Goal: Task Accomplishment & Management: Use online tool/utility

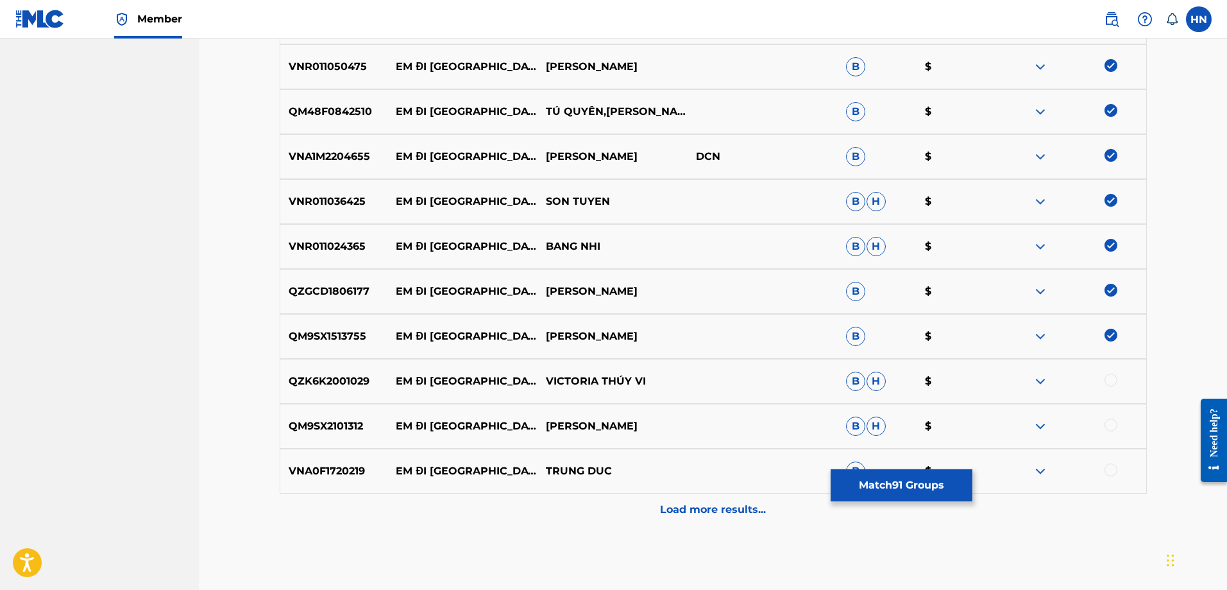
scroll to position [4554, 0]
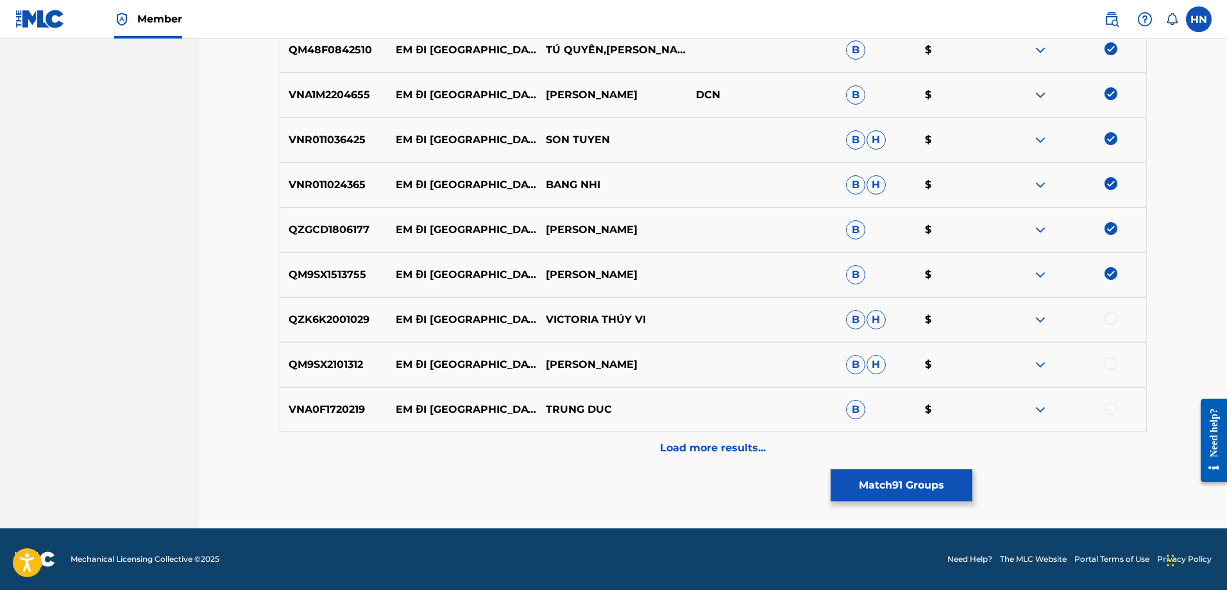
click at [339, 361] on p "QM9SX2101312" at bounding box center [334, 364] width 108 height 15
copy p "QM9SX2101312"
click at [1113, 358] on div at bounding box center [1111, 363] width 13 height 13
click at [355, 401] on div "VNA0F1720219 EM ĐI [GEOGRAPHIC_DATA] $" at bounding box center [713, 409] width 867 height 45
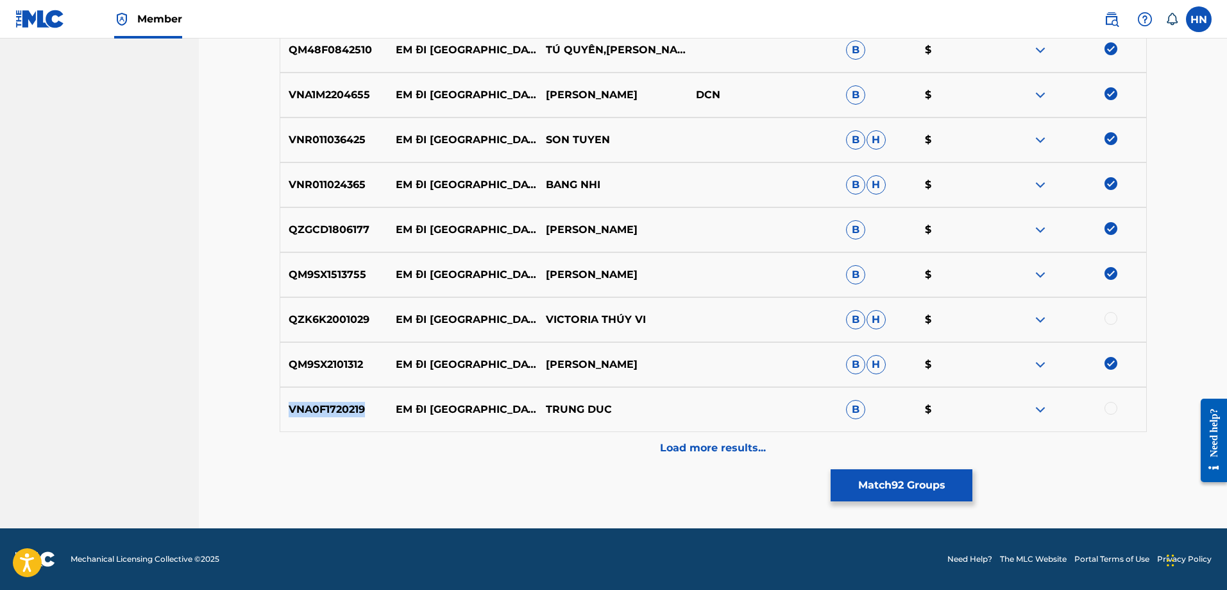
click at [355, 401] on div "VNA0F1720219 EM ĐI CHÙA HƯƠNG TRUNG DUC B $" at bounding box center [713, 409] width 867 height 45
copy p "VNA0F1720219"
click at [1108, 407] on div at bounding box center [1111, 408] width 13 height 13
drag, startPoint x: 664, startPoint y: 320, endPoint x: 396, endPoint y: 318, distance: 268.2
click at [396, 318] on div "QZK6K2001029 EM ĐI CHÙA HƯƠNG VICTORIA THÚY VI B H $" at bounding box center [713, 319] width 867 height 45
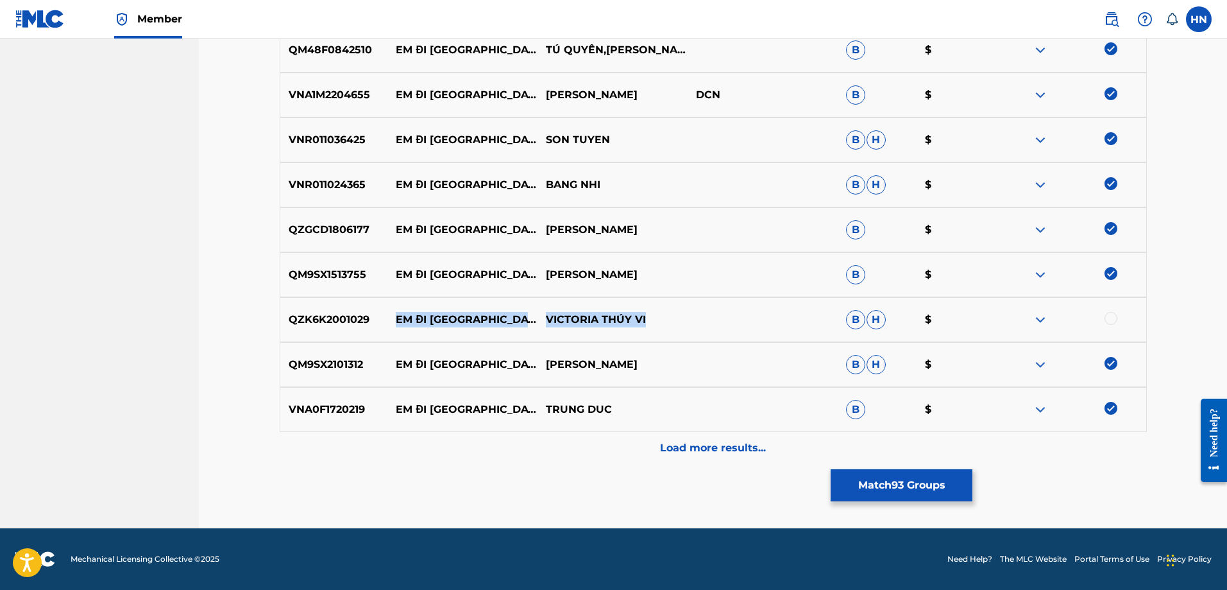
copy div "EM ĐI CHÙA HƯƠNG VICTORIA THÚY VI"
click at [322, 323] on p "QZK6K2001029" at bounding box center [334, 319] width 108 height 15
copy p "QZK6K2001029"
click at [1117, 322] on div at bounding box center [1071, 319] width 150 height 15
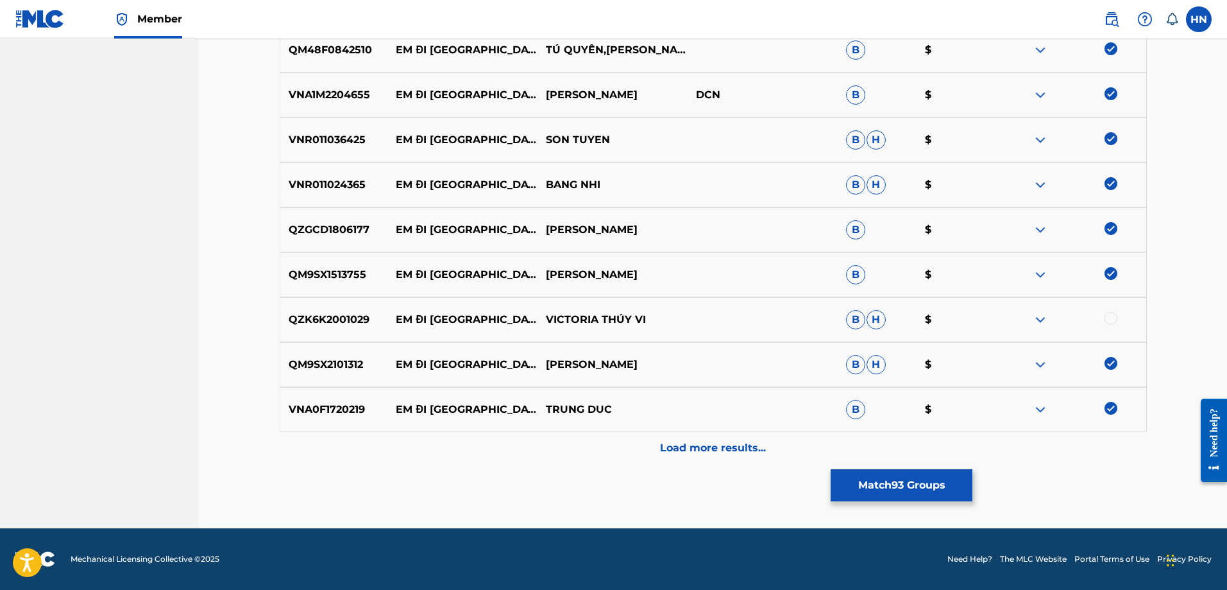
click at [1113, 316] on div at bounding box center [1111, 318] width 13 height 13
click at [770, 443] on div "Load more results..." at bounding box center [713, 448] width 867 height 32
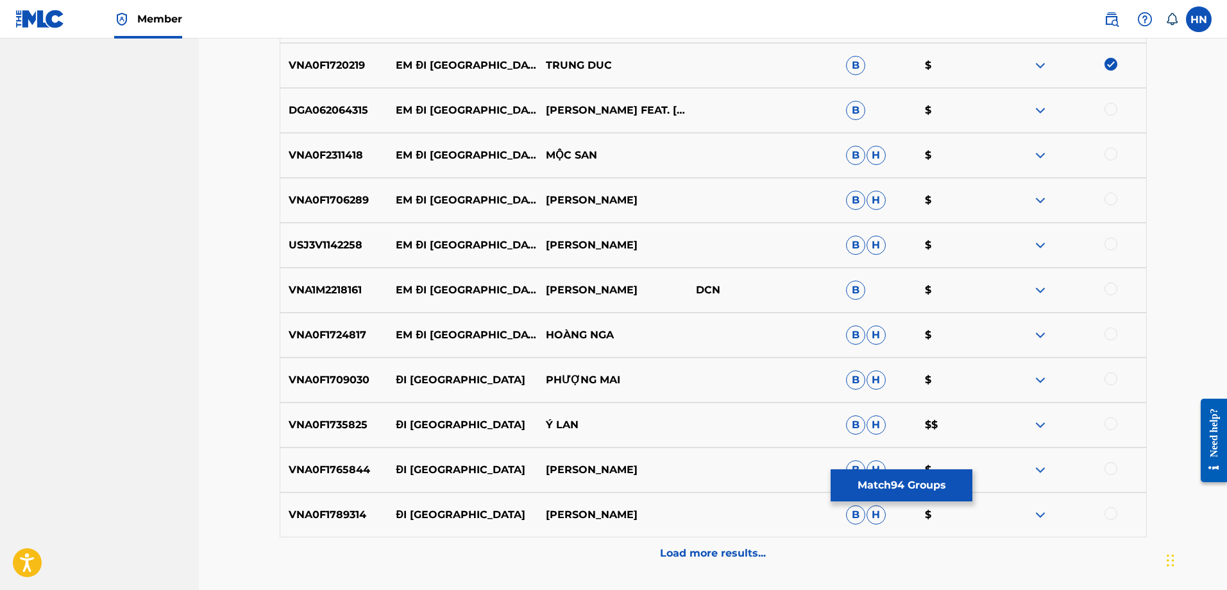
scroll to position [4874, 0]
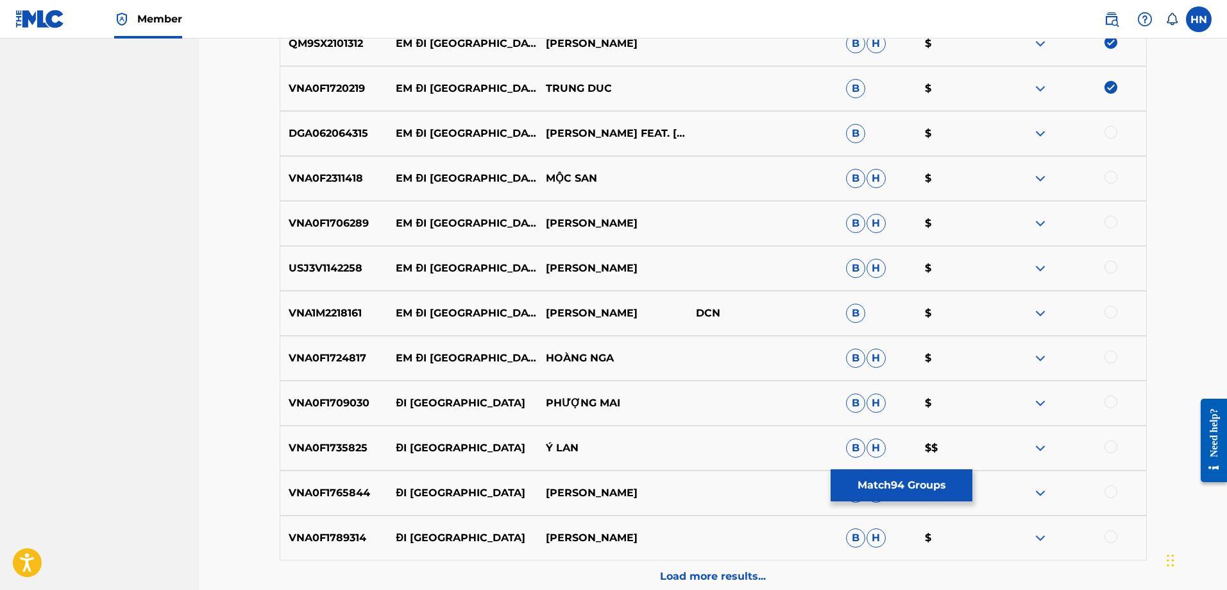
click at [361, 133] on p "DGA062064315" at bounding box center [334, 133] width 108 height 15
copy p "DGA062064315"
click at [1111, 128] on div at bounding box center [1111, 132] width 13 height 13
click at [342, 180] on p "VNA0F2311418" at bounding box center [334, 178] width 108 height 15
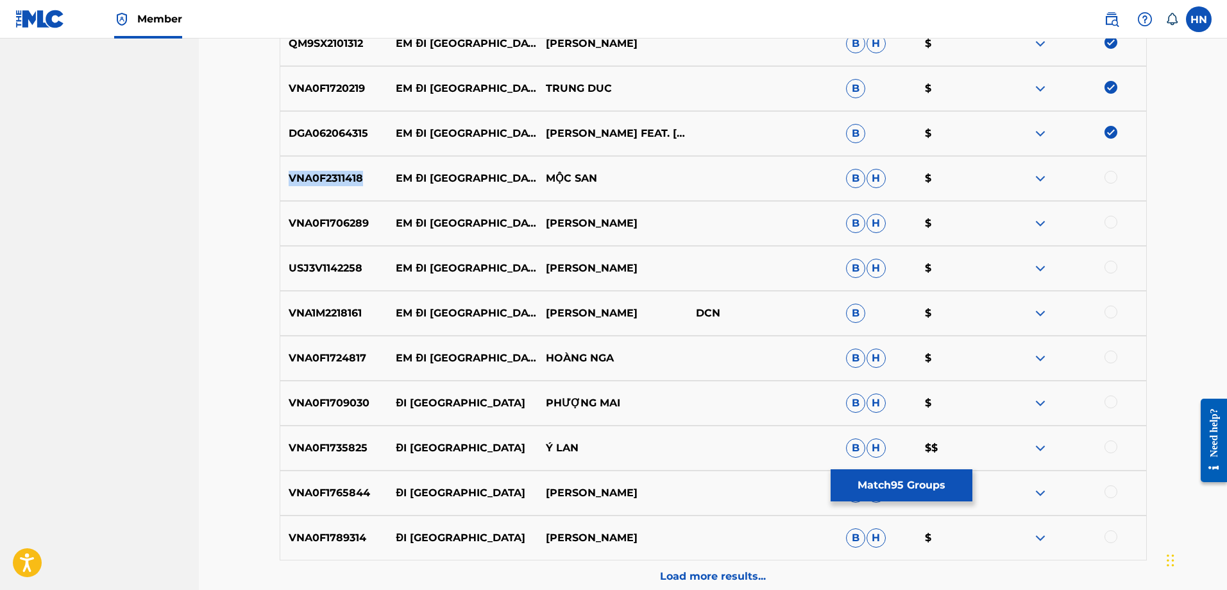
click at [342, 180] on p "VNA0F2311418" at bounding box center [334, 178] width 108 height 15
copy p "VNA0F2311418"
click at [1117, 176] on div at bounding box center [1111, 177] width 13 height 13
click at [343, 216] on p "VNA0F1706289" at bounding box center [334, 223] width 108 height 15
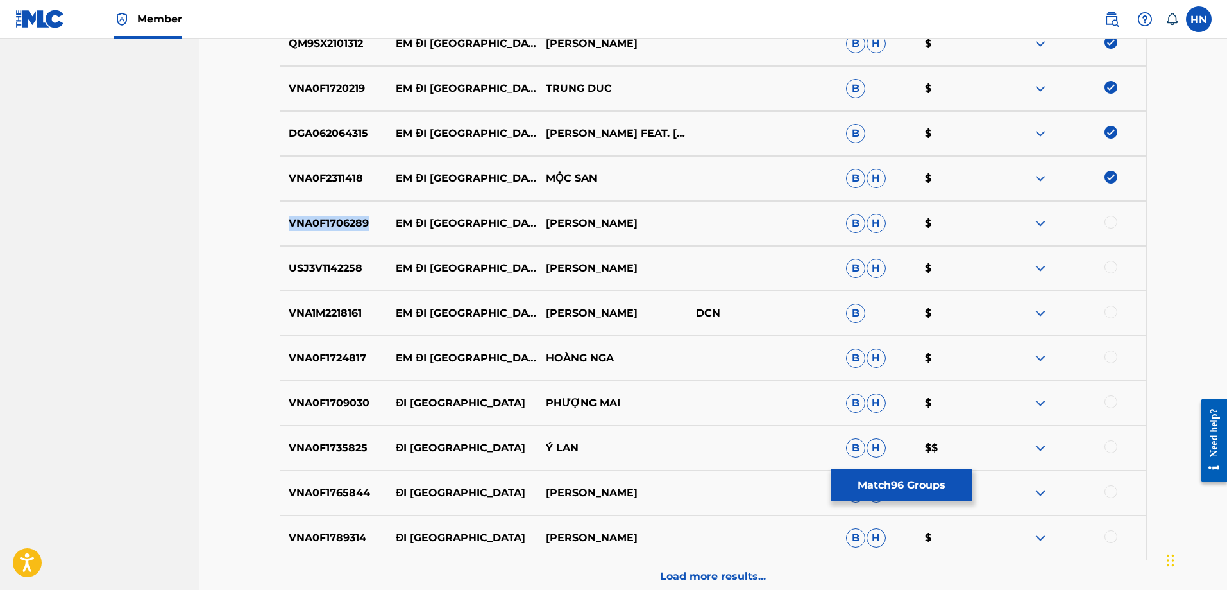
copy p "VNA0F1706289"
click at [1116, 223] on div at bounding box center [1111, 222] width 13 height 13
click at [341, 255] on div "USJ3V1142258 EM ĐI CHÙA HƯƠNG BẠCH VÂN B H $" at bounding box center [713, 268] width 867 height 45
copy p "USJ3V1142258"
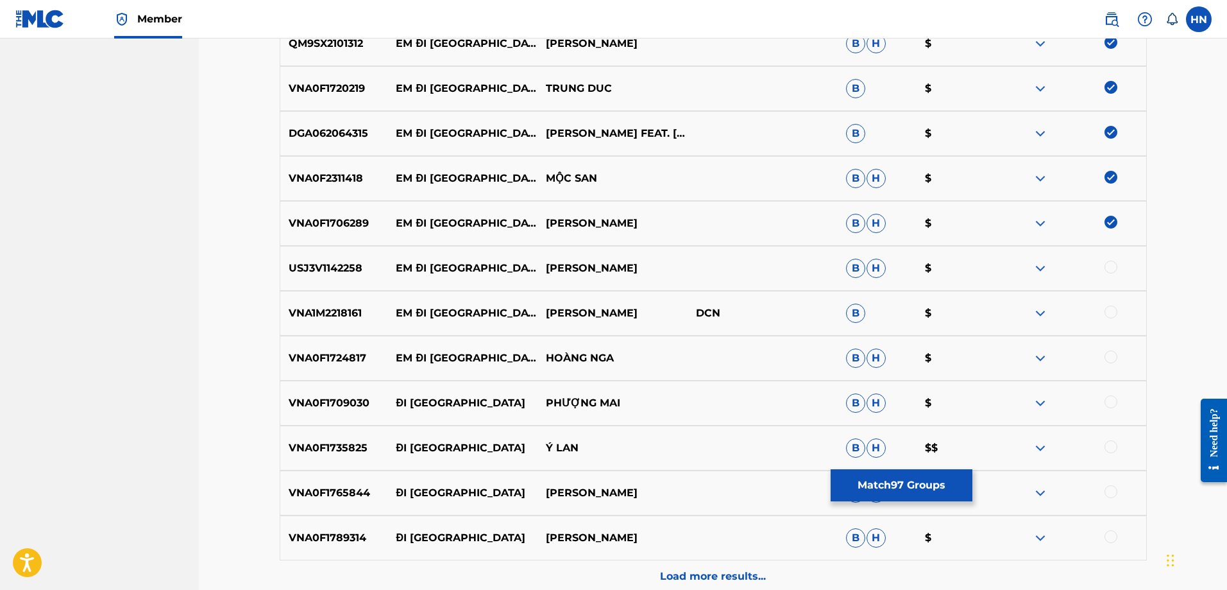
click at [1113, 269] on div at bounding box center [1111, 266] width 13 height 13
click at [348, 321] on div "VNA1M2218161 EM ĐI CHÙA HƯƠNG THANH NGÂN DCN B $" at bounding box center [713, 313] width 867 height 45
copy p "VNA1M2218161"
click at [1111, 309] on div at bounding box center [1111, 311] width 13 height 13
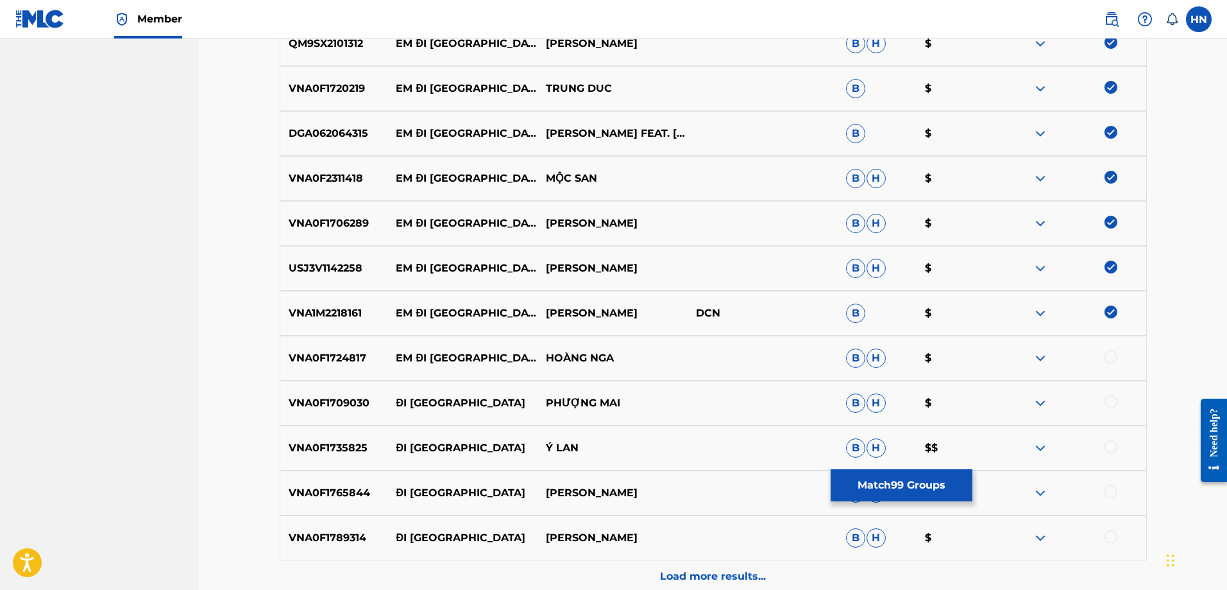
click at [323, 348] on div "VNA0F1724817 EM ĐI CHÙA HƯƠNG HOÀNG NGA B H $" at bounding box center [713, 358] width 867 height 45
copy p "VNA0F1724817"
click at [1114, 352] on div at bounding box center [1111, 356] width 13 height 13
click at [653, 563] on div "Load more results..." at bounding box center [713, 576] width 867 height 32
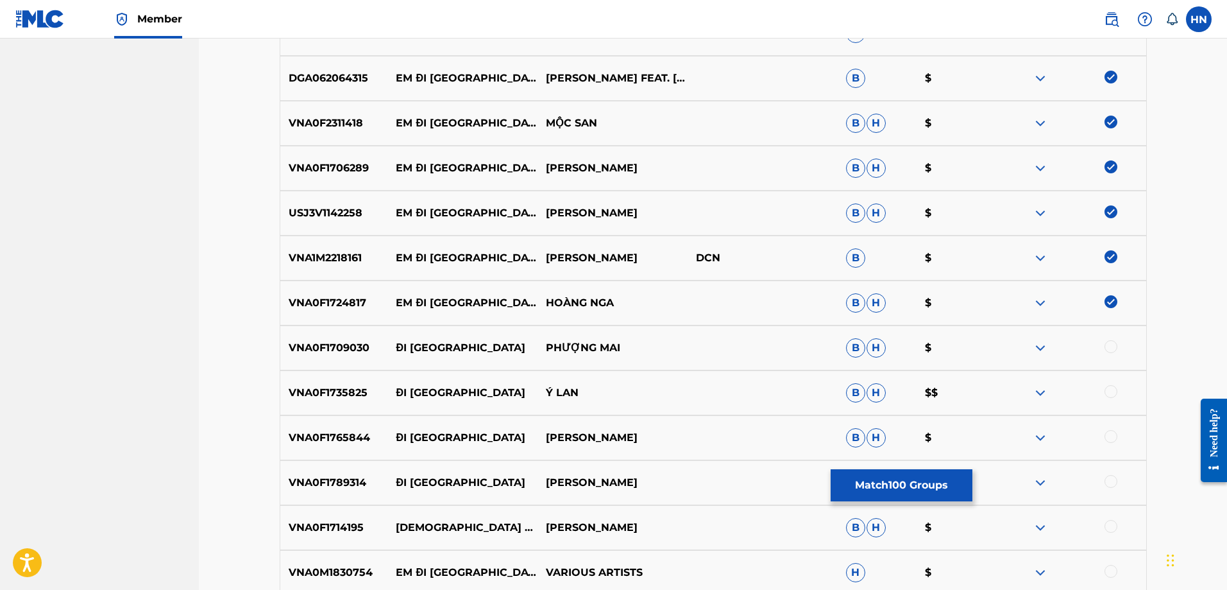
scroll to position [5003, 0]
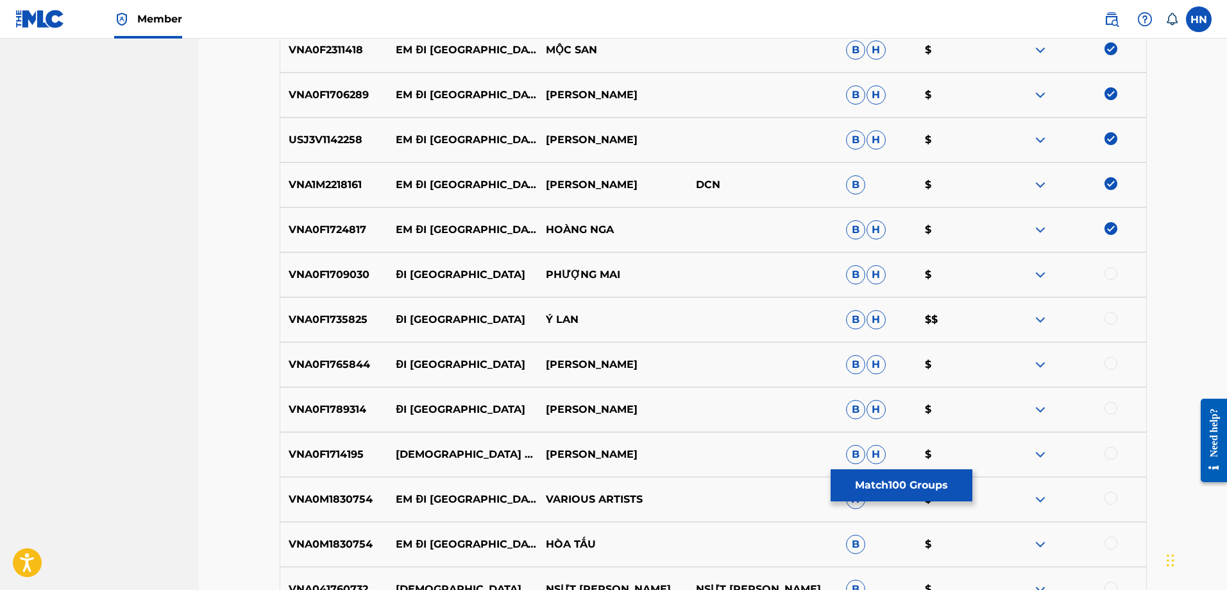
click at [369, 504] on p "VNA0M1830754" at bounding box center [334, 498] width 108 height 15
click at [348, 497] on p "VNA0M1830754" at bounding box center [334, 498] width 108 height 15
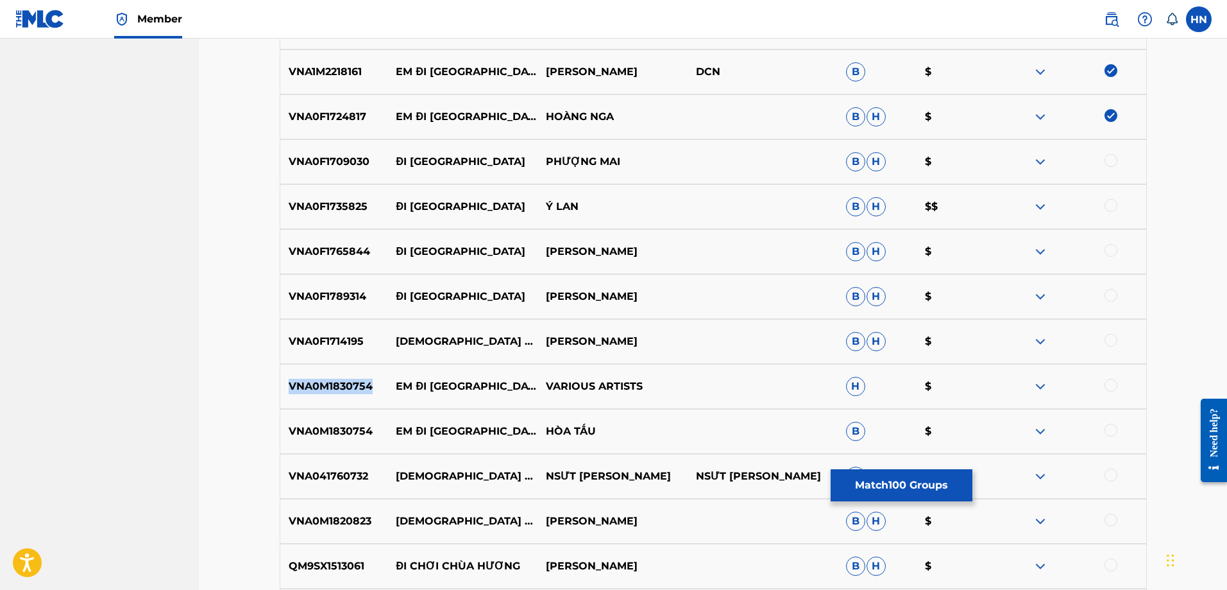
scroll to position [5259, 0]
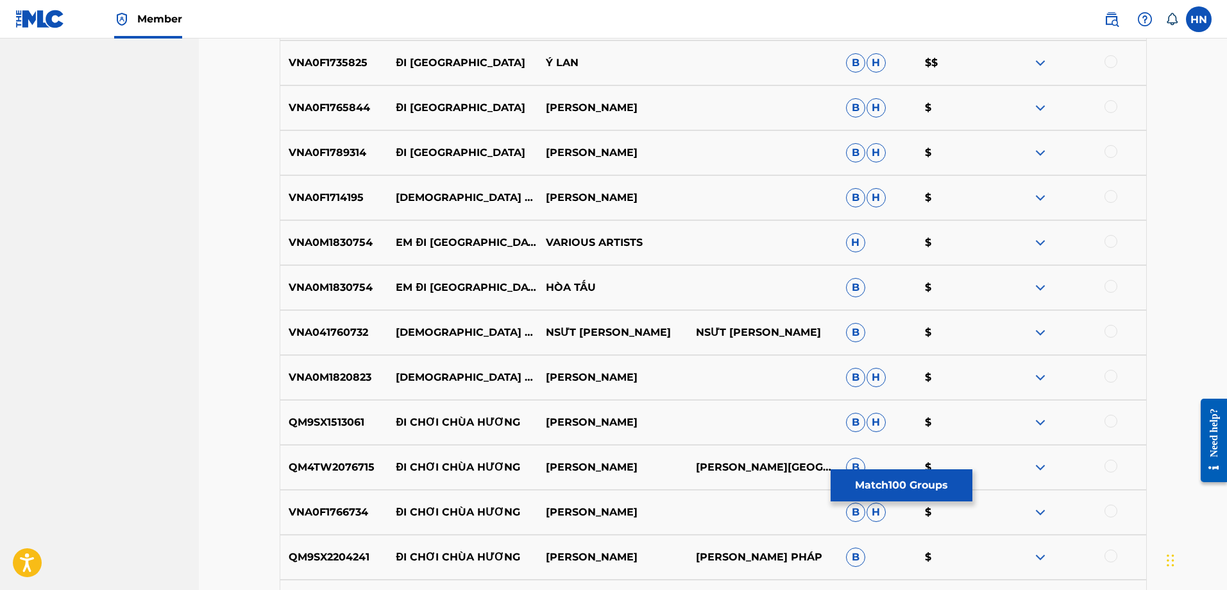
click at [1107, 237] on div at bounding box center [1111, 241] width 13 height 13
click at [1113, 285] on div at bounding box center [1111, 286] width 13 height 13
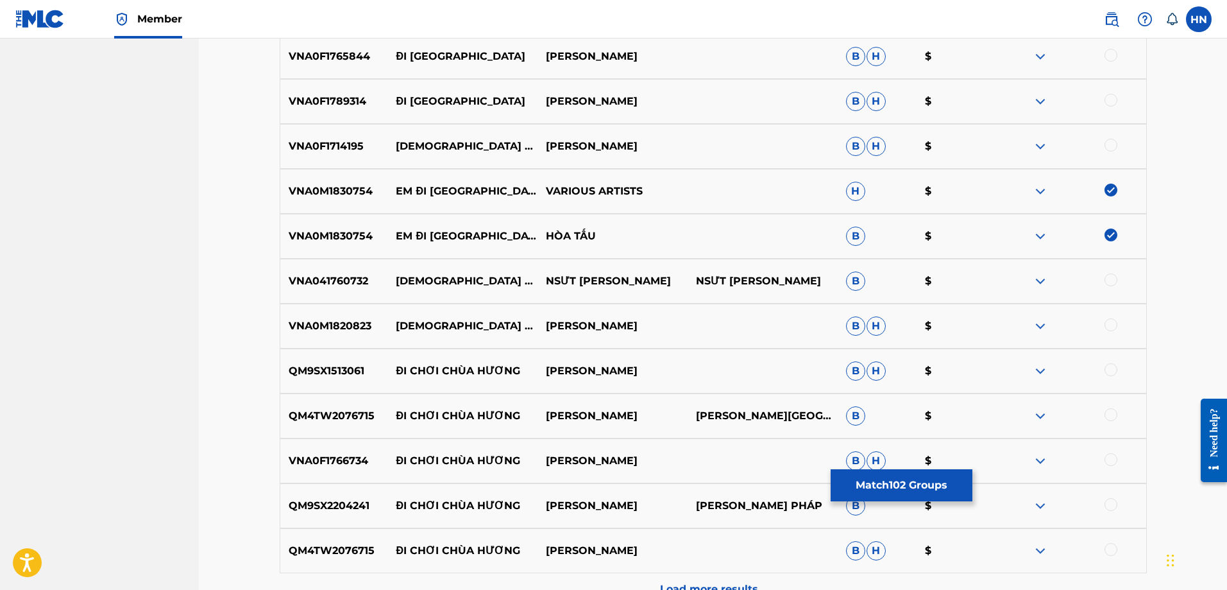
scroll to position [5452, 0]
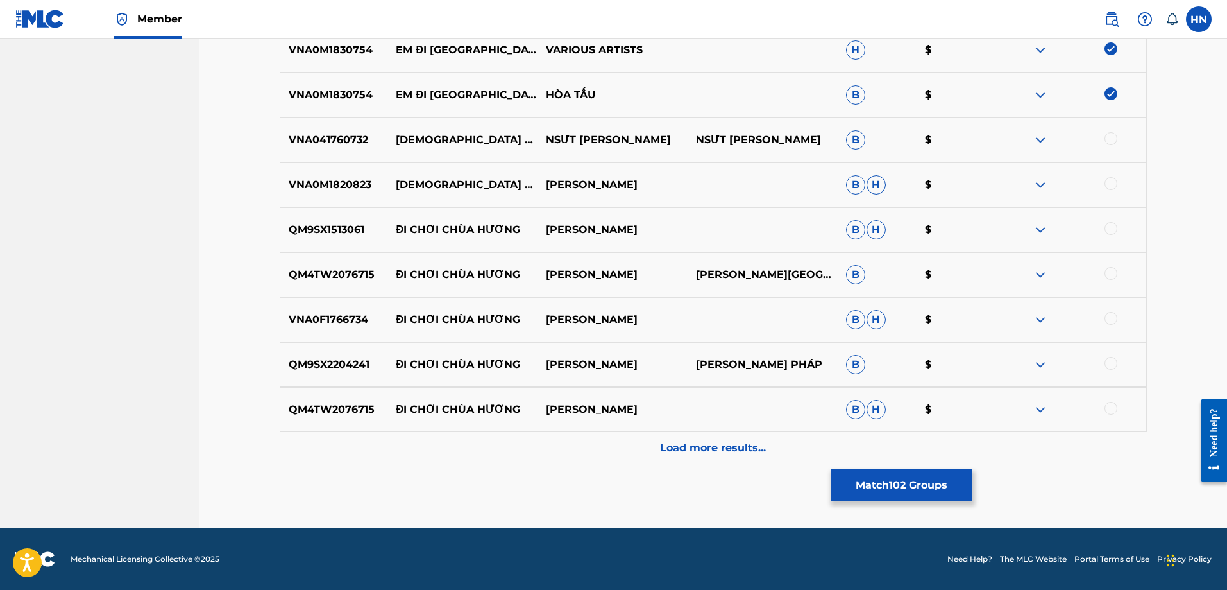
click at [603, 443] on div "Load more results..." at bounding box center [713, 448] width 867 height 32
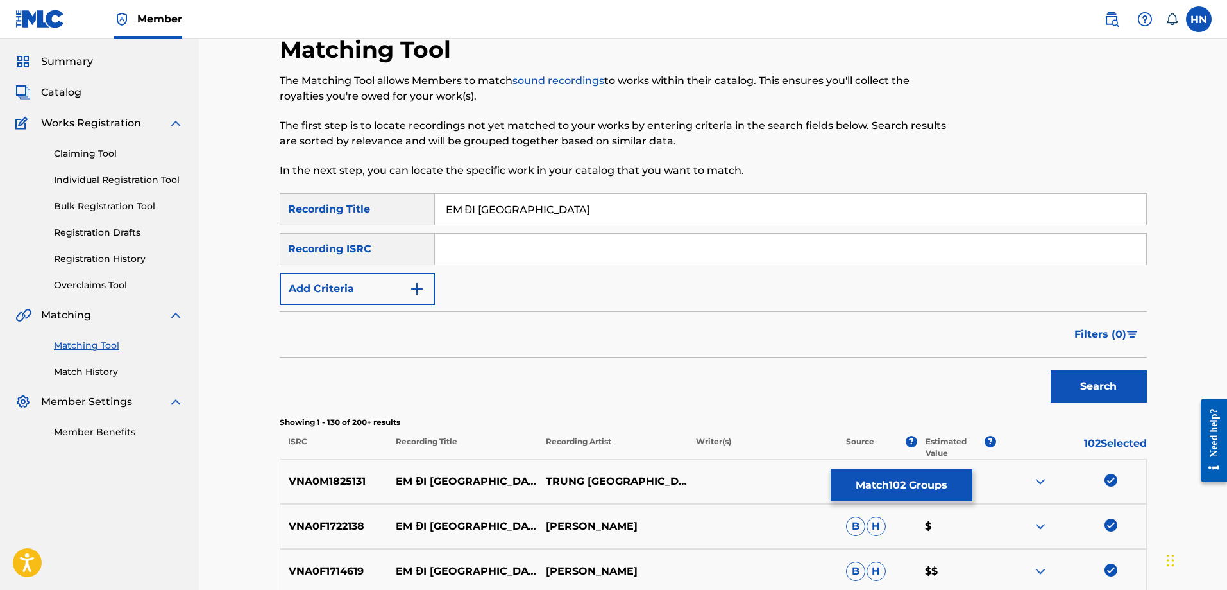
scroll to position [21, 0]
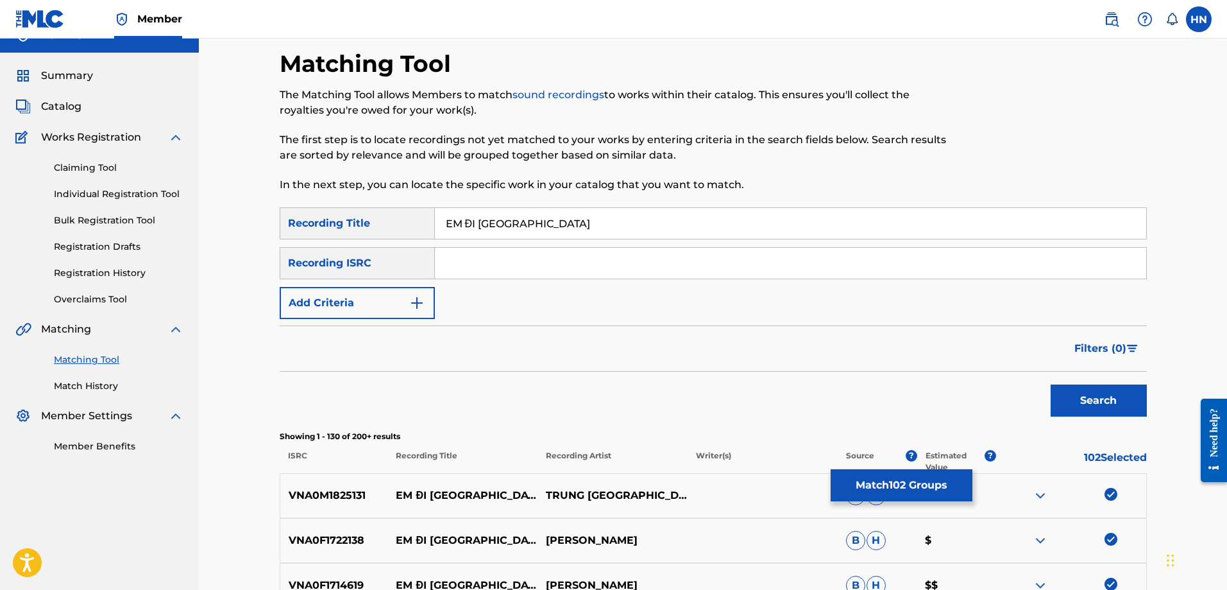
drag, startPoint x: 561, startPoint y: 226, endPoint x: 565, endPoint y: 57, distance: 169.4
click at [530, 221] on input "EM ĐI CHÙA HƯƠNG" at bounding box center [791, 223] width 712 height 31
paste input "DI CHUA HUO"
type input "EM DI CHUA HUONG"
click at [1082, 420] on div "Search" at bounding box center [1096, 396] width 103 height 51
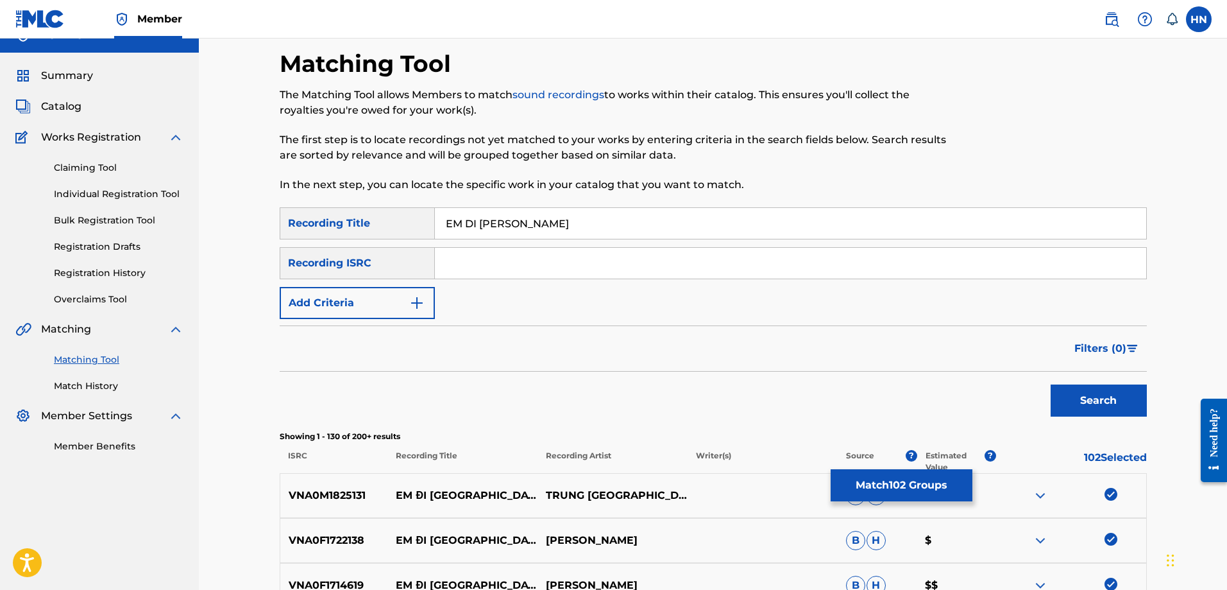
click at [1084, 416] on button "Search" at bounding box center [1099, 400] width 96 height 32
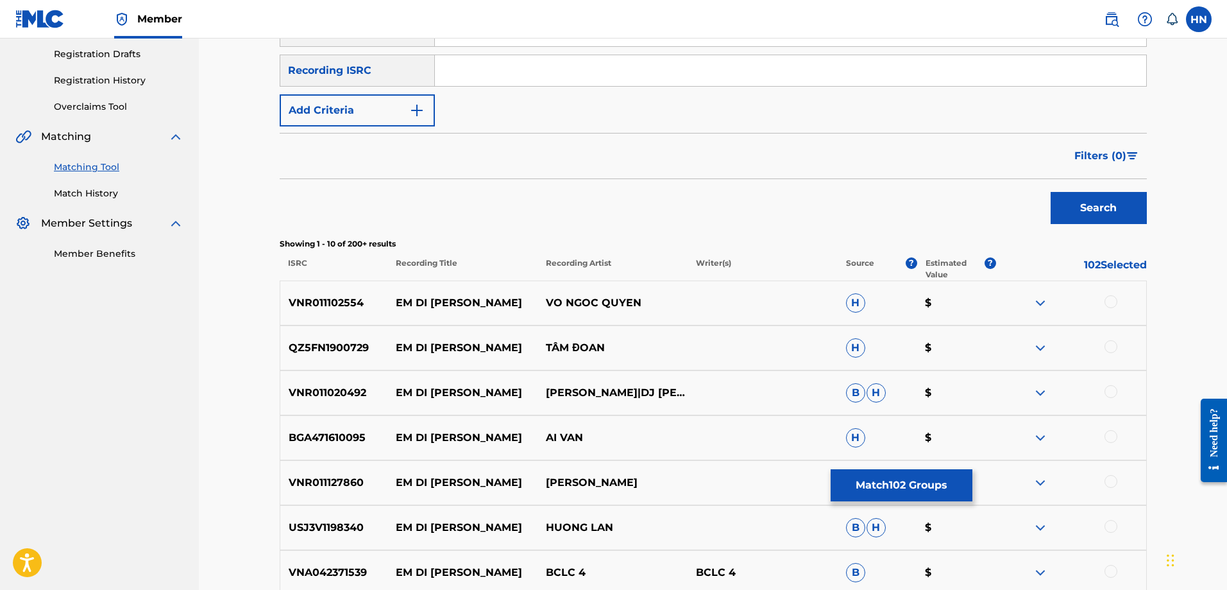
scroll to position [278, 0]
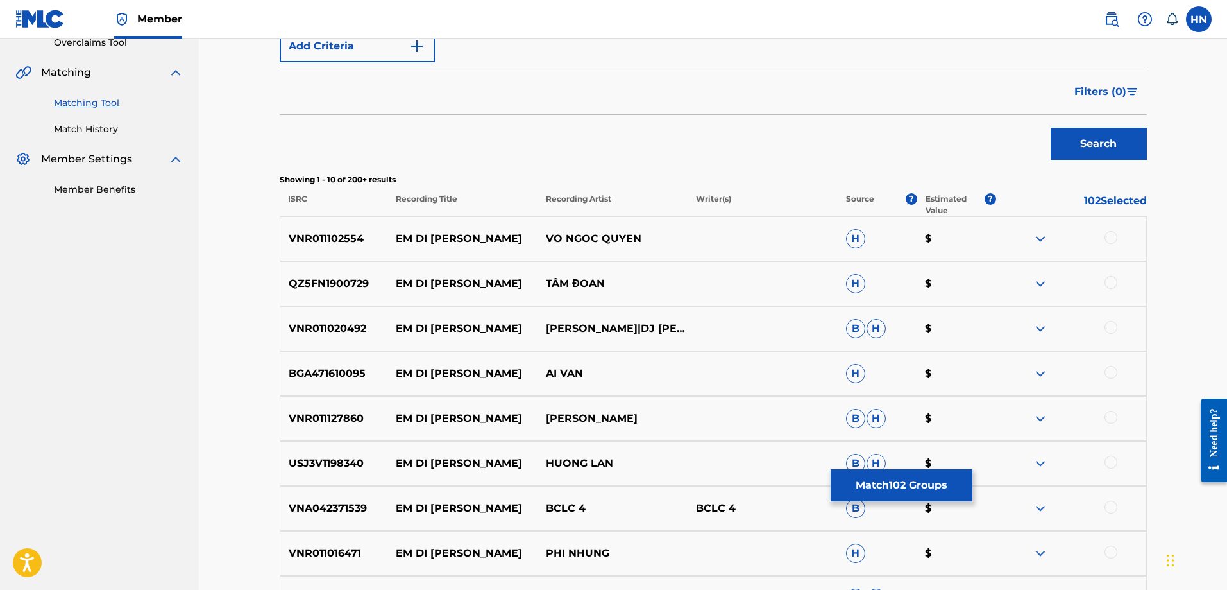
click at [339, 229] on div "VNR011102554 EM DI CHUA HUONG VO NGOC QUYEN H $" at bounding box center [713, 238] width 867 height 45
click at [1109, 239] on div at bounding box center [1111, 237] width 13 height 13
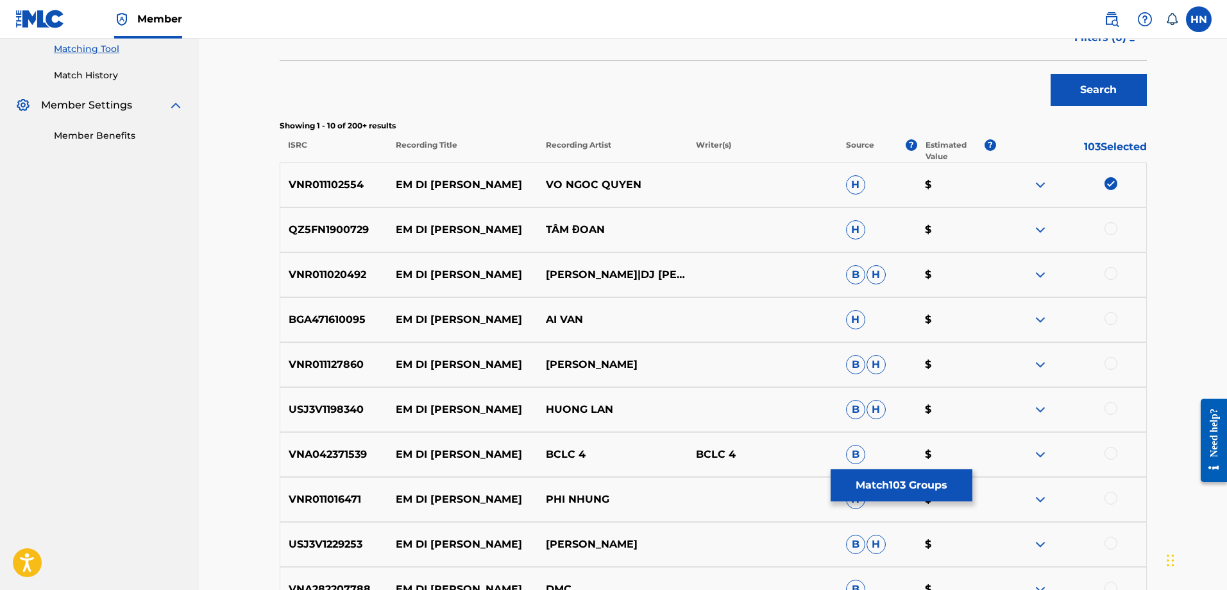
scroll to position [406, 0]
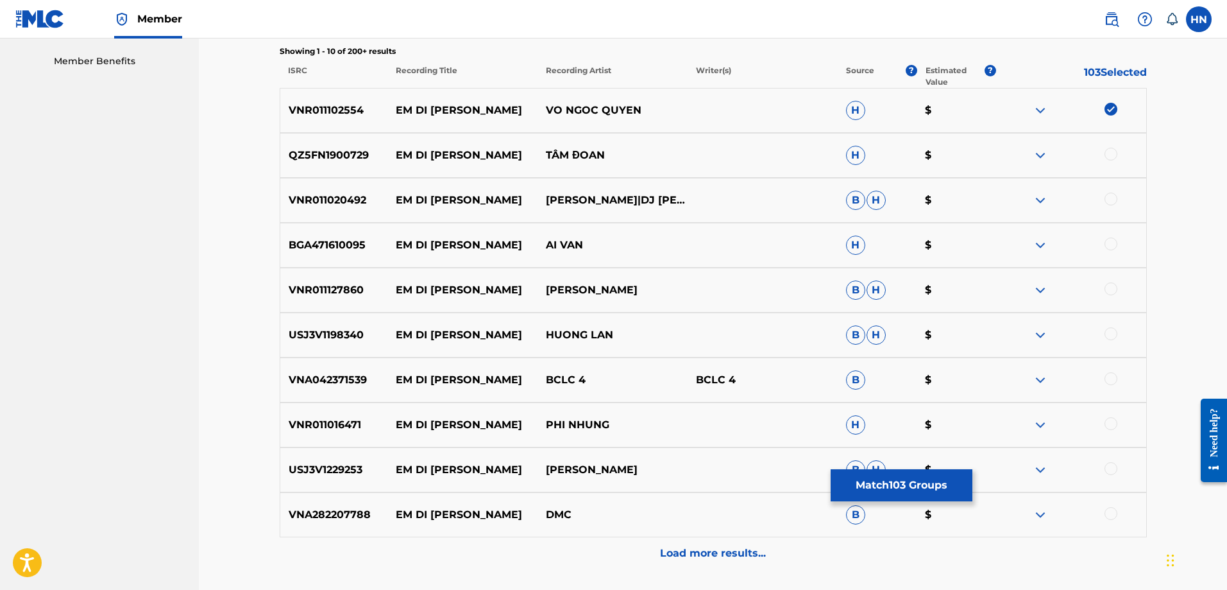
click at [338, 150] on p "QZ5FN1900729" at bounding box center [334, 155] width 108 height 15
click at [1107, 154] on div at bounding box center [1111, 154] width 13 height 13
click at [323, 194] on p "VNR011020492" at bounding box center [334, 199] width 108 height 15
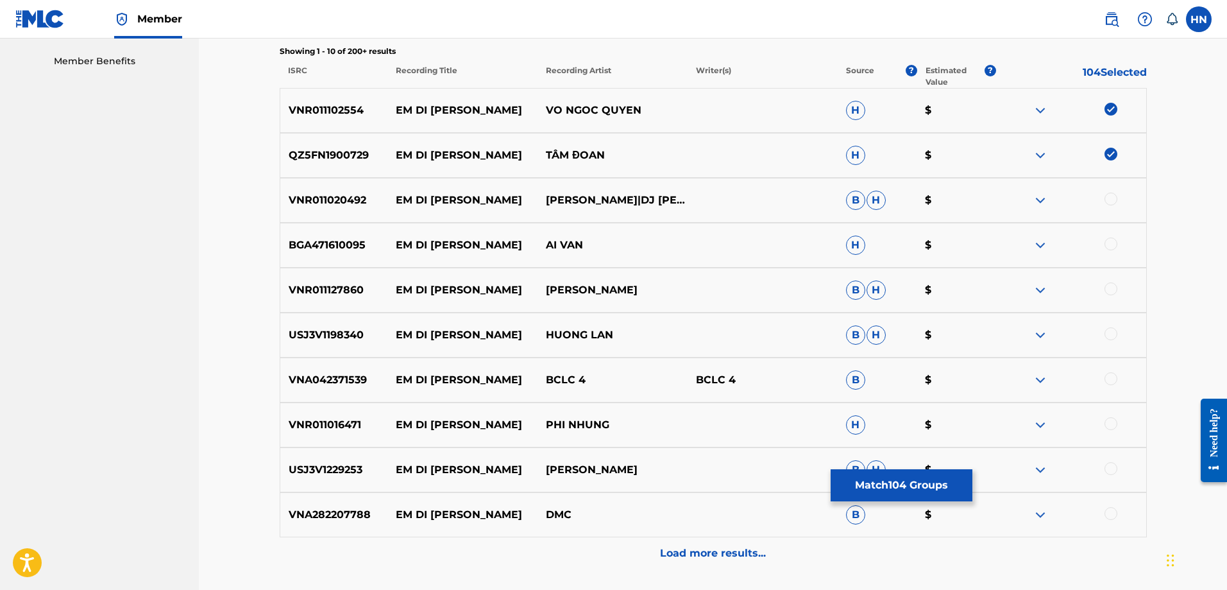
click at [1107, 195] on div at bounding box center [1111, 198] width 13 height 13
click at [293, 247] on p "BGA471610095" at bounding box center [334, 244] width 108 height 15
click at [1113, 245] on div at bounding box center [1111, 243] width 13 height 13
click at [343, 291] on p "VNR011127860" at bounding box center [334, 289] width 108 height 15
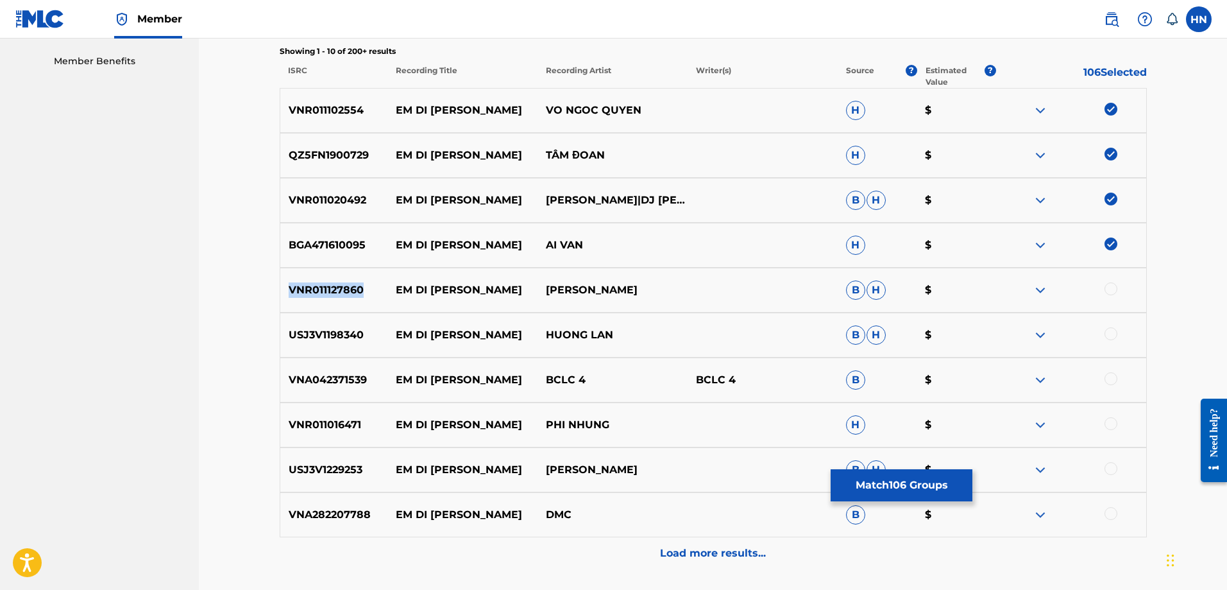
click at [343, 291] on p "VNR011127860" at bounding box center [334, 289] width 108 height 15
click at [1114, 289] on div at bounding box center [1111, 288] width 13 height 13
click at [317, 337] on p "USJ3V1198340" at bounding box center [334, 334] width 108 height 15
click at [1114, 330] on div at bounding box center [1111, 333] width 13 height 13
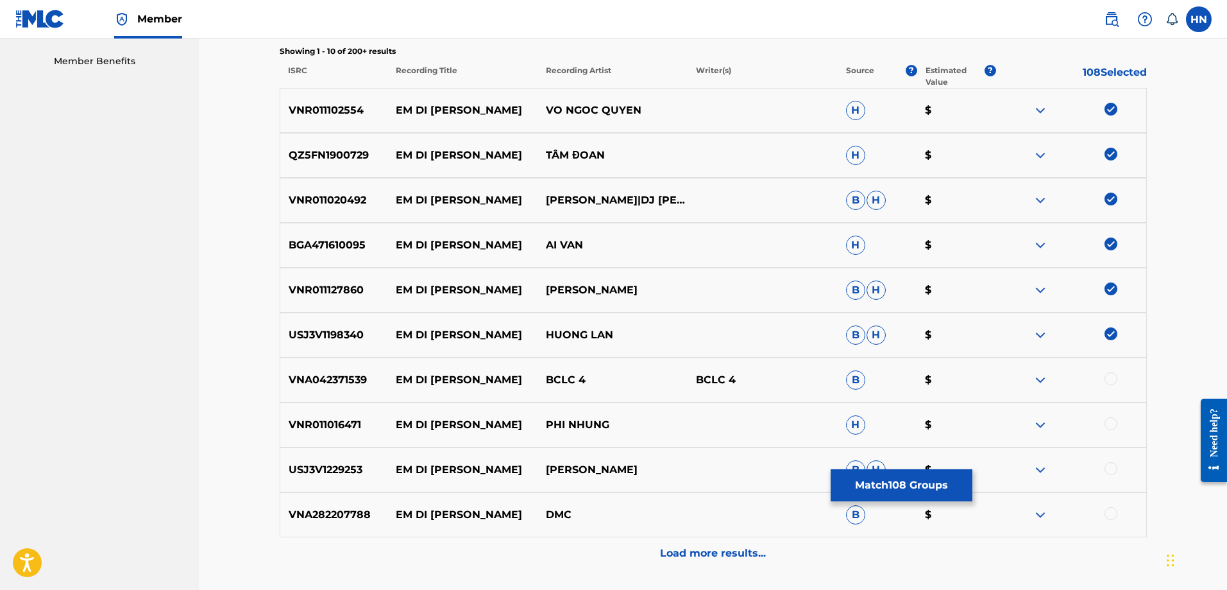
click at [311, 386] on p "VNA042371539" at bounding box center [334, 379] width 108 height 15
click at [1114, 382] on div at bounding box center [1111, 378] width 13 height 13
click at [345, 426] on p "VNR011016471" at bounding box center [334, 424] width 108 height 15
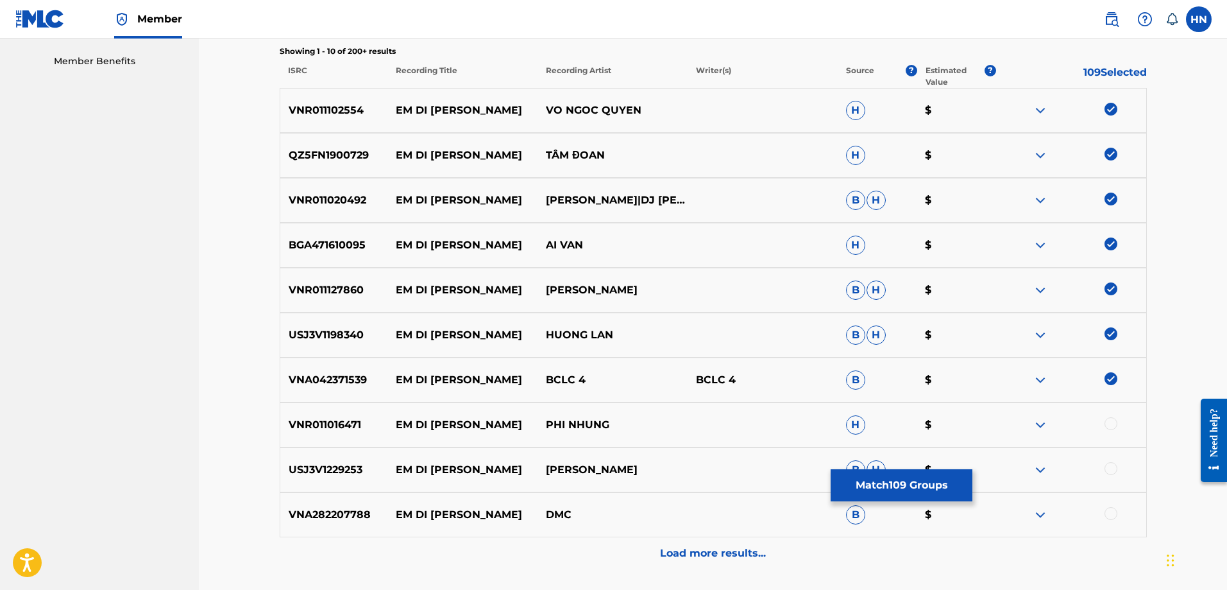
click at [1113, 422] on div at bounding box center [1111, 423] width 13 height 13
click at [282, 470] on p "USJ3V1229253" at bounding box center [334, 469] width 108 height 15
click at [1111, 474] on div at bounding box center [1111, 468] width 13 height 13
click at [610, 547] on div "Load more results..." at bounding box center [713, 553] width 867 height 32
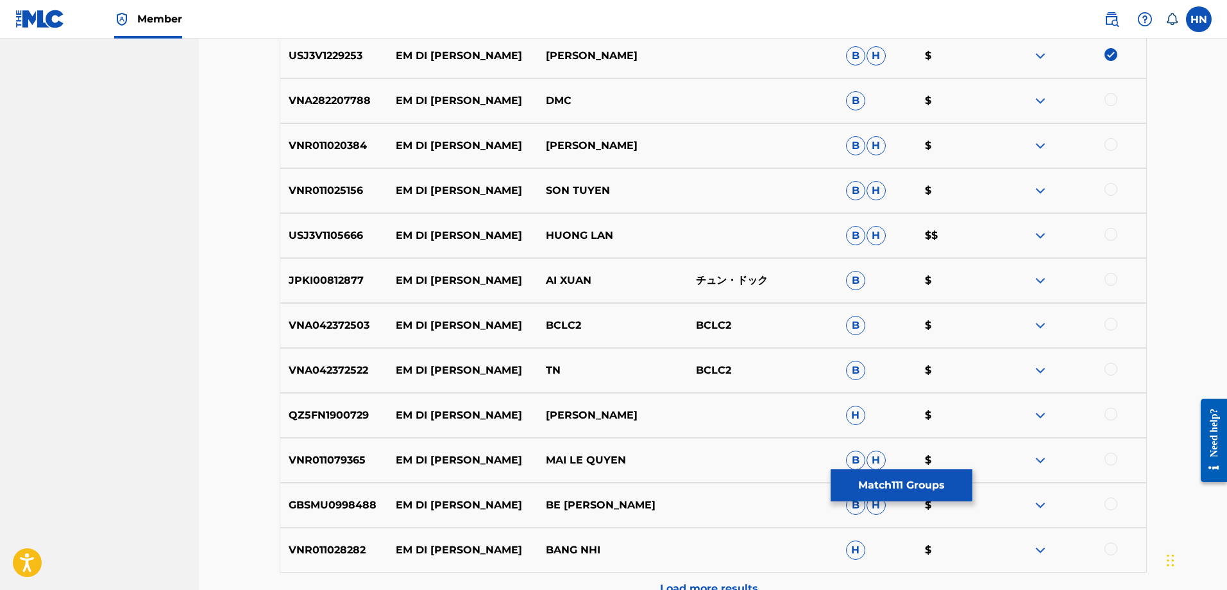
scroll to position [791, 0]
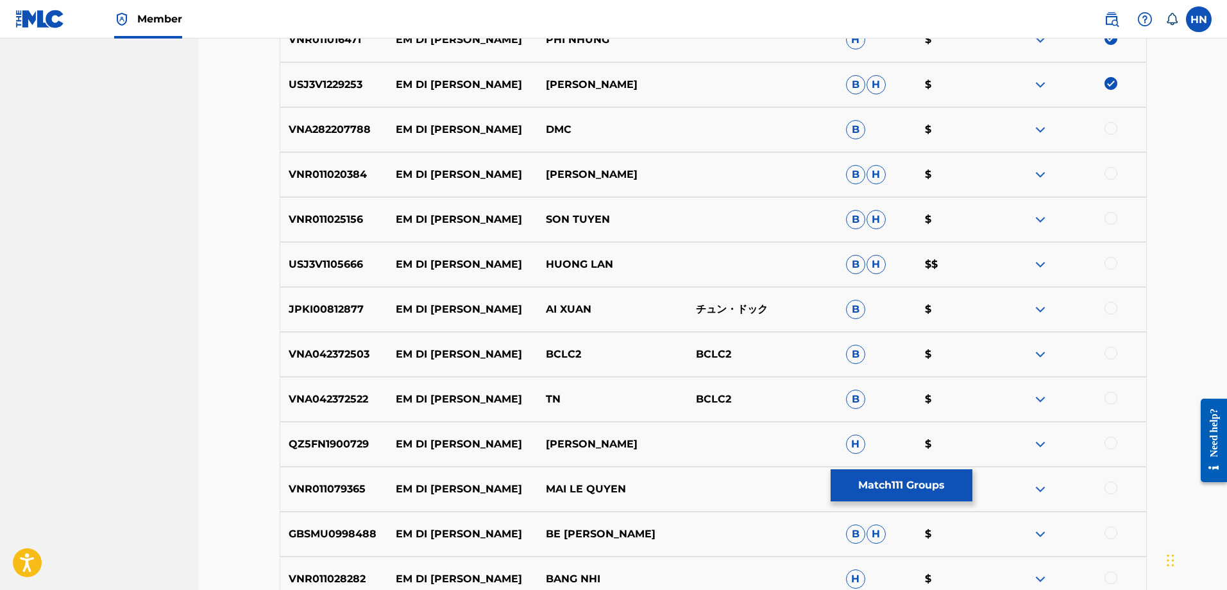
click at [338, 178] on p "VNR011020384" at bounding box center [334, 174] width 108 height 15
click at [1106, 173] on div at bounding box center [1111, 173] width 13 height 13
click at [336, 213] on p "VNR011025156" at bounding box center [334, 219] width 108 height 15
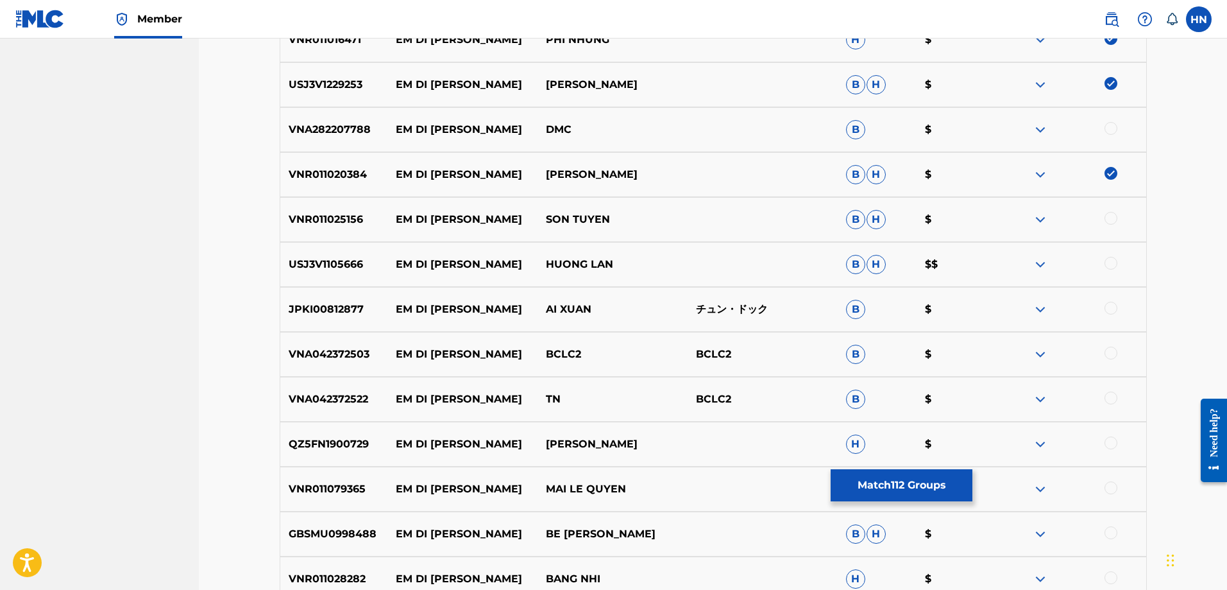
click at [1117, 217] on div at bounding box center [1111, 218] width 13 height 13
click at [299, 254] on div "USJ3V1105666 EM DI CHUA HUONG HUONG LAN B H $$" at bounding box center [713, 264] width 867 height 45
click at [1116, 259] on div at bounding box center [1111, 263] width 13 height 13
click at [346, 305] on p "JPKI00812877" at bounding box center [334, 309] width 108 height 15
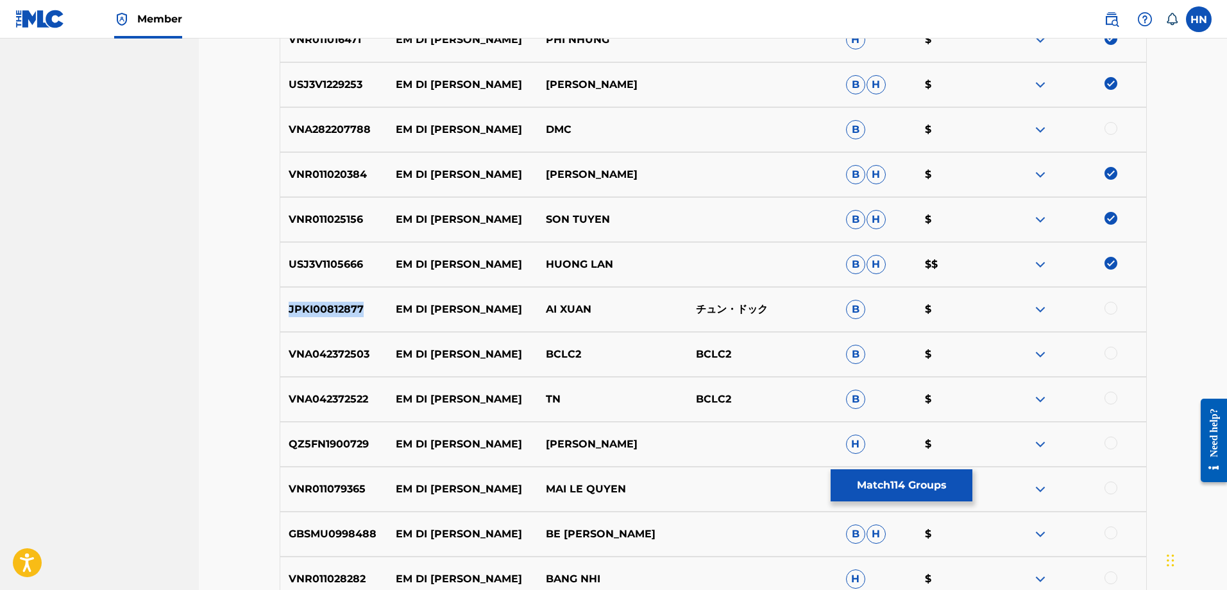
click at [346, 305] on p "JPKI00812877" at bounding box center [334, 309] width 108 height 15
click at [1111, 309] on div at bounding box center [1111, 308] width 13 height 13
click at [319, 354] on p "VNA042372503" at bounding box center [334, 353] width 108 height 15
click at [1107, 352] on div at bounding box center [1111, 352] width 13 height 13
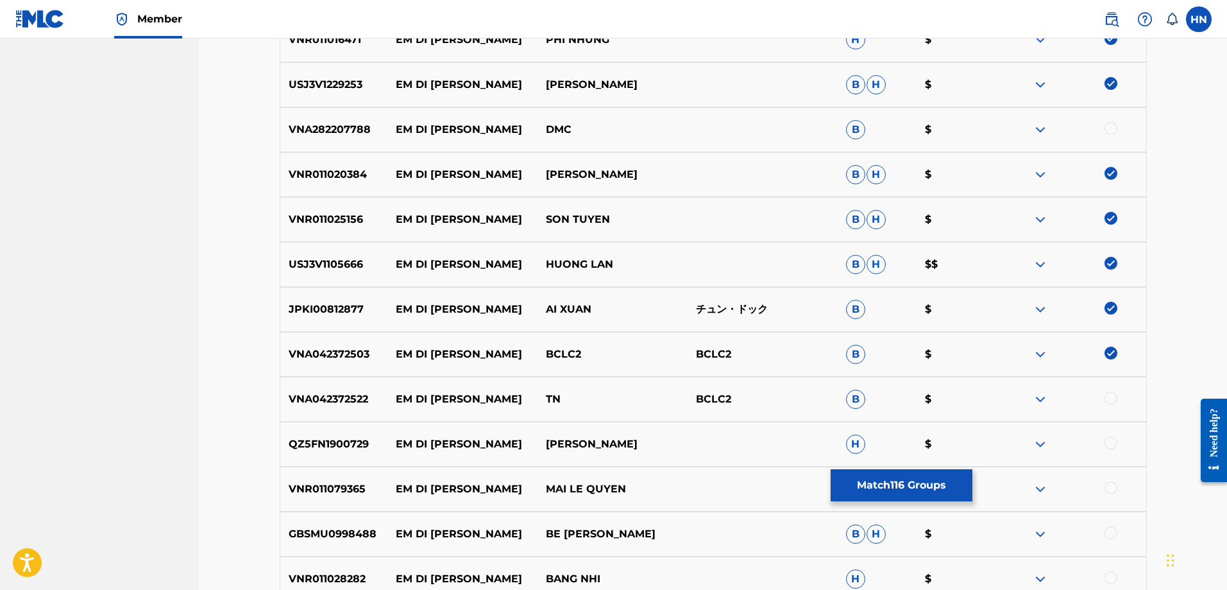
click at [341, 443] on p "QZ5FN1900729" at bounding box center [334, 443] width 108 height 15
click at [1108, 438] on div at bounding box center [1111, 442] width 13 height 13
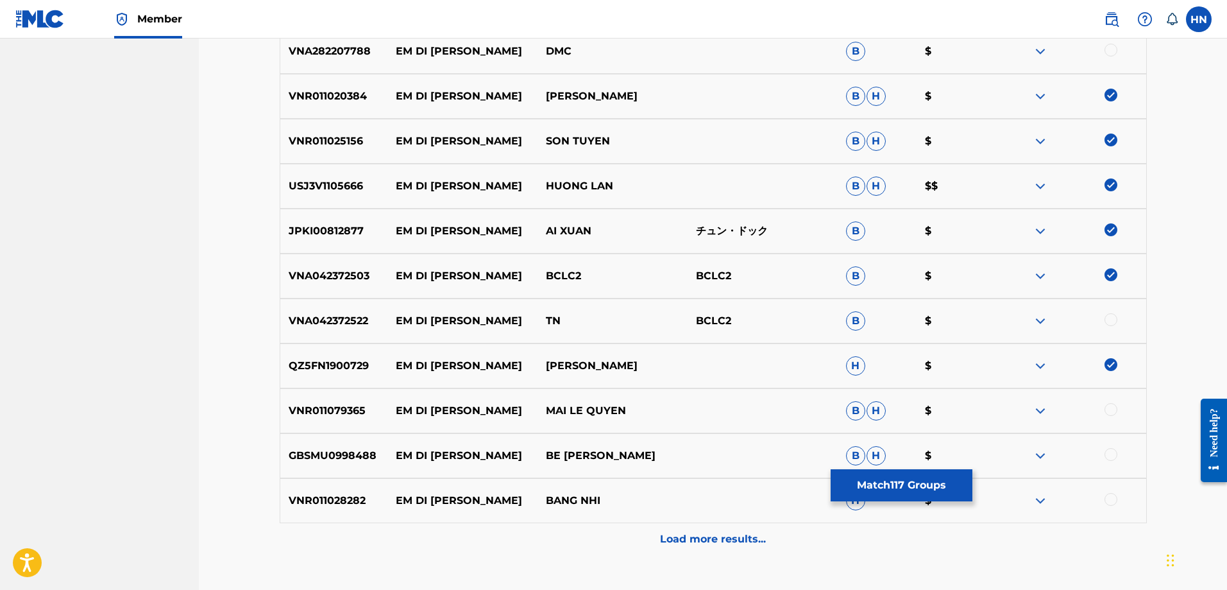
scroll to position [961, 0]
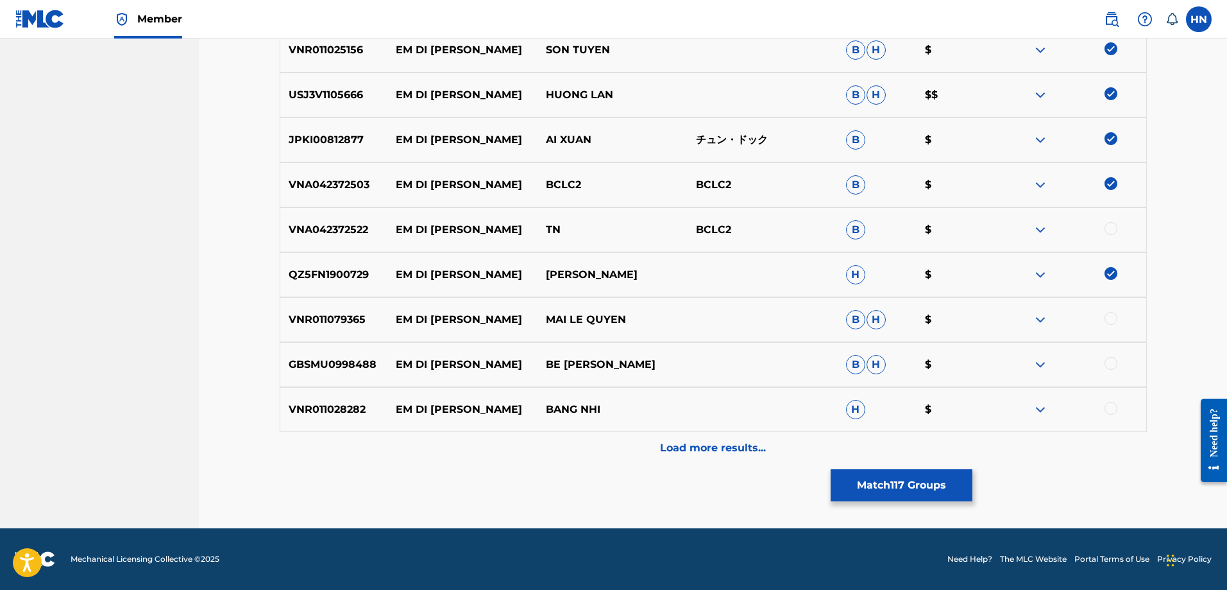
click at [329, 318] on p "VNR011079365" at bounding box center [334, 319] width 108 height 15
click at [1110, 318] on div at bounding box center [1111, 318] width 13 height 13
click at [327, 364] on p "GBSMU0998488" at bounding box center [334, 364] width 108 height 15
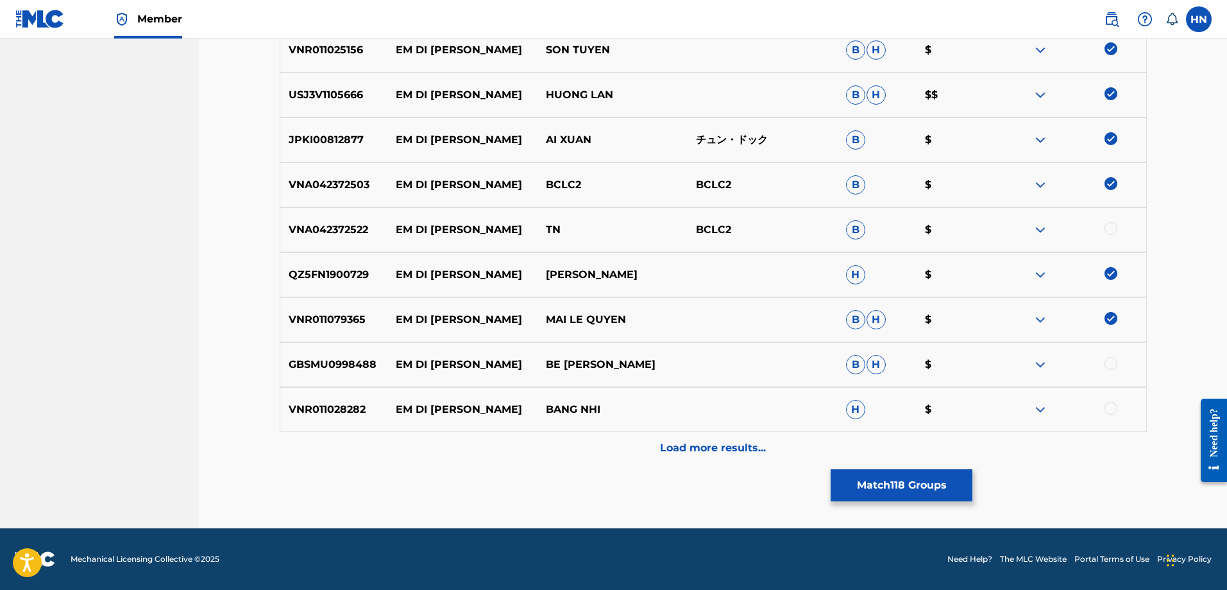
click at [1112, 361] on div at bounding box center [1111, 363] width 13 height 13
click at [313, 419] on div "VNR011028282 EM DI CHUA HUONG BANG NHI H $" at bounding box center [713, 409] width 867 height 45
click at [1118, 404] on div at bounding box center [1071, 409] width 150 height 15
click at [1109, 408] on div at bounding box center [1111, 408] width 13 height 13
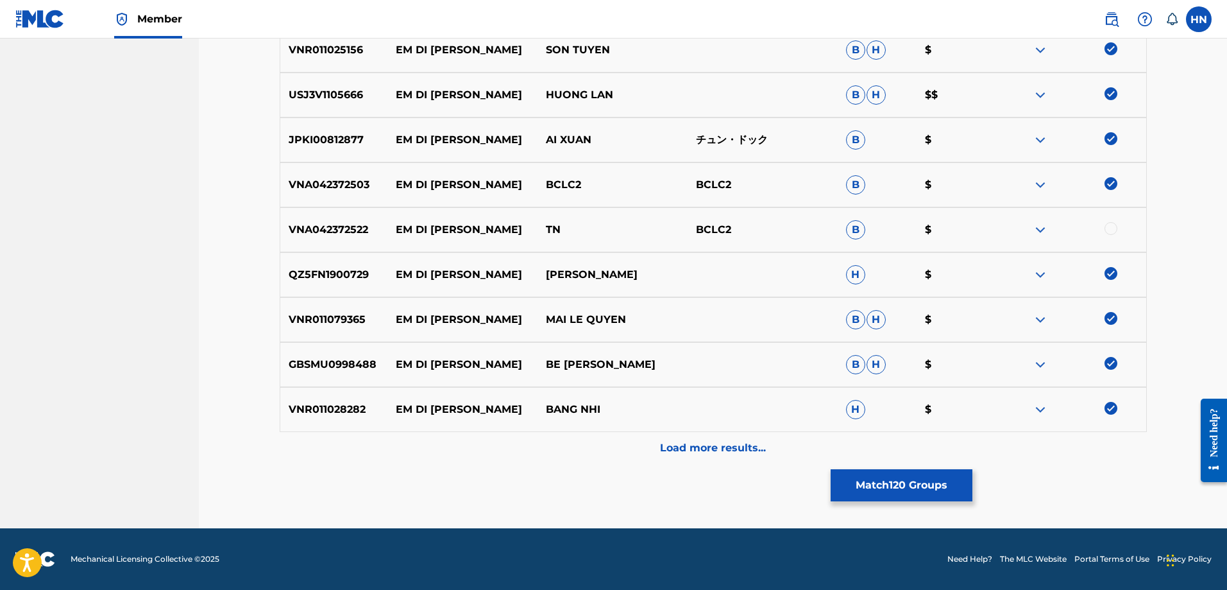
click at [728, 450] on p "Load more results..." at bounding box center [713, 447] width 106 height 15
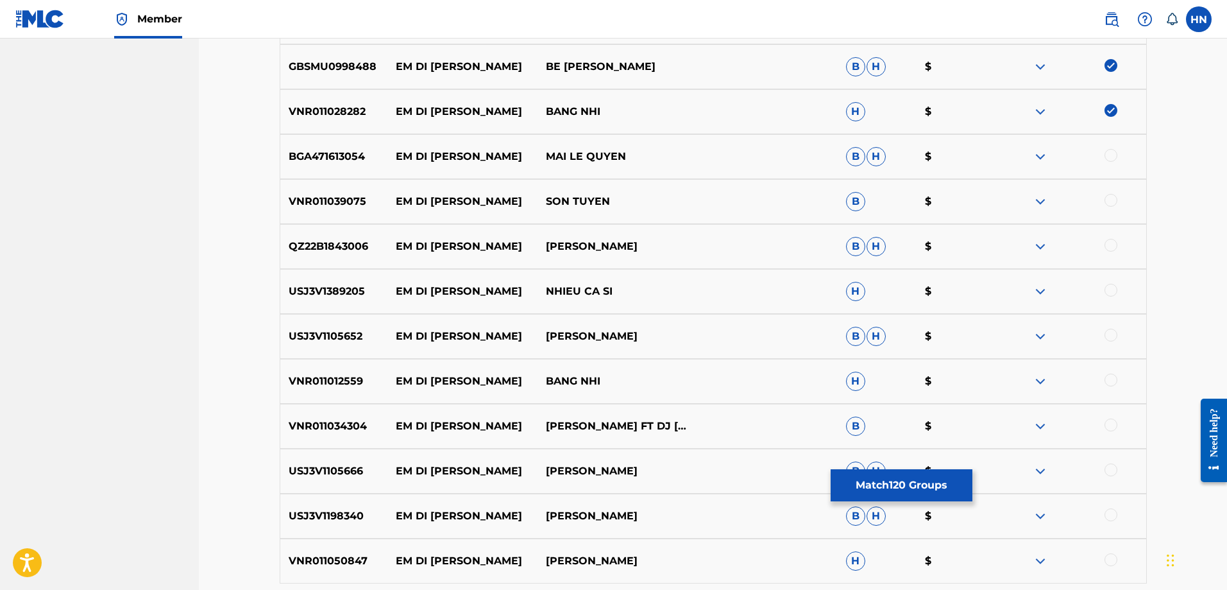
scroll to position [1281, 0]
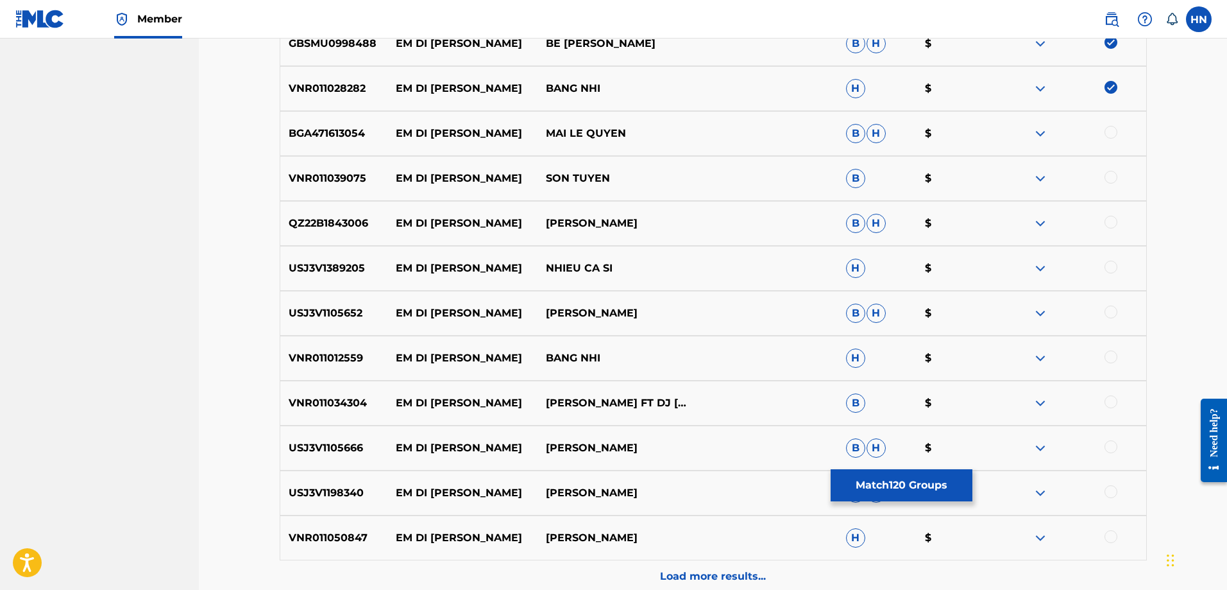
click at [350, 146] on div "BGA471613054 EM DI CHUA HUONG MAI LE QUYEN B H $" at bounding box center [713, 133] width 867 height 45
click at [1105, 131] on div at bounding box center [1111, 132] width 13 height 13
click at [345, 183] on p "VNR011039075" at bounding box center [334, 178] width 108 height 15
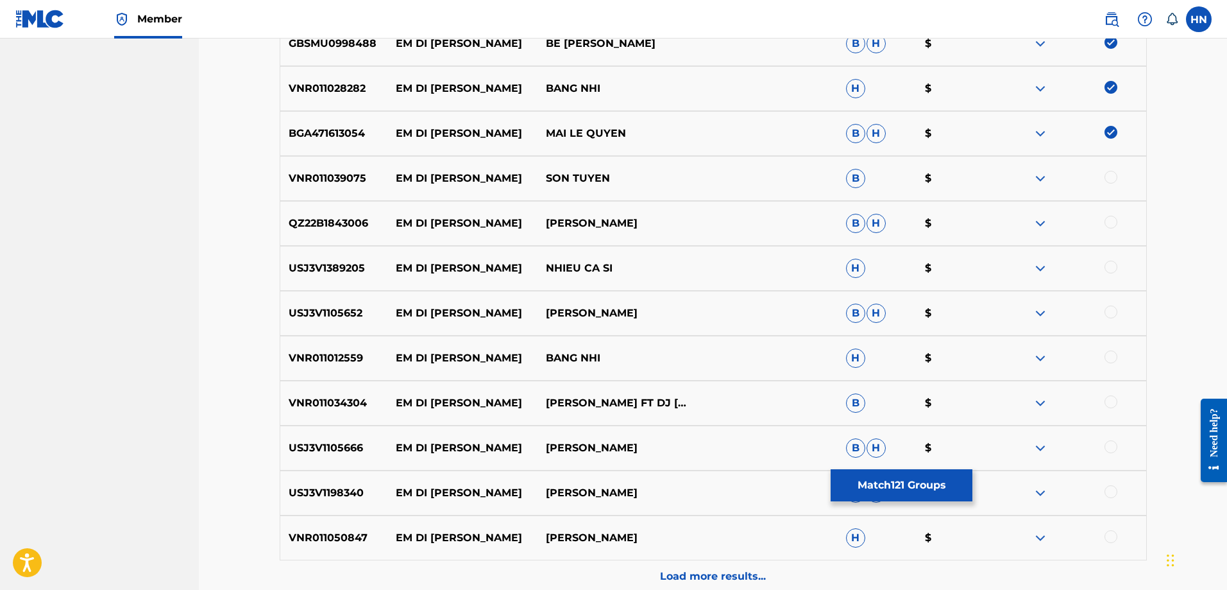
click at [1107, 176] on div at bounding box center [1111, 177] width 13 height 13
click at [361, 225] on p "QZ22B1843006" at bounding box center [334, 223] width 108 height 15
click at [1106, 219] on div at bounding box center [1111, 222] width 13 height 13
click at [339, 302] on div "USJ3V1105652 EM DI CHUA HUONG THANH LAN B H $" at bounding box center [713, 313] width 867 height 45
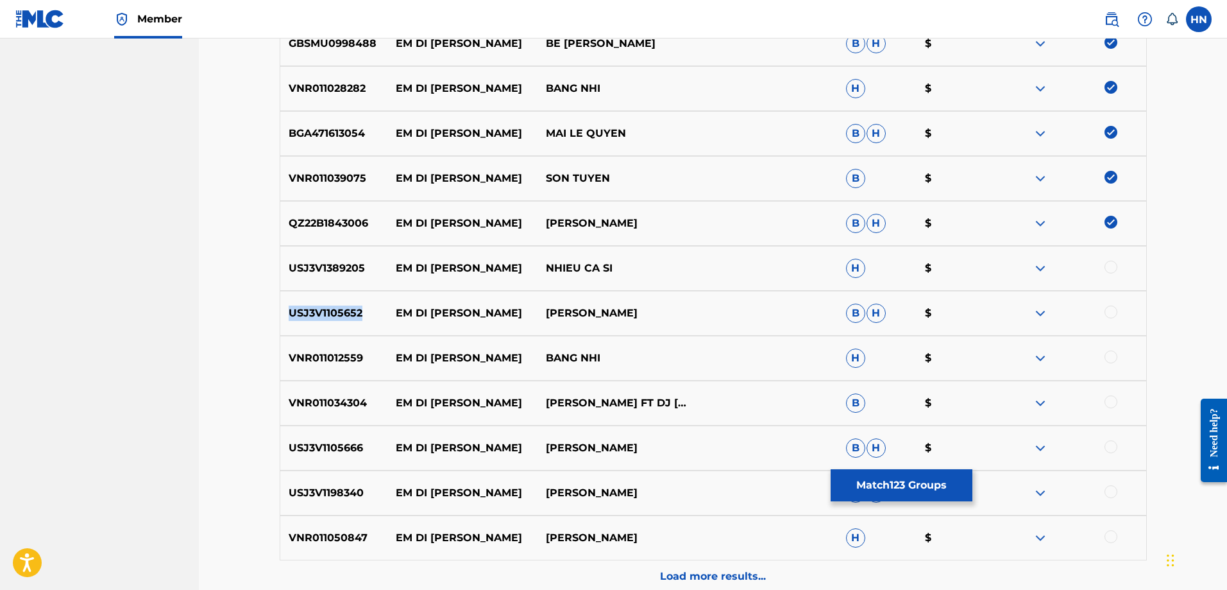
click at [339, 302] on div "USJ3V1105652 EM DI CHUA HUONG THANH LAN B H $" at bounding box center [713, 313] width 867 height 45
click at [1107, 310] on div at bounding box center [1111, 311] width 13 height 13
click at [1046, 271] on img at bounding box center [1040, 267] width 15 height 15
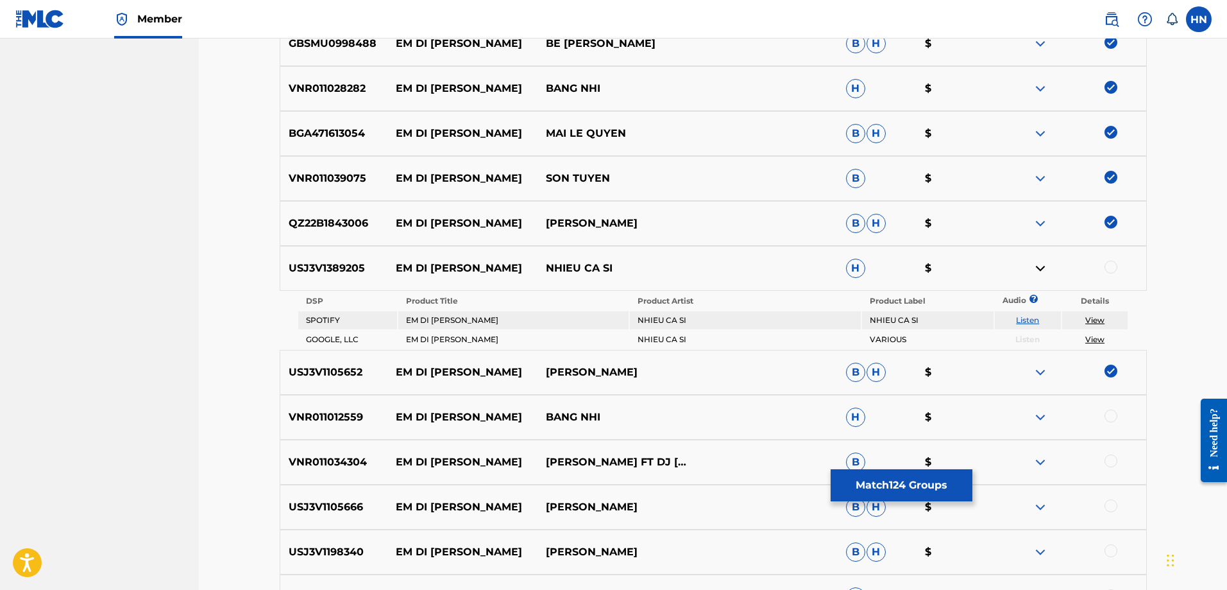
click at [1036, 318] on link "Listen" at bounding box center [1027, 320] width 23 height 10
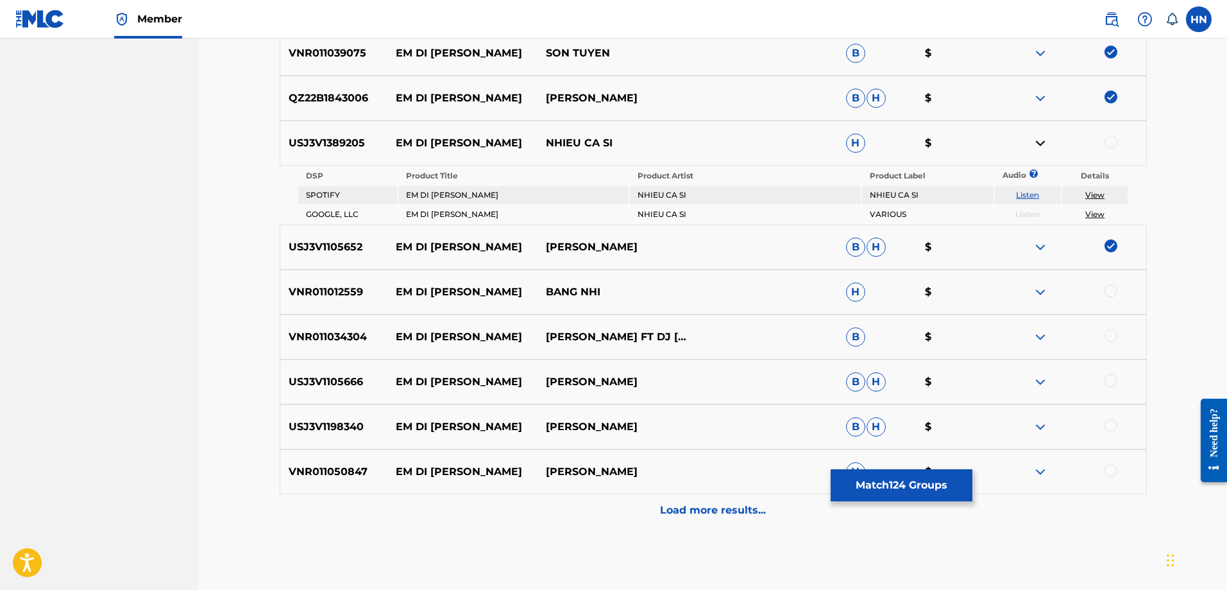
scroll to position [1469, 0]
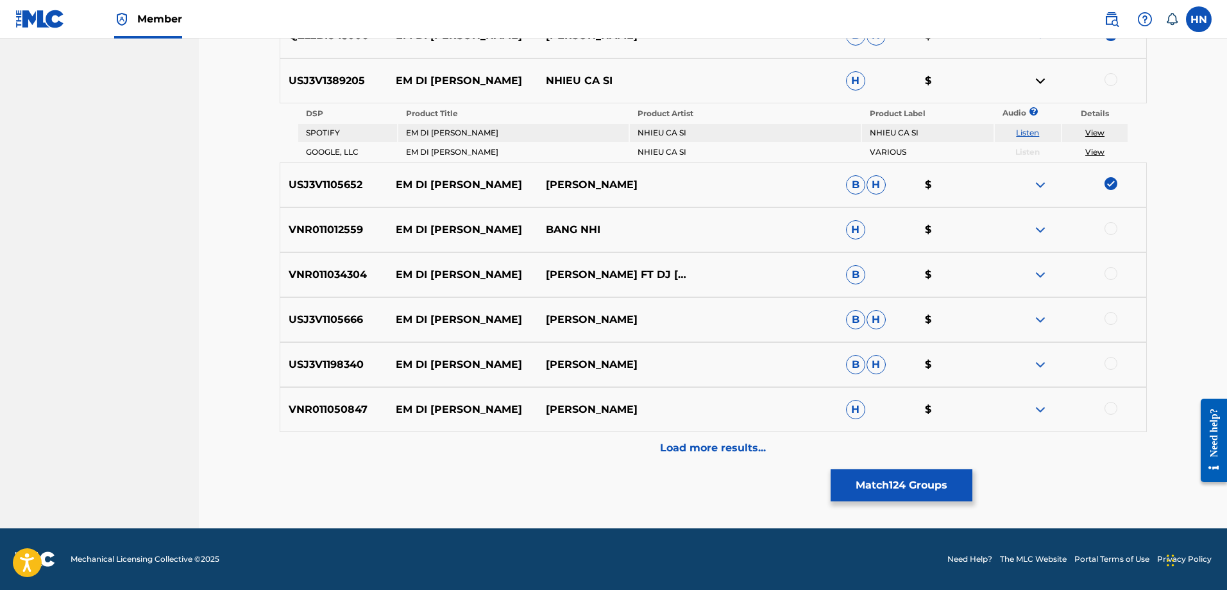
click at [355, 236] on p "VNR011012559" at bounding box center [334, 229] width 108 height 15
click at [1111, 225] on div at bounding box center [1111, 228] width 13 height 13
click at [354, 271] on p "VNR011034304" at bounding box center [334, 274] width 108 height 15
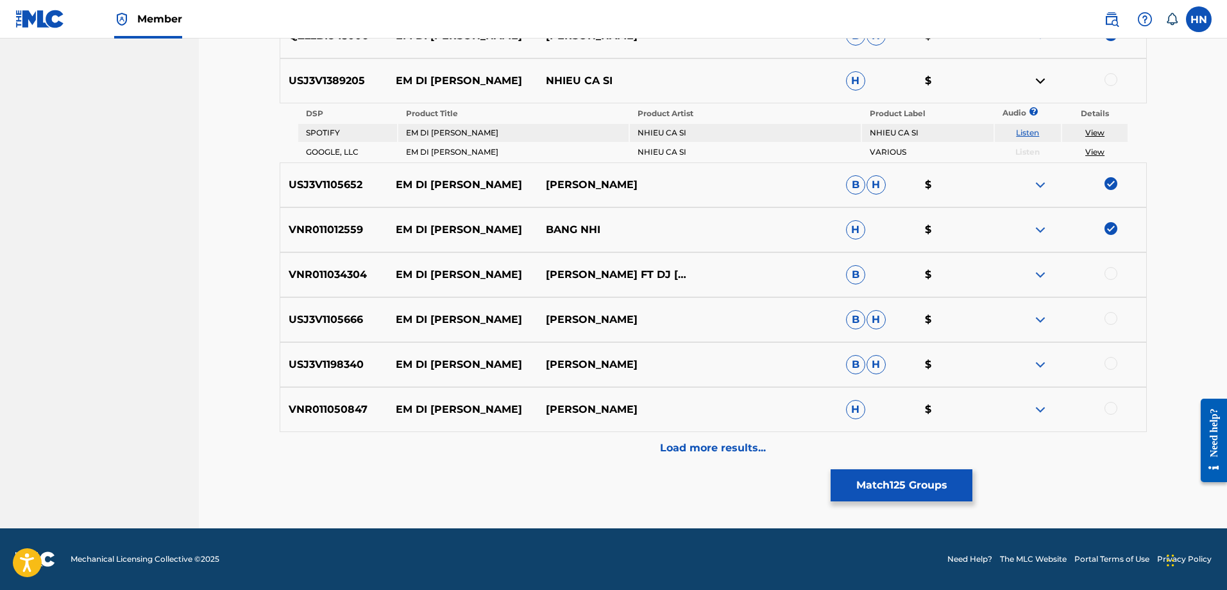
click at [1106, 273] on div at bounding box center [1111, 273] width 13 height 13
click at [338, 320] on p "USJ3V1105666" at bounding box center [334, 319] width 108 height 15
click at [1108, 318] on div at bounding box center [1111, 318] width 13 height 13
click at [338, 363] on p "USJ3V1198340" at bounding box center [334, 364] width 108 height 15
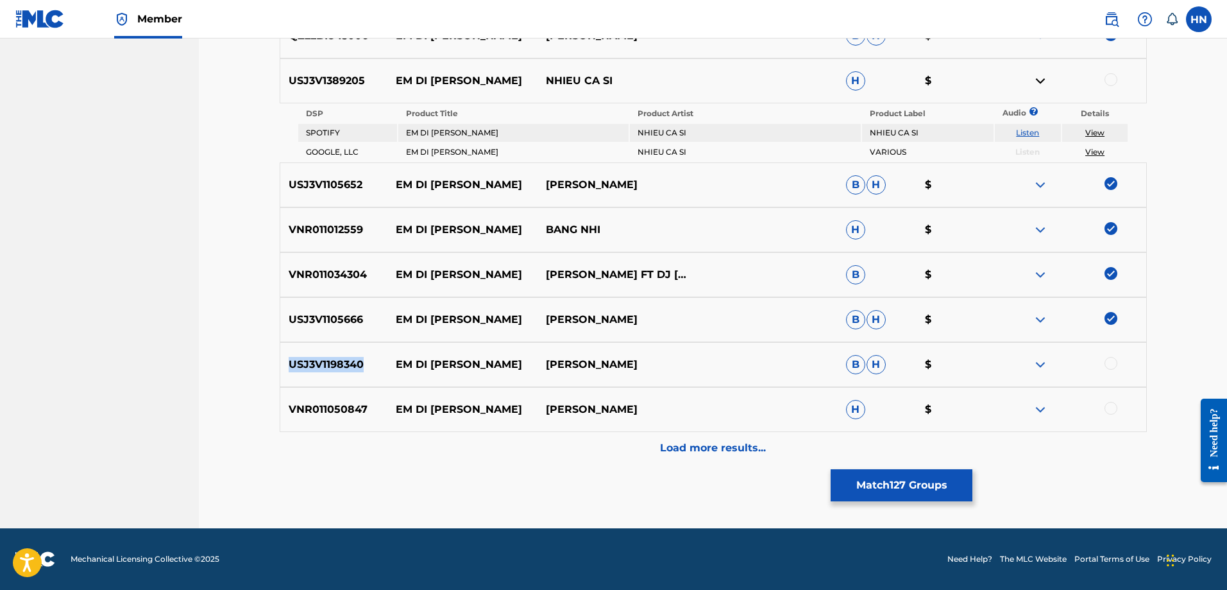
click at [338, 363] on p "USJ3V1198340" at bounding box center [334, 364] width 108 height 15
click at [1109, 360] on div at bounding box center [1111, 363] width 13 height 13
click at [351, 418] on div "VNR011050847 EM DI CHUA HUONG XUAN MAI H $" at bounding box center [713, 409] width 867 height 45
click at [1116, 407] on div at bounding box center [1111, 408] width 13 height 13
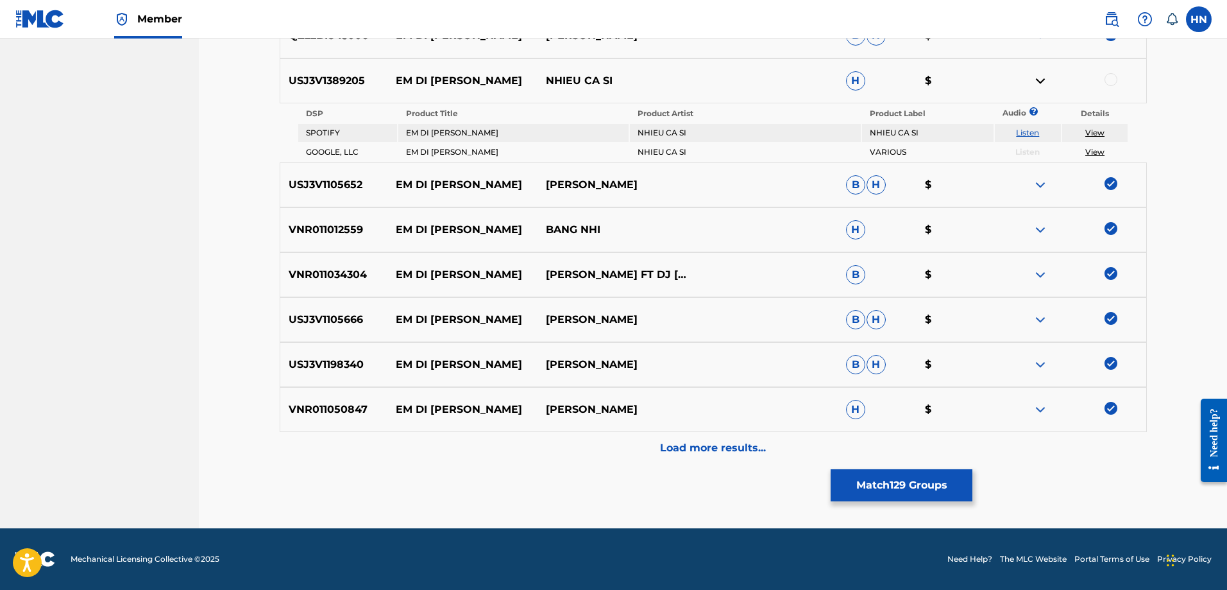
click at [714, 437] on div "Load more results..." at bounding box center [713, 448] width 867 height 32
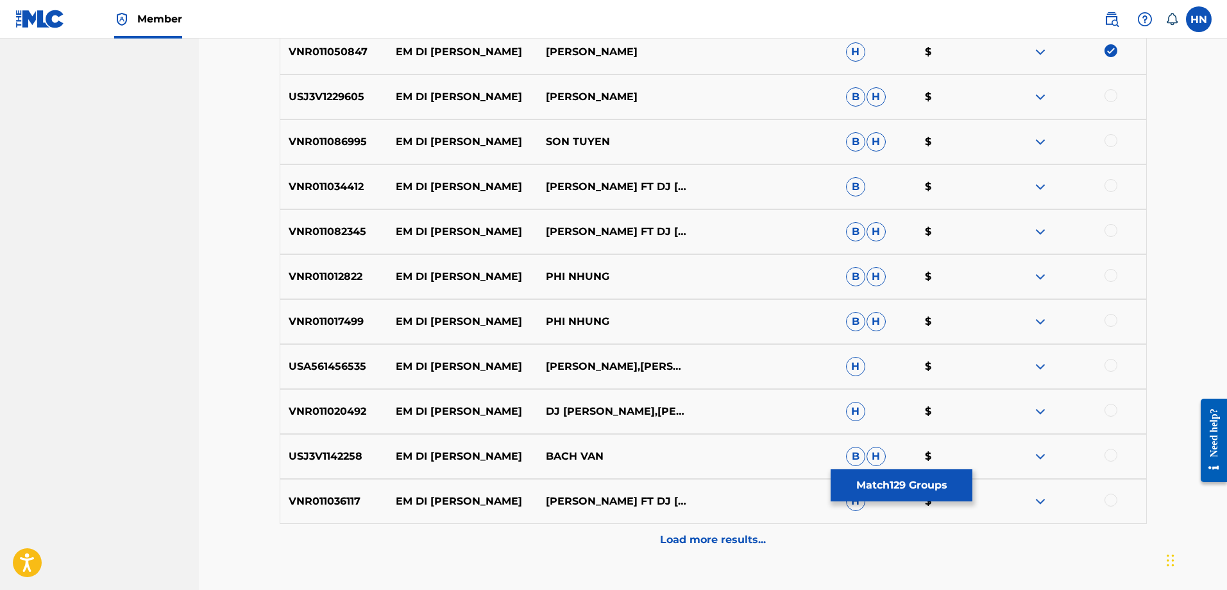
scroll to position [1789, 0]
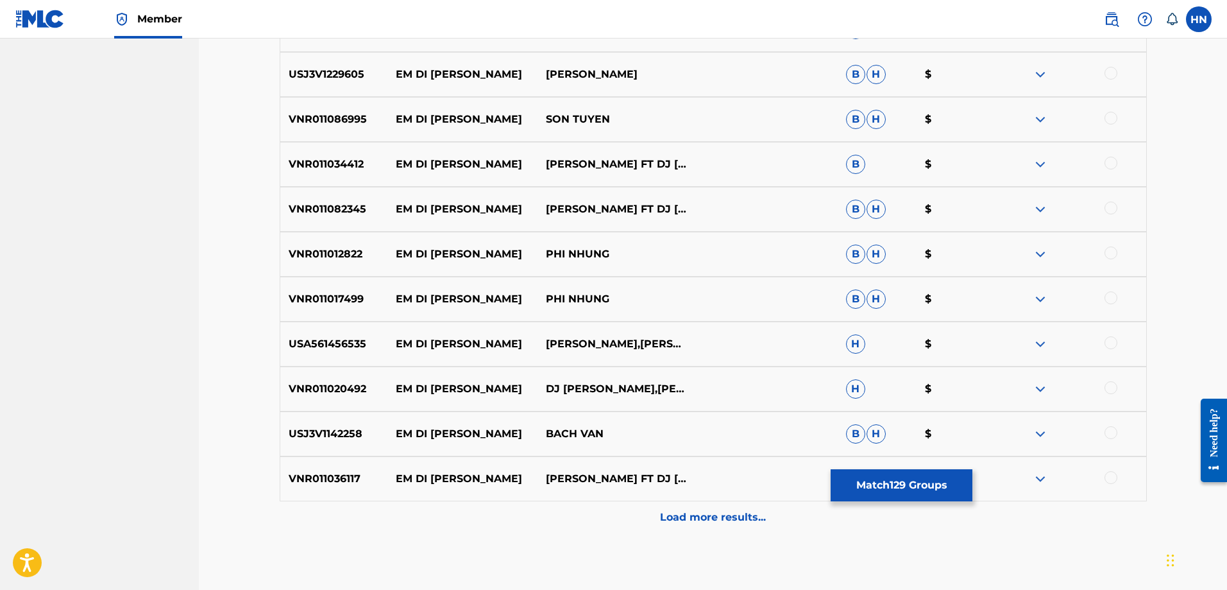
click at [337, 71] on p "USJ3V1229605" at bounding box center [334, 74] width 108 height 15
click at [1110, 72] on div at bounding box center [1111, 73] width 13 height 13
click at [338, 121] on p "VNR011086995" at bounding box center [334, 119] width 108 height 15
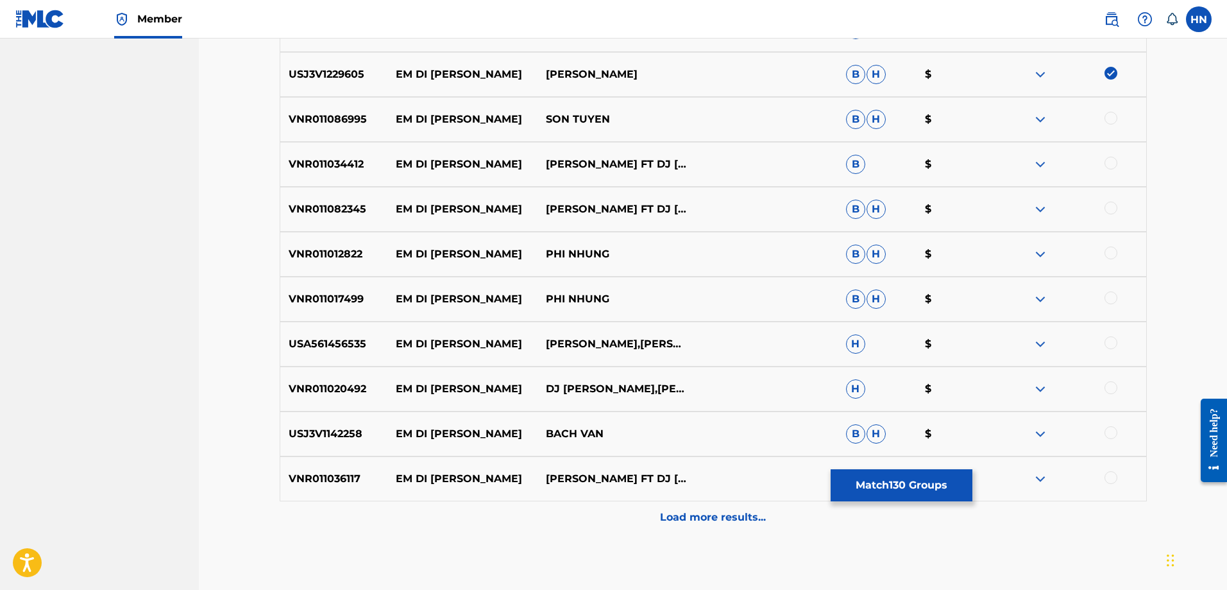
click at [1111, 121] on div at bounding box center [1111, 118] width 13 height 13
click at [333, 161] on p "VNR011034412" at bounding box center [334, 164] width 108 height 15
click at [1113, 164] on div at bounding box center [1111, 163] width 13 height 13
click at [305, 205] on p "VNR011082345" at bounding box center [334, 208] width 108 height 15
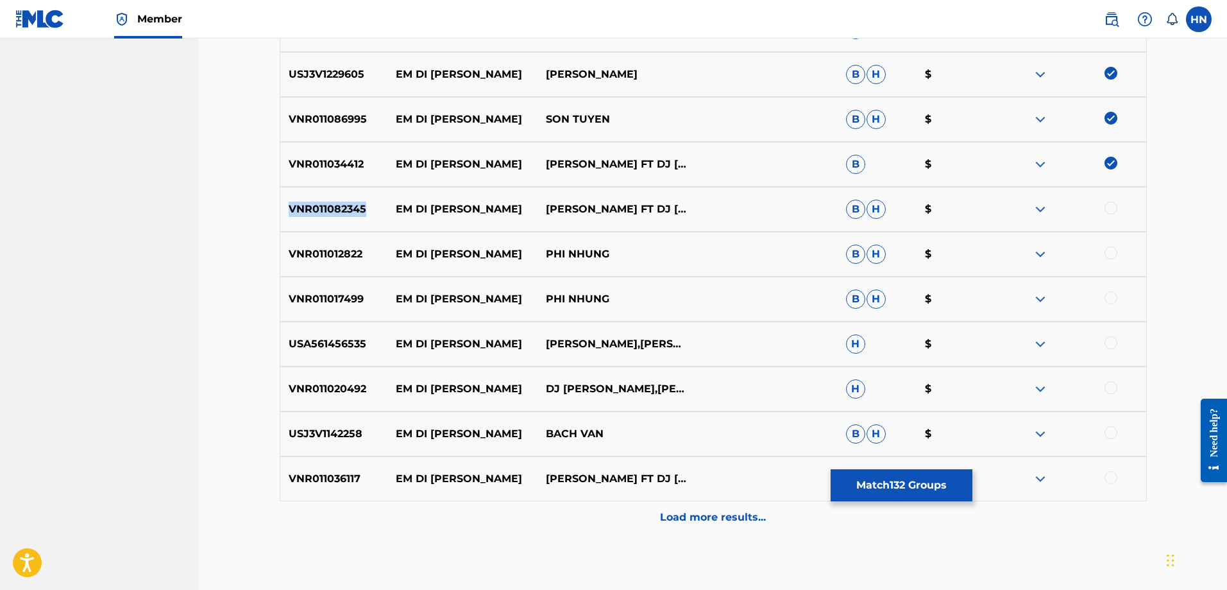
click at [305, 205] on p "VNR011082345" at bounding box center [334, 208] width 108 height 15
click at [1115, 207] on div at bounding box center [1111, 207] width 13 height 13
click at [357, 243] on div "VNR011012822 EM DI CHUA HUONG PHI NHUNG B H $" at bounding box center [713, 254] width 867 height 45
click at [1113, 255] on div at bounding box center [1111, 252] width 13 height 13
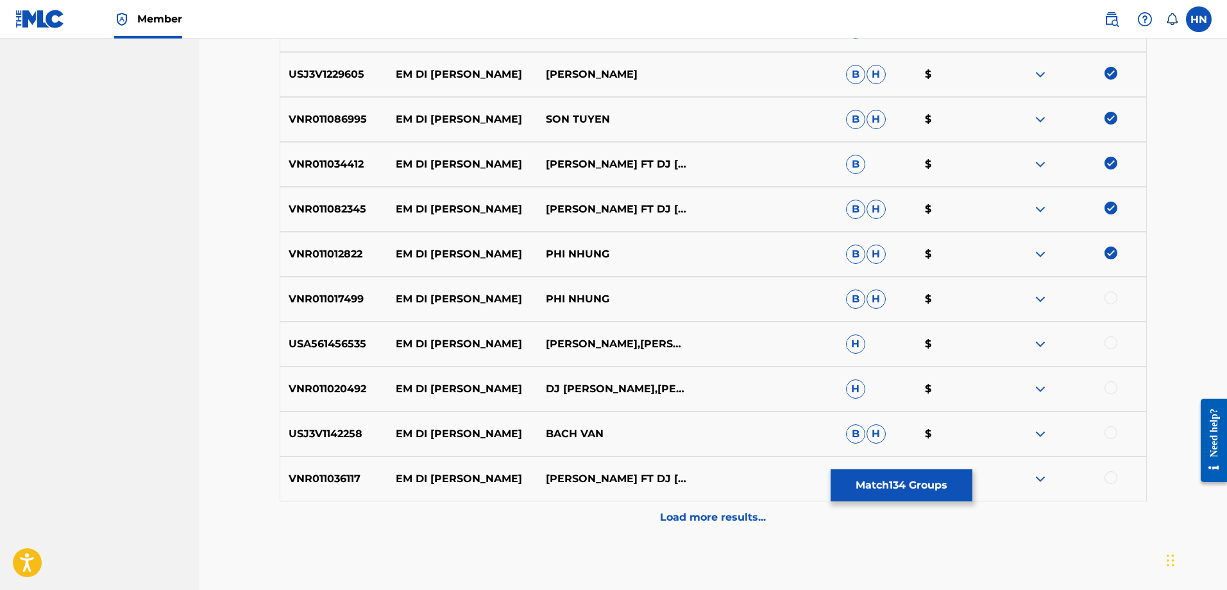
click at [309, 286] on div "VNR011017499 EM DI CHUA HUONG PHI NHUNG B H $" at bounding box center [713, 299] width 867 height 45
click at [1109, 300] on div at bounding box center [1111, 297] width 13 height 13
click at [336, 345] on p "USA561456535" at bounding box center [334, 343] width 108 height 15
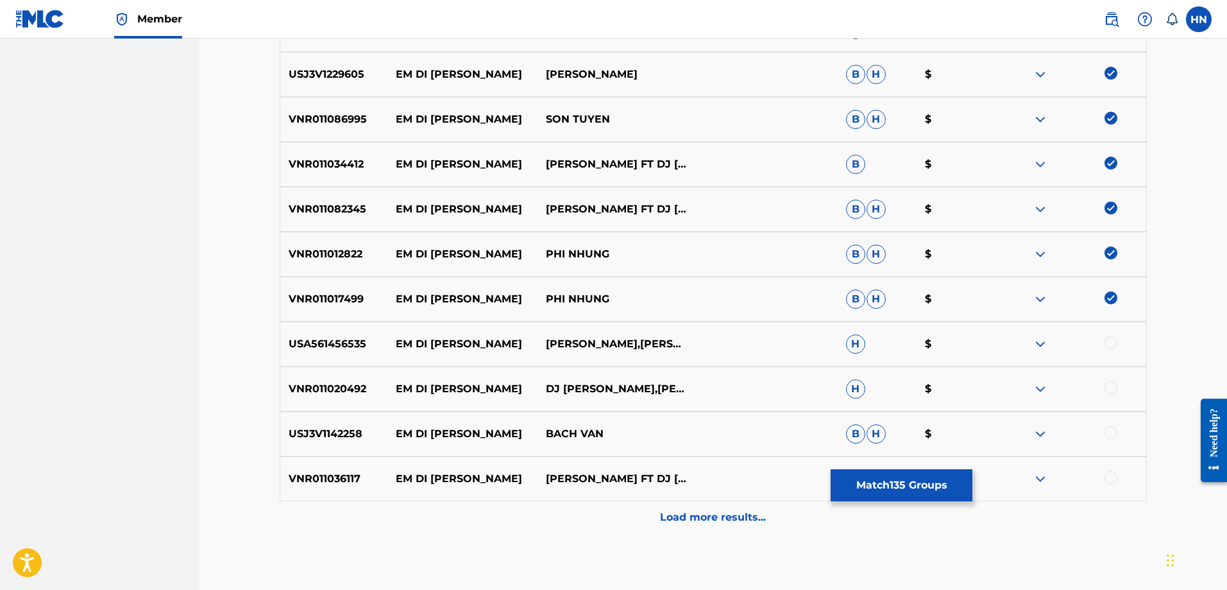
click at [1107, 338] on div at bounding box center [1111, 342] width 13 height 13
click at [338, 389] on p "VNR011020492" at bounding box center [334, 388] width 108 height 15
click at [1109, 384] on div at bounding box center [1111, 387] width 13 height 13
click at [350, 442] on div "USJ3V1142258 EM DI CHUA HUONG BACH VAN B H $" at bounding box center [713, 433] width 867 height 45
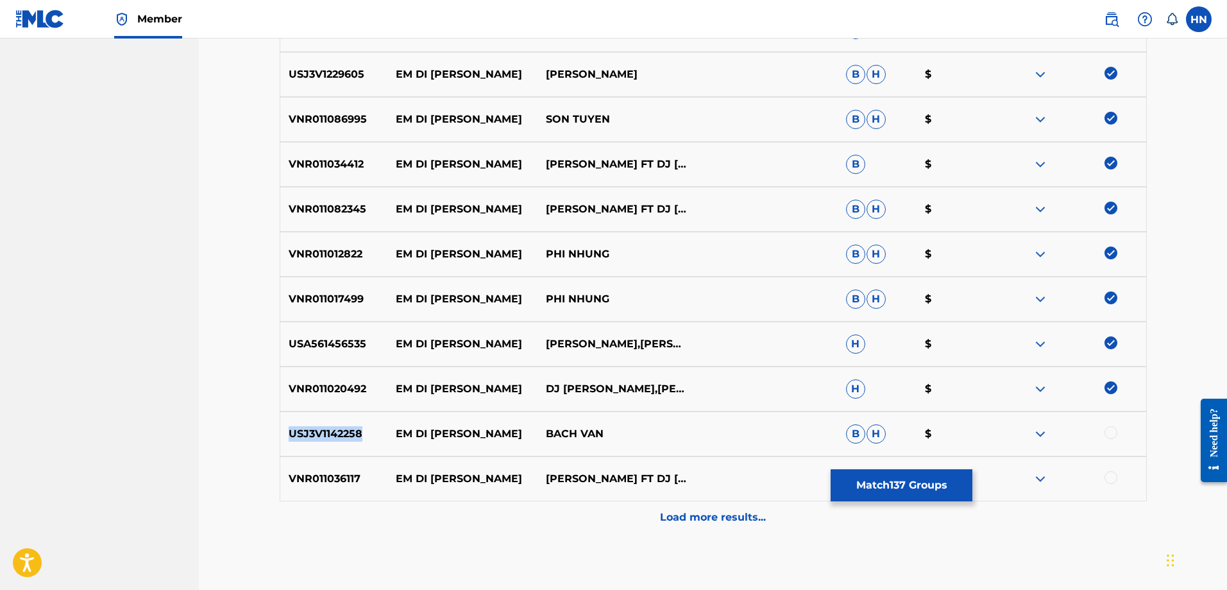
click at [350, 442] on div "USJ3V1142258 EM DI CHUA HUONG BACH VAN B H $" at bounding box center [713, 433] width 867 height 45
click at [1117, 433] on div at bounding box center [1111, 432] width 13 height 13
click at [284, 476] on p "VNR011036117" at bounding box center [334, 478] width 108 height 15
click at [1109, 475] on div at bounding box center [1111, 477] width 13 height 13
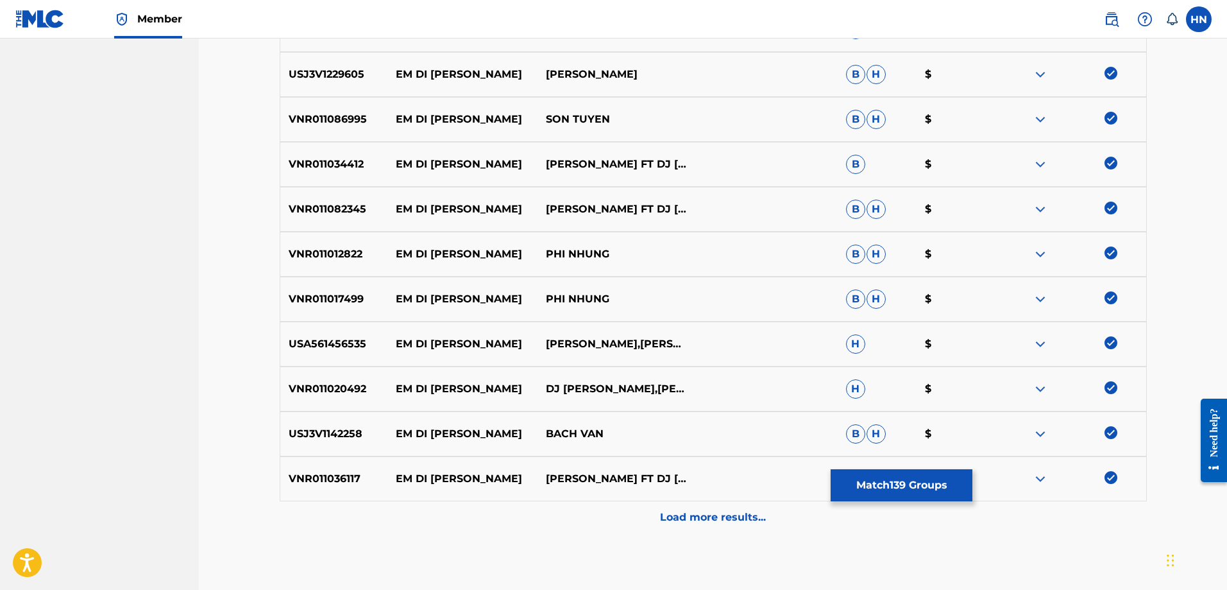
click at [611, 505] on div "Load more results..." at bounding box center [713, 517] width 867 height 32
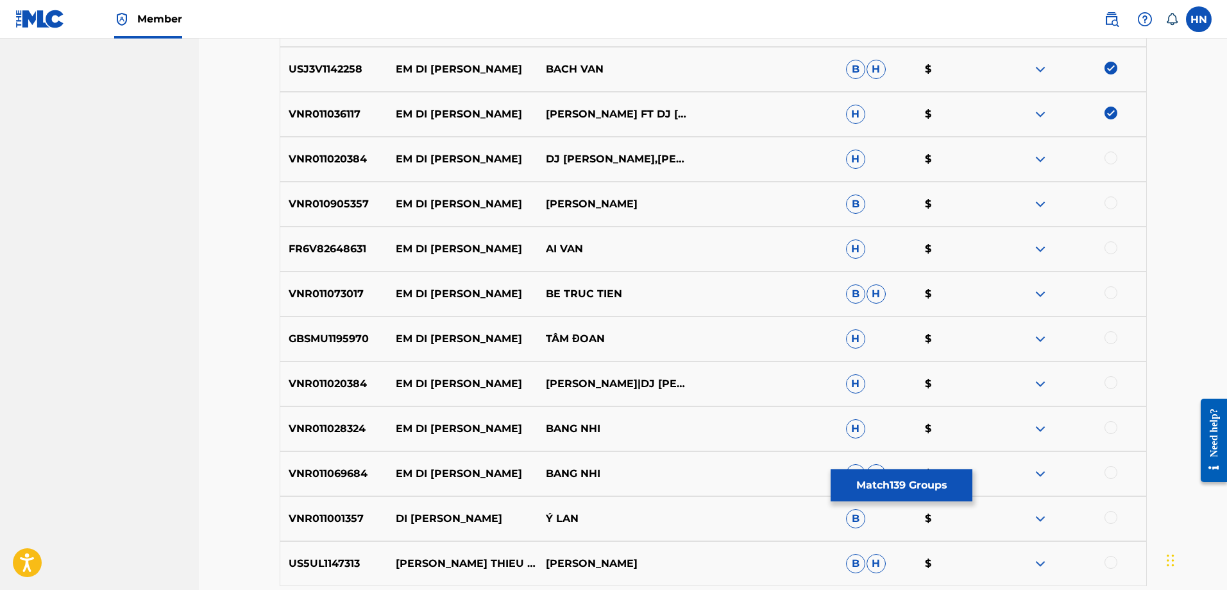
scroll to position [2174, 0]
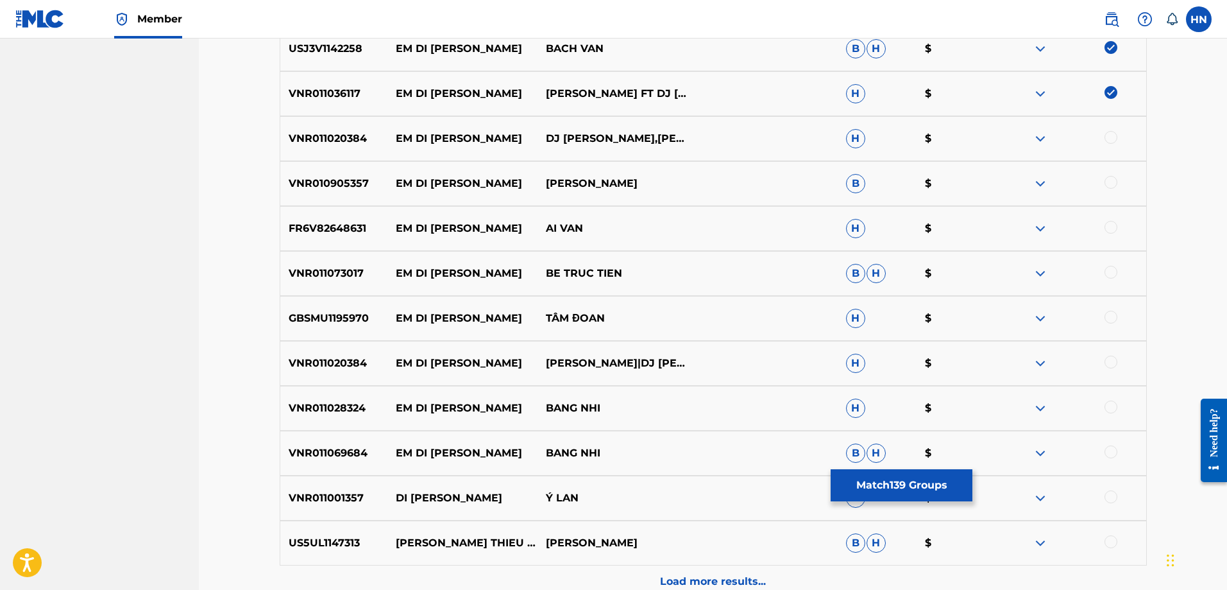
click at [309, 139] on p "VNR011020384" at bounding box center [334, 138] width 108 height 15
click at [1106, 137] on div at bounding box center [1111, 137] width 13 height 13
click at [305, 171] on div "VNR010905357 EM DI CHUA HUONG ELVIS PHƯƠNG B $" at bounding box center [713, 183] width 867 height 45
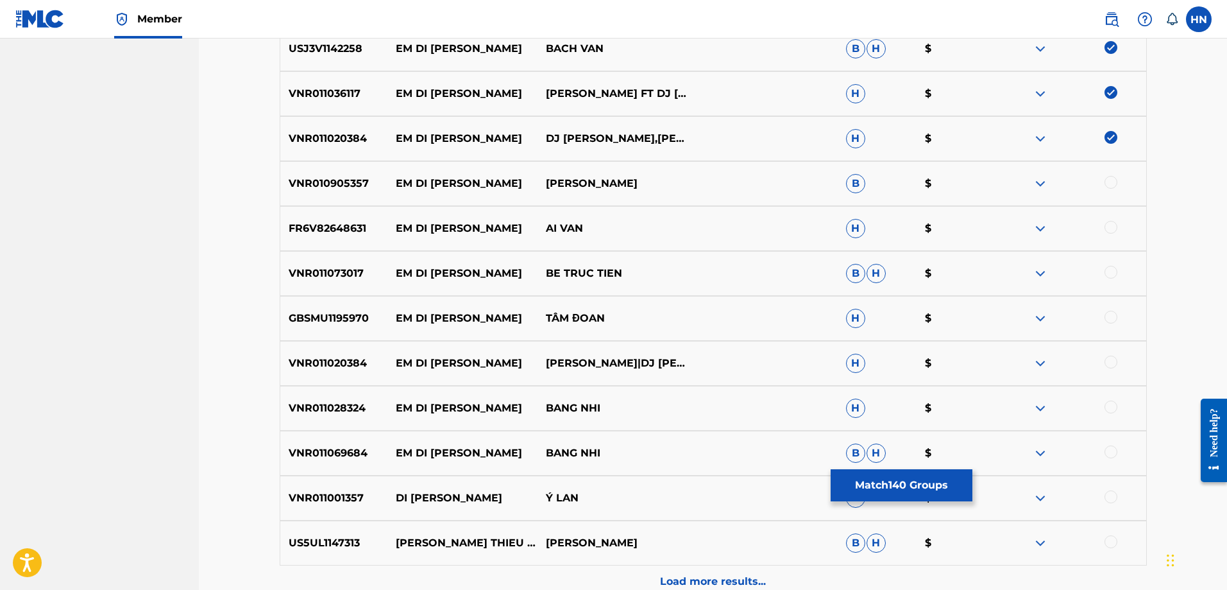
click at [1115, 182] on div at bounding box center [1111, 182] width 13 height 13
click at [340, 217] on div "FR6V82648631 EM DI CHUA HUONG AI VAN H $" at bounding box center [713, 228] width 867 height 45
click at [1106, 226] on div at bounding box center [1111, 227] width 13 height 13
click at [352, 257] on div "VNR011073017 EM DI CHUA HUONG BE TRUC TIEN B H $" at bounding box center [713, 273] width 867 height 45
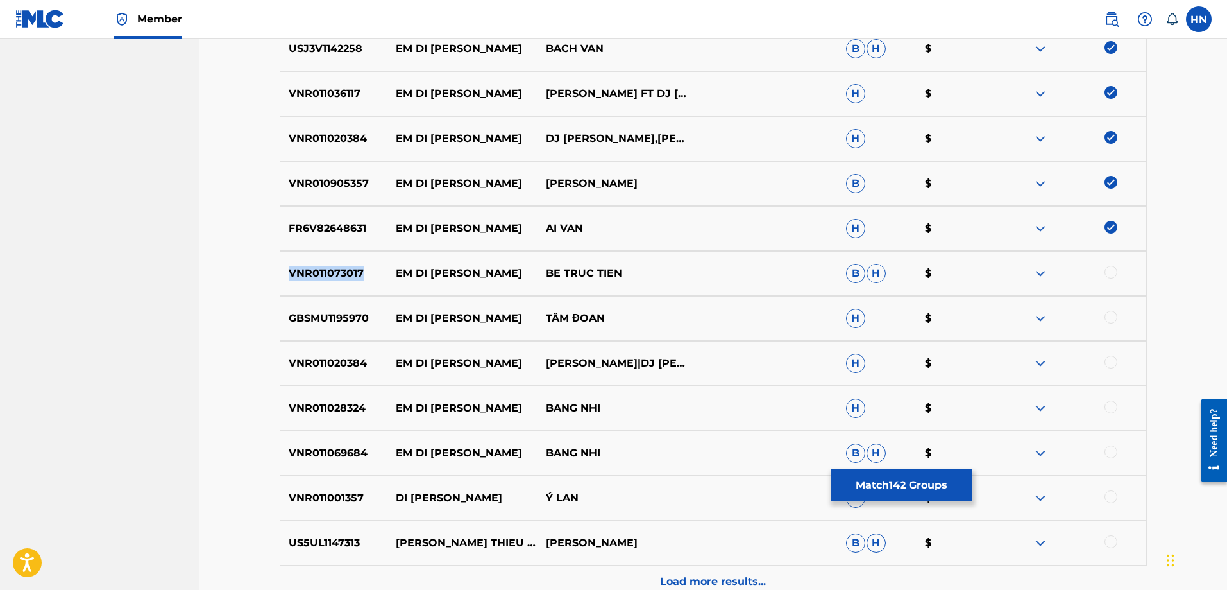
click at [352, 257] on div "VNR011073017 EM DI CHUA HUONG BE TRUC TIEN B H $" at bounding box center [713, 273] width 867 height 45
click at [1116, 269] on div at bounding box center [1111, 272] width 13 height 13
click at [361, 324] on p "GBSMU1195970" at bounding box center [334, 318] width 108 height 15
click at [1109, 317] on div at bounding box center [1111, 317] width 13 height 13
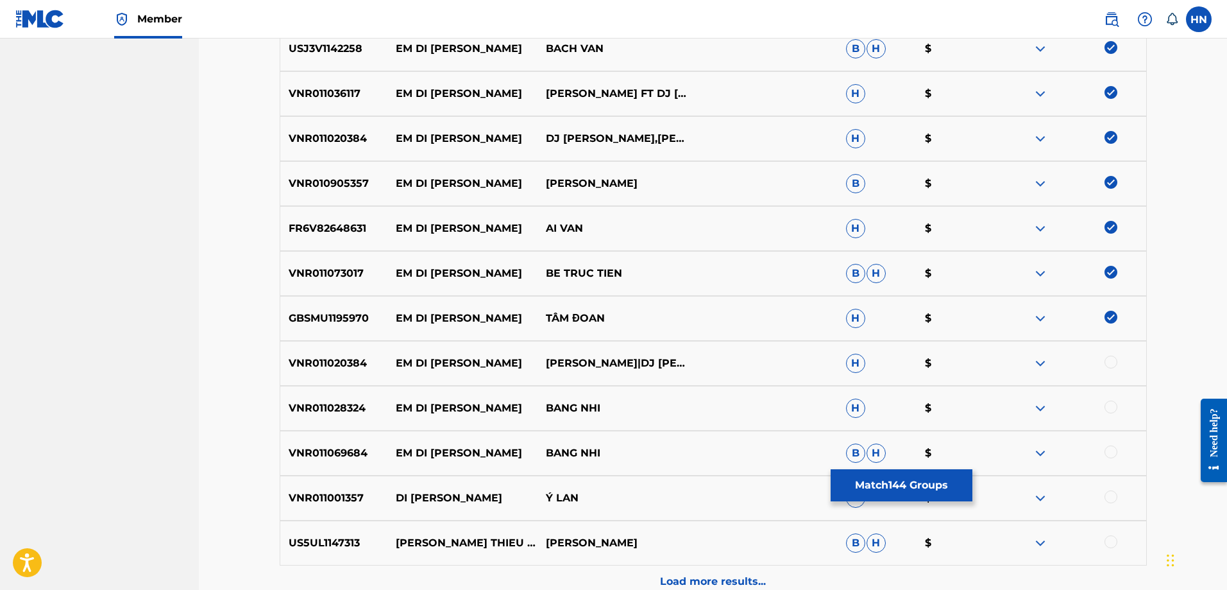
click at [349, 352] on div "VNR011020384 EM DI CHUA HUONG DINH BAO YEN|DJ MARIA NGUYEN H $" at bounding box center [713, 363] width 867 height 45
click at [1115, 363] on div at bounding box center [1111, 361] width 13 height 13
click at [337, 405] on p "VNR011028324" at bounding box center [334, 407] width 108 height 15
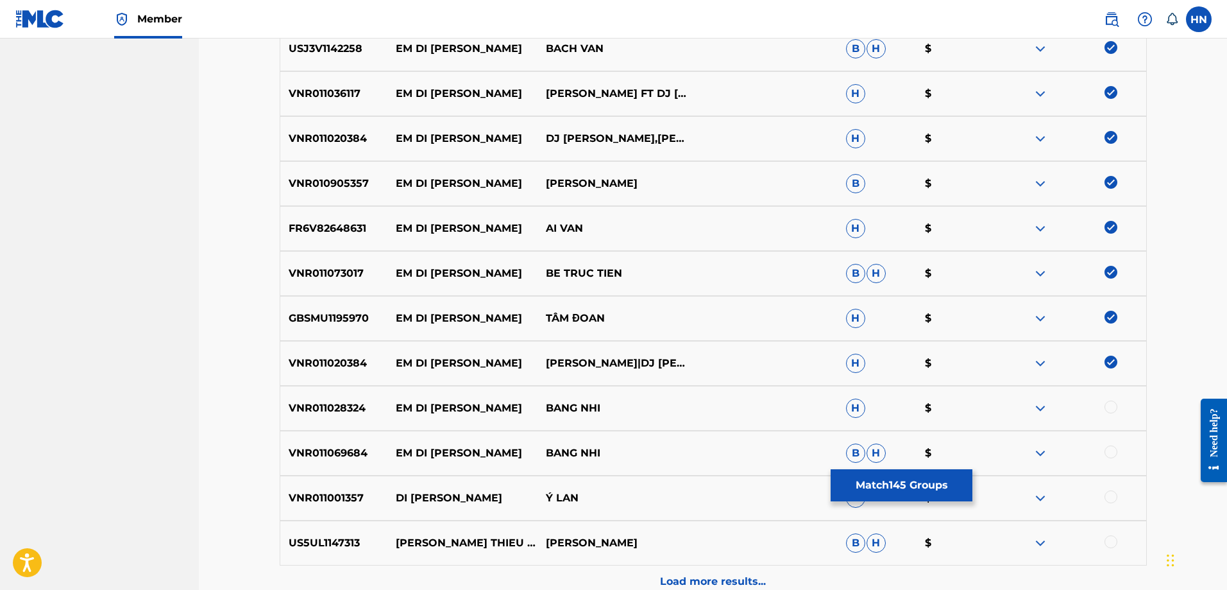
click at [1116, 404] on div at bounding box center [1111, 406] width 13 height 13
click at [342, 441] on div "VNR011069684 EM DI CHUA HUONG BANG NHI B H $" at bounding box center [713, 453] width 867 height 45
click at [1107, 448] on div at bounding box center [1111, 451] width 13 height 13
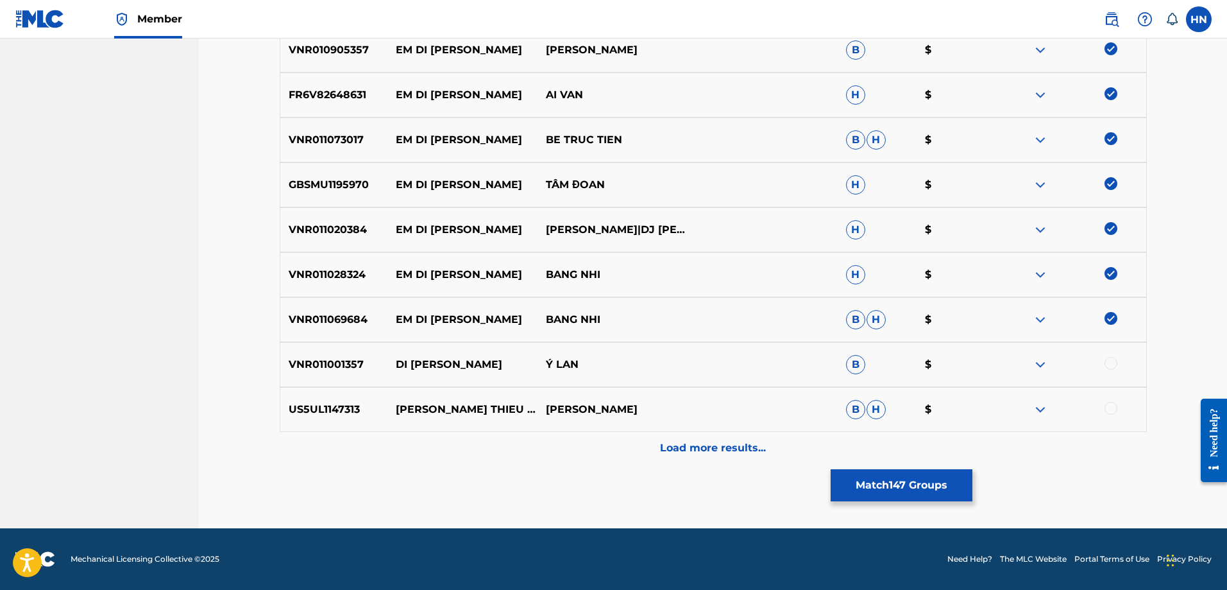
click at [699, 435] on div "Load more results..." at bounding box center [713, 448] width 867 height 32
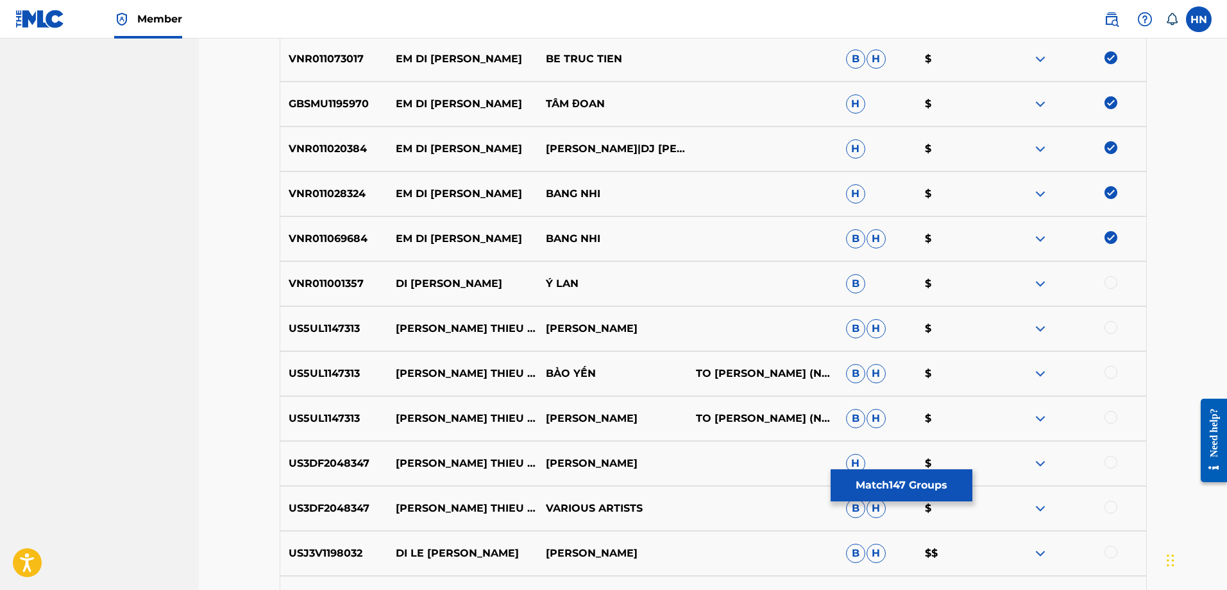
scroll to position [2436, 0]
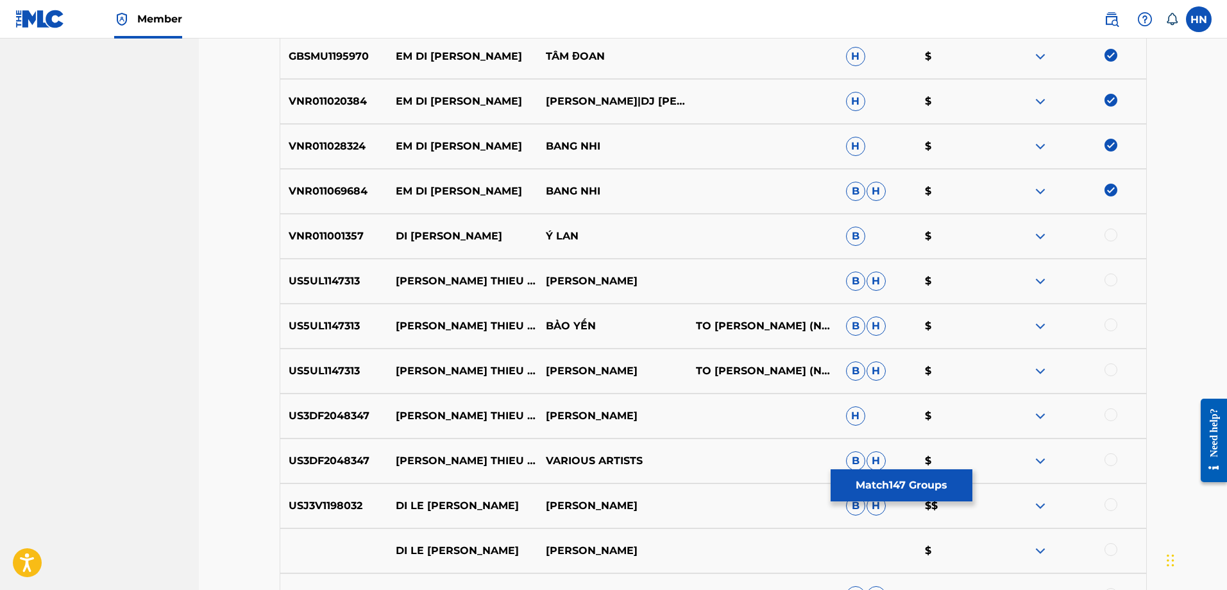
click at [904, 479] on button "Match 147 Groups" at bounding box center [902, 485] width 142 height 32
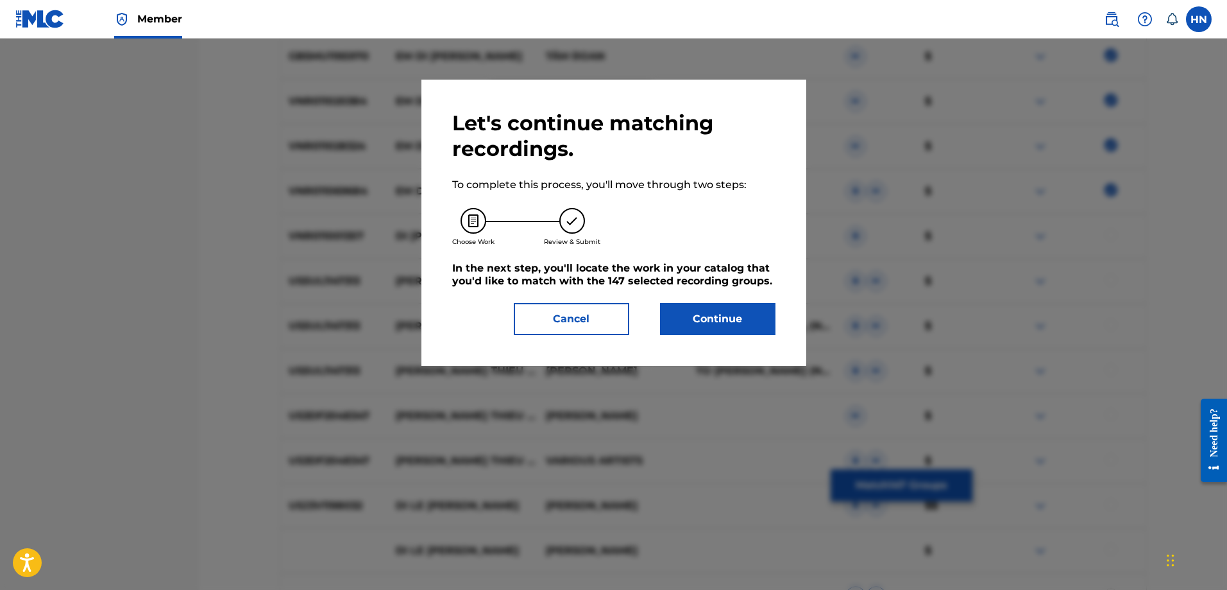
click at [713, 318] on button "Continue" at bounding box center [717, 319] width 115 height 32
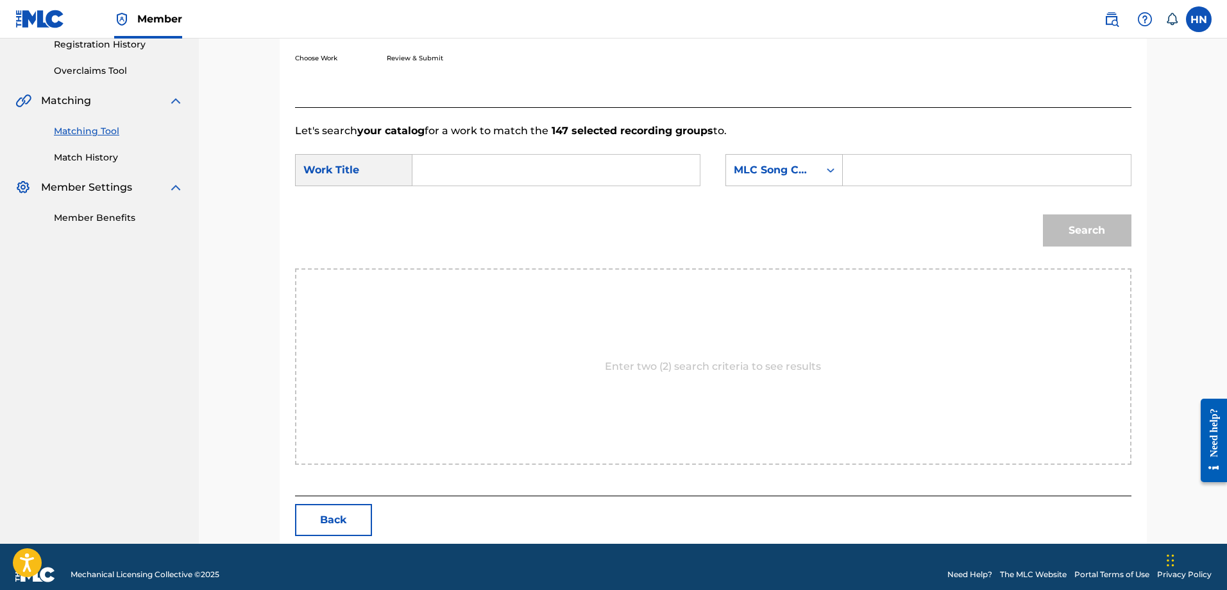
scroll to position [265, 0]
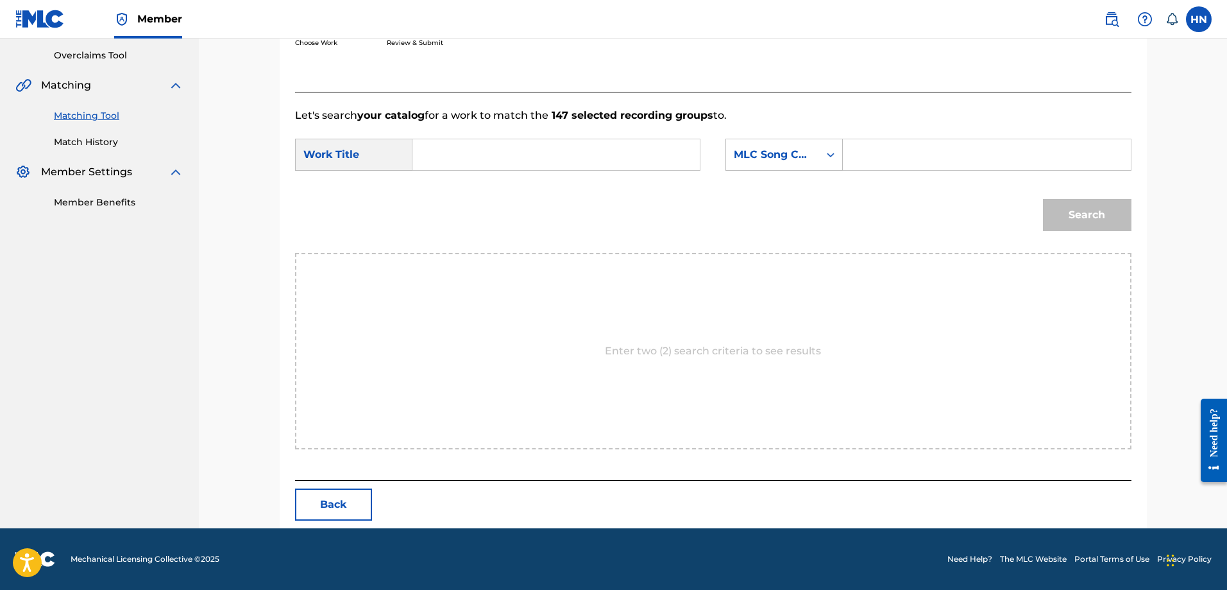
click at [615, 148] on input "Search Form" at bounding box center [556, 154] width 266 height 31
paste input "EM DI CHUA HUONG"
type input "EM DI CHUA HUONG"
click at [773, 143] on div "MLC Song Code" at bounding box center [772, 154] width 93 height 24
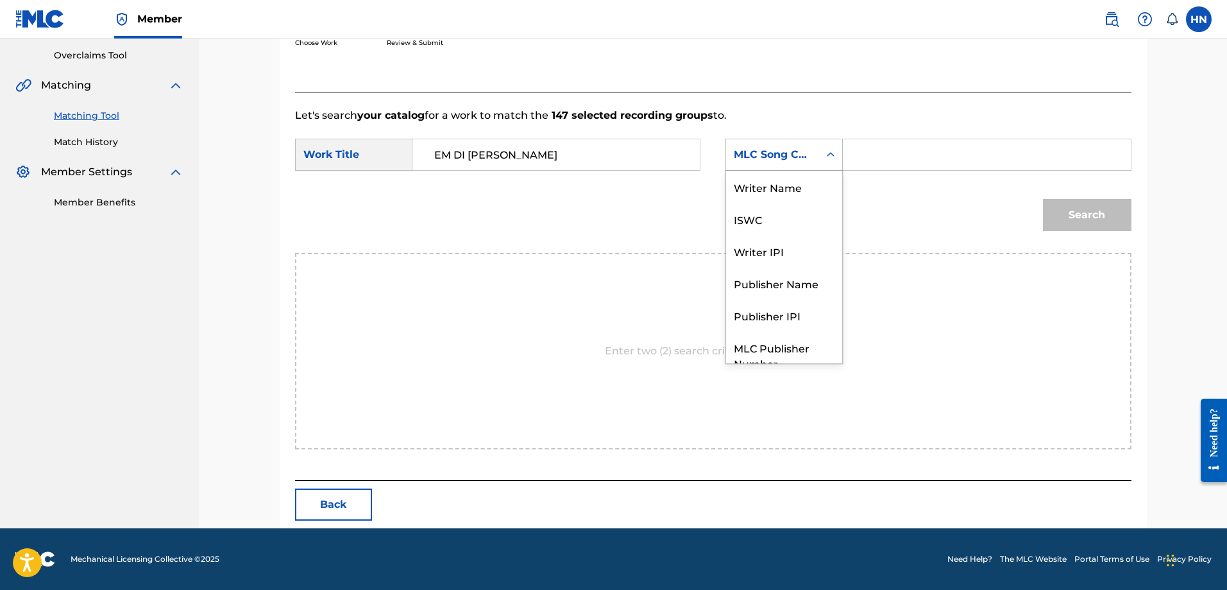
scroll to position [47, 0]
click at [774, 173] on div "ISWC" at bounding box center [784, 171] width 116 height 32
click at [762, 153] on div "ISWC" at bounding box center [773, 154] width 78 height 15
click at [787, 177] on div "Writer Name" at bounding box center [784, 187] width 116 height 32
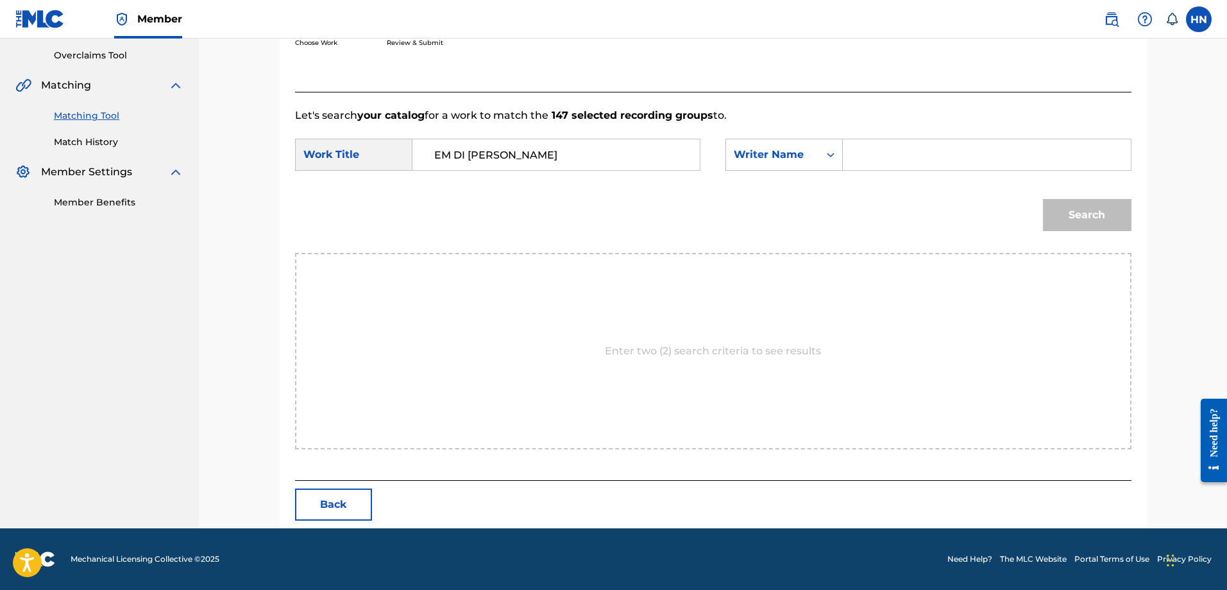
click at [880, 149] on input "Search Form" at bounding box center [987, 154] width 266 height 31
type input "trung duc"
click at [1043, 199] on button "Search" at bounding box center [1087, 215] width 89 height 32
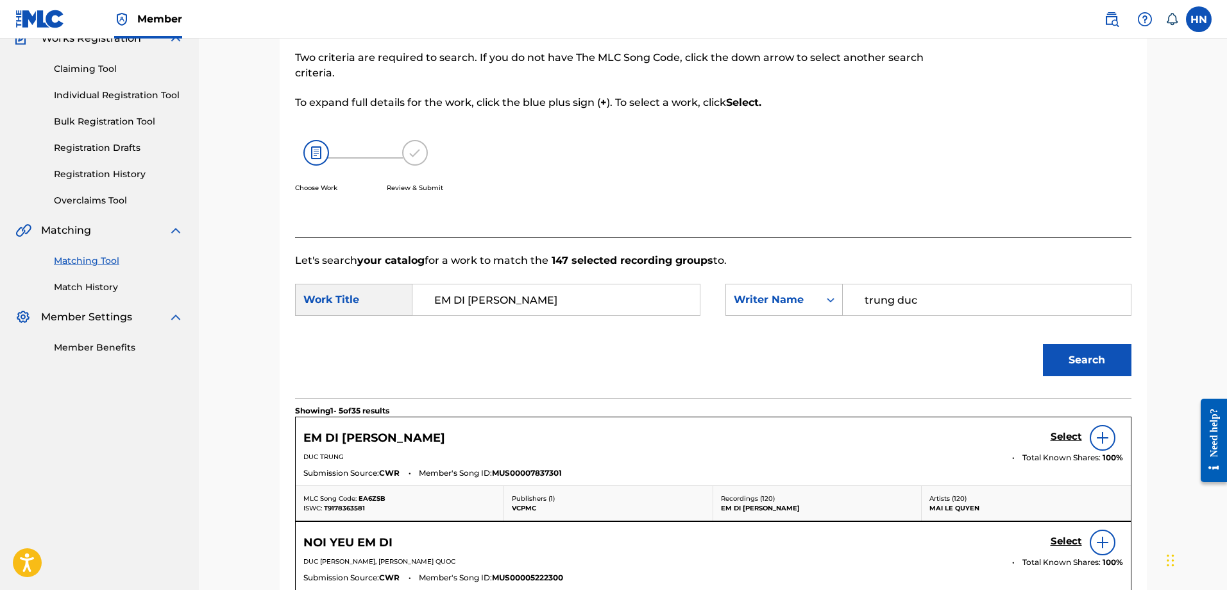
scroll to position [265, 0]
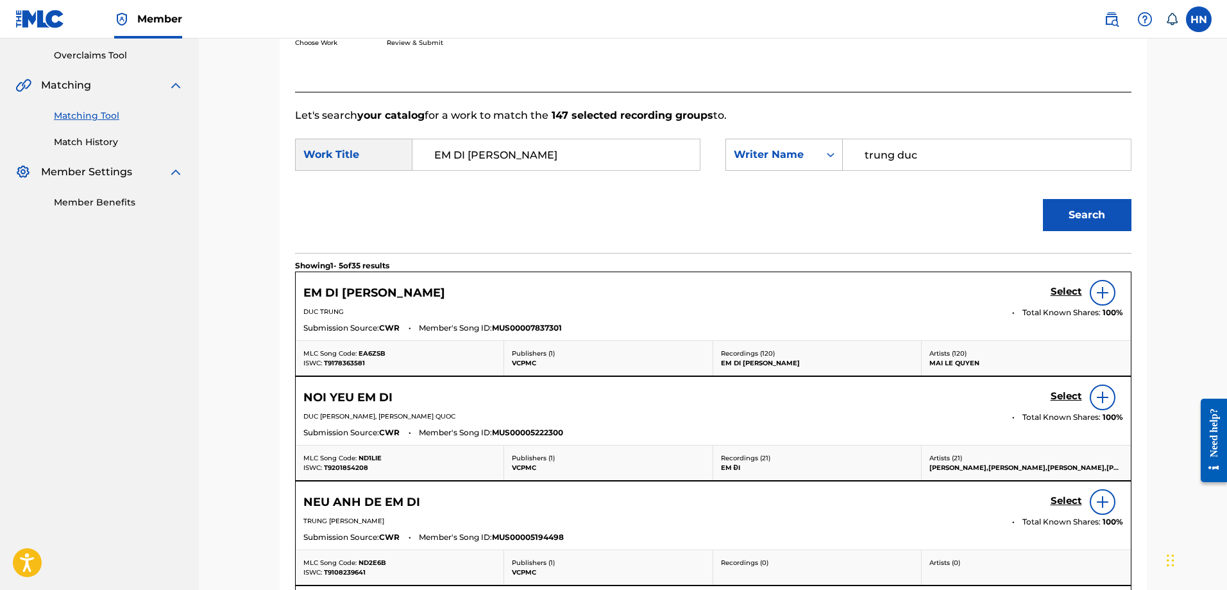
click at [1057, 293] on h5 "Select" at bounding box center [1066, 292] width 31 height 12
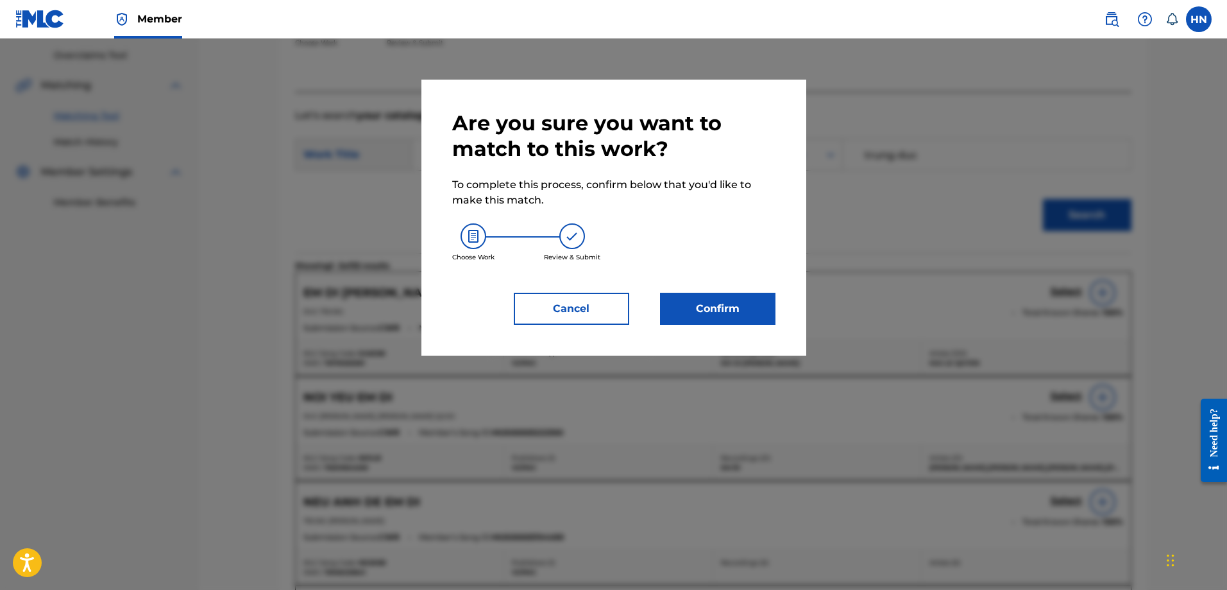
click at [681, 296] on button "Confirm" at bounding box center [717, 309] width 115 height 32
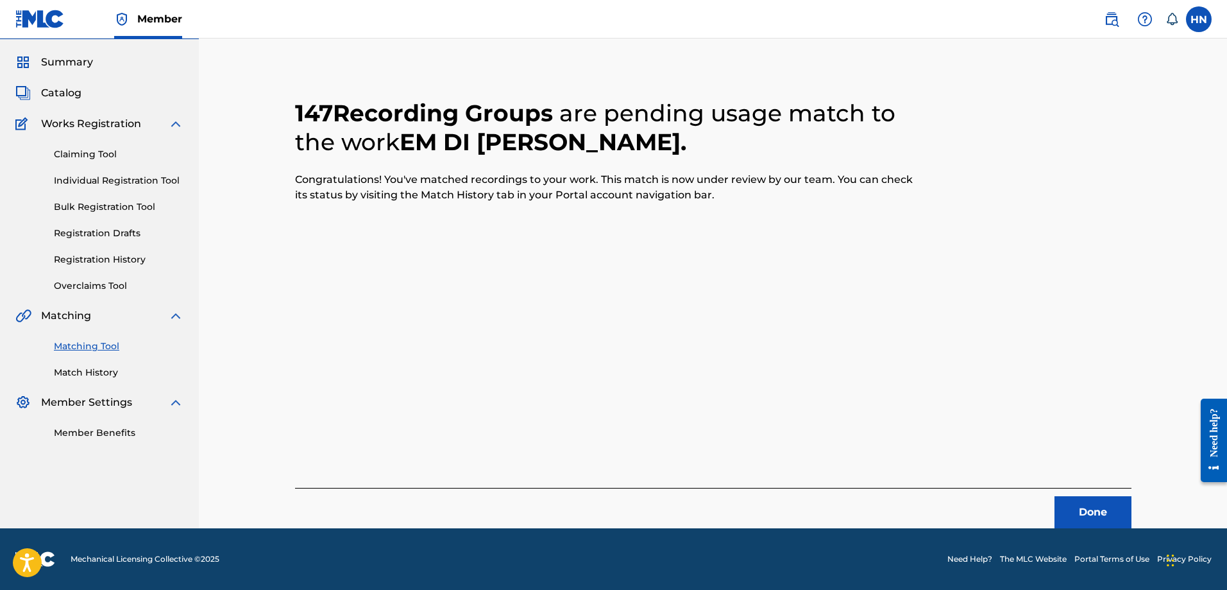
scroll to position [35, 0]
click at [1061, 498] on button "Done" at bounding box center [1093, 512] width 77 height 32
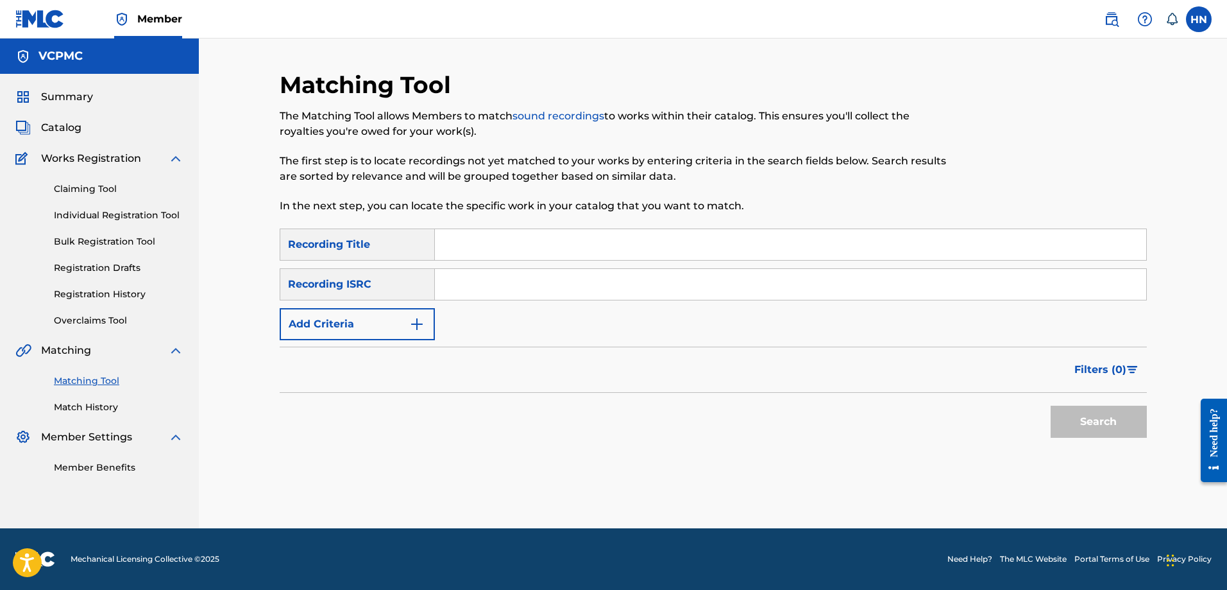
click at [549, 241] on input "Search Form" at bounding box center [791, 244] width 712 height 31
paste input "TÌNH TUỔI Ô MAI"
click at [1065, 414] on button "Search" at bounding box center [1099, 422] width 96 height 32
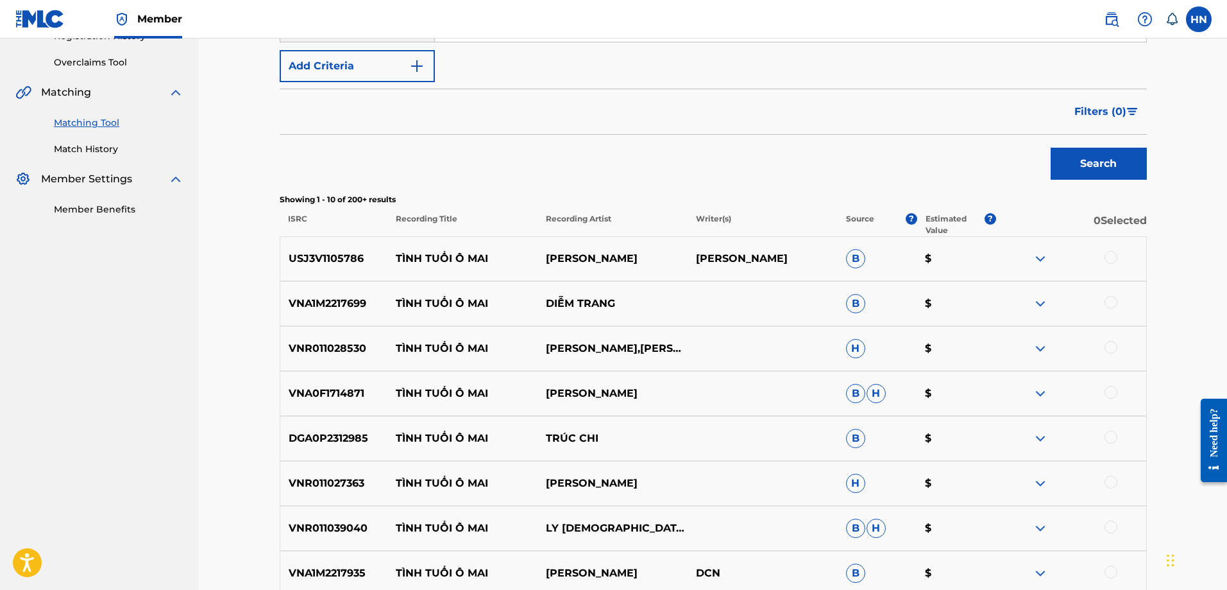
scroll to position [385, 0]
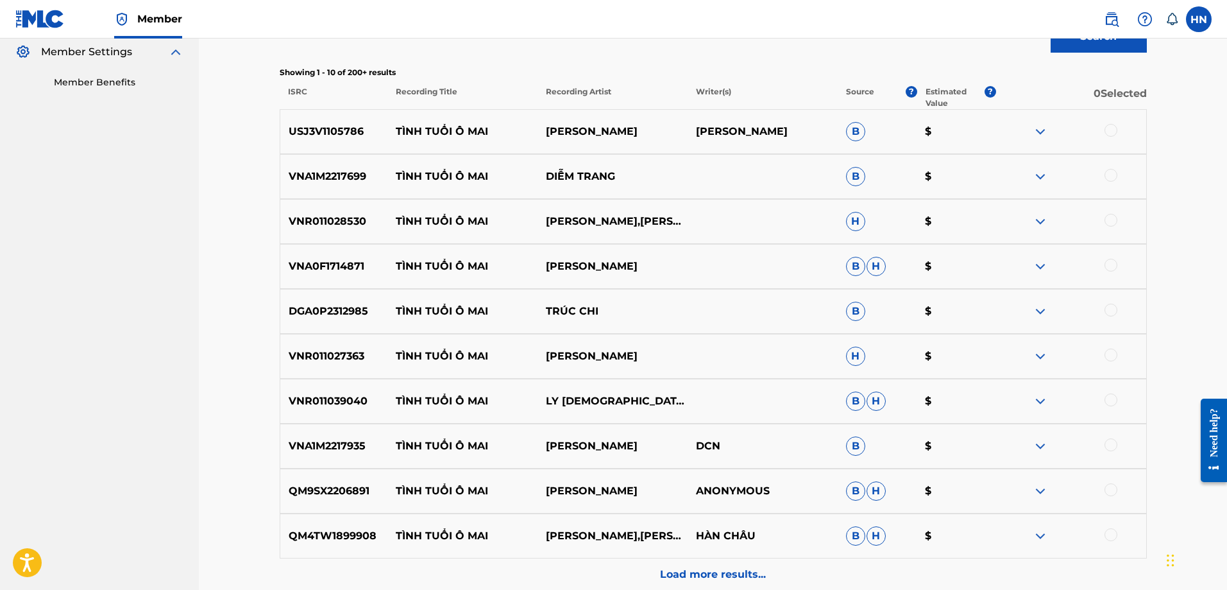
click at [335, 139] on p "USJ3V1105786" at bounding box center [334, 131] width 108 height 15
click at [1114, 131] on div at bounding box center [1111, 130] width 13 height 13
click at [323, 175] on p "VNA1M2217699" at bounding box center [334, 176] width 108 height 15
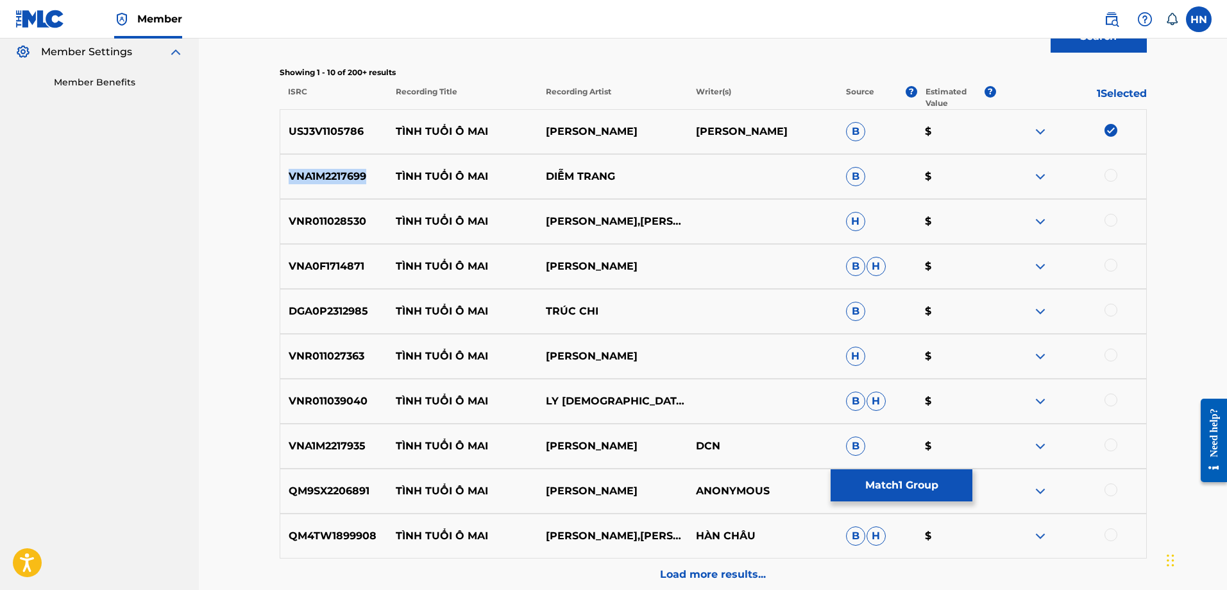
click at [323, 175] on p "VNA1M2217699" at bounding box center [334, 176] width 108 height 15
click at [1110, 174] on div at bounding box center [1111, 175] width 13 height 13
click at [331, 217] on p "VNR011028530" at bounding box center [334, 221] width 108 height 15
click at [1111, 218] on div at bounding box center [1111, 220] width 13 height 13
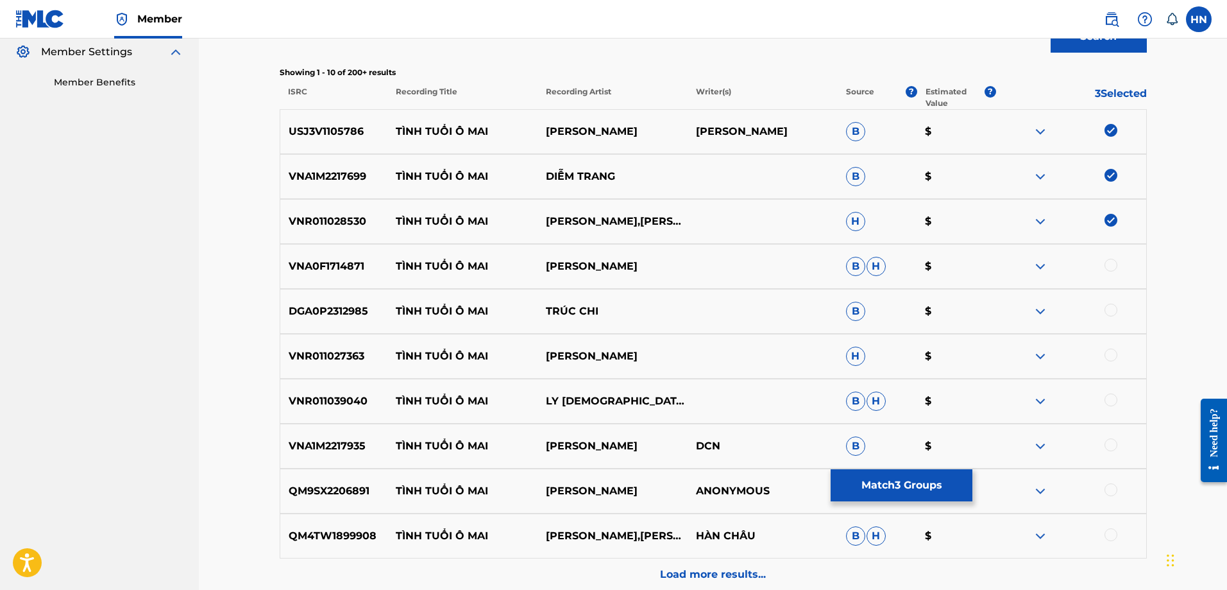
click at [318, 282] on div "VNA0F1714871 TÌNH TUỔI Ô MAI THẠCH THẢO B H $" at bounding box center [713, 266] width 867 height 45
click at [1111, 263] on div at bounding box center [1111, 265] width 13 height 13
click at [346, 298] on div "DGA0P2312985 TÌNH TUỔI Ô MAI TRÚC CHI B $" at bounding box center [713, 311] width 867 height 45
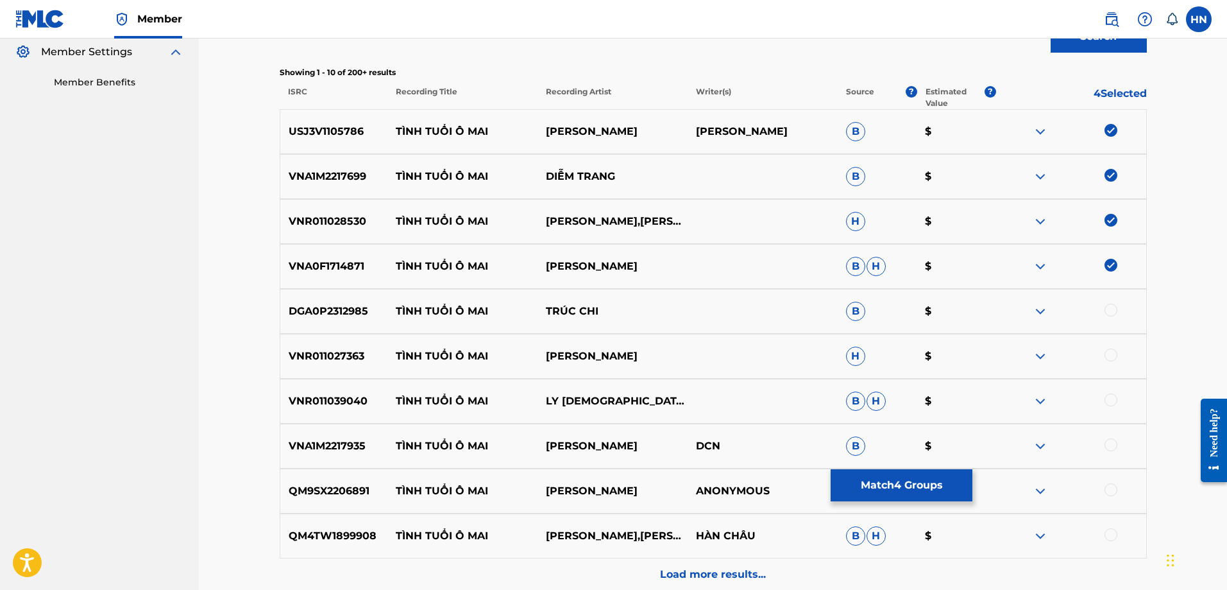
click at [1113, 310] on div at bounding box center [1111, 309] width 13 height 13
click at [309, 359] on p "VNR011027363" at bounding box center [334, 355] width 108 height 15
click at [1109, 356] on div at bounding box center [1111, 354] width 13 height 13
click at [343, 397] on p "VNR011039040" at bounding box center [334, 400] width 108 height 15
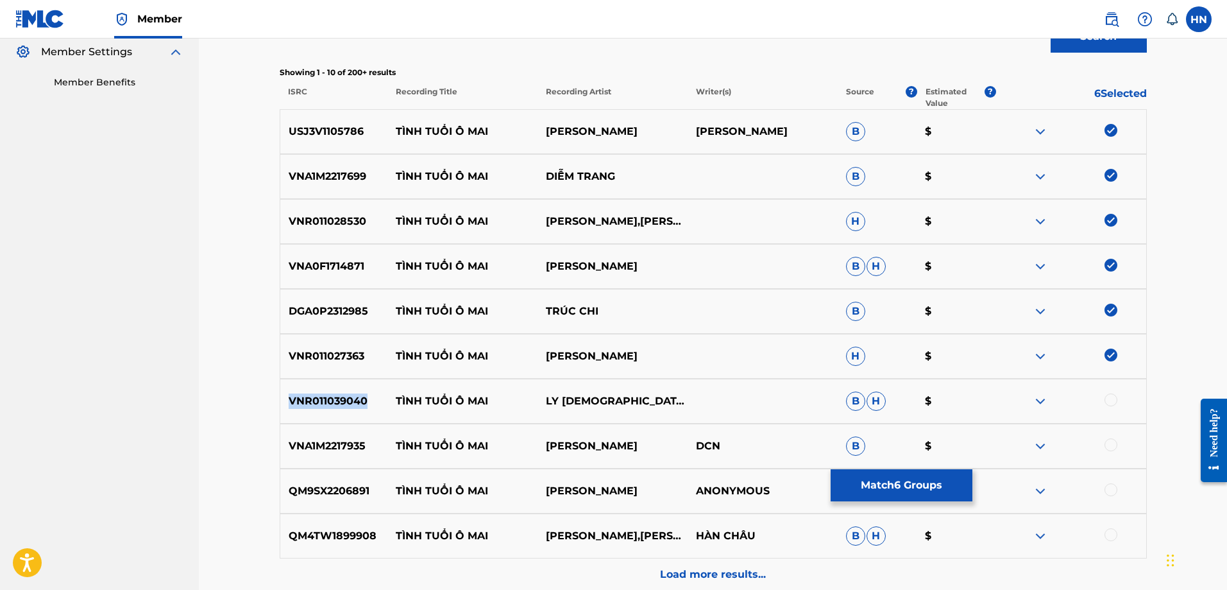
click at [343, 397] on p "VNR011039040" at bounding box center [334, 400] width 108 height 15
click at [1111, 400] on div at bounding box center [1111, 399] width 13 height 13
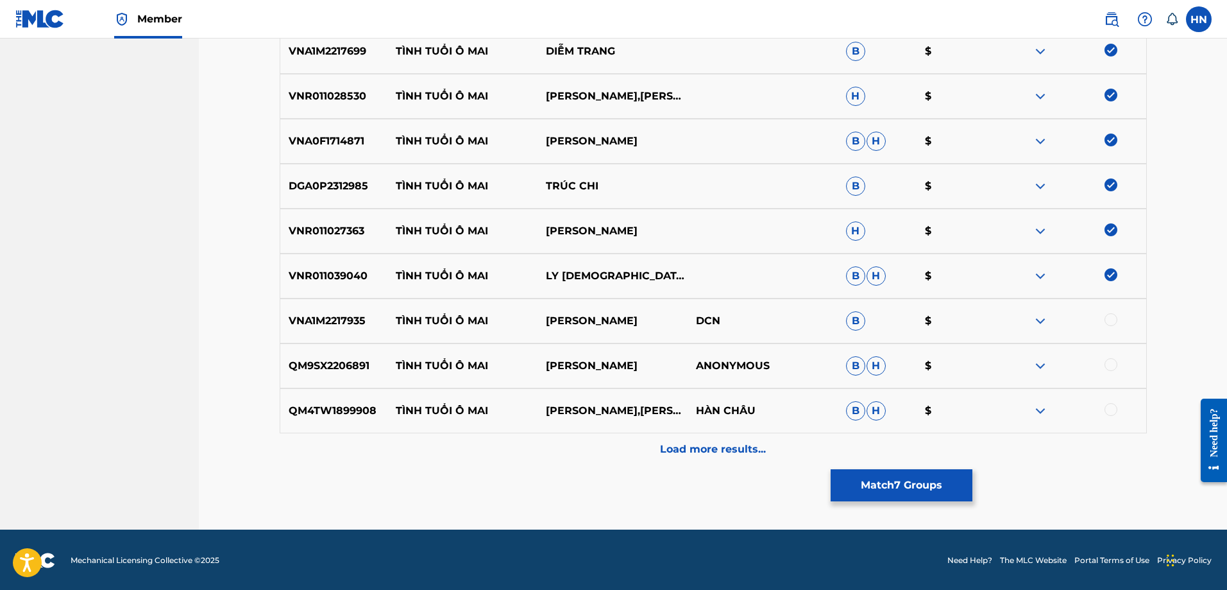
scroll to position [511, 0]
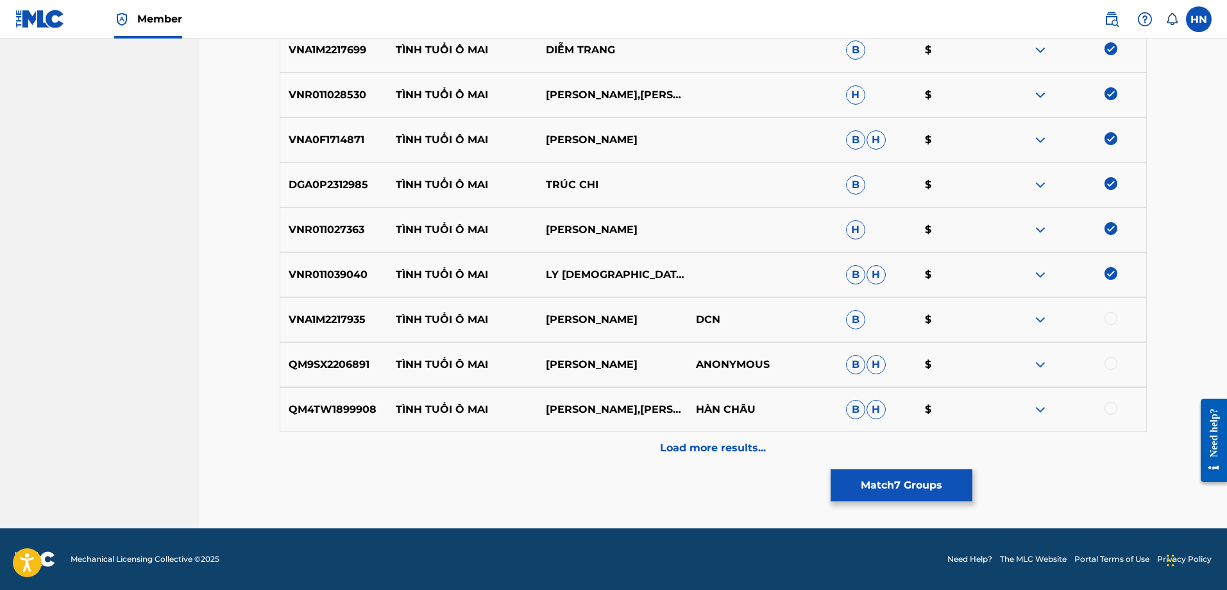
click at [352, 309] on div "VNA1M2217935 TÌNH TUỔI Ô MAI THANH NGÂN DCN B $" at bounding box center [713, 319] width 867 height 45
click at [1113, 319] on div at bounding box center [1111, 318] width 13 height 13
click at [343, 373] on div "QM9SX2206891 TÌNH TUỔI Ô MAI MỘNG NGỌC ANONYMOUS B H $" at bounding box center [713, 364] width 867 height 45
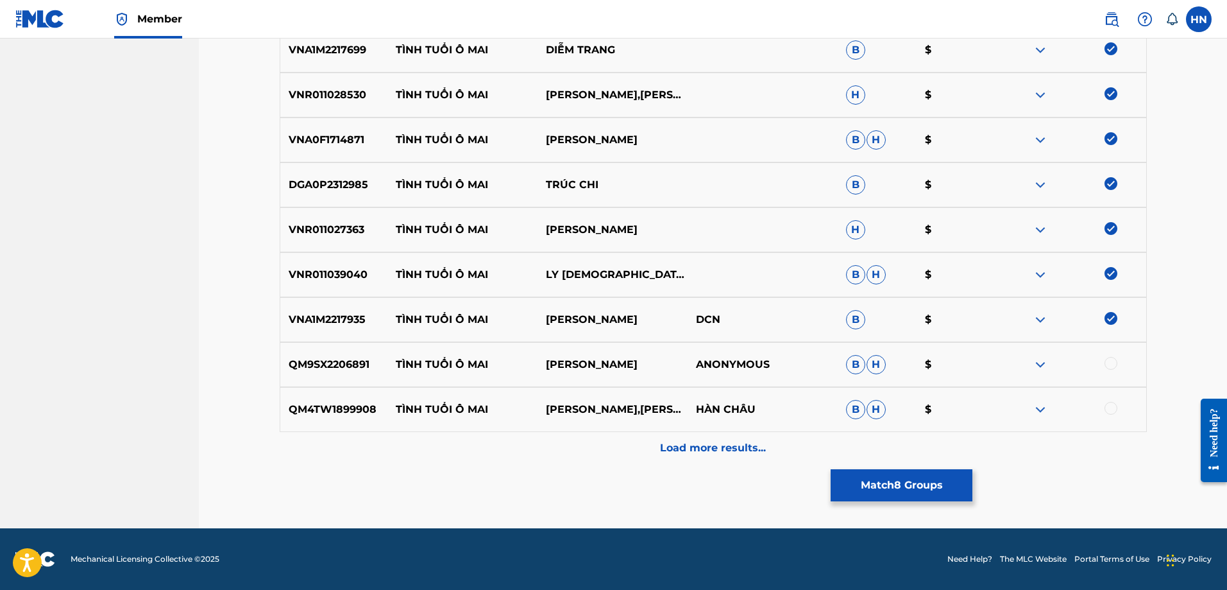
click at [1119, 362] on div at bounding box center [1071, 364] width 150 height 15
click at [1115, 364] on div at bounding box center [1111, 363] width 13 height 13
click at [353, 408] on p "QM4TW1899908" at bounding box center [334, 409] width 108 height 15
click at [1113, 409] on div at bounding box center [1111, 408] width 13 height 13
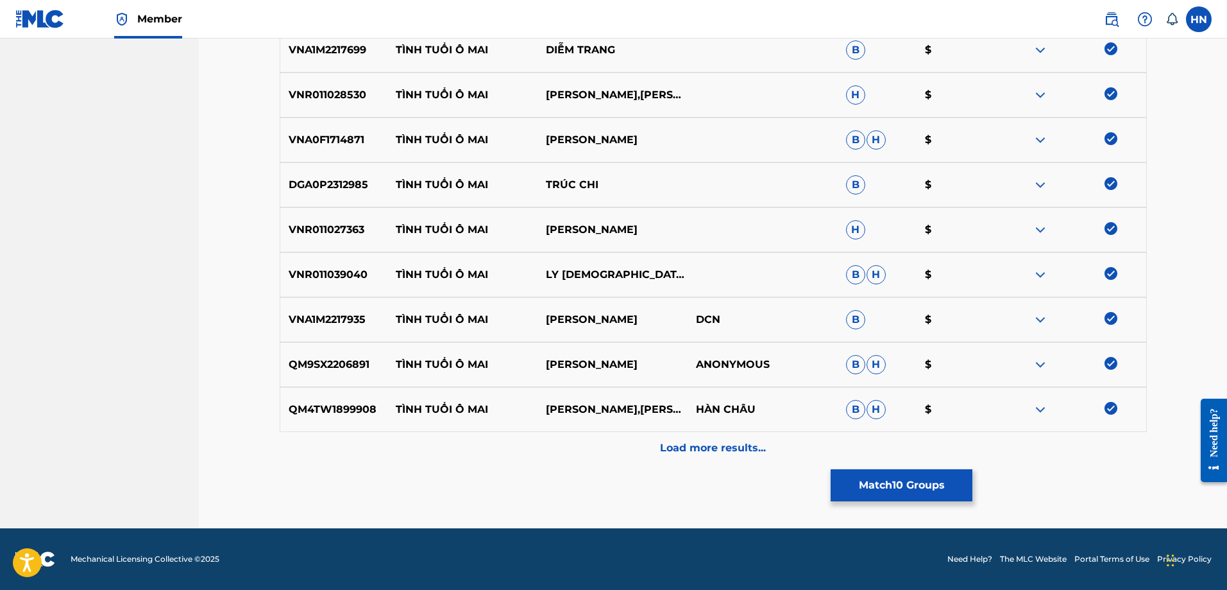
click at [795, 448] on div "Load more results..." at bounding box center [713, 448] width 867 height 32
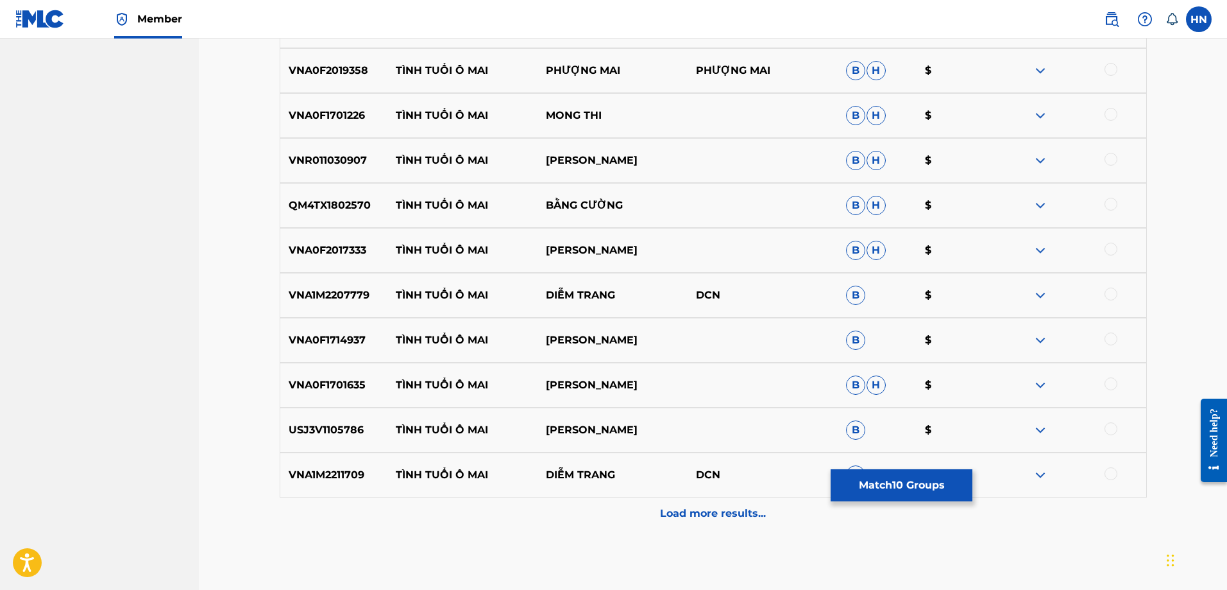
scroll to position [896, 0]
click at [314, 76] on p "VNA0F2019358" at bounding box center [334, 69] width 108 height 15
click at [1110, 67] on div at bounding box center [1111, 68] width 13 height 13
click at [309, 117] on p "VNA0F1701226" at bounding box center [334, 114] width 108 height 15
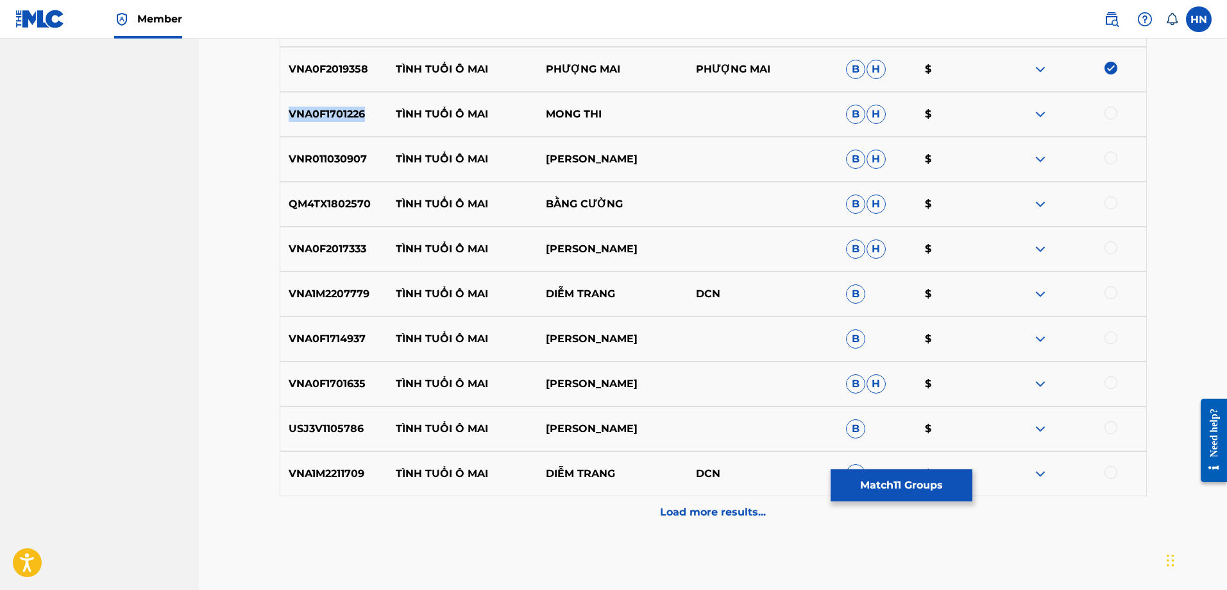
click at [309, 117] on p "VNA0F1701226" at bounding box center [334, 114] width 108 height 15
click at [1109, 112] on div at bounding box center [1111, 113] width 13 height 13
click at [339, 151] on div "VNR011030907 TÌNH TUỔI Ô MAI KHOI NGUYEN B H $" at bounding box center [713, 159] width 867 height 45
click at [1116, 157] on div at bounding box center [1111, 157] width 13 height 13
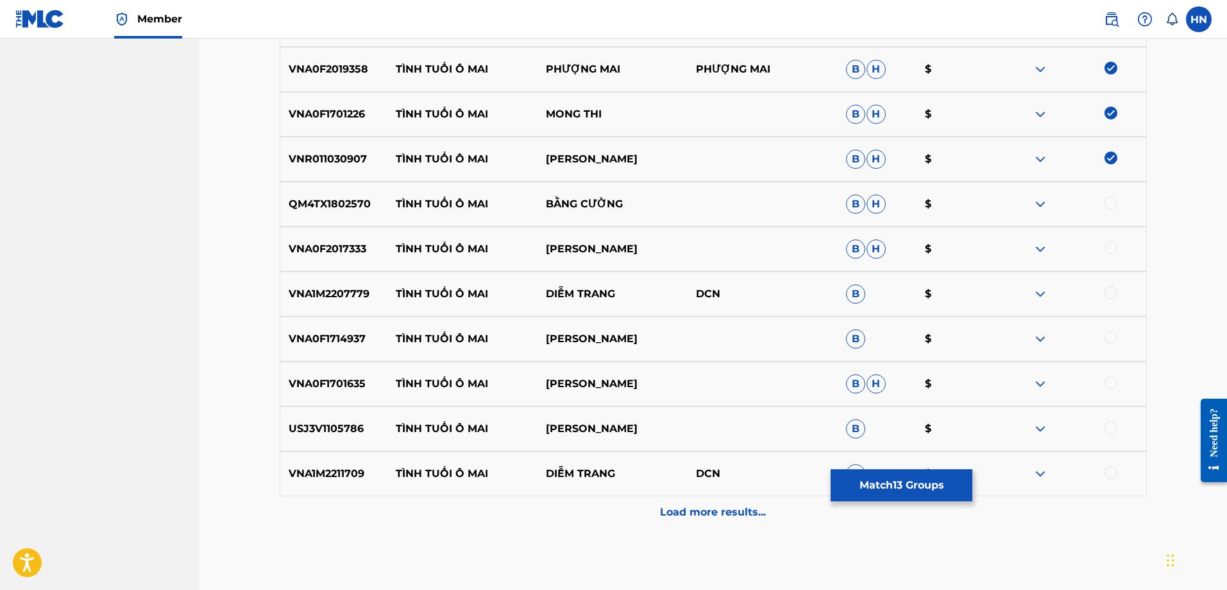
click at [341, 210] on p "QM4TX1802570" at bounding box center [334, 203] width 108 height 15
click at [1108, 203] on div at bounding box center [1111, 202] width 13 height 13
click at [333, 232] on div "VNA0F2017333 TÌNH TUỔI Ô MAI TUẤN VŨ B H $" at bounding box center [713, 248] width 867 height 45
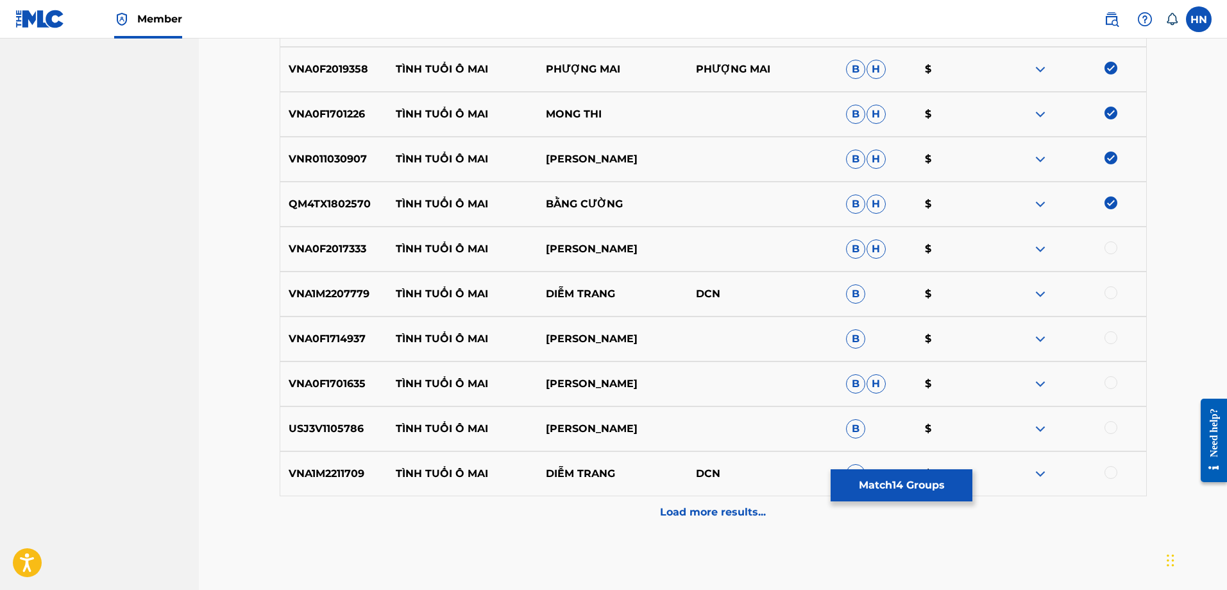
click at [1112, 244] on div at bounding box center [1111, 247] width 13 height 13
click at [337, 281] on div "VNA1M2207779 TÌNH TUỔI Ô MAI DIỄM TRANG DCN B $" at bounding box center [713, 293] width 867 height 45
click at [1106, 295] on div at bounding box center [1111, 292] width 13 height 13
click at [318, 338] on p "VNA0F1714937" at bounding box center [334, 338] width 108 height 15
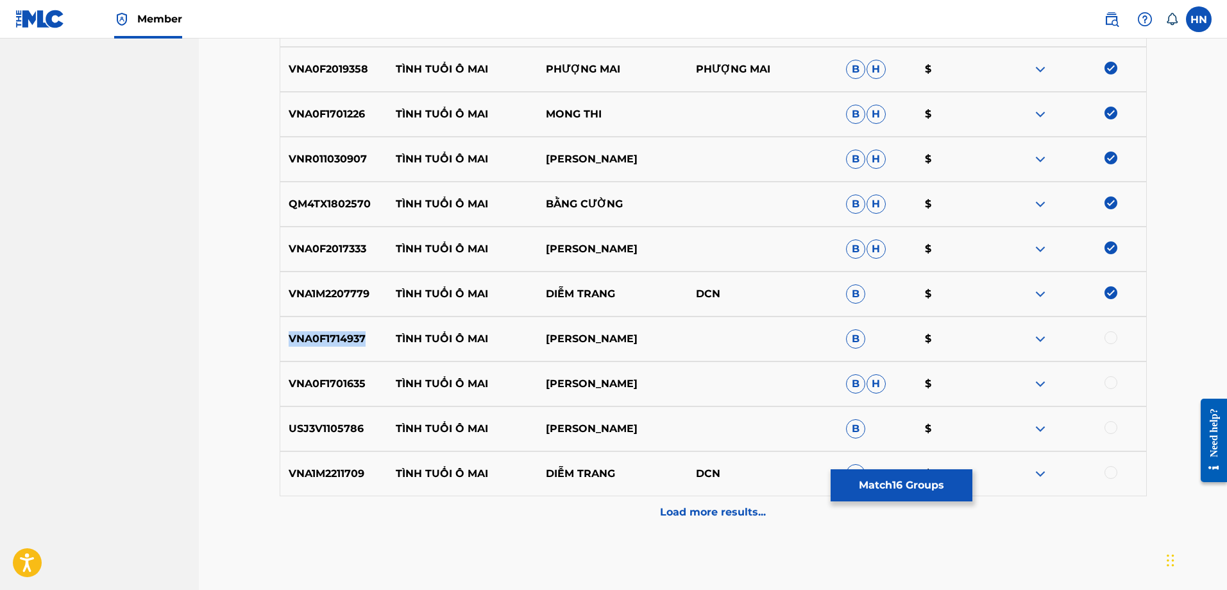
click at [318, 338] on p "VNA0F1714937" at bounding box center [334, 338] width 108 height 15
click at [1114, 334] on div at bounding box center [1111, 337] width 13 height 13
click at [300, 380] on p "VNA0F1701635" at bounding box center [334, 383] width 108 height 15
click at [1109, 380] on div at bounding box center [1111, 382] width 13 height 13
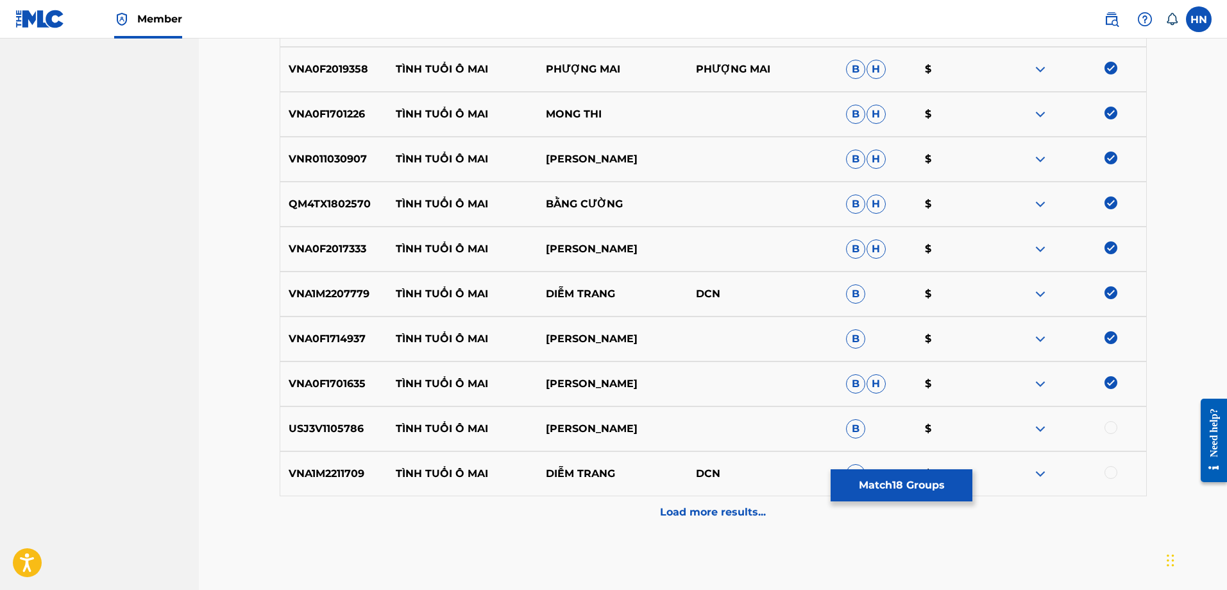
click at [336, 413] on div "USJ3V1105786 TÌNH TUỔI Ô MAI PHƯƠNG LAM B $" at bounding box center [713, 428] width 867 height 45
click at [1116, 425] on div at bounding box center [1111, 427] width 13 height 13
click at [341, 466] on p "VNA1M2211709" at bounding box center [334, 473] width 108 height 15
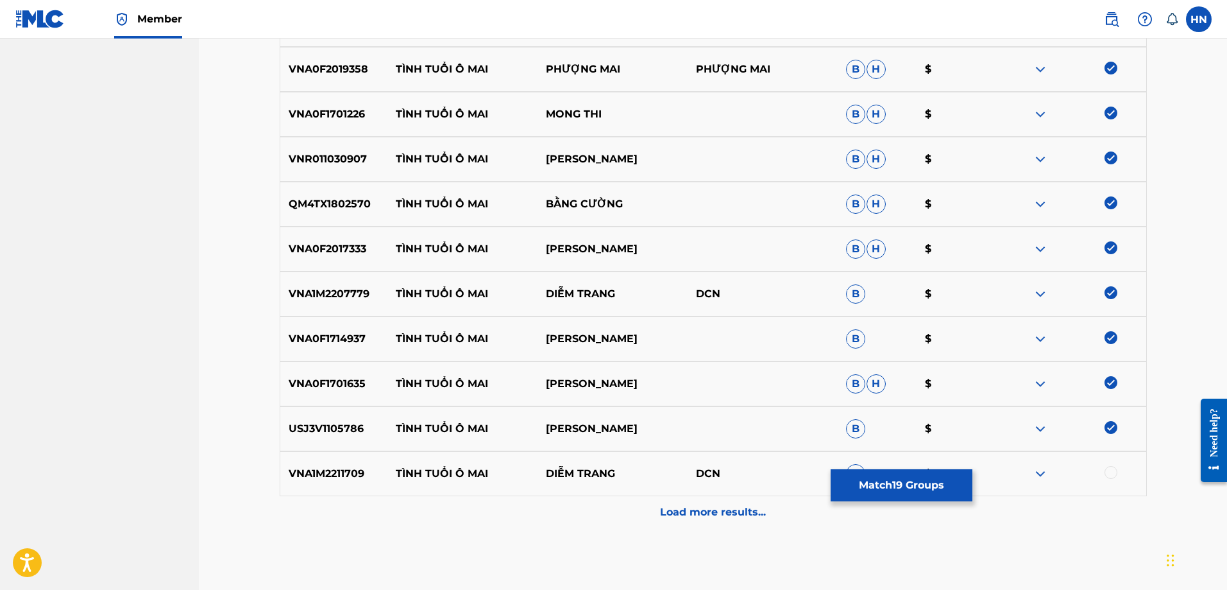
click at [1114, 474] on div at bounding box center [1111, 472] width 13 height 13
click at [702, 511] on p "Load more results..." at bounding box center [713, 511] width 106 height 15
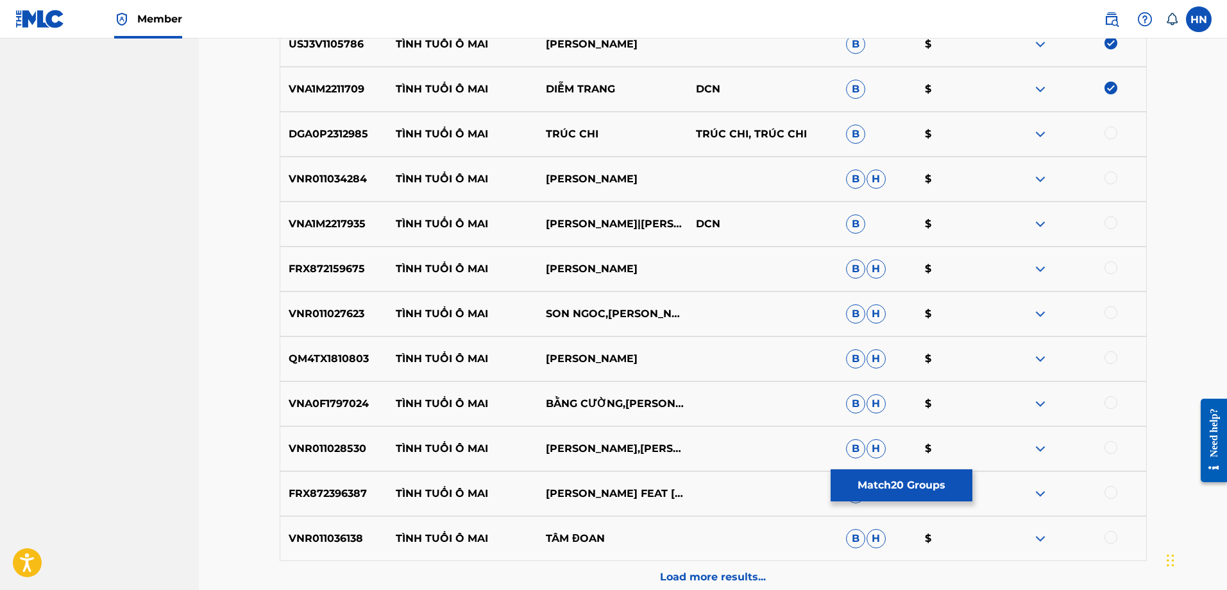
scroll to position [1281, 0]
click at [334, 122] on div "DGA0P2312985 TÌNH TUỔI Ô MAI TRÚC CHI TRÚC CHI, TRÚC CHI B $" at bounding box center [713, 133] width 867 height 45
click at [1116, 132] on div at bounding box center [1111, 132] width 13 height 13
click at [334, 161] on div "VNR011034284 TÌNH TUỔI Ô MAI KHOI NGUYEN B H $" at bounding box center [713, 178] width 867 height 45
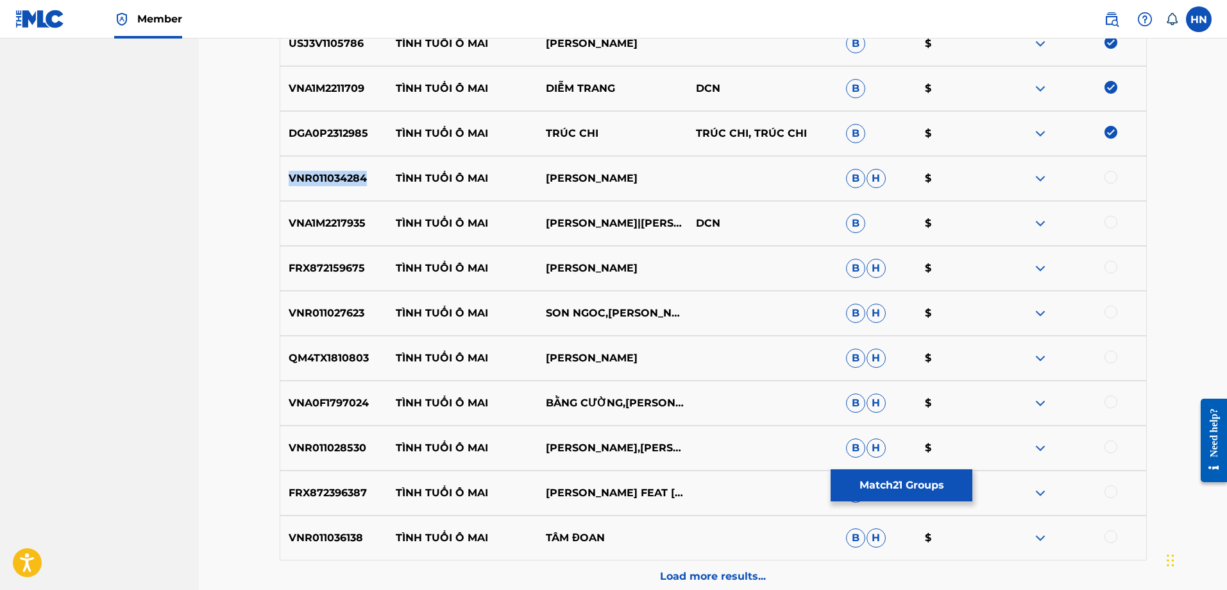
click at [334, 161] on div "VNR011034284 TÌNH TUỔI Ô MAI KHOI NGUYEN B H $" at bounding box center [713, 178] width 867 height 45
click at [1109, 176] on div at bounding box center [1111, 177] width 13 height 13
click at [321, 212] on div "VNA1M2217935 TÌNH TUỔI Ô MAI VÕ MINH LÊ|THANH NGÂN DCN B $" at bounding box center [713, 223] width 867 height 45
click at [1106, 221] on div at bounding box center [1111, 222] width 13 height 13
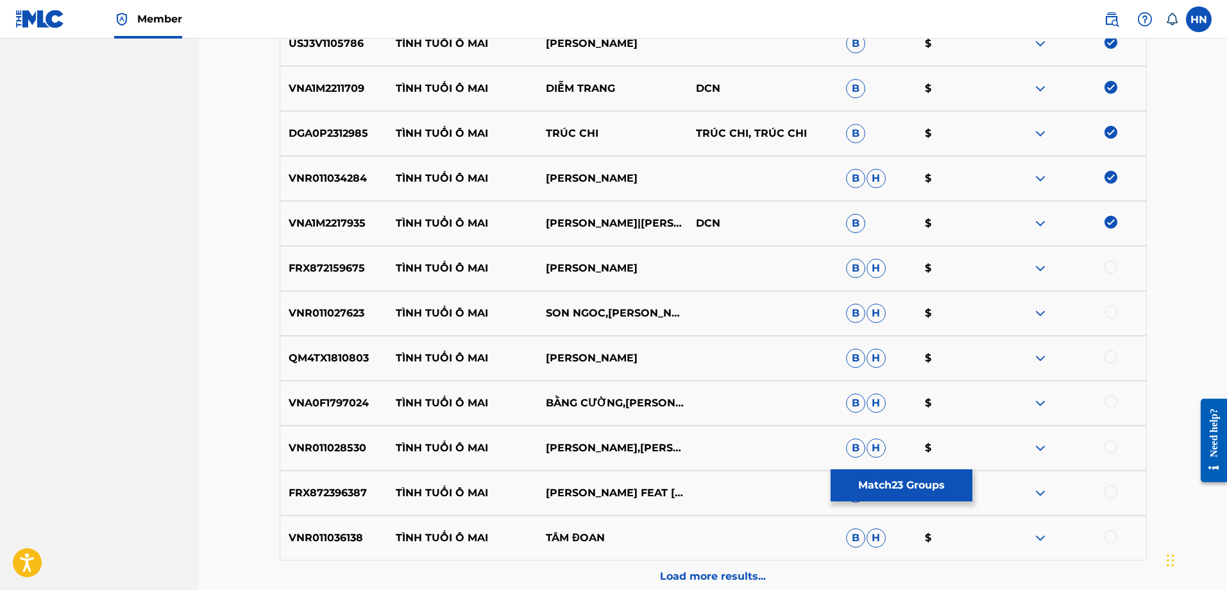
click at [354, 259] on div "FRX872159675 TÌNH TUỔI Ô MAI HUỲNH NHẬT HUY B H $" at bounding box center [713, 268] width 867 height 45
click at [1111, 269] on div at bounding box center [1111, 266] width 13 height 13
click at [362, 320] on p "VNR011027623" at bounding box center [334, 312] width 108 height 15
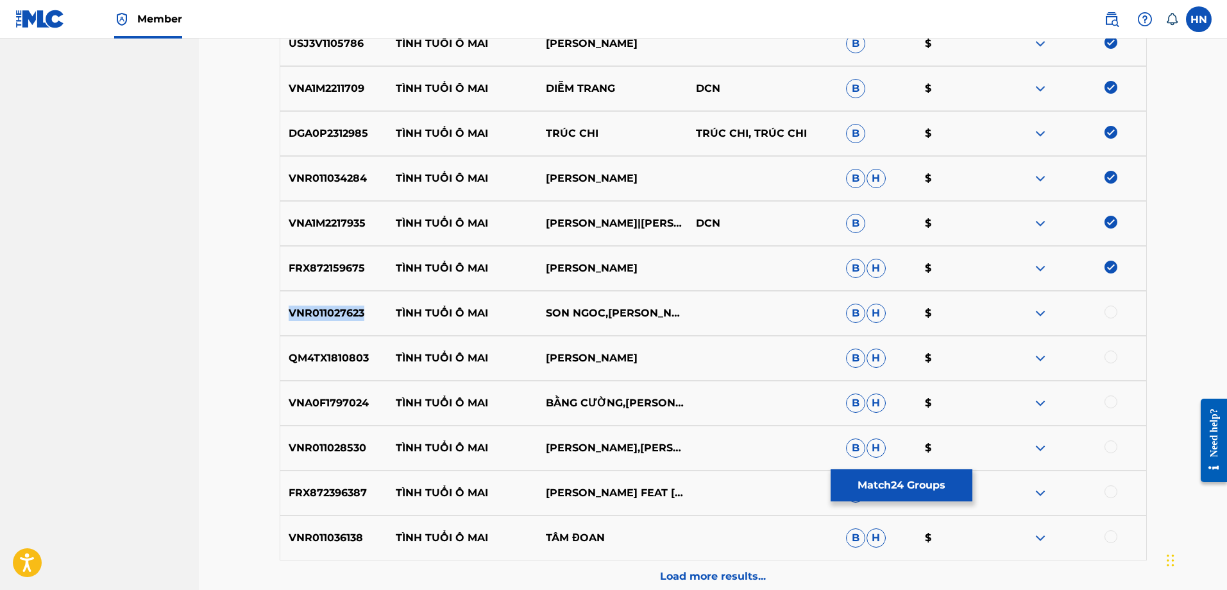
click at [362, 320] on p "VNR011027623" at bounding box center [334, 312] width 108 height 15
click at [1107, 312] on div at bounding box center [1111, 311] width 13 height 13
click at [325, 368] on div "QM4TX1810803 TÌNH TUỔI Ô MAI HUỲNH NHẬT HUY B H $" at bounding box center [713, 358] width 867 height 45
click at [1109, 350] on div at bounding box center [1111, 356] width 13 height 13
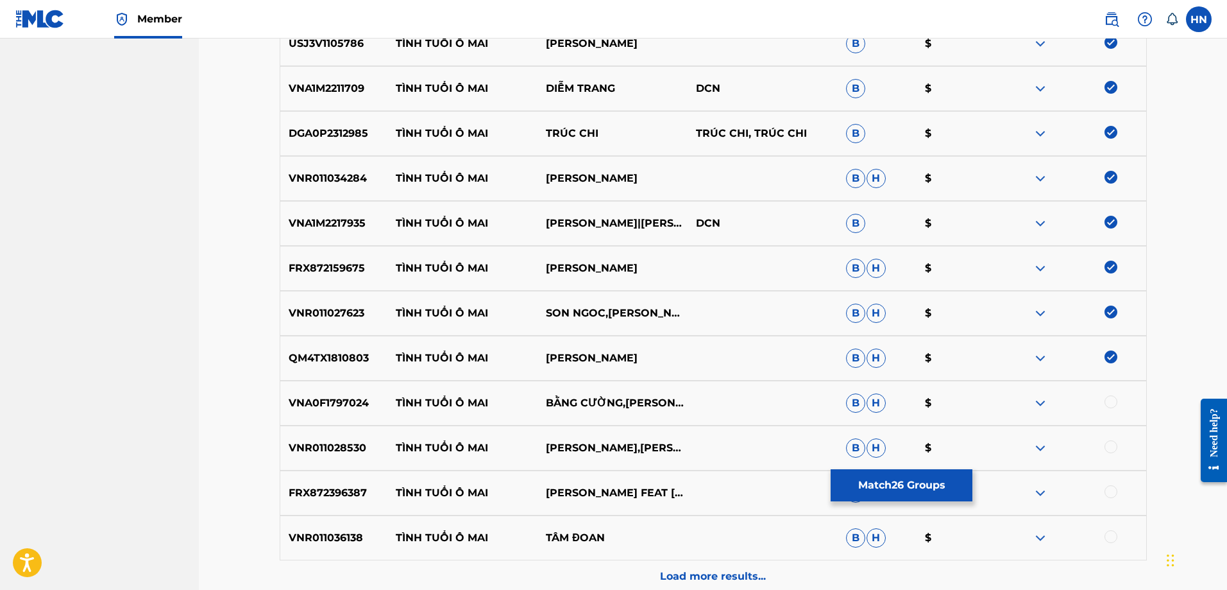
click at [345, 400] on p "VNA0F1797024" at bounding box center [334, 402] width 108 height 15
click at [1108, 401] on div at bounding box center [1111, 401] width 13 height 13
click at [354, 432] on div "VNR011028530 TÌNH TUỔI Ô MAI LÝ DIỆU LINH,DONG NGUYEN B H $" at bounding box center [713, 447] width 867 height 45
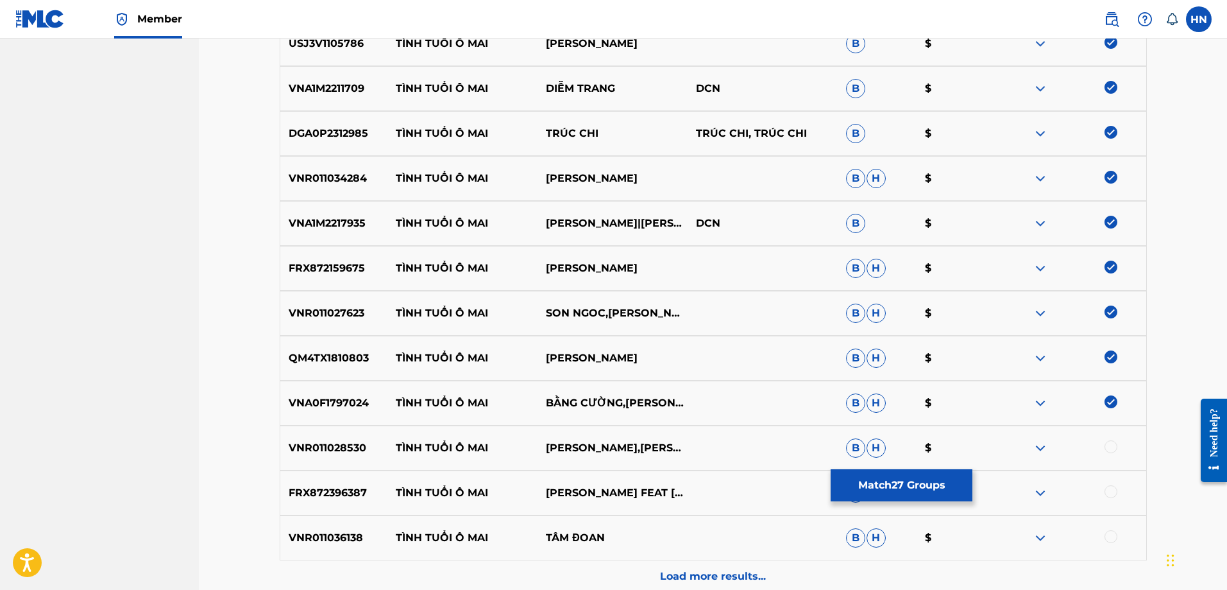
click at [1110, 450] on div at bounding box center [1111, 446] width 13 height 13
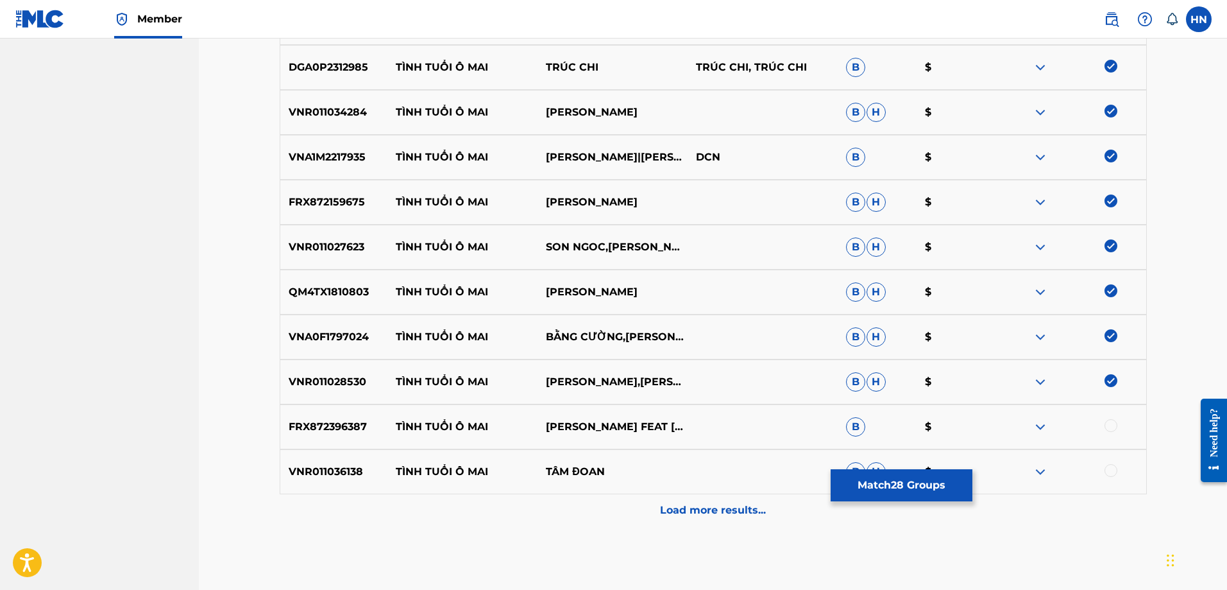
scroll to position [1410, 0]
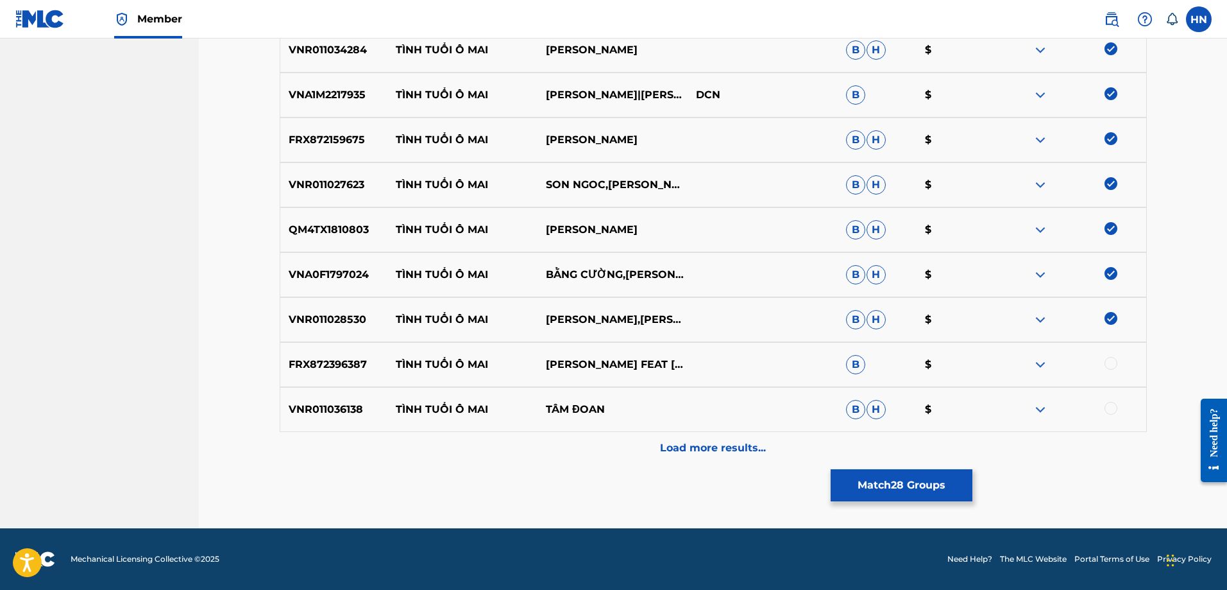
click at [334, 354] on div "FRX872396387 TÌNH TUỔI Ô MAI DIỆP HOÀI NGỌC FEAT HUỲNH NHẬT HUY B $" at bounding box center [713, 364] width 867 height 45
click at [1107, 368] on div at bounding box center [1111, 363] width 13 height 13
click at [334, 418] on div "VNR011036138 TÌNH TUỔI Ô MAI TÂM ĐOAN B H $" at bounding box center [713, 409] width 867 height 45
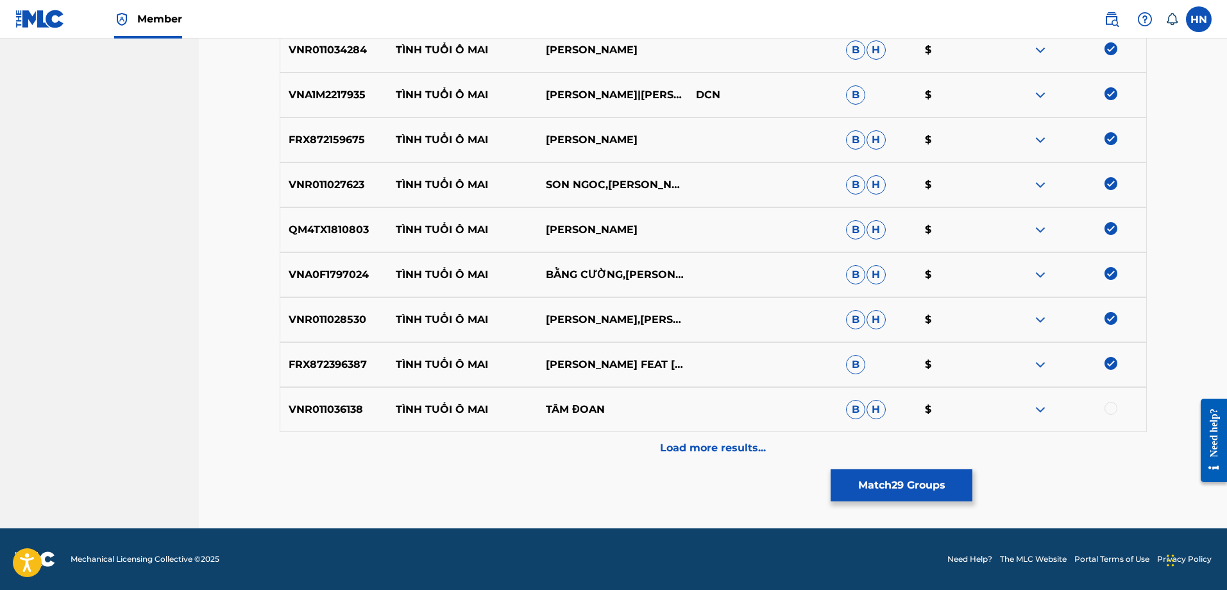
click at [1123, 407] on div at bounding box center [1071, 409] width 150 height 15
click at [1112, 410] on div at bounding box center [1111, 408] width 13 height 13
click at [701, 454] on p "Load more results..." at bounding box center [713, 447] width 106 height 15
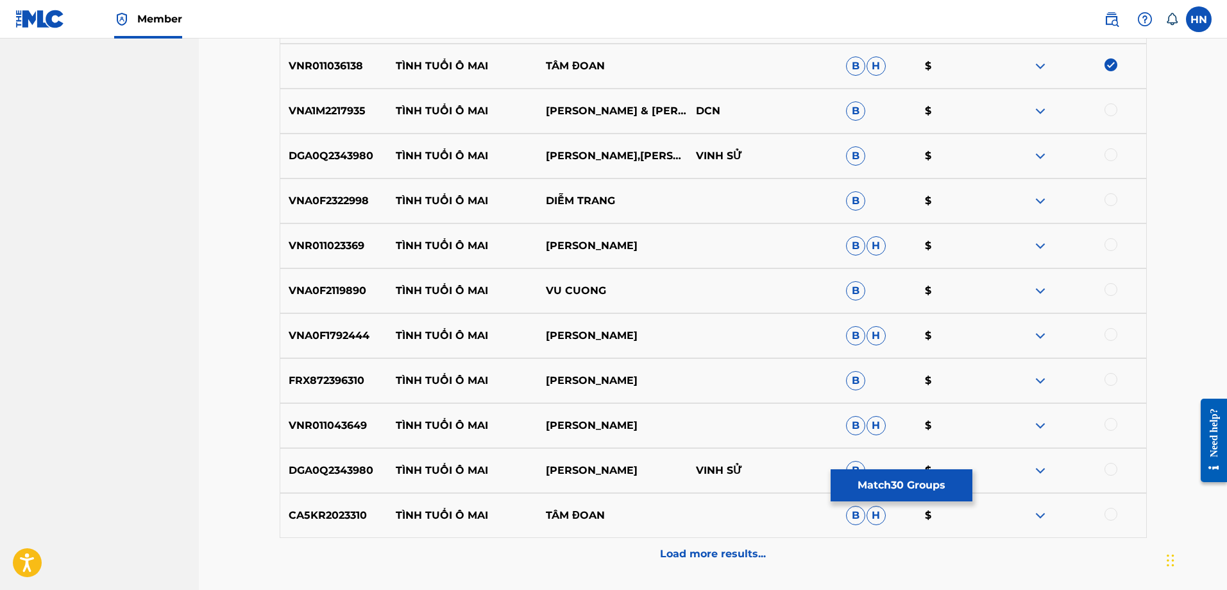
scroll to position [1732, 0]
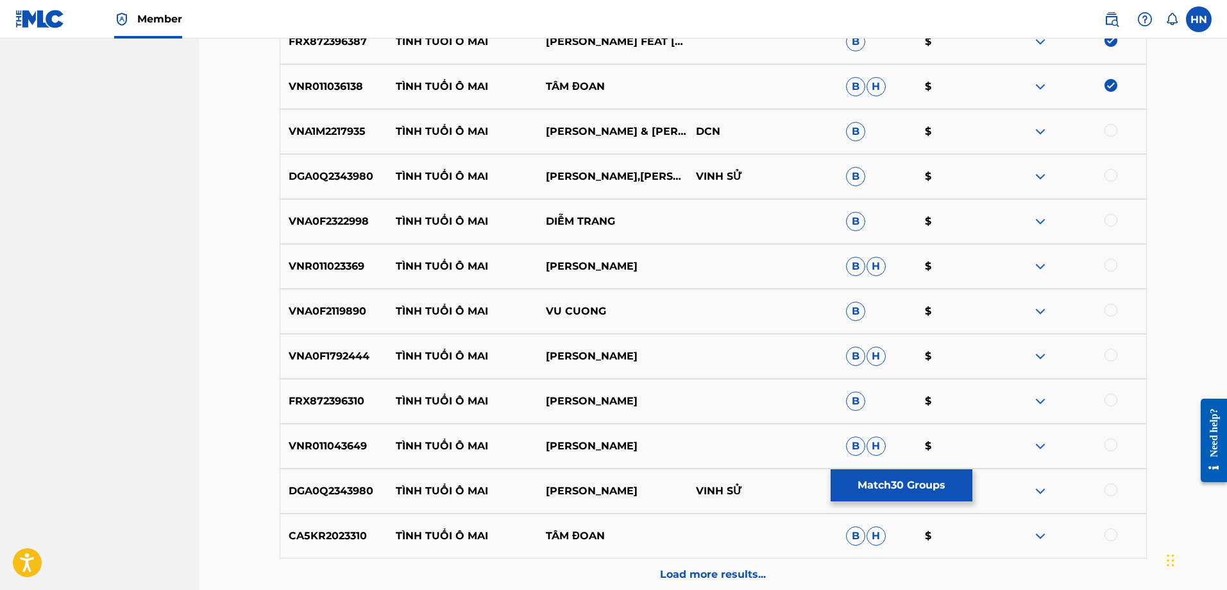
click at [305, 129] on p "VNA1M2217935" at bounding box center [334, 131] width 108 height 15
click at [1111, 129] on div at bounding box center [1111, 130] width 13 height 13
click at [345, 185] on div "DGA0Q2343980 TÌNH TUỔI Ô MAI DIỆP HOÀI NGỌC,HUỲNH NHẬT HUY VINH SỬ B $" at bounding box center [713, 176] width 867 height 45
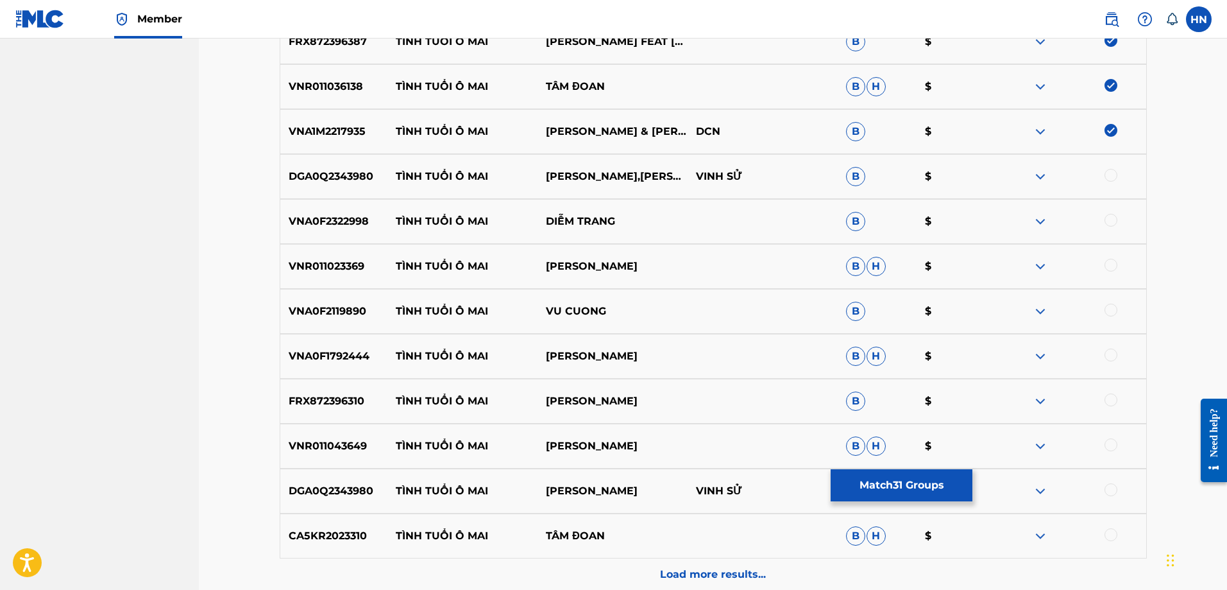
click at [1110, 170] on div at bounding box center [1111, 175] width 13 height 13
drag, startPoint x: 983, startPoint y: 157, endPoint x: 34, endPoint y: 251, distance: 953.6
click at [339, 220] on p "VNA0F2322998" at bounding box center [334, 221] width 108 height 15
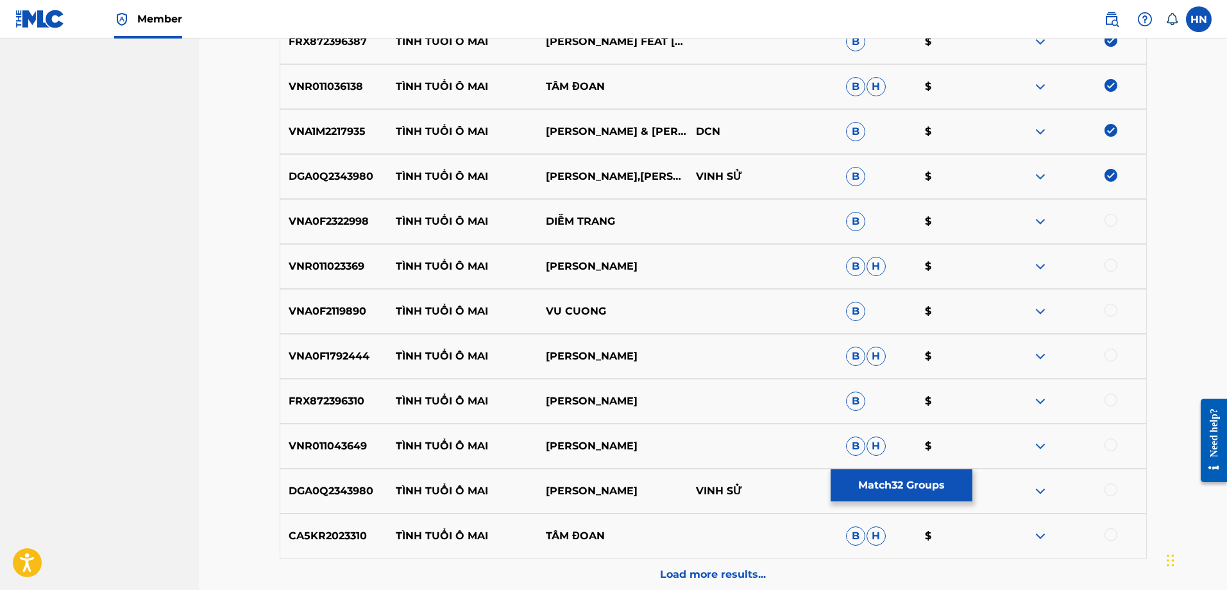
click at [1108, 216] on div at bounding box center [1111, 220] width 13 height 13
click at [331, 268] on p "VNR011023369" at bounding box center [334, 266] width 108 height 15
click at [1106, 262] on div at bounding box center [1111, 265] width 13 height 13
click at [363, 318] on p "VNA0F2119890" at bounding box center [334, 310] width 108 height 15
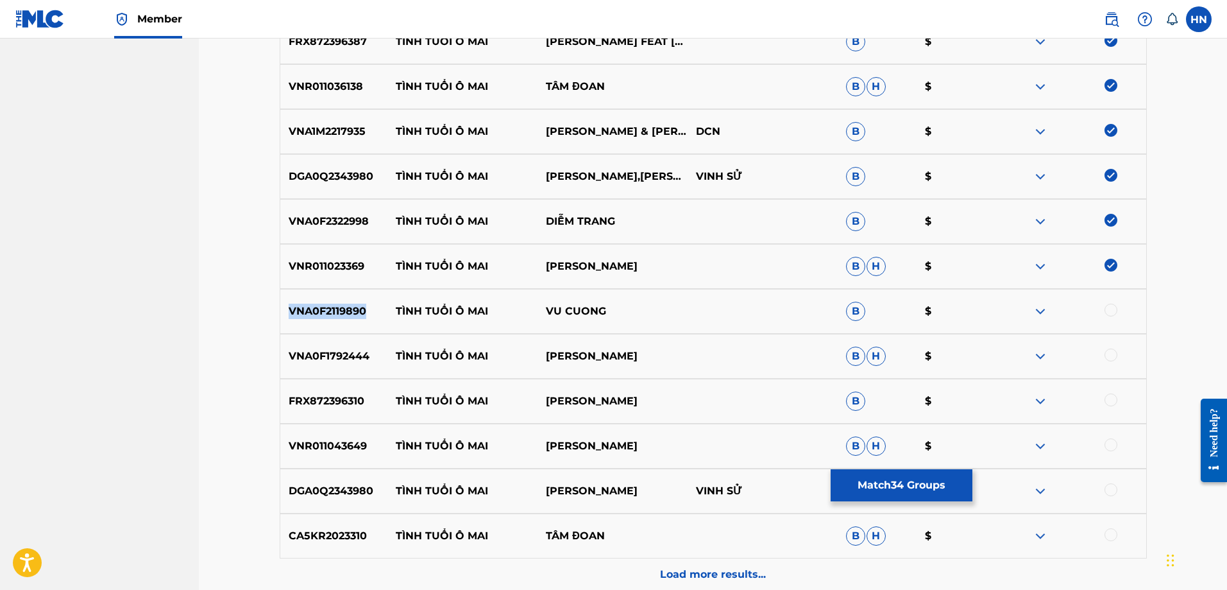
click at [363, 318] on p "VNA0F2119890" at bounding box center [334, 310] width 108 height 15
click at [1116, 305] on div at bounding box center [1111, 309] width 13 height 13
click at [334, 347] on div "VNA0F1792444 TÌNH TUỔI Ô MAI MỘNG NGỌC B H $" at bounding box center [713, 356] width 867 height 45
click at [1111, 353] on div at bounding box center [1111, 354] width 13 height 13
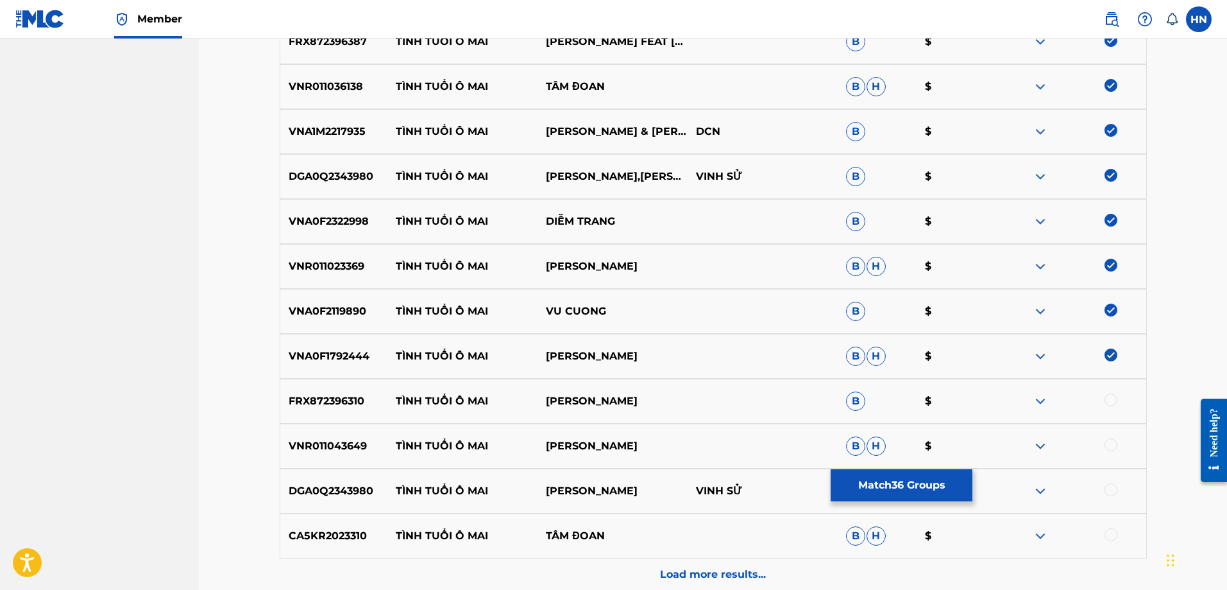
click at [342, 393] on div "FRX872396310 TÌNH TUỔI Ô MAI DIỆP HOÀI NGỌC B $" at bounding box center [713, 401] width 867 height 45
click at [1109, 405] on div at bounding box center [1111, 399] width 13 height 13
click at [288, 454] on div "VNR011043649 TÌNH TUỔI Ô MAI LÝ DIỆU LINH B H $" at bounding box center [713, 445] width 867 height 45
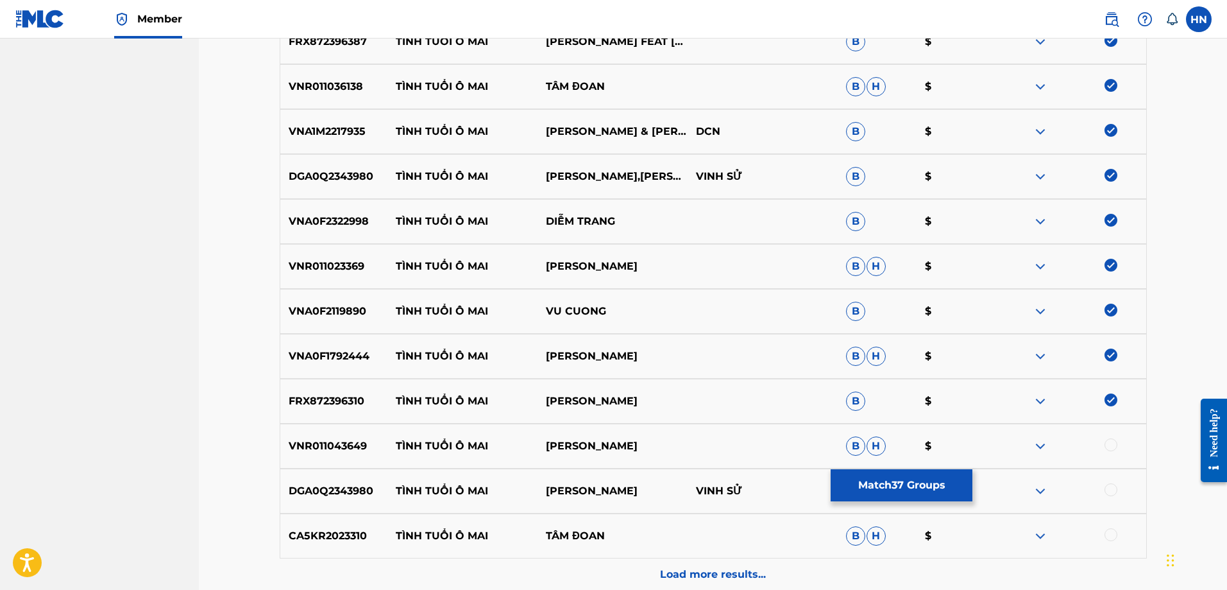
click at [1117, 445] on div at bounding box center [1111, 444] width 13 height 13
click at [303, 490] on p "DGA0Q2343980" at bounding box center [334, 490] width 108 height 15
click at [1106, 486] on div at bounding box center [1111, 489] width 13 height 13
click at [299, 538] on p "CA5KR2023310" at bounding box center [334, 535] width 108 height 15
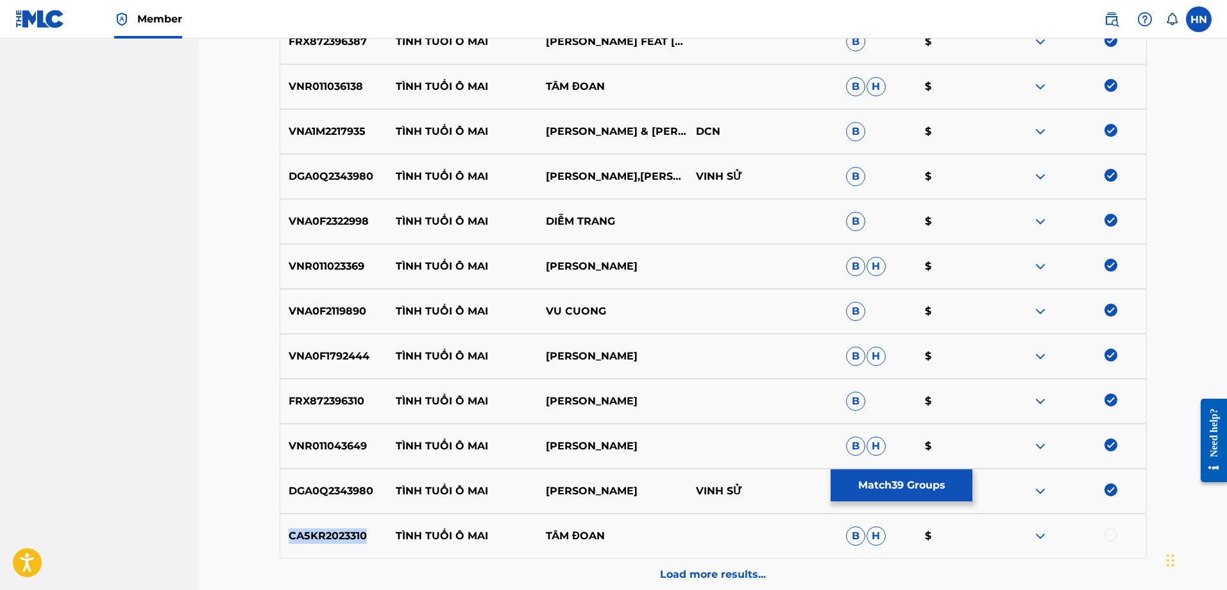
click at [299, 538] on p "CA5KR2023310" at bounding box center [334, 535] width 108 height 15
click at [1112, 532] on div at bounding box center [1111, 534] width 13 height 13
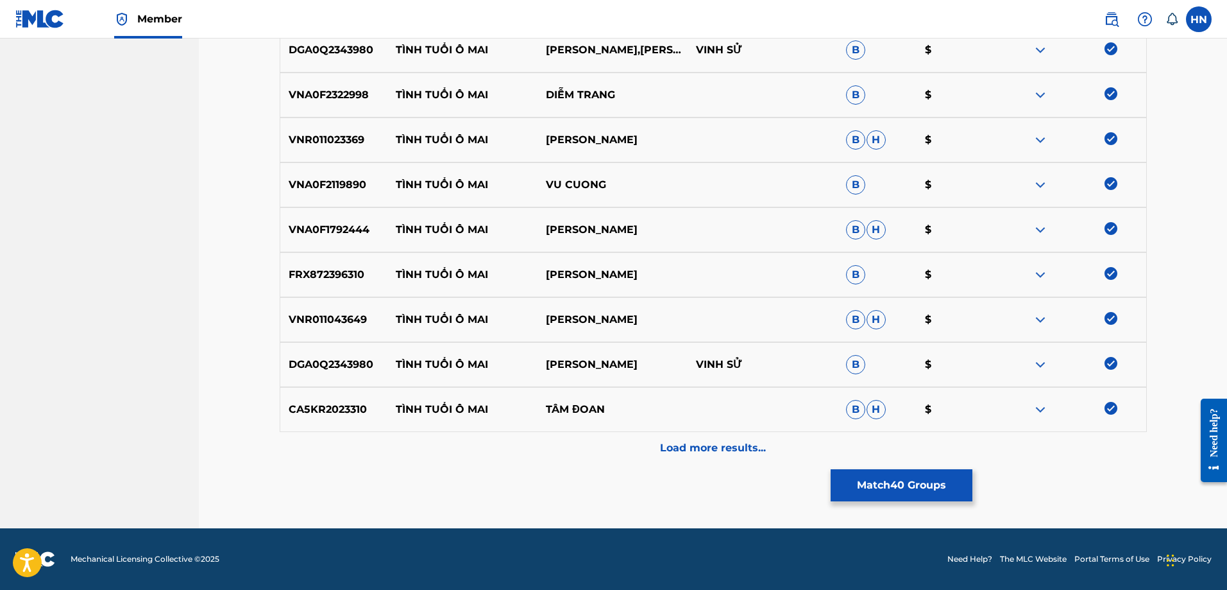
click at [637, 448] on div "Load more results..." at bounding box center [713, 448] width 867 height 32
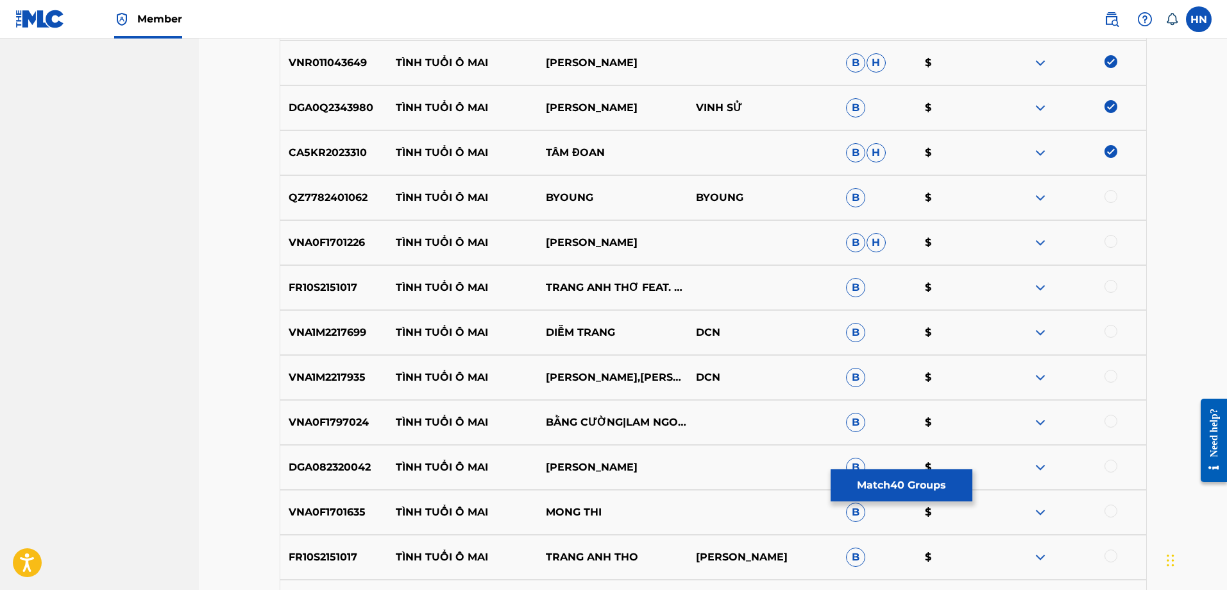
scroll to position [2180, 0]
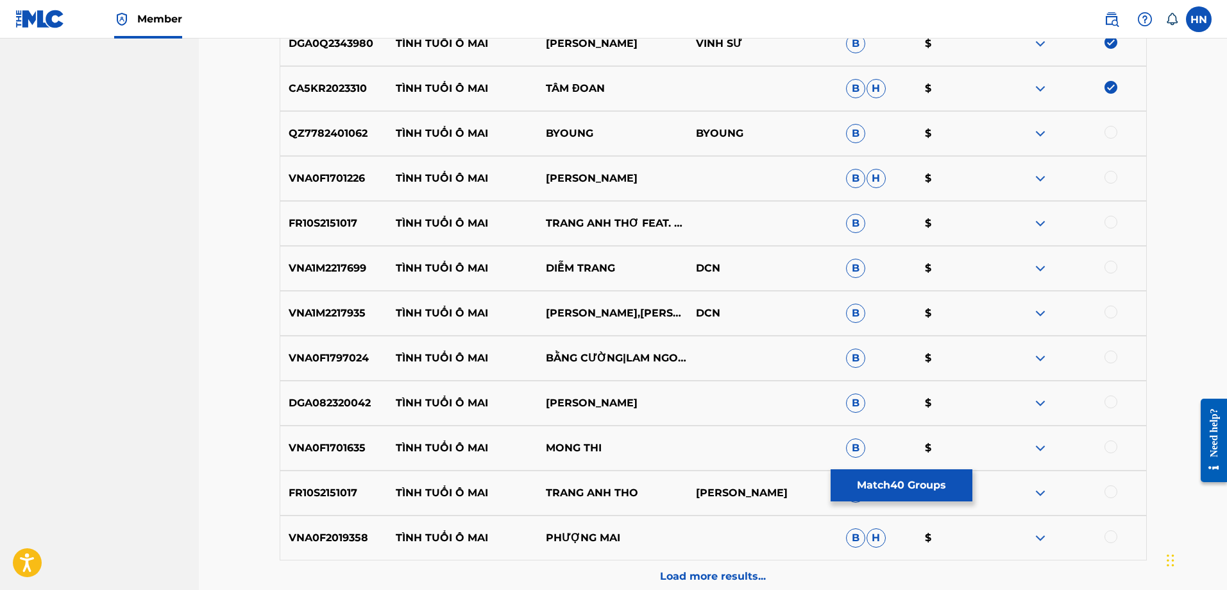
click at [1039, 132] on img at bounding box center [1040, 133] width 15 height 15
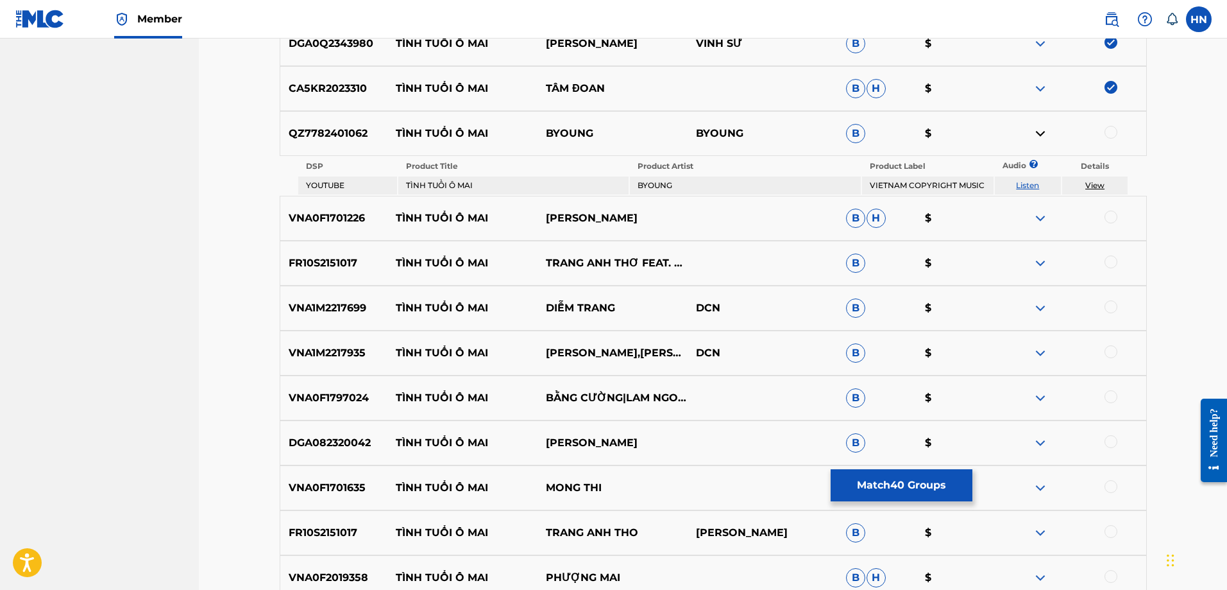
click at [1025, 186] on link "Listen" at bounding box center [1027, 185] width 23 height 10
click at [333, 213] on p "VNA0F1701226" at bounding box center [334, 217] width 108 height 15
click at [333, 211] on p "VNA0F1701226" at bounding box center [334, 217] width 108 height 15
click at [341, 215] on p "VNA0F1701226" at bounding box center [334, 217] width 108 height 15
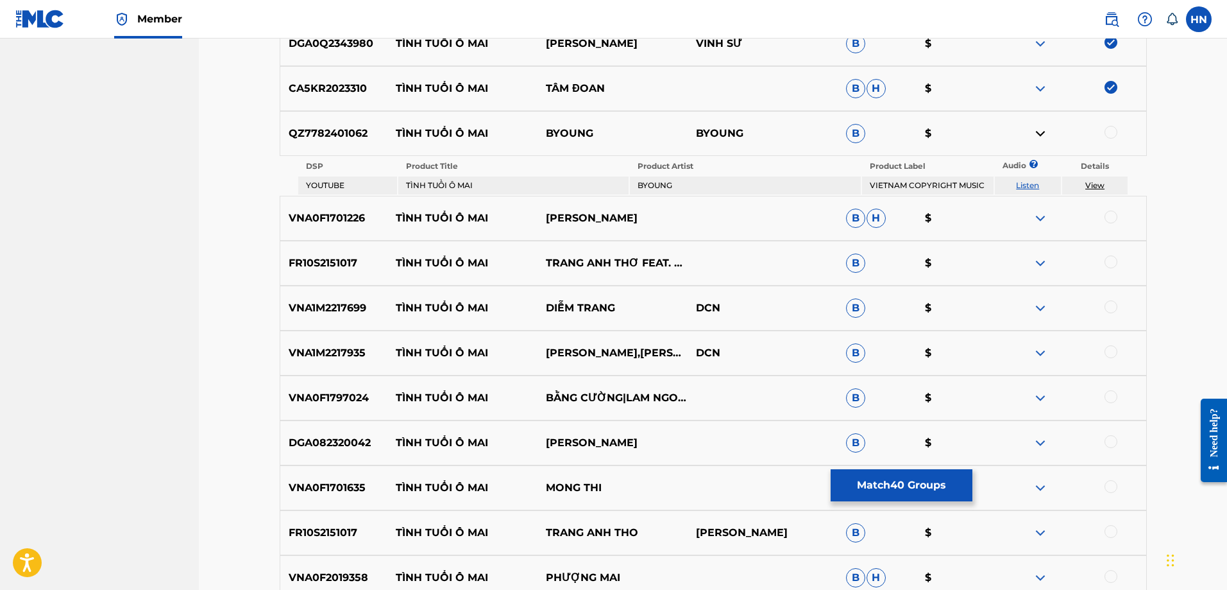
click at [1112, 219] on div at bounding box center [1111, 216] width 13 height 13
click at [288, 260] on p "FR10S2151017" at bounding box center [334, 262] width 108 height 15
click at [1113, 264] on div at bounding box center [1111, 261] width 13 height 13
click at [332, 293] on div "VNA1M2217699 TÌNH TUỔI Ô MAI DIỄM TRANG DCN B $" at bounding box center [713, 308] width 867 height 45
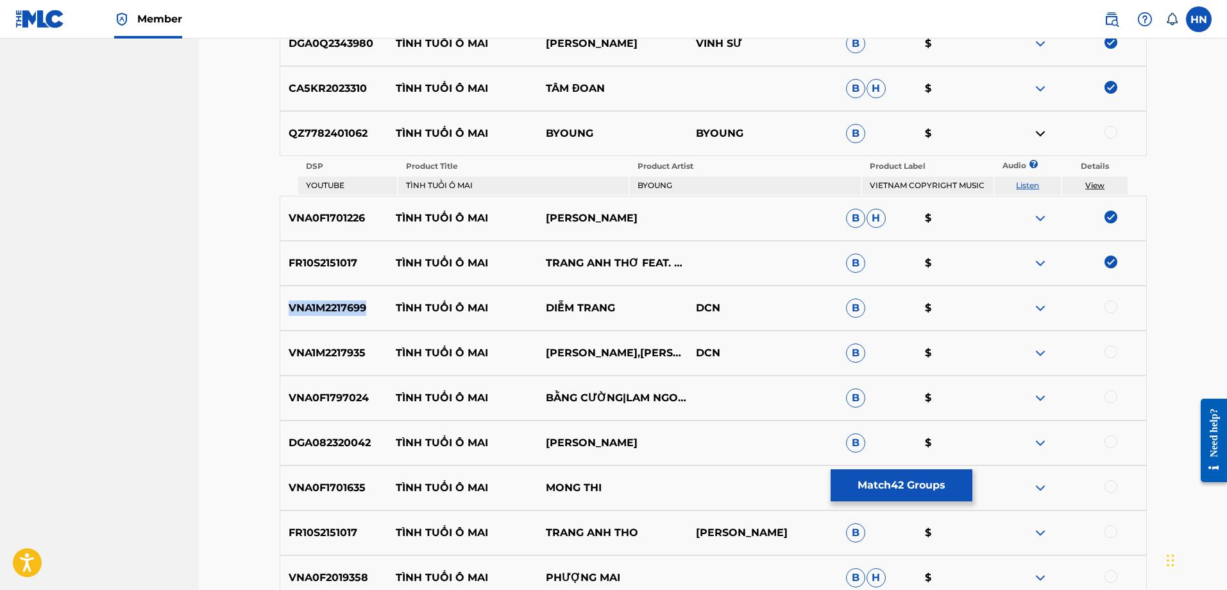
click at [332, 293] on div "VNA1M2217699 TÌNH TUỔI Ô MAI DIỄM TRANG DCN B $" at bounding box center [713, 308] width 867 height 45
click at [1111, 309] on div at bounding box center [1111, 306] width 13 height 13
click at [350, 351] on p "VNA1M2217935" at bounding box center [334, 352] width 108 height 15
click at [1105, 354] on div at bounding box center [1111, 351] width 13 height 13
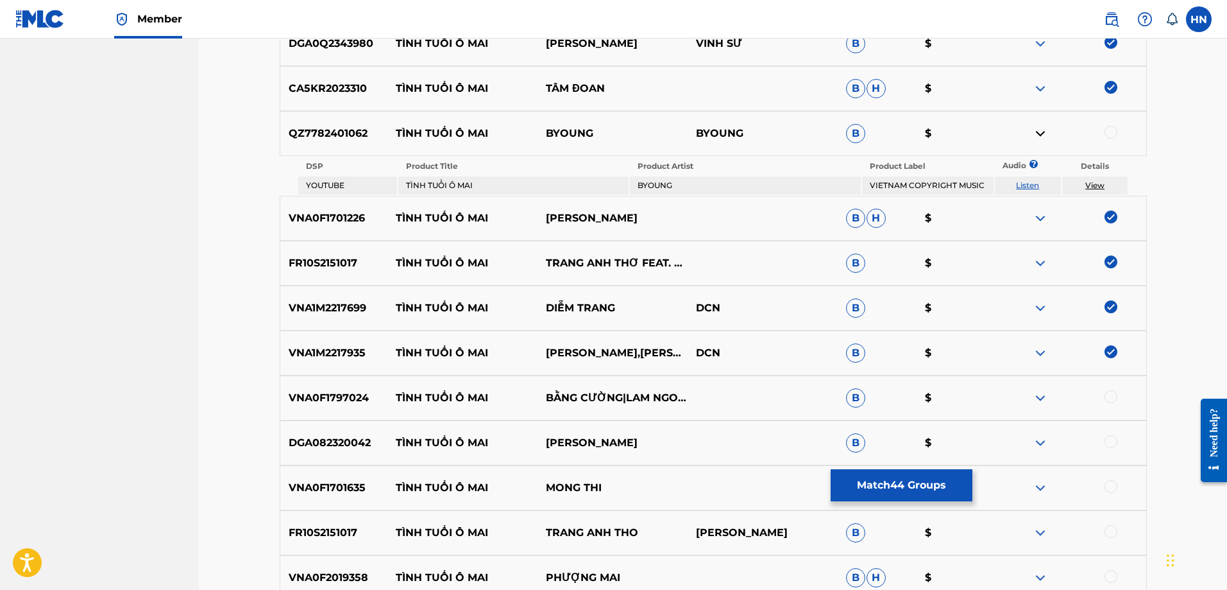
click at [321, 395] on p "VNA0F1797024" at bounding box center [334, 397] width 108 height 15
click at [1108, 397] on div at bounding box center [1111, 396] width 13 height 13
click at [346, 436] on p "DGA082320042" at bounding box center [334, 442] width 108 height 15
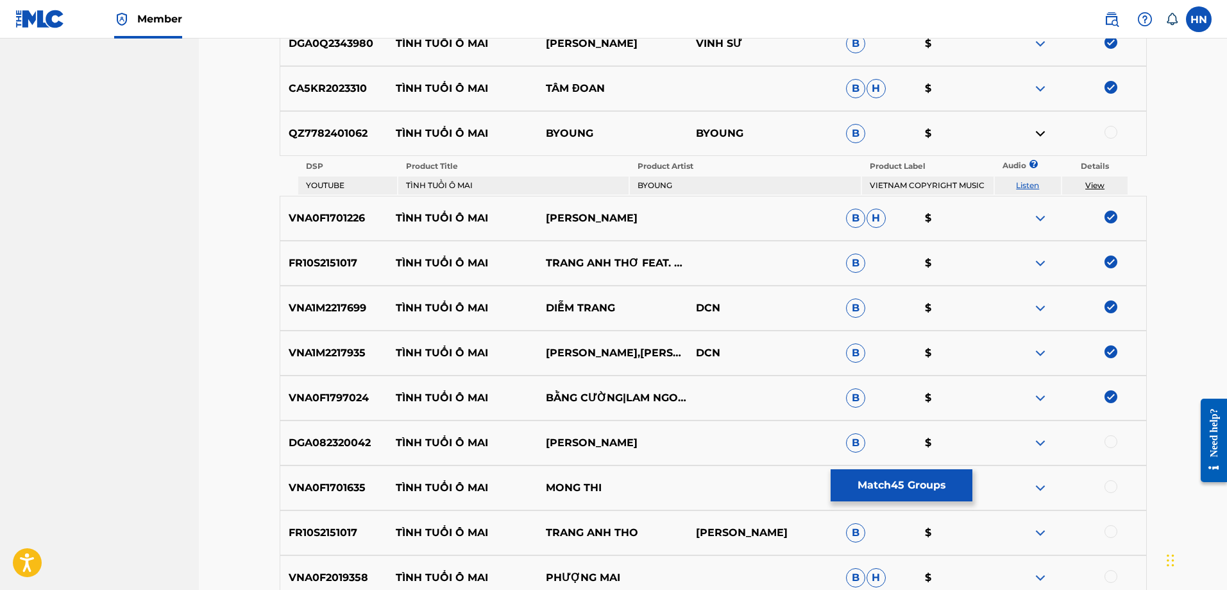
click at [1115, 442] on div at bounding box center [1111, 441] width 13 height 13
click at [337, 495] on p "VNA0F1701635" at bounding box center [334, 487] width 108 height 15
click at [1112, 486] on div at bounding box center [1111, 486] width 13 height 13
click at [347, 528] on p "FR10S2151017" at bounding box center [334, 532] width 108 height 15
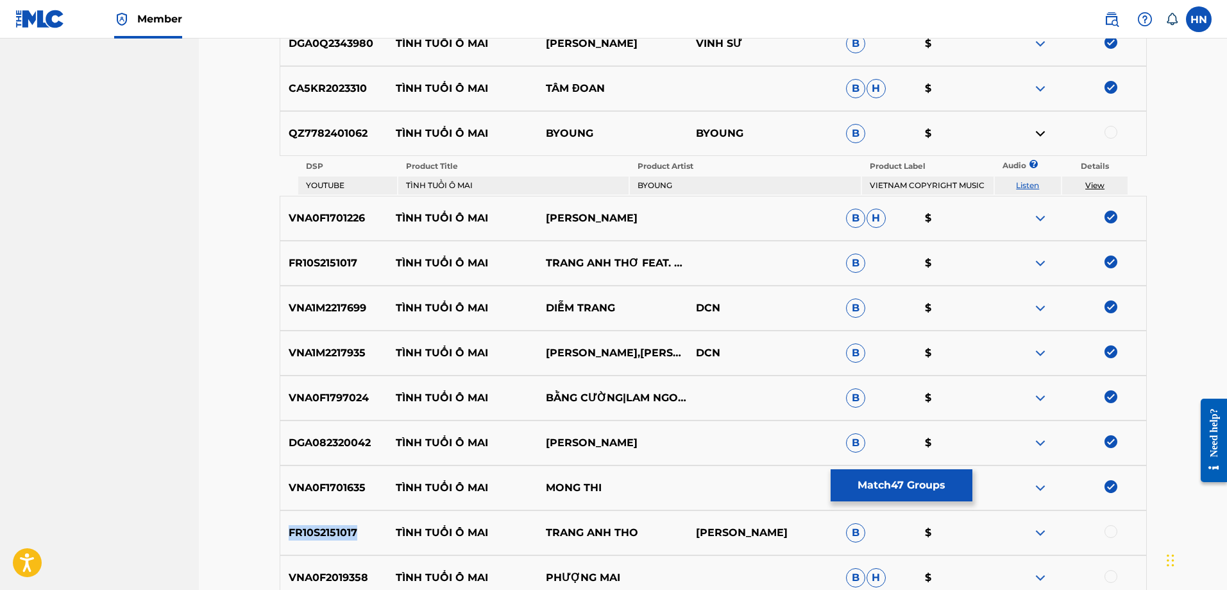
click at [347, 528] on p "FR10S2151017" at bounding box center [334, 532] width 108 height 15
click at [1109, 525] on div at bounding box center [1111, 531] width 13 height 13
click at [325, 581] on p "VNA0F2019358" at bounding box center [334, 577] width 108 height 15
click at [1109, 571] on div at bounding box center [1111, 576] width 13 height 13
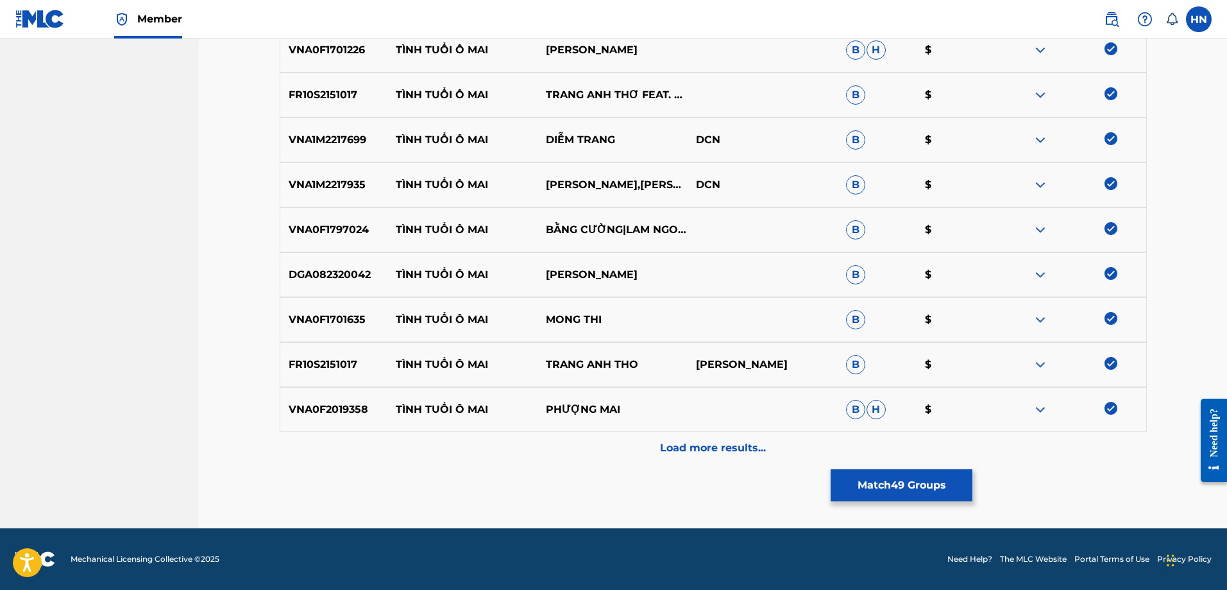
click at [657, 452] on div "Load more results..." at bounding box center [713, 448] width 867 height 32
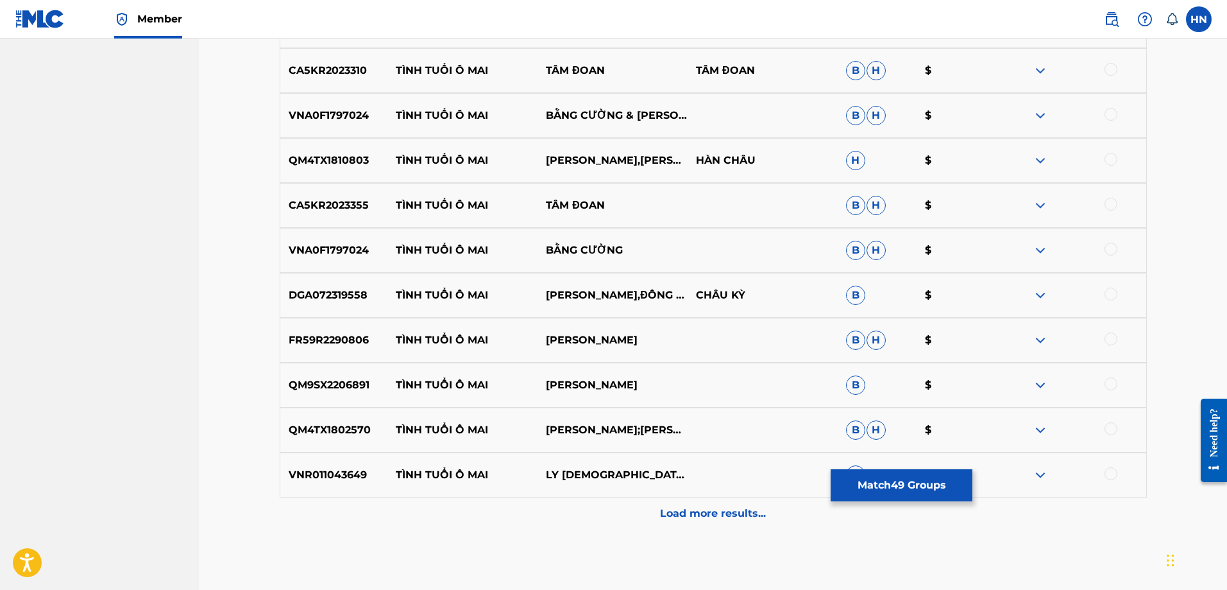
scroll to position [2668, 0]
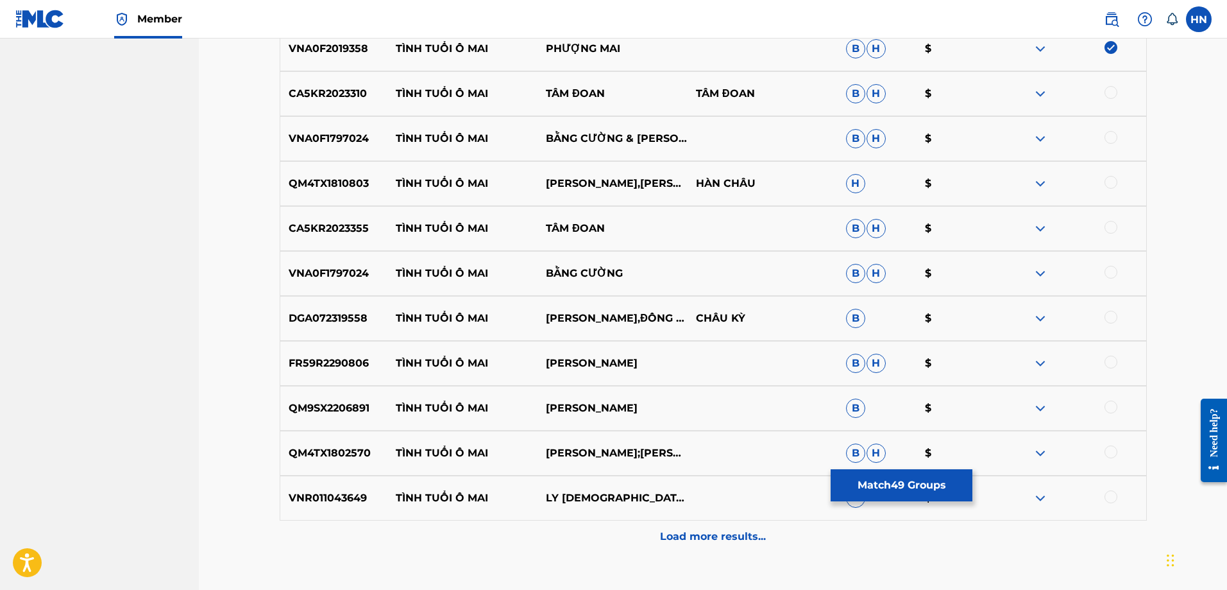
click at [338, 88] on p "CA5KR2023310" at bounding box center [334, 93] width 108 height 15
click at [1114, 90] on div at bounding box center [1111, 92] width 13 height 13
click at [341, 141] on p "VNA0F1797024" at bounding box center [334, 138] width 108 height 15
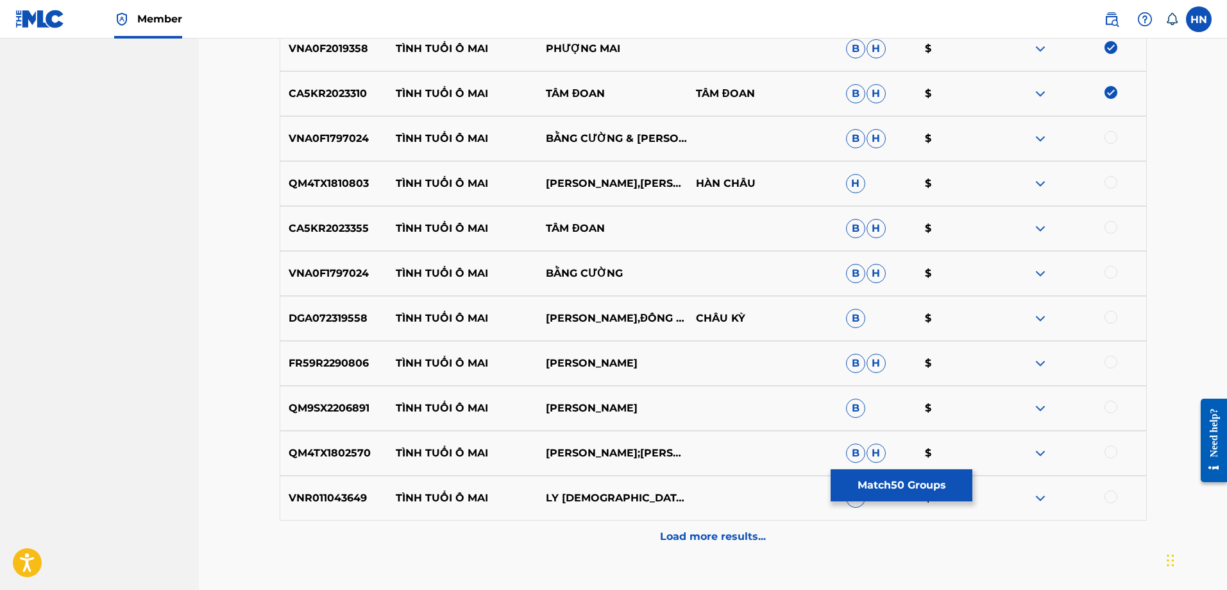
click at [1111, 131] on div at bounding box center [1111, 137] width 13 height 13
click at [354, 189] on p "QM4TX1810803" at bounding box center [334, 183] width 108 height 15
click at [1111, 175] on div "QM4TX1810803 TÌNH TUỔI Ô MAI HUỲNH NHẬT HUY,DIỆP HOÀI NGỌC HÀN CHÂU H $" at bounding box center [713, 183] width 867 height 45
click at [1111, 178] on div at bounding box center [1111, 182] width 13 height 13
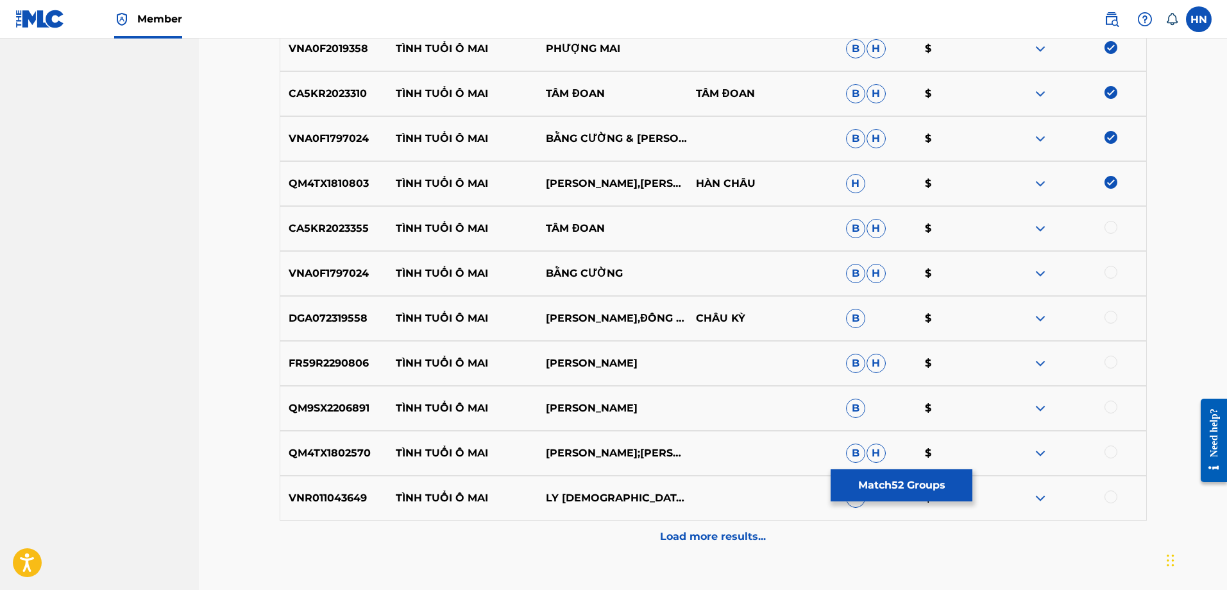
click at [355, 233] on p "CA5KR2023355" at bounding box center [334, 228] width 108 height 15
click at [1109, 225] on div at bounding box center [1111, 227] width 13 height 13
click at [348, 287] on div "VNA0F1797024 TÌNH TUỔI Ô MAI BẰNG CƯỜNG B H $" at bounding box center [713, 273] width 867 height 45
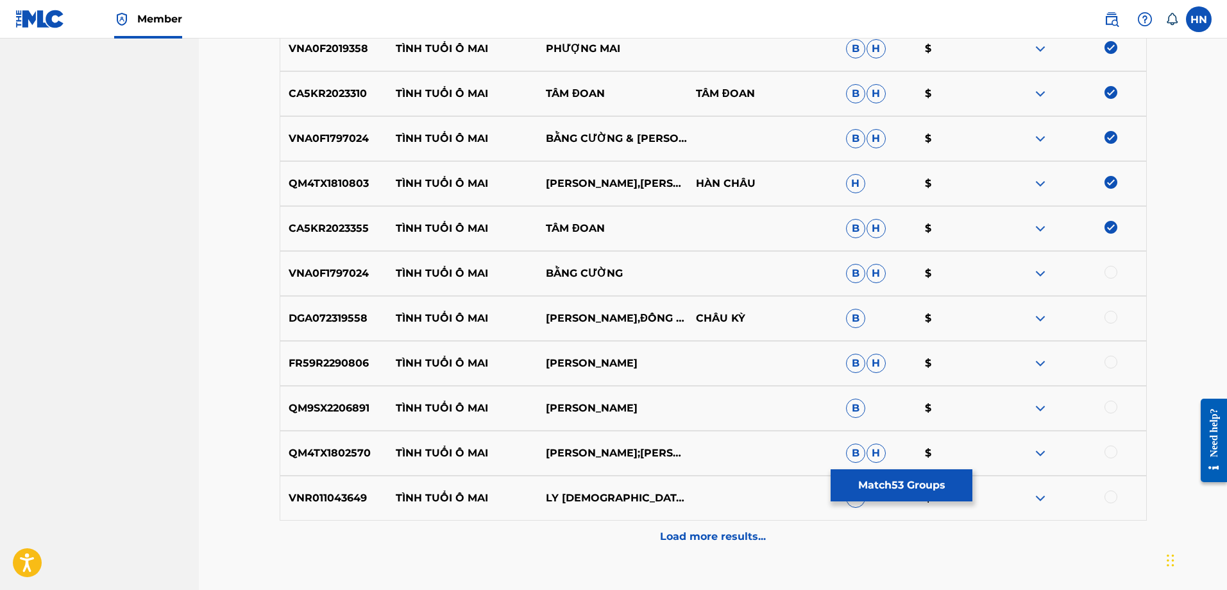
click at [1111, 273] on div at bounding box center [1111, 272] width 13 height 13
click at [331, 316] on p "DGA072319558" at bounding box center [334, 318] width 108 height 15
click at [1106, 319] on div at bounding box center [1111, 317] width 13 height 13
click at [297, 349] on div "FR59R2290806 TÌNH TUỔI Ô MAI NAM VƯƠNG BẢO LÊ B H $" at bounding box center [713, 363] width 867 height 45
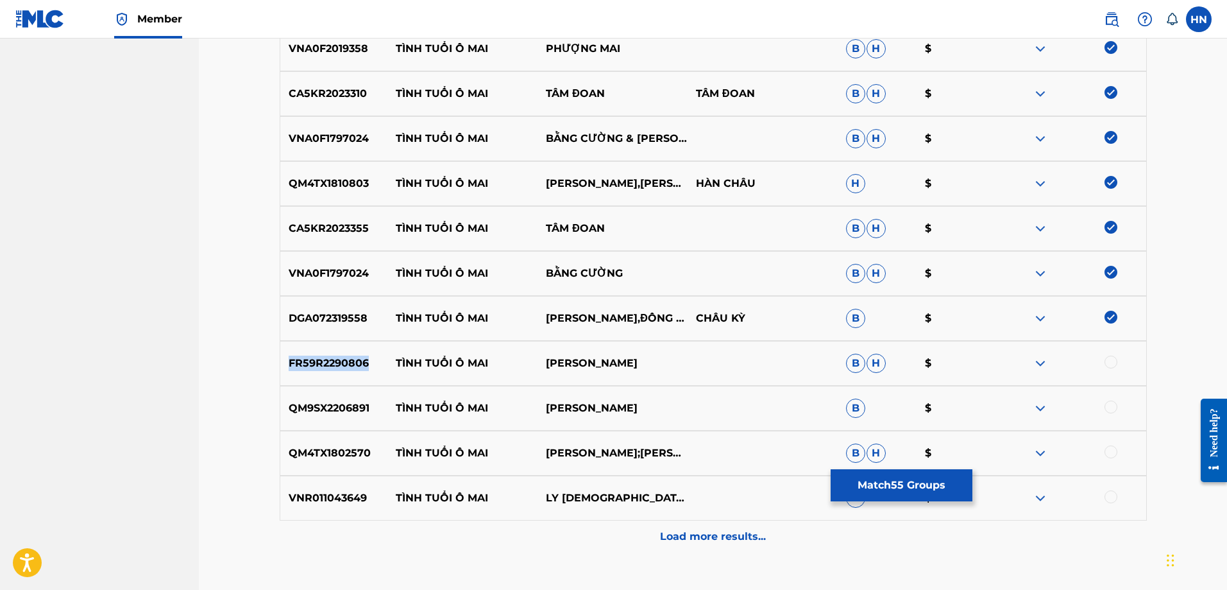
click at [297, 349] on div "FR59R2290806 TÌNH TUỔI Ô MAI NAM VƯƠNG BẢO LÊ B H $" at bounding box center [713, 363] width 867 height 45
click at [1108, 359] on div at bounding box center [1111, 361] width 13 height 13
click at [340, 395] on div "QM9SX2206891 TÌNH TUỔI Ô MAI MỘNG NGỌC B $" at bounding box center [713, 408] width 867 height 45
click at [1113, 400] on div "QM9SX2206891 TÌNH TUỔI Ô MAI MỘNG NGỌC B $" at bounding box center [713, 408] width 867 height 45
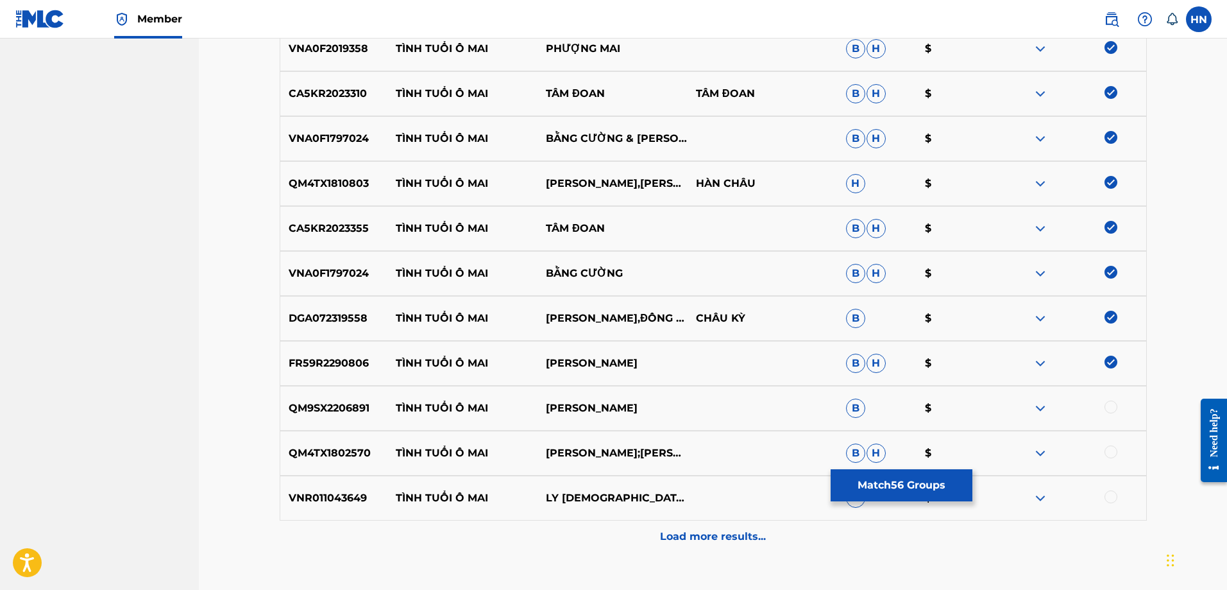
click at [1111, 402] on div at bounding box center [1111, 406] width 13 height 13
click at [339, 459] on p "QM4TX1802570" at bounding box center [334, 452] width 108 height 15
click at [1117, 445] on div "QM4TX1802570 TÌNH TUỔI Ô MAI LÂM NGỌC HOA;BẰNG CƯỜNG B H $" at bounding box center [713, 453] width 867 height 45
click at [1113, 448] on div at bounding box center [1111, 451] width 13 height 13
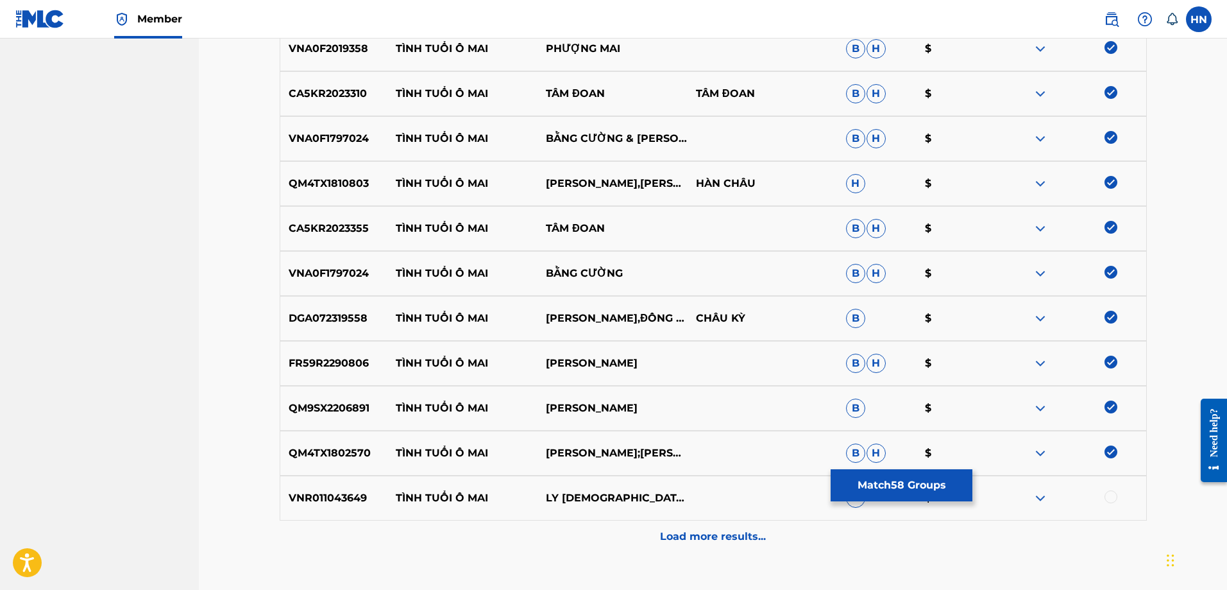
click at [330, 503] on p "VNR011043649" at bounding box center [334, 497] width 108 height 15
click at [1116, 501] on div at bounding box center [1111, 496] width 13 height 13
click at [772, 521] on div "Load more results..." at bounding box center [713, 536] width 867 height 32
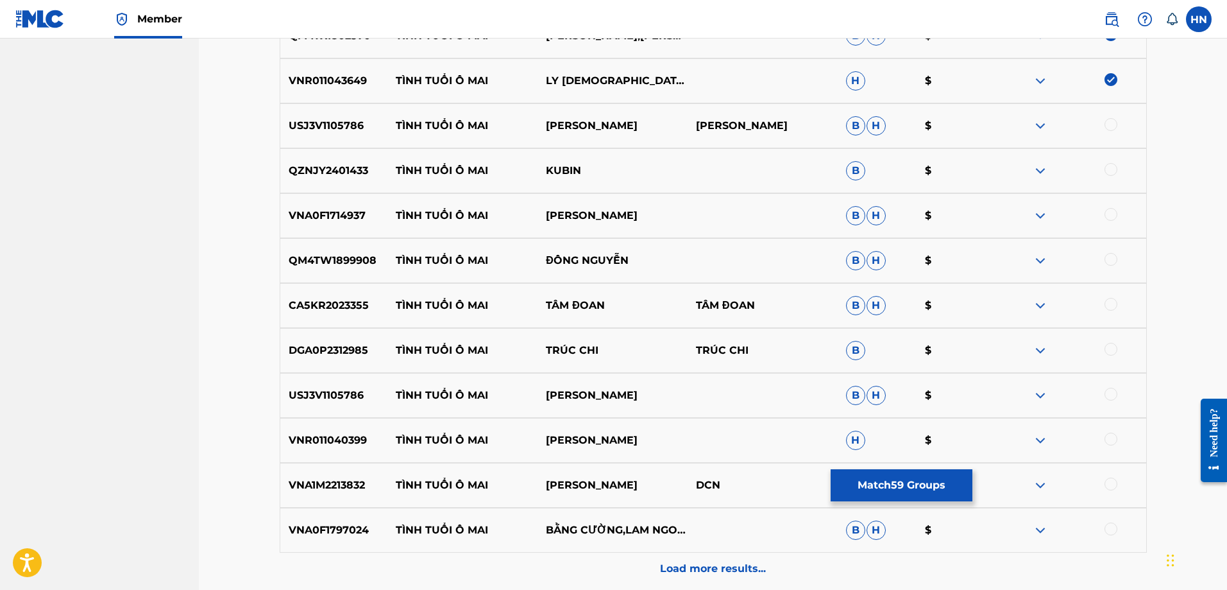
scroll to position [3118, 0]
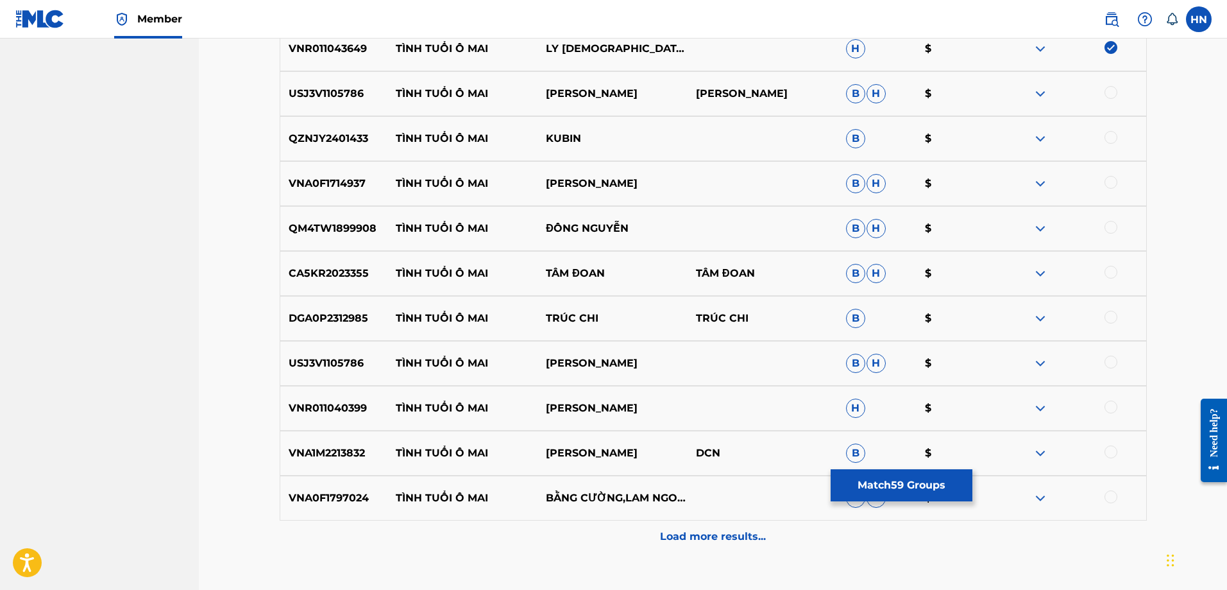
click at [346, 91] on p "USJ3V1105786" at bounding box center [334, 93] width 108 height 15
click at [1104, 96] on div at bounding box center [1071, 93] width 150 height 15
click at [1107, 95] on div at bounding box center [1111, 92] width 13 height 13
drag, startPoint x: 392, startPoint y: 132, endPoint x: 756, endPoint y: 123, distance: 363.9
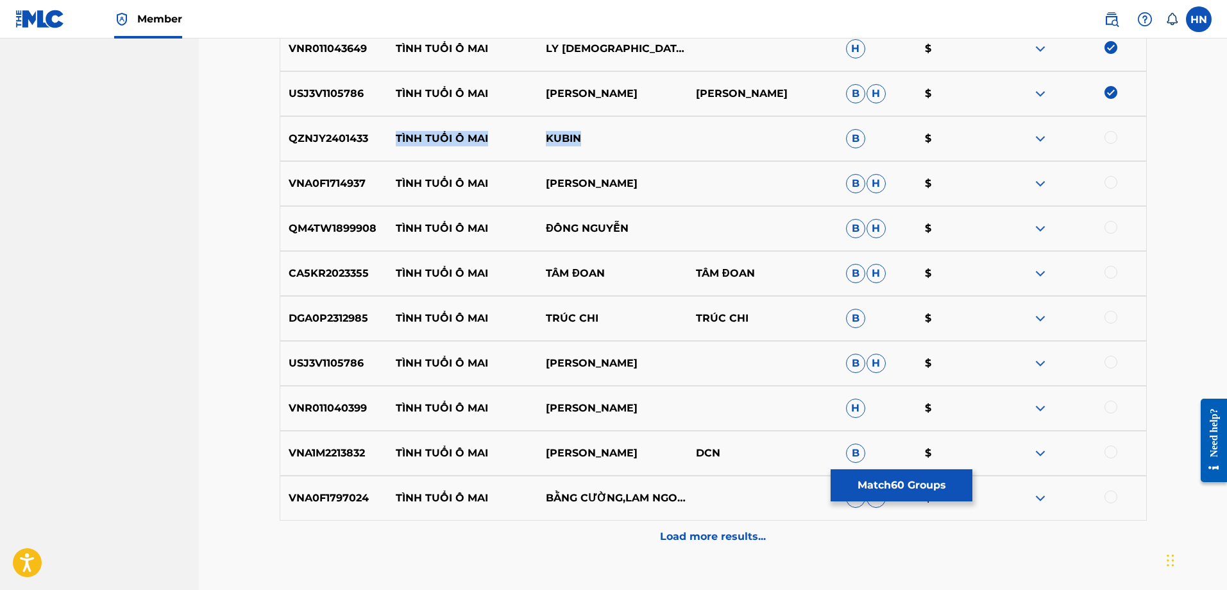
click at [755, 123] on div "QZNJY2401433 TÌNH TUỔI Ô MAI KUBIN B $" at bounding box center [713, 138] width 867 height 45
click at [344, 188] on p "VNA0F1714937" at bounding box center [334, 183] width 108 height 15
click at [1119, 184] on div at bounding box center [1071, 183] width 150 height 15
click at [1117, 182] on div at bounding box center [1111, 182] width 13 height 13
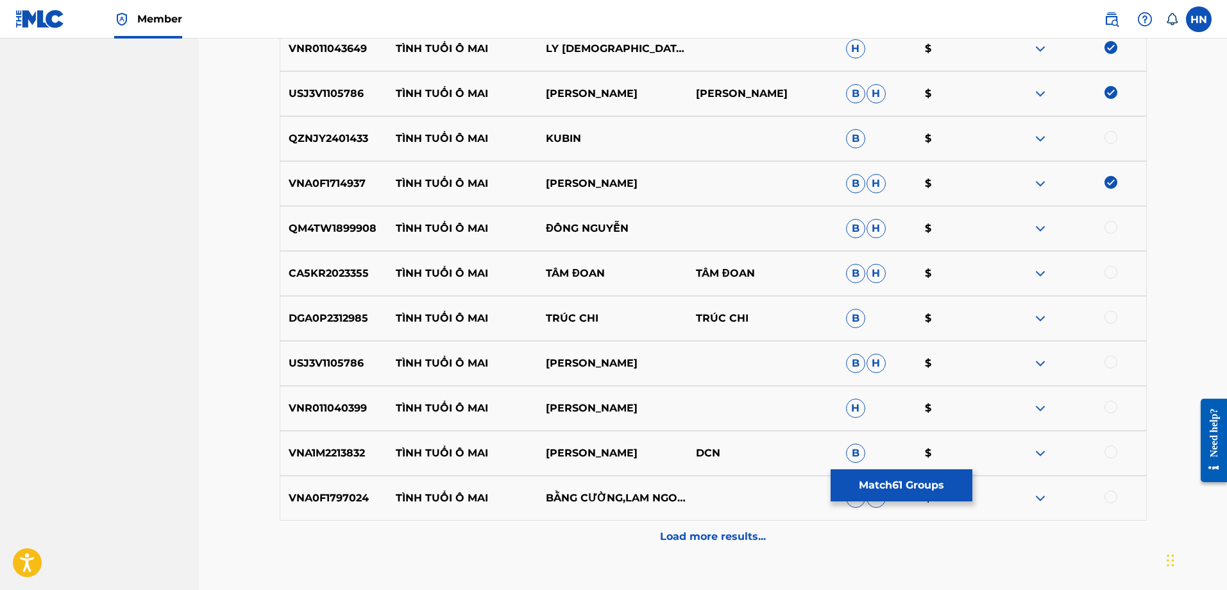
click at [339, 221] on p "QM4TW1899908" at bounding box center [334, 228] width 108 height 15
click at [1116, 227] on div at bounding box center [1111, 227] width 13 height 13
click at [323, 271] on p "CA5KR2023355" at bounding box center [334, 273] width 108 height 15
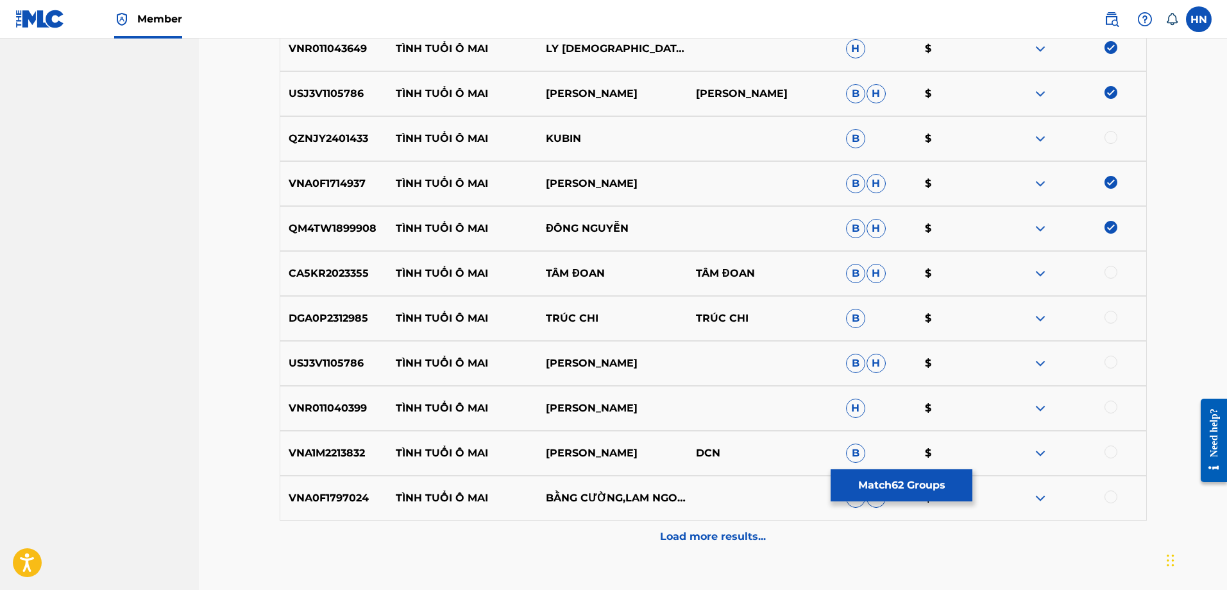
click at [1109, 275] on div at bounding box center [1111, 272] width 13 height 13
click at [341, 318] on p "DGA0P2312985" at bounding box center [334, 318] width 108 height 15
click at [1111, 314] on div at bounding box center [1111, 317] width 13 height 13
click at [338, 380] on div "USJ3V1105786 TÌNH TUỔI Ô MAI PHƯƠNG LÂM B H $" at bounding box center [713, 363] width 867 height 45
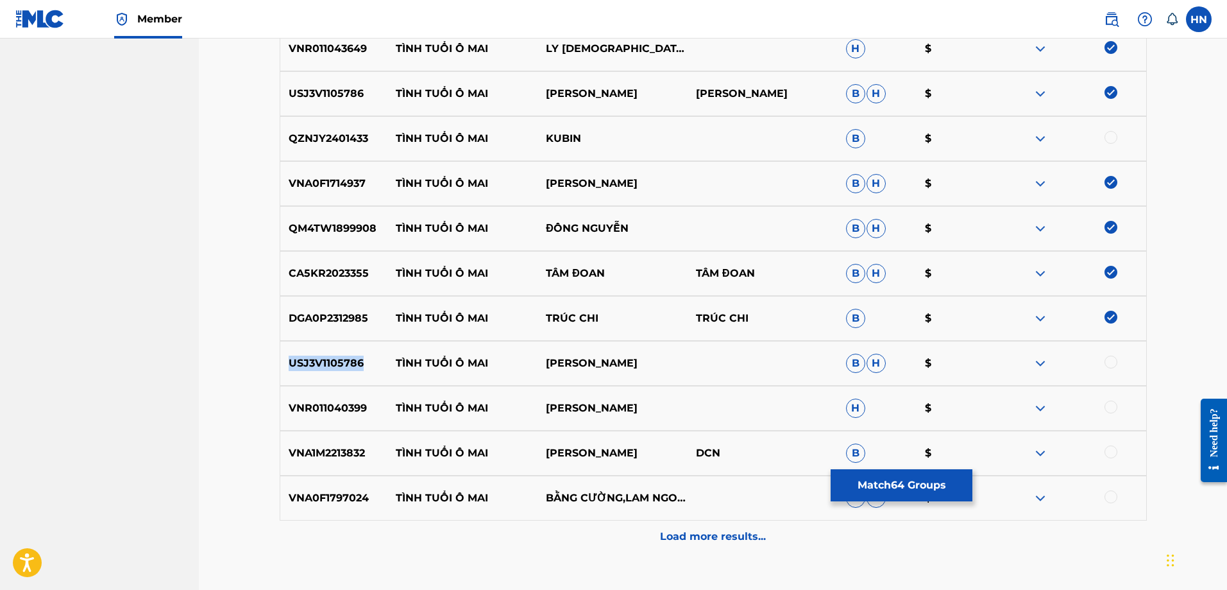
click at [338, 380] on div "USJ3V1105786 TÌNH TUỔI Ô MAI PHƯƠNG LÂM B H $" at bounding box center [713, 363] width 867 height 45
click at [1111, 359] on div at bounding box center [1111, 361] width 13 height 13
click at [374, 400] on p "VNR011040399" at bounding box center [334, 407] width 108 height 15
click at [343, 410] on p "VNR011040399" at bounding box center [334, 407] width 108 height 15
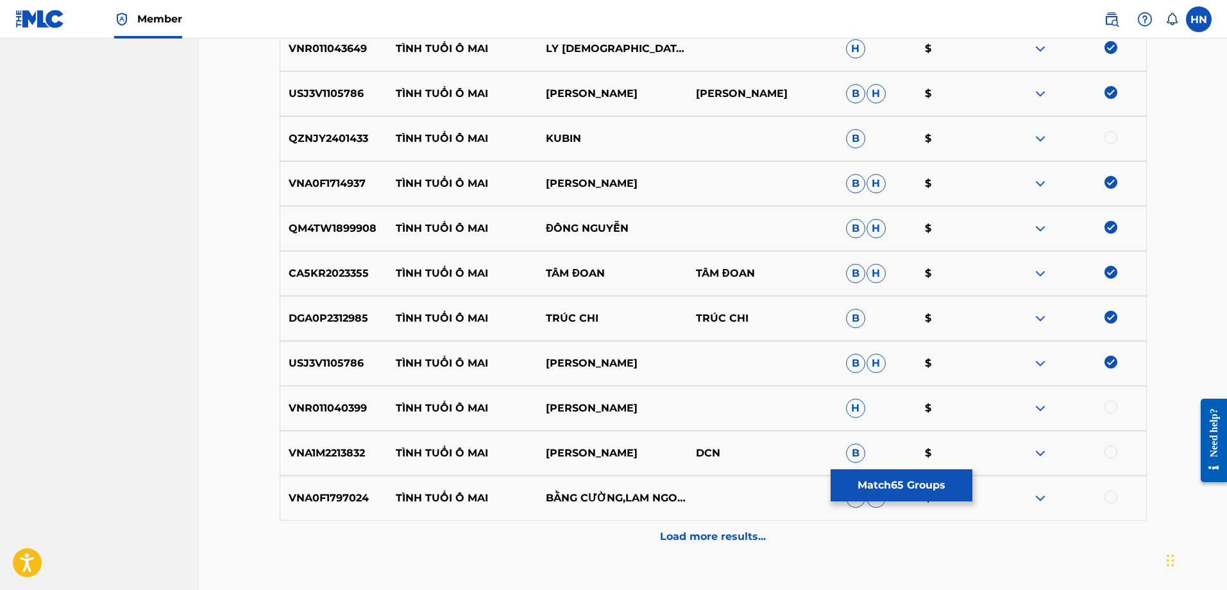
click at [1105, 404] on div at bounding box center [1111, 406] width 13 height 13
click at [321, 448] on p "VNA1M2213832" at bounding box center [334, 452] width 108 height 15
click at [1107, 449] on div at bounding box center [1111, 451] width 13 height 13
click at [357, 501] on p "VNA0F1797024" at bounding box center [334, 497] width 108 height 15
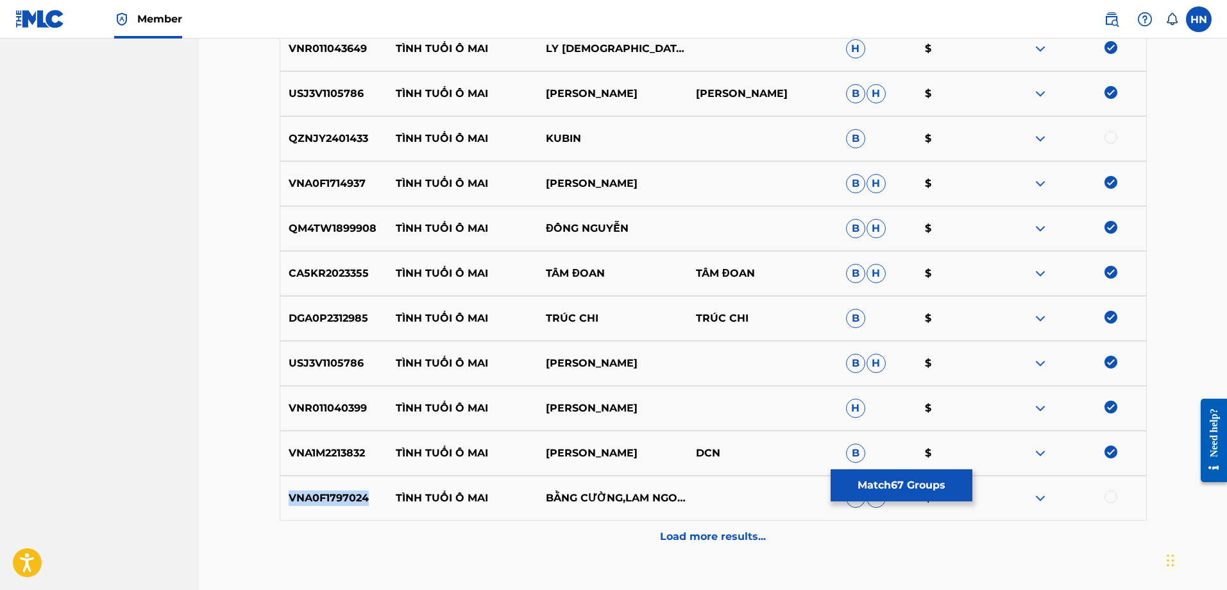
click at [357, 501] on p "VNA0F1797024" at bounding box center [334, 497] width 108 height 15
click at [1115, 495] on div at bounding box center [1111, 496] width 13 height 13
click at [764, 525] on div "Load more results..." at bounding box center [713, 536] width 867 height 32
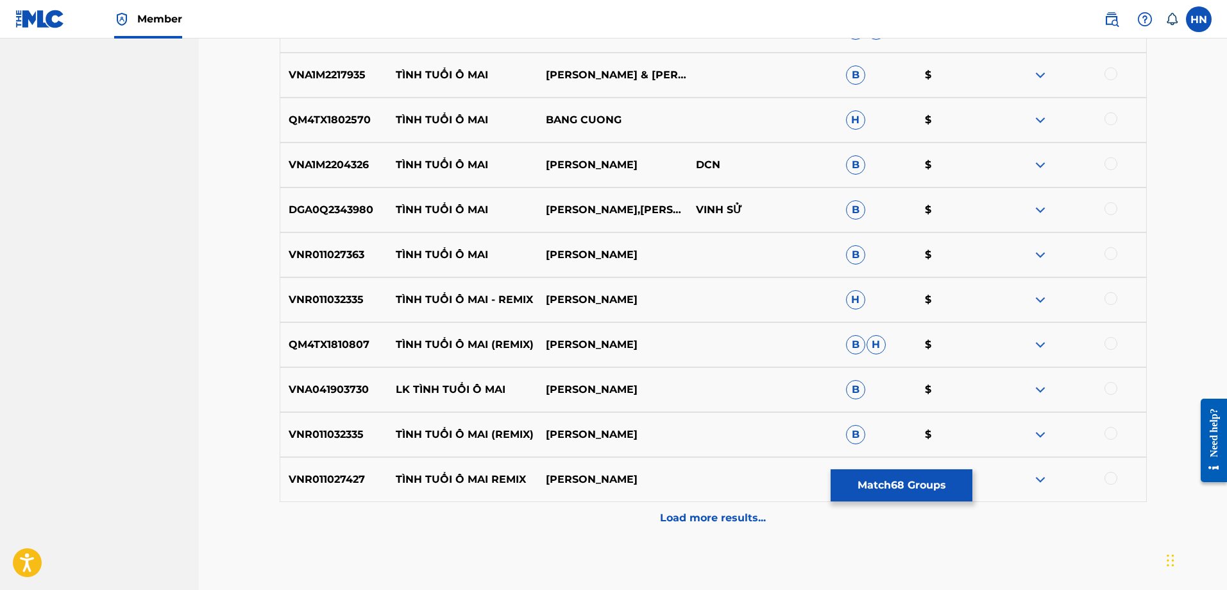
scroll to position [3567, 0]
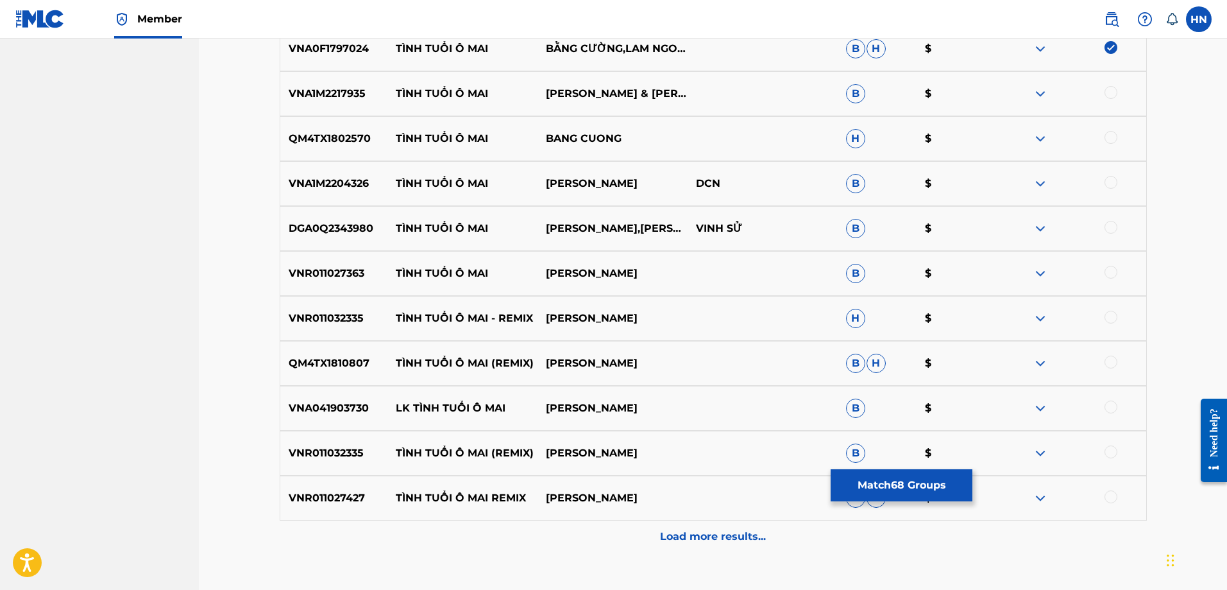
click at [336, 89] on p "VNA1M2217935" at bounding box center [334, 93] width 108 height 15
click at [1107, 95] on div at bounding box center [1111, 92] width 13 height 13
click at [363, 142] on p "QM4TX1802570" at bounding box center [334, 138] width 108 height 15
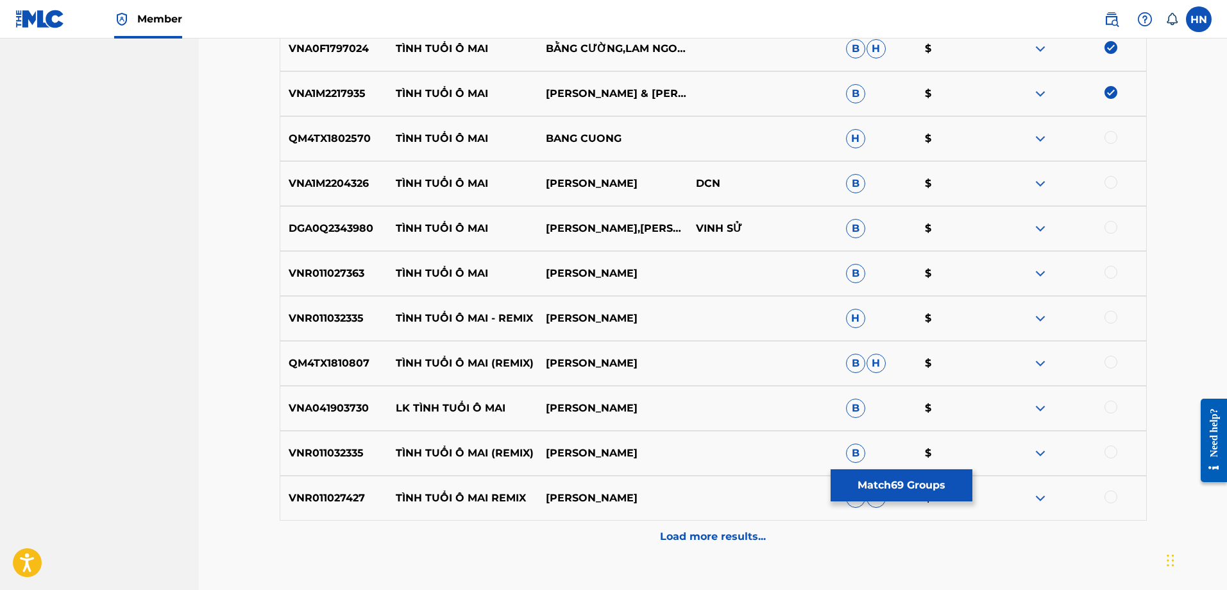
click at [1107, 140] on div at bounding box center [1111, 137] width 13 height 13
click at [355, 192] on div "VNA1M2204326 TÌNH TUỔI Ô MAI VÕ MINH LÊ DCN B $" at bounding box center [713, 183] width 867 height 45
click at [1106, 183] on div at bounding box center [1111, 182] width 13 height 13
click at [363, 242] on div "DGA0Q2343980 TÌNH TUỔI Ô MAI DIỆP HOÀI NGỌC,HUỲNH NHẬT HUY VINH SỬ B $" at bounding box center [713, 228] width 867 height 45
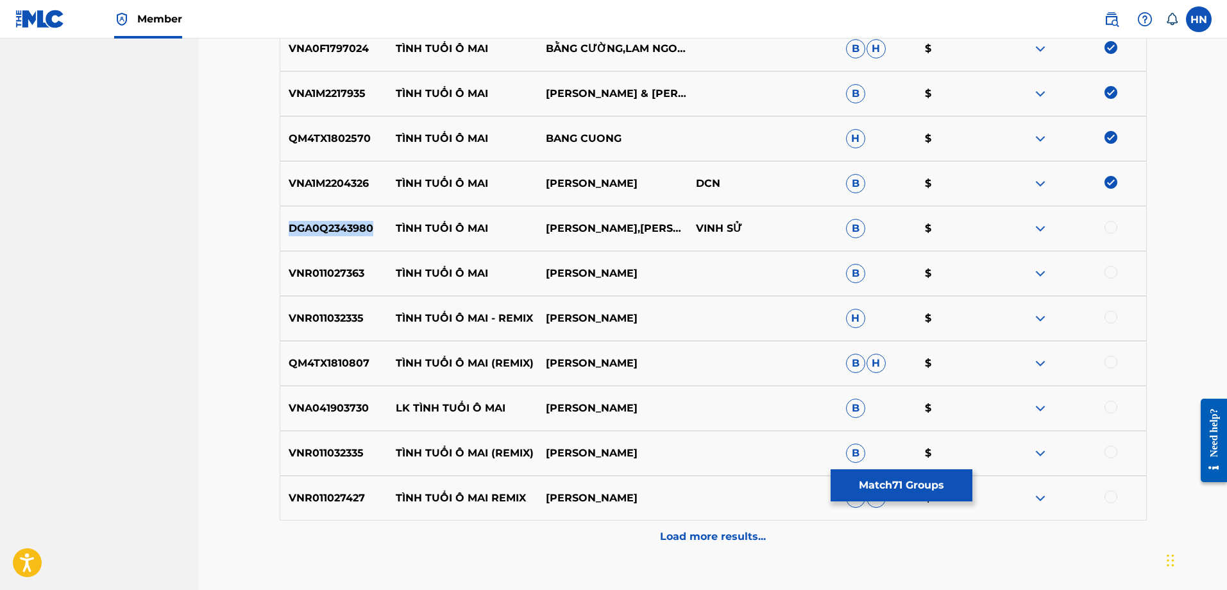
click at [363, 242] on div "DGA0Q2343980 TÌNH TUỔI Ô MAI DIỆP HOÀI NGỌC,HUỲNH NHẬT HUY VINH SỬ B $" at bounding box center [713, 228] width 867 height 45
click at [1118, 225] on div at bounding box center [1071, 228] width 150 height 15
click at [1113, 225] on div at bounding box center [1111, 227] width 13 height 13
click at [318, 268] on p "VNR011027363" at bounding box center [334, 273] width 108 height 15
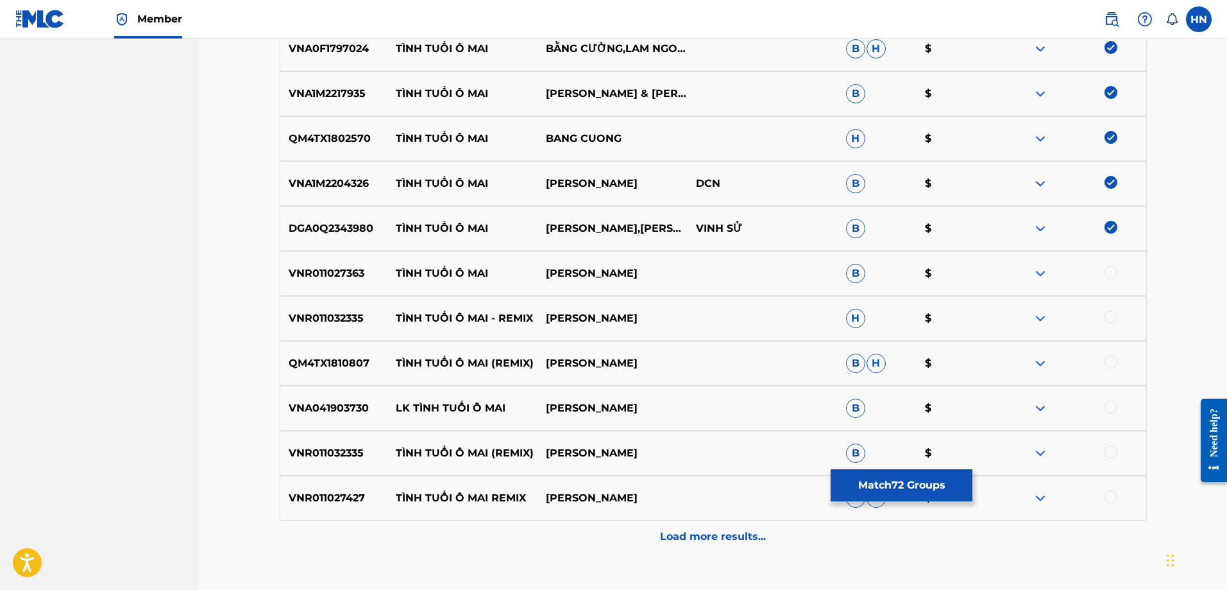
click at [1118, 276] on div at bounding box center [1071, 273] width 150 height 15
click at [1113, 273] on div at bounding box center [1111, 272] width 13 height 13
click at [337, 375] on div "QM4TX1810807 TÌNH TUỔI Ô MAI (REMIX) HUỲNH NHẬT HUY B H $" at bounding box center [713, 363] width 867 height 45
click at [1107, 363] on div at bounding box center [1111, 361] width 13 height 13
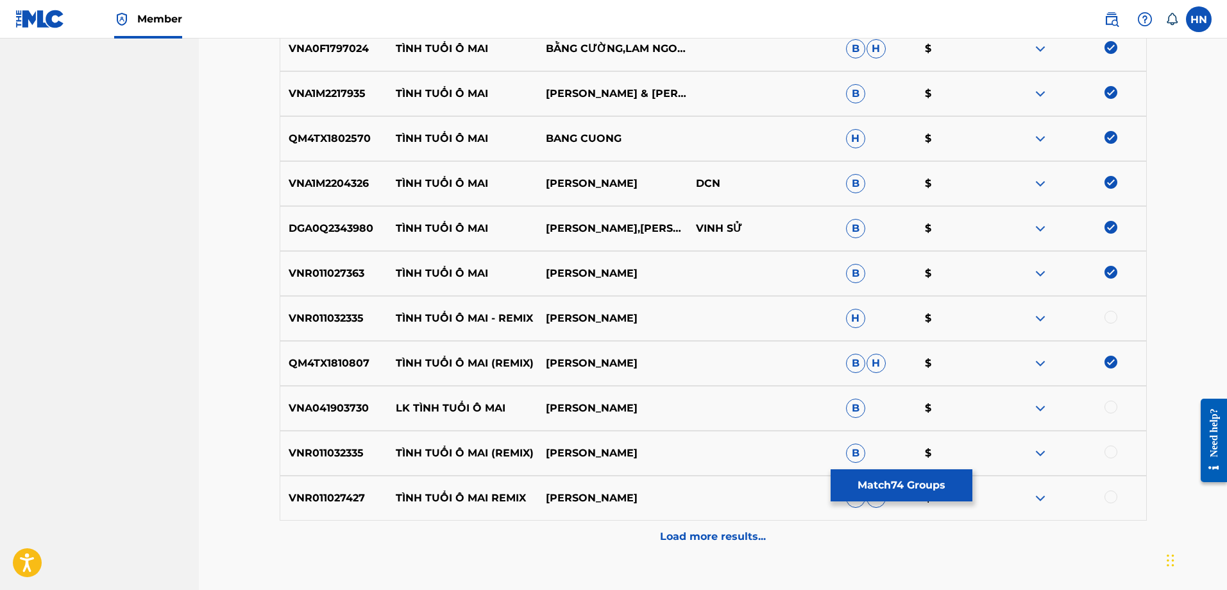
click at [329, 316] on p "VNR011032335" at bounding box center [334, 318] width 108 height 15
click at [1108, 316] on div at bounding box center [1111, 317] width 13 height 13
click at [1110, 450] on div at bounding box center [1111, 451] width 13 height 13
click at [341, 503] on p "VNR011027427" at bounding box center [334, 497] width 108 height 15
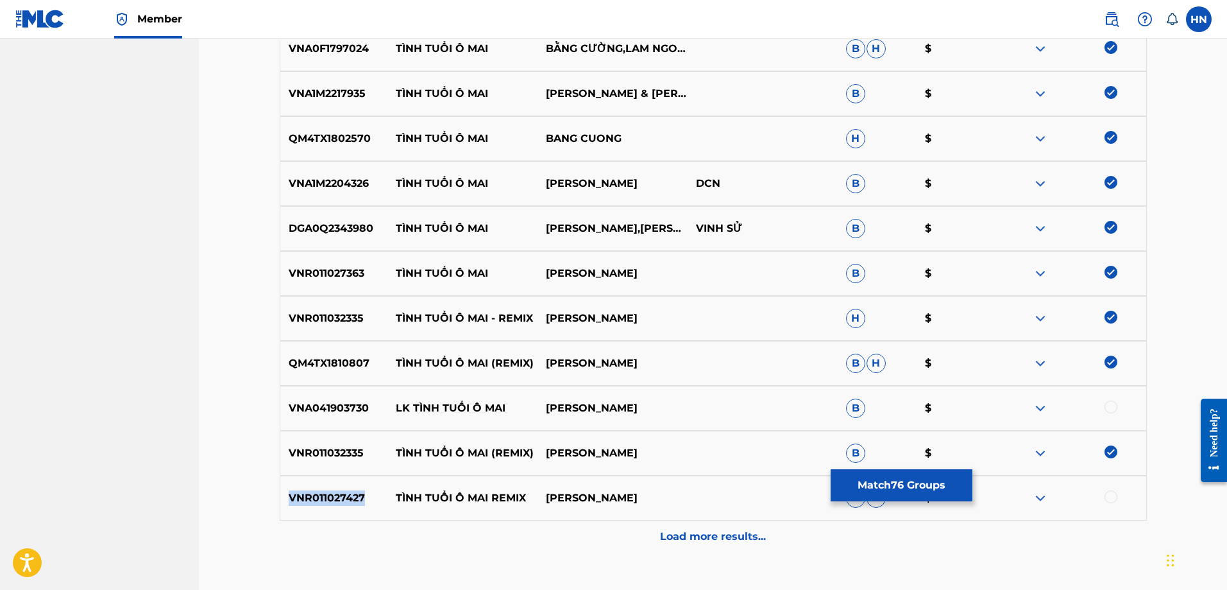
click at [341, 503] on p "VNR011027427" at bounding box center [334, 497] width 108 height 15
click at [1107, 495] on div at bounding box center [1111, 496] width 13 height 13
click at [790, 536] on div "Load more results..." at bounding box center [713, 536] width 867 height 32
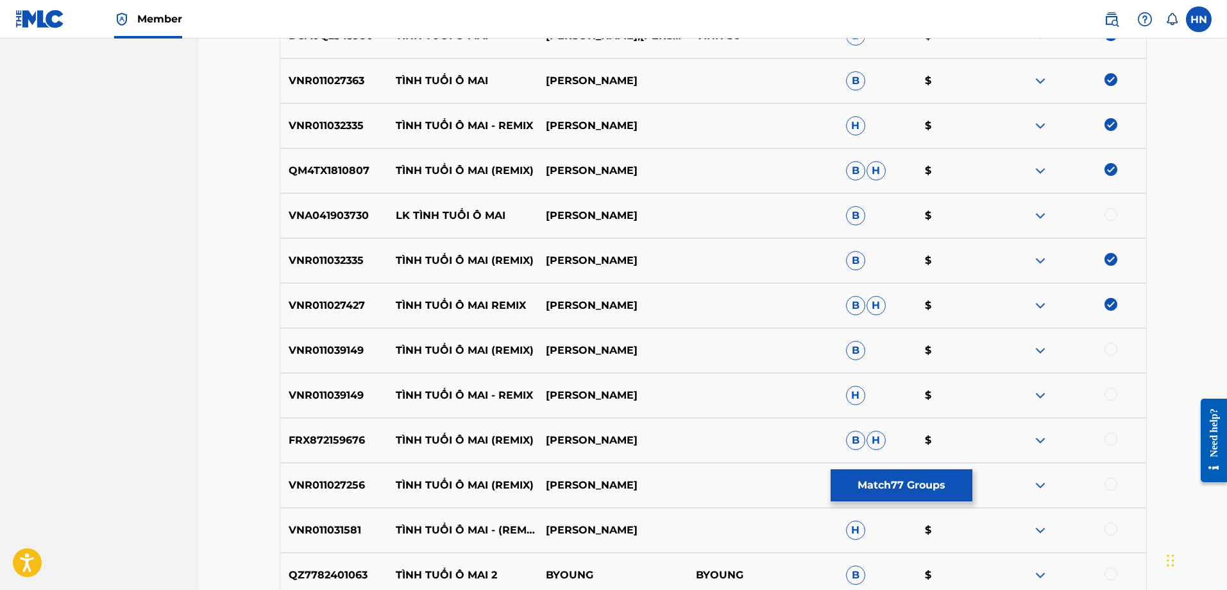
scroll to position [4016, 0]
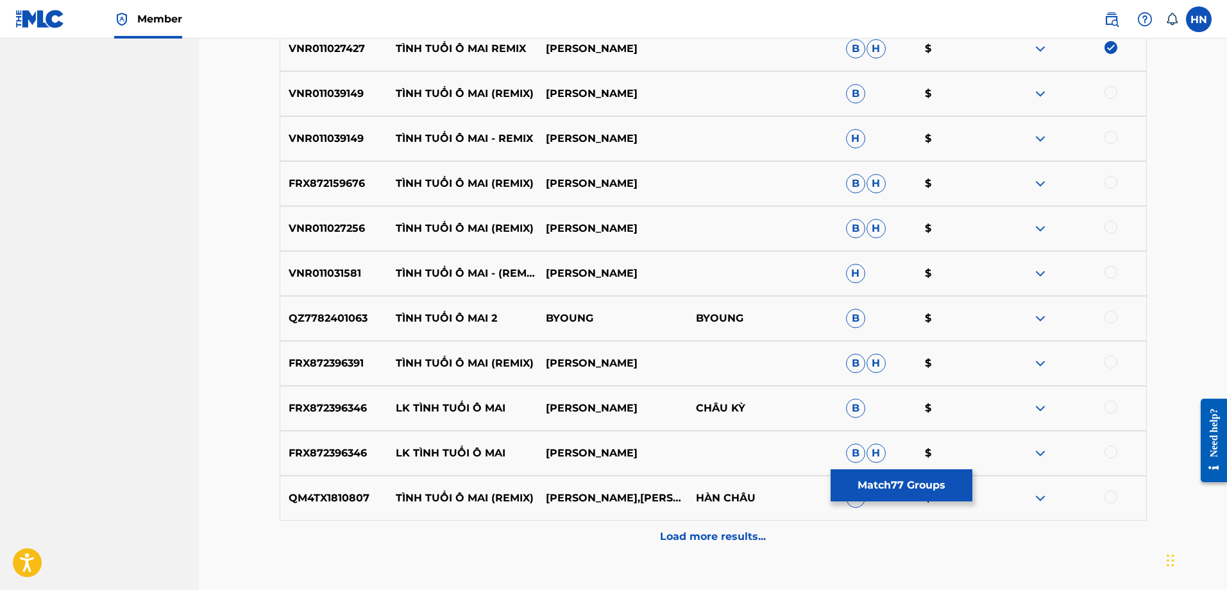
click at [318, 102] on div "VNR011039149 TÌNH TUỔI Ô MAI (REMIX) DIỆP HOÀI NGỌC B $" at bounding box center [713, 93] width 867 height 45
click at [1108, 94] on div at bounding box center [1111, 92] width 13 height 13
click at [1109, 130] on div "VNR011039149 TÌNH TUỔI Ô MAI - REMIX DIỆP HOÀI NGỌC H $" at bounding box center [713, 138] width 867 height 45
click at [1110, 137] on div at bounding box center [1111, 137] width 13 height 13
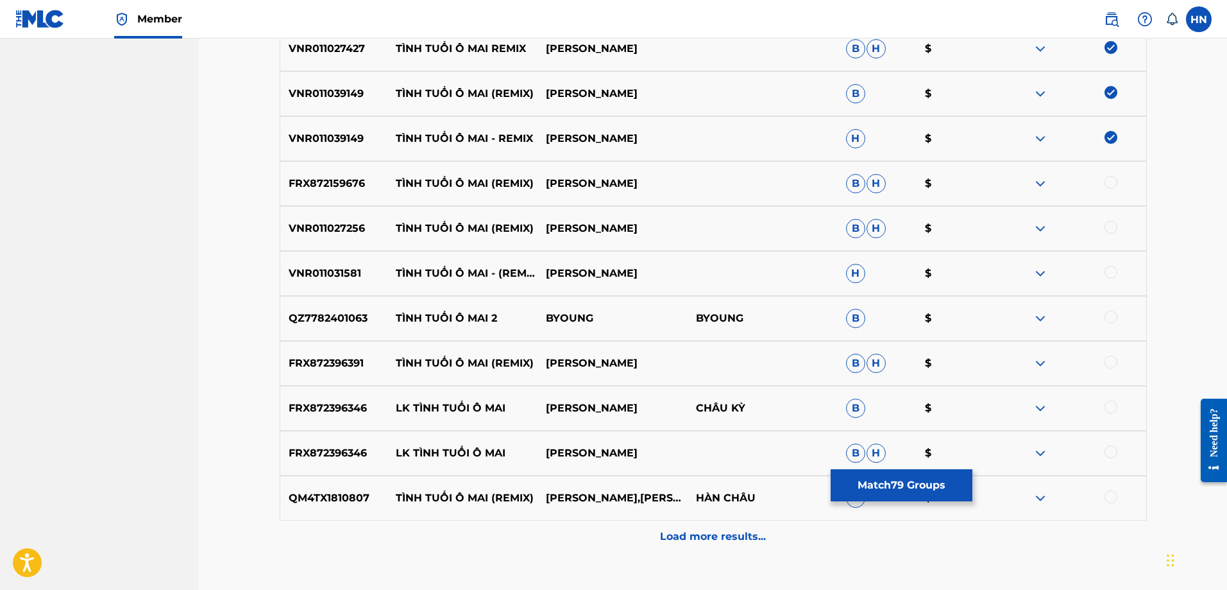
click at [308, 186] on p "FRX872159676" at bounding box center [334, 183] width 108 height 15
click at [1114, 182] on div at bounding box center [1111, 182] width 13 height 13
click at [351, 241] on div "VNR011027256 TÌNH TUỔI Ô MAI (REMIX) PHAM THANH NGUYEN B H $" at bounding box center [713, 228] width 867 height 45
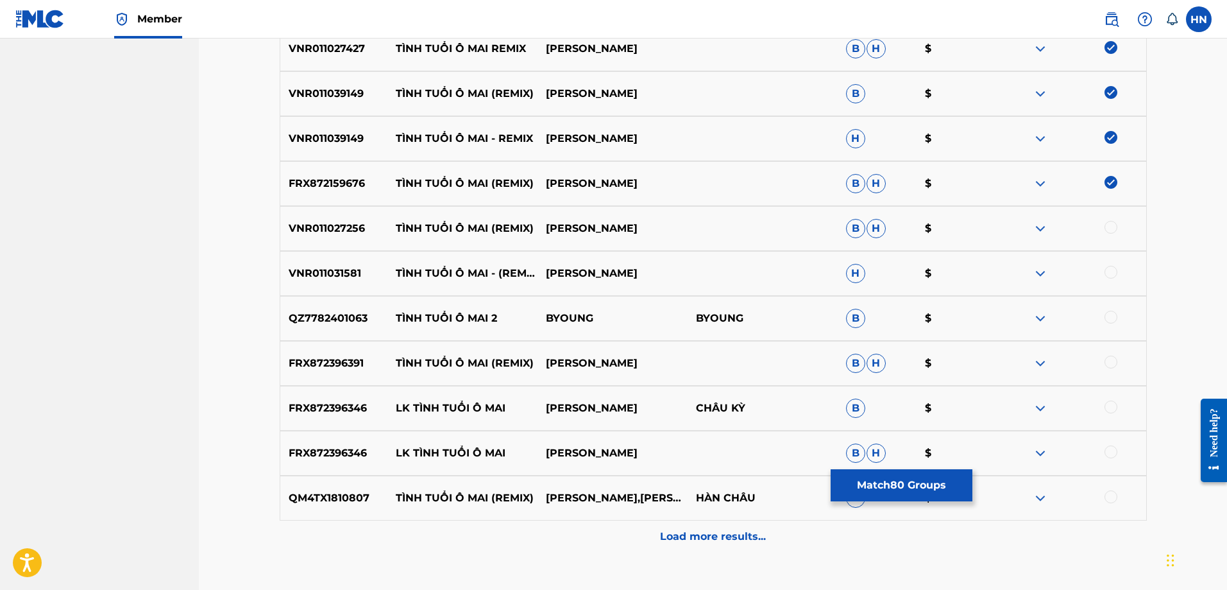
click at [1114, 229] on div at bounding box center [1111, 227] width 13 height 13
click at [306, 269] on p "VNR011031581" at bounding box center [334, 273] width 108 height 15
click at [1110, 273] on div at bounding box center [1111, 272] width 13 height 13
click at [345, 361] on p "FRX872396391" at bounding box center [334, 362] width 108 height 15
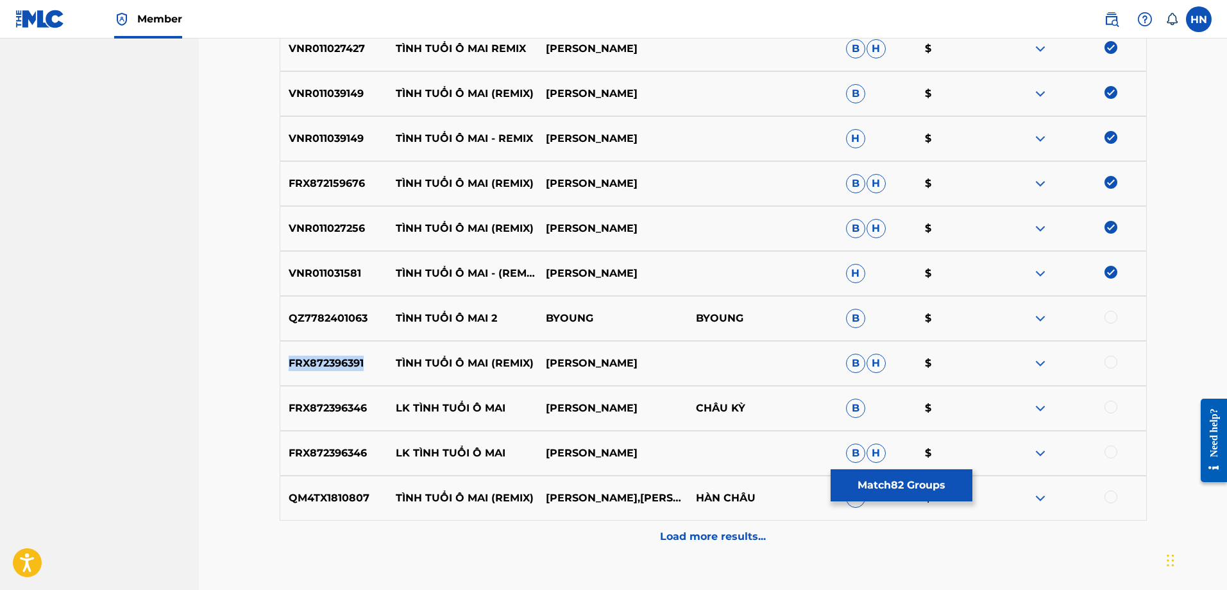
click at [345, 361] on p "FRX872396391" at bounding box center [334, 362] width 108 height 15
click at [1116, 363] on div at bounding box center [1111, 361] width 13 height 13
click at [340, 494] on p "QM4TX1810807" at bounding box center [334, 497] width 108 height 15
click at [1107, 490] on div "QM4TX1810807 TÌNH TUỔI Ô MAI (REMIX) HUỲNH NHẬT HUY,LAM NGOC HOA HÀN CHÂU H $" at bounding box center [713, 497] width 867 height 45
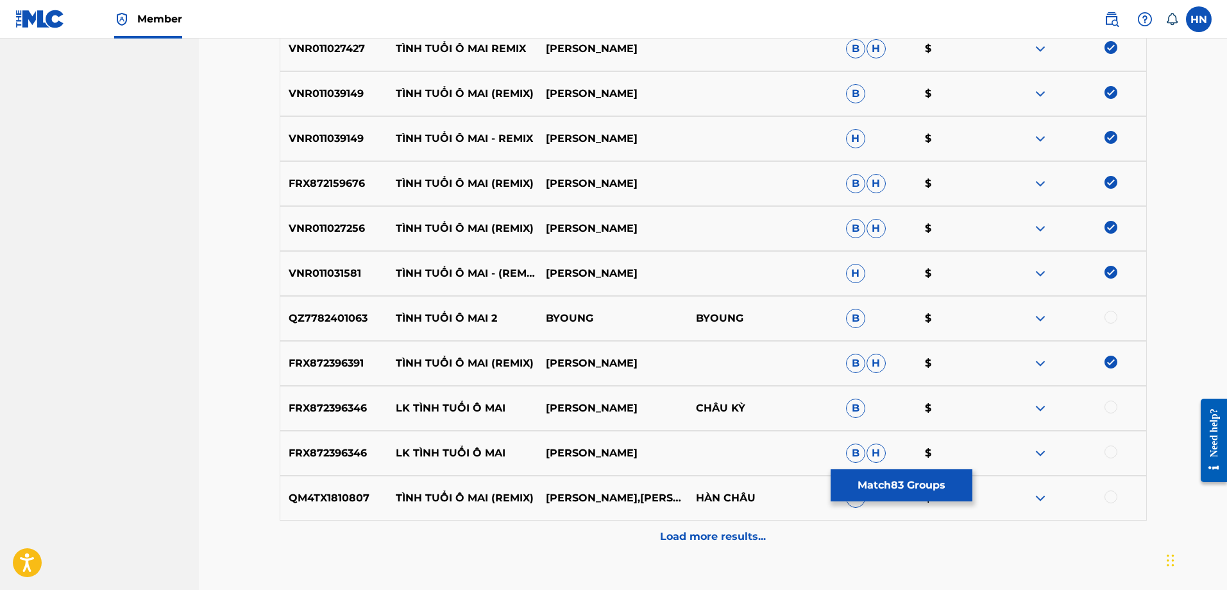
click at [1108, 491] on div at bounding box center [1111, 496] width 13 height 13
click at [724, 536] on p "Load more results..." at bounding box center [713, 536] width 106 height 15
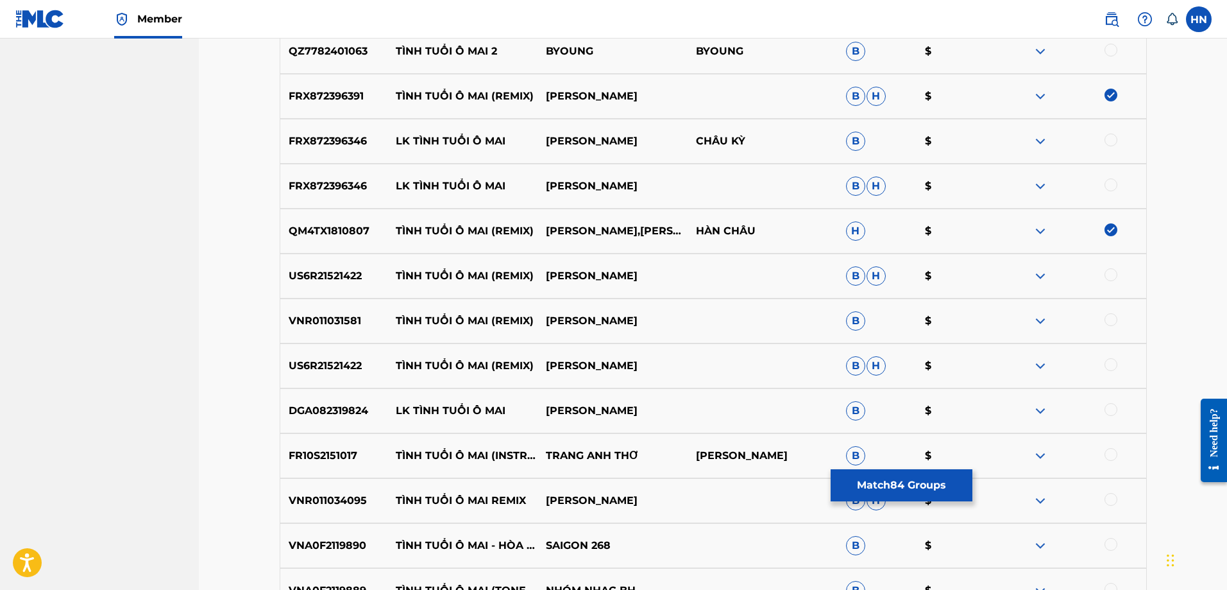
scroll to position [4337, 0]
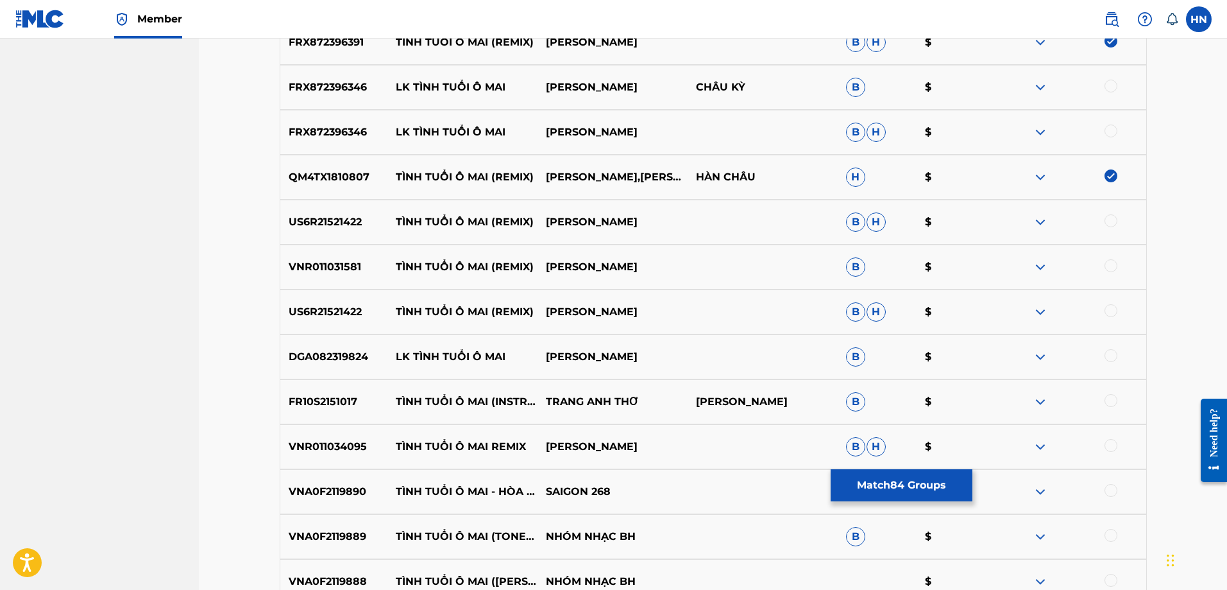
click at [330, 228] on p "US6R21521422" at bounding box center [334, 221] width 108 height 15
click at [1116, 222] on div at bounding box center [1111, 220] width 13 height 13
click at [330, 255] on div "VNR011031581 TÌNH TUỔI Ô MAI (REMIX) PHAM THANH NGUYEN B $" at bounding box center [713, 266] width 867 height 45
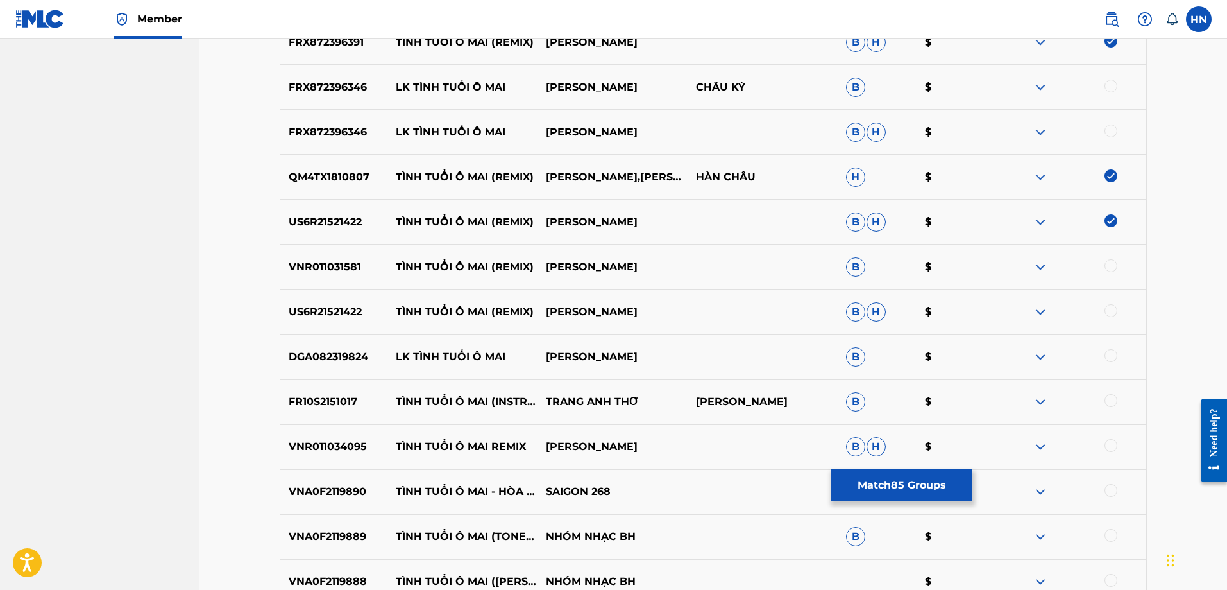
click at [1106, 269] on div at bounding box center [1111, 265] width 13 height 13
click at [1108, 312] on div at bounding box center [1111, 310] width 13 height 13
drag, startPoint x: 395, startPoint y: 391, endPoint x: 645, endPoint y: 411, distance: 250.4
click at [645, 411] on div "FR10S2151017 TÌNH TUỔI Ô MAI (INSTRUMENTAL) TRANG ANH THƠ LÊ ĐÌNH NAM B $" at bounding box center [713, 401] width 867 height 45
click at [329, 403] on p "FR10S2151017" at bounding box center [334, 401] width 108 height 15
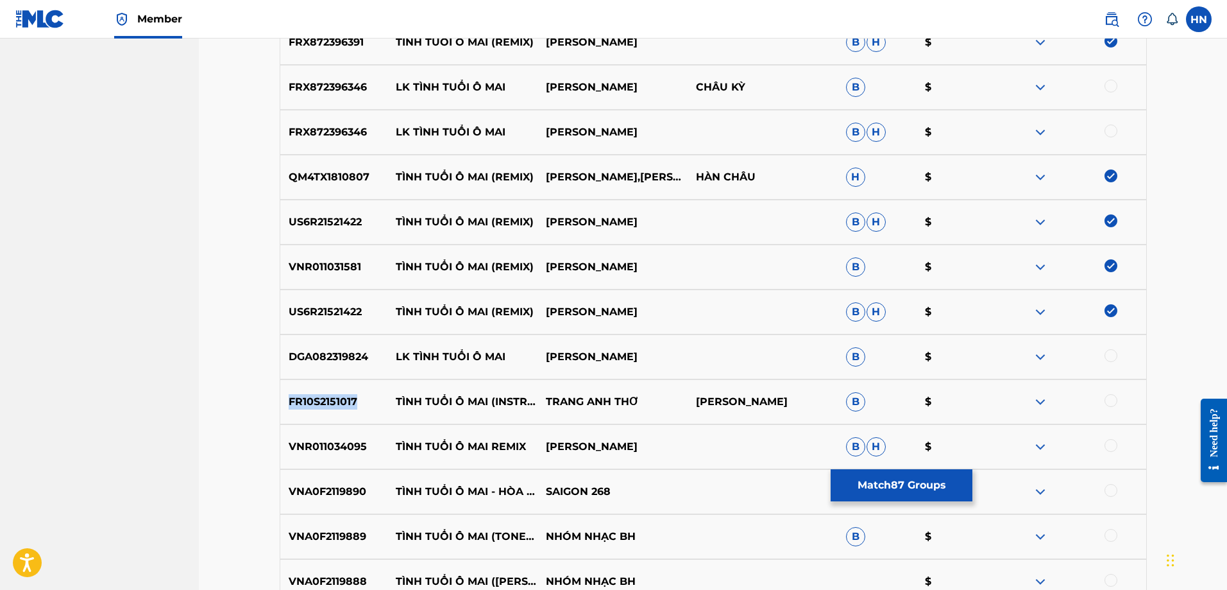
click at [329, 403] on p "FR10S2151017" at bounding box center [334, 401] width 108 height 15
drag, startPoint x: 1111, startPoint y: 400, endPoint x: 1087, endPoint y: 391, distance: 25.8
click at [1098, 393] on div "FR10S2151017 TÌNH TUỔI Ô MAI (INSTRUMENTAL) TRANG ANH THƠ LÊ ĐÌNH NAM B $" at bounding box center [713, 401] width 867 height 45
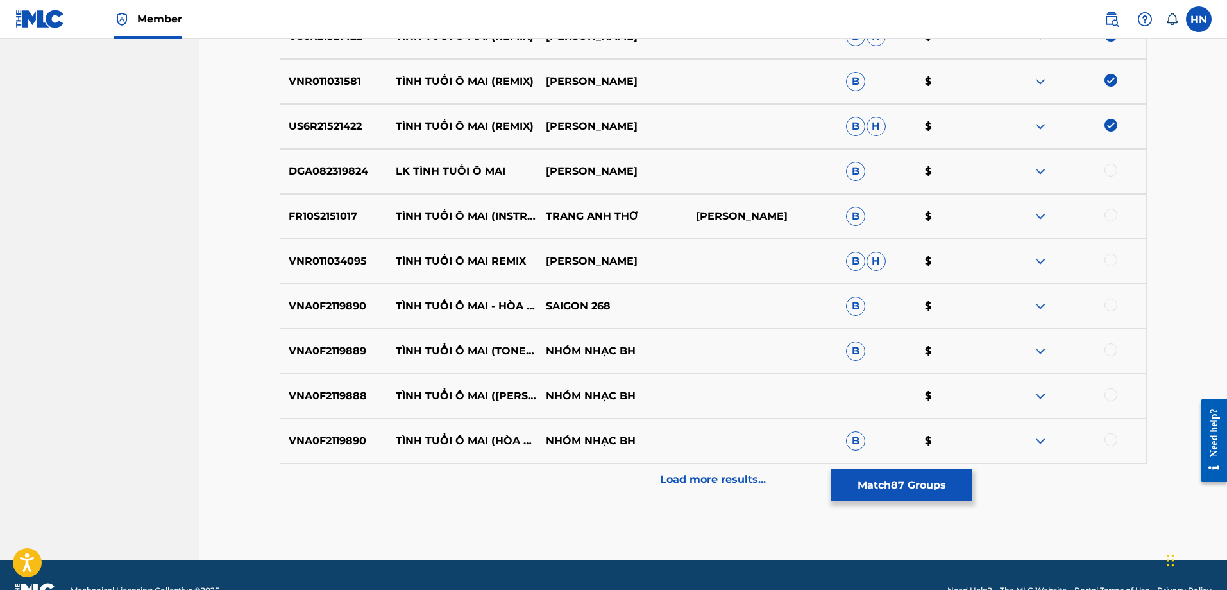
scroll to position [4529, 0]
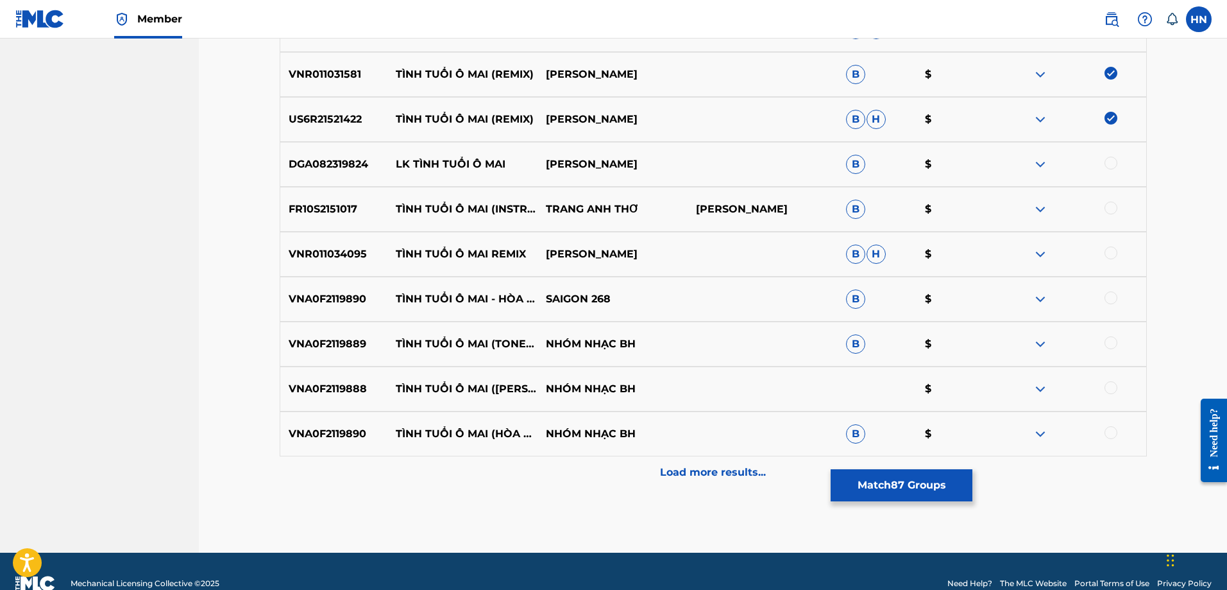
click at [285, 257] on p "VNR011034095" at bounding box center [334, 253] width 108 height 15
click at [1109, 254] on div at bounding box center [1111, 252] width 13 height 13
click at [1105, 205] on div at bounding box center [1111, 207] width 13 height 13
click at [325, 205] on p "FR10S2151017" at bounding box center [334, 208] width 108 height 15
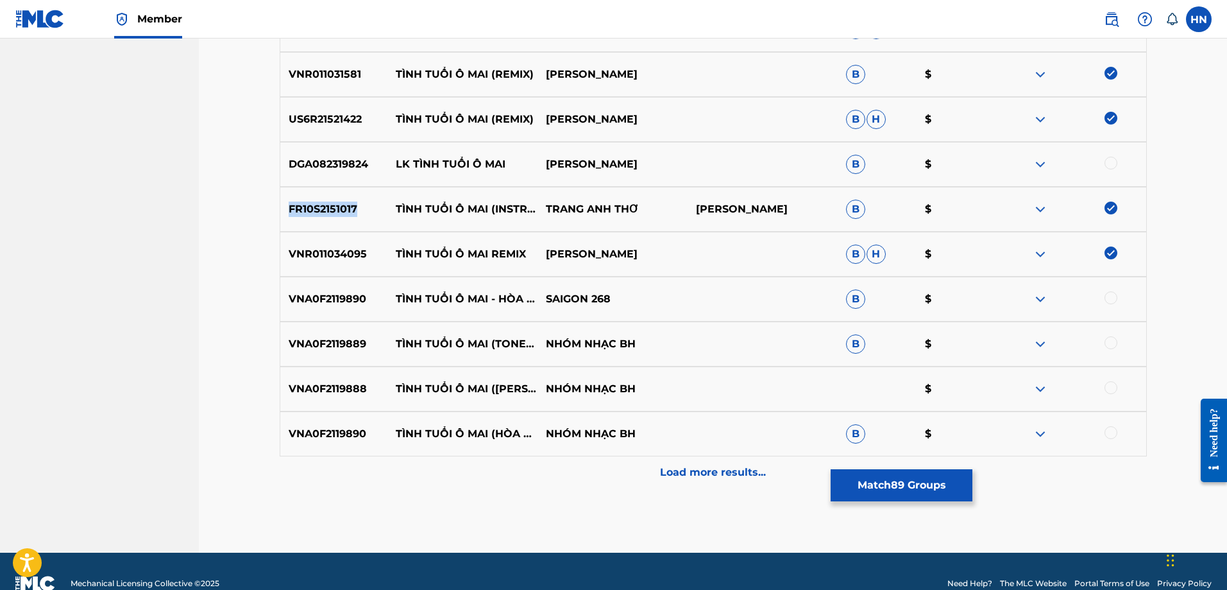
click at [325, 205] on p "FR10S2151017" at bounding box center [334, 208] width 108 height 15
click at [354, 296] on p "VNA0F2119890" at bounding box center [334, 298] width 108 height 15
click at [1112, 300] on div at bounding box center [1111, 297] width 13 height 13
click at [344, 349] on p "VNA0F2119889" at bounding box center [334, 343] width 108 height 15
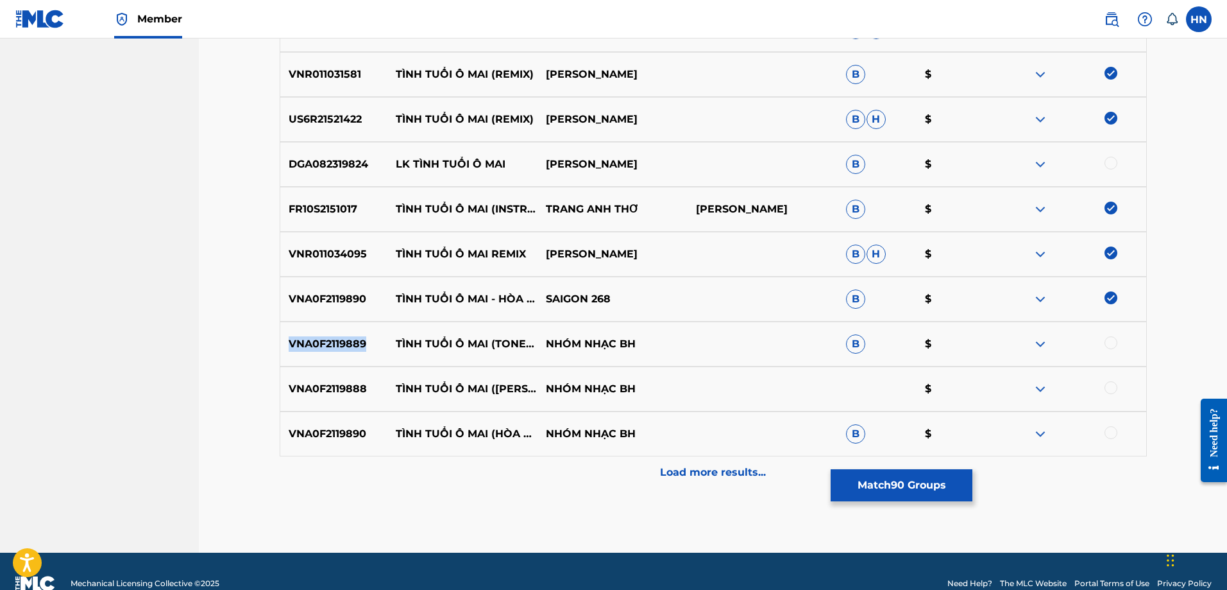
click at [344, 349] on p "VNA0F2119889" at bounding box center [334, 343] width 108 height 15
click at [1115, 343] on div at bounding box center [1111, 342] width 13 height 13
click at [346, 382] on p "VNA0F2119888" at bounding box center [334, 388] width 108 height 15
click at [1116, 391] on div at bounding box center [1111, 387] width 13 height 13
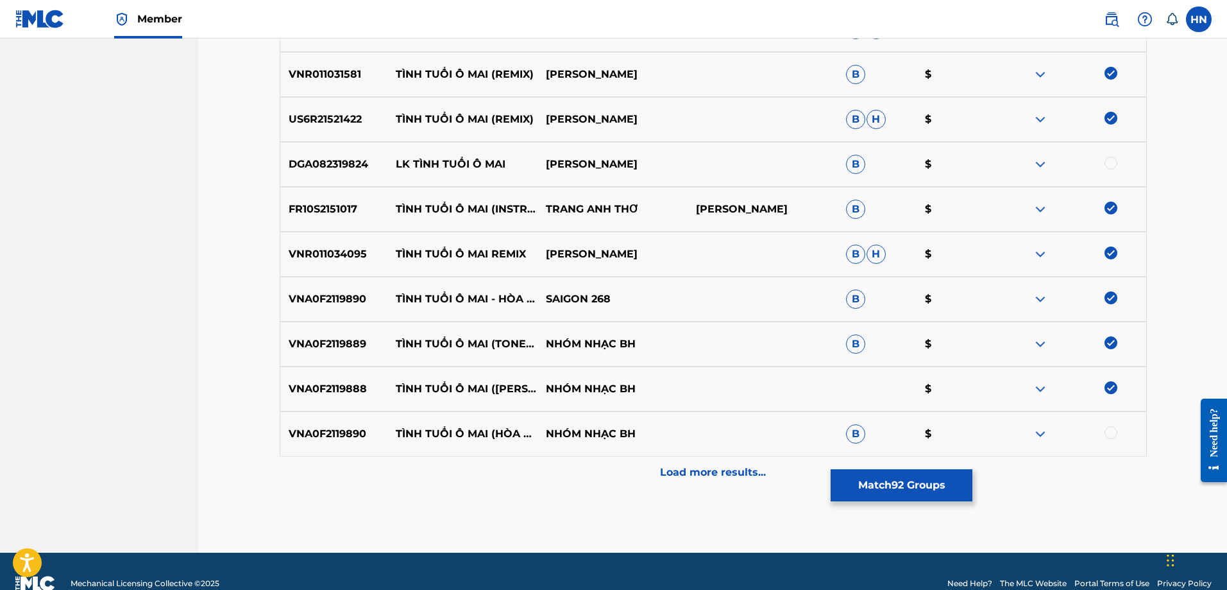
click at [365, 443] on div "VNA0F2119890 TÌNH TUỔI Ô MAI (HÒA TẤU) NHÓM NHẠC BH B $" at bounding box center [713, 433] width 867 height 45
click at [320, 431] on p "VNA0F2119890" at bounding box center [334, 433] width 108 height 15
click at [1111, 433] on div at bounding box center [1111, 432] width 13 height 13
click at [614, 475] on div "Load more results..." at bounding box center [713, 472] width 867 height 32
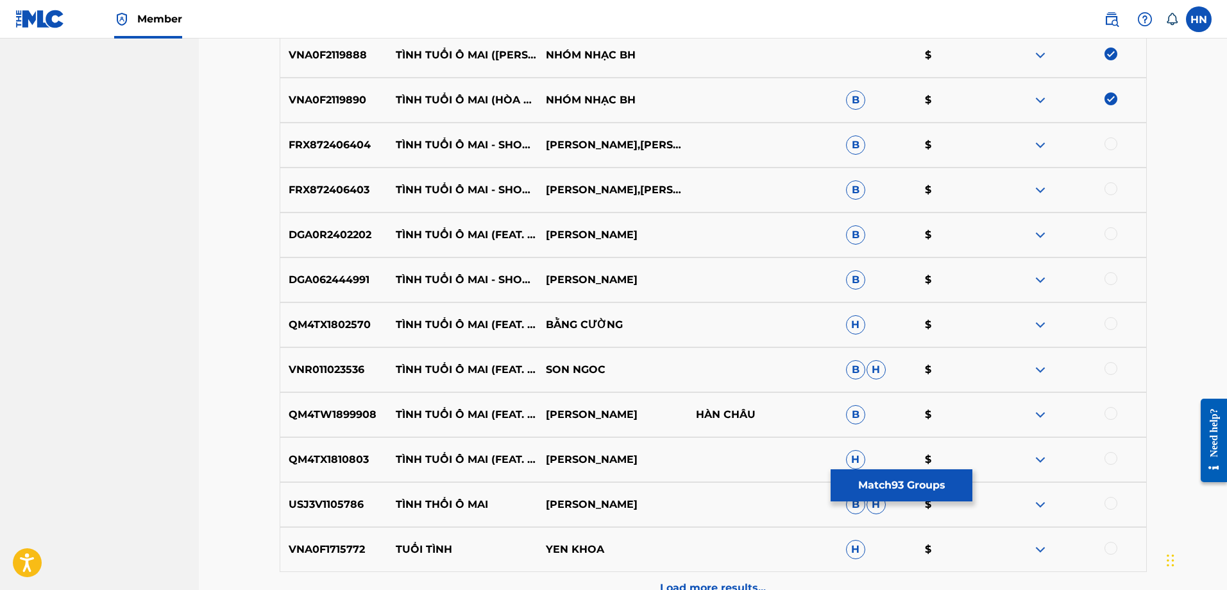
scroll to position [4914, 0]
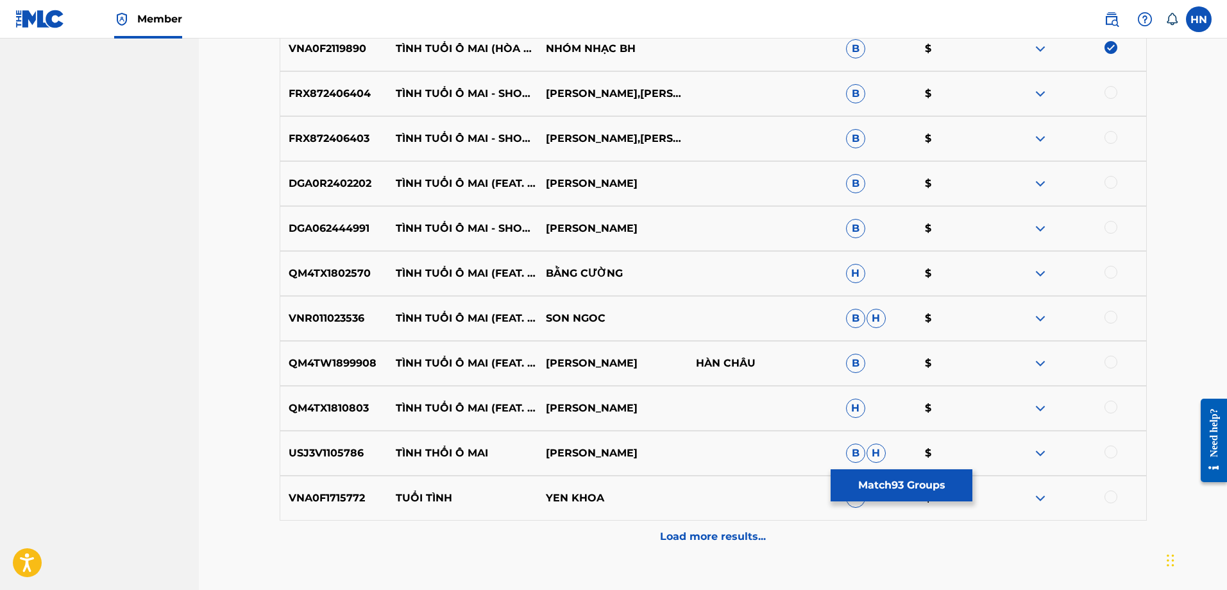
click at [343, 91] on p "FRX872406404" at bounding box center [334, 93] width 108 height 15
click at [1109, 96] on div at bounding box center [1111, 92] width 13 height 13
click at [349, 134] on p "FRX872406403" at bounding box center [334, 138] width 108 height 15
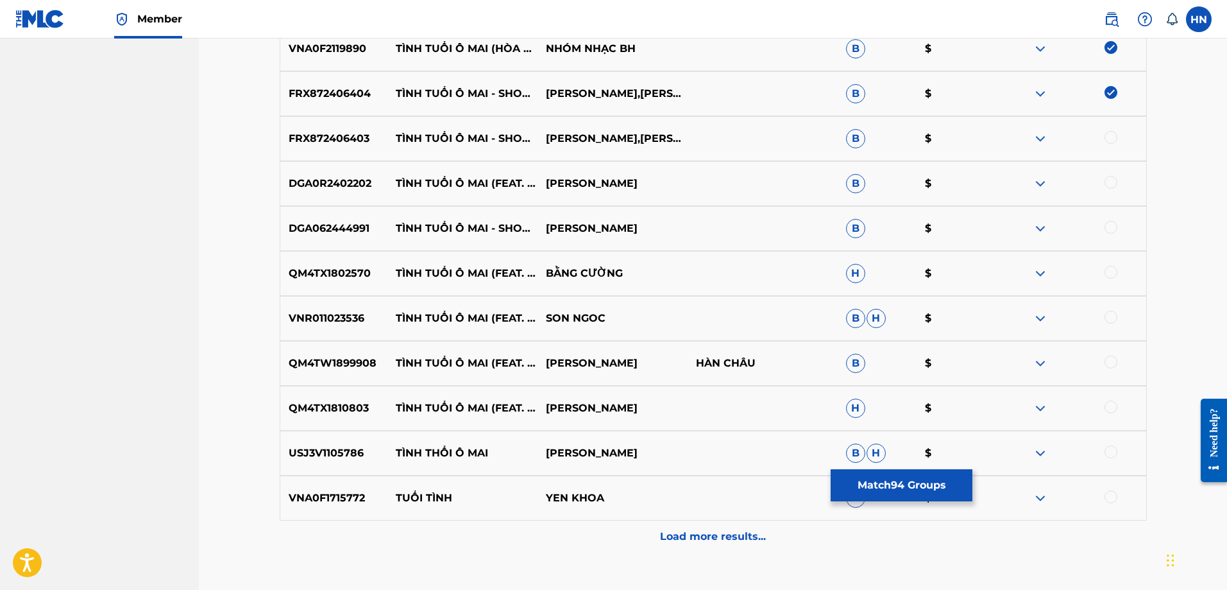
click at [1113, 142] on div at bounding box center [1111, 137] width 13 height 13
click at [348, 182] on p "DGA0R2402202" at bounding box center [334, 183] width 108 height 15
click at [1111, 185] on div at bounding box center [1111, 182] width 13 height 13
click at [365, 230] on p "DGA062444991" at bounding box center [334, 228] width 108 height 15
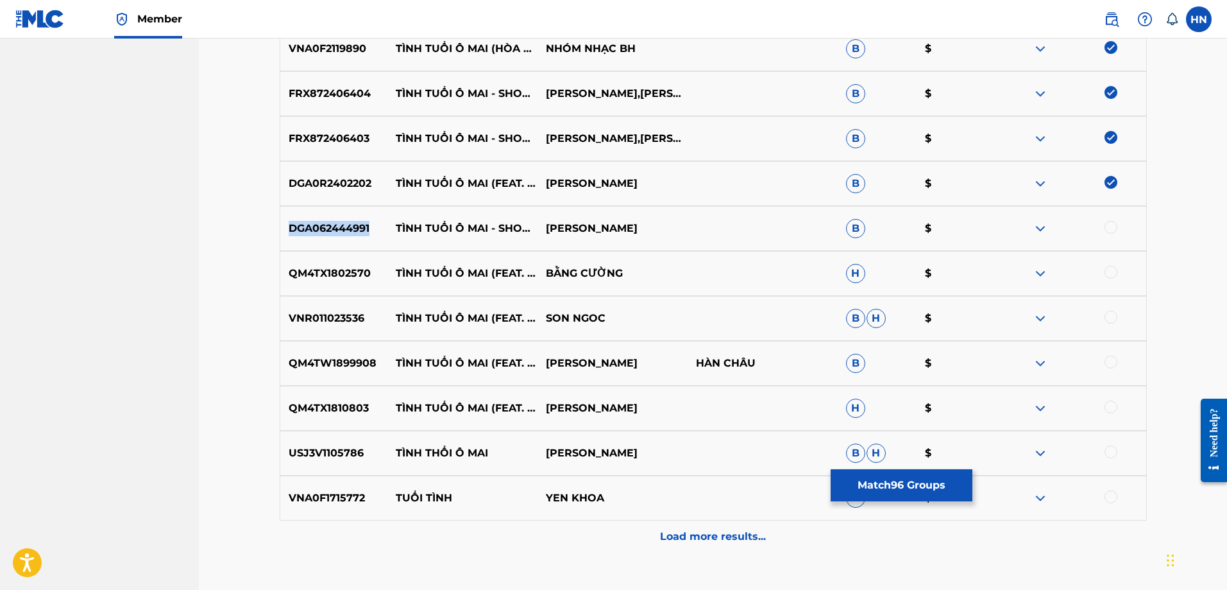
click at [365, 230] on p "DGA062444991" at bounding box center [334, 228] width 108 height 15
click at [1111, 228] on div at bounding box center [1111, 227] width 13 height 13
click at [324, 269] on p "QM4TX1802570" at bounding box center [334, 273] width 108 height 15
click at [1118, 270] on div at bounding box center [1071, 273] width 150 height 15
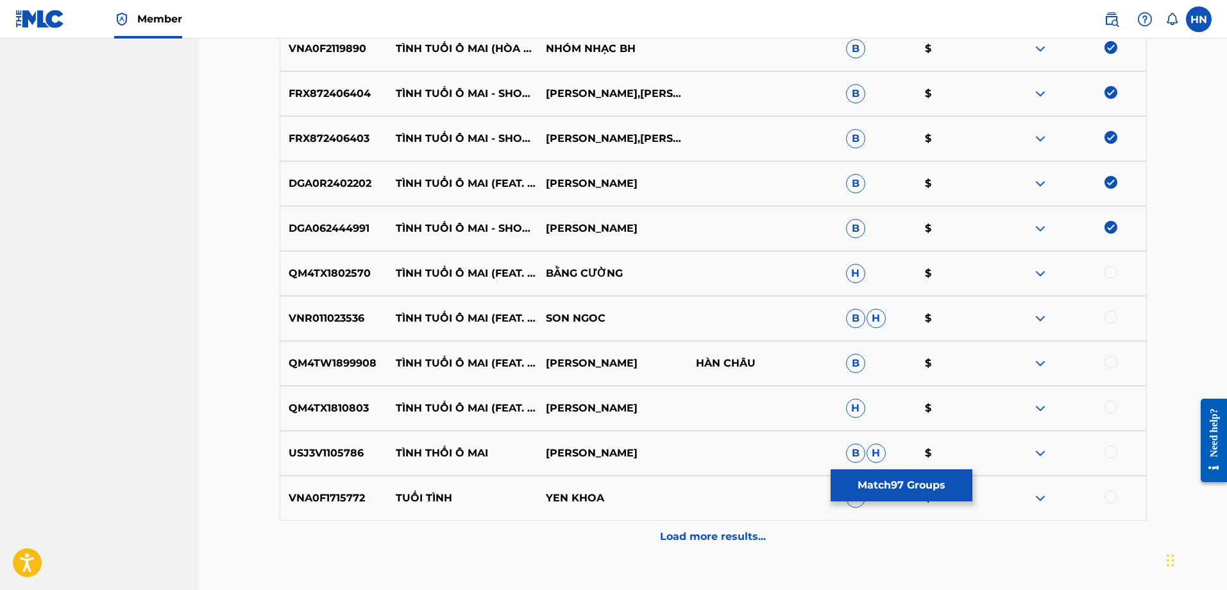
click at [1111, 271] on div at bounding box center [1111, 272] width 13 height 13
click at [355, 314] on p "VNR011023536" at bounding box center [334, 318] width 108 height 15
click at [1110, 320] on div at bounding box center [1111, 317] width 13 height 13
click at [349, 366] on p "QM4TW1899908" at bounding box center [334, 362] width 108 height 15
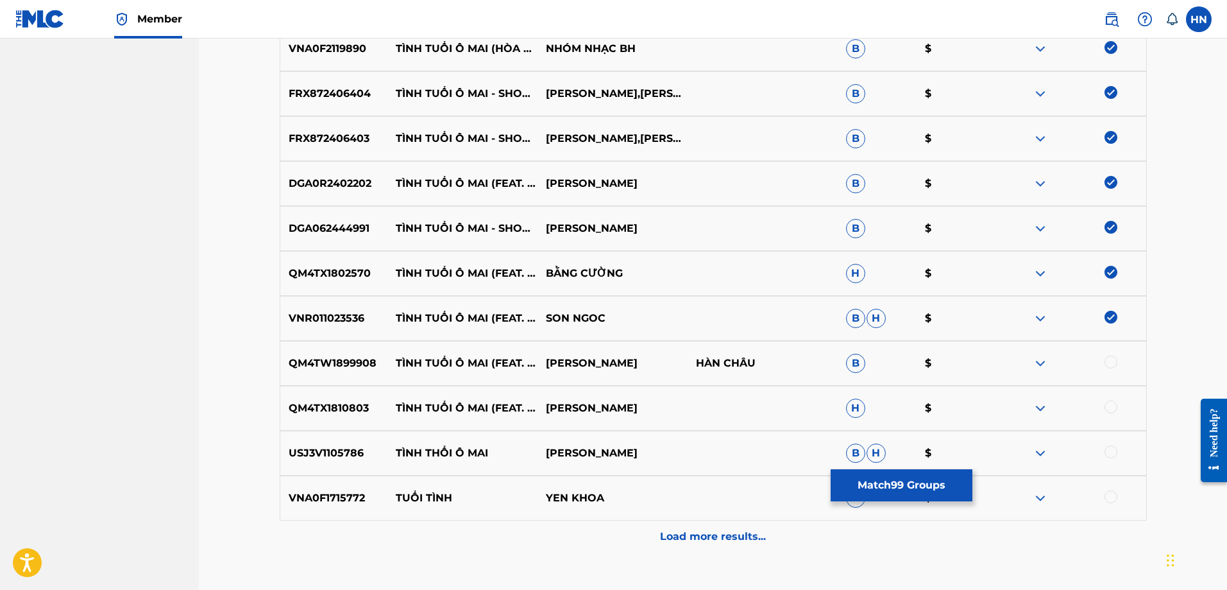
click at [349, 359] on p "QM4TW1899908" at bounding box center [334, 362] width 108 height 15
click at [1118, 359] on div at bounding box center [1071, 362] width 150 height 15
click at [1113, 361] on div at bounding box center [1111, 361] width 13 height 13
click at [327, 406] on p "QM4TX1810803" at bounding box center [334, 407] width 108 height 15
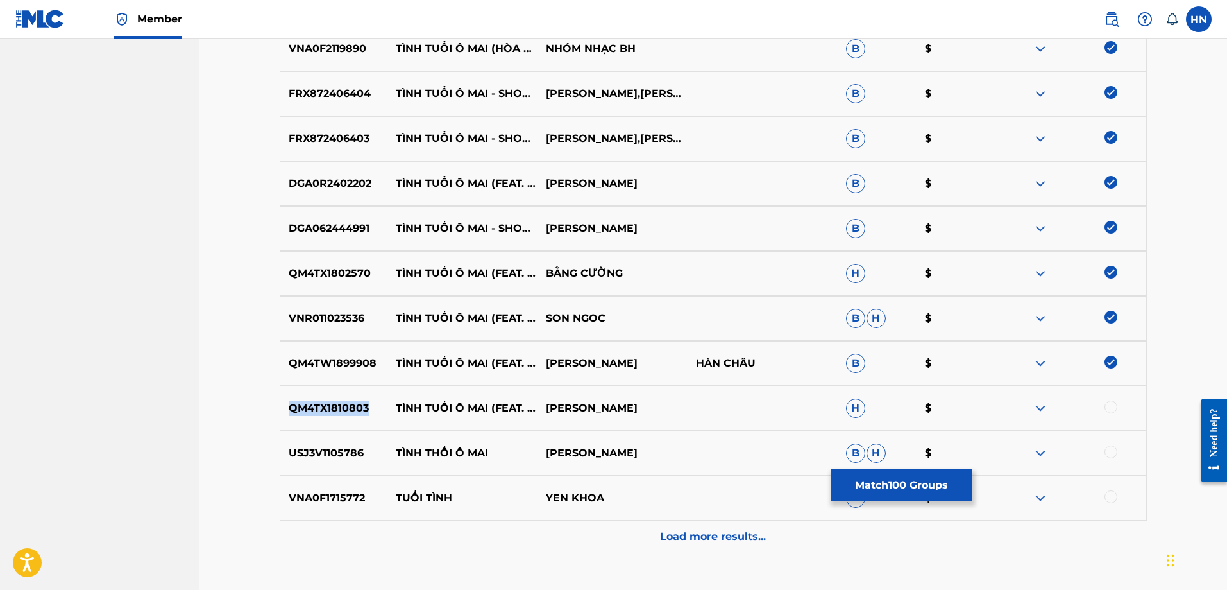
click at [327, 406] on p "QM4TX1810803" at bounding box center [334, 407] width 108 height 15
click at [1110, 406] on div at bounding box center [1111, 406] width 13 height 13
click at [663, 523] on div "Load more results..." at bounding box center [713, 536] width 867 height 32
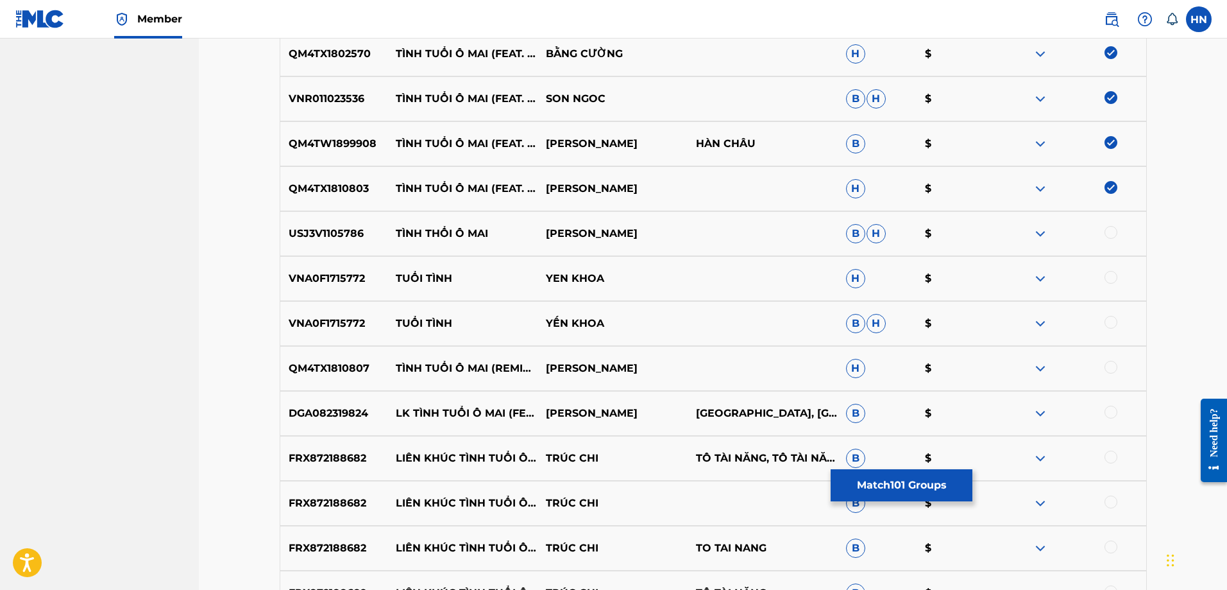
scroll to position [5171, 0]
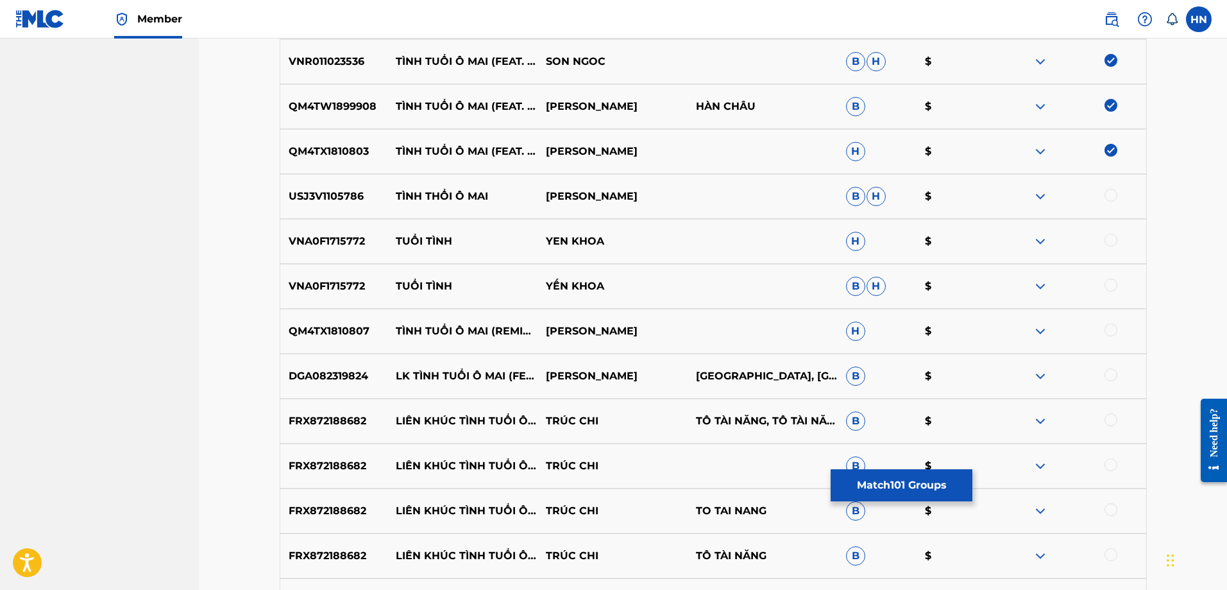
click at [343, 328] on p "QM4TX1810807" at bounding box center [334, 330] width 108 height 15
click at [1106, 332] on div at bounding box center [1111, 329] width 13 height 13
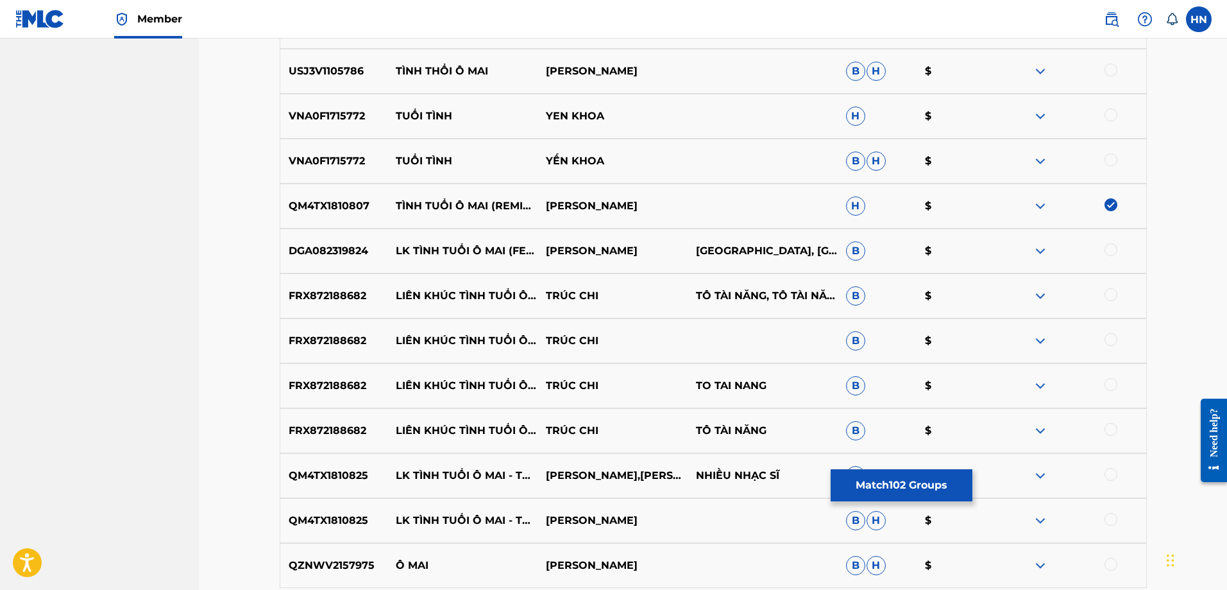
scroll to position [5427, 0]
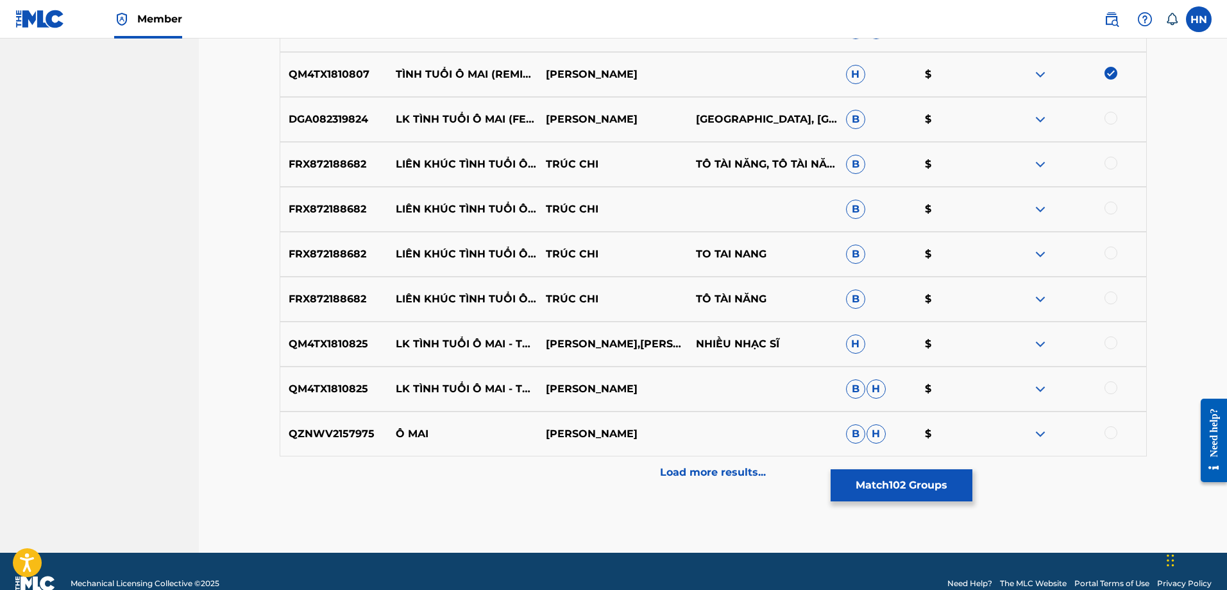
click at [704, 475] on p "Load more results..." at bounding box center [713, 472] width 106 height 15
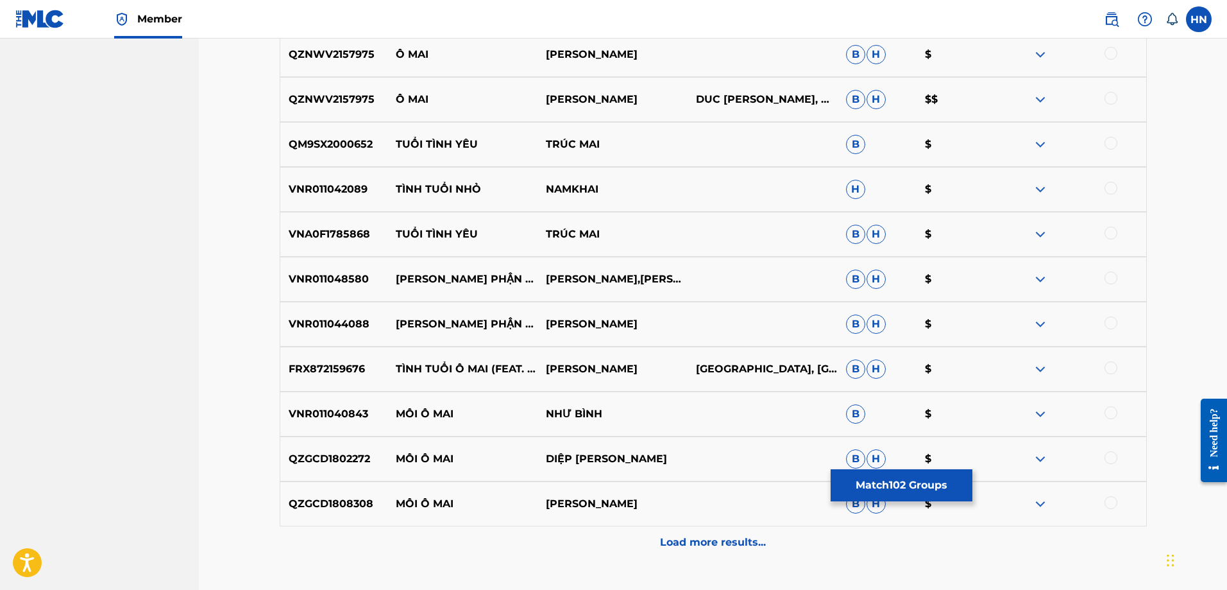
scroll to position [5812, 0]
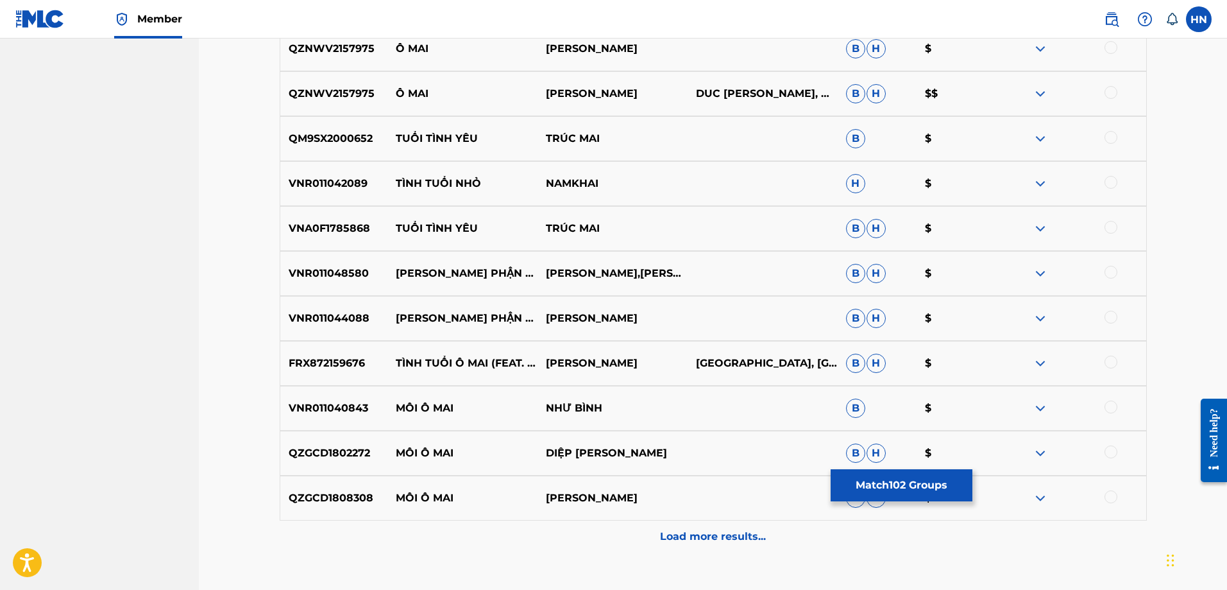
click at [336, 363] on p "FRX872159676" at bounding box center [334, 362] width 108 height 15
click at [1108, 364] on div at bounding box center [1111, 361] width 13 height 13
click at [665, 529] on p "Load more results..." at bounding box center [713, 536] width 106 height 15
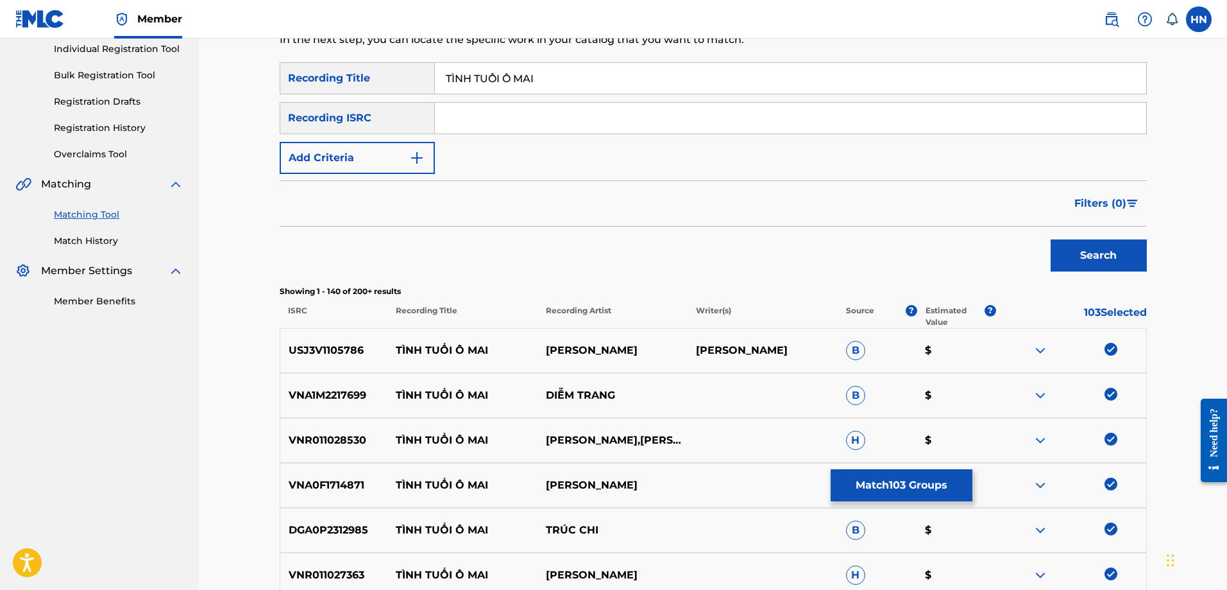
scroll to position [117, 0]
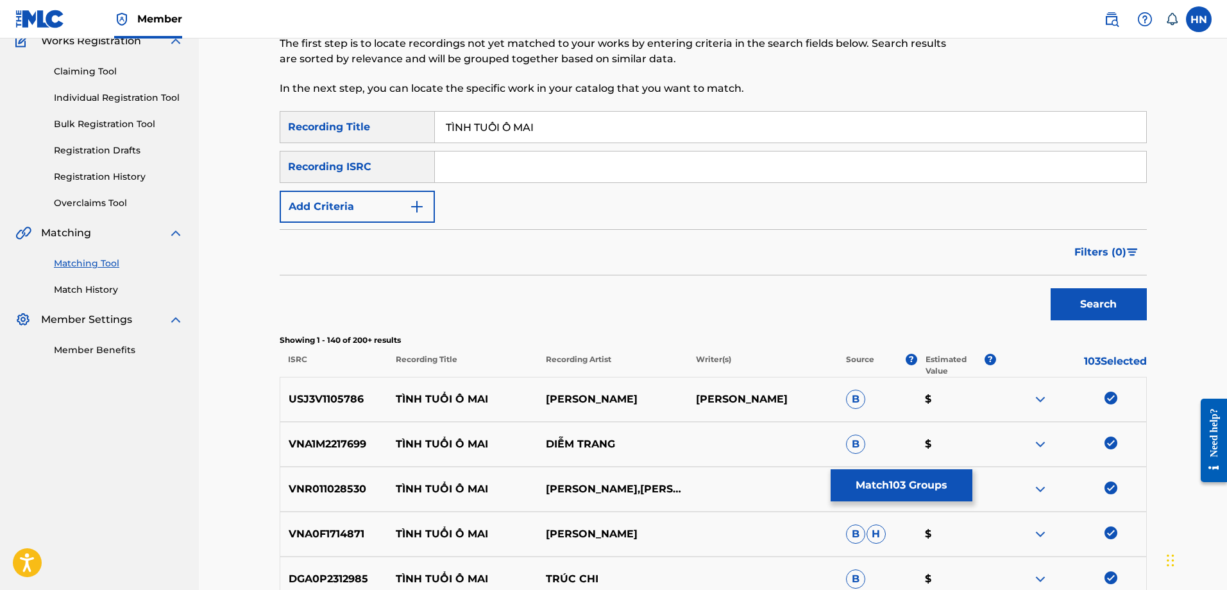
click at [588, 111] on div "TÌNH TUỔI Ô MAI" at bounding box center [791, 127] width 712 height 32
click at [585, 114] on input "TÌNH TUỔI Ô MAI" at bounding box center [791, 127] width 712 height 31
paste input "INH TUOI O MAI"
type input "TINH TUOI O MAI"
click at [1087, 314] on button "Search" at bounding box center [1099, 304] width 96 height 32
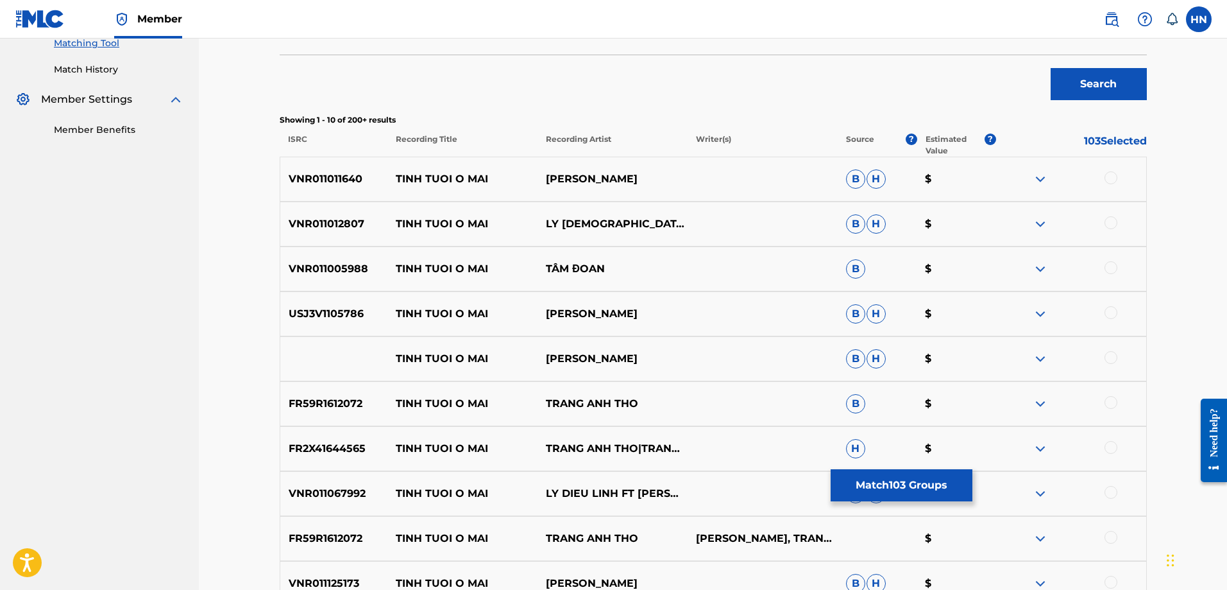
scroll to position [374, 0]
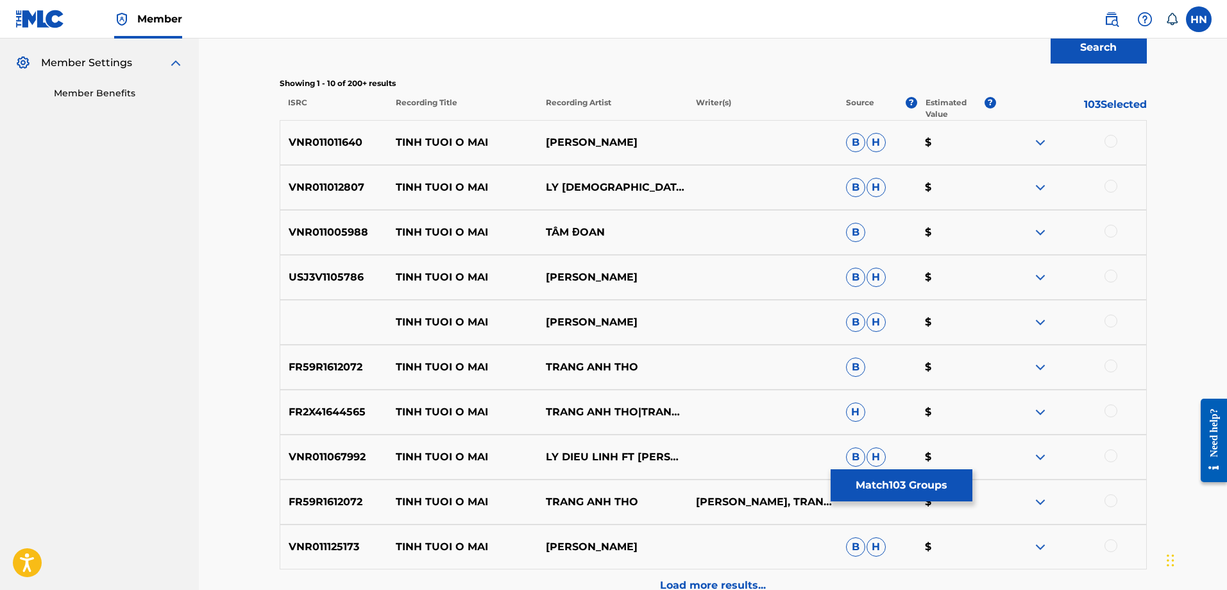
click at [352, 136] on p "VNR011011640" at bounding box center [334, 142] width 108 height 15
click at [1115, 138] on div at bounding box center [1111, 141] width 13 height 13
click at [333, 181] on p "VNR011012807" at bounding box center [334, 187] width 108 height 15
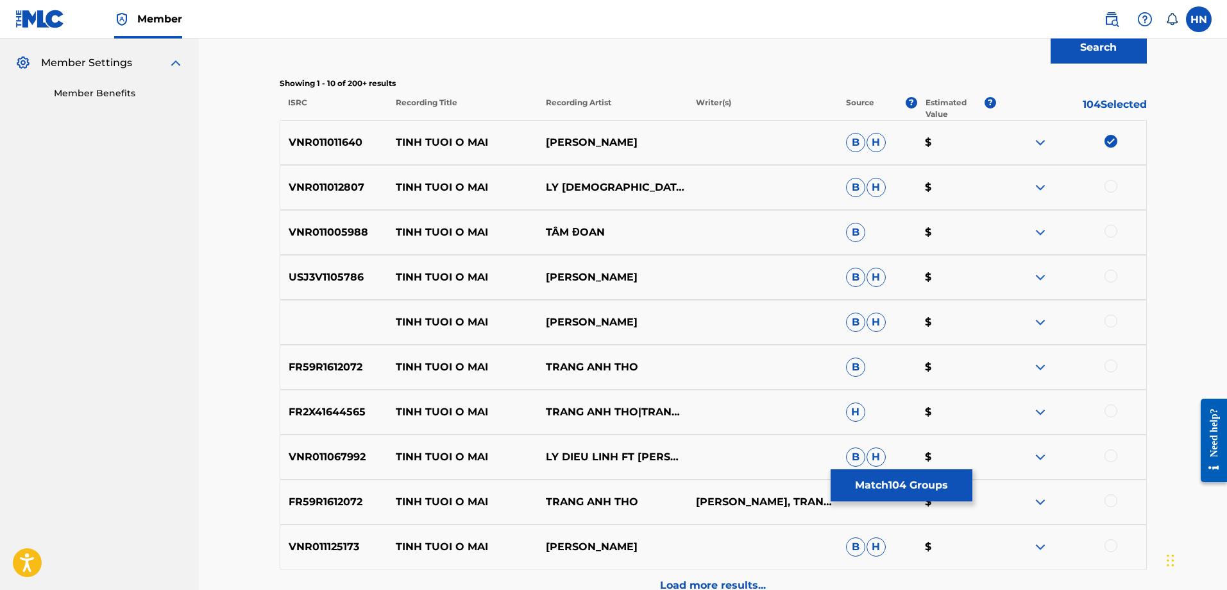
click at [1110, 187] on div at bounding box center [1111, 186] width 13 height 13
click at [384, 235] on p "VNR011005988" at bounding box center [334, 232] width 108 height 15
click at [338, 241] on div "VNR011005988 TINH TUOI O MAI TÂM ĐOAN B $" at bounding box center [713, 232] width 867 height 45
click at [336, 239] on p "VNR011005988" at bounding box center [334, 232] width 108 height 15
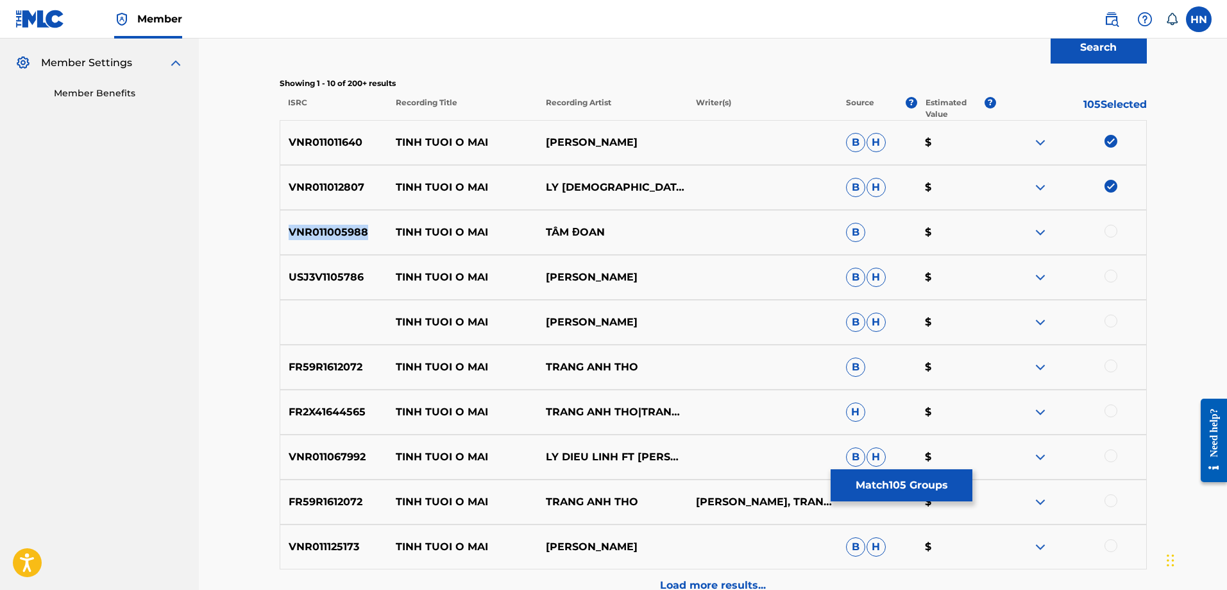
click at [336, 239] on p "VNR011005988" at bounding box center [334, 232] width 108 height 15
click at [1113, 230] on div at bounding box center [1111, 231] width 13 height 13
click at [328, 288] on div "USJ3V1105786 TINH TUOI O MAI PHUONG LAM B H $" at bounding box center [713, 277] width 867 height 45
drag, startPoint x: 253, startPoint y: 525, endPoint x: 136, endPoint y: 373, distance: 192.2
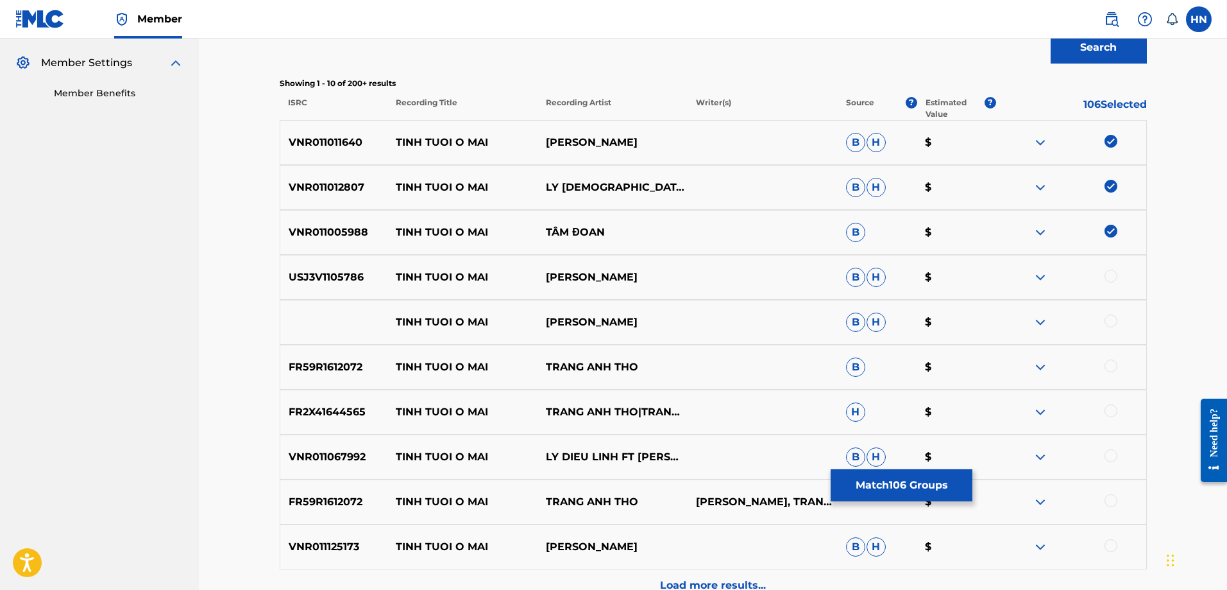
click at [136, 373] on nav "VCPMC Summary Catalog Works Registration Claiming Tool Individual Registration …" at bounding box center [99, 164] width 199 height 1001
click at [336, 264] on div "USJ3V1105786 TINH TUOI O MAI PHUONG LAM B H $" at bounding box center [713, 277] width 867 height 45
click at [1112, 277] on div at bounding box center [1111, 275] width 13 height 13
drag, startPoint x: 653, startPoint y: 334, endPoint x: 399, endPoint y: 330, distance: 253.5
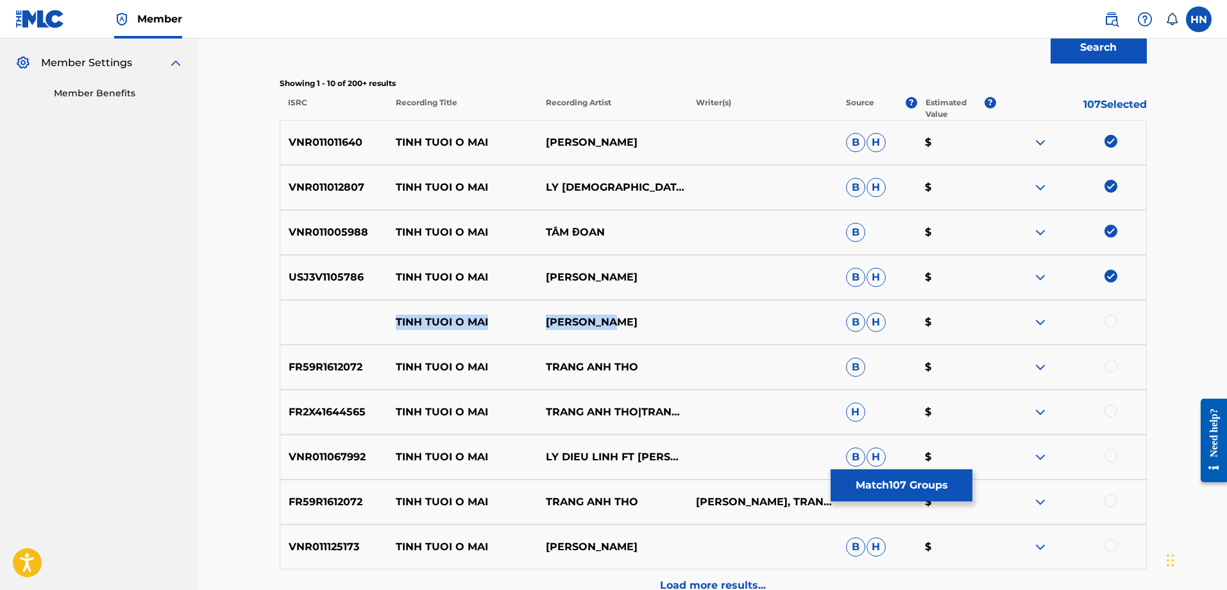
click at [399, 330] on div "TINH TUOI O MAI PHUONG LAM B H $" at bounding box center [713, 322] width 867 height 45
click at [1114, 323] on div at bounding box center [1111, 320] width 13 height 13
click at [1044, 324] on img at bounding box center [1040, 321] width 15 height 15
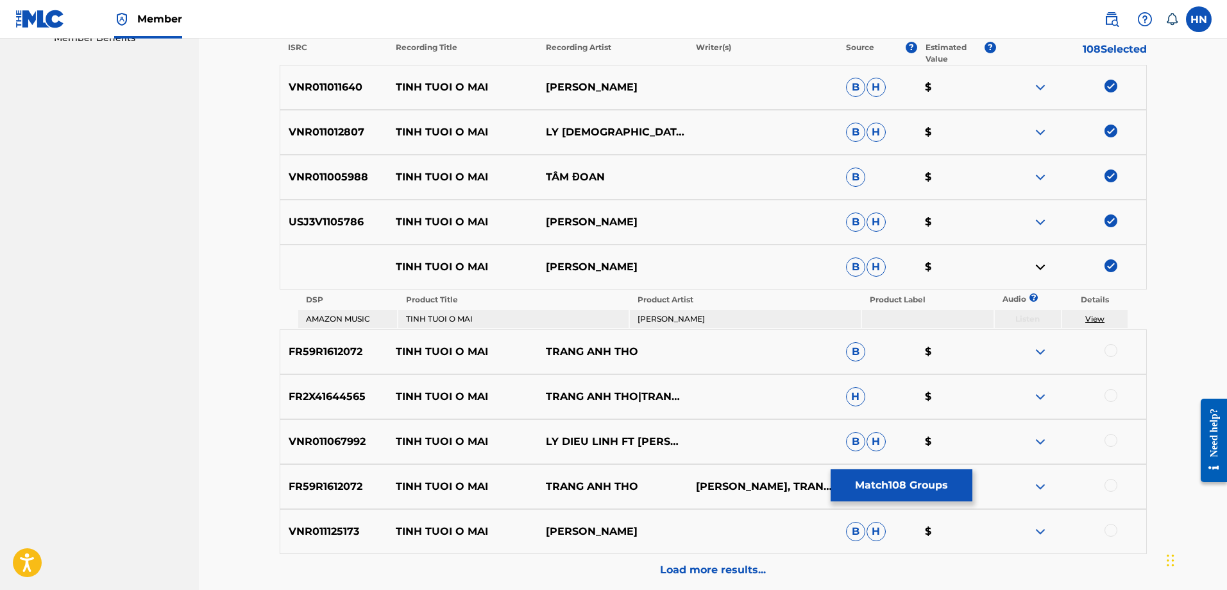
scroll to position [551, 0]
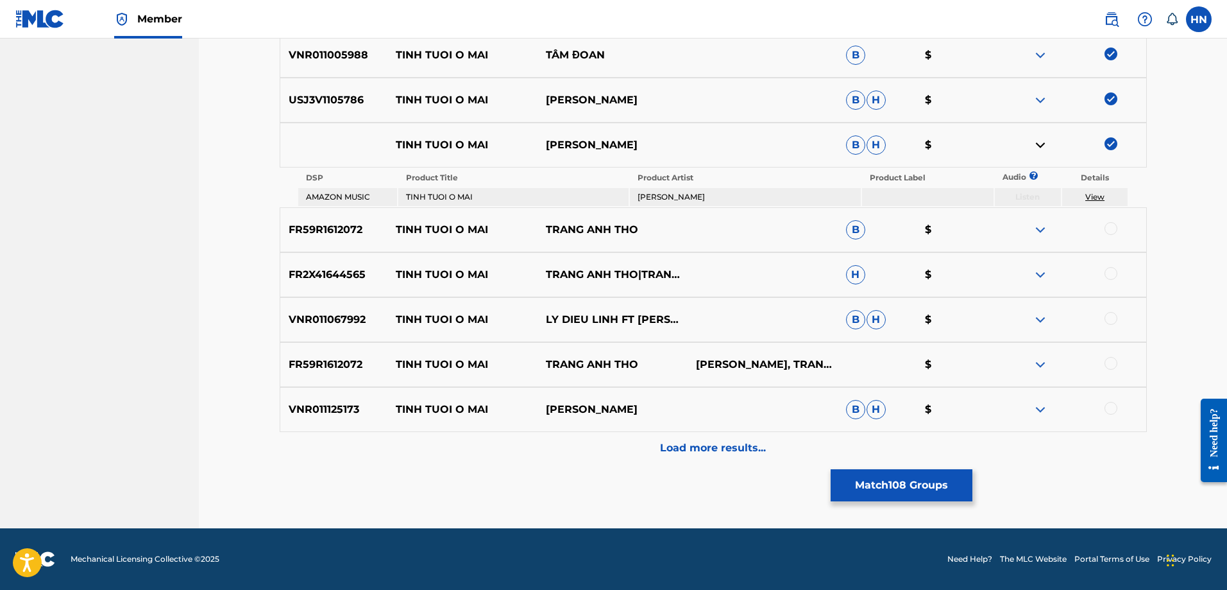
click at [352, 228] on p "FR59R1612072" at bounding box center [334, 229] width 108 height 15
click at [1109, 228] on div at bounding box center [1111, 228] width 13 height 13
click at [317, 262] on div "FR2X41644565 TINH TUOI O MAI TRANG ANH THO|TRANG ANH THO|TUAN VY|HAN CHAU|HAN C…" at bounding box center [713, 274] width 867 height 45
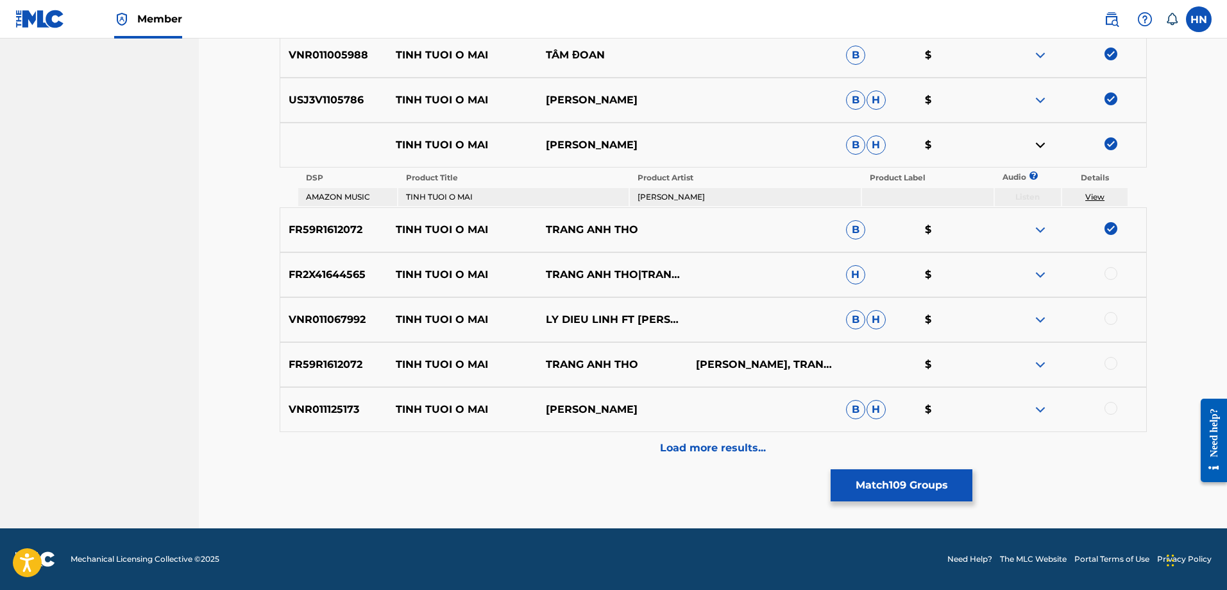
click at [1110, 272] on div at bounding box center [1111, 273] width 13 height 13
click at [344, 310] on div "VNR011067992 TINH TUOI O MAI LY DIEU LINH FT DONG NGUYEN B H $" at bounding box center [713, 319] width 867 height 45
click at [1117, 316] on div at bounding box center [1111, 318] width 13 height 13
click at [302, 375] on div "FR59R1612072 TINH TUOI O MAI TRANG ANH THO HAN CHAU, TRANG ANH THO $" at bounding box center [713, 364] width 867 height 45
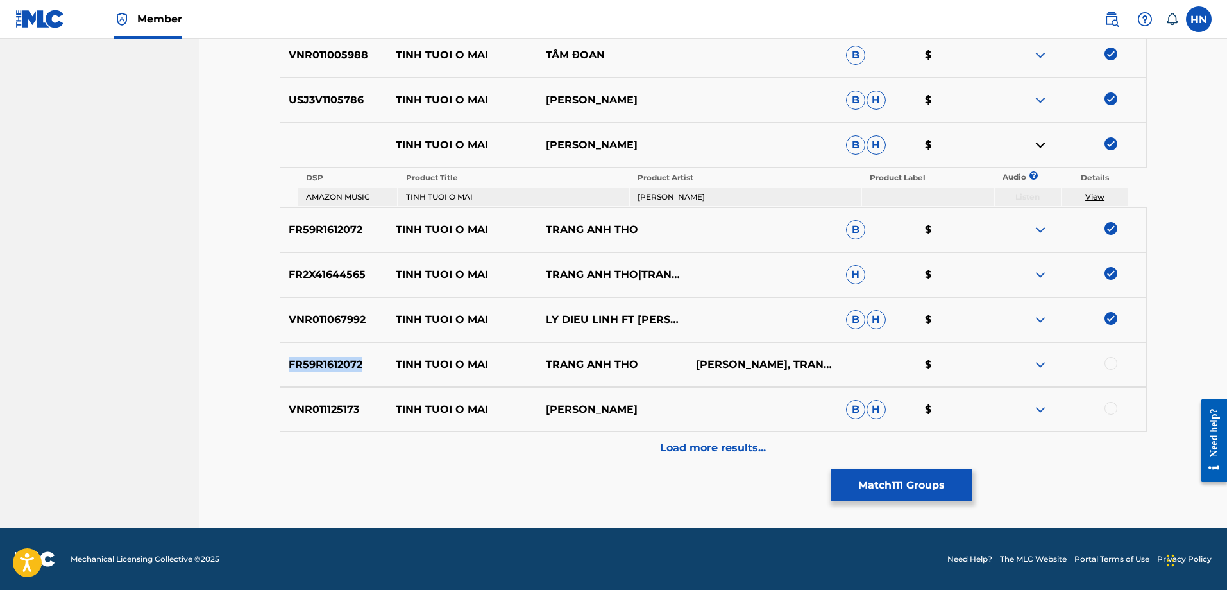
click at [302, 375] on div "FR59R1612072 TINH TUOI O MAI TRANG ANH THO HAN CHAU, TRANG ANH THO $" at bounding box center [713, 364] width 867 height 45
click at [1114, 363] on div at bounding box center [1111, 363] width 13 height 13
click at [348, 420] on div "VNR011125173 TINH TUOI O MAI KHOI NGUYEN B H $" at bounding box center [713, 409] width 867 height 45
click at [1115, 407] on div at bounding box center [1111, 408] width 13 height 13
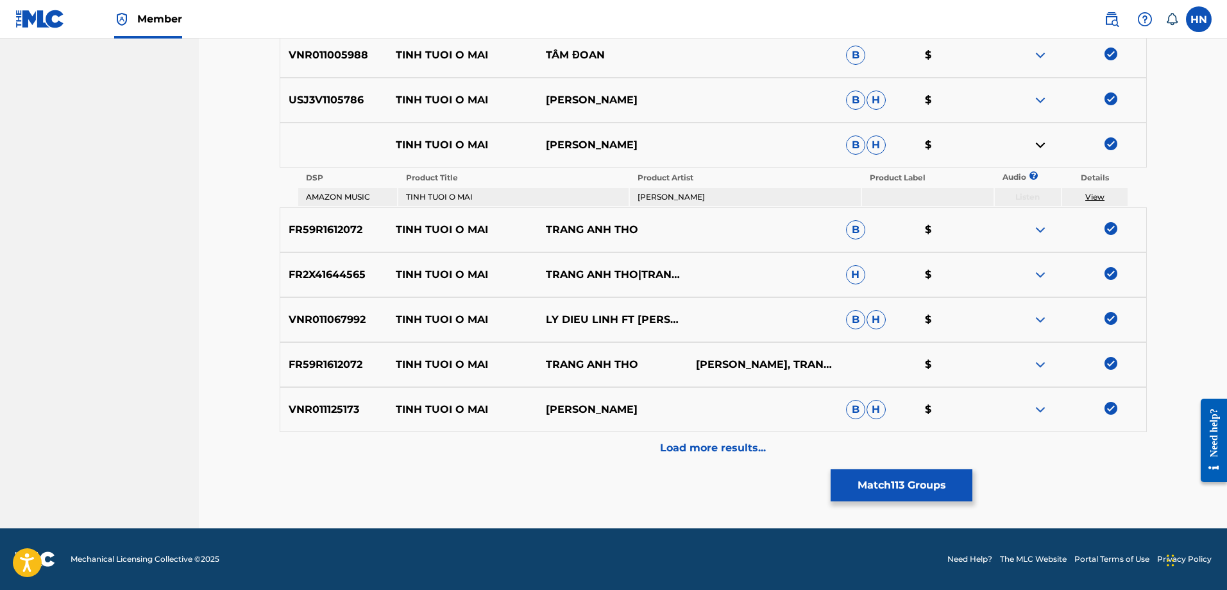
click at [676, 440] on p "Load more results..." at bounding box center [713, 447] width 106 height 15
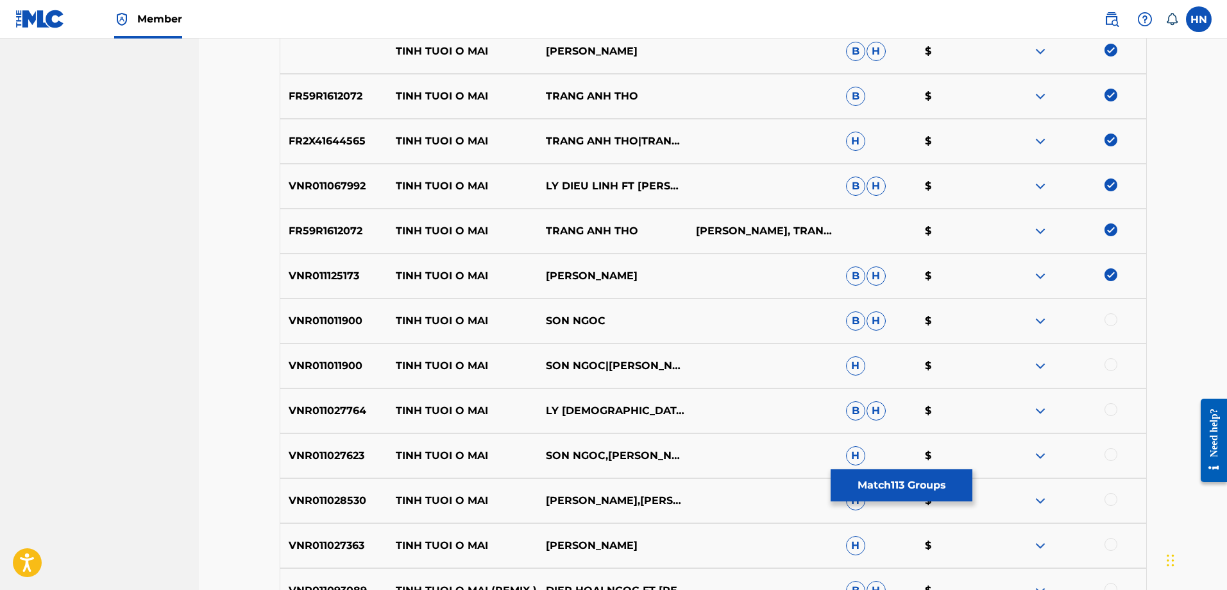
scroll to position [808, 0]
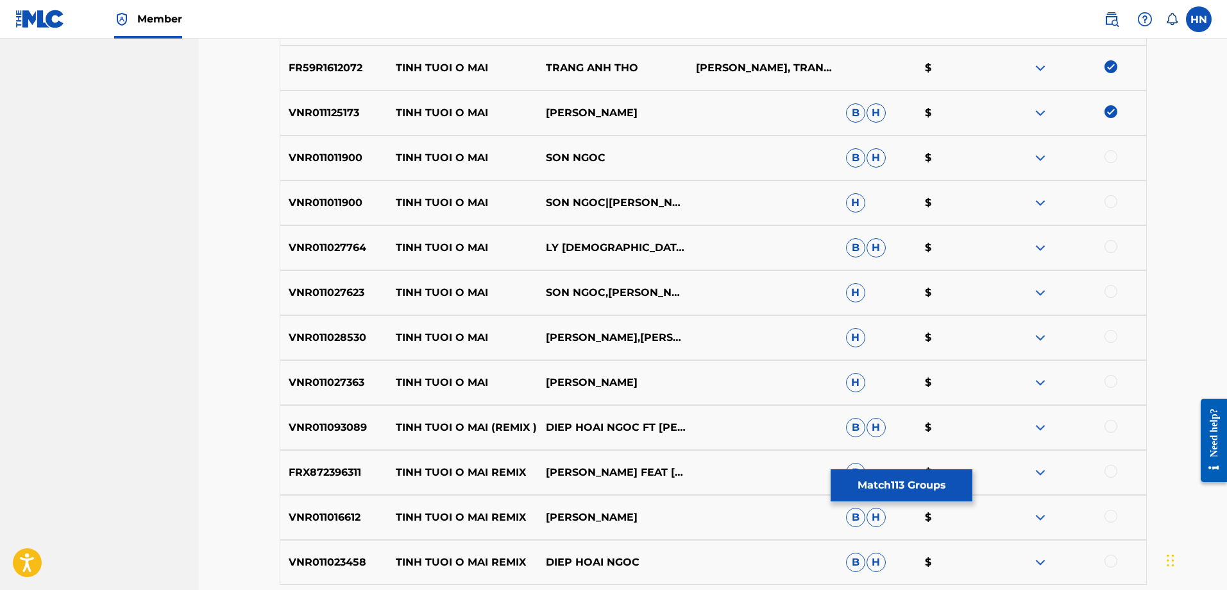
click at [355, 164] on p "VNR011011900" at bounding box center [334, 157] width 108 height 15
click at [1113, 158] on div at bounding box center [1111, 156] width 13 height 13
click at [334, 199] on p "VNR011011900" at bounding box center [334, 202] width 108 height 15
click at [1116, 198] on div at bounding box center [1111, 201] width 13 height 13
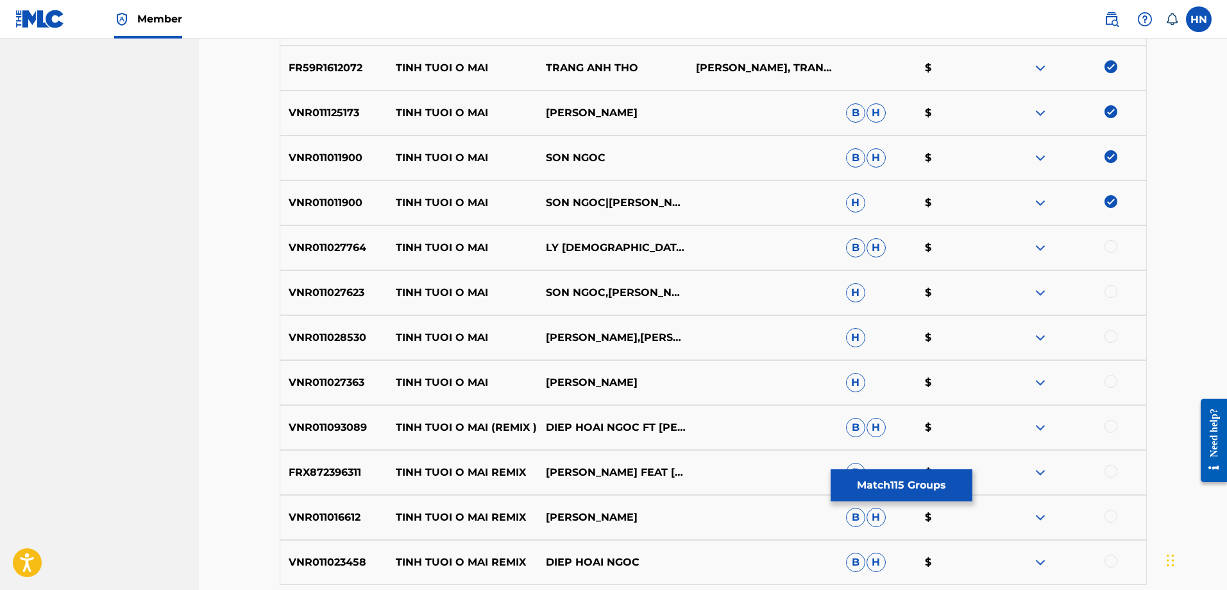
click at [346, 233] on div "VNR011027764 TINH TUOI O MAI LY DIEU LINH B H $" at bounding box center [713, 247] width 867 height 45
click at [1112, 250] on div at bounding box center [1111, 246] width 13 height 13
click at [346, 287] on p "VNR011027623" at bounding box center [334, 292] width 108 height 15
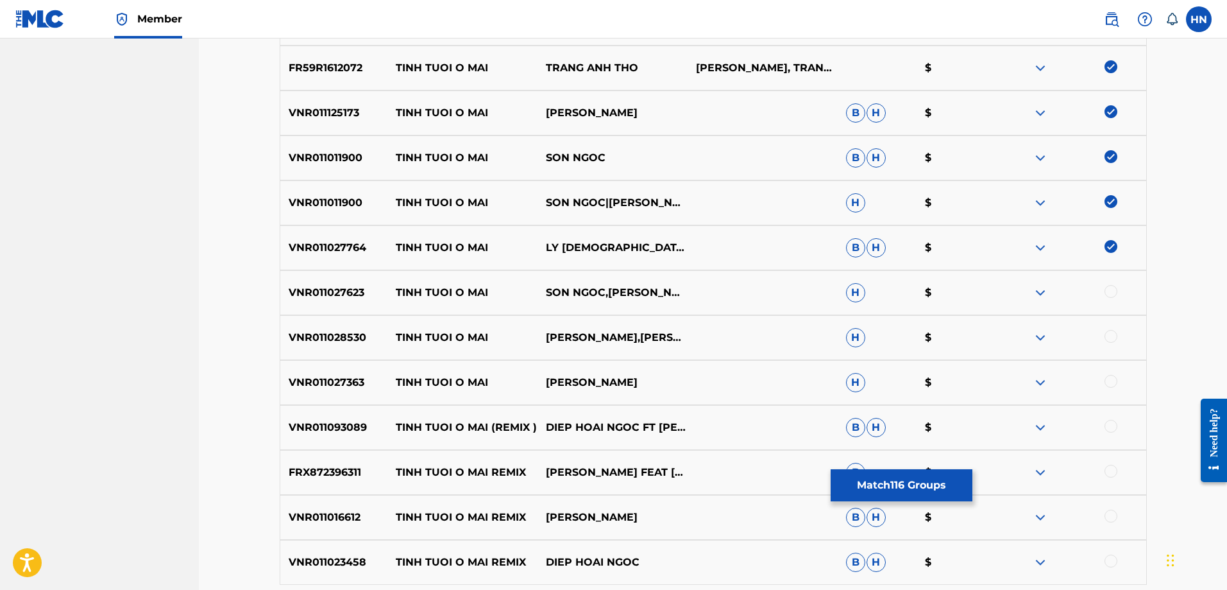
click at [1110, 293] on div at bounding box center [1111, 291] width 13 height 13
click at [350, 235] on div "VNR011027764 TINH TUOI O MAI LY DIEU LINH B H $" at bounding box center [713, 247] width 867 height 45
click at [1112, 252] on div at bounding box center [1071, 247] width 150 height 15
click at [336, 277] on div "VNR011027623 TINH TUOI O MAI SON NGOC,LAM NGOC HOA H $" at bounding box center [713, 292] width 867 height 45
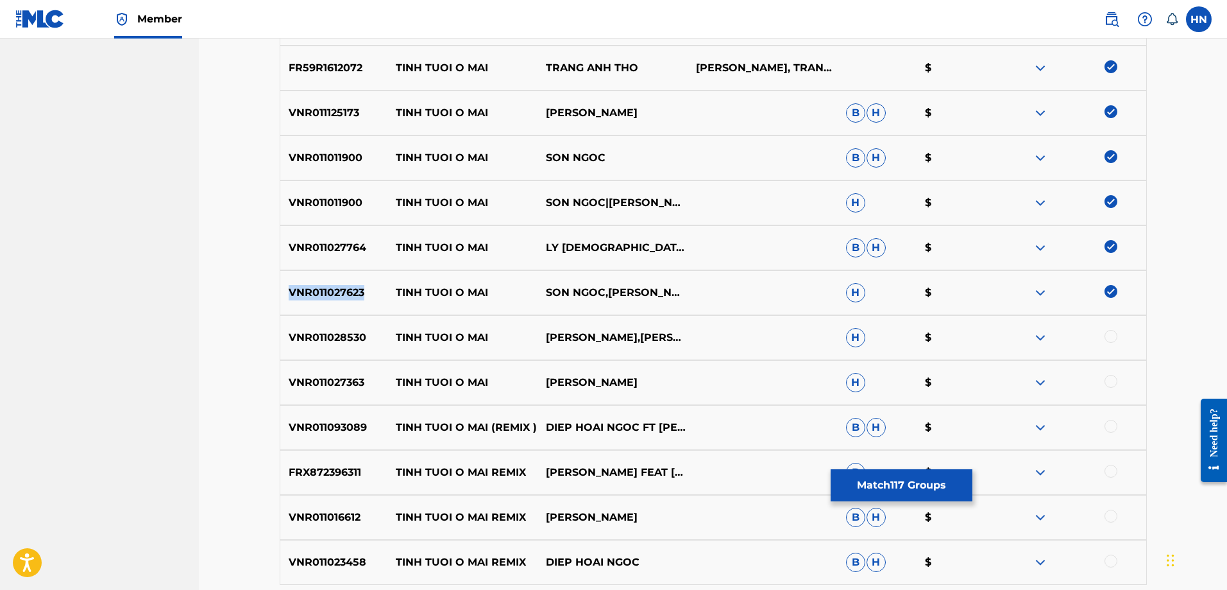
click at [336, 277] on div "VNR011027623 TINH TUOI O MAI SON NGOC,LAM NGOC HOA H $" at bounding box center [713, 292] width 867 height 45
click at [298, 340] on p "VNR011028530" at bounding box center [334, 337] width 108 height 15
click at [1109, 335] on div at bounding box center [1111, 336] width 13 height 13
click at [341, 382] on p "VNR011027363" at bounding box center [334, 382] width 108 height 15
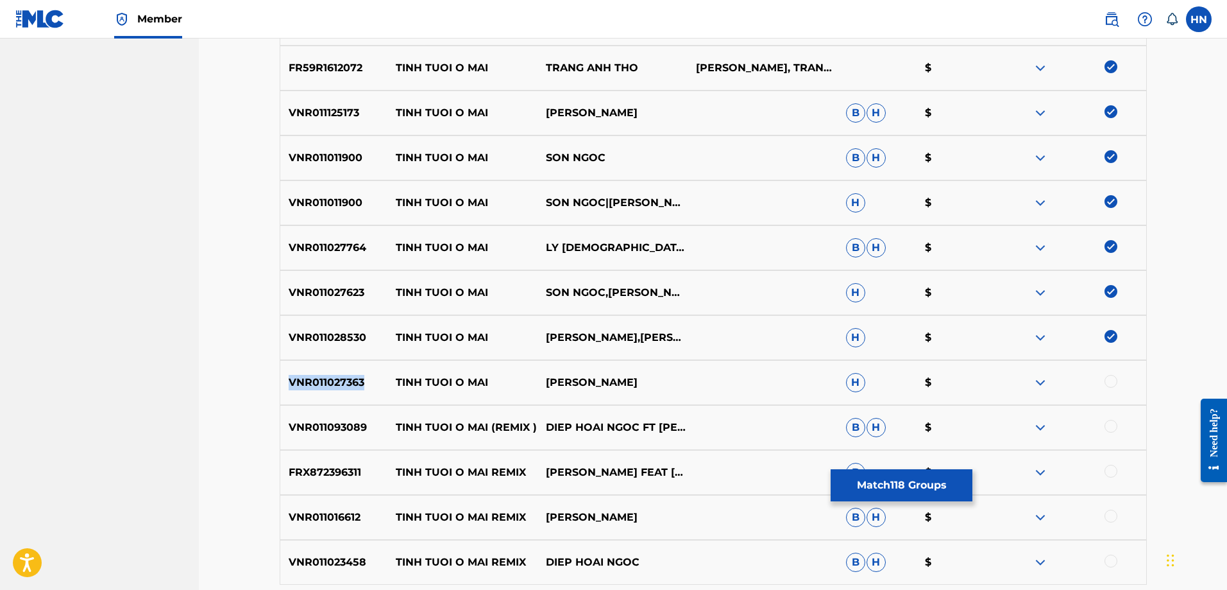
click at [341, 382] on p "VNR011027363" at bounding box center [334, 382] width 108 height 15
click at [1108, 384] on div at bounding box center [1111, 381] width 13 height 13
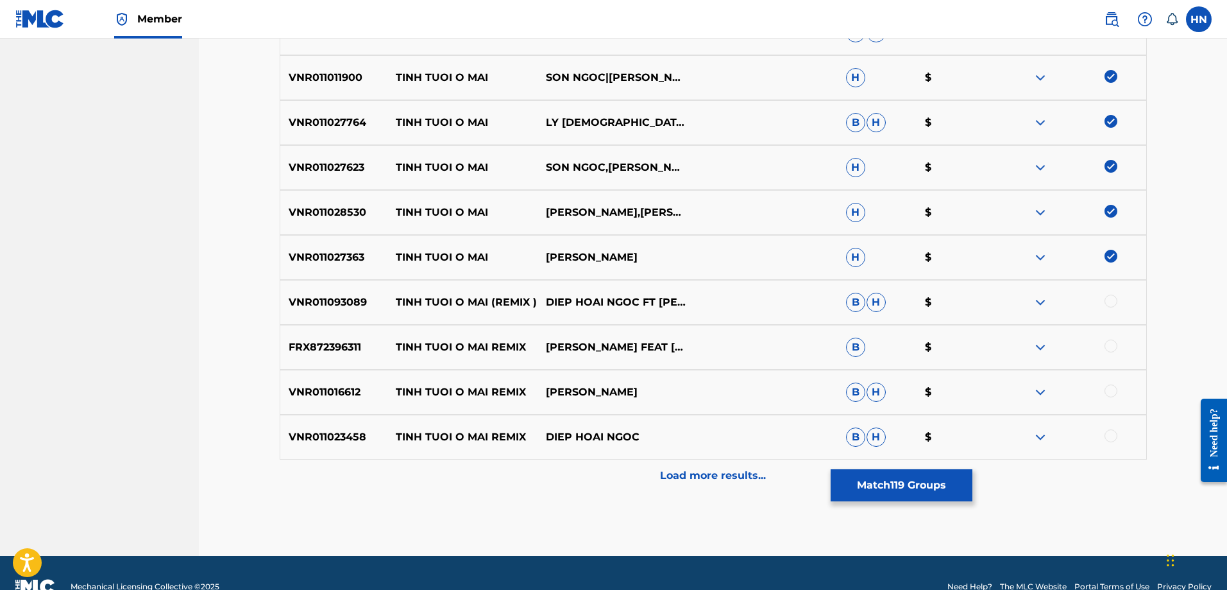
scroll to position [961, 0]
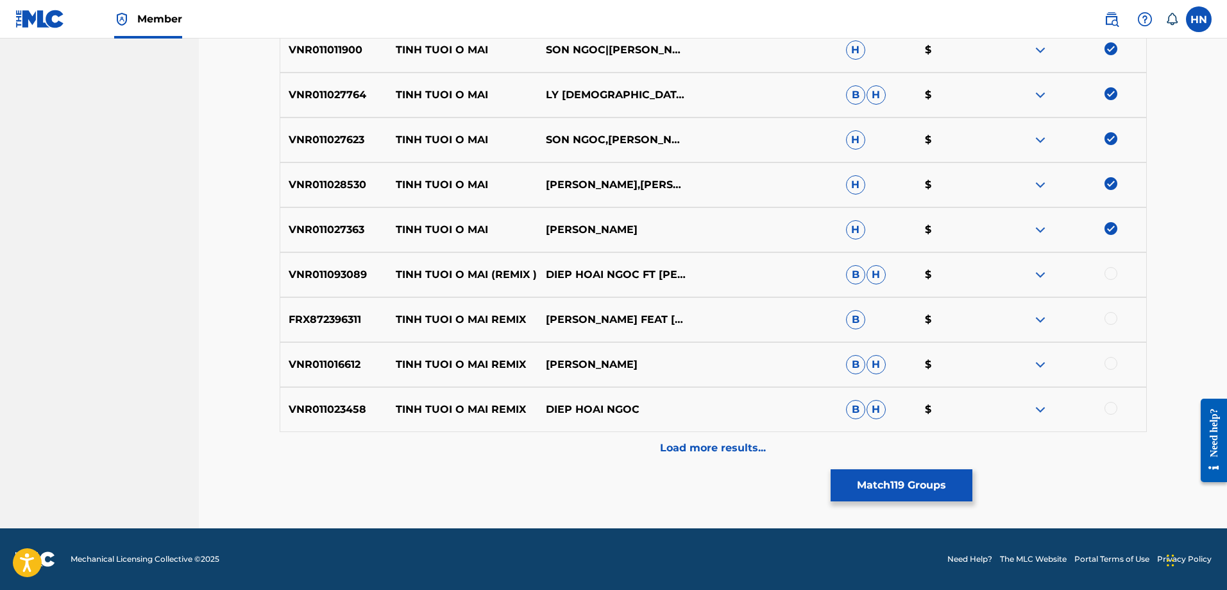
click at [344, 273] on p "VNR011093089" at bounding box center [334, 274] width 108 height 15
click at [1114, 273] on div at bounding box center [1111, 273] width 13 height 13
click at [316, 314] on p "FRX872396311" at bounding box center [334, 319] width 108 height 15
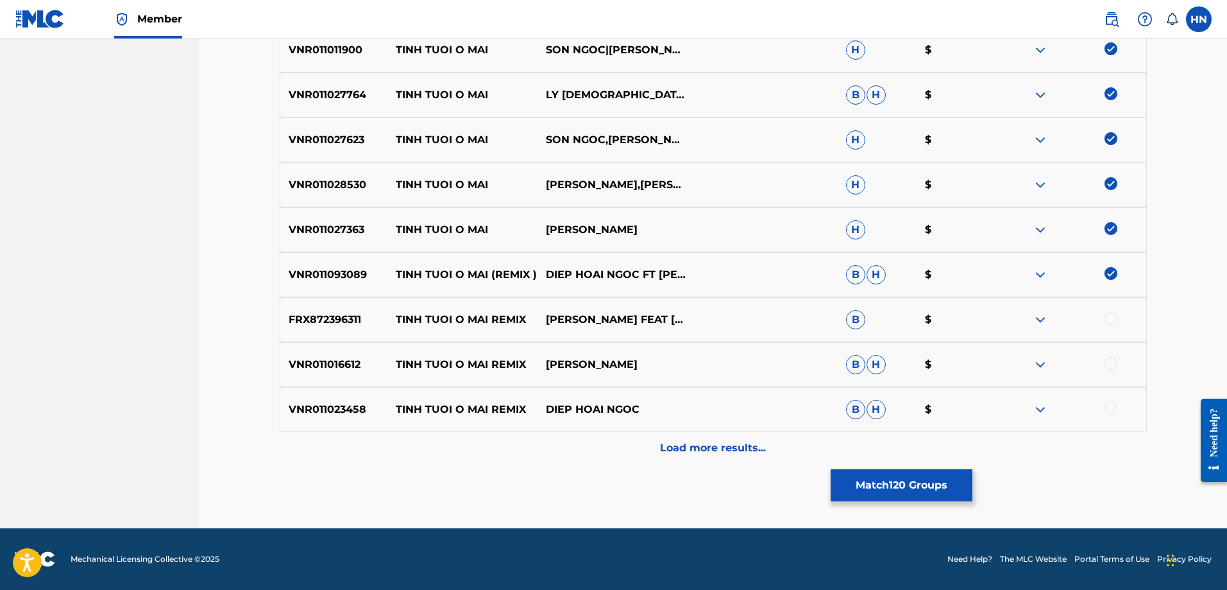
click at [1116, 320] on div at bounding box center [1111, 318] width 13 height 13
click at [325, 352] on div "VNR011016612 TINH TUOI O MAI REMIX PHAM THANH NGUYEN B H $" at bounding box center [713, 364] width 867 height 45
click at [1109, 364] on div at bounding box center [1111, 363] width 13 height 13
click at [356, 414] on p "VNR011023458" at bounding box center [334, 409] width 108 height 15
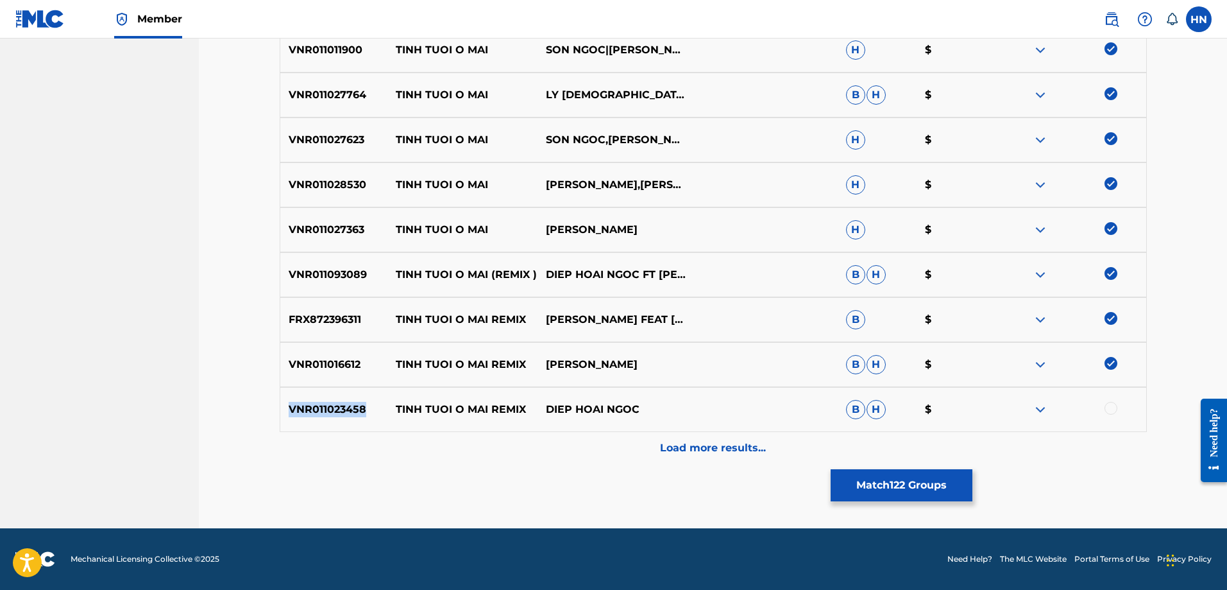
click at [356, 414] on p "VNR011023458" at bounding box center [334, 409] width 108 height 15
click at [1116, 406] on div at bounding box center [1111, 408] width 13 height 13
click at [670, 453] on p "Load more results..." at bounding box center [713, 447] width 106 height 15
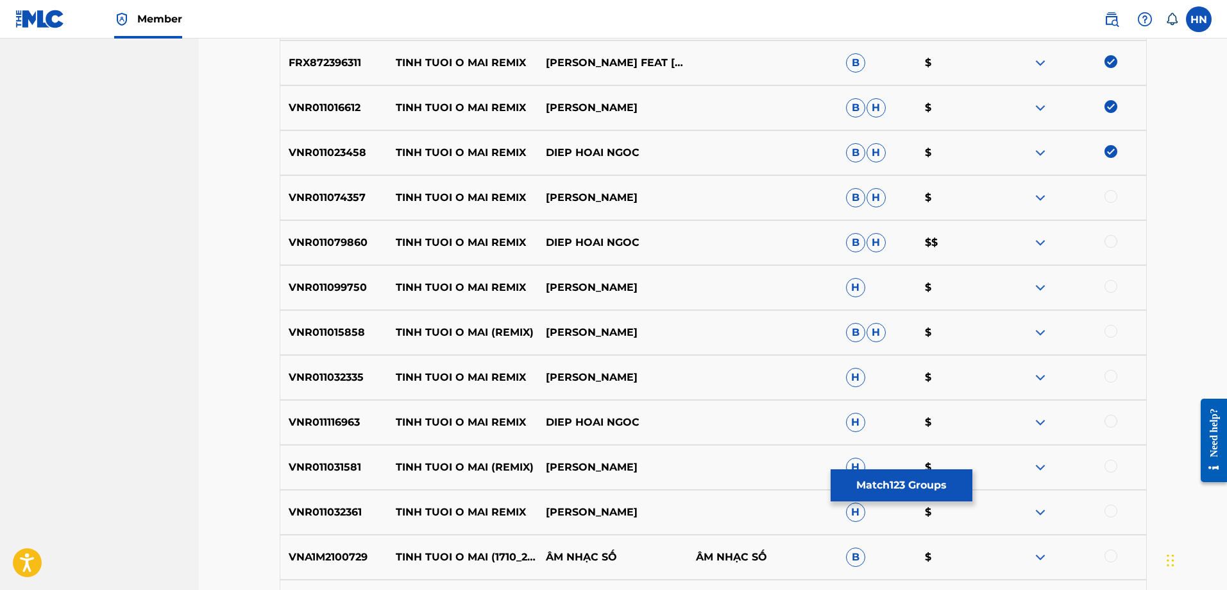
scroll to position [1281, 0]
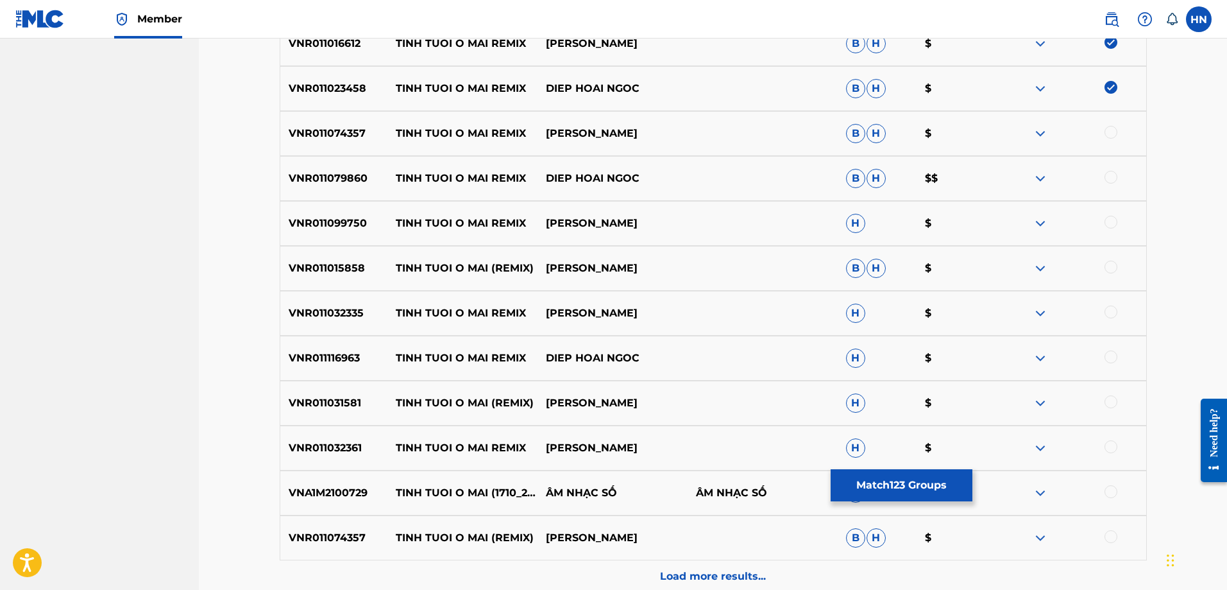
click at [328, 128] on p "VNR011074357" at bounding box center [334, 133] width 108 height 15
click at [1108, 132] on div at bounding box center [1111, 132] width 13 height 13
click at [318, 180] on p "VNR011079860" at bounding box center [334, 178] width 108 height 15
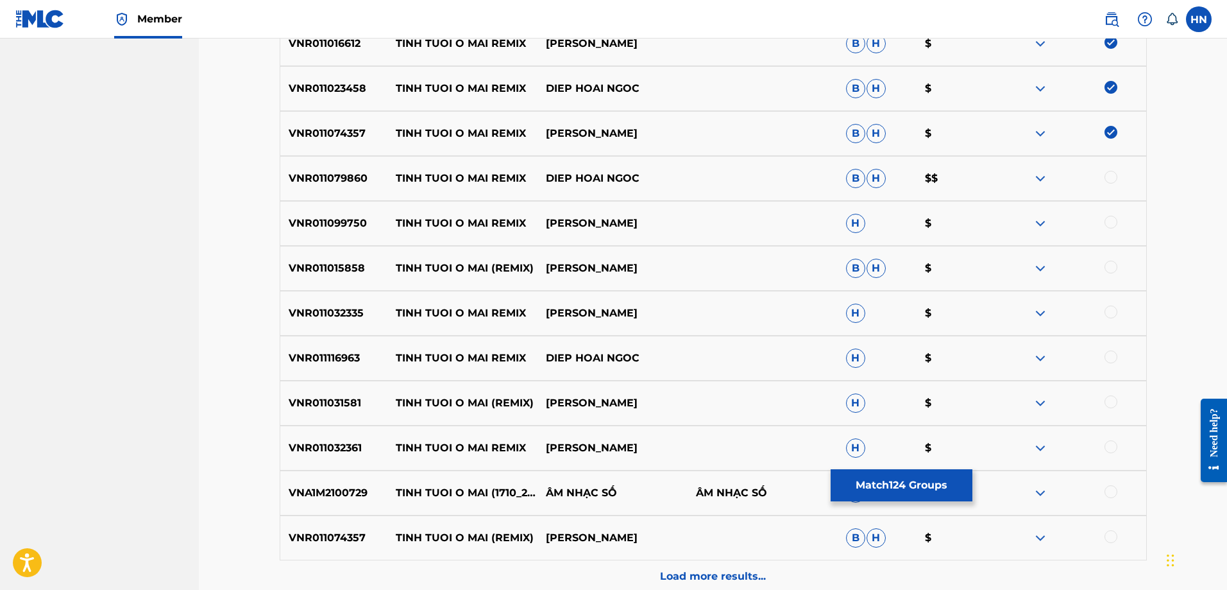
click at [1108, 179] on div at bounding box center [1111, 177] width 13 height 13
click at [291, 225] on p "VNR011099750" at bounding box center [334, 223] width 108 height 15
click at [1108, 222] on div at bounding box center [1111, 222] width 13 height 13
click at [319, 268] on p "VNR011015858" at bounding box center [334, 267] width 108 height 15
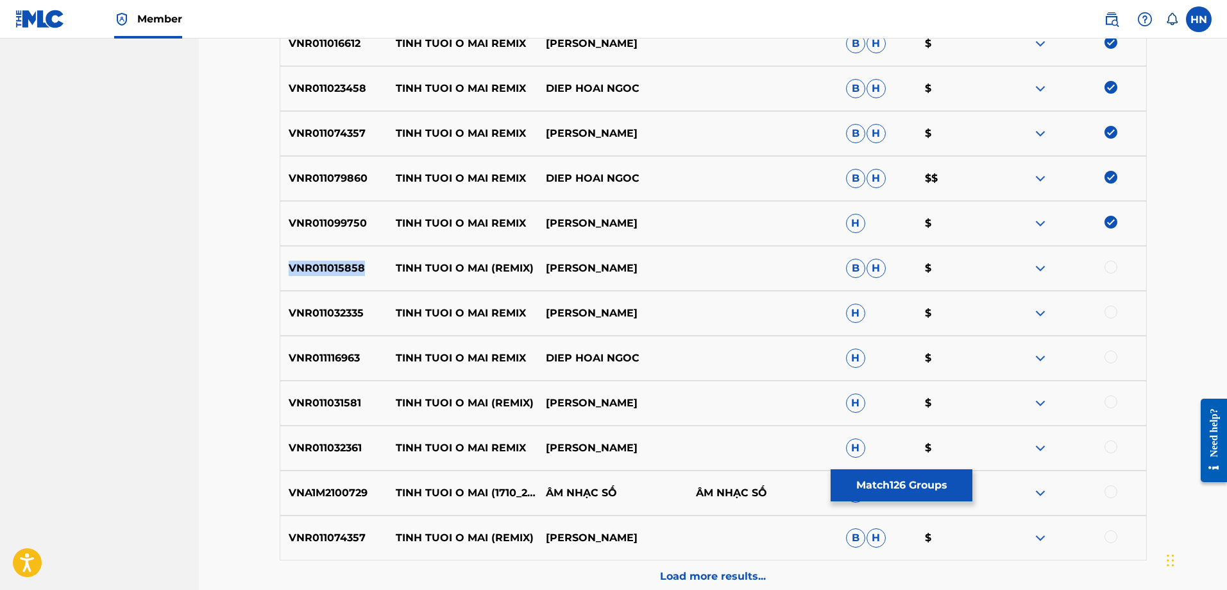
click at [319, 268] on p "VNR011015858" at bounding box center [334, 267] width 108 height 15
click at [1114, 269] on div at bounding box center [1111, 266] width 13 height 13
click at [1111, 311] on div at bounding box center [1111, 311] width 13 height 13
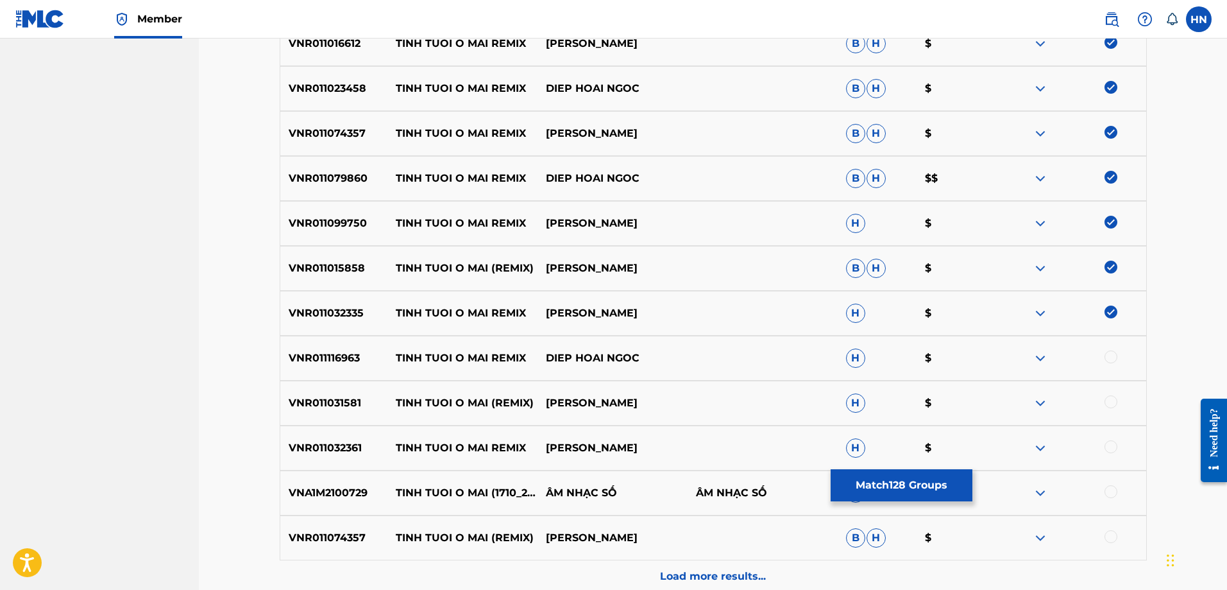
click at [322, 362] on p "VNR011116963" at bounding box center [334, 357] width 108 height 15
click at [1107, 355] on div at bounding box center [1111, 356] width 13 height 13
click at [330, 406] on p "VNR011031581" at bounding box center [334, 402] width 108 height 15
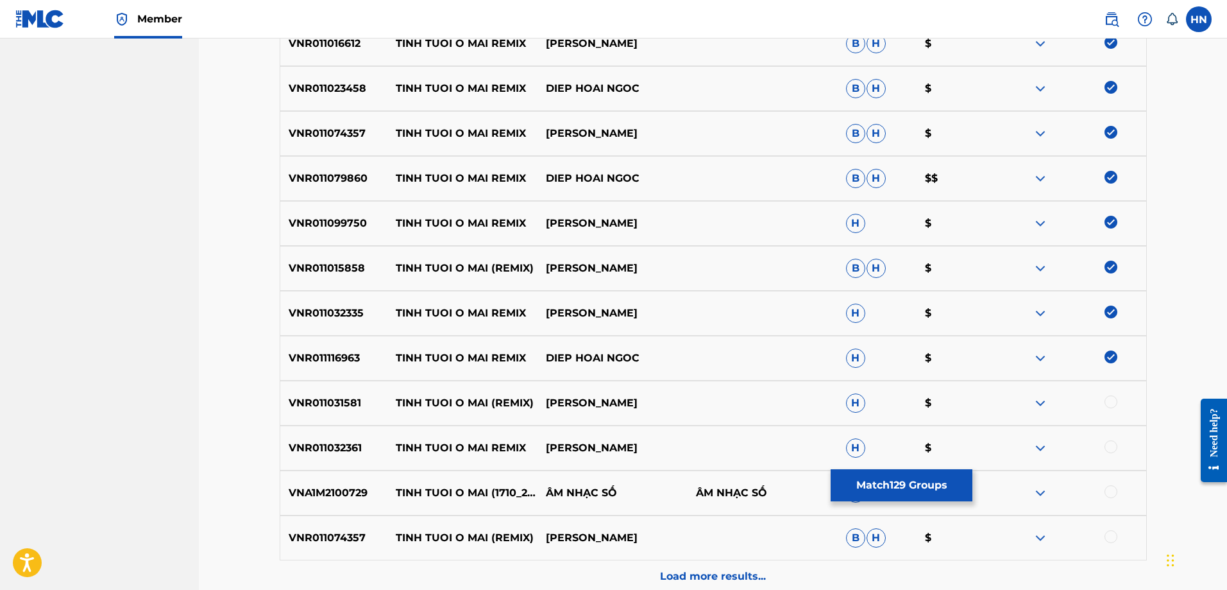
click at [1113, 402] on div at bounding box center [1111, 401] width 13 height 13
click at [317, 449] on p "VNR011032361" at bounding box center [334, 447] width 108 height 15
click at [1109, 446] on div at bounding box center [1111, 446] width 13 height 13
click at [314, 494] on p "VNA1M2100729" at bounding box center [334, 492] width 108 height 15
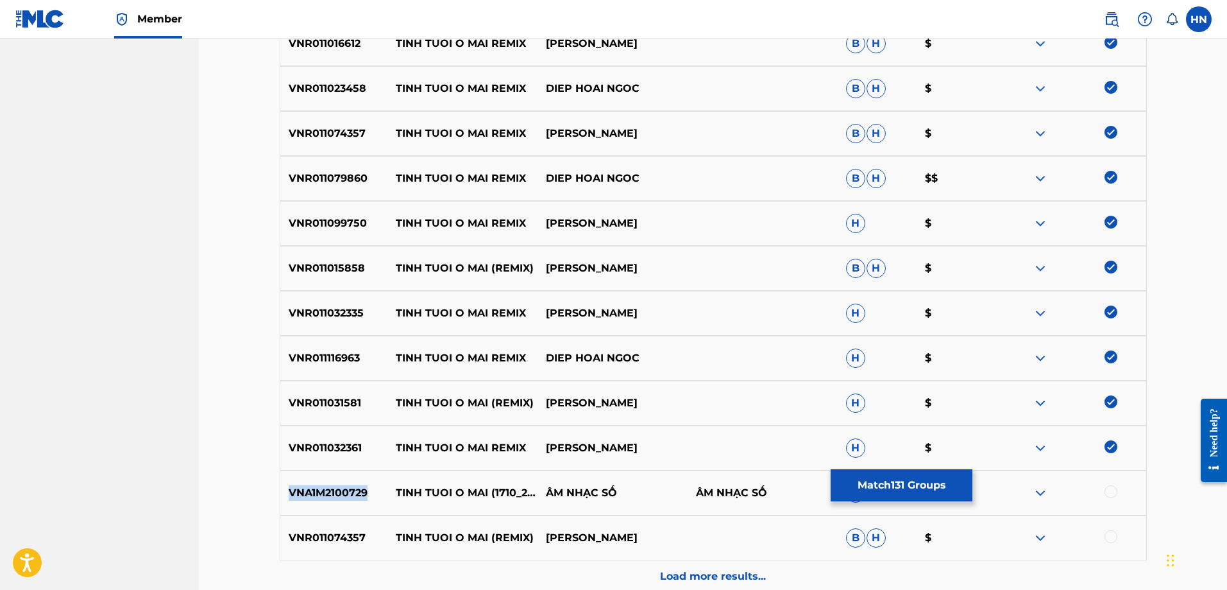
click at [314, 494] on p "VNA1M2100729" at bounding box center [334, 492] width 108 height 15
click at [1108, 490] on div at bounding box center [1111, 491] width 13 height 13
click at [301, 533] on p "VNR011074357" at bounding box center [334, 537] width 108 height 15
click at [1103, 533] on div at bounding box center [1071, 537] width 150 height 15
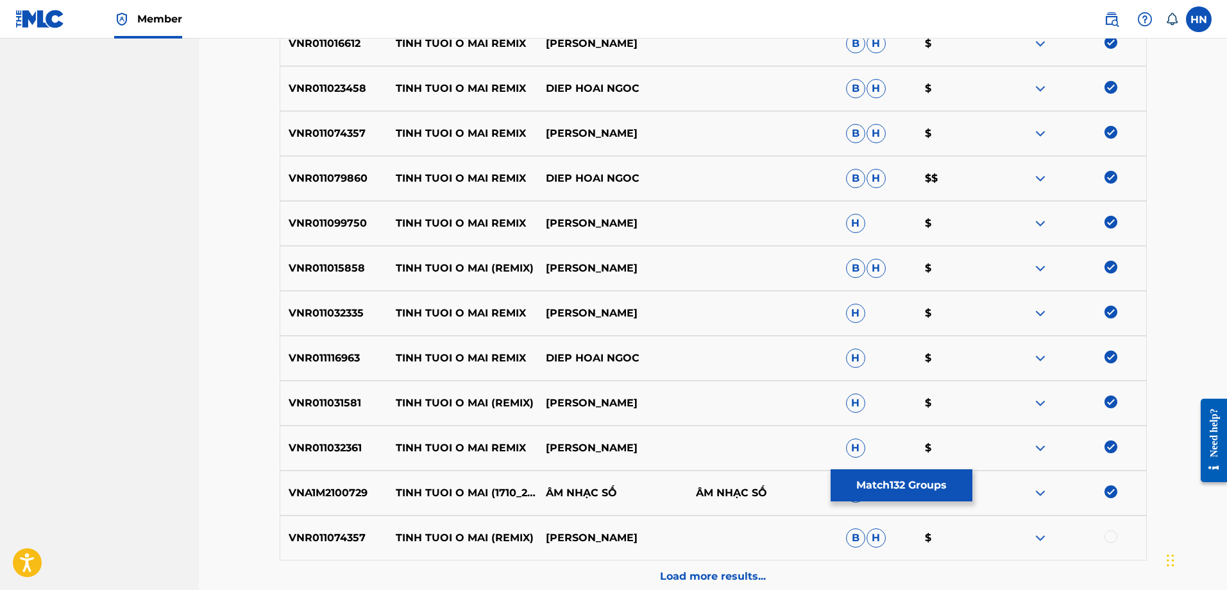
click at [1107, 538] on div at bounding box center [1111, 536] width 13 height 13
click at [665, 580] on p "Load more results..." at bounding box center [713, 575] width 106 height 15
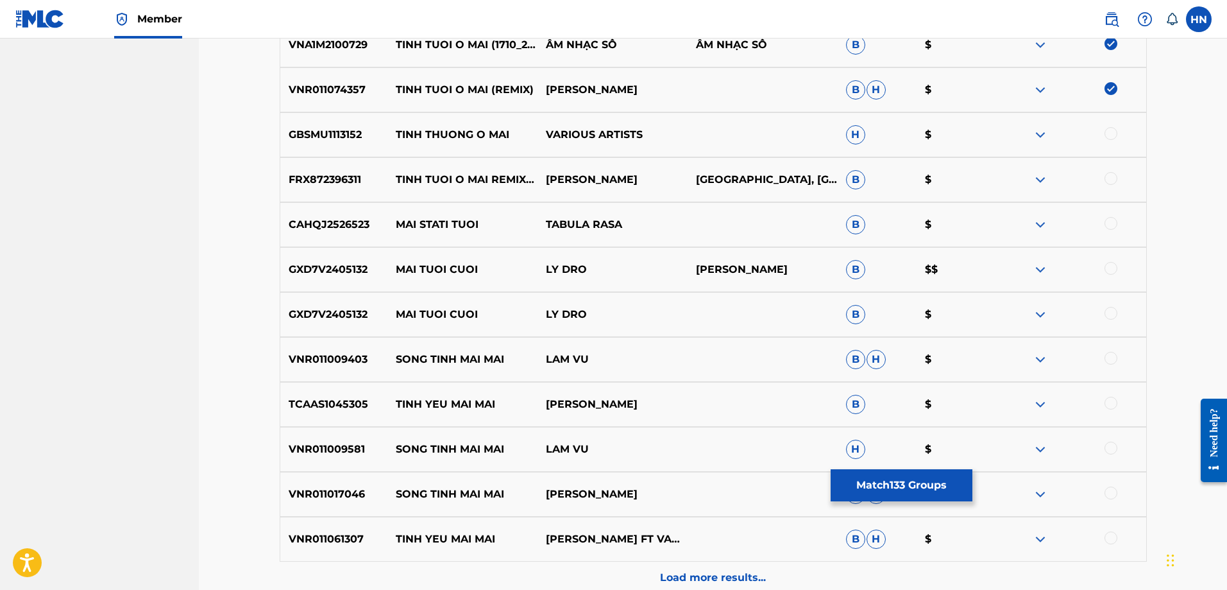
scroll to position [1730, 0]
click at [301, 72] on div "VNR011074357 TINH TUOI O MAI (REMIX) PHAM THANH NGUYEN B H $" at bounding box center [713, 88] width 867 height 45
click at [333, 167] on div "FRX872396311 TINH TUOI O MAI REMIX (FEAT. DIỆP HOÀI NGỌC) SƠN NGỌC HÀN CHÂU, HÀ…" at bounding box center [713, 178] width 867 height 45
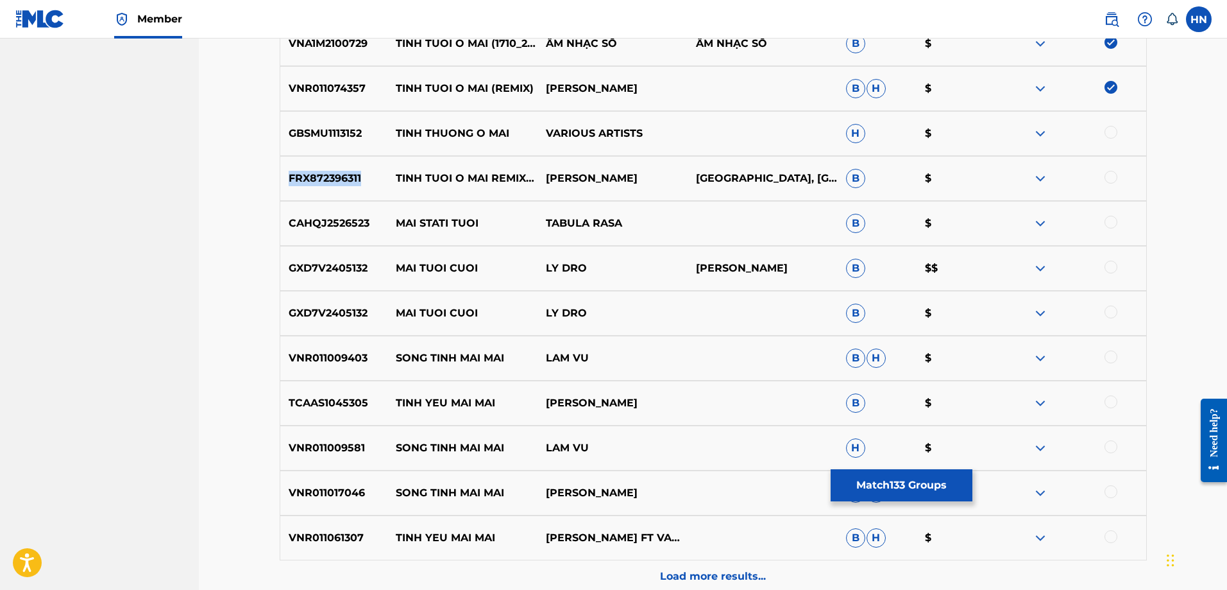
click at [333, 167] on div "FRX872396311 TINH TUOI O MAI REMIX (FEAT. DIỆP HOÀI NGỌC) SƠN NGỌC HÀN CHÂU, HÀ…" at bounding box center [713, 178] width 867 height 45
click at [1114, 180] on div at bounding box center [1111, 177] width 13 height 13
click at [1042, 131] on img at bounding box center [1040, 133] width 15 height 15
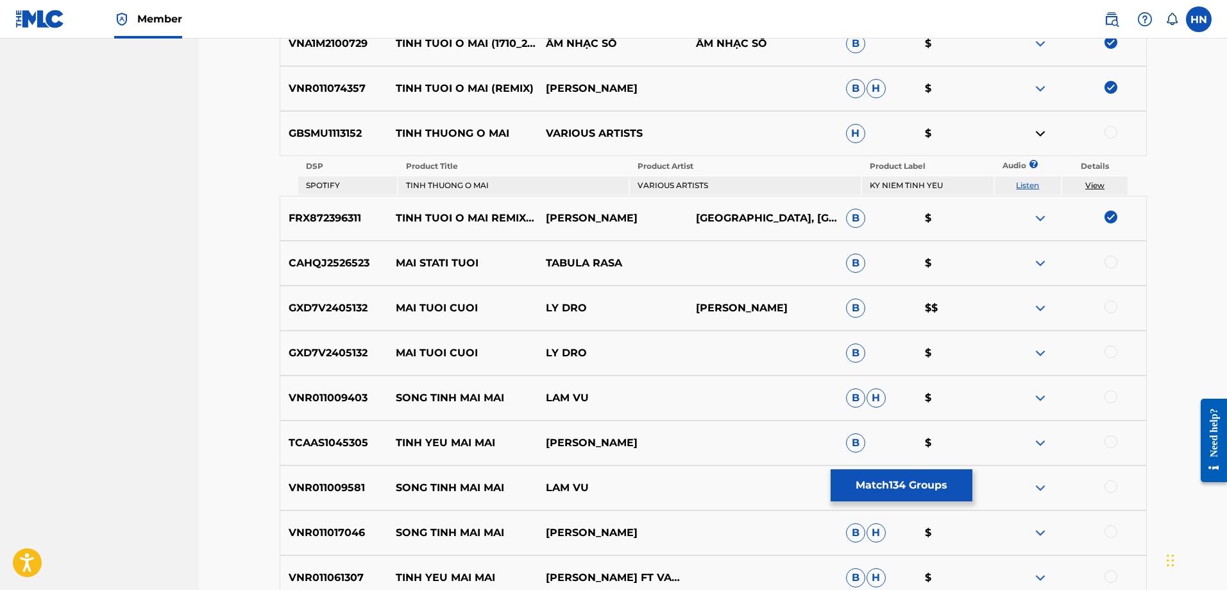
click at [1024, 185] on link "Listen" at bounding box center [1027, 185] width 23 height 10
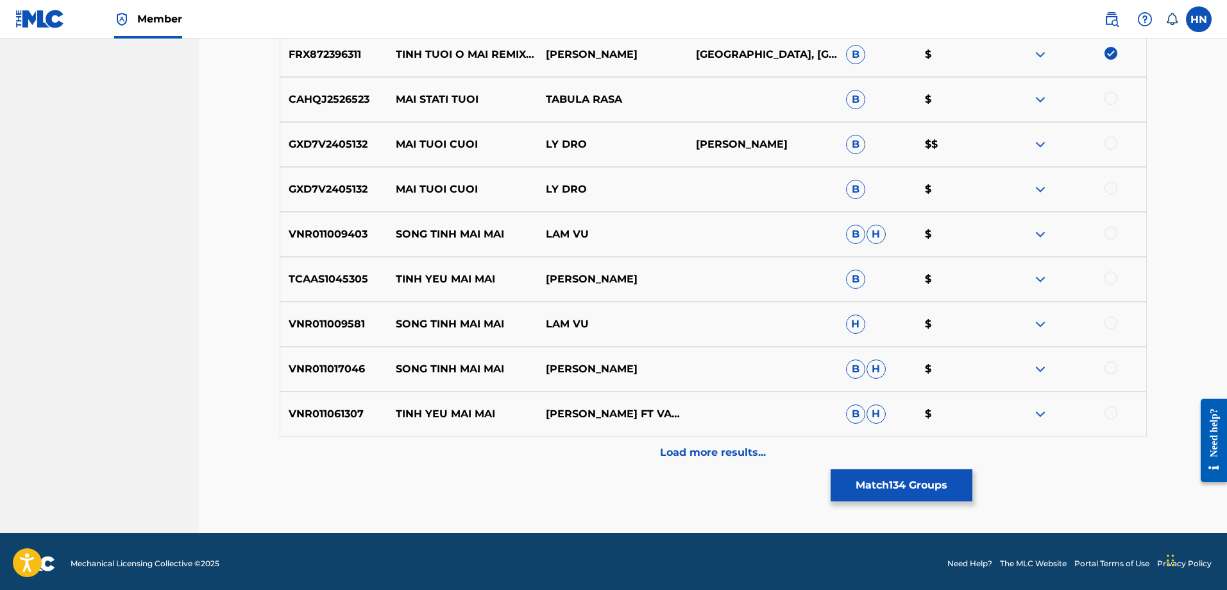
scroll to position [1899, 0]
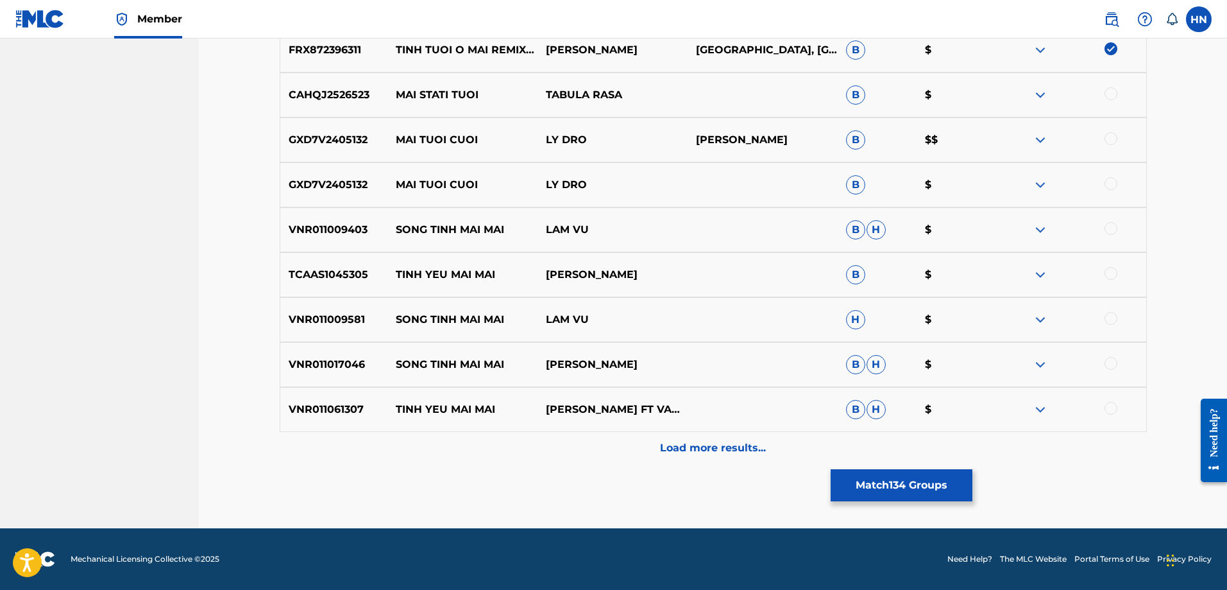
click at [844, 473] on button "Match 134 Groups" at bounding box center [902, 485] width 142 height 32
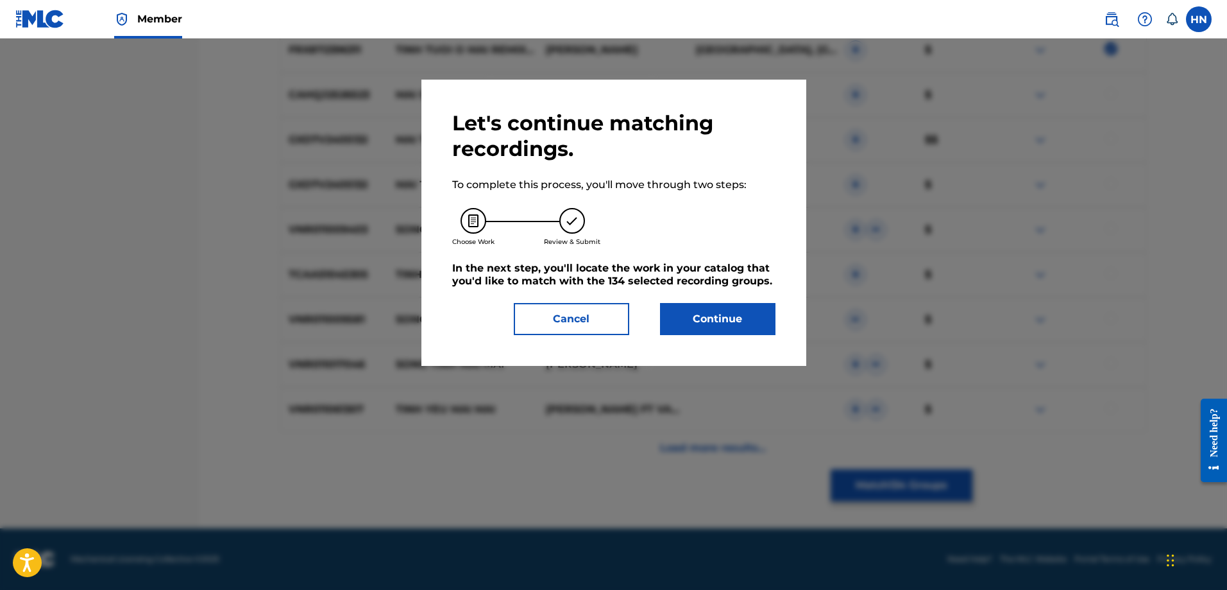
click at [696, 314] on button "Continue" at bounding box center [717, 319] width 115 height 32
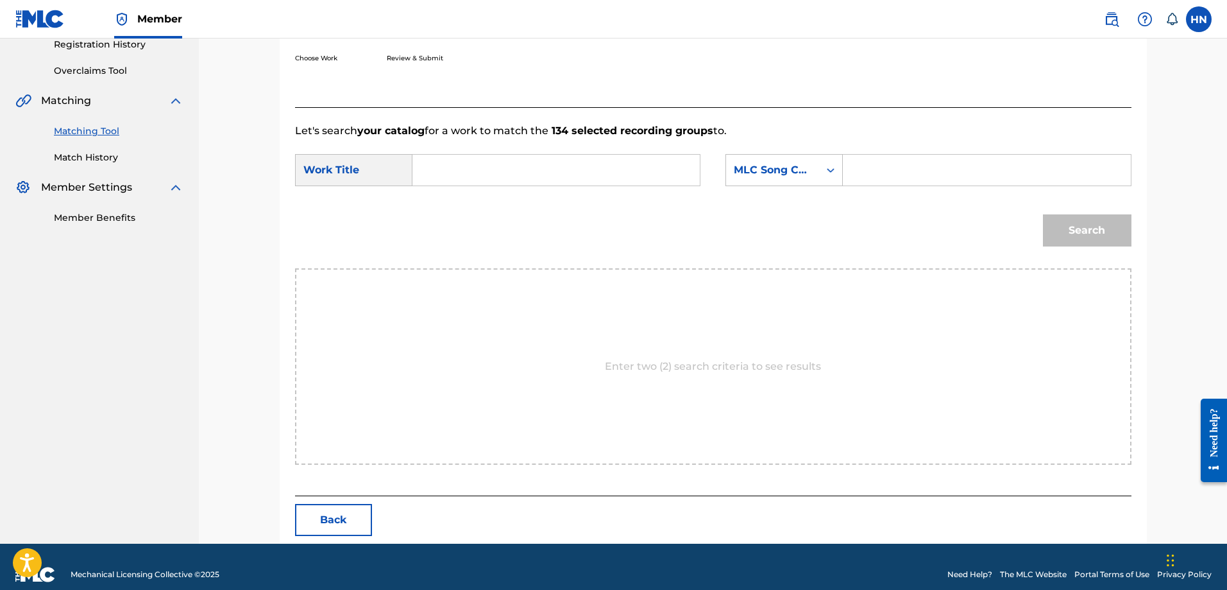
scroll to position [265, 0]
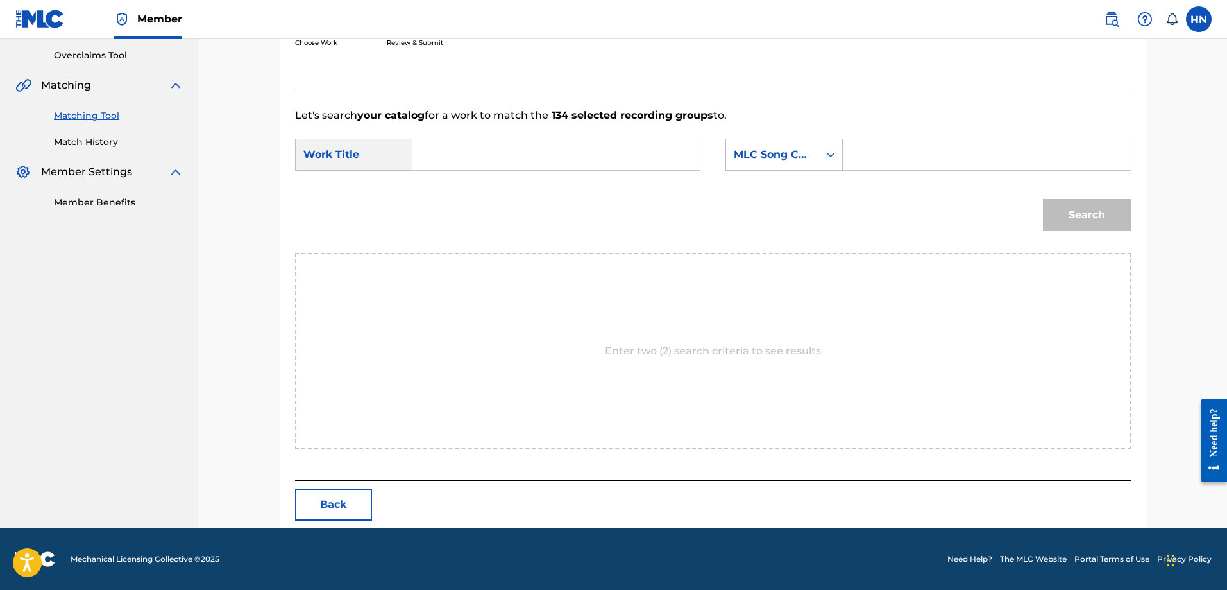
click at [349, 500] on button "Back" at bounding box center [333, 504] width 77 height 32
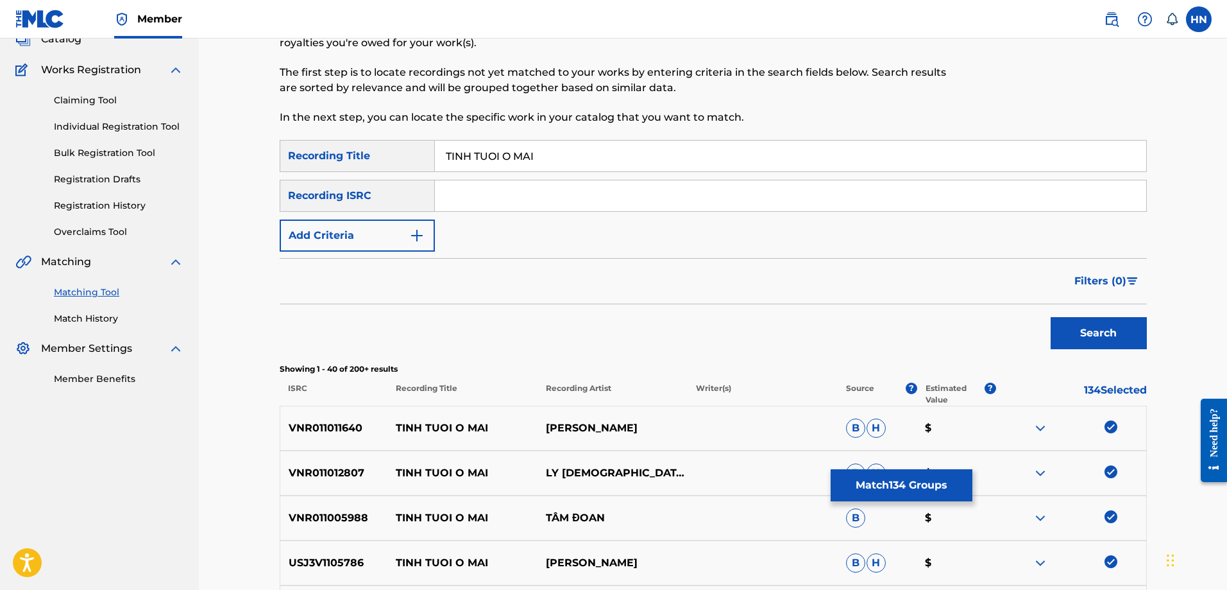
scroll to position [73, 0]
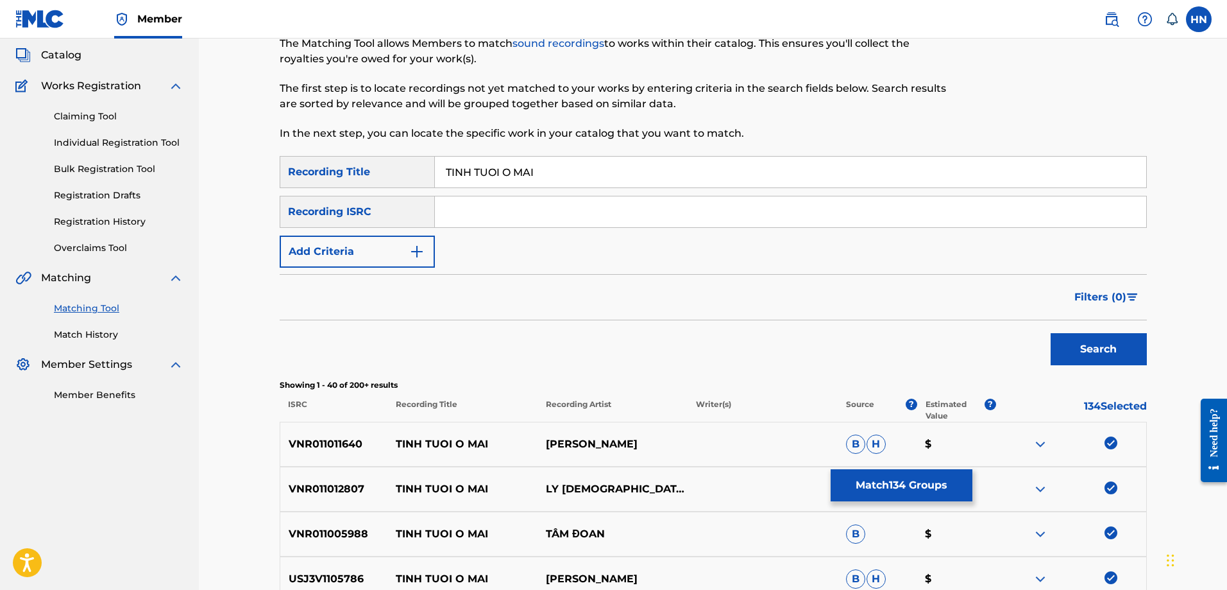
click at [747, 165] on input "TINH TUOI O MAI" at bounding box center [791, 172] width 712 height 31
paste input "HAN TRÁCH TÌNH ĐẦU"
type input "THAN TRÁCH TÌNH ĐẦU"
click at [1087, 344] on button "Search" at bounding box center [1099, 349] width 96 height 32
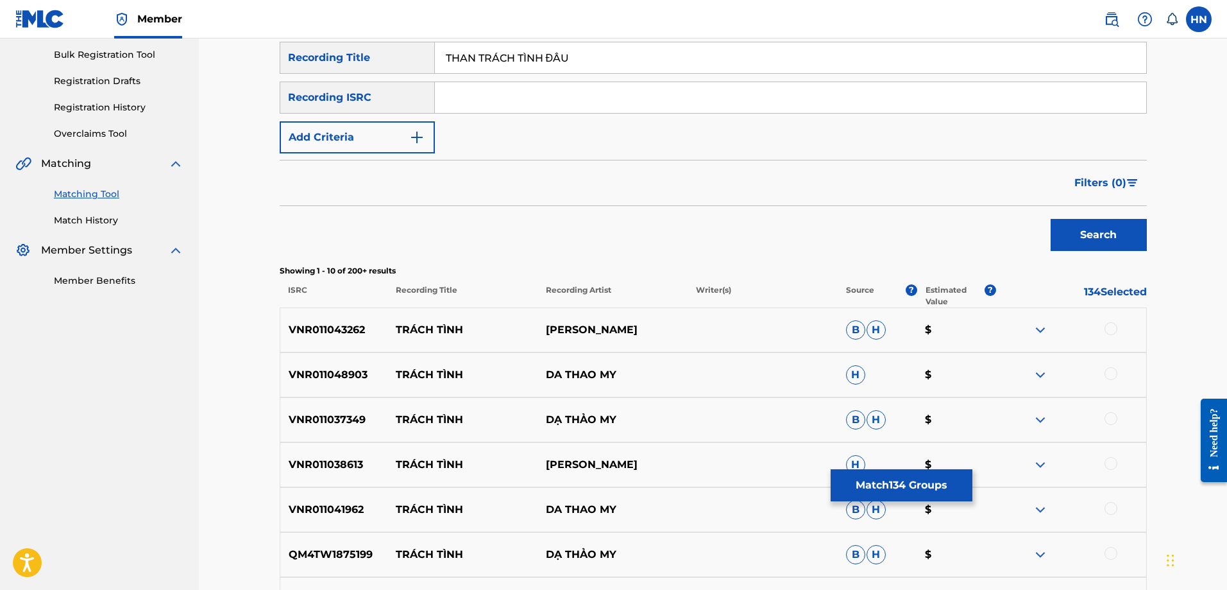
scroll to position [8, 0]
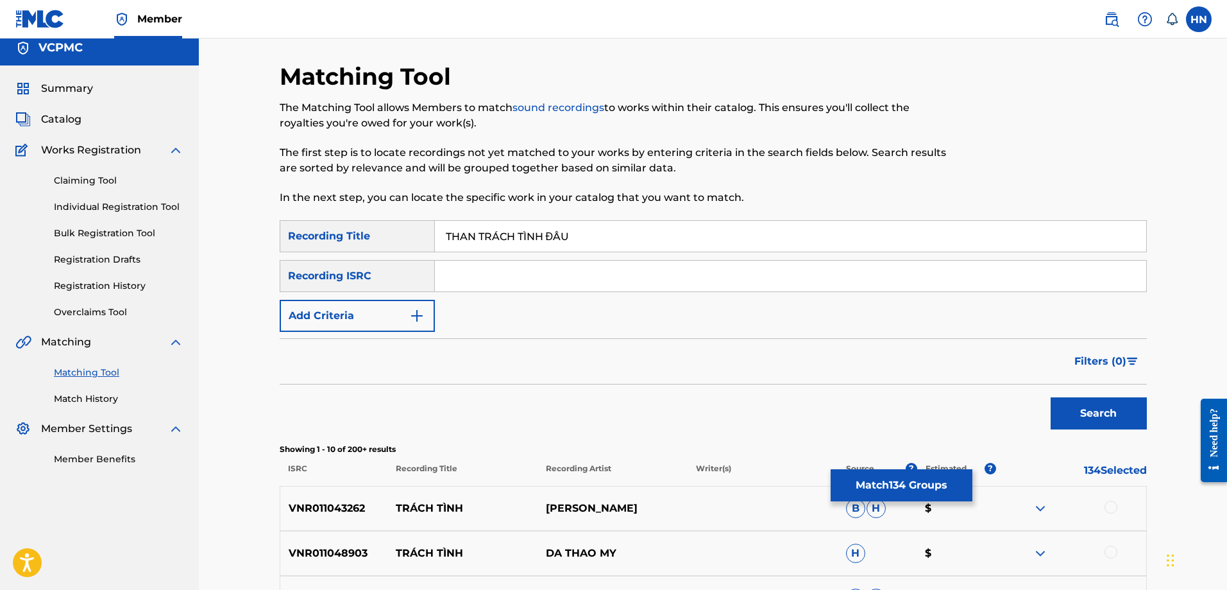
click at [871, 471] on button "Match 134 Groups" at bounding box center [902, 485] width 142 height 32
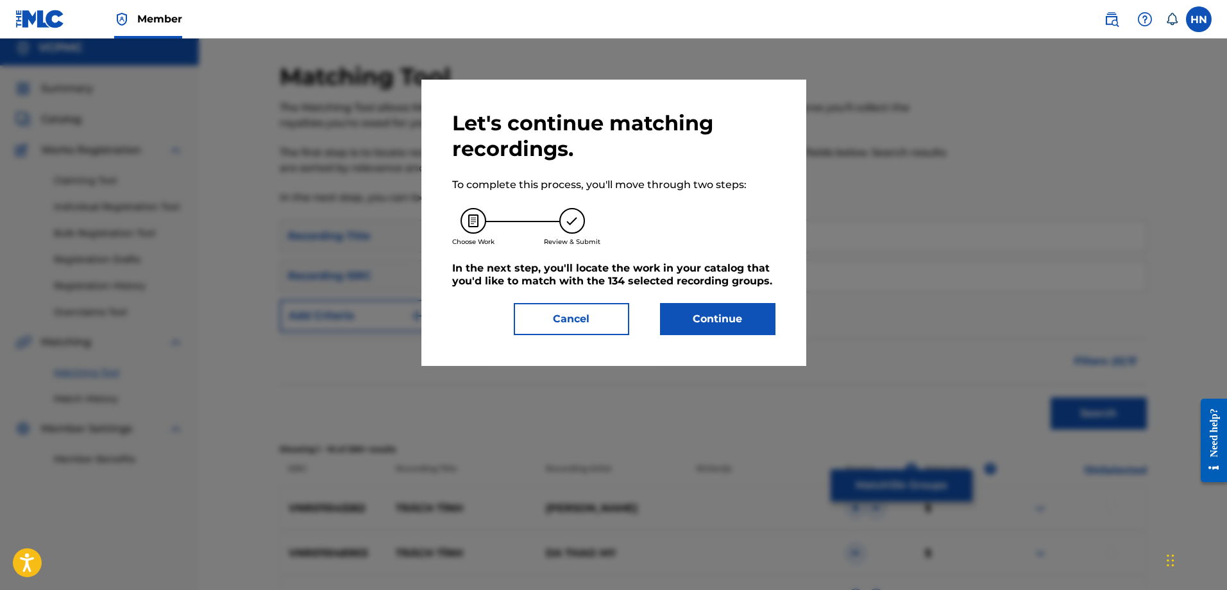
click at [704, 310] on button "Continue" at bounding box center [717, 319] width 115 height 32
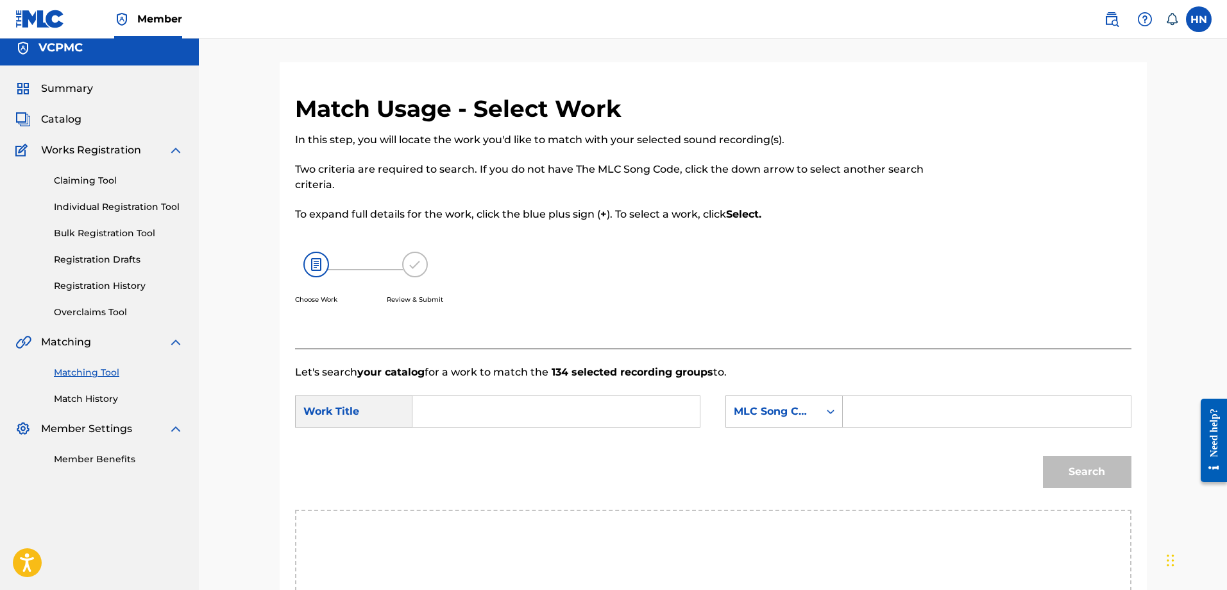
click at [551, 411] on input "Search Form" at bounding box center [556, 411] width 266 height 31
paste input "TÌNH TUỔI Ô MAI"
type input "TÌNH TUỔI Ô MAI"
click at [775, 399] on div "MLC Song Code" at bounding box center [772, 411] width 93 height 24
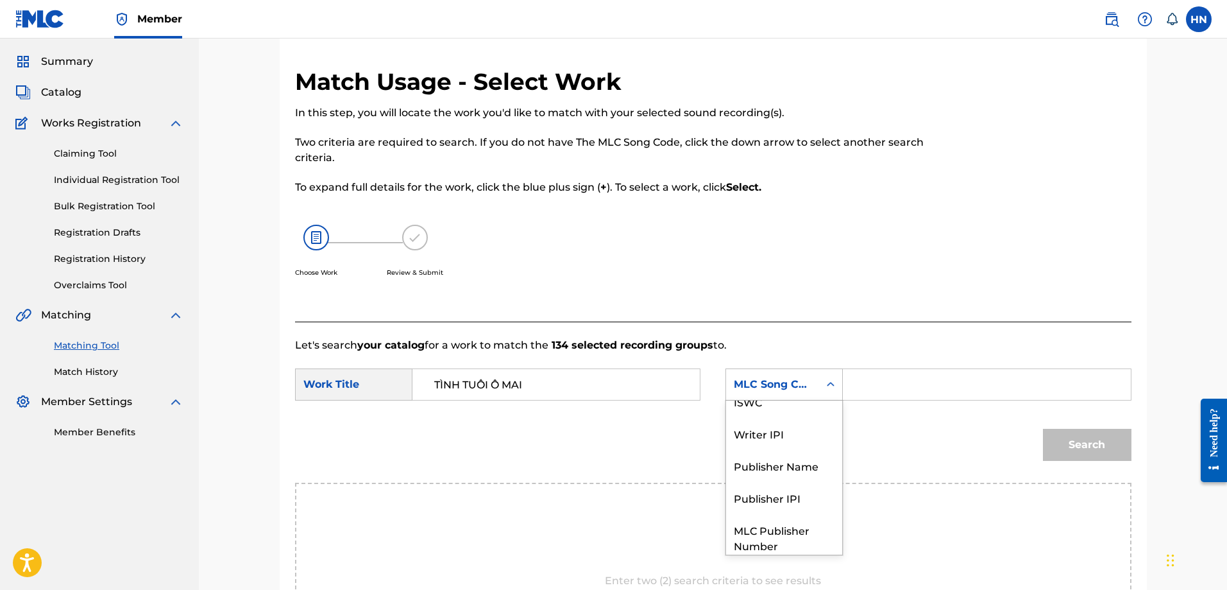
scroll to position [39, 0]
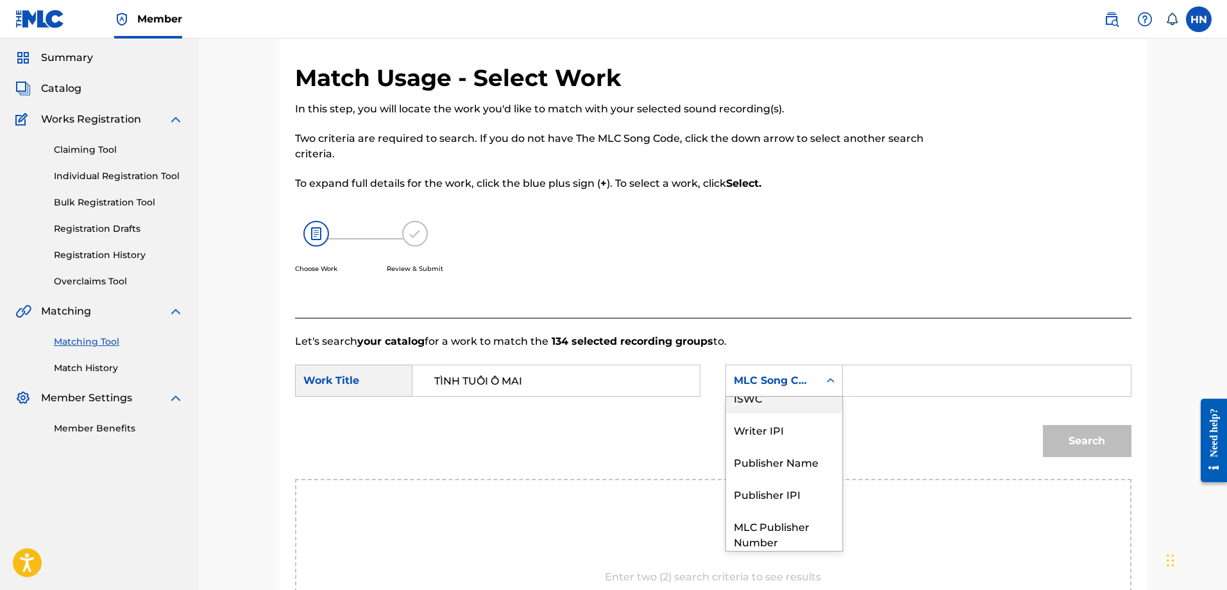
click at [774, 403] on div "ISWC" at bounding box center [784, 397] width 116 height 32
click at [912, 361] on form "SearchWithCriteria878f69ab-210d-4cda-8b4c-cc0f8e137a3f Work Title TÌNH TUỔI Ô M…" at bounding box center [713, 414] width 837 height 130
click at [912, 369] on input "Search Form" at bounding box center [987, 380] width 266 height 31
paste input "T9108137980"
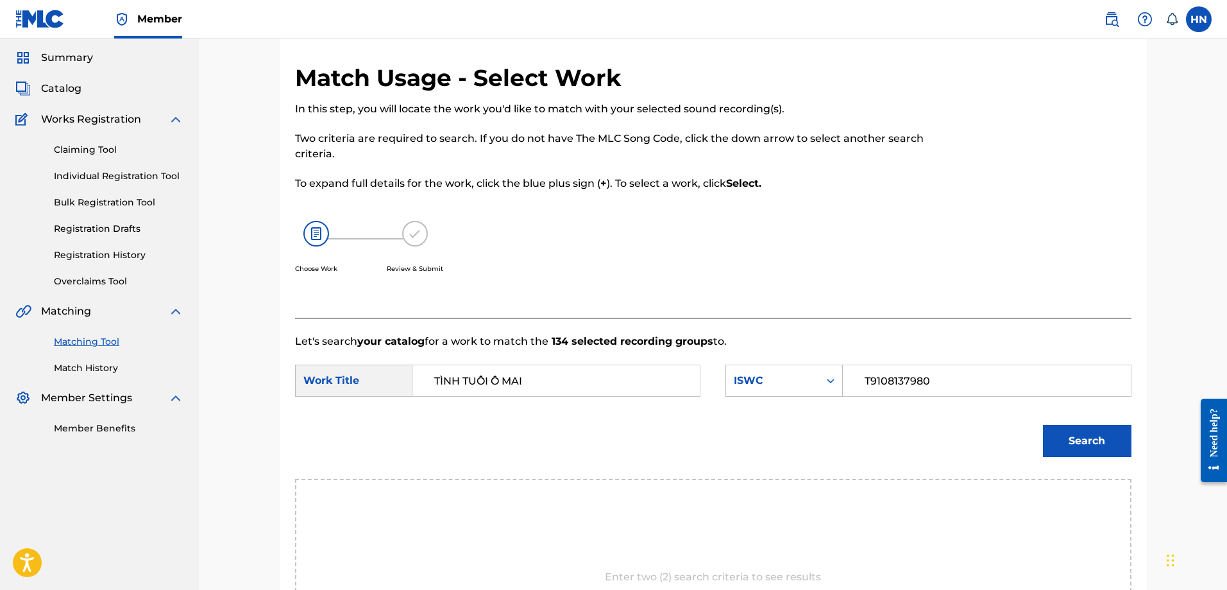
type input "T9108137980"
click at [1065, 436] on button "Search" at bounding box center [1087, 441] width 89 height 32
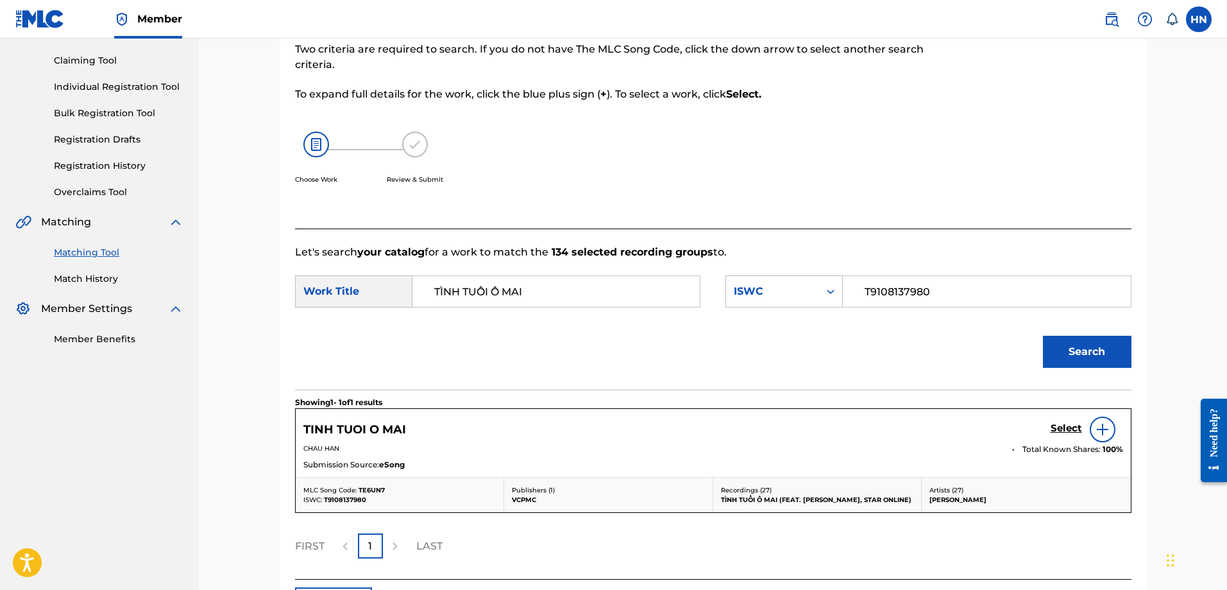
scroll to position [227, 0]
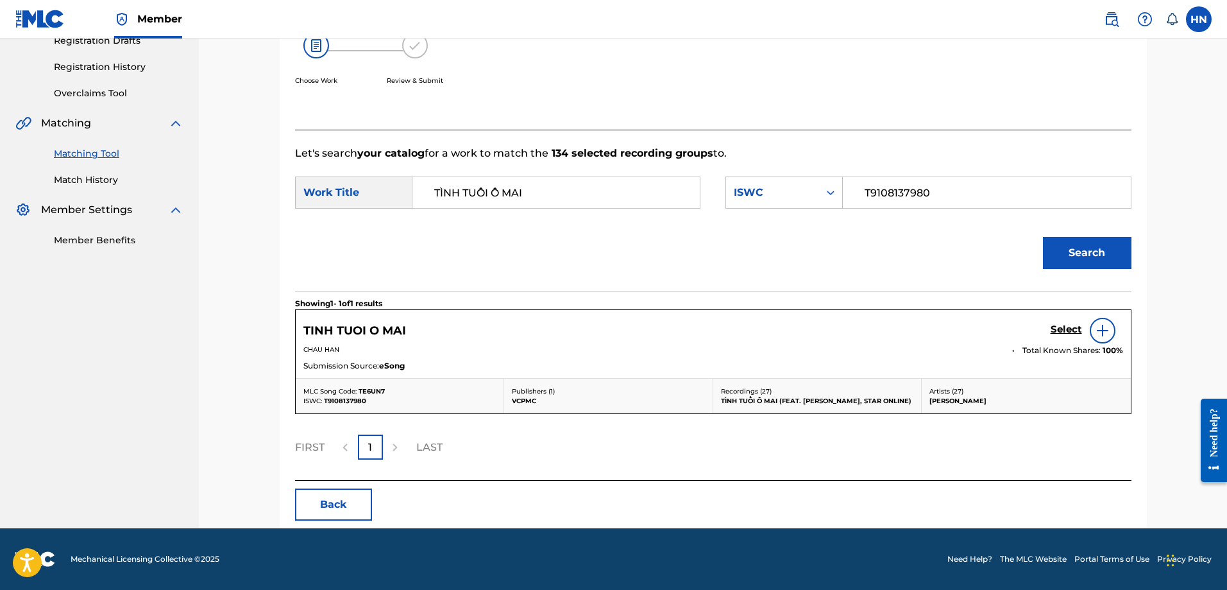
click at [1068, 324] on h5 "Select" at bounding box center [1066, 329] width 31 height 12
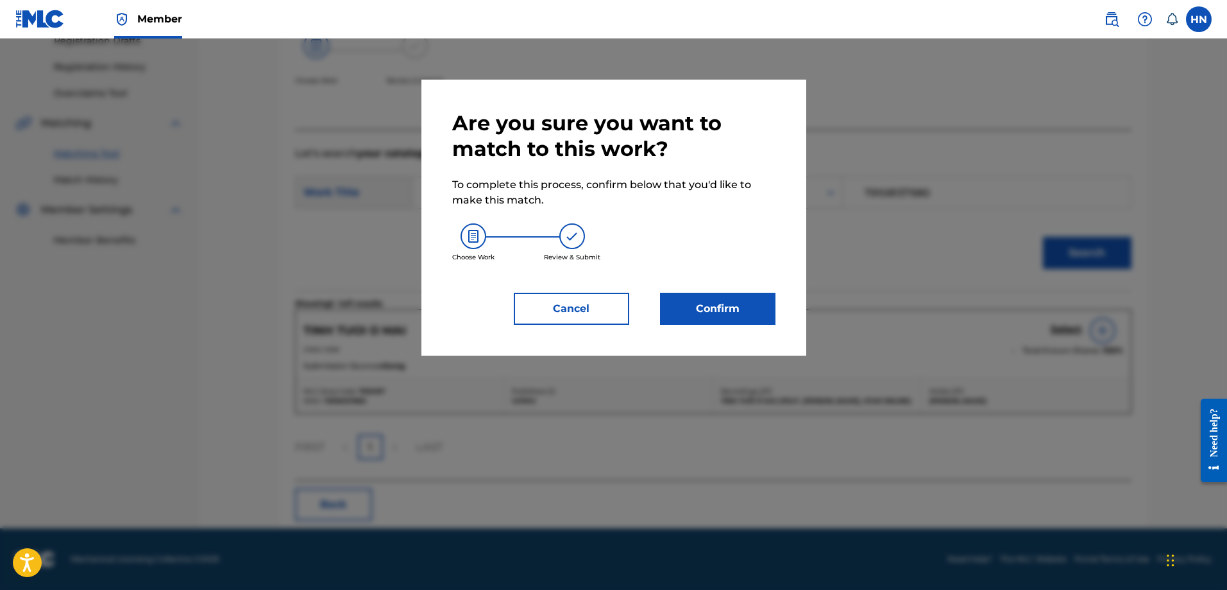
click at [733, 307] on button "Confirm" at bounding box center [717, 309] width 115 height 32
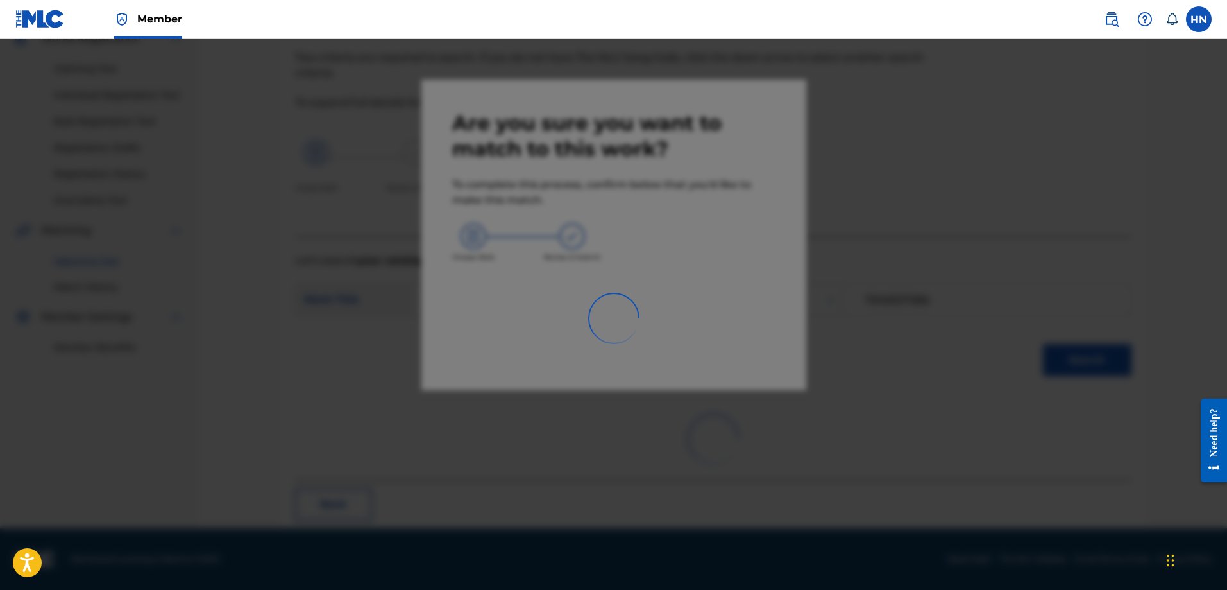
scroll to position [35, 0]
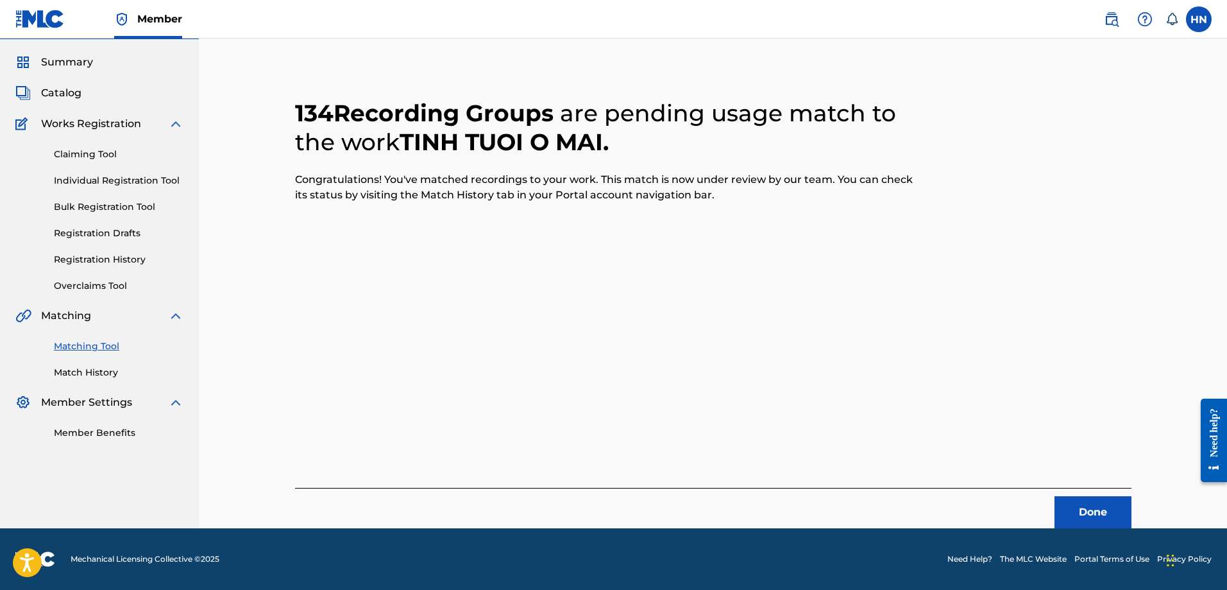
click at [1087, 514] on button "Done" at bounding box center [1093, 512] width 77 height 32
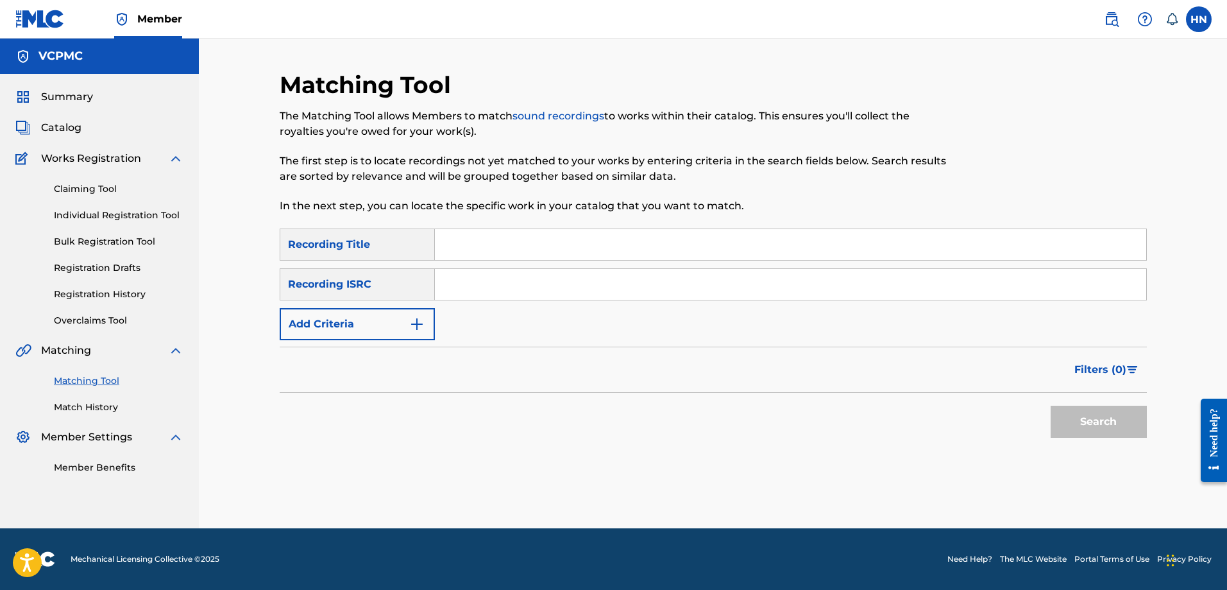
click at [755, 252] on input "Search Form" at bounding box center [791, 244] width 712 height 31
paste input "XUÂN CHIẾN KHU"
type input "XUÂN CHIẾN KHU"
click at [1066, 420] on button "Search" at bounding box center [1099, 422] width 96 height 32
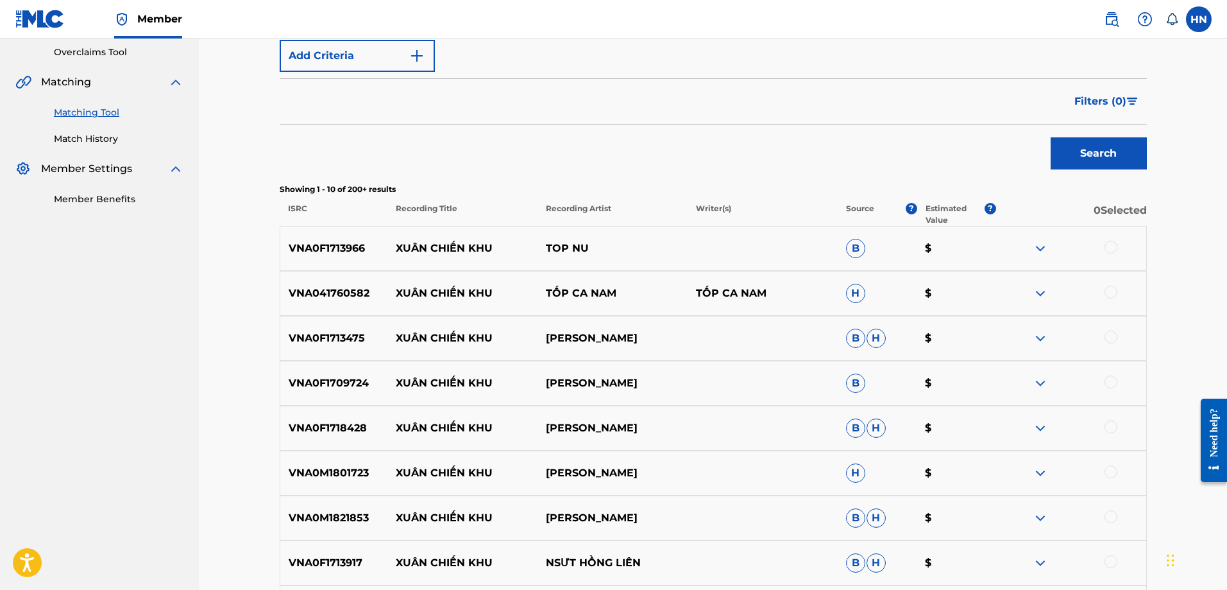
scroll to position [385, 0]
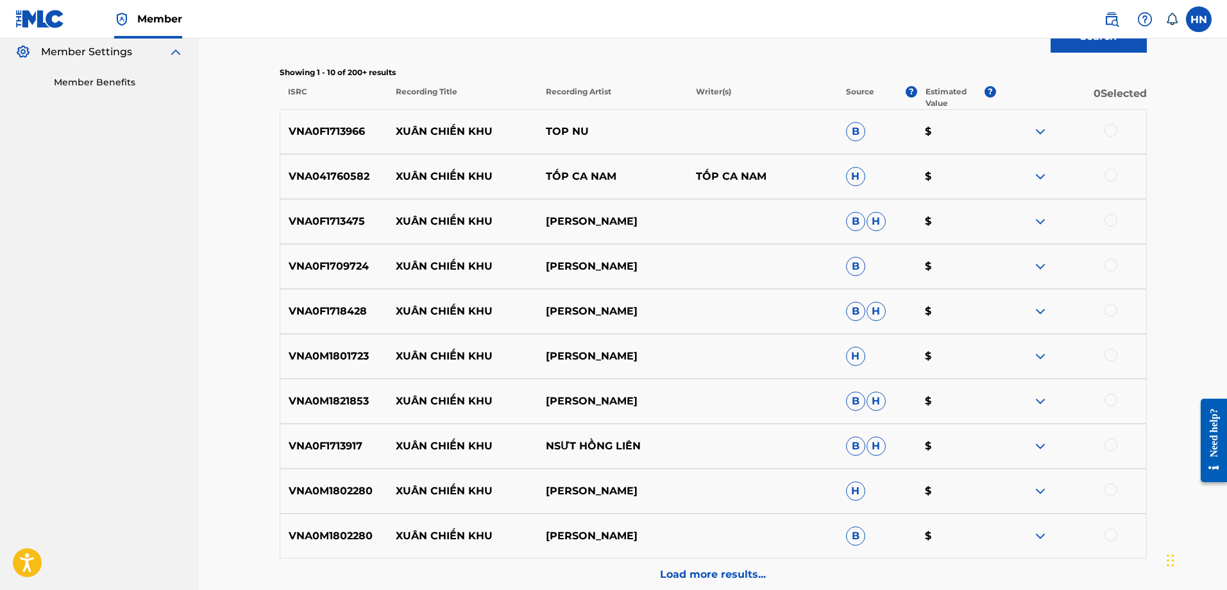
click at [303, 139] on div "VNA0F1713966 XUÂN CHIẾN KHU TOP NU B $" at bounding box center [713, 131] width 867 height 45
click at [1111, 125] on div at bounding box center [1111, 130] width 13 height 13
click at [334, 173] on p "VNA041760582" at bounding box center [334, 176] width 108 height 15
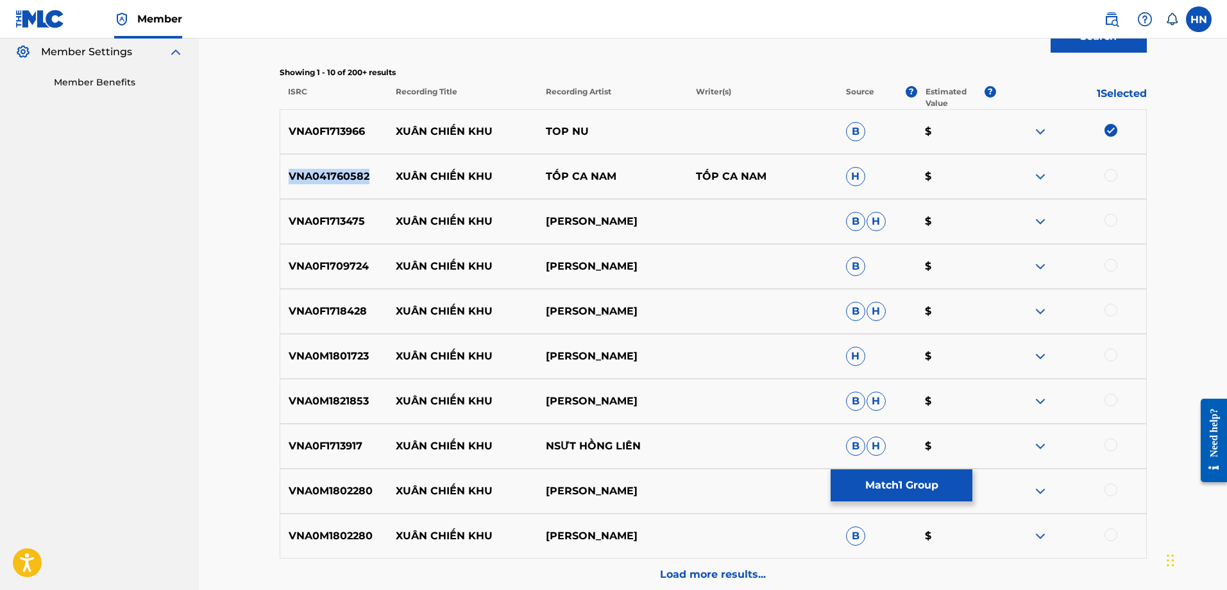
click at [334, 173] on p "VNA041760582" at bounding box center [334, 176] width 108 height 15
click at [1118, 173] on div at bounding box center [1071, 176] width 150 height 15
click at [1110, 176] on div at bounding box center [1111, 175] width 13 height 13
click at [298, 231] on div "VNA0F1713475 XUÂN CHIẾN KHU PHẠM LỢI B H $" at bounding box center [713, 221] width 867 height 45
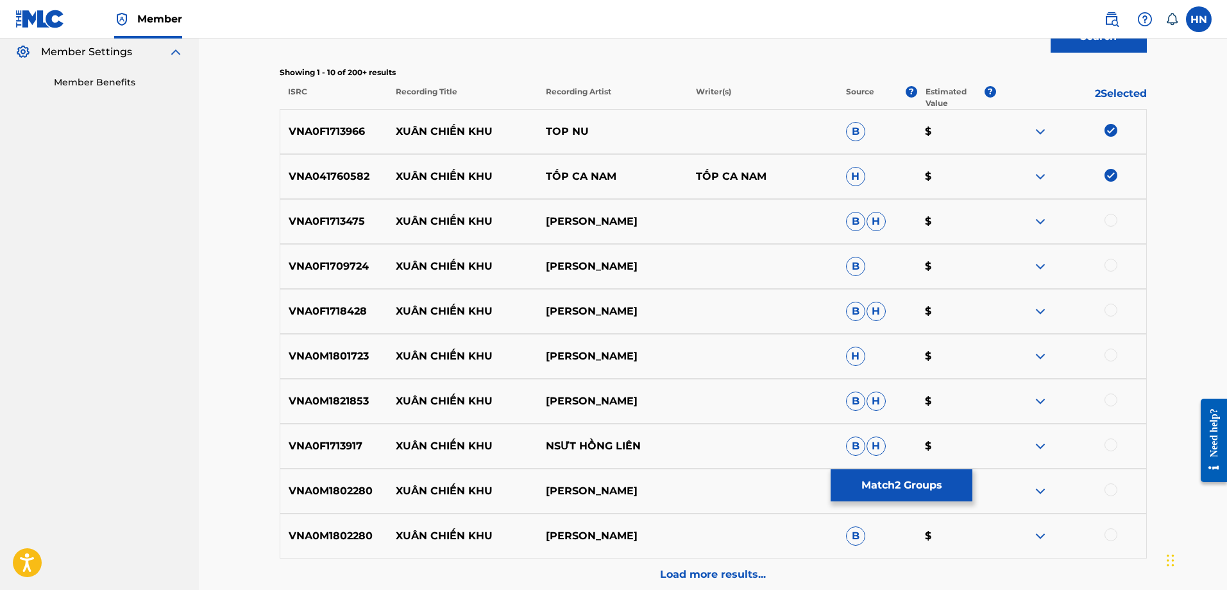
click at [1109, 212] on div "VNA0F1713475 XUÂN CHIẾN KHU PHẠM LỢI B H $" at bounding box center [713, 221] width 867 height 45
click at [1113, 220] on div at bounding box center [1111, 220] width 13 height 13
click at [321, 259] on p "VNA0F1709724" at bounding box center [334, 266] width 108 height 15
click at [1116, 268] on div at bounding box center [1111, 265] width 13 height 13
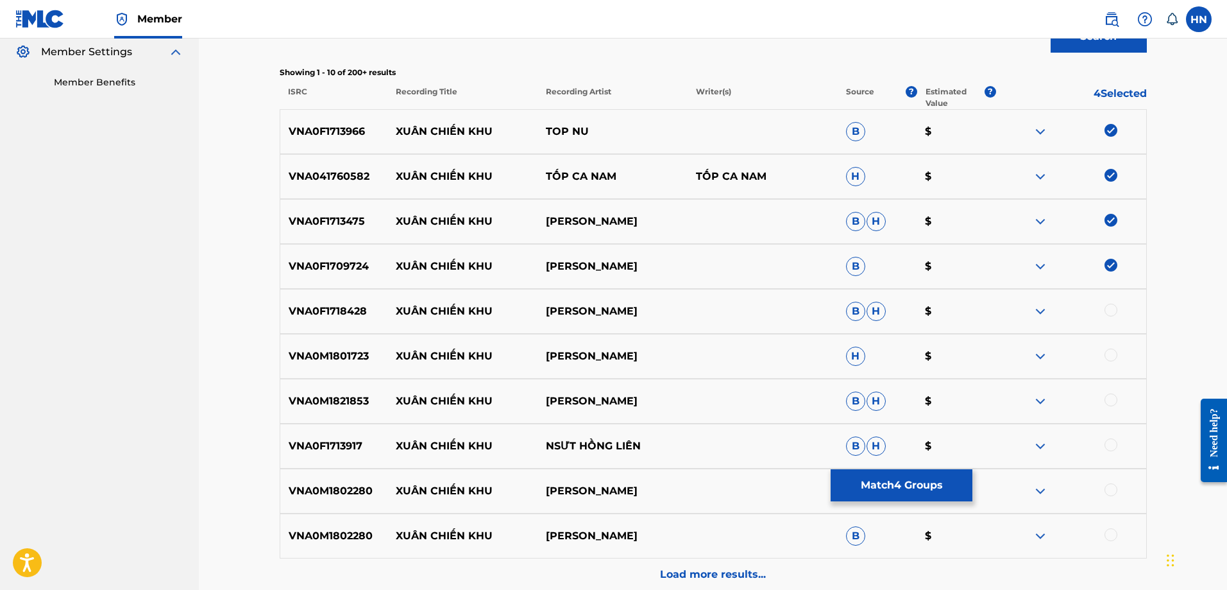
click at [328, 313] on p "VNA0F1718428" at bounding box center [334, 310] width 108 height 15
click at [1107, 309] on div at bounding box center [1111, 309] width 13 height 13
click at [325, 341] on div "VNA0M1801723 XUÂN CHIẾN KHU THANH THUY H $" at bounding box center [713, 356] width 867 height 45
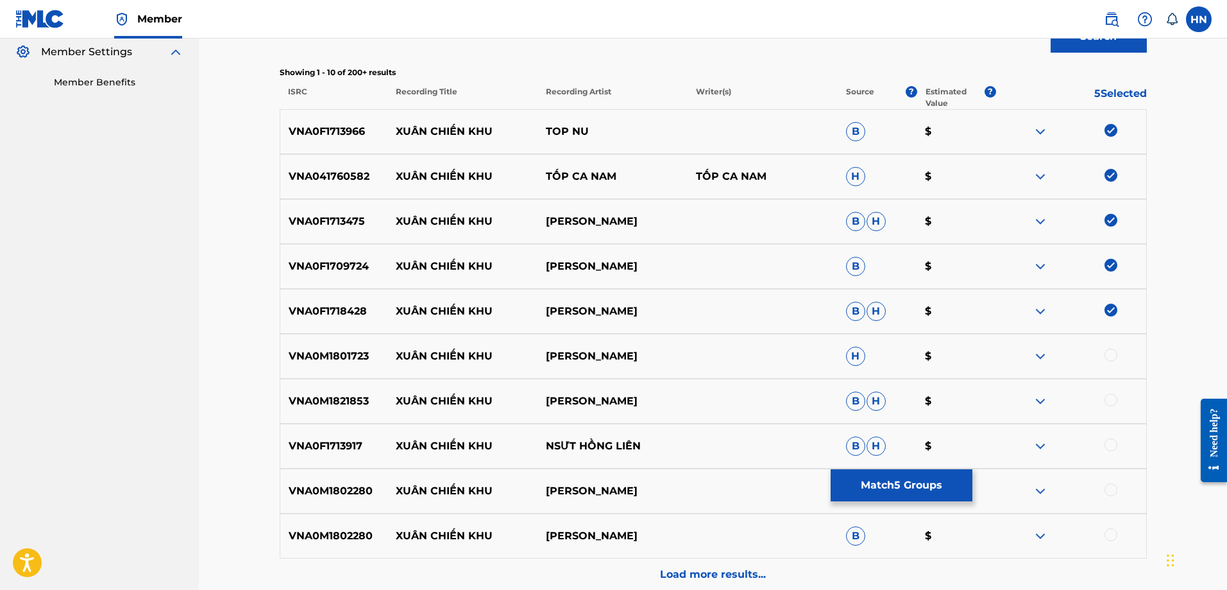
click at [1106, 357] on div at bounding box center [1111, 354] width 13 height 13
click at [294, 396] on p "VNA0M1821853" at bounding box center [334, 400] width 108 height 15
click at [1113, 398] on div at bounding box center [1111, 399] width 13 height 13
click at [282, 461] on div "VNA0F1713917 XUÂN CHIẾN KHU NSƯT HỒNG LIÊN B H $" at bounding box center [713, 445] width 867 height 45
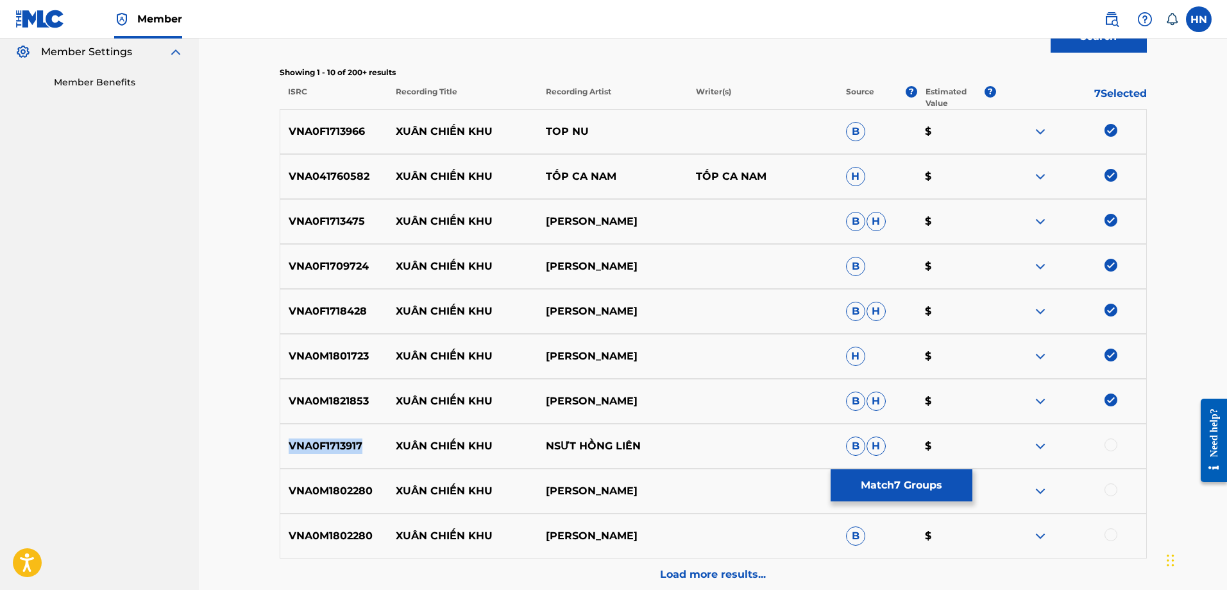
click at [282, 461] on div "VNA0F1713917 XUÂN CHIẾN KHU NSƯT HỒNG LIÊN B H $" at bounding box center [713, 445] width 867 height 45
click at [1109, 445] on div at bounding box center [1111, 444] width 13 height 13
click at [343, 483] on p "VNA0M1802280" at bounding box center [334, 490] width 108 height 15
click at [1104, 490] on div at bounding box center [1071, 490] width 150 height 15
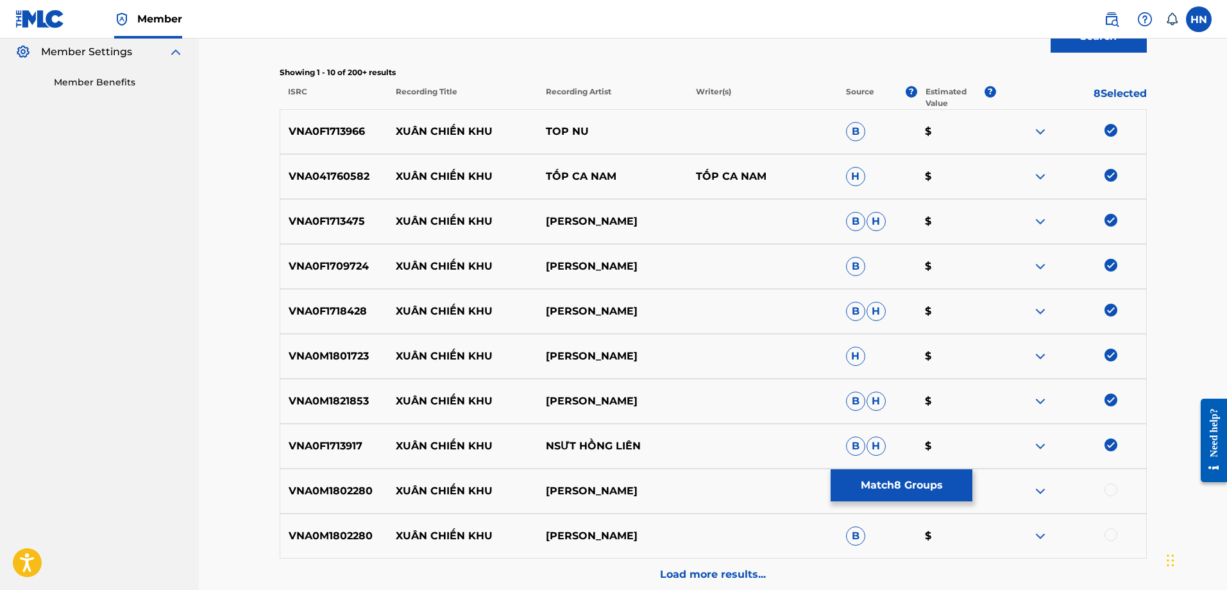
click at [1115, 491] on div at bounding box center [1111, 489] width 13 height 13
click at [1113, 527] on div "VNA0M1802280 XUÂN CHIẾN KHU THANH THÚY B $" at bounding box center [713, 535] width 867 height 45
drag, startPoint x: 1112, startPoint y: 533, endPoint x: 1098, endPoint y: 533, distance: 14.1
click at [1111, 533] on div at bounding box center [1111, 534] width 13 height 13
click at [749, 562] on div "Load more results..." at bounding box center [713, 574] width 867 height 32
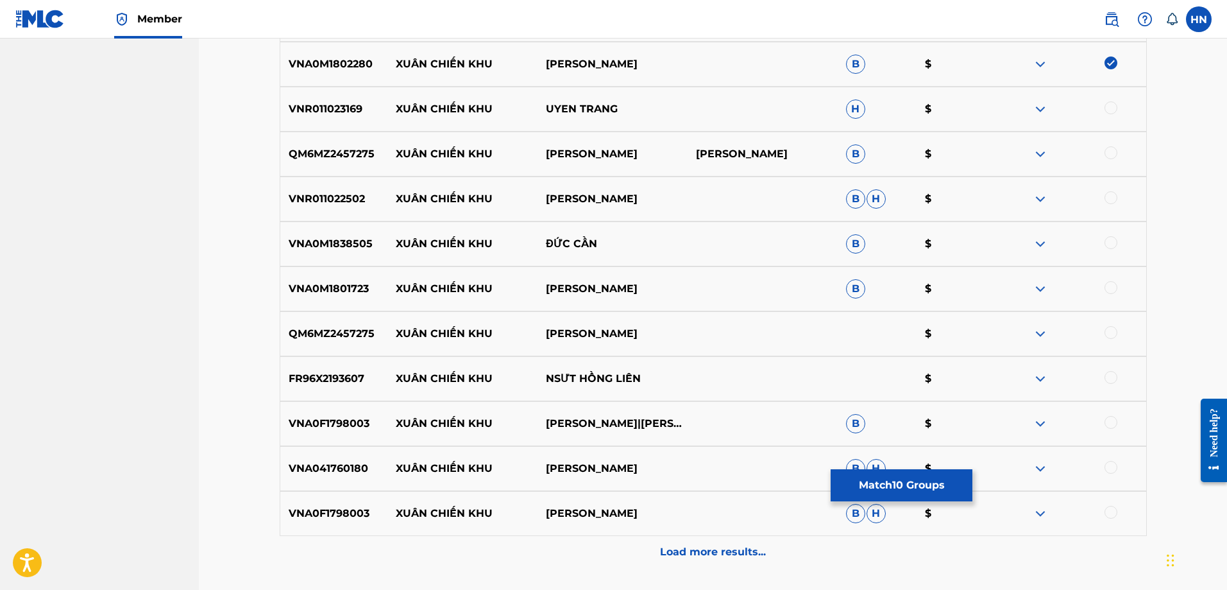
scroll to position [834, 0]
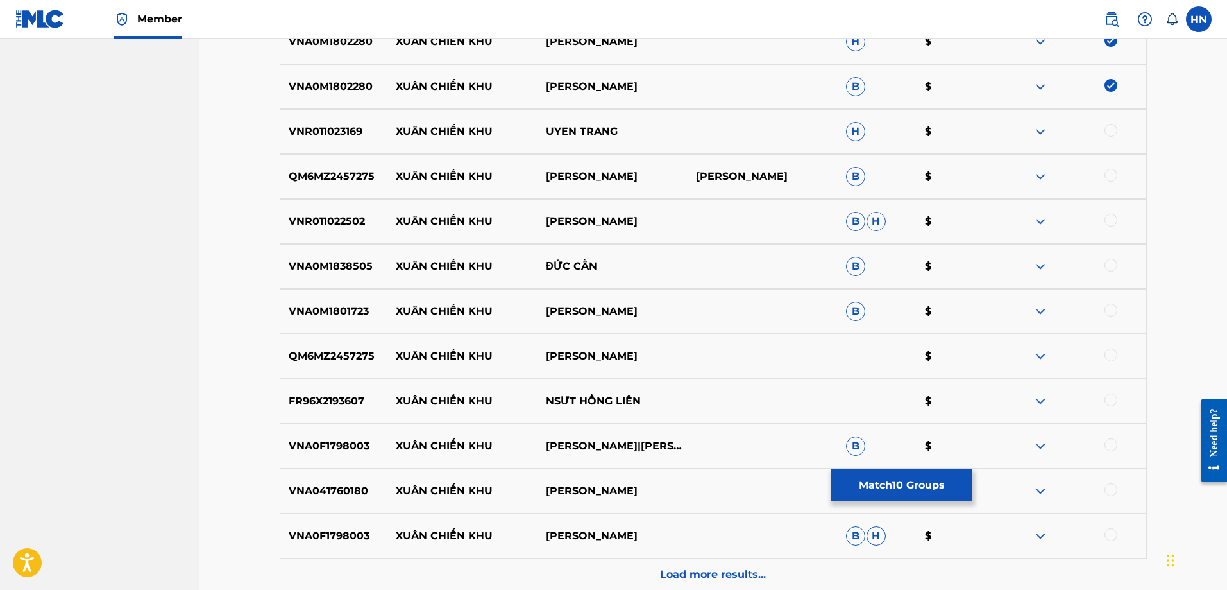
click at [340, 133] on p "VNR011023169" at bounding box center [334, 131] width 108 height 15
click at [1113, 122] on div "VNR011023169 XUÂN CHIẾN KHU UYEN TRANG H $" at bounding box center [713, 131] width 867 height 45
click at [1111, 127] on div at bounding box center [1111, 130] width 13 height 13
click at [303, 171] on p "QM6MZ2457275" at bounding box center [334, 176] width 108 height 15
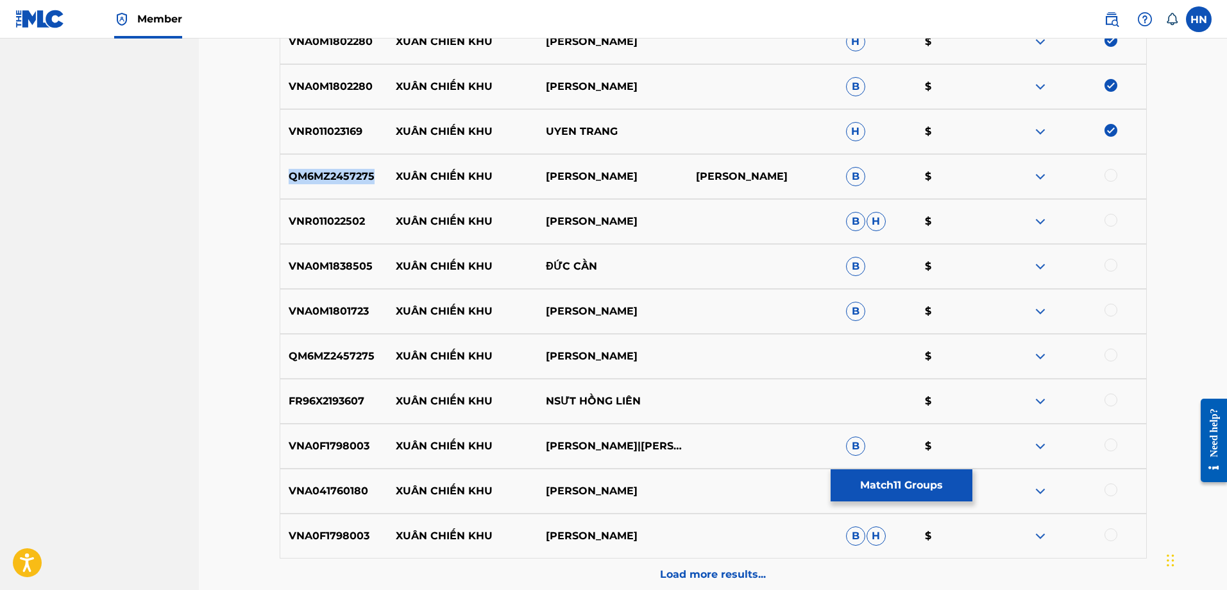
click at [303, 171] on p "QM6MZ2457275" at bounding box center [334, 176] width 108 height 15
click at [1106, 176] on div at bounding box center [1111, 175] width 13 height 13
click at [1110, 176] on img at bounding box center [1111, 175] width 13 height 13
click at [1118, 174] on div at bounding box center [1071, 176] width 150 height 15
click at [1107, 176] on div at bounding box center [1111, 175] width 13 height 13
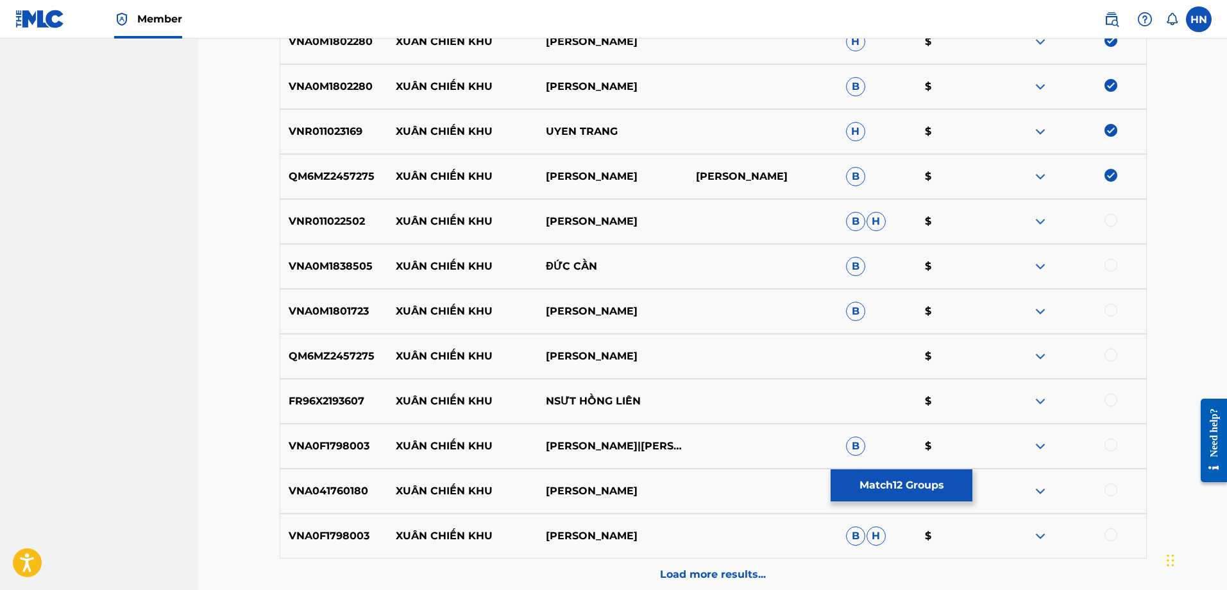
click at [336, 218] on p "VNR011022502" at bounding box center [334, 221] width 108 height 15
click at [1115, 219] on div at bounding box center [1111, 220] width 13 height 13
click at [329, 259] on p "VNA0M1838505" at bounding box center [334, 266] width 108 height 15
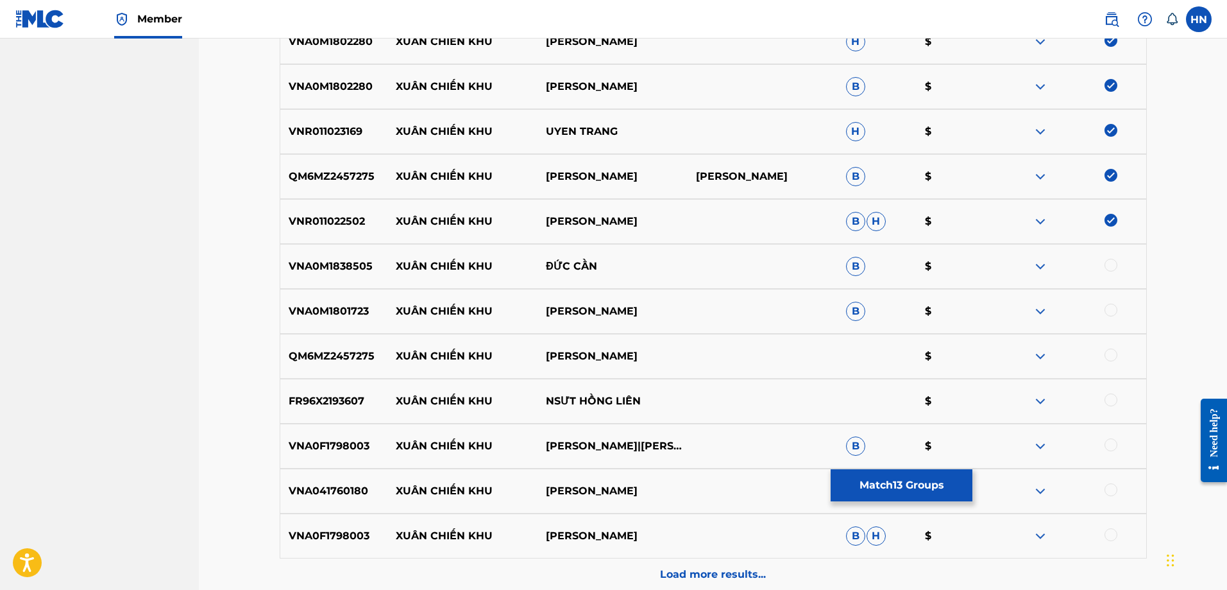
click at [1113, 262] on div at bounding box center [1111, 265] width 13 height 13
click at [335, 321] on div "VNA0M1801723 XUÂN CHIẾN KHU THANH THÚY B $" at bounding box center [713, 311] width 867 height 45
click at [1114, 311] on div at bounding box center [1111, 309] width 13 height 13
click at [324, 351] on p "QM6MZ2457275" at bounding box center [334, 355] width 108 height 15
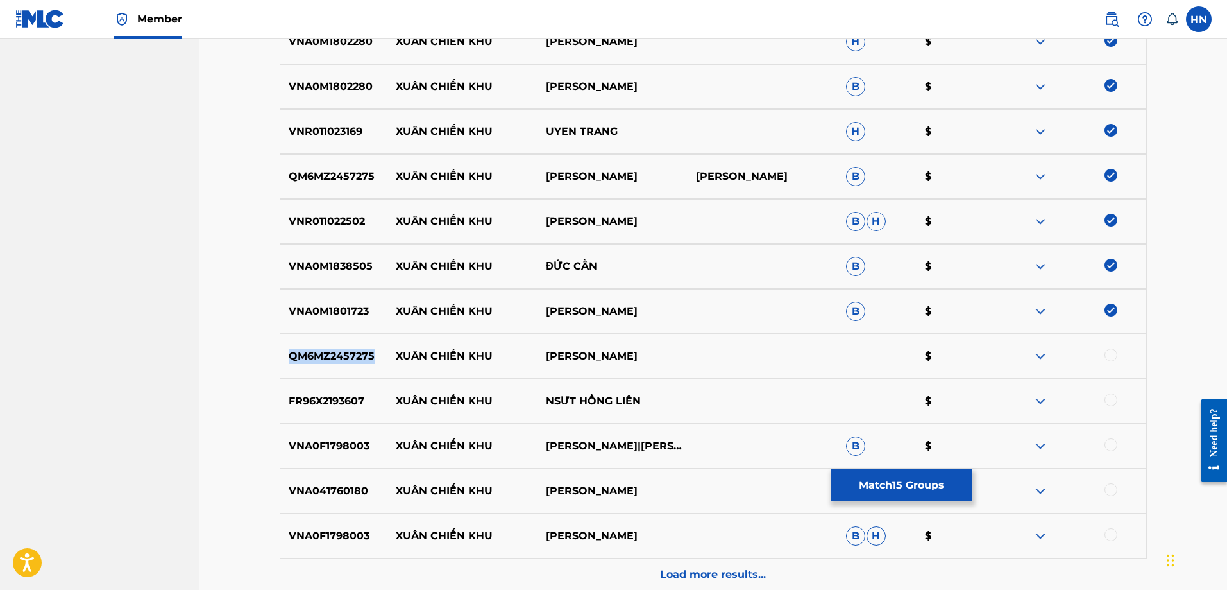
click at [324, 351] on p "QM6MZ2457275" at bounding box center [334, 355] width 108 height 15
click at [1107, 354] on div at bounding box center [1111, 354] width 13 height 13
click at [336, 402] on p "FR96X2193607" at bounding box center [334, 400] width 108 height 15
click at [336, 401] on p "FR96X2193607" at bounding box center [334, 400] width 108 height 15
click at [315, 393] on div "FR96X2193607 XUÂN CHIẾN KHU NSƯT HỒNG LIÊN $" at bounding box center [713, 401] width 867 height 45
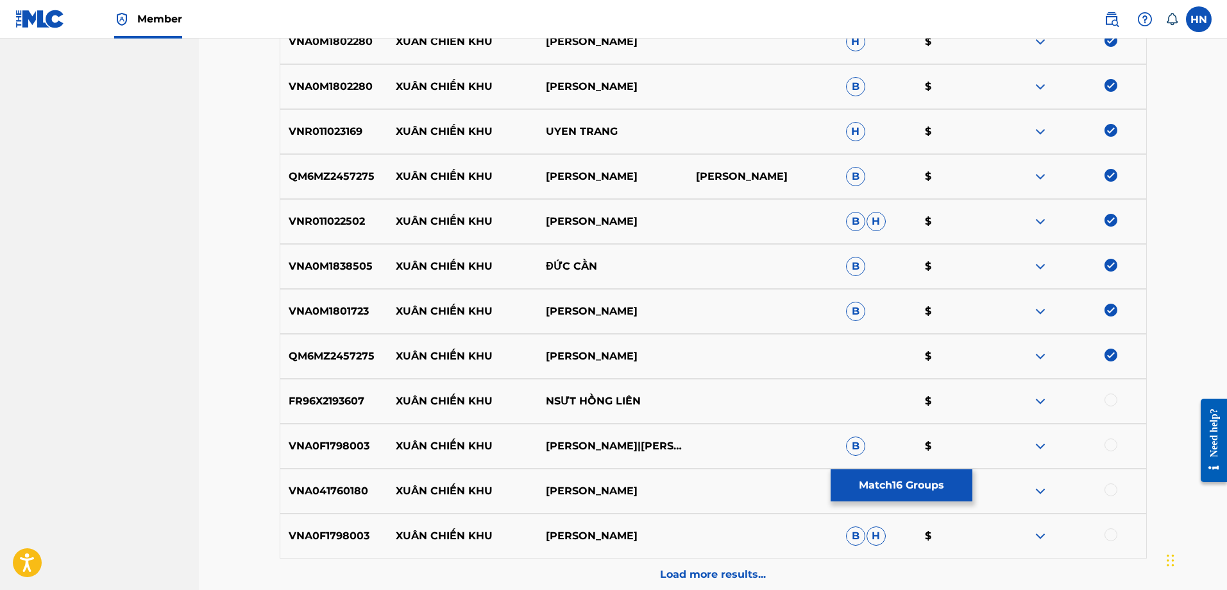
click at [315, 393] on div "FR96X2193607 XUÂN CHIẾN KHU NSƯT HỒNG LIÊN $" at bounding box center [713, 401] width 867 height 45
click at [1103, 397] on div at bounding box center [1071, 400] width 150 height 15
click at [1110, 398] on div at bounding box center [1111, 399] width 13 height 13
click at [351, 451] on p "VNA0F1798003" at bounding box center [334, 445] width 108 height 15
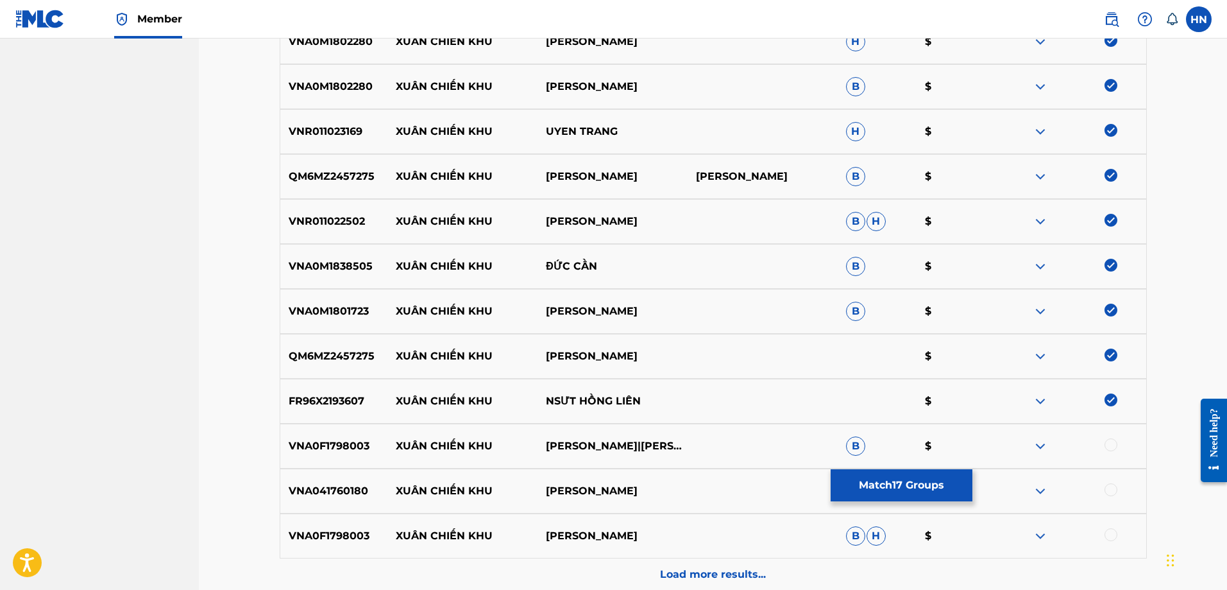
click at [1108, 448] on div at bounding box center [1111, 444] width 13 height 13
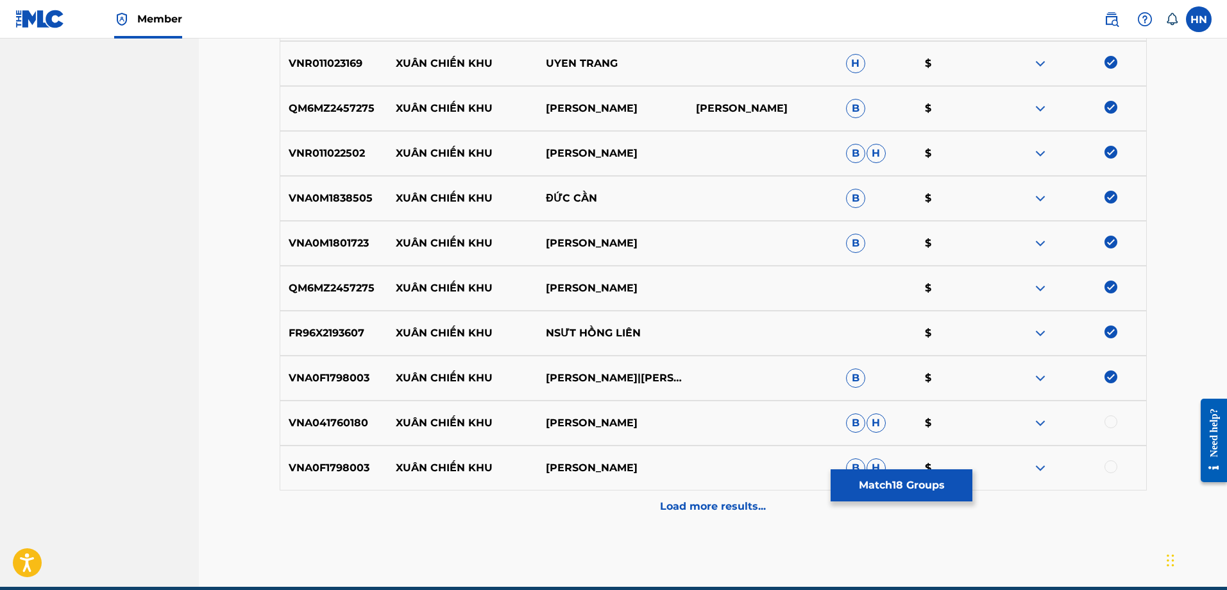
scroll to position [961, 0]
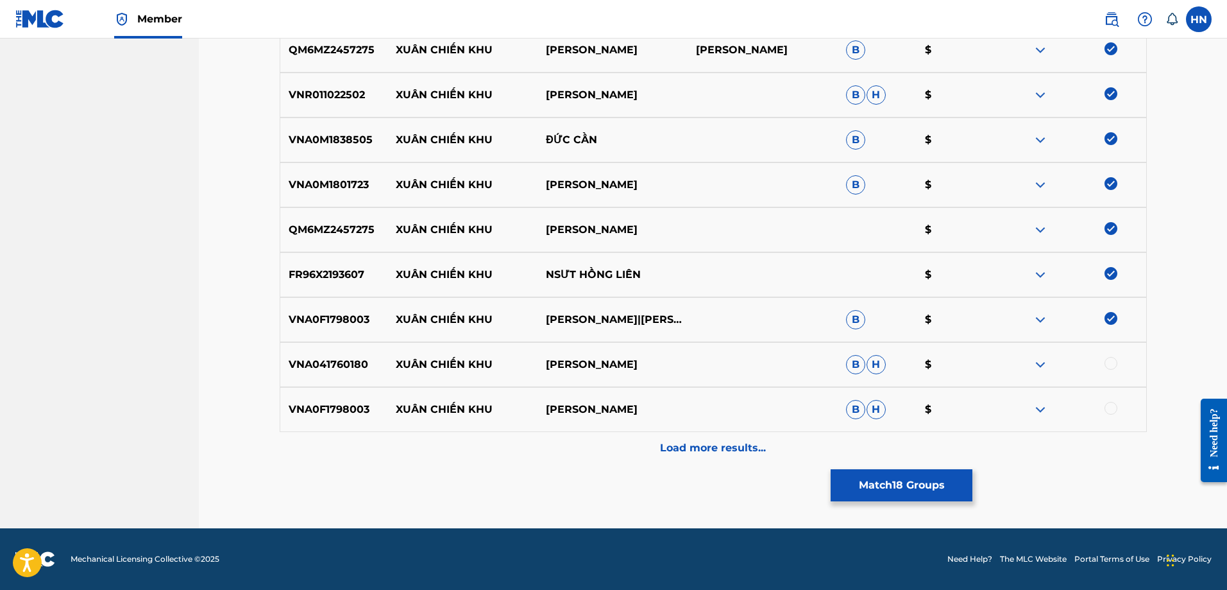
click at [347, 377] on div "VNA041760180 XUÂN CHIẾN KHU ÁI XUÂN B H $" at bounding box center [713, 364] width 867 height 45
click at [1109, 363] on div at bounding box center [1111, 363] width 13 height 13
click at [340, 406] on p "VNA0F1798003" at bounding box center [334, 409] width 108 height 15
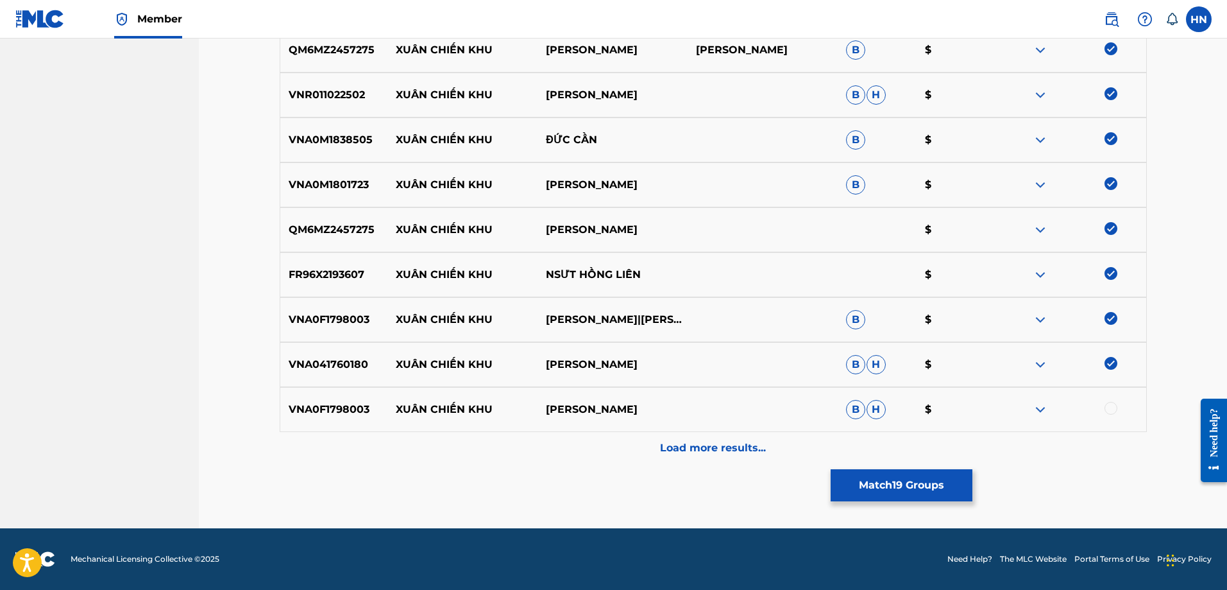
click at [1111, 414] on div at bounding box center [1111, 408] width 13 height 13
click at [675, 438] on div "Load more results..." at bounding box center [713, 448] width 867 height 32
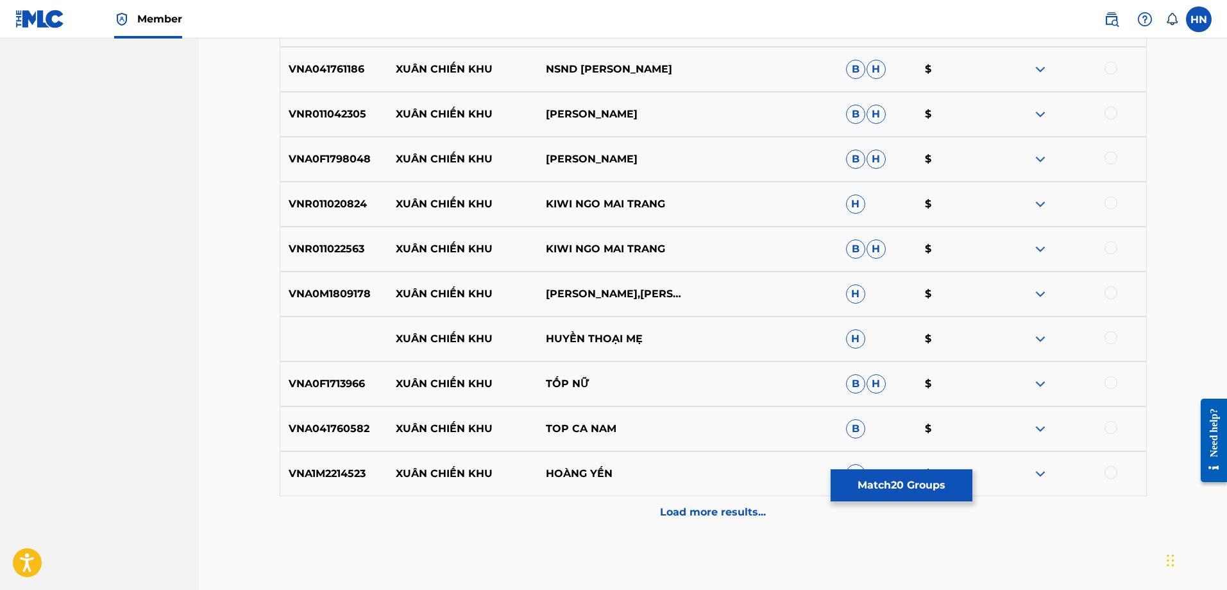
scroll to position [1281, 0]
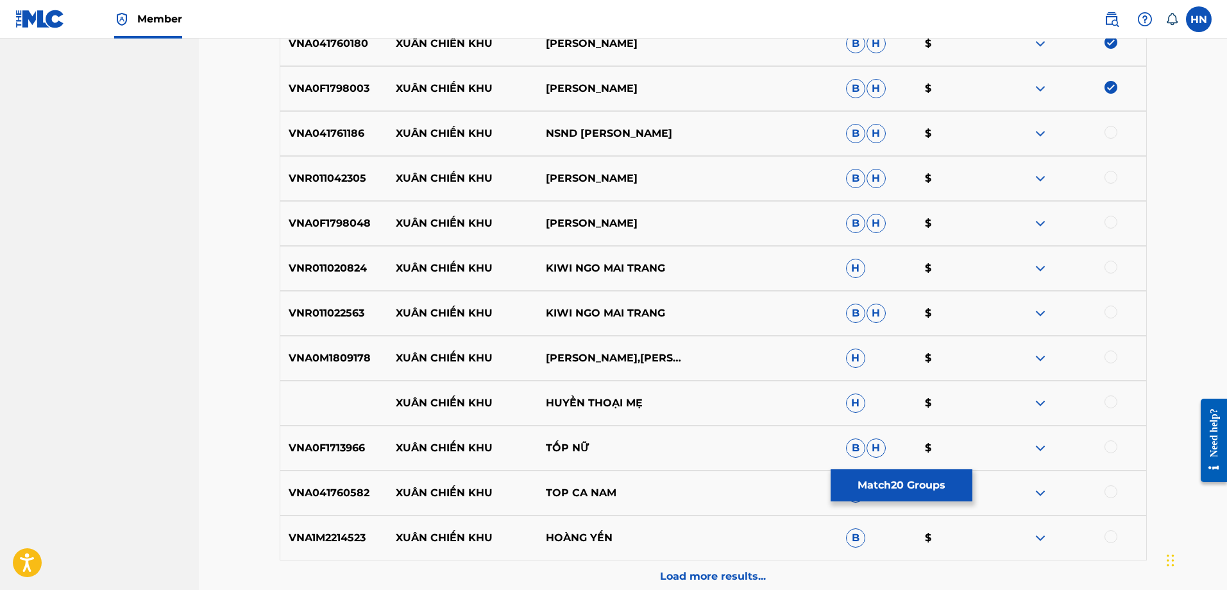
click at [361, 128] on p "VNA041761186" at bounding box center [334, 133] width 108 height 15
click at [1115, 134] on div at bounding box center [1111, 132] width 13 height 13
click at [339, 178] on p "VNR011042305" at bounding box center [334, 178] width 108 height 15
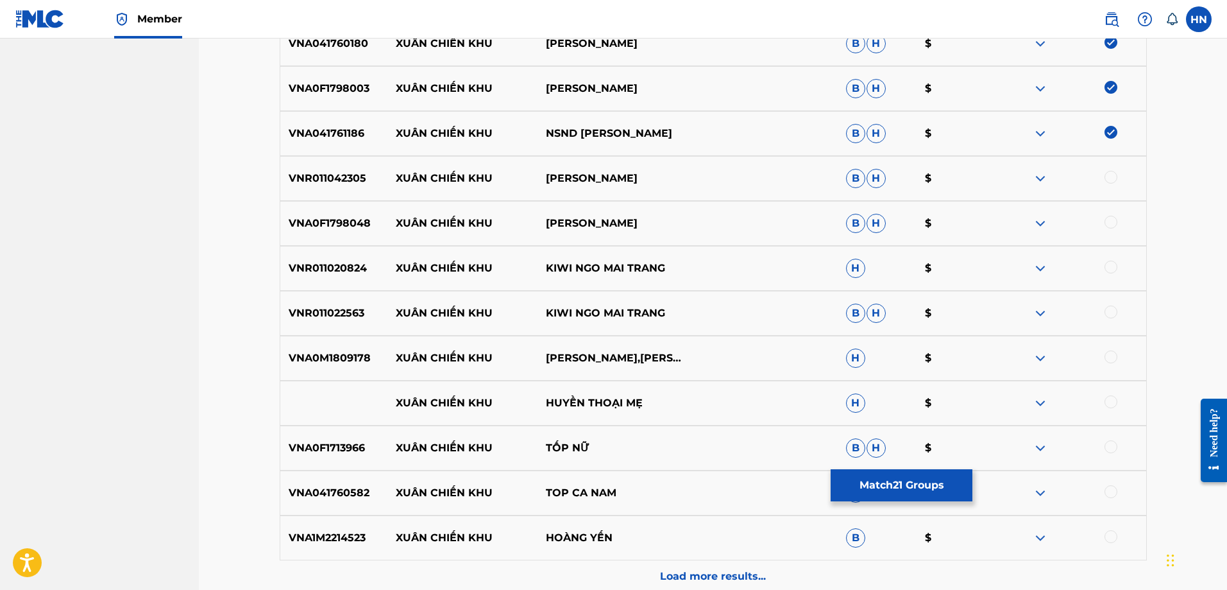
click at [1109, 174] on div at bounding box center [1111, 177] width 13 height 13
click at [332, 221] on p "VNA0F1798048" at bounding box center [334, 223] width 108 height 15
click at [1108, 222] on div at bounding box center [1111, 222] width 13 height 13
click at [344, 260] on p "VNR011020824" at bounding box center [334, 267] width 108 height 15
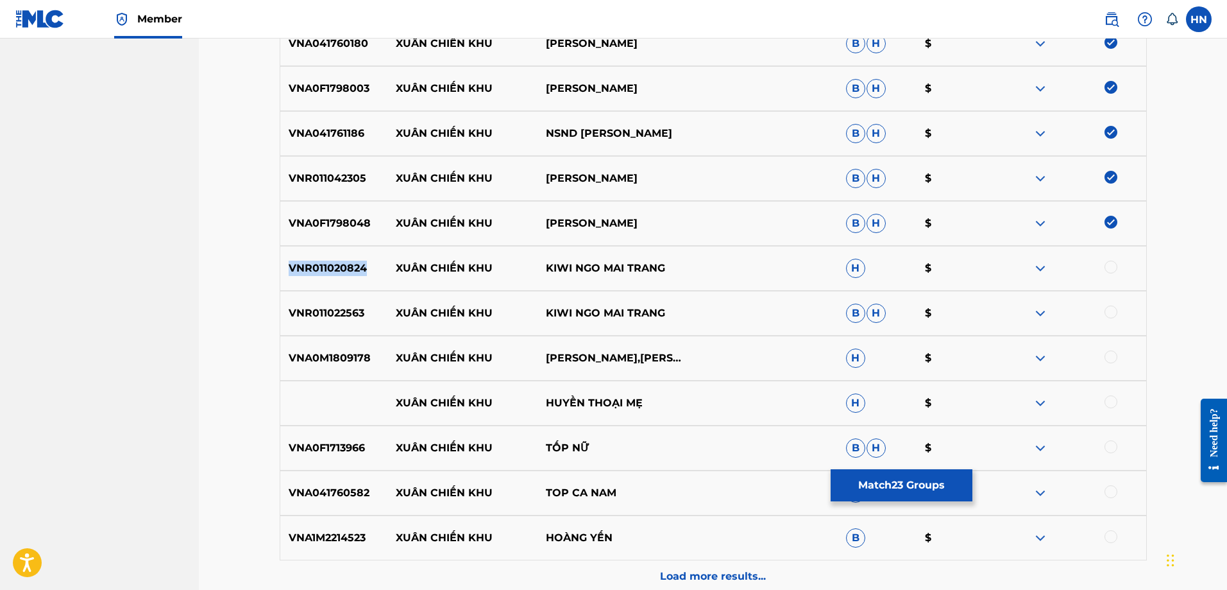
click at [344, 260] on p "VNR011020824" at bounding box center [334, 267] width 108 height 15
click at [1109, 264] on div at bounding box center [1111, 266] width 13 height 13
click at [332, 323] on div "VNR011022563 XUÂN CHIẾN KHU KIWI NGO MAI TRANG B H $" at bounding box center [713, 313] width 867 height 45
click at [1110, 309] on div at bounding box center [1111, 311] width 13 height 13
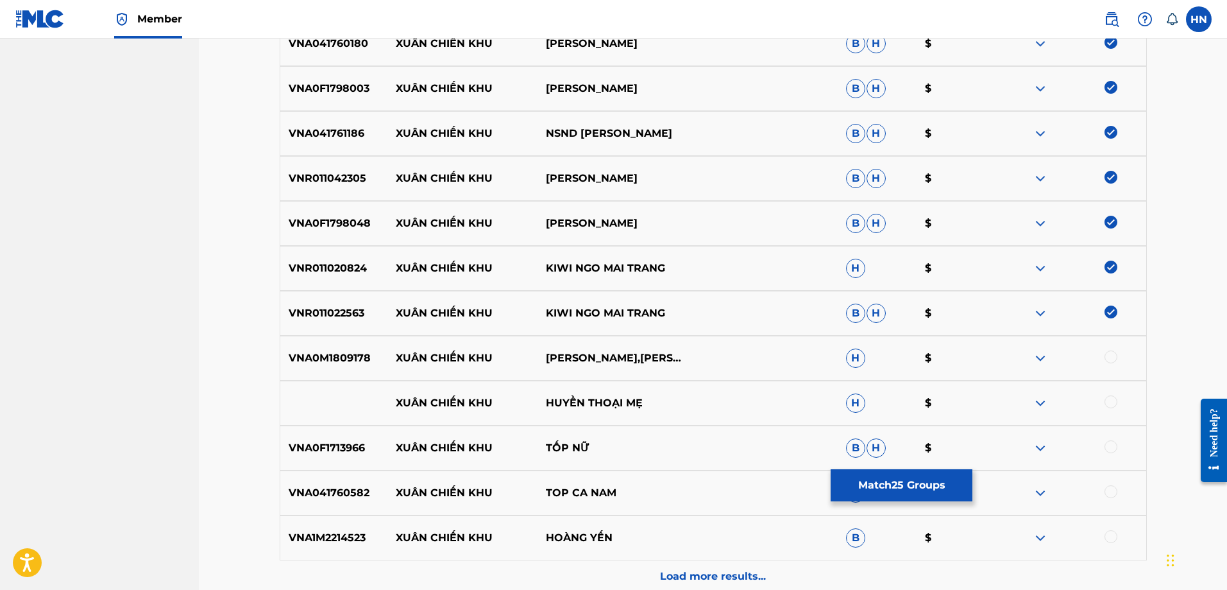
click at [316, 338] on div "VNA0M1809178 XUÂN CHIẾN KHU VÂN KHÁNH,HẠNH NGUYÊN,BONNEUR TRINH H $" at bounding box center [713, 358] width 867 height 45
click at [1115, 354] on div at bounding box center [1111, 356] width 13 height 13
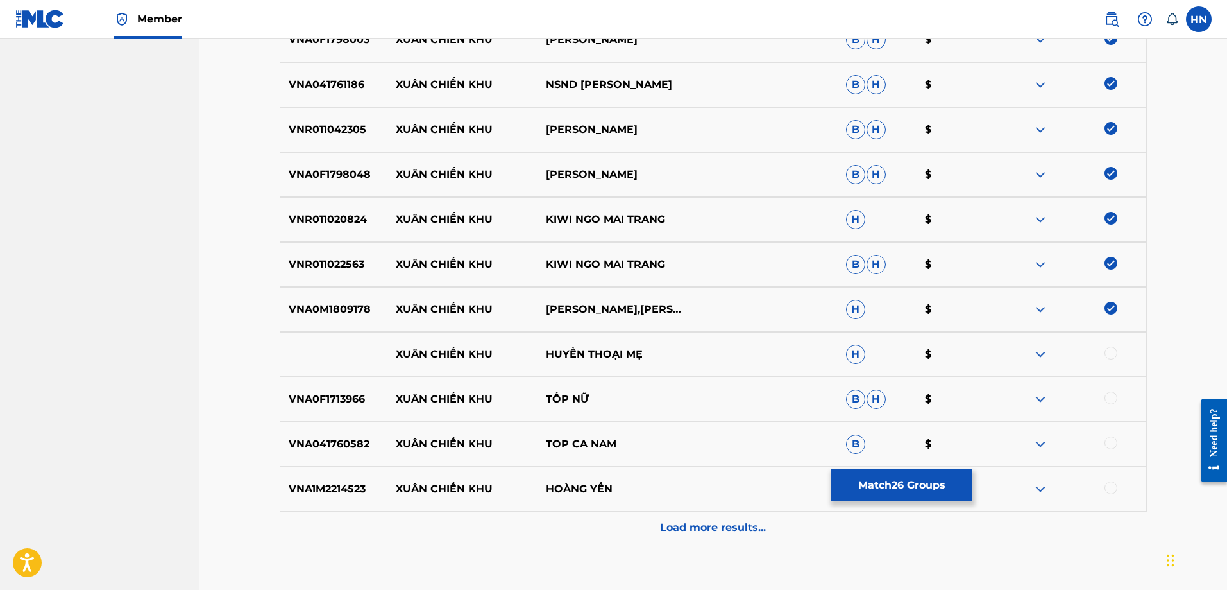
scroll to position [1410, 0]
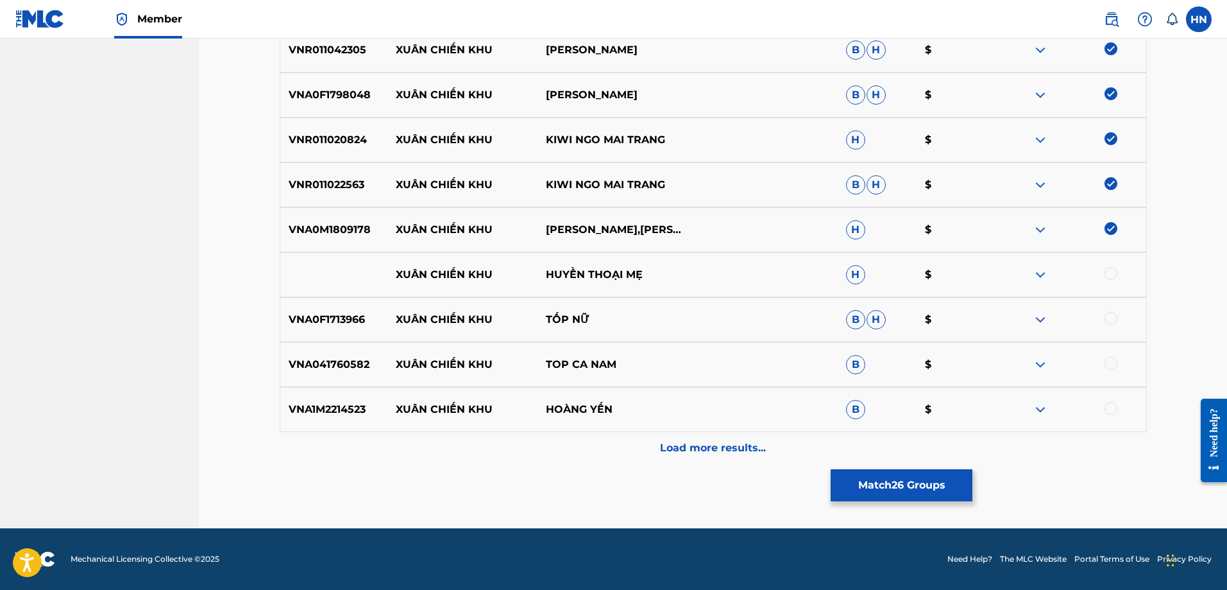
click at [1043, 277] on img at bounding box center [1040, 274] width 15 height 15
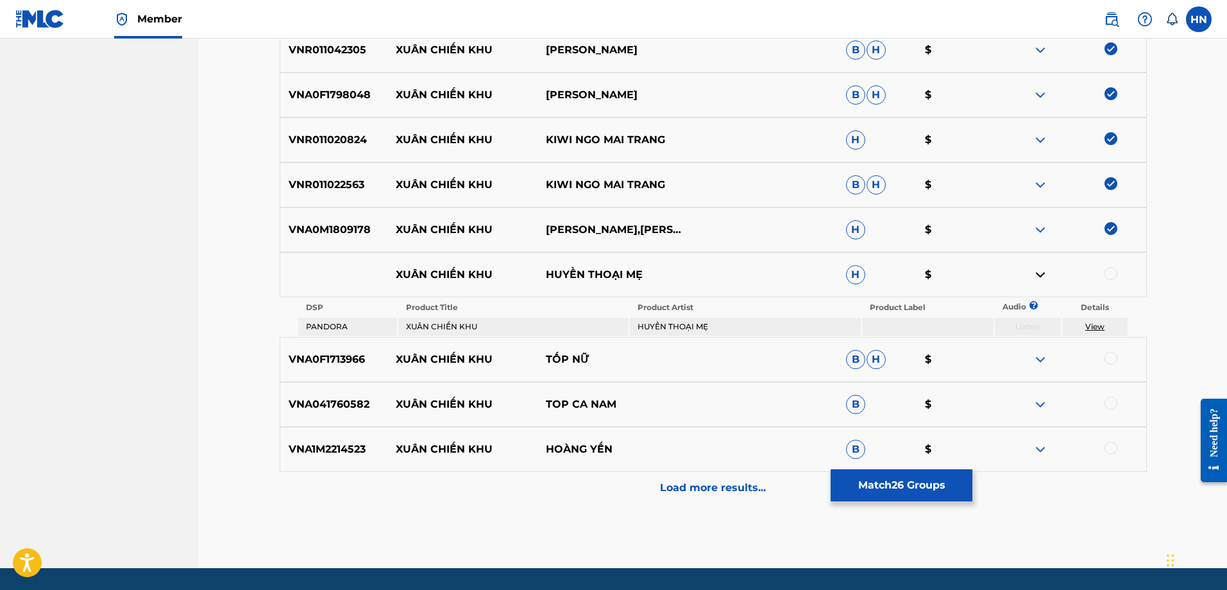
click at [291, 343] on div "VNA0F1713966 XUÂN CHIẾN KHU TỐP NỮ B H $" at bounding box center [713, 359] width 867 height 45
click at [1113, 363] on div at bounding box center [1111, 358] width 13 height 13
click at [332, 391] on div "VNA041760582 XUÂN CHIẾN KHU TOP CA NAM B $" at bounding box center [713, 404] width 867 height 45
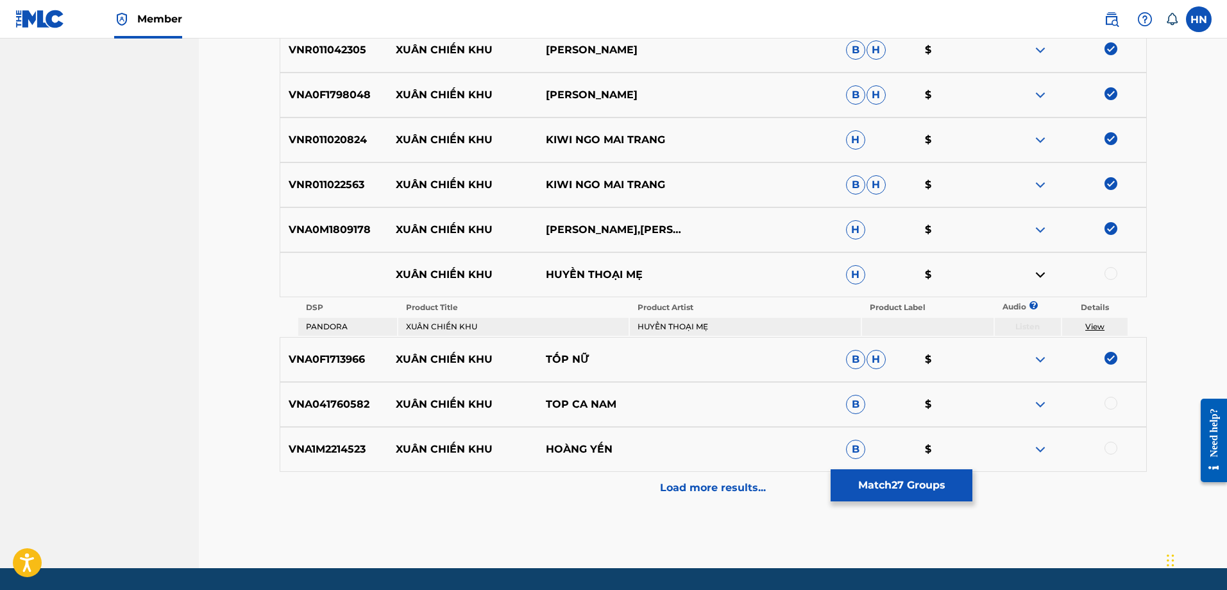
click at [1114, 406] on div at bounding box center [1111, 403] width 13 height 13
click at [342, 447] on p "VNA1M2214523" at bounding box center [334, 448] width 108 height 15
click at [1114, 446] on div at bounding box center [1111, 447] width 13 height 13
click at [723, 488] on p "Load more results..." at bounding box center [713, 487] width 106 height 15
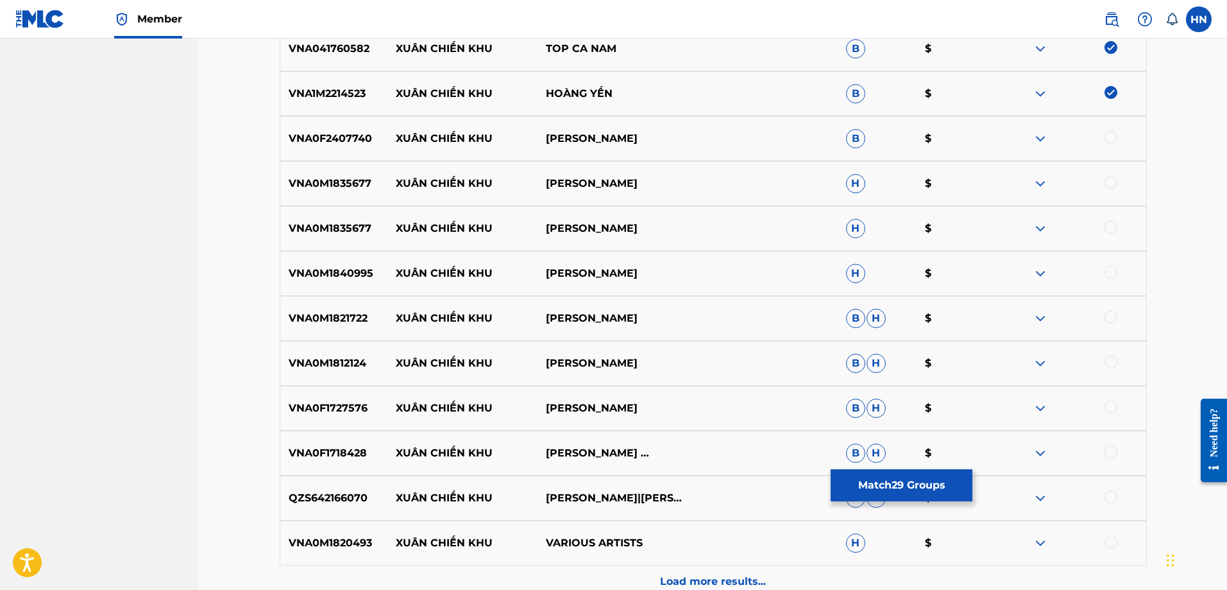
scroll to position [1730, 0]
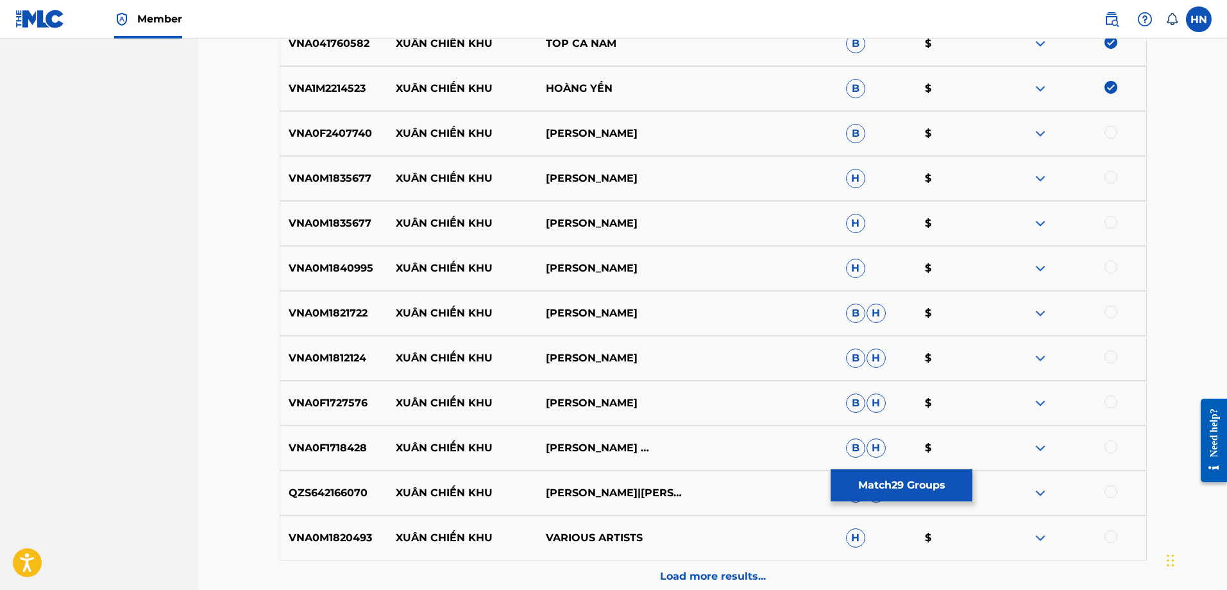
click at [330, 124] on div "VNA0F2407740 XUÂN CHIẾN KHU ĐẶNG KIM YẾN B $" at bounding box center [713, 133] width 867 height 45
click at [1112, 129] on div at bounding box center [1111, 132] width 13 height 13
click at [319, 187] on div "VNA0M1835677 XUÂN CHIẾN KHU THANH THÚY H $" at bounding box center [713, 178] width 867 height 45
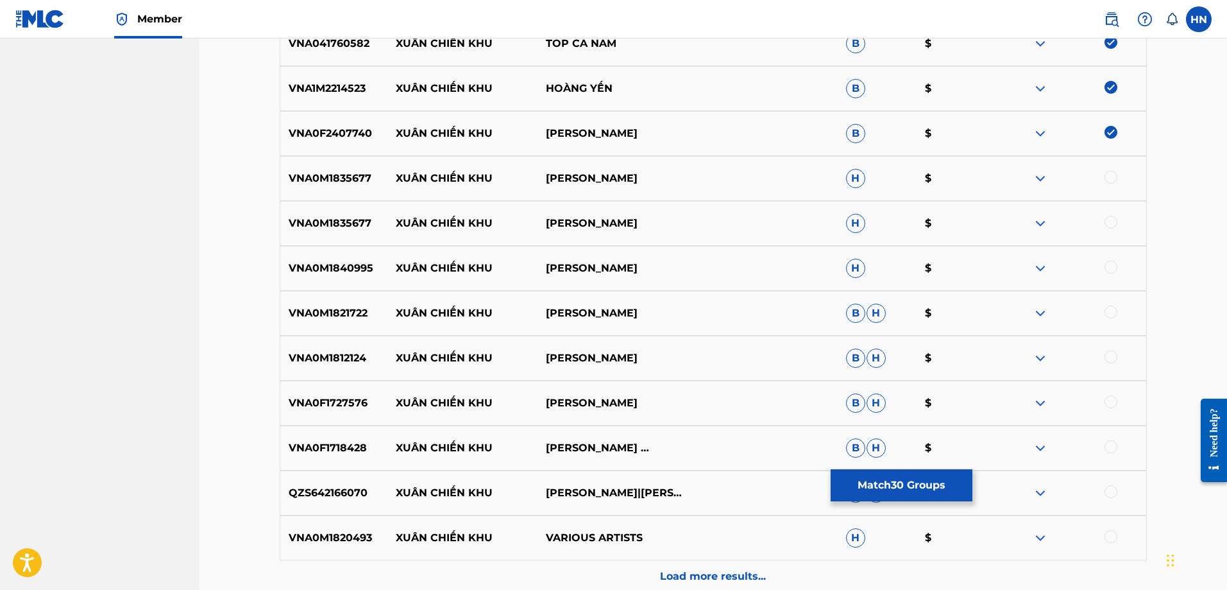
click at [1113, 175] on div at bounding box center [1111, 177] width 13 height 13
click at [1111, 214] on div "VNA0M1835677 XUÂN CHIẾN KHU THANH THUY H $" at bounding box center [713, 223] width 867 height 45
click at [1111, 217] on div at bounding box center [1111, 222] width 13 height 13
click at [343, 266] on p "VNA0M1840995" at bounding box center [334, 267] width 108 height 15
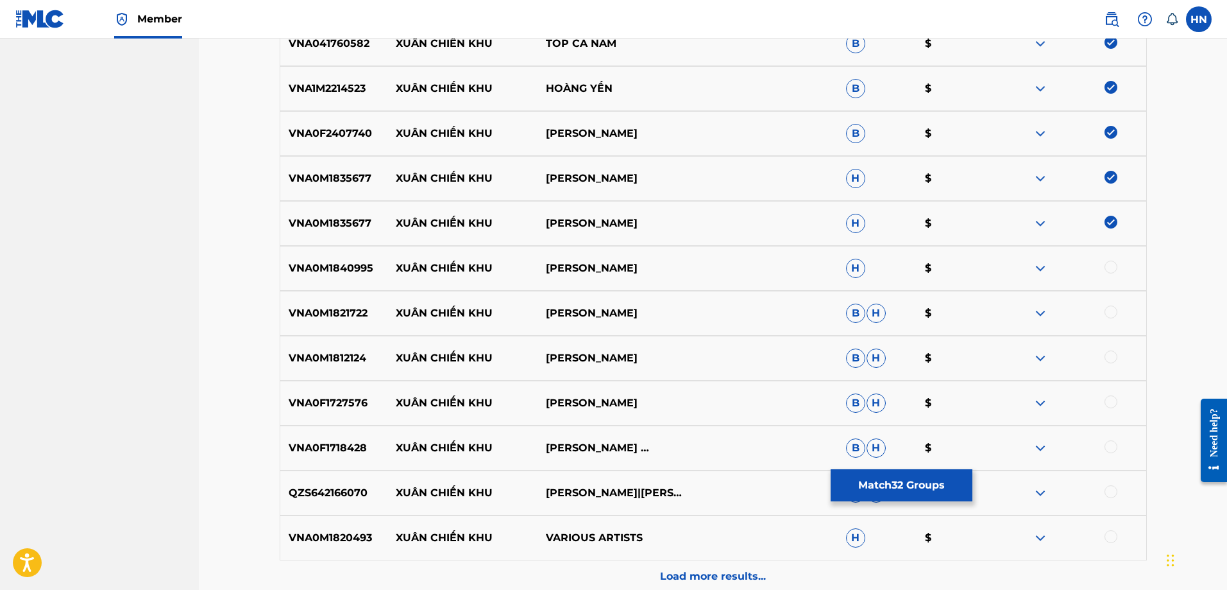
click at [1107, 266] on div at bounding box center [1111, 266] width 13 height 13
click at [302, 326] on div "VNA0M1821722 XUÂN CHIẾN KHU ANH ĐÀO B H $" at bounding box center [713, 313] width 867 height 45
click at [1118, 311] on div at bounding box center [1071, 312] width 150 height 15
click at [1116, 312] on div at bounding box center [1111, 311] width 13 height 13
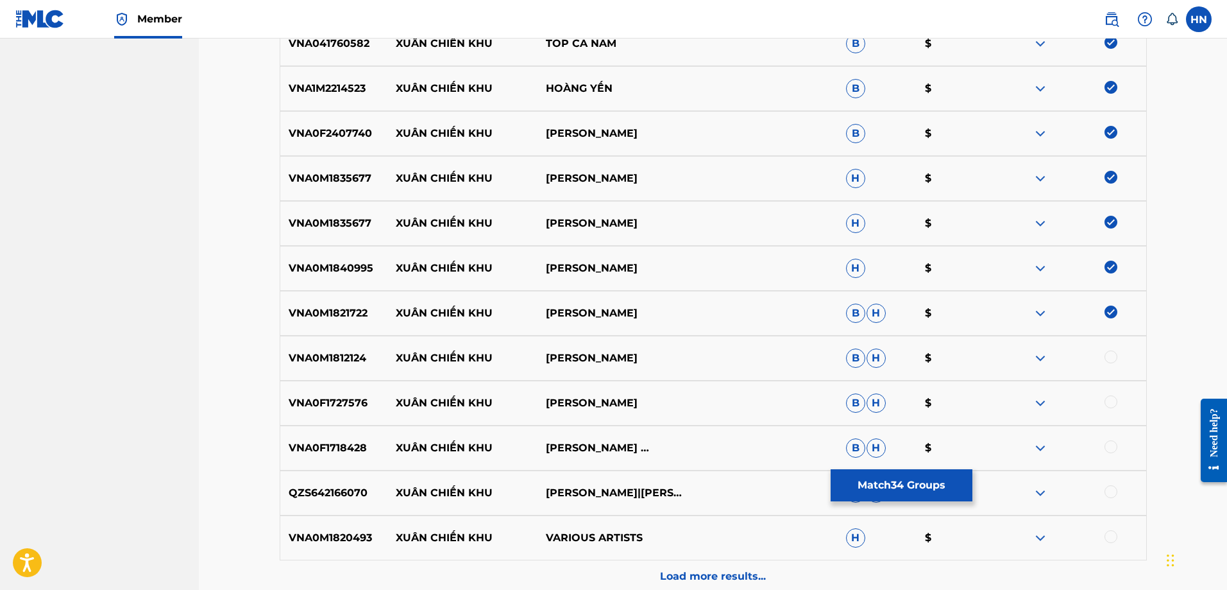
click at [328, 355] on p "VNA0M1812124" at bounding box center [334, 357] width 108 height 15
click at [1115, 358] on div at bounding box center [1111, 356] width 13 height 13
click at [329, 409] on p "VNA0F1727576" at bounding box center [334, 402] width 108 height 15
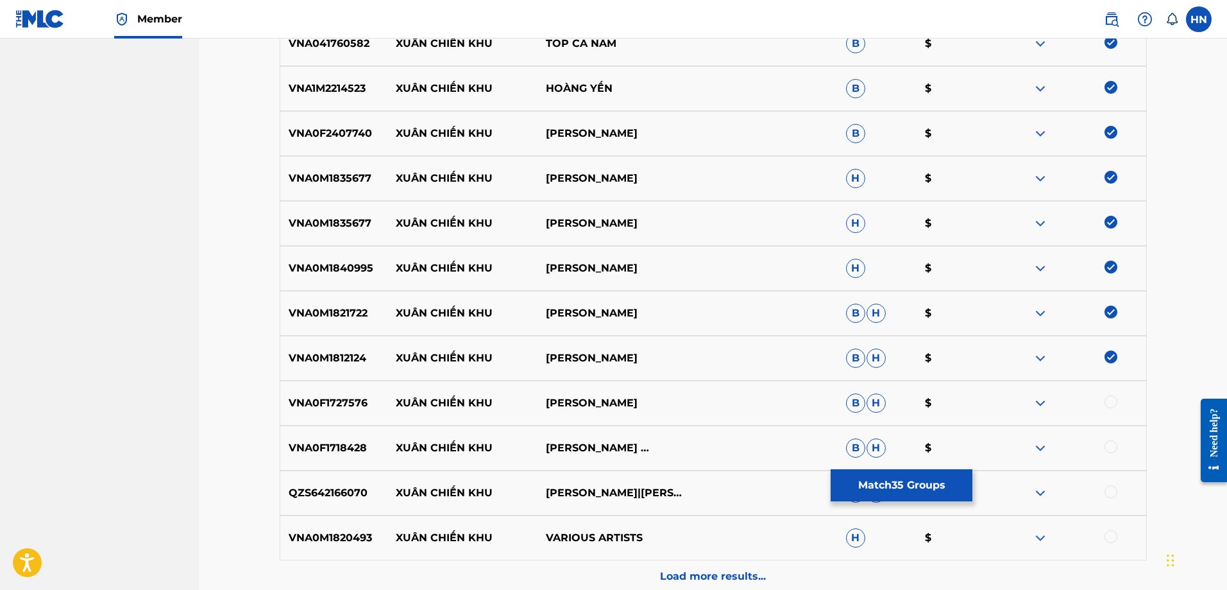
click at [1107, 401] on div at bounding box center [1111, 401] width 13 height 13
click at [357, 448] on p "VNA0F1718428" at bounding box center [334, 447] width 108 height 15
click at [1107, 443] on div at bounding box center [1111, 446] width 13 height 13
click at [281, 497] on p "QZS642166070" at bounding box center [334, 492] width 108 height 15
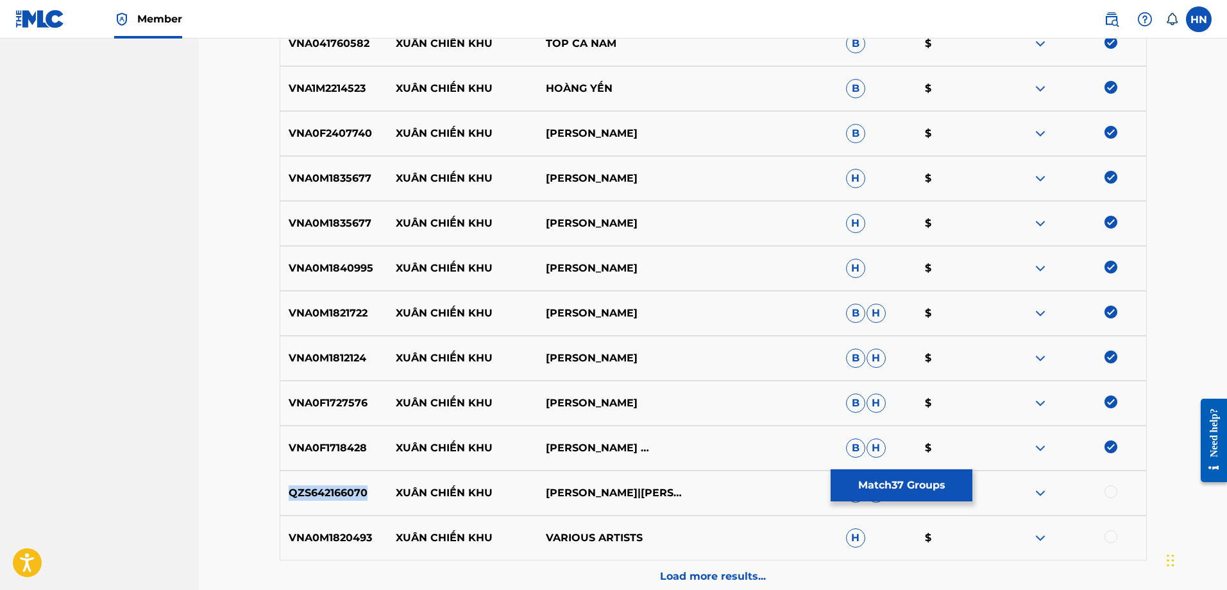
click at [281, 497] on p "QZS642166070" at bounding box center [334, 492] width 108 height 15
click at [1114, 490] on div at bounding box center [1111, 491] width 13 height 13
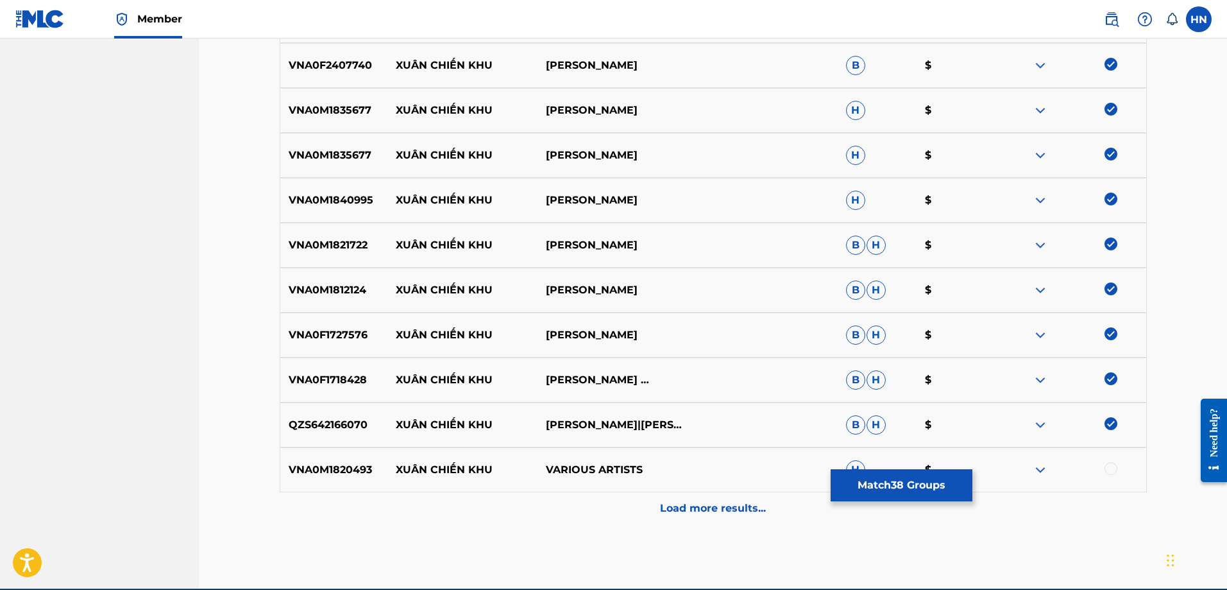
scroll to position [1859, 0]
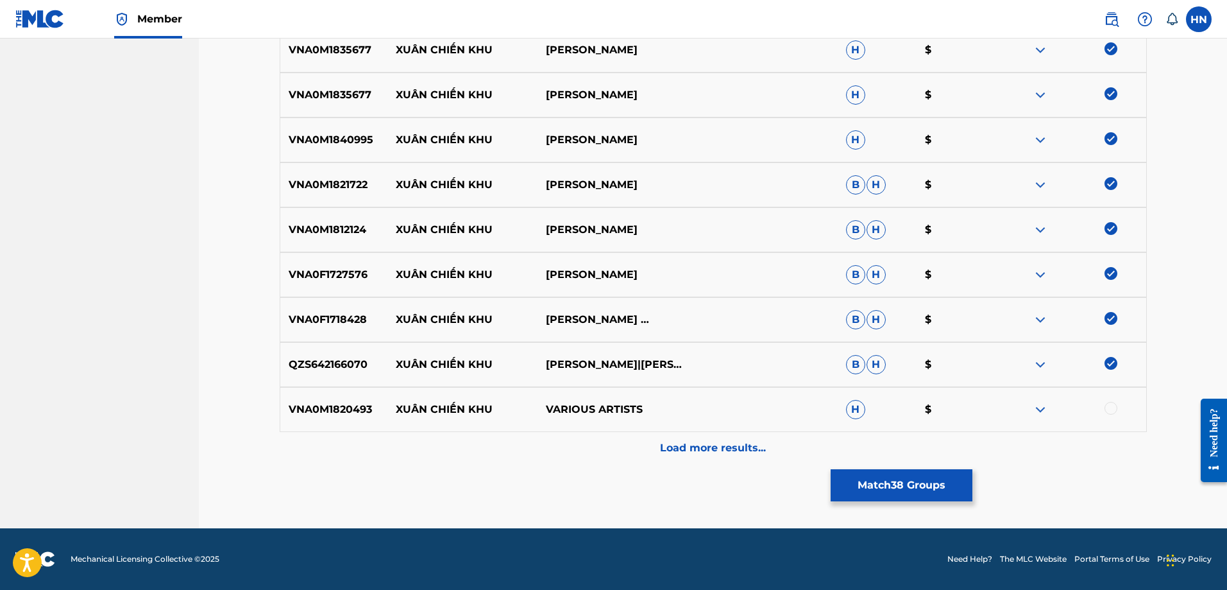
click at [1030, 407] on div at bounding box center [1071, 409] width 150 height 15
click at [1034, 411] on img at bounding box center [1040, 409] width 15 height 15
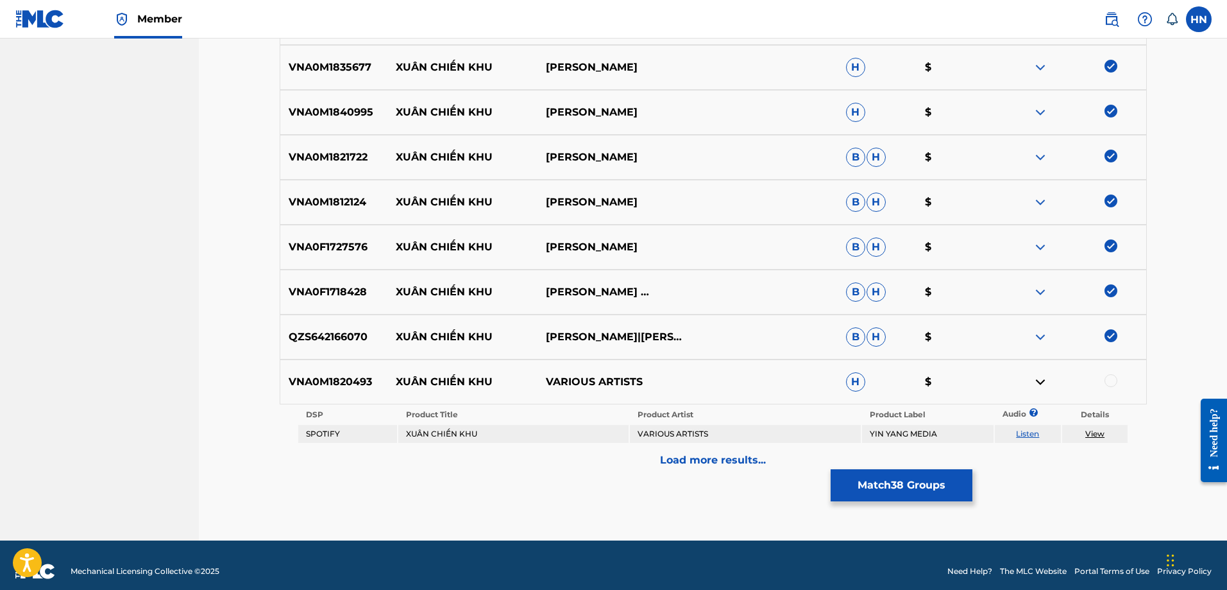
scroll to position [1899, 0]
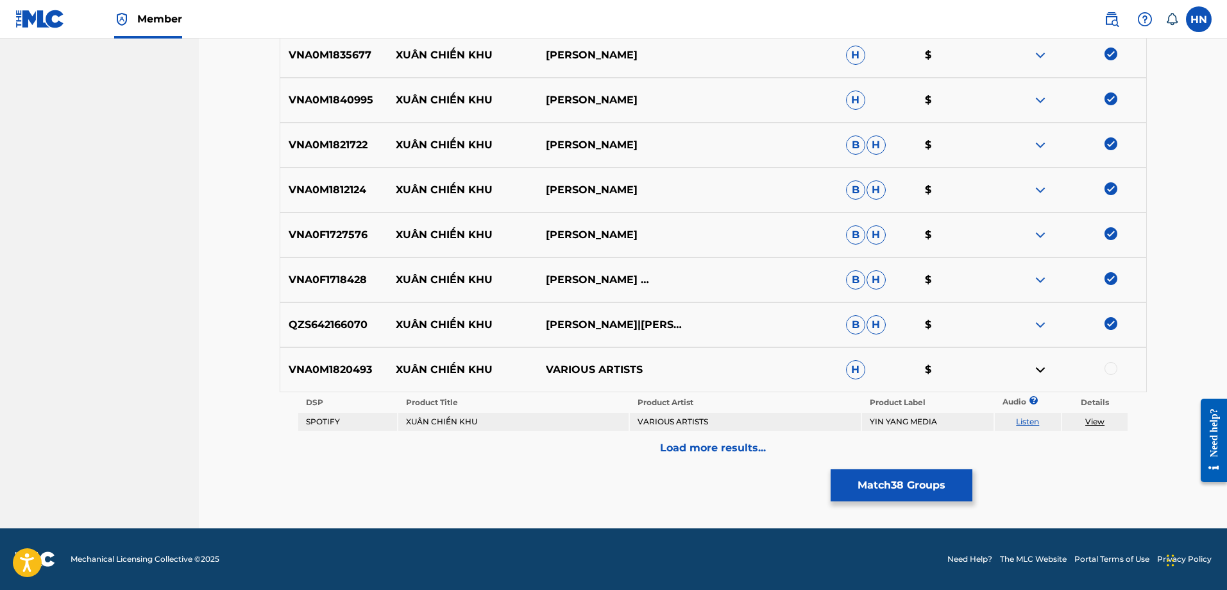
click at [1021, 419] on link "Listen" at bounding box center [1027, 421] width 23 height 10
click at [350, 354] on div "VNA0M1820493 XUÂN CHIẾN KHU VARIOUS ARTISTS H $" at bounding box center [713, 369] width 867 height 45
click at [1109, 368] on div at bounding box center [1111, 368] width 13 height 13
click at [781, 444] on div "Load more results..." at bounding box center [713, 448] width 867 height 32
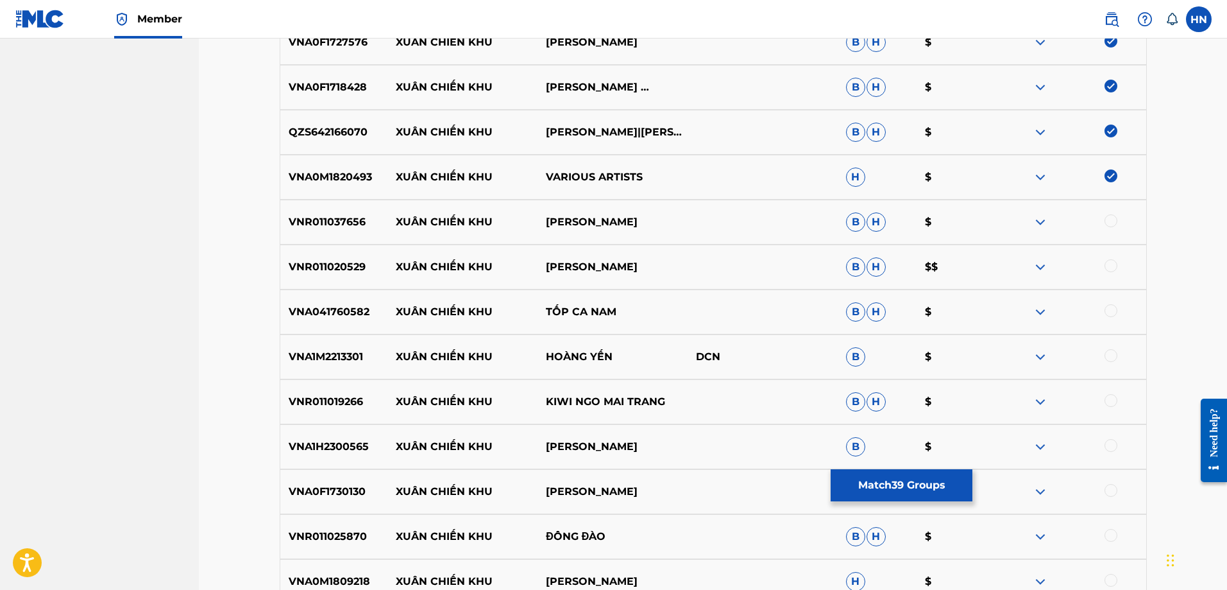
scroll to position [2155, 0]
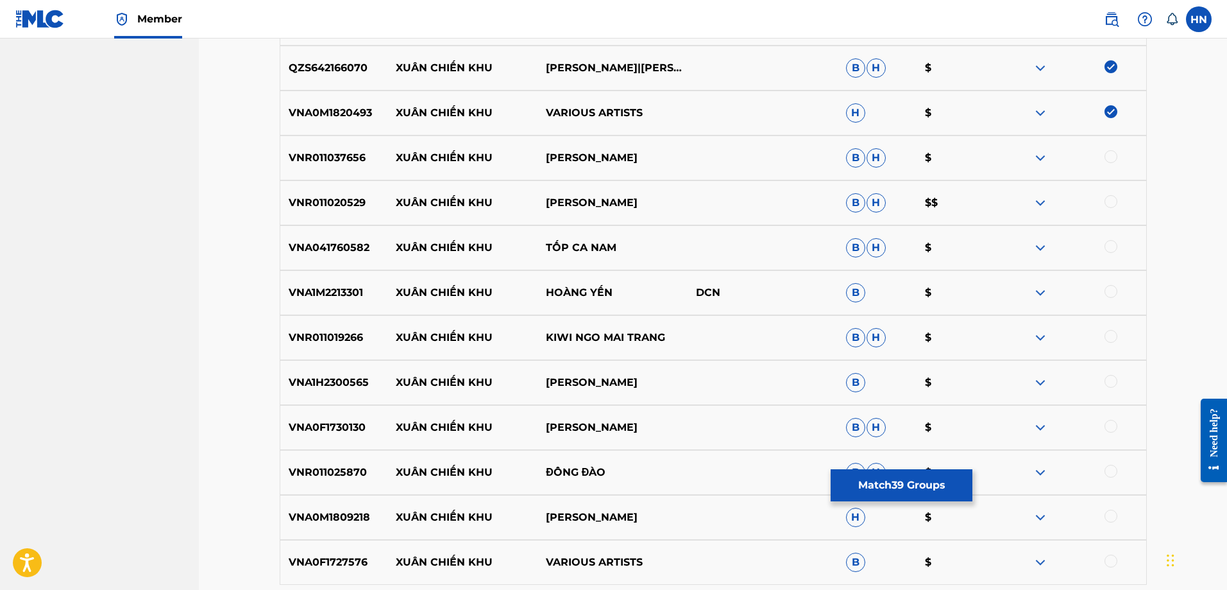
click at [336, 148] on div "VNR011037656 XUÂN CHIẾN KHU TRANG NHUNG B H $" at bounding box center [713, 157] width 867 height 45
click at [1115, 153] on div at bounding box center [1111, 156] width 13 height 13
click at [323, 191] on div "VNR011020529 XUÂN CHIẾN KHU TRANG NHUNG B H $$" at bounding box center [713, 202] width 867 height 45
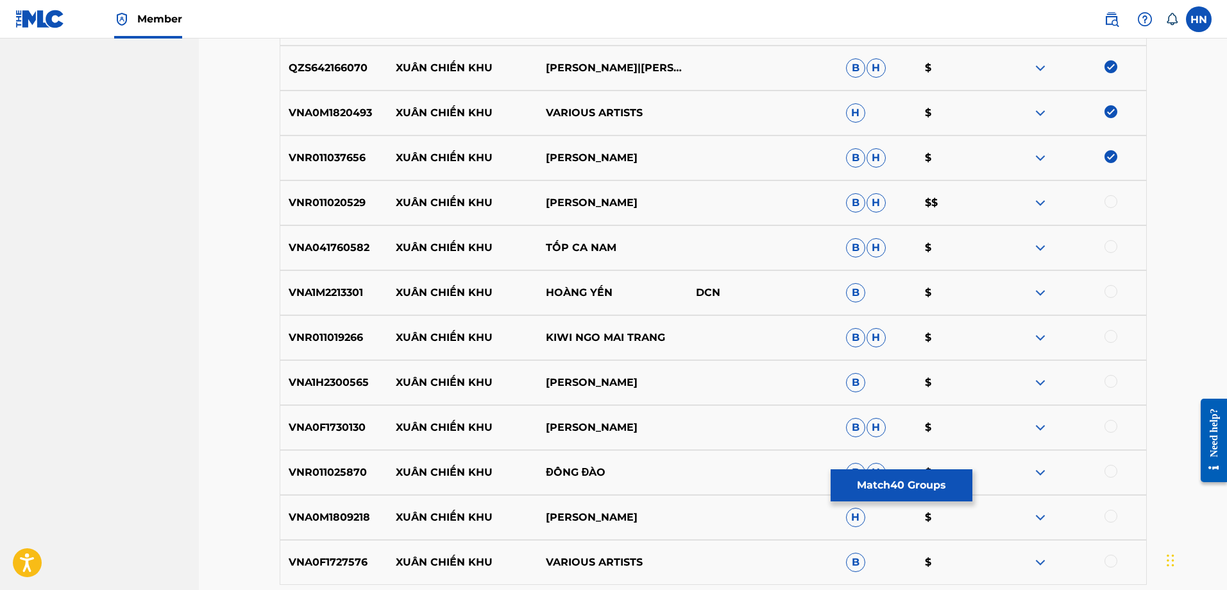
click at [1113, 205] on div at bounding box center [1111, 201] width 13 height 13
click at [342, 259] on div "VNA041760582 XUÂN CHIẾN KHU TỐP CA NAM B H $" at bounding box center [713, 247] width 867 height 45
click at [1107, 244] on div at bounding box center [1111, 246] width 13 height 13
click at [324, 288] on p "VNA1M2213301" at bounding box center [334, 292] width 108 height 15
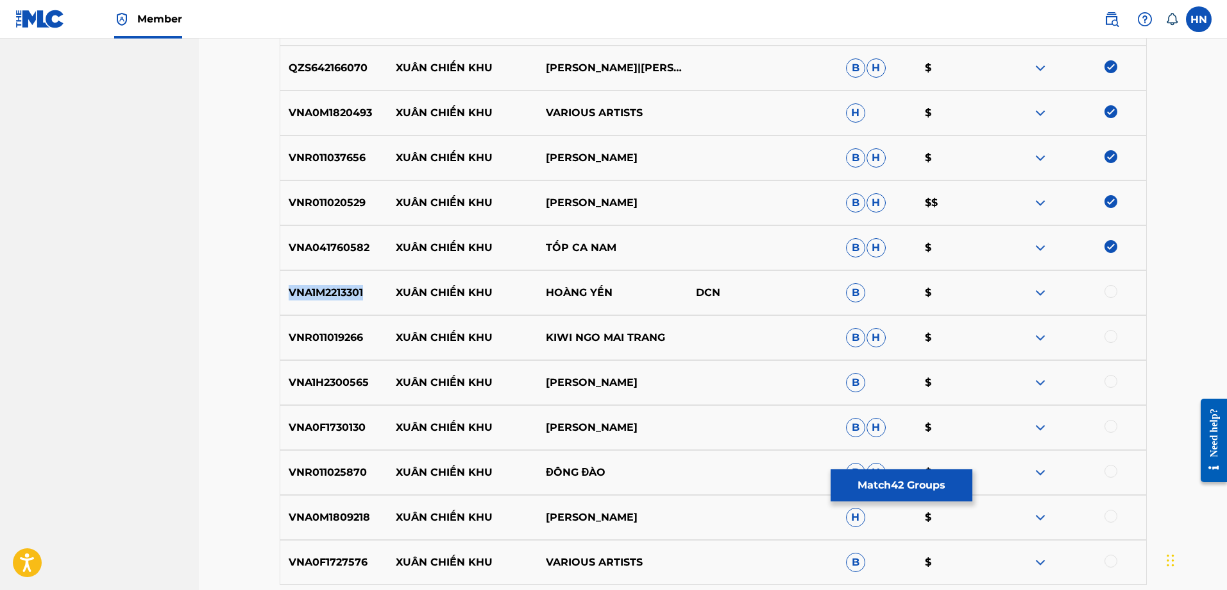
click at [324, 288] on p "VNA1M2213301" at bounding box center [334, 292] width 108 height 15
click at [1119, 296] on div at bounding box center [1071, 292] width 150 height 15
click at [1114, 296] on div at bounding box center [1111, 291] width 13 height 13
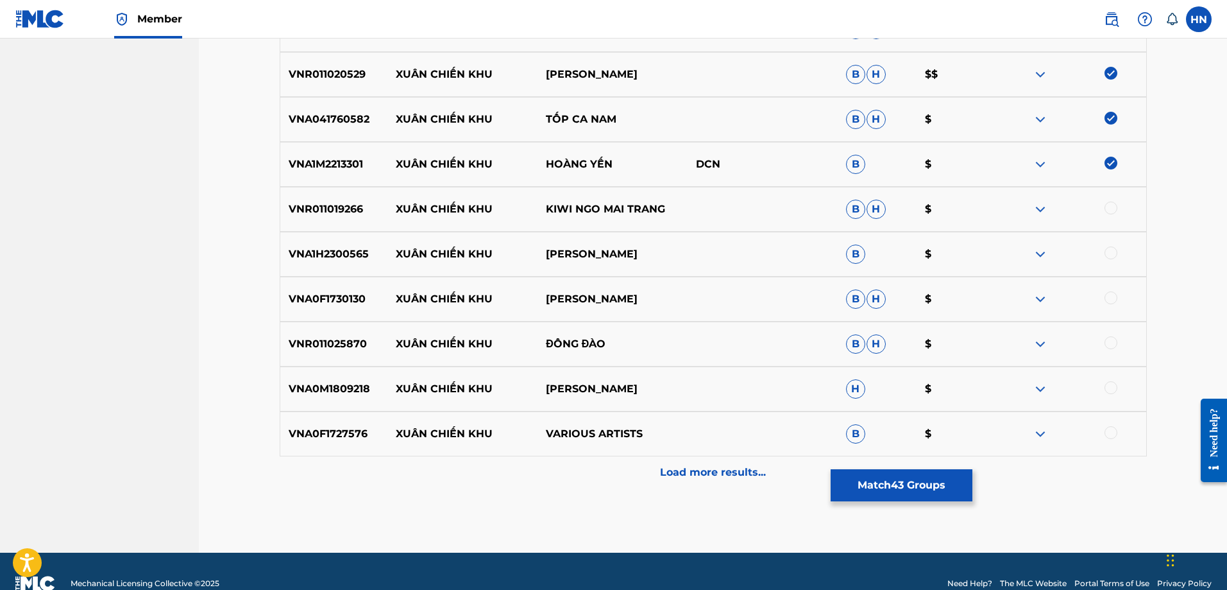
scroll to position [2308, 0]
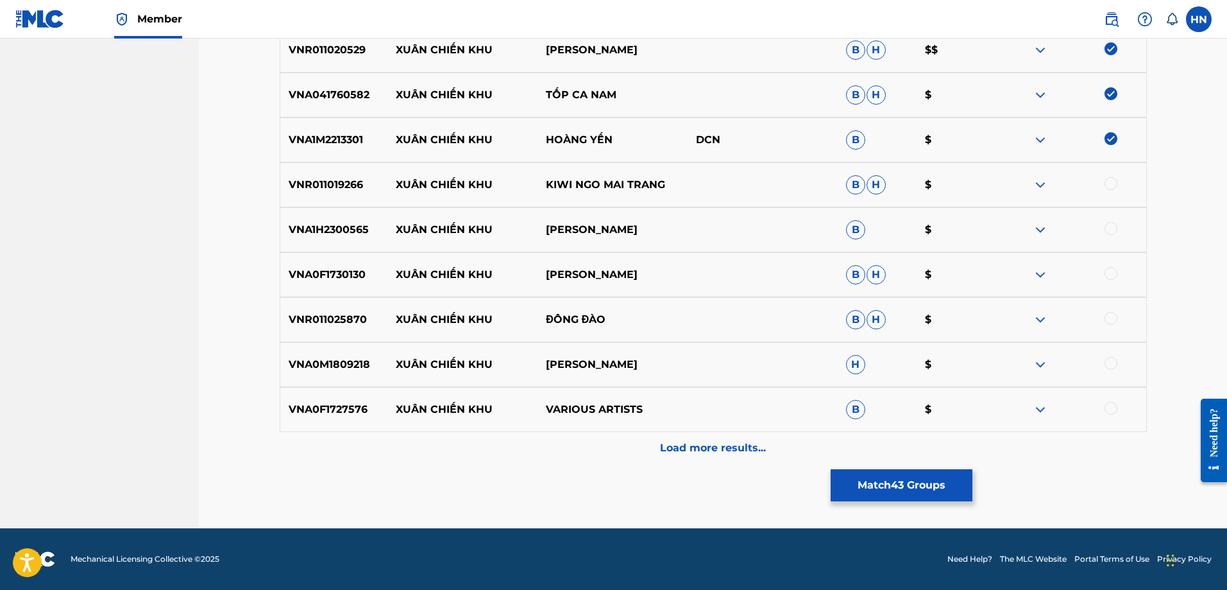
click at [313, 182] on p "VNR011019266" at bounding box center [334, 184] width 108 height 15
click at [1116, 186] on div at bounding box center [1111, 183] width 13 height 13
click at [327, 240] on div "VNA1H2300565 XUÂN CHIẾN KHU LÊ THU UYÊN B $" at bounding box center [713, 229] width 867 height 45
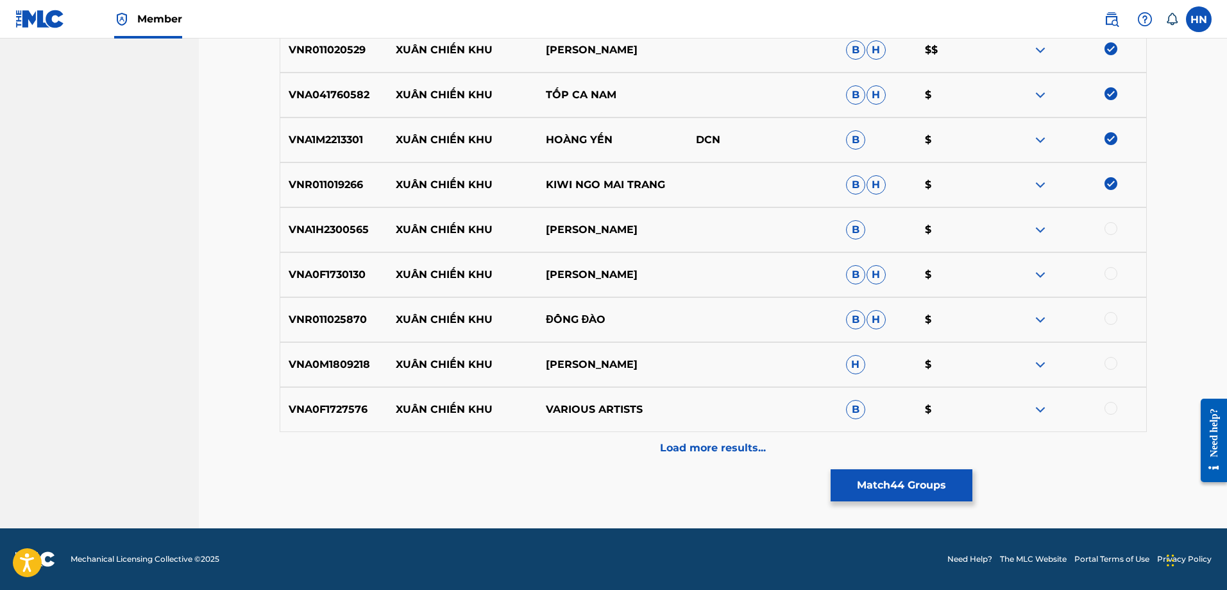
click at [1111, 228] on div at bounding box center [1111, 228] width 13 height 13
click at [349, 289] on div "VNA0F1730130 XUÂN CHIẾN KHU THANH THÚY B H $" at bounding box center [713, 274] width 867 height 45
click at [1110, 278] on div at bounding box center [1111, 273] width 13 height 13
click at [325, 329] on div "VNR011025870 XUÂN CHIẾN KHU ĐÔNG ĐÀO B H $" at bounding box center [713, 319] width 867 height 45
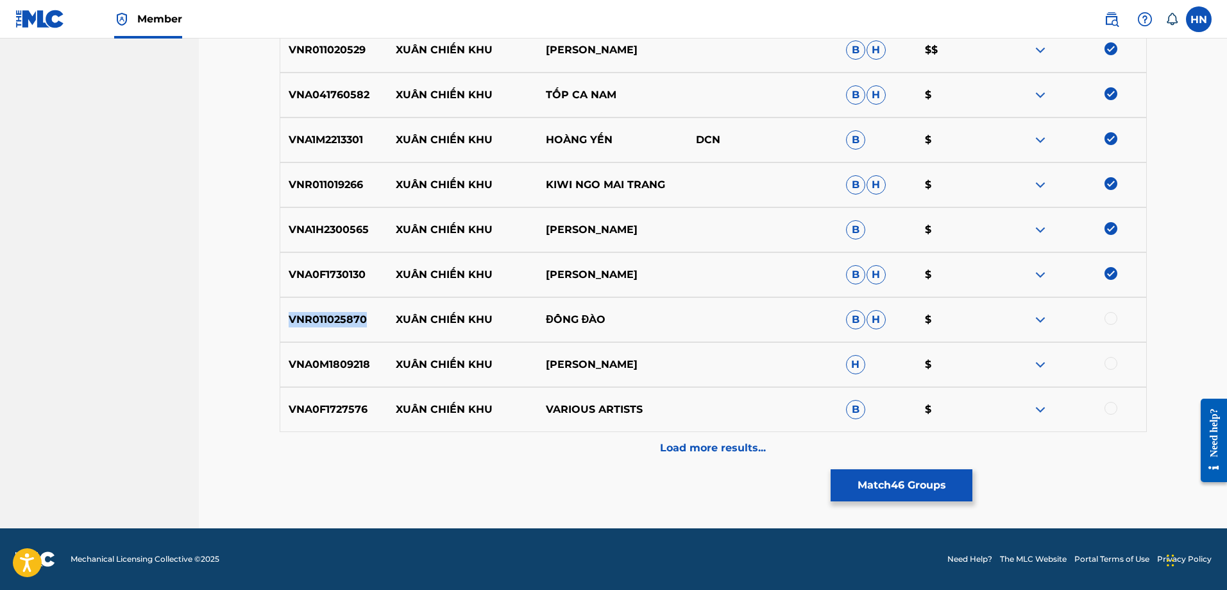
click at [325, 329] on div "VNR011025870 XUÂN CHIẾN KHU ĐÔNG ĐÀO B H $" at bounding box center [713, 319] width 867 height 45
click at [1106, 314] on div at bounding box center [1111, 318] width 13 height 13
click at [325, 358] on p "VNA0M1809218" at bounding box center [334, 364] width 108 height 15
click at [1112, 361] on div at bounding box center [1111, 363] width 13 height 13
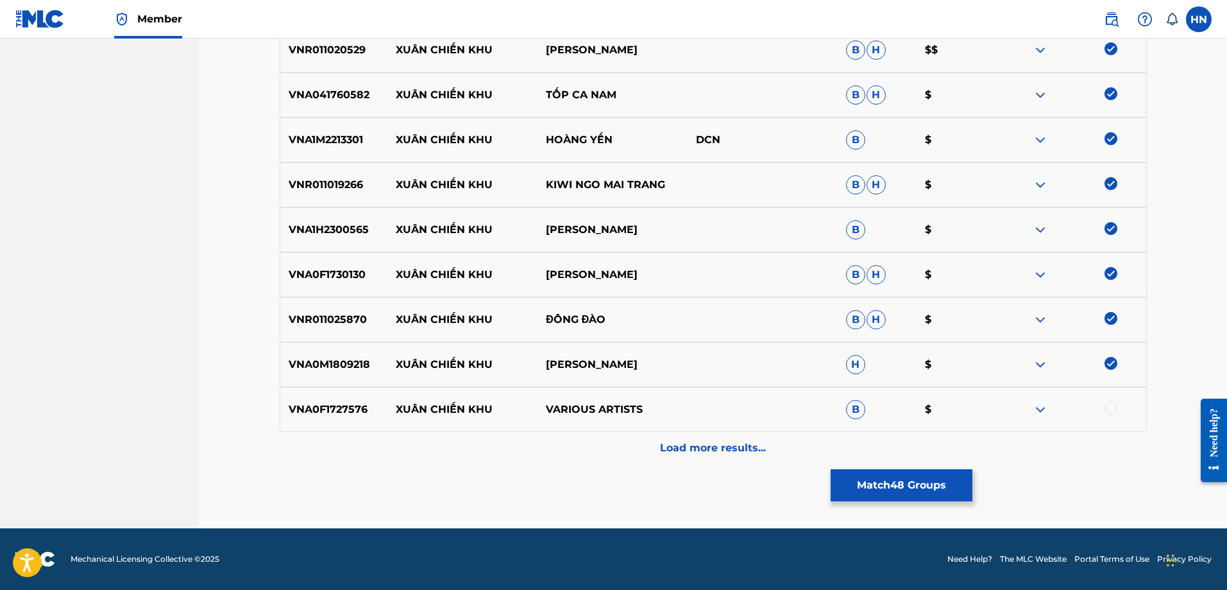
click at [339, 418] on div "VNA0F1727576 XUÂN CHIẾN KHU VARIOUS ARTISTS B $" at bounding box center [713, 409] width 867 height 45
click at [1109, 412] on div at bounding box center [1111, 408] width 13 height 13
click at [733, 459] on div "Load more results..." at bounding box center [713, 448] width 867 height 32
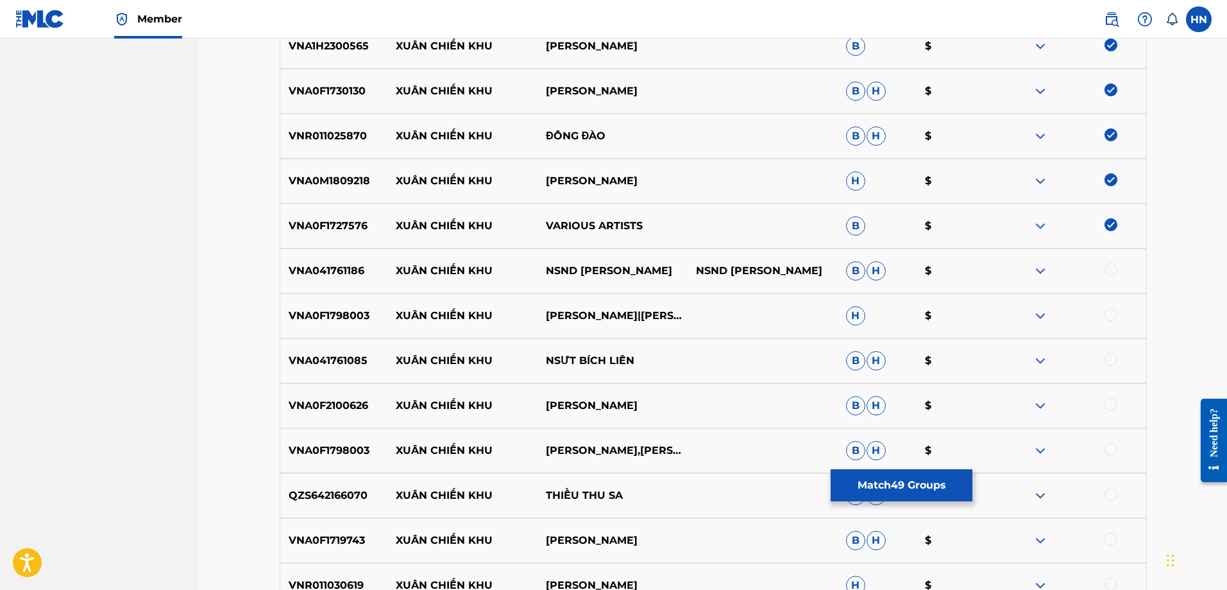
scroll to position [2565, 0]
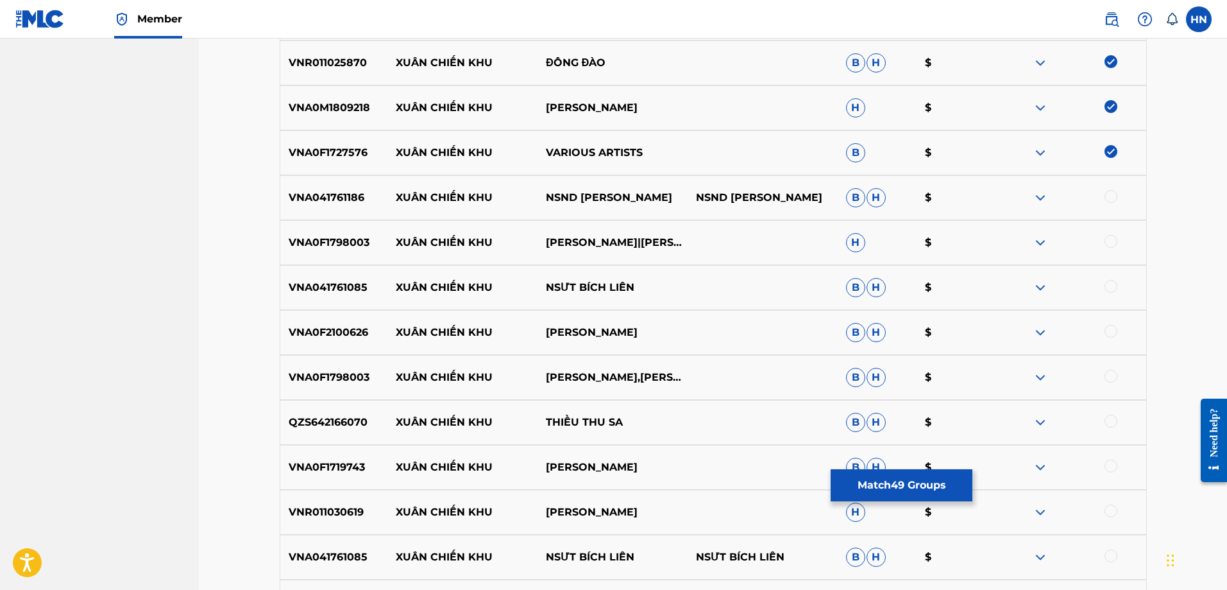
click at [320, 196] on p "VNA041761186" at bounding box center [334, 197] width 108 height 15
click at [1114, 197] on div at bounding box center [1111, 196] width 13 height 13
click at [359, 241] on p "VNA0F1798003" at bounding box center [334, 242] width 108 height 15
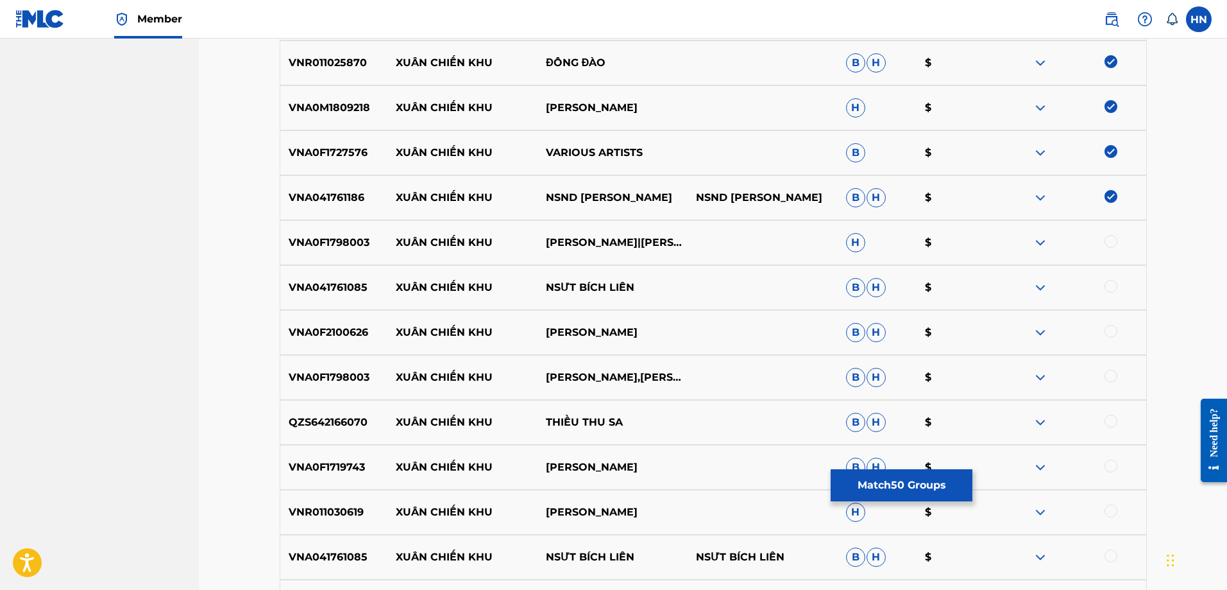
click at [1109, 242] on div at bounding box center [1111, 241] width 13 height 13
click at [295, 285] on p "VNA041761085" at bounding box center [334, 287] width 108 height 15
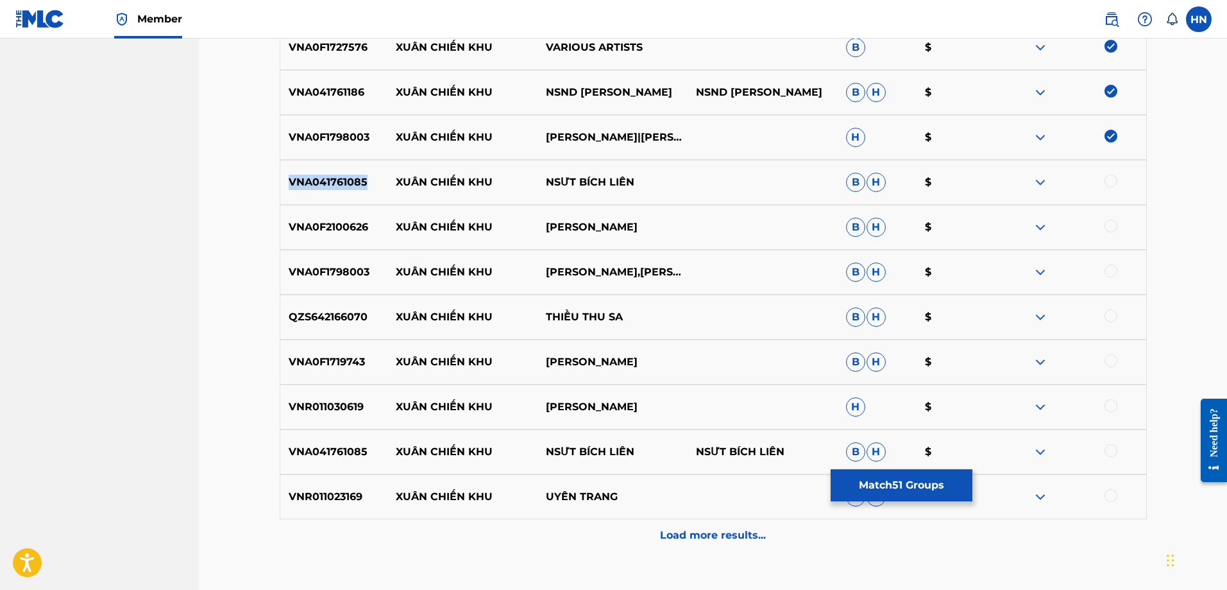
scroll to position [2693, 0]
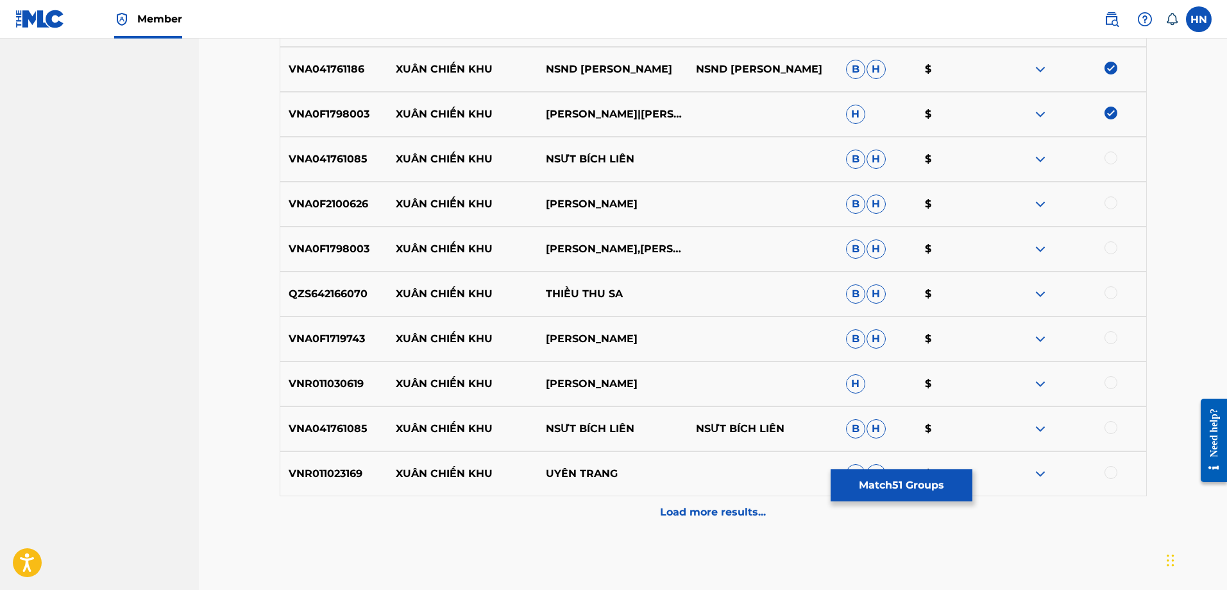
click at [1109, 156] on div at bounding box center [1111, 157] width 13 height 13
click at [366, 202] on p "VNA0F2100626" at bounding box center [334, 203] width 108 height 15
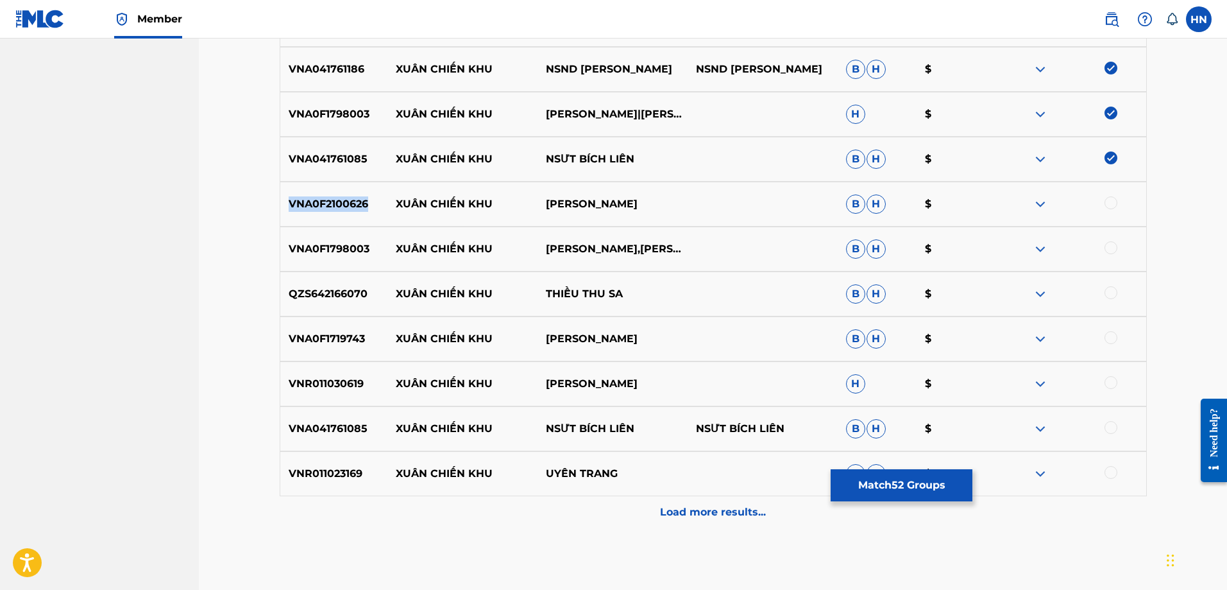
click at [366, 202] on p "VNA0F2100626" at bounding box center [334, 203] width 108 height 15
click at [1111, 203] on div at bounding box center [1111, 202] width 13 height 13
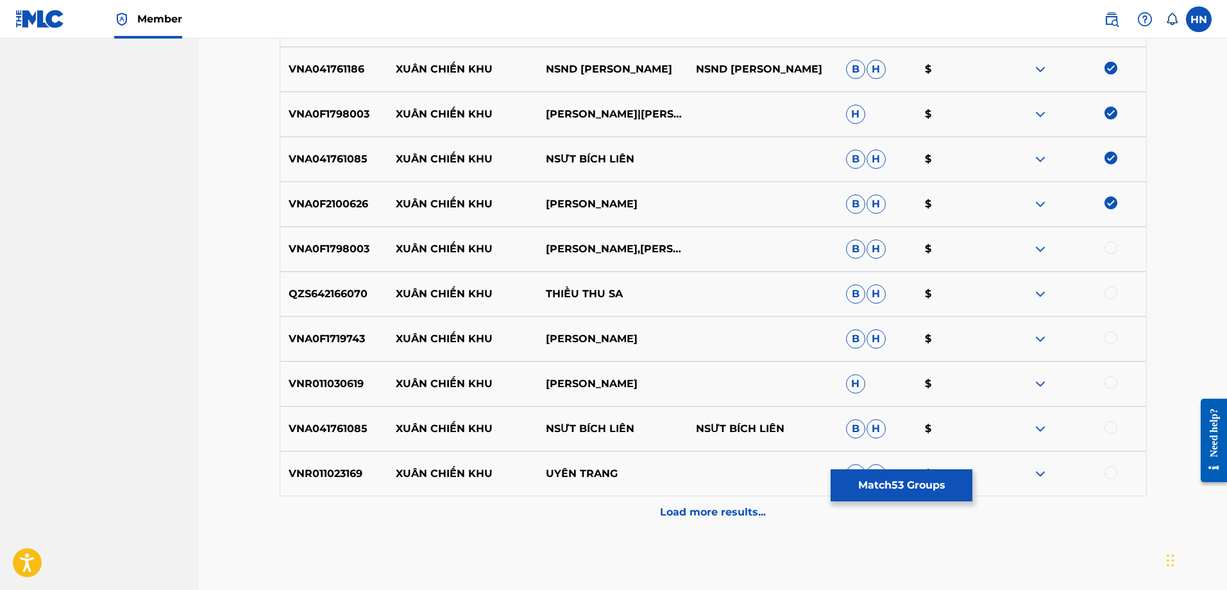
click at [1110, 242] on div at bounding box center [1111, 247] width 13 height 13
click at [302, 309] on div "QZS642166070 XUÂN CHIẾN KHU THIỀU THU SA B H $" at bounding box center [713, 293] width 867 height 45
click at [1112, 288] on div at bounding box center [1111, 292] width 13 height 13
click at [339, 352] on div "VNA0F1719743 XUÂN CHIẾN KHU THANH HUYỀN B H $" at bounding box center [713, 338] width 867 height 45
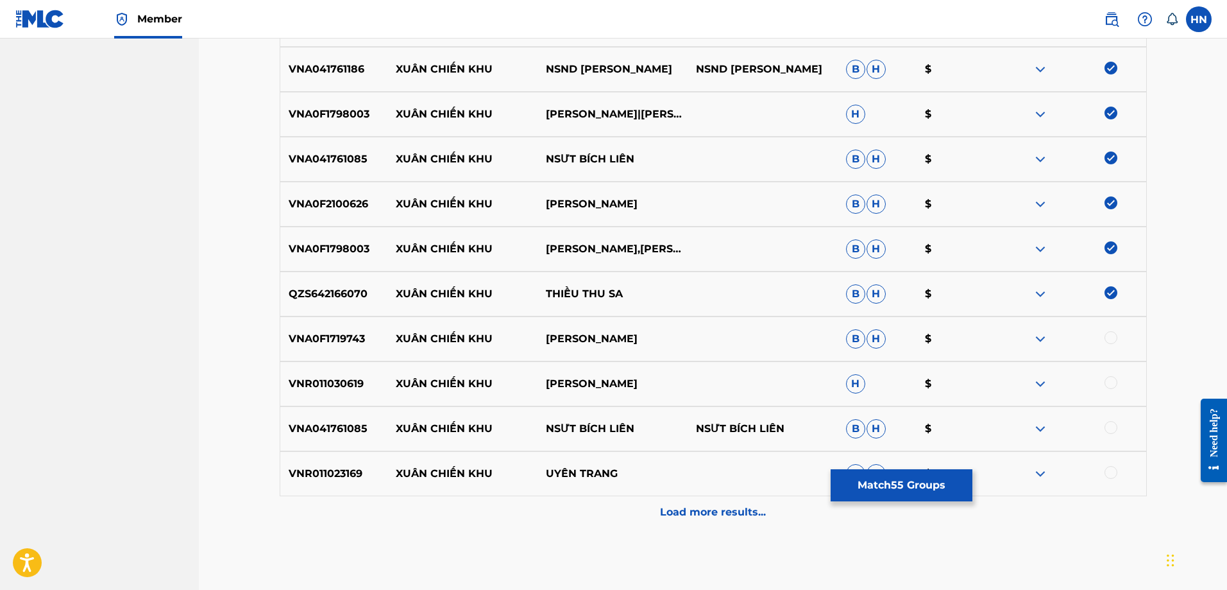
click at [337, 352] on div "VNA0F1719743 XUÂN CHIẾN KHU THANH HUYỀN B H $" at bounding box center [713, 338] width 867 height 45
click at [1109, 340] on div at bounding box center [1111, 337] width 13 height 13
click at [357, 378] on p "VNR011030619" at bounding box center [334, 383] width 108 height 15
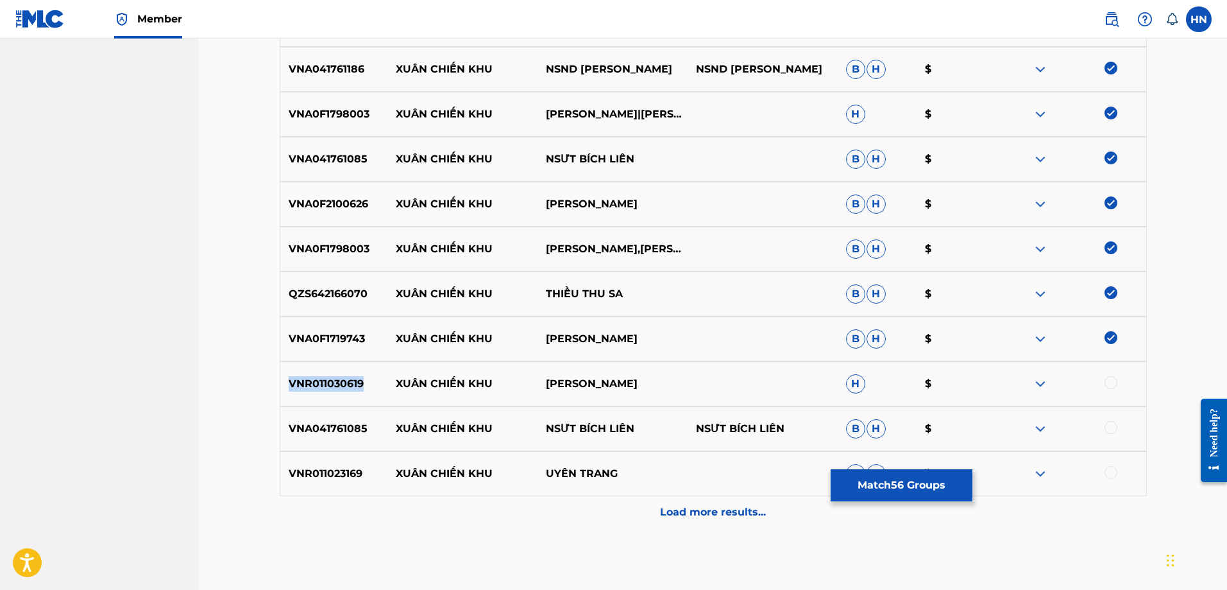
click at [357, 378] on p "VNR011030619" at bounding box center [334, 383] width 108 height 15
click at [1113, 381] on div at bounding box center [1111, 382] width 13 height 13
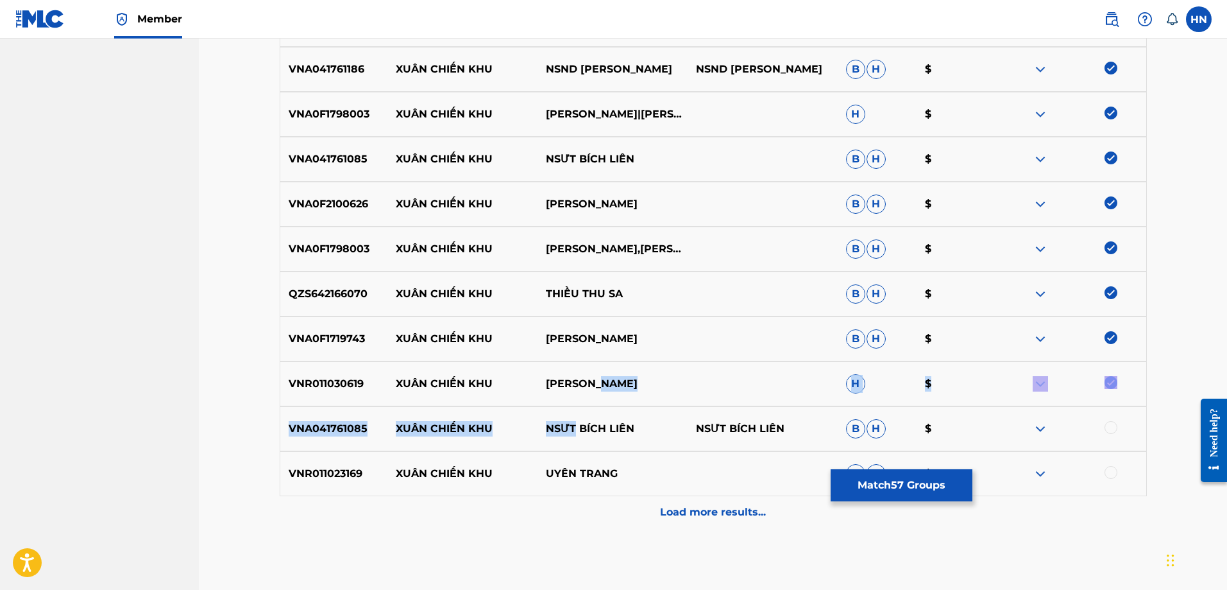
click at [306, 440] on div "VNA041761085 XUÂN CHIẾN KHU NSƯT BÍCH LIÊN NSƯT BÍCH LIÊN B H $" at bounding box center [713, 428] width 867 height 45
click at [1107, 430] on div at bounding box center [1111, 427] width 13 height 13
click at [330, 475] on p "VNR011023169" at bounding box center [334, 473] width 108 height 15
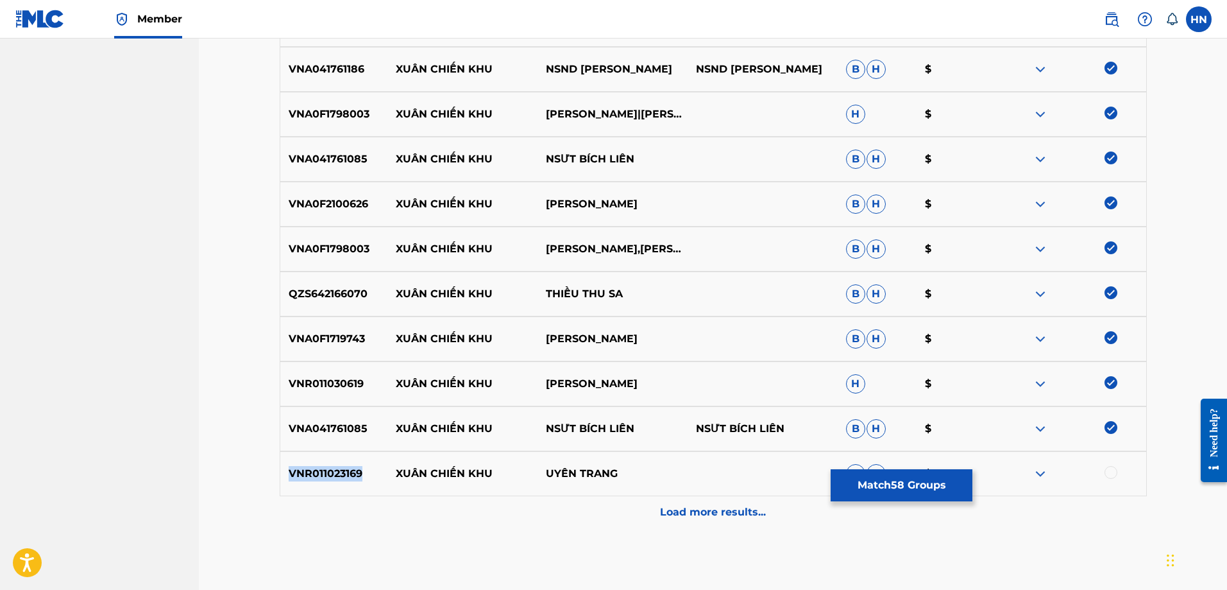
click at [329, 475] on p "VNR011023169" at bounding box center [334, 473] width 108 height 15
click at [1108, 472] on div at bounding box center [1111, 472] width 13 height 13
click at [639, 518] on div "Load more results..." at bounding box center [713, 512] width 867 height 32
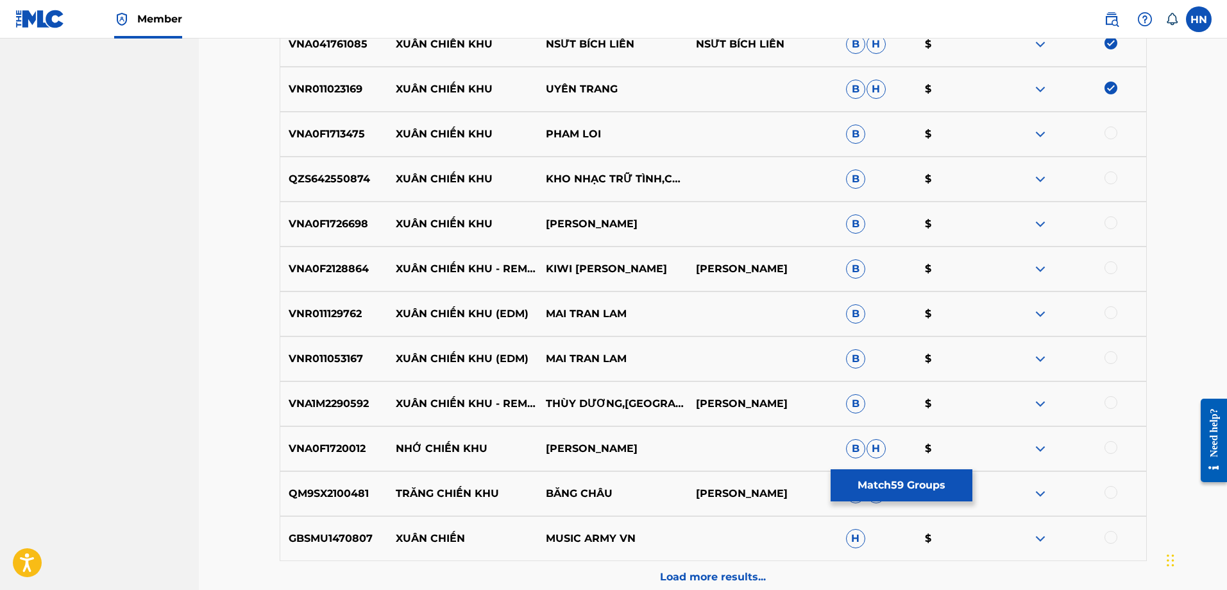
scroll to position [3078, 0]
drag, startPoint x: 375, startPoint y: 120, endPoint x: 606, endPoint y: 119, distance: 230.3
click at [606, 119] on div "VNA0F1713475 XUÂN CHIẾN KHU PHAM LOI B $" at bounding box center [713, 133] width 867 height 45
click at [314, 140] on p "VNA0F1713475" at bounding box center [334, 133] width 108 height 15
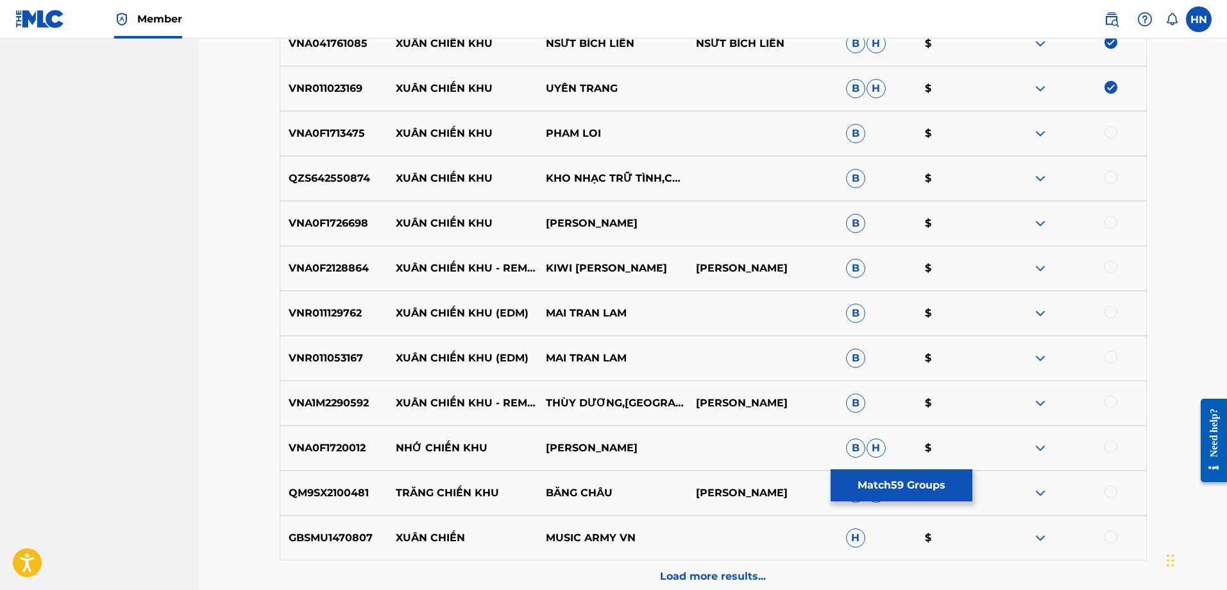
click at [1113, 138] on div at bounding box center [1111, 132] width 13 height 13
click at [332, 171] on p "QZS642550874" at bounding box center [334, 178] width 108 height 15
click at [1109, 179] on div at bounding box center [1111, 177] width 13 height 13
click at [350, 233] on div "VNA0F1726698 XUÂN CHIẾN KHU ANH ĐÀO B $" at bounding box center [713, 223] width 867 height 45
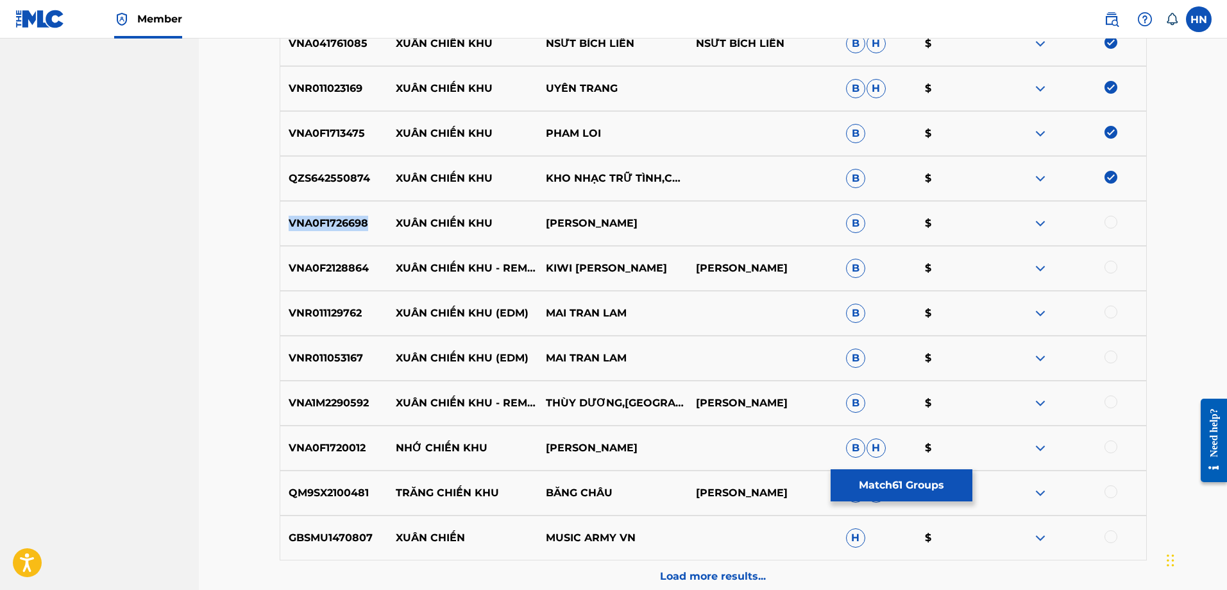
click at [350, 233] on div "VNA0F1726698 XUÂN CHIẾN KHU ANH ĐÀO B $" at bounding box center [713, 223] width 867 height 45
click at [1107, 221] on div at bounding box center [1111, 222] width 13 height 13
click at [355, 272] on p "VNA0F2128864" at bounding box center [334, 267] width 108 height 15
click at [1111, 261] on div at bounding box center [1111, 266] width 13 height 13
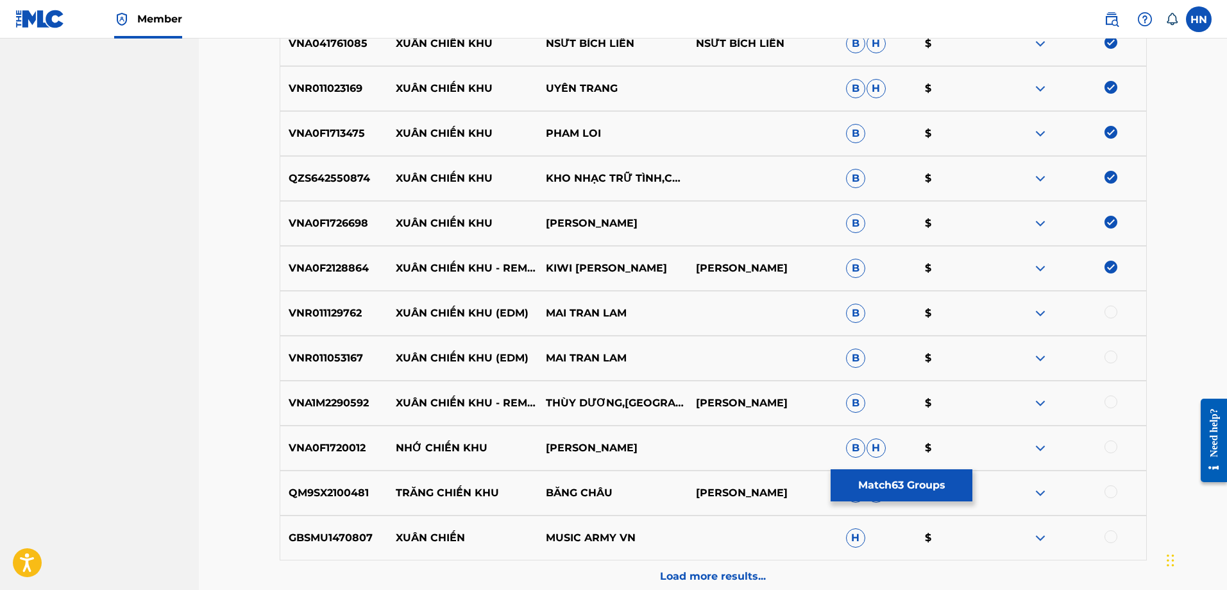
click at [334, 319] on p "VNR011129762" at bounding box center [334, 312] width 108 height 15
click at [1114, 313] on div at bounding box center [1111, 311] width 13 height 13
click at [343, 337] on div "VNR011053167 XUÂN CHIẾN KHU (EDM) MAI TRAN LAM B $" at bounding box center [713, 358] width 867 height 45
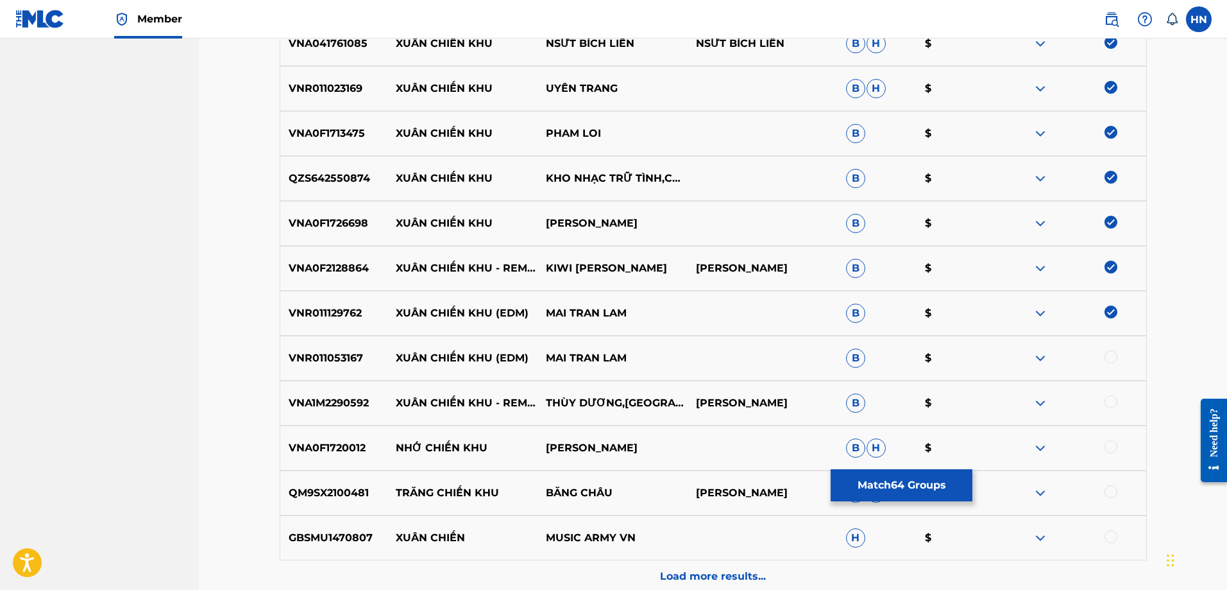
click at [1106, 350] on div at bounding box center [1071, 357] width 150 height 15
click at [1107, 352] on div at bounding box center [1111, 356] width 13 height 13
click at [290, 384] on div "VNA1M2290592 XUÂN CHIẾN KHU - REMIX THÙY DƯƠNG,CT XUÂN HỒNG B $" at bounding box center [713, 402] width 867 height 45
click at [1108, 404] on div at bounding box center [1111, 401] width 13 height 13
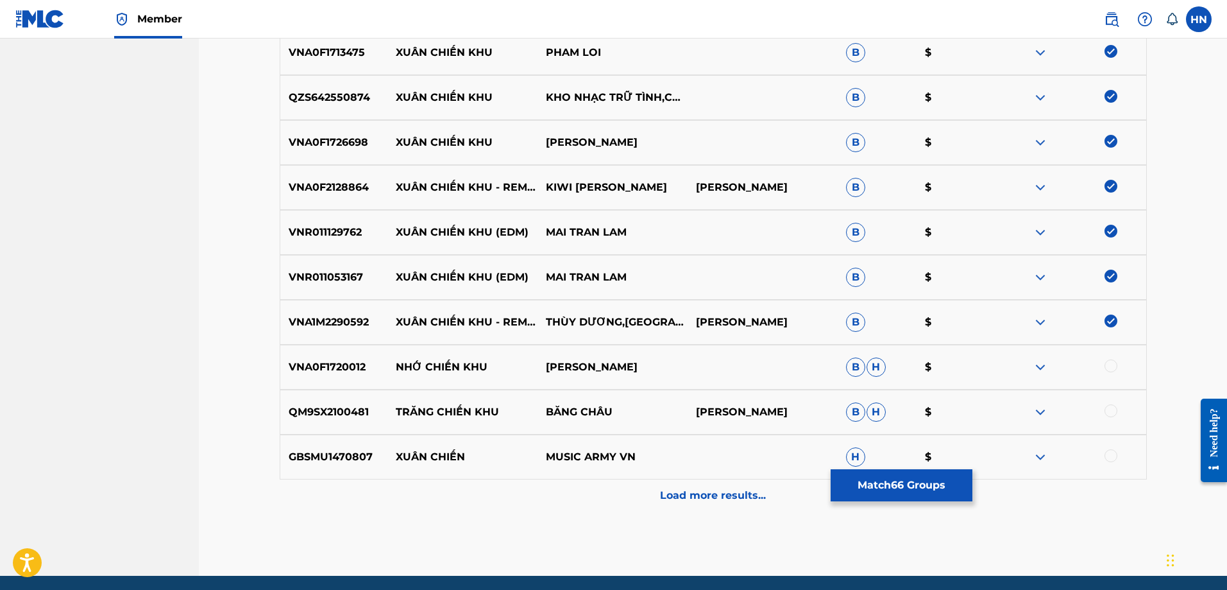
scroll to position [3206, 0]
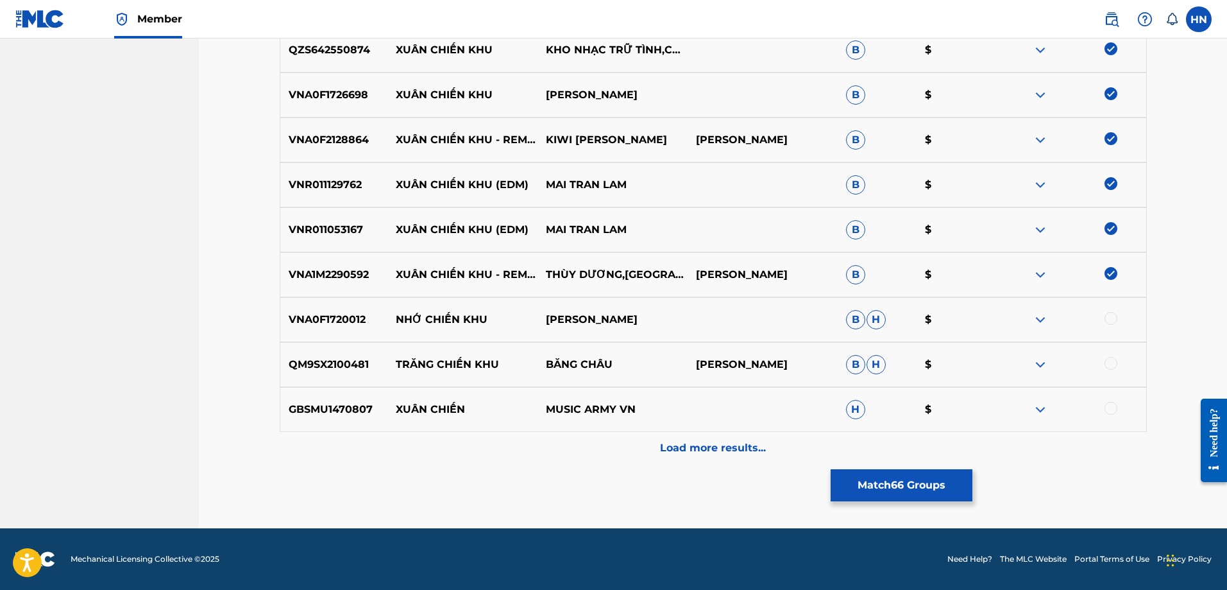
click at [597, 452] on div "Load more results..." at bounding box center [713, 448] width 867 height 32
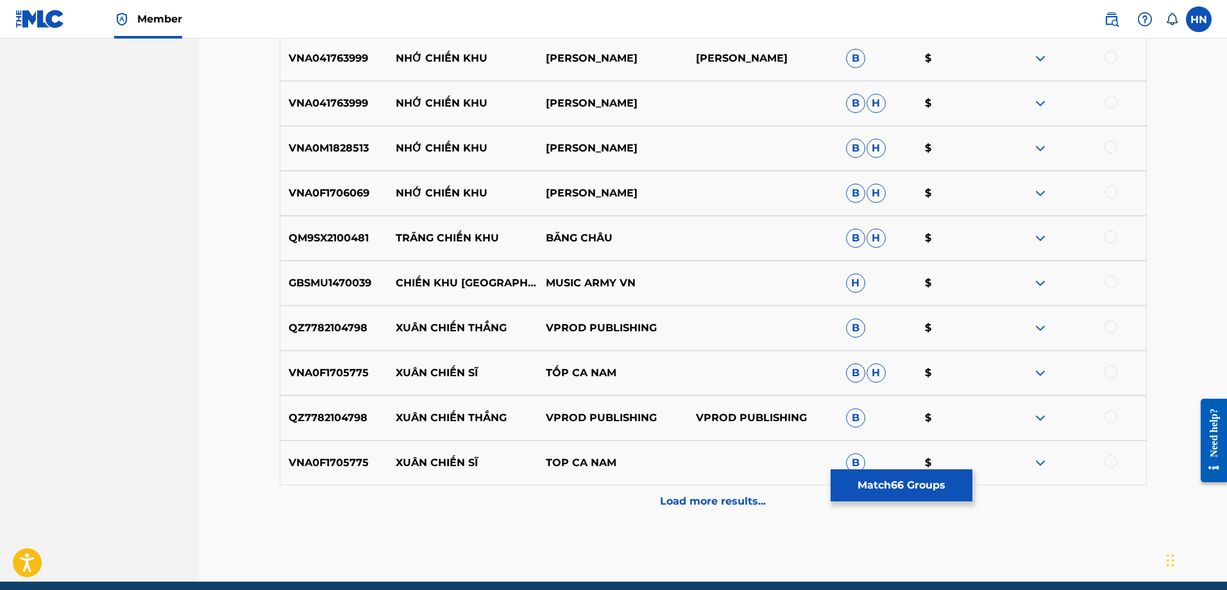
scroll to position [3655, 0]
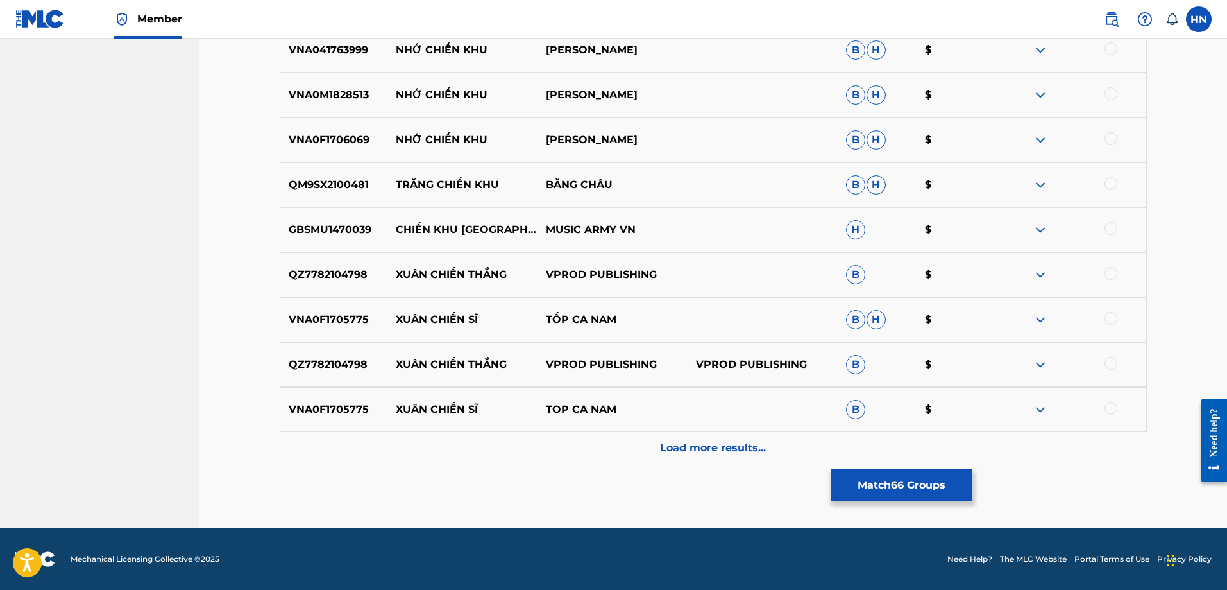
click at [866, 481] on button "Match 66 Groups" at bounding box center [902, 485] width 142 height 32
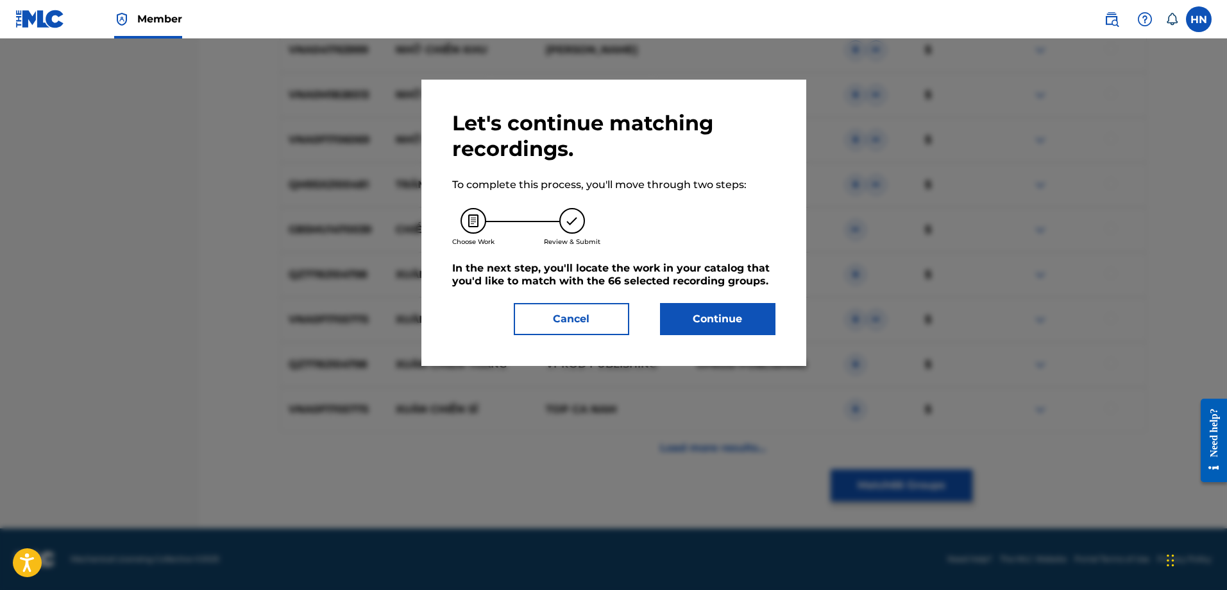
click at [666, 314] on button "Continue" at bounding box center [717, 319] width 115 height 32
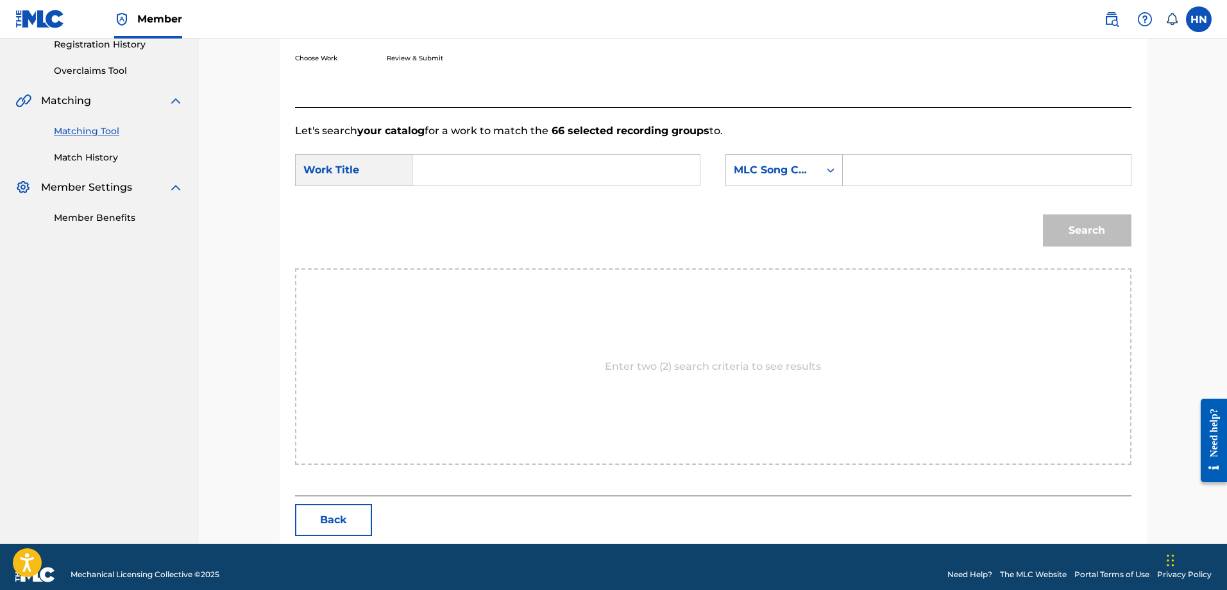
scroll to position [265, 0]
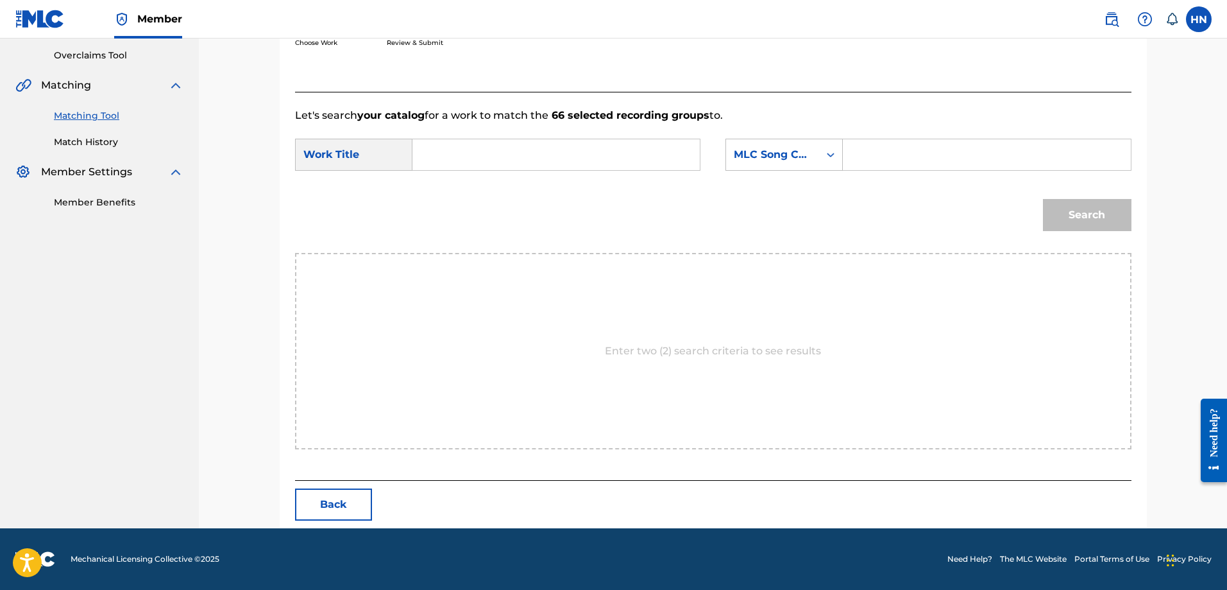
click at [638, 158] on input "Search Form" at bounding box center [556, 154] width 266 height 31
paste input "XUÂN CHIẾN KHU"
type input "XUÂN CHIẾN KHU"
click at [751, 155] on div "MLC Song Code" at bounding box center [773, 154] width 78 height 15
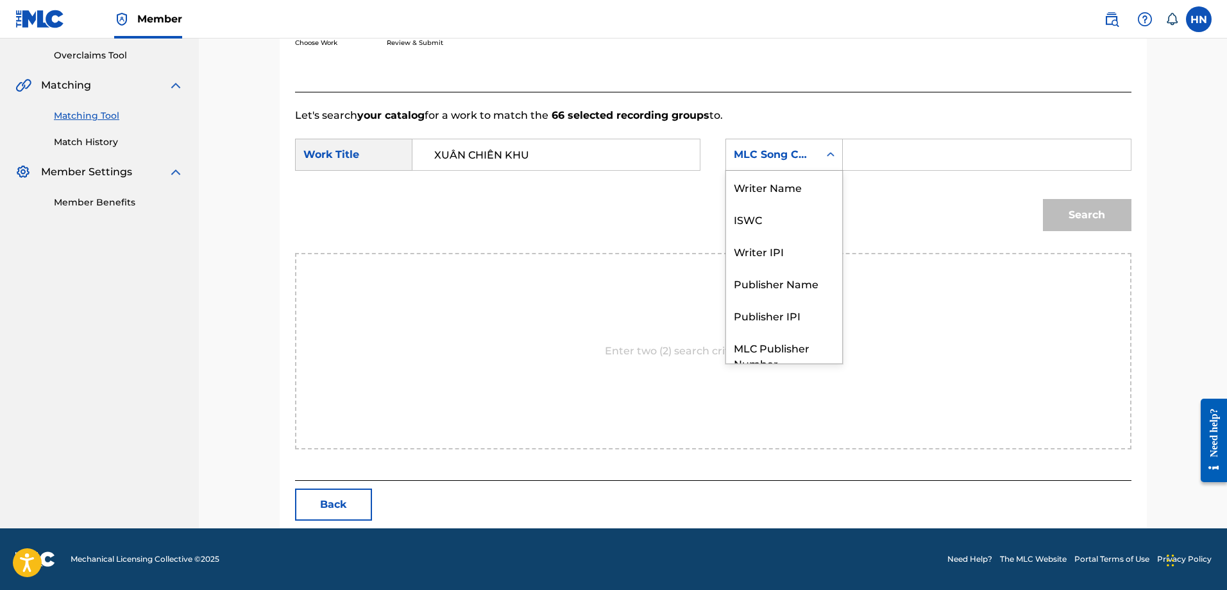
scroll to position [47, 0]
click at [750, 171] on div "ISWC" at bounding box center [784, 171] width 116 height 32
click at [864, 144] on input "Search Form" at bounding box center [987, 154] width 266 height 31
paste input "T9093079880"
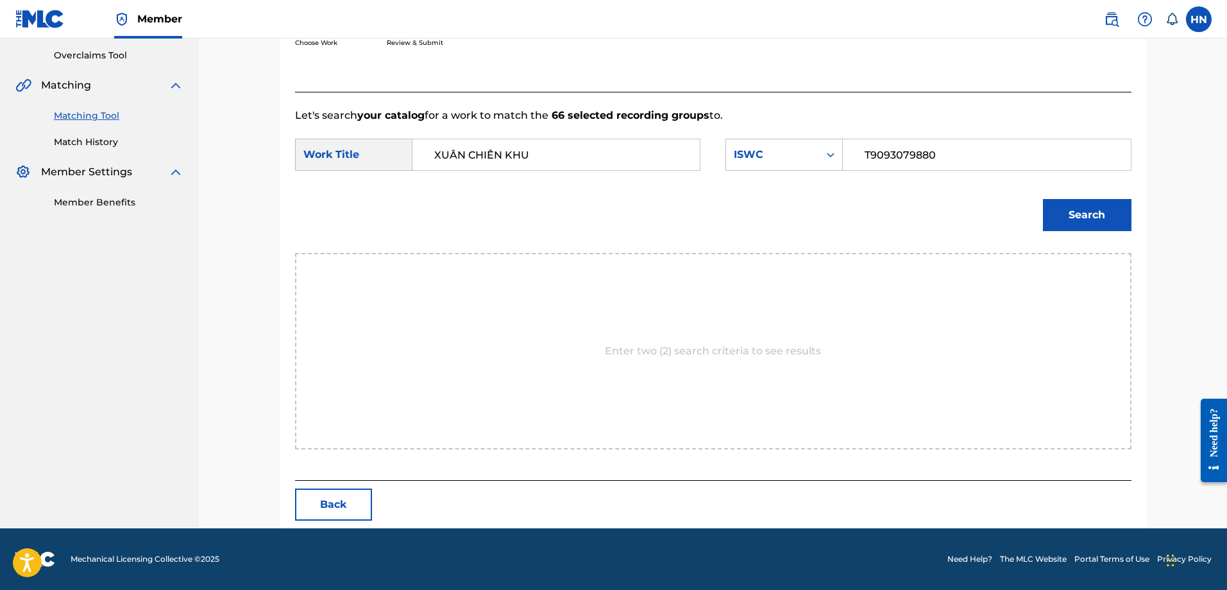
type input "T9093079880"
click at [1059, 223] on button "Search" at bounding box center [1087, 215] width 89 height 32
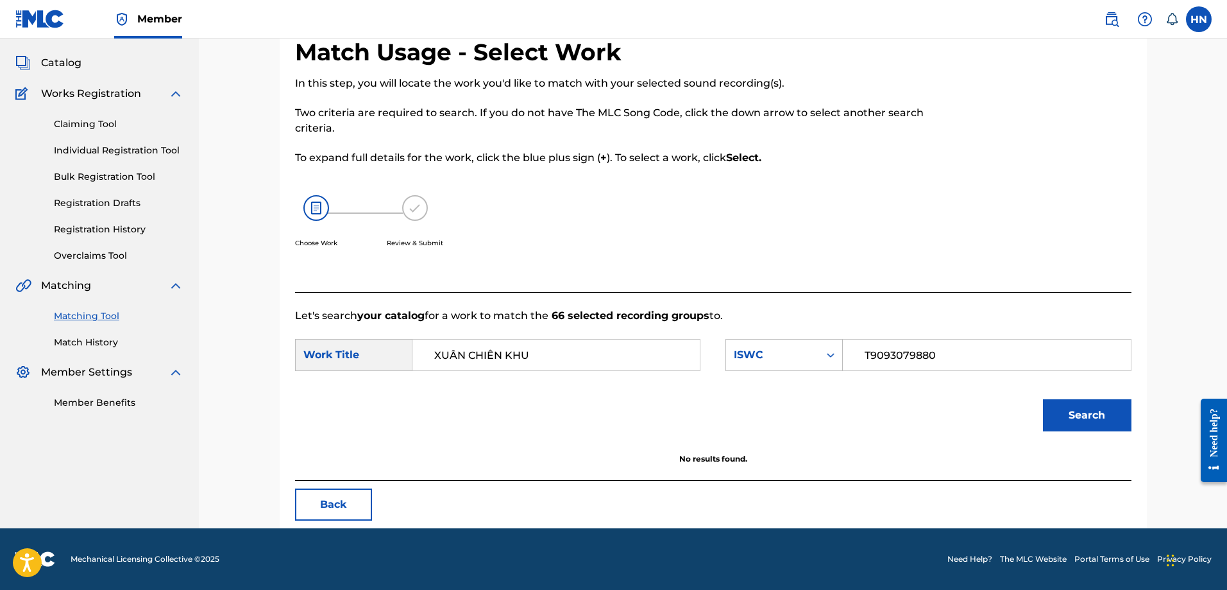
scroll to position [65, 0]
click at [759, 352] on div "ISWC" at bounding box center [773, 354] width 78 height 15
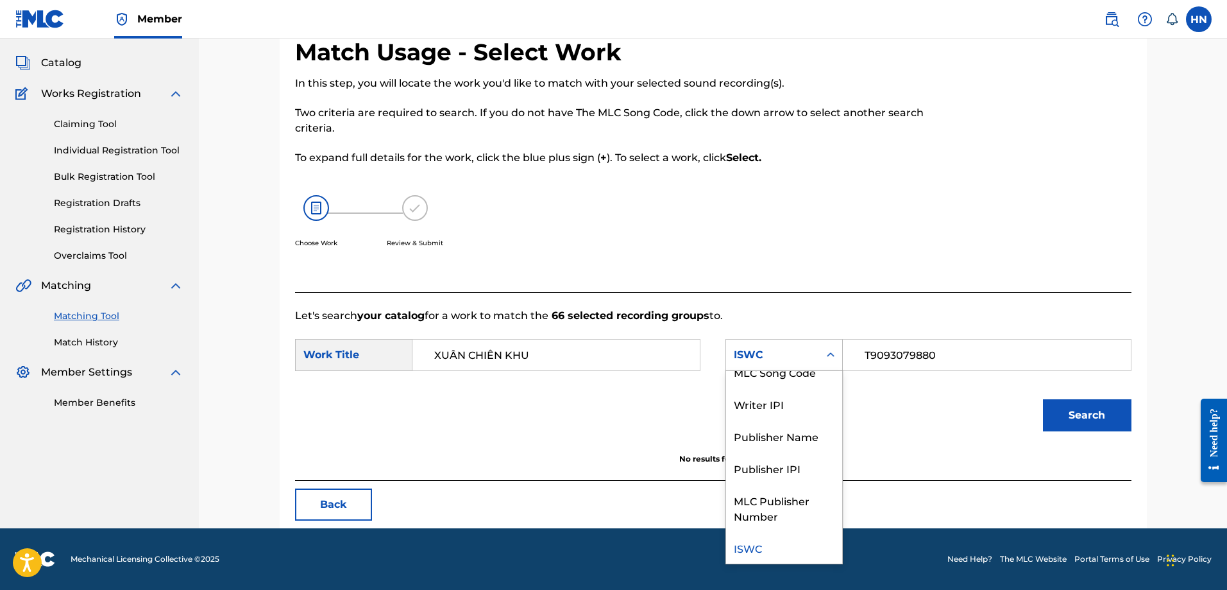
scroll to position [0, 0]
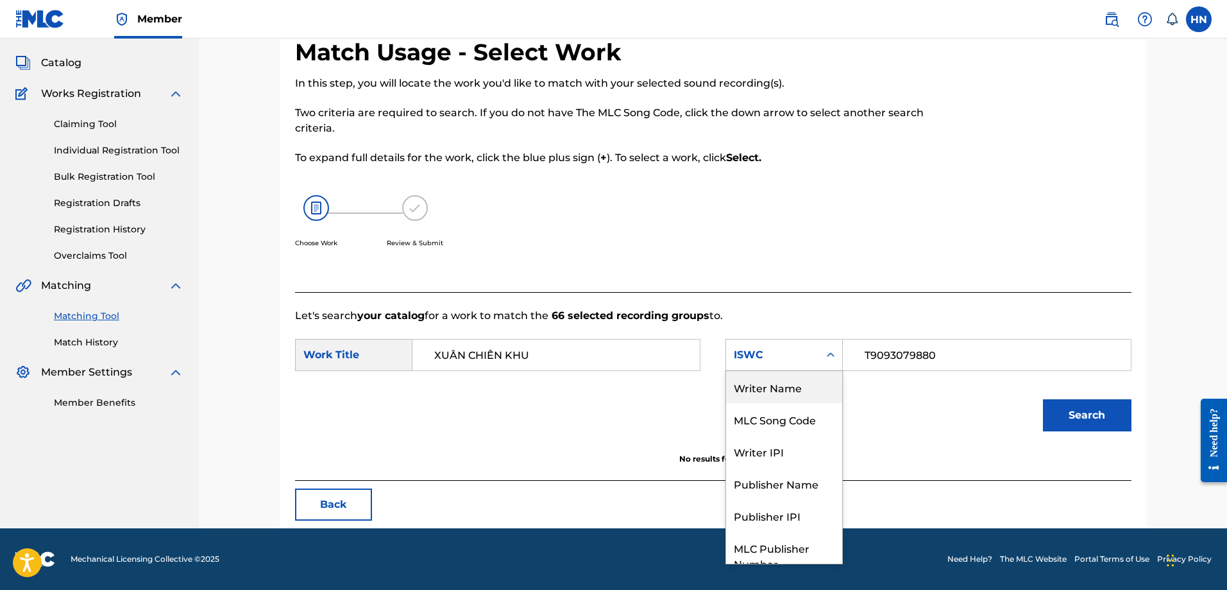
click at [762, 388] on div "Writer Name" at bounding box center [784, 387] width 116 height 32
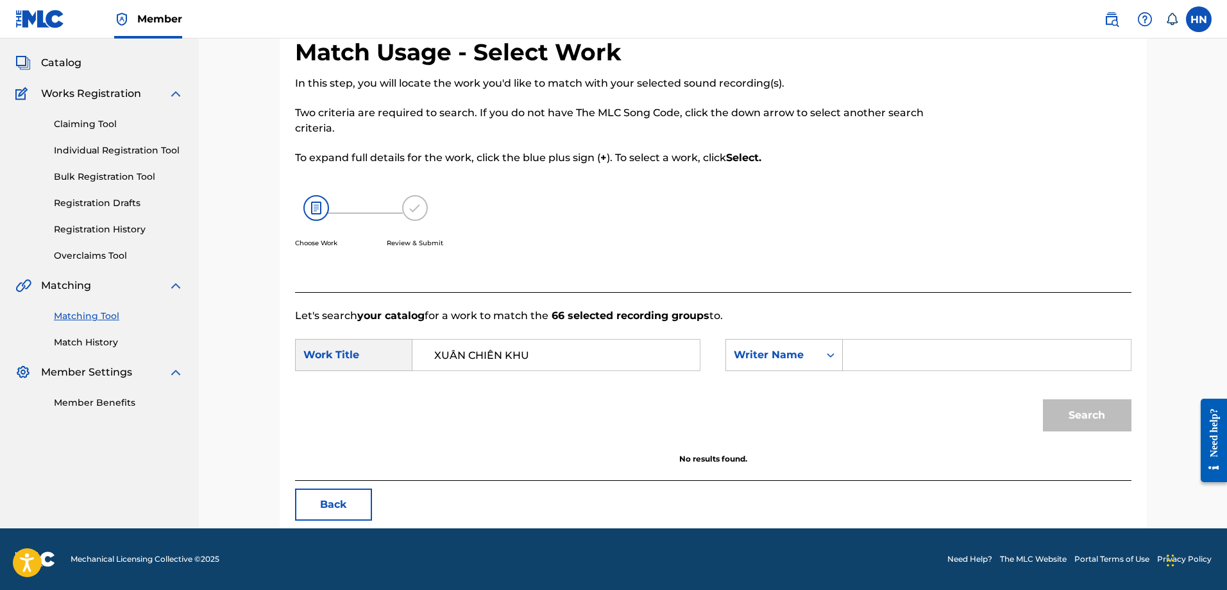
click at [851, 352] on div "Search Form" at bounding box center [987, 355] width 288 height 32
click at [880, 358] on input "Search Form" at bounding box center [987, 354] width 266 height 31
type input "hong xuan"
click at [1043, 399] on button "Search" at bounding box center [1087, 415] width 89 height 32
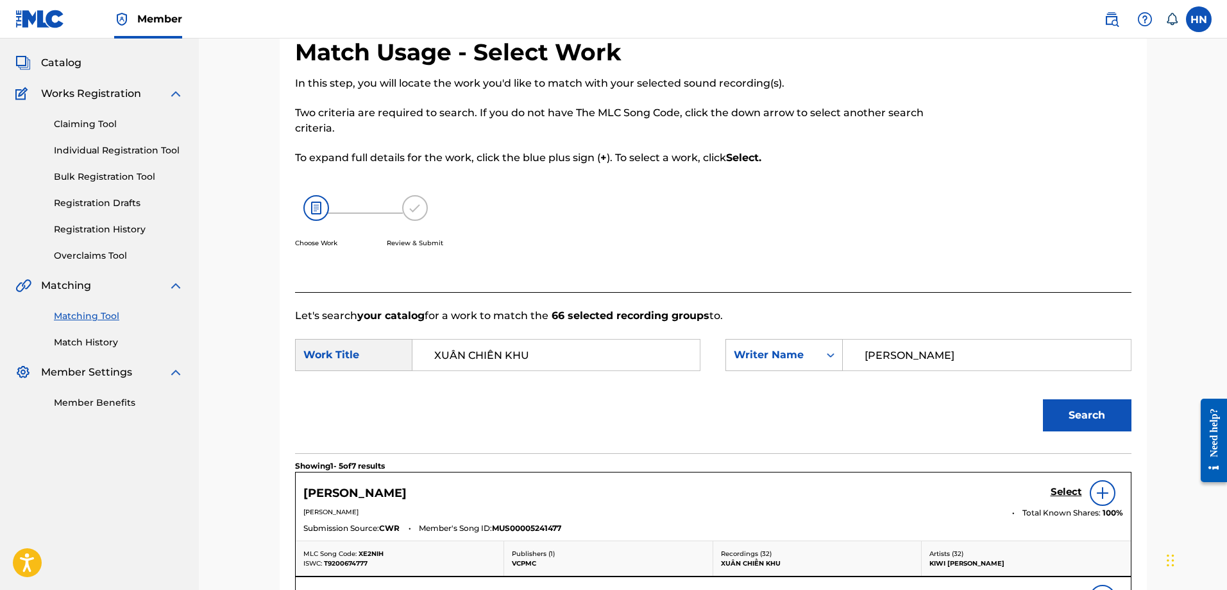
click at [1061, 490] on h5 "Select" at bounding box center [1066, 492] width 31 height 12
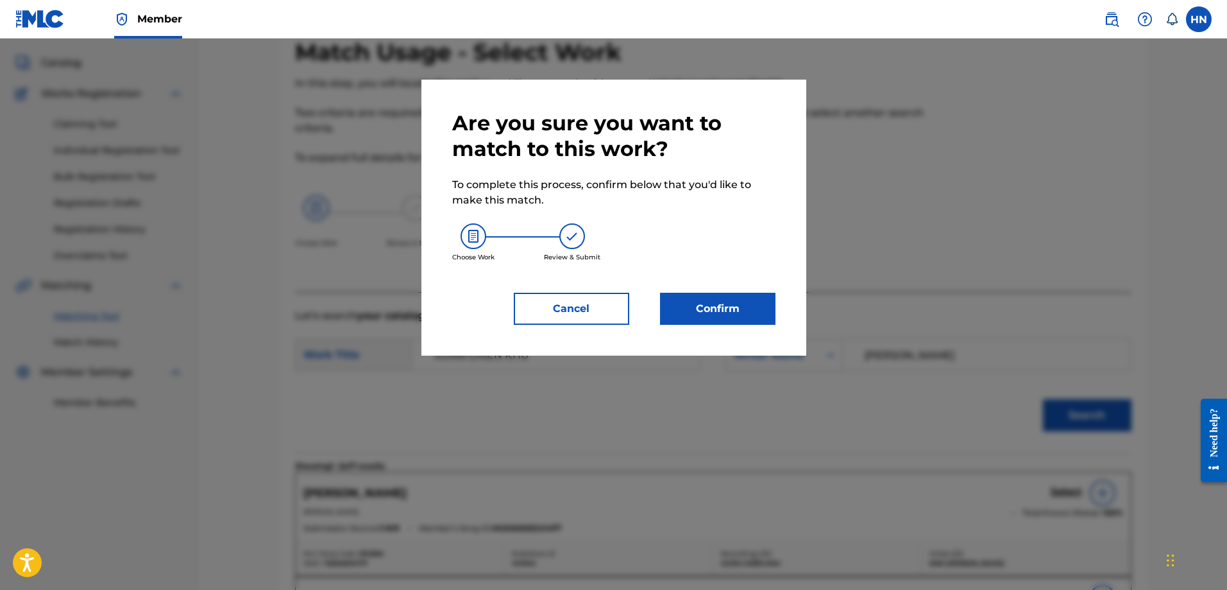
click at [711, 303] on button "Confirm" at bounding box center [717, 309] width 115 height 32
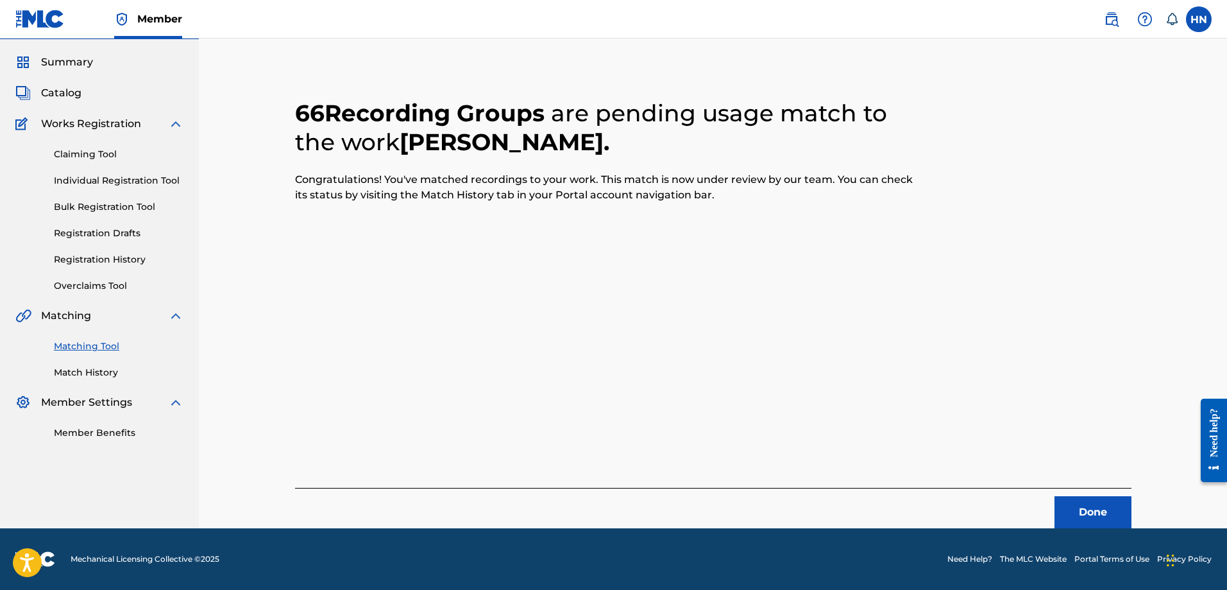
scroll to position [35, 0]
click at [1075, 493] on div "Done" at bounding box center [713, 508] width 837 height 40
click at [1076, 508] on button "Done" at bounding box center [1093, 512] width 77 height 32
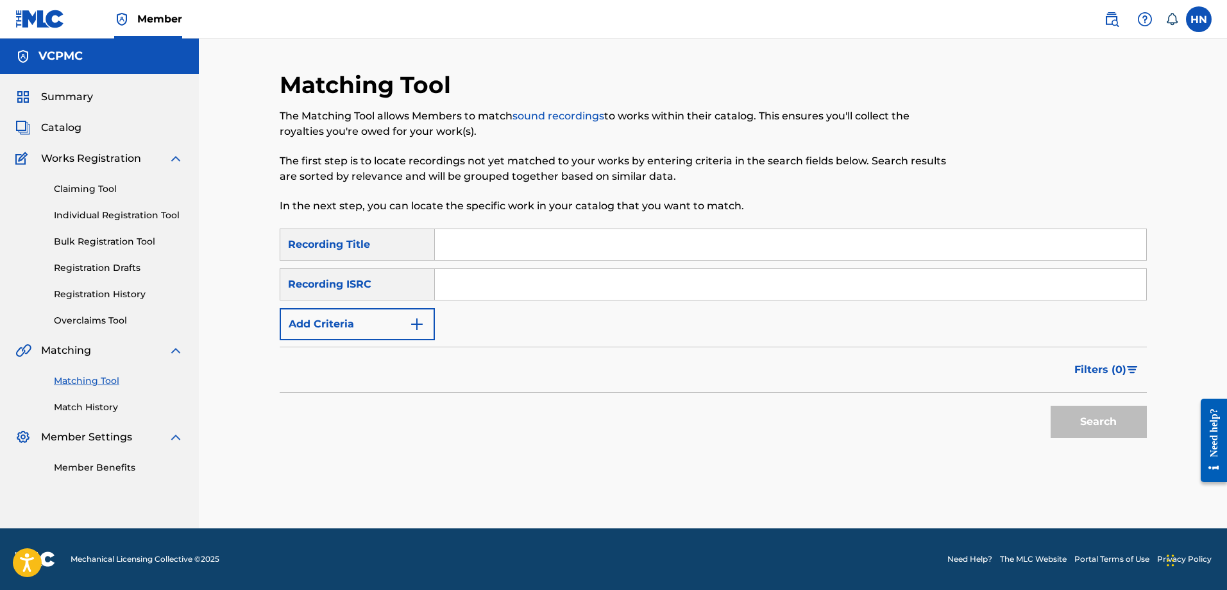
click at [666, 237] on input "Search Form" at bounding box center [791, 244] width 712 height 31
paste input "CHỈ KHI ANH MỘT MÌNH"
click at [1088, 426] on button "Search" at bounding box center [1099, 422] width 96 height 32
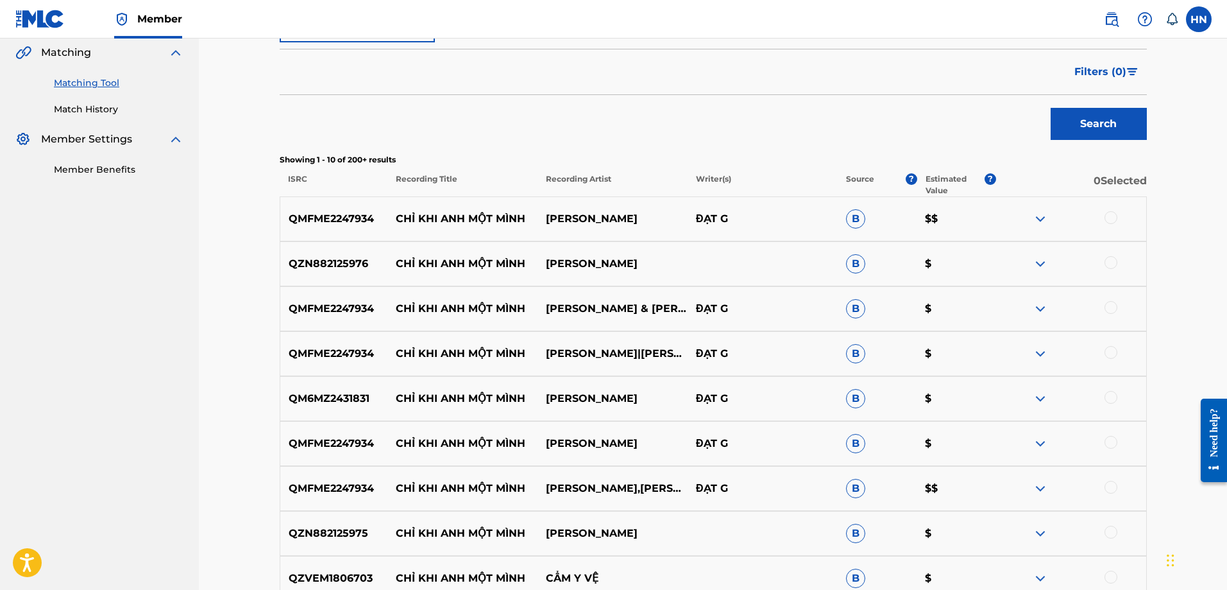
scroll to position [321, 0]
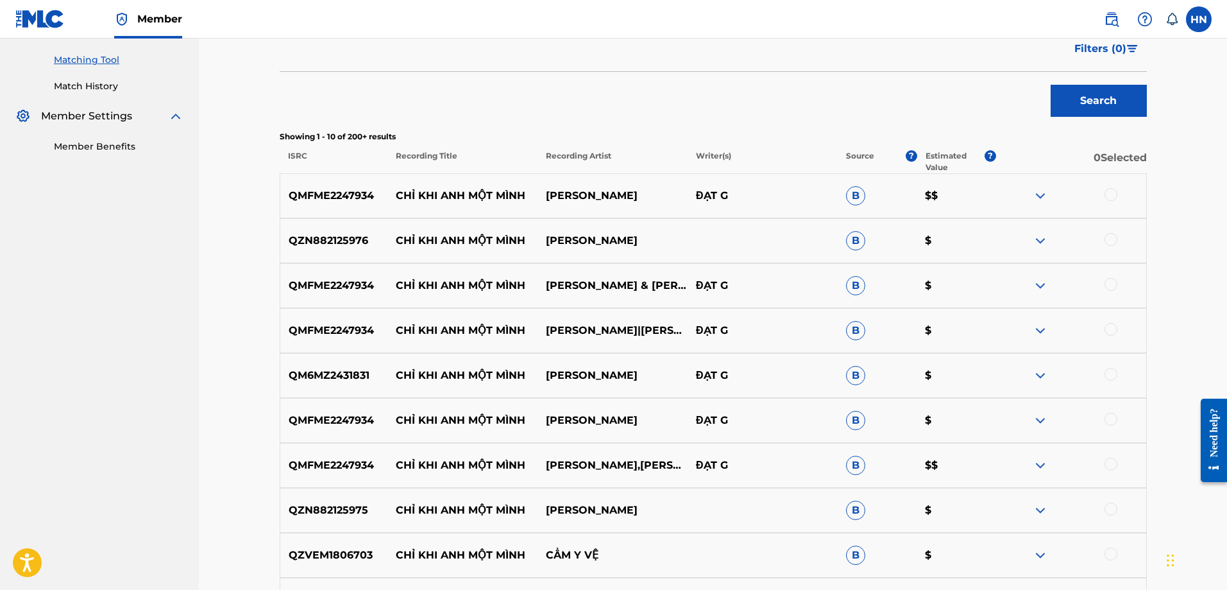
click at [331, 182] on div "QMFME2247934 CHỈ KHI ANH MỘT MÌNH VŨ DUY KHÁNH ĐẠT G B $$" at bounding box center [713, 195] width 867 height 45
click at [1109, 194] on div at bounding box center [1111, 194] width 13 height 13
click at [314, 231] on div "QZN882125976 CHỈ KHI ANH MỘT MÌNH VŨ DUY KHÁNH B $" at bounding box center [713, 240] width 867 height 45
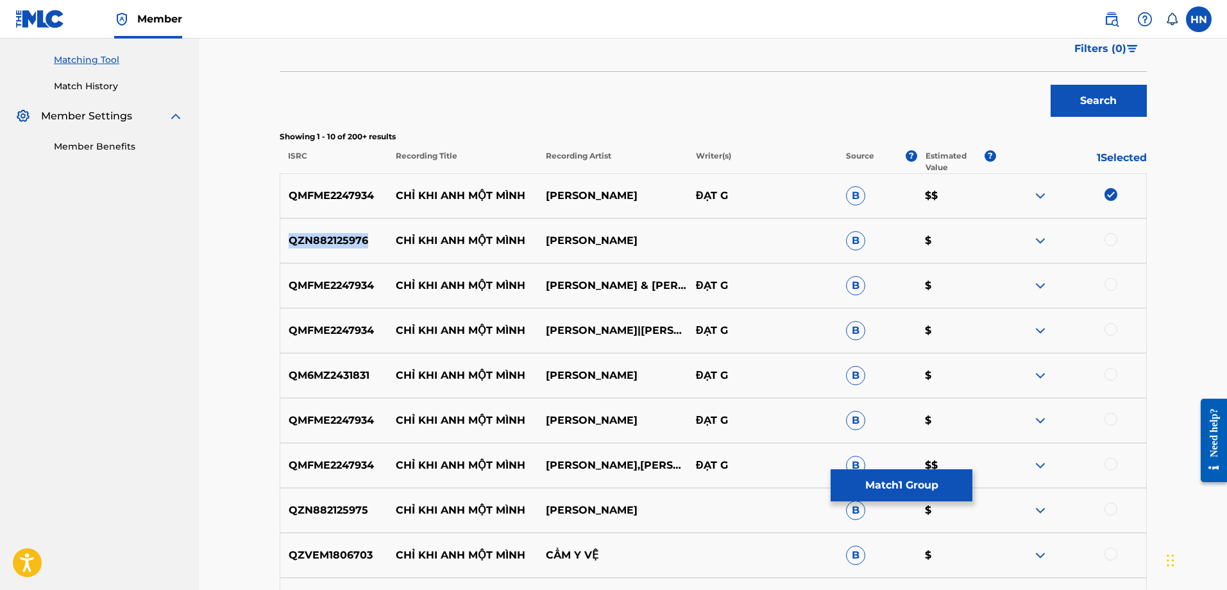
click at [314, 231] on div "QZN882125976 CHỈ KHI ANH MỘT MÌNH VŨ DUY KHÁNH B $" at bounding box center [713, 240] width 867 height 45
click at [1107, 238] on div at bounding box center [1111, 239] width 13 height 13
click at [345, 293] on p "QMFME2247934" at bounding box center [334, 285] width 108 height 15
click at [1111, 285] on div at bounding box center [1111, 284] width 13 height 13
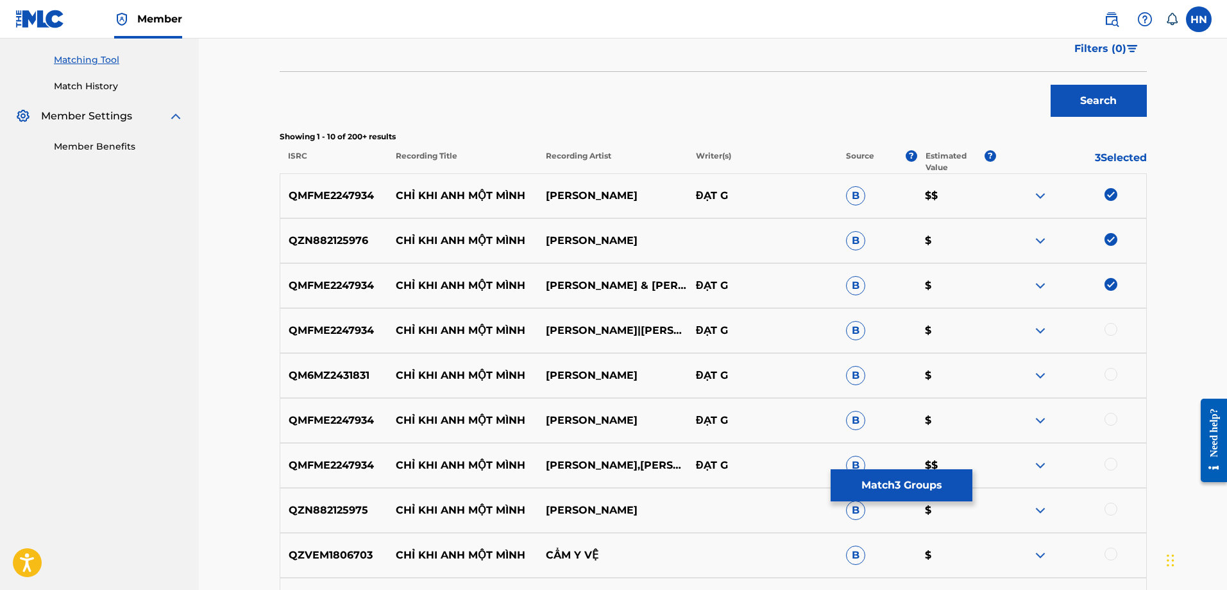
click at [1108, 329] on div at bounding box center [1111, 329] width 13 height 13
click at [361, 363] on div "QM6MZ2431831 CHỈ KHI ANH MỘT MÌNH VŨ DUY KHÁNH ĐẠT G B $" at bounding box center [713, 375] width 867 height 45
click at [355, 382] on p "QM6MZ2431831" at bounding box center [334, 375] width 108 height 15
click at [1113, 375] on div at bounding box center [1111, 374] width 13 height 13
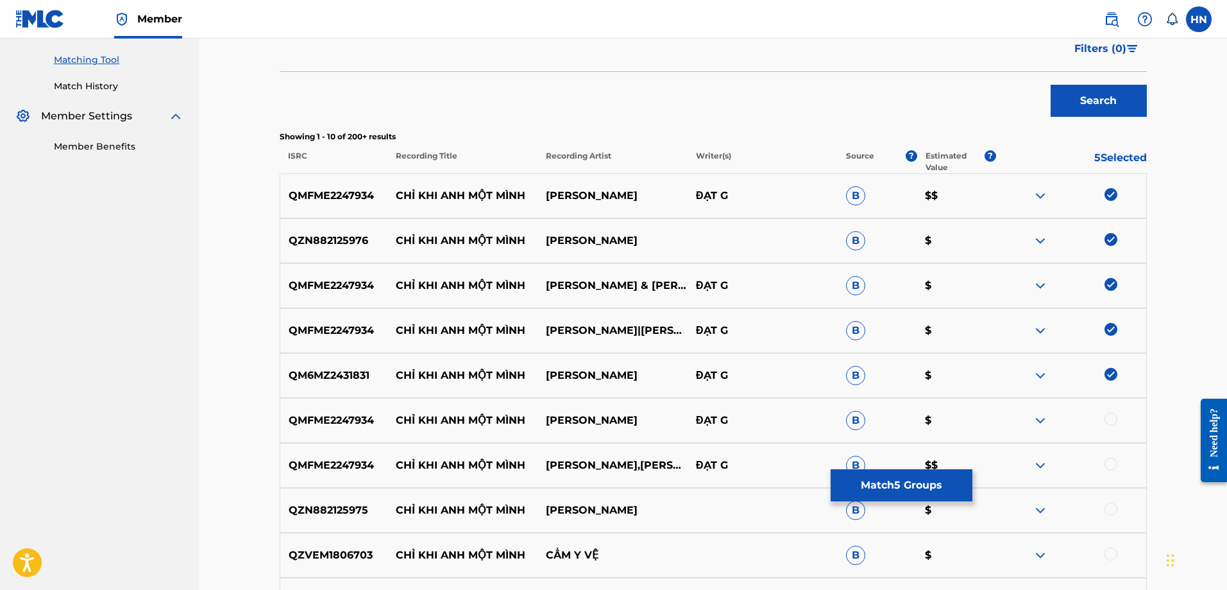
click at [1111, 419] on div at bounding box center [1111, 419] width 13 height 13
click at [1109, 462] on div at bounding box center [1111, 463] width 13 height 13
click at [334, 511] on p "QZN882125975" at bounding box center [334, 509] width 108 height 15
click at [1113, 503] on div at bounding box center [1111, 508] width 13 height 13
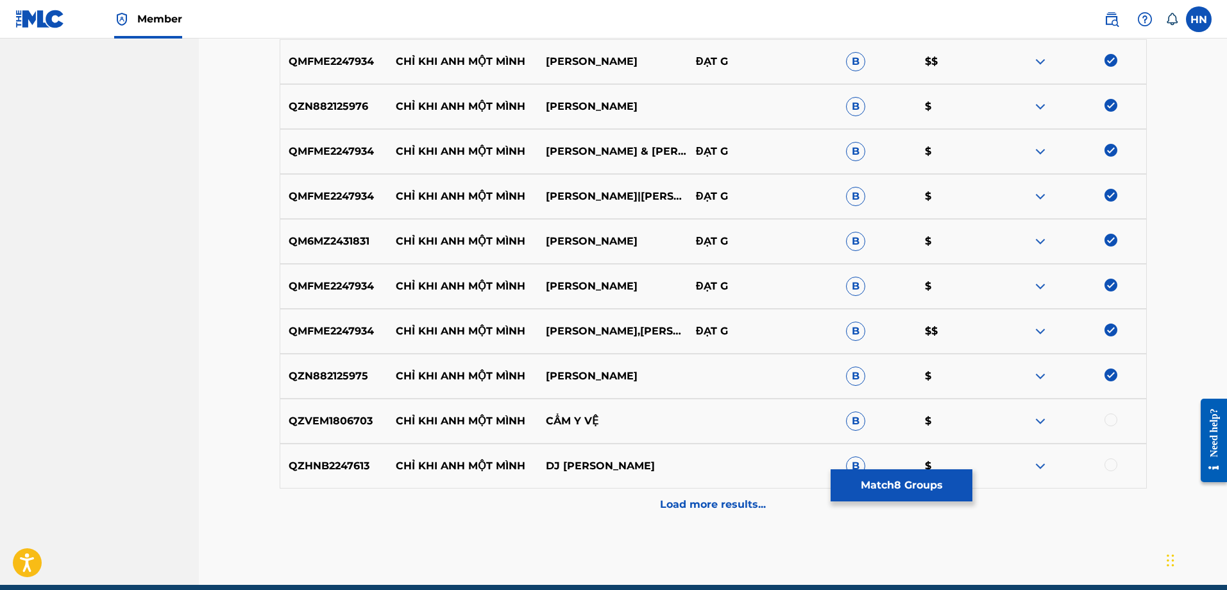
scroll to position [511, 0]
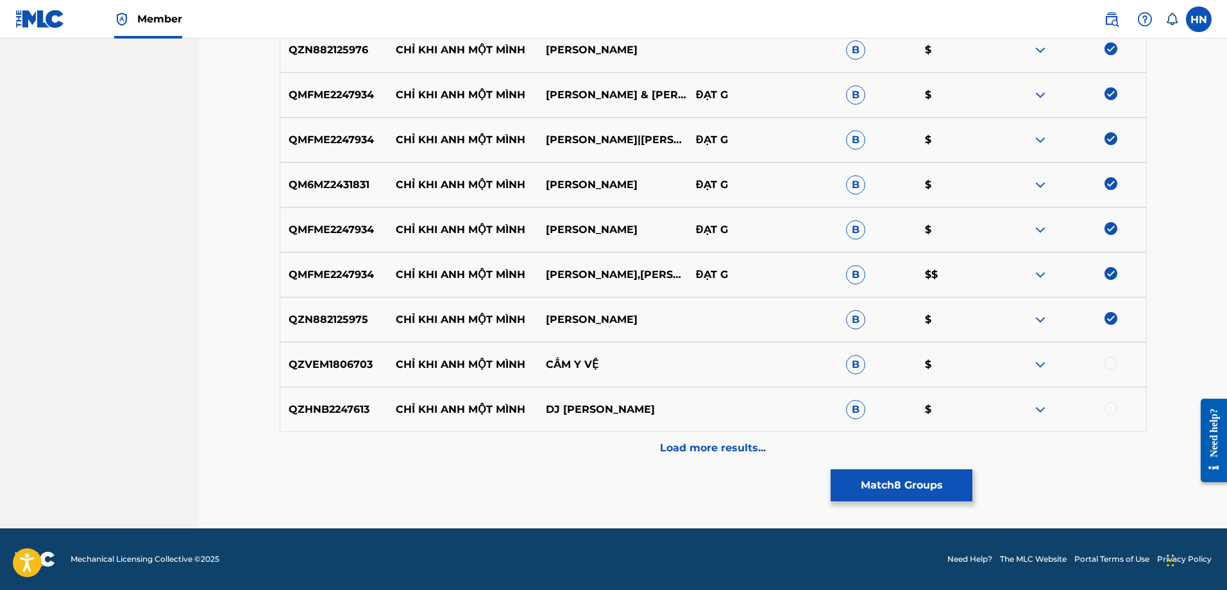
click at [346, 406] on p "QZHNB2247613" at bounding box center [334, 409] width 108 height 15
click at [1111, 407] on div at bounding box center [1111, 408] width 13 height 13
click at [315, 357] on p "QZVEM1806703" at bounding box center [334, 364] width 108 height 15
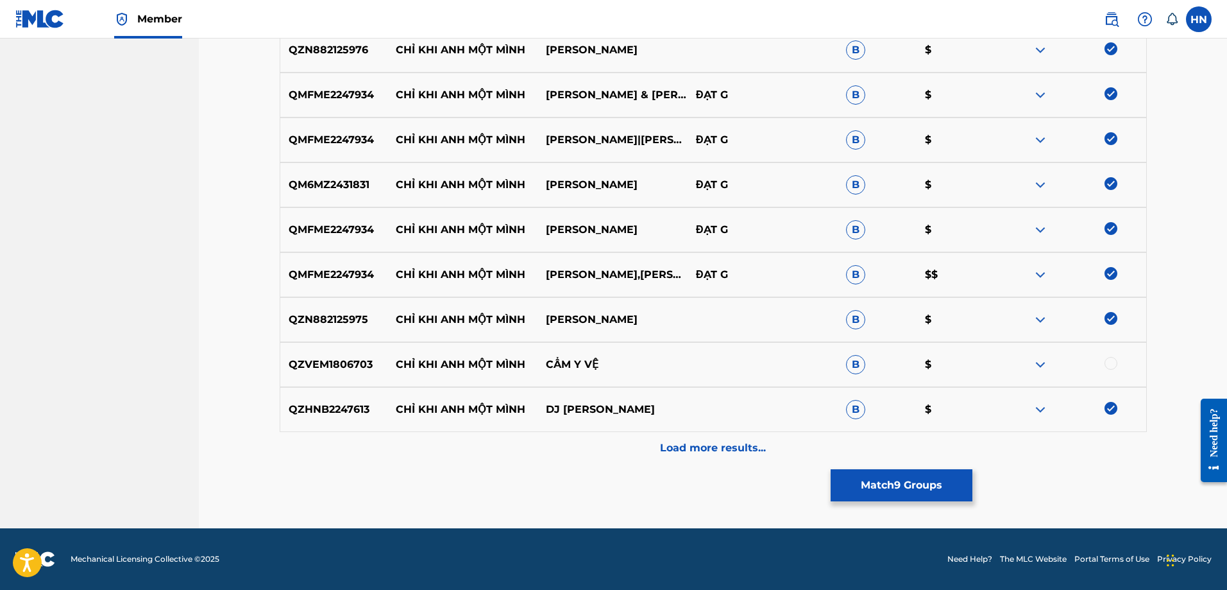
click at [1113, 363] on div at bounding box center [1111, 363] width 13 height 13
click at [730, 452] on p "Load more results..." at bounding box center [713, 447] width 106 height 15
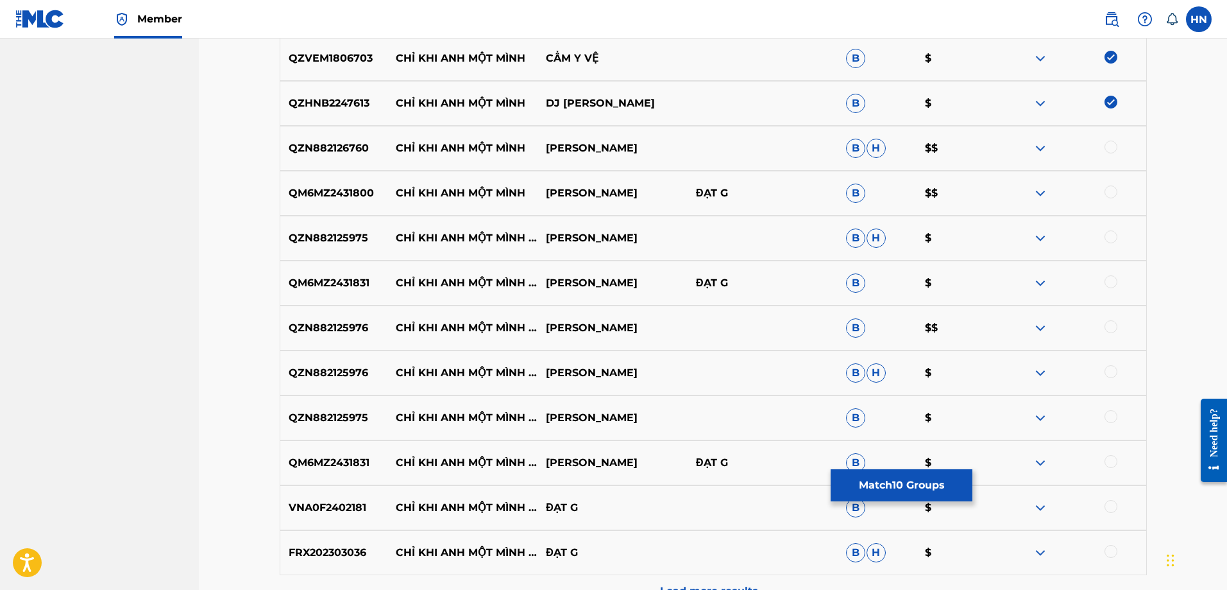
scroll to position [832, 0]
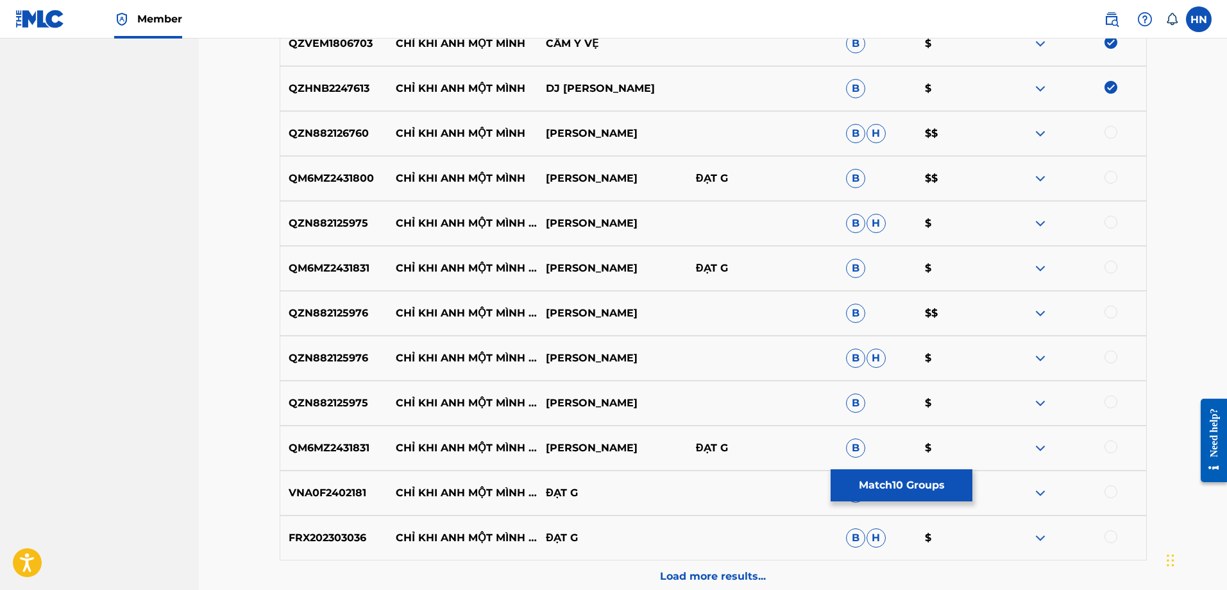
click at [335, 140] on p "QZN882126760" at bounding box center [334, 133] width 108 height 15
click at [1113, 128] on div at bounding box center [1111, 132] width 13 height 13
click at [340, 160] on div "QM6MZ2431800 CHỈ KHI ANH MỘT MÌNH VŨ DUY KHÁNH ĐẠT G B $$" at bounding box center [713, 178] width 867 height 45
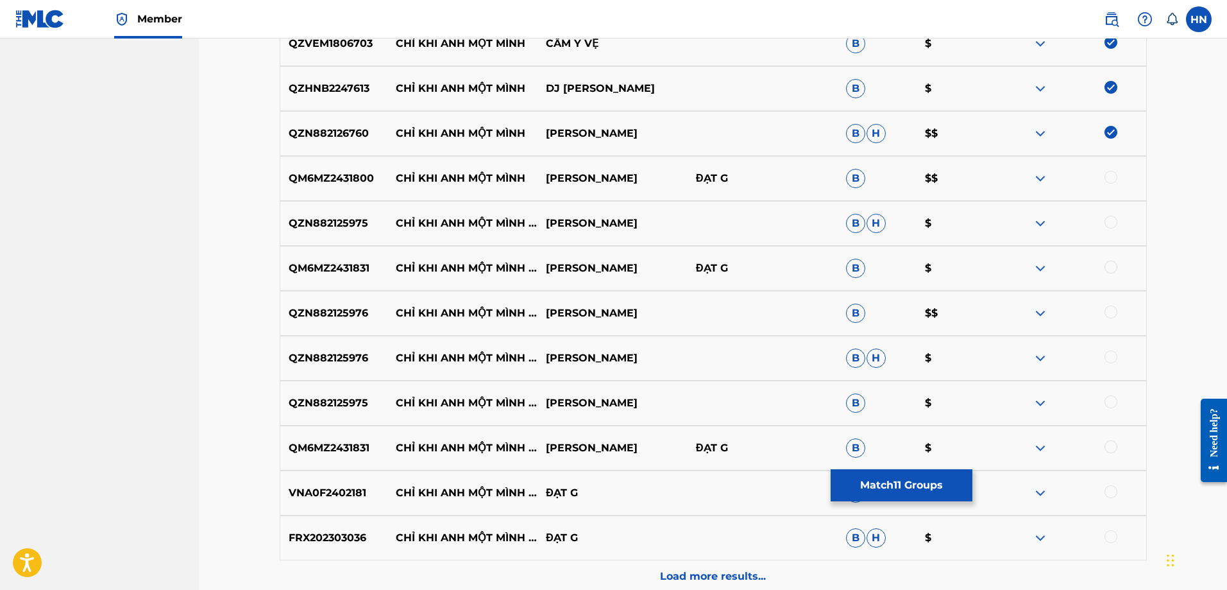
click at [1112, 176] on div at bounding box center [1111, 177] width 13 height 13
click at [363, 218] on p "QZN882125975" at bounding box center [334, 223] width 108 height 15
click at [1116, 218] on div at bounding box center [1111, 222] width 13 height 13
click at [308, 266] on p "QM6MZ2431831" at bounding box center [334, 267] width 108 height 15
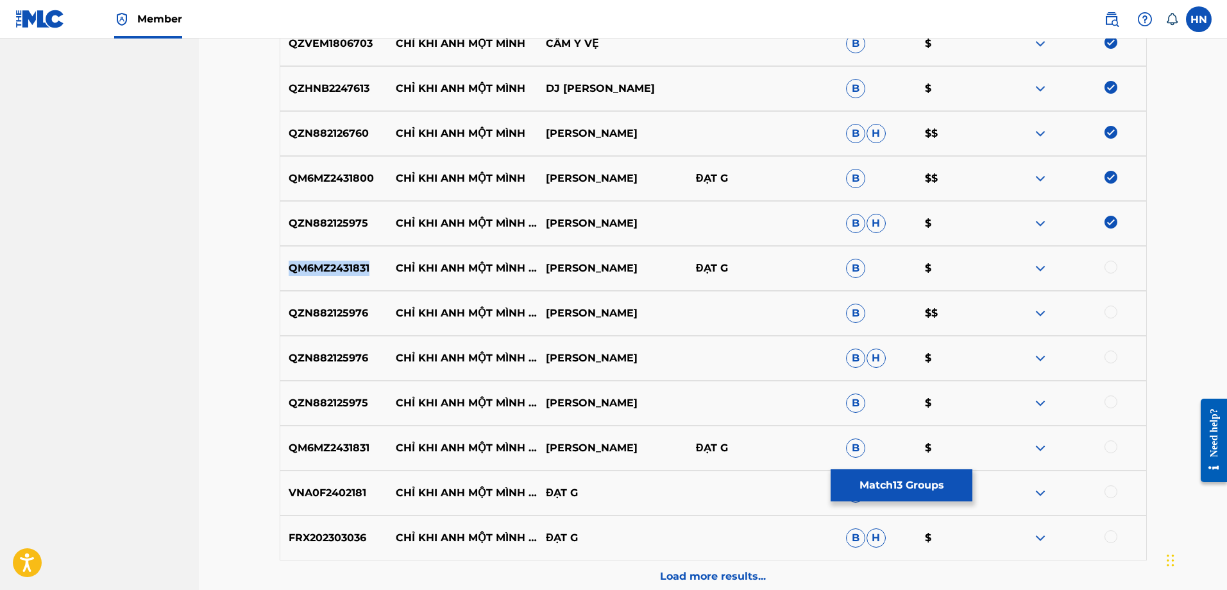
click at [308, 266] on p "QM6MZ2431831" at bounding box center [334, 267] width 108 height 15
click at [1108, 266] on div at bounding box center [1111, 266] width 13 height 13
click at [333, 300] on div "QZN882125976 CHỈ KHI ANH MỘT MÌNH - VINAHOUSE VŨ DUY KHÁNH B $$" at bounding box center [713, 313] width 867 height 45
click at [1107, 313] on div at bounding box center [1111, 311] width 13 height 13
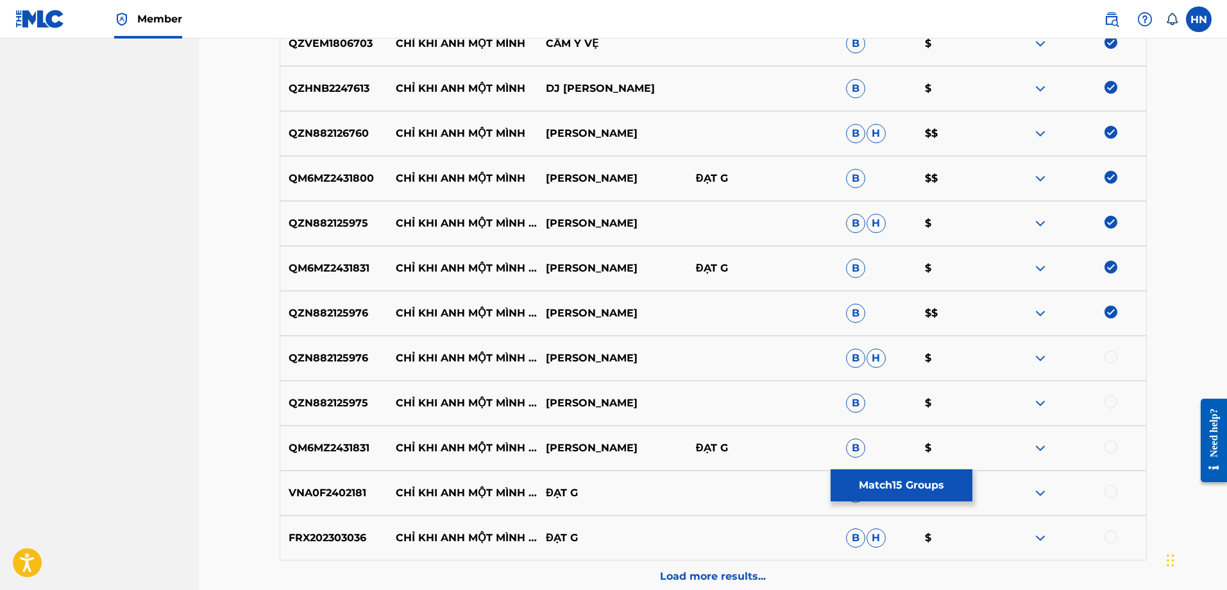
click at [1104, 359] on div at bounding box center [1071, 357] width 150 height 15
click at [1106, 359] on div at bounding box center [1111, 356] width 13 height 13
click at [313, 406] on p "QZN882125975" at bounding box center [334, 402] width 108 height 15
click at [1109, 403] on div at bounding box center [1111, 401] width 13 height 13
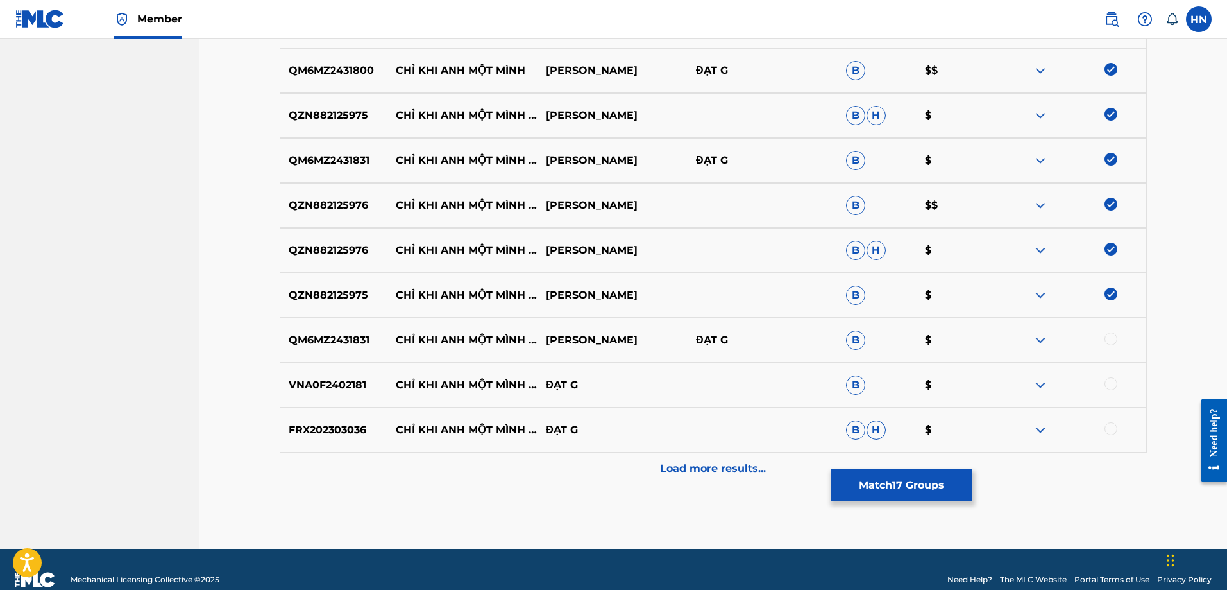
scroll to position [961, 0]
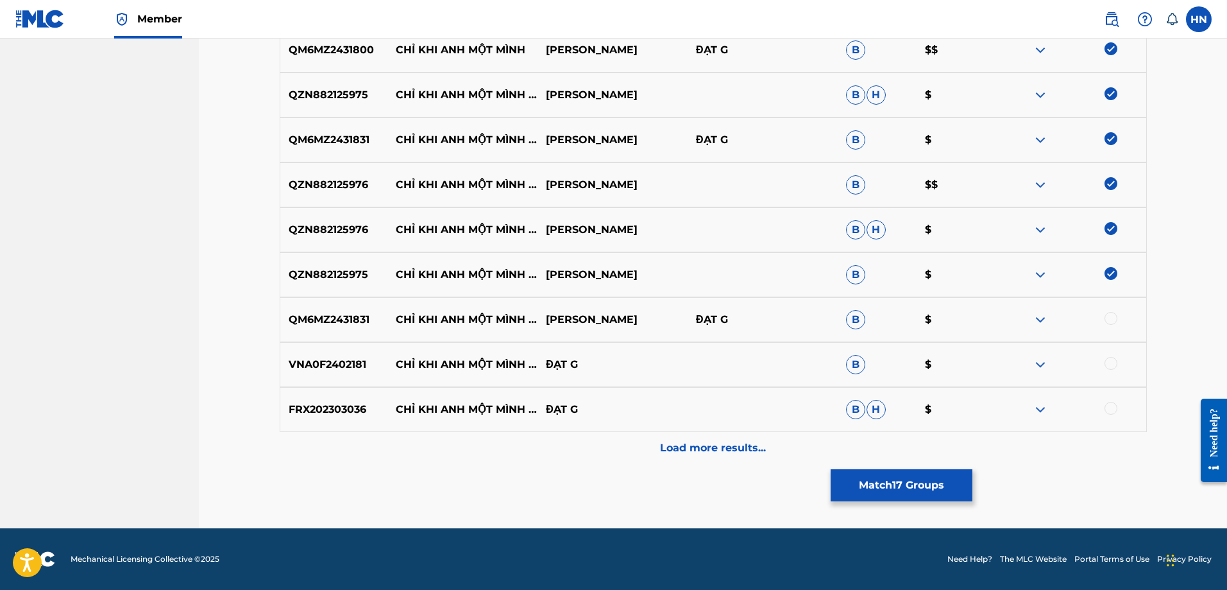
click at [350, 321] on p "QM6MZ2431831" at bounding box center [334, 319] width 108 height 15
click at [1111, 316] on div at bounding box center [1111, 318] width 13 height 13
click at [346, 366] on p "VNA0F2402181" at bounding box center [334, 364] width 108 height 15
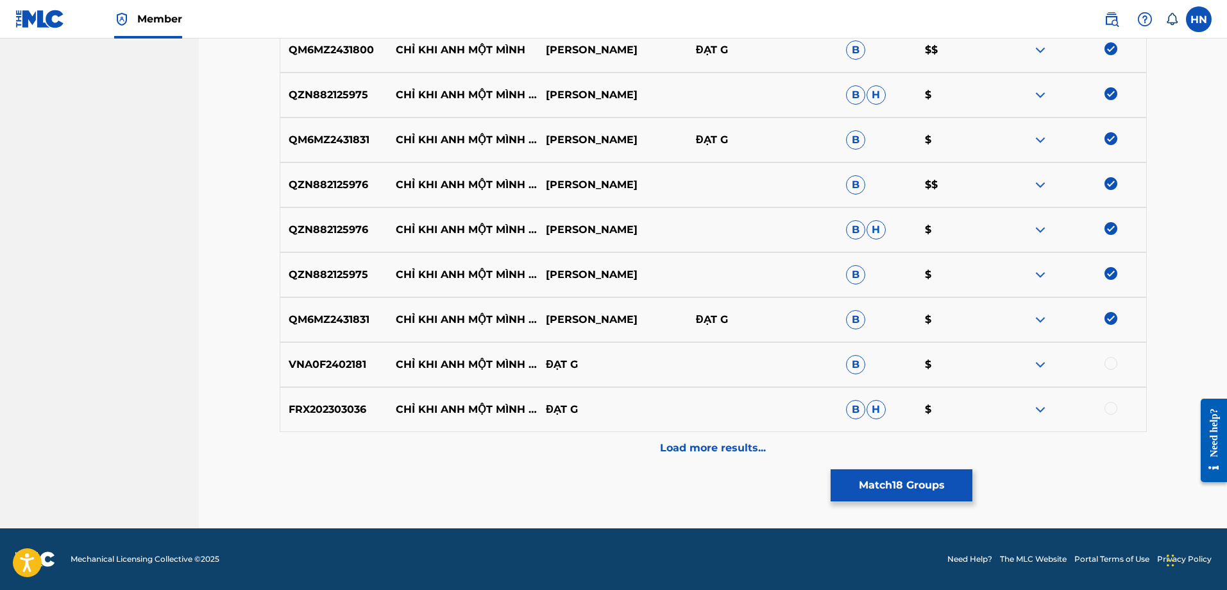
click at [1110, 362] on div at bounding box center [1111, 363] width 13 height 13
click at [325, 414] on p "FRX202303036" at bounding box center [334, 409] width 108 height 15
click at [1114, 407] on div at bounding box center [1111, 408] width 13 height 13
click at [731, 451] on p "Load more results..." at bounding box center [713, 447] width 106 height 15
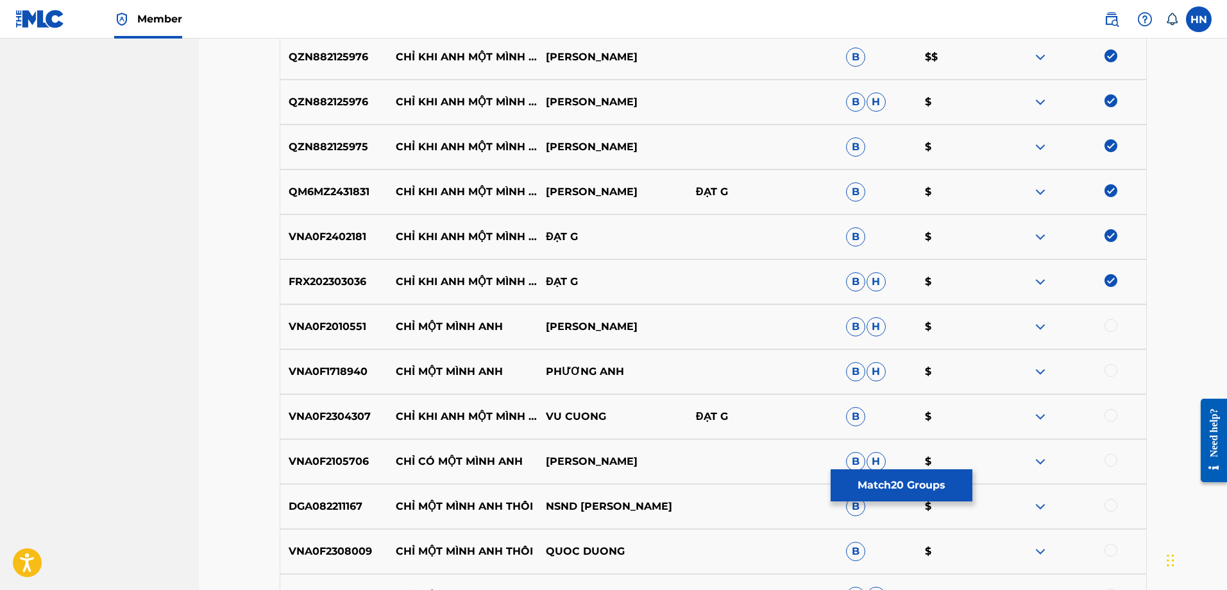
scroll to position [1089, 0]
click at [334, 413] on p "VNA0F2304307" at bounding box center [334, 415] width 108 height 15
click at [1106, 417] on div at bounding box center [1111, 414] width 13 height 13
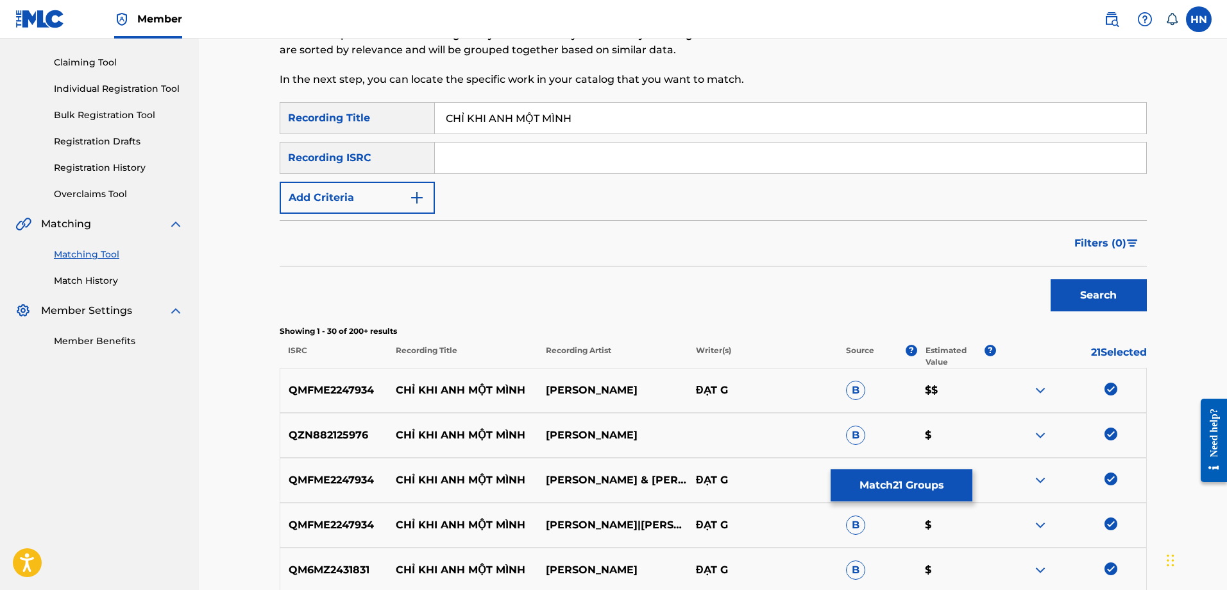
scroll to position [0, 0]
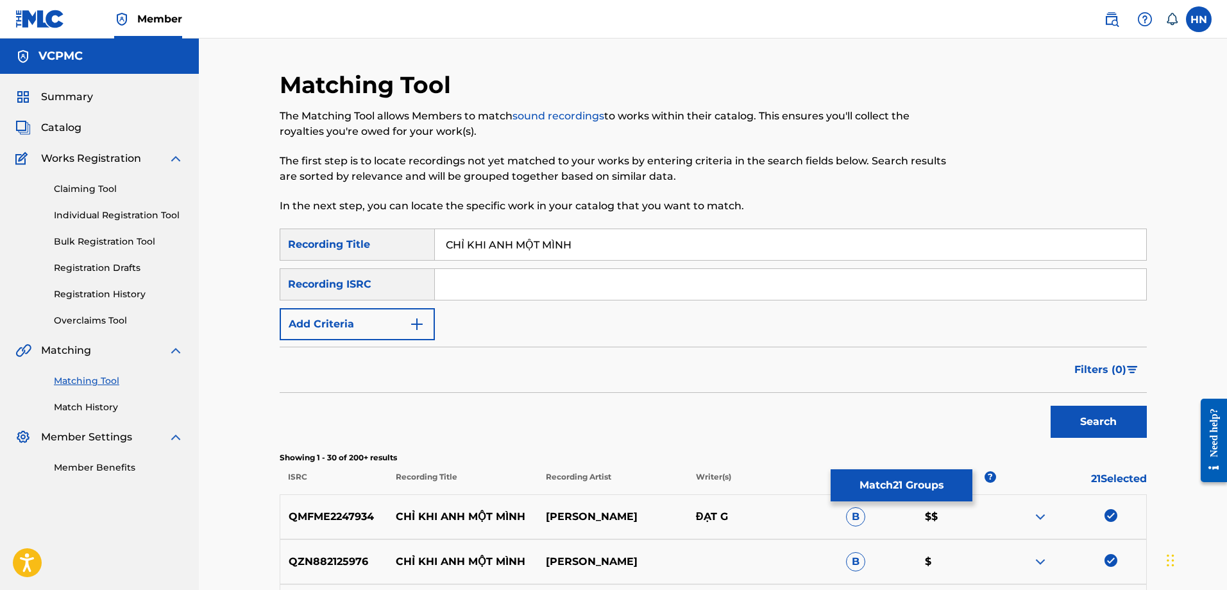
click at [615, 233] on input "CHỈ KHI ANH MỘT MÌNH" at bounding box center [791, 244] width 712 height 31
paste input "I KHI ANH MOT MI"
type input "CHI KHI ANH MOT MINH"
click at [1080, 409] on button "Search" at bounding box center [1099, 422] width 96 height 32
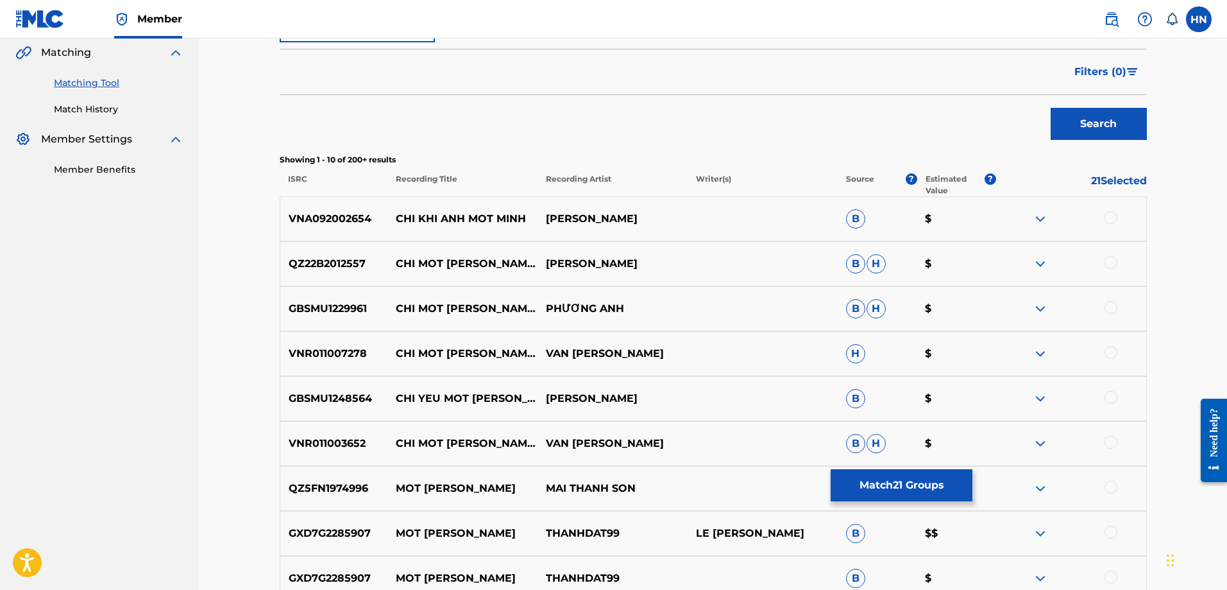
scroll to position [321, 0]
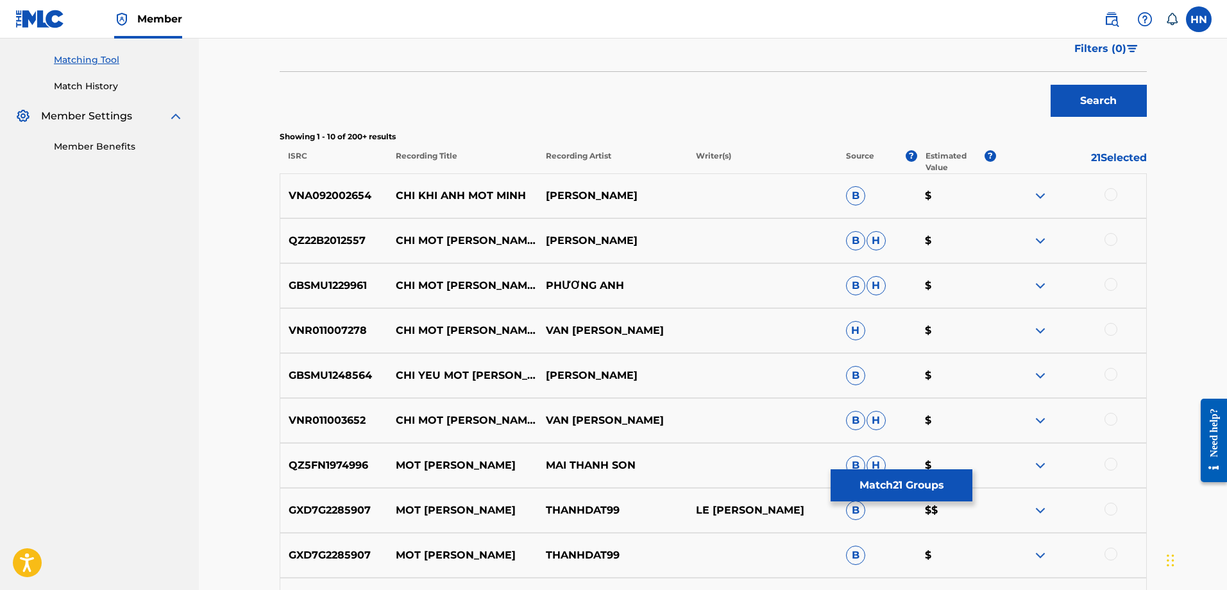
click at [307, 205] on div "VNA092002654 CHI KHI ANH MOT MINH VU DUY KHANH B $" at bounding box center [713, 195] width 867 height 45
click at [1113, 195] on div at bounding box center [1111, 194] width 13 height 13
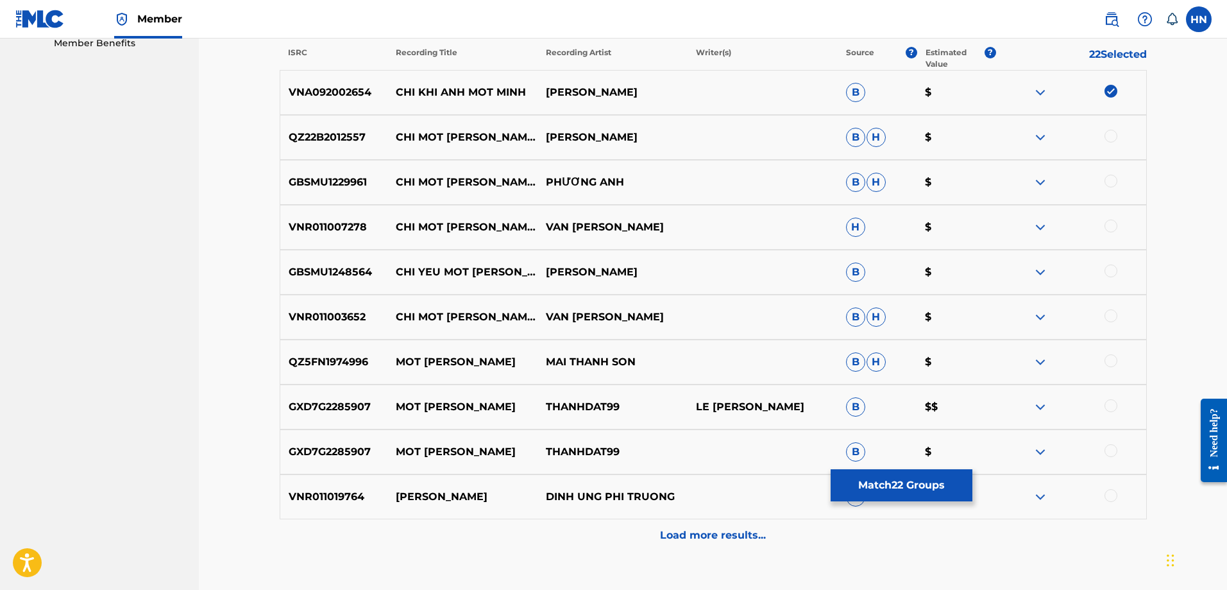
scroll to position [511, 0]
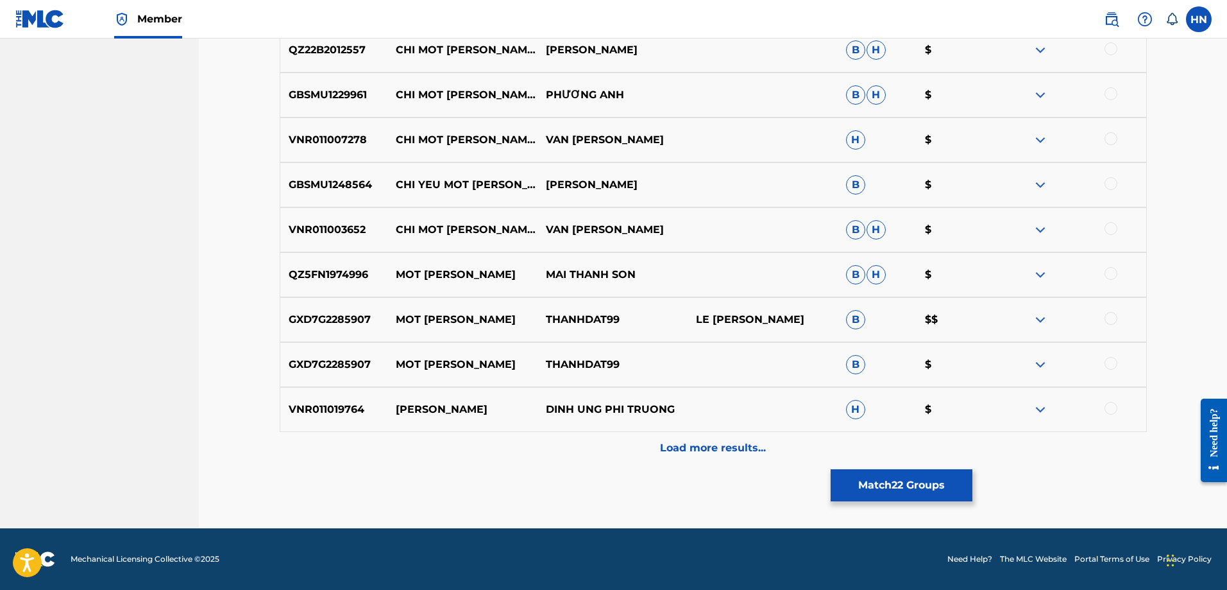
click at [901, 482] on button "Match 22 Groups" at bounding box center [902, 485] width 142 height 32
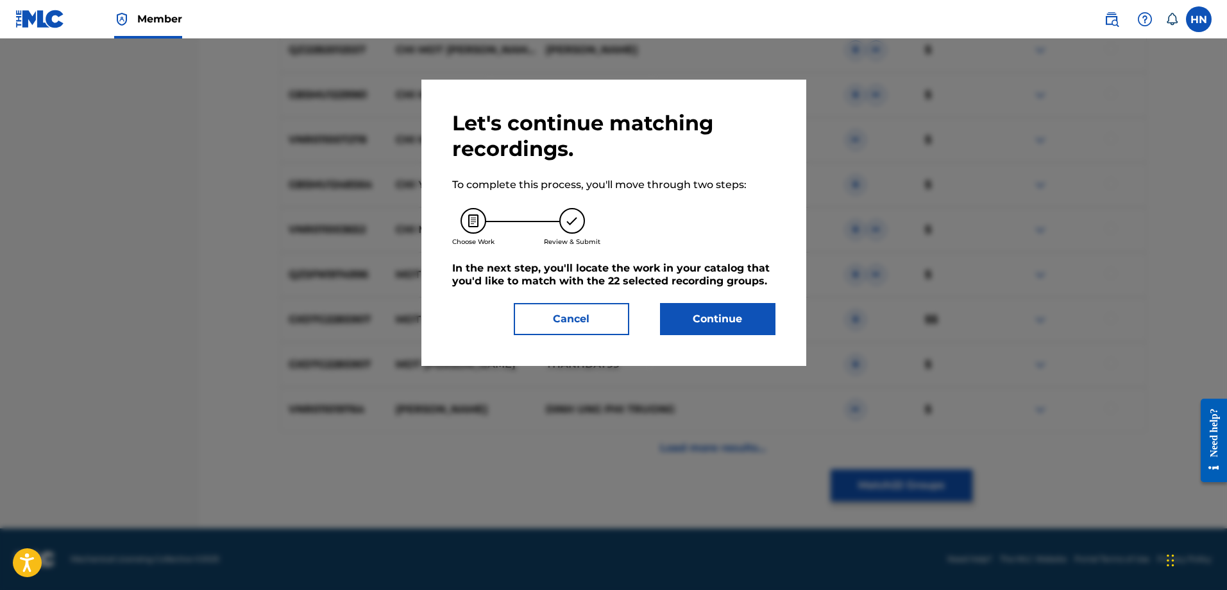
click at [752, 296] on div "Let's continue matching recordings. To complete this process, you'll move throu…" at bounding box center [613, 222] width 323 height 225
click at [737, 312] on button "Continue" at bounding box center [717, 319] width 115 height 32
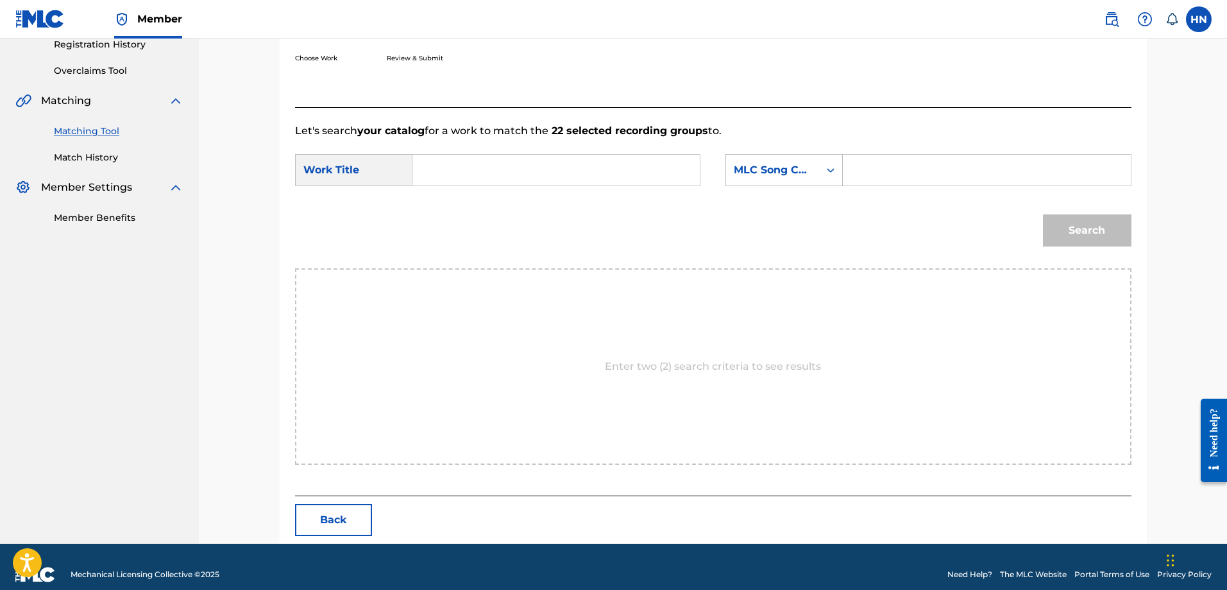
scroll to position [265, 0]
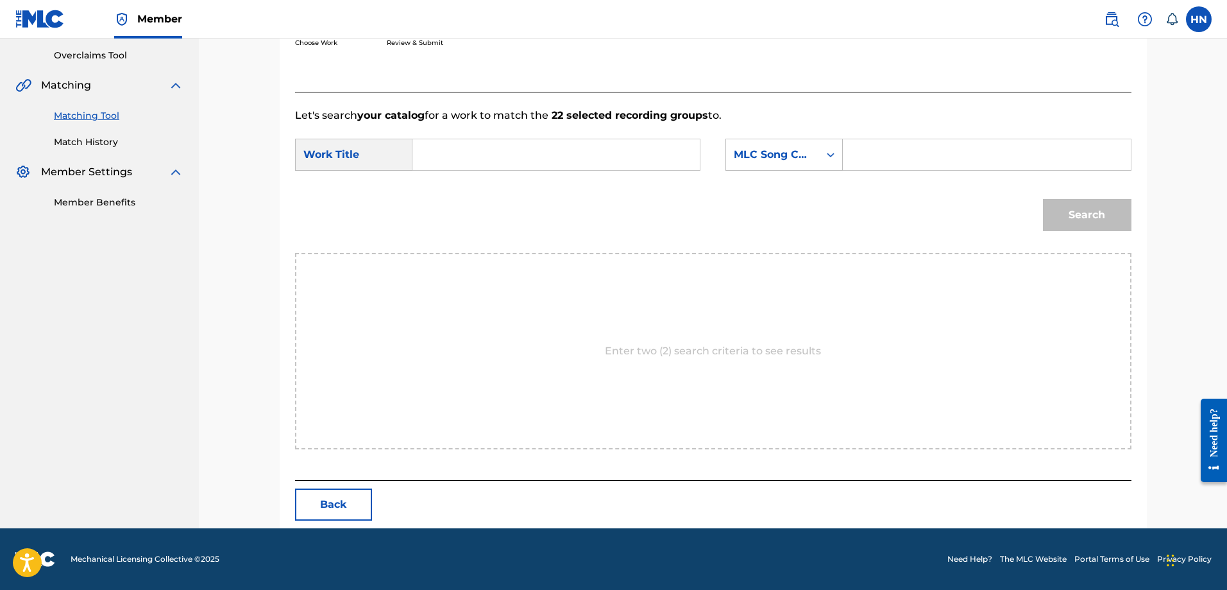
click at [611, 146] on input "Search Form" at bounding box center [556, 154] width 266 height 31
paste input "CHI KHI ANH MOT MINH"
type input "CHI KHI ANH MOT MINH"
click at [785, 148] on div "MLC Song Code" at bounding box center [773, 154] width 78 height 15
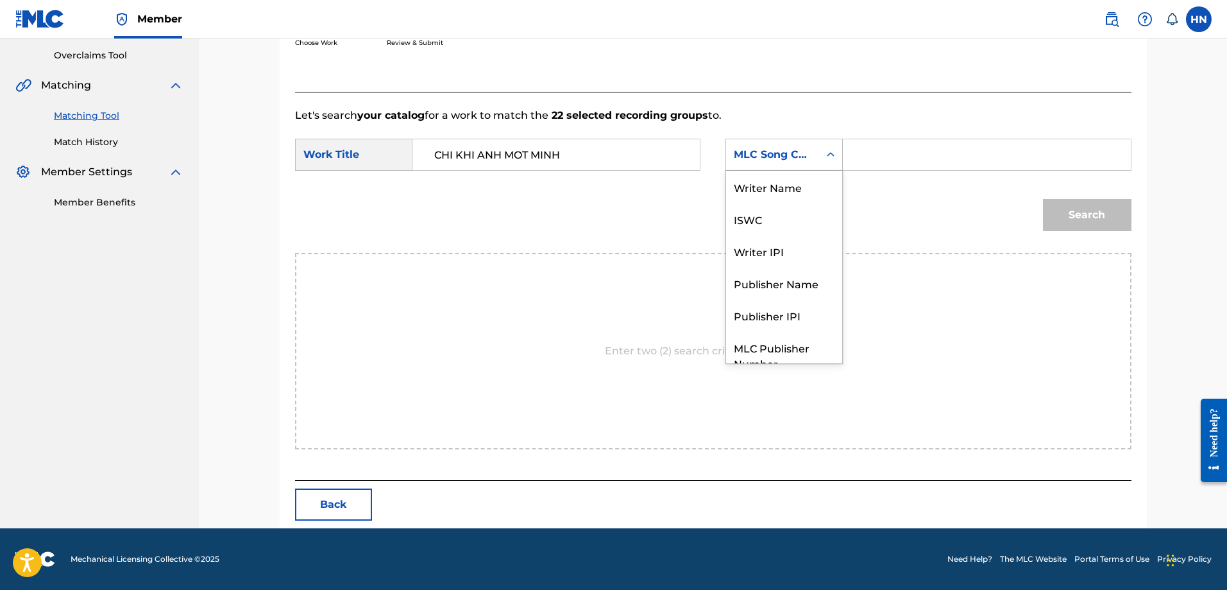
scroll to position [47, 0]
click at [767, 186] on div "ISWC" at bounding box center [784, 171] width 116 height 32
click at [898, 159] on input "Search Form" at bounding box center [987, 154] width 266 height 31
paste input "T9323332758"
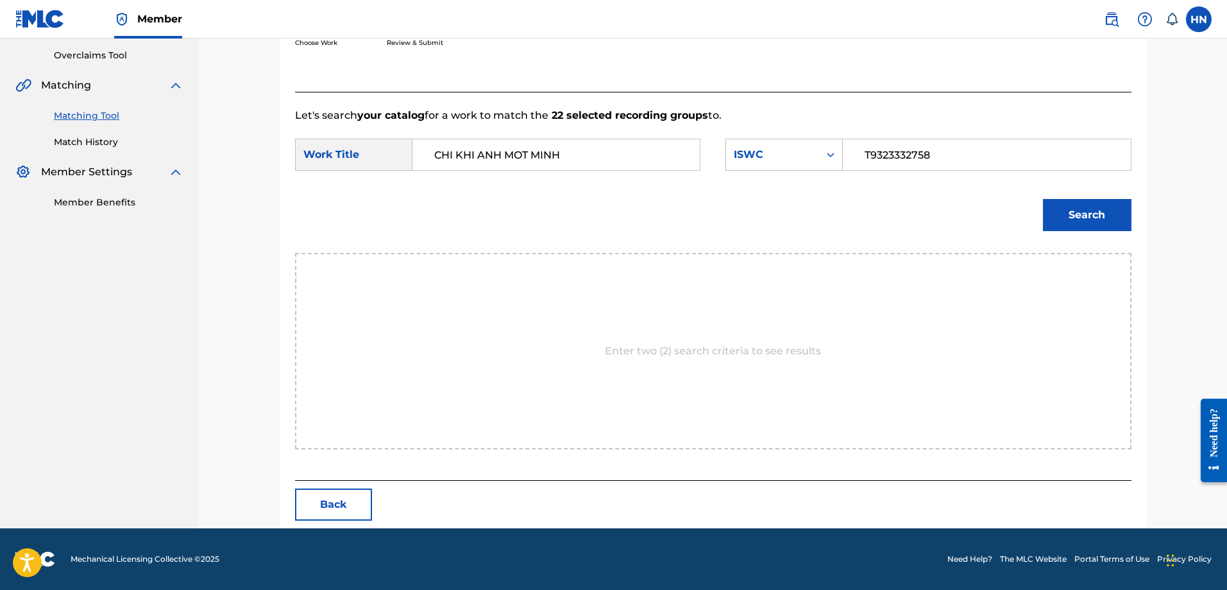
type input "T9323332758"
click at [1094, 198] on div "Search" at bounding box center [1084, 211] width 95 height 51
click at [1093, 211] on button "Search" at bounding box center [1087, 215] width 89 height 32
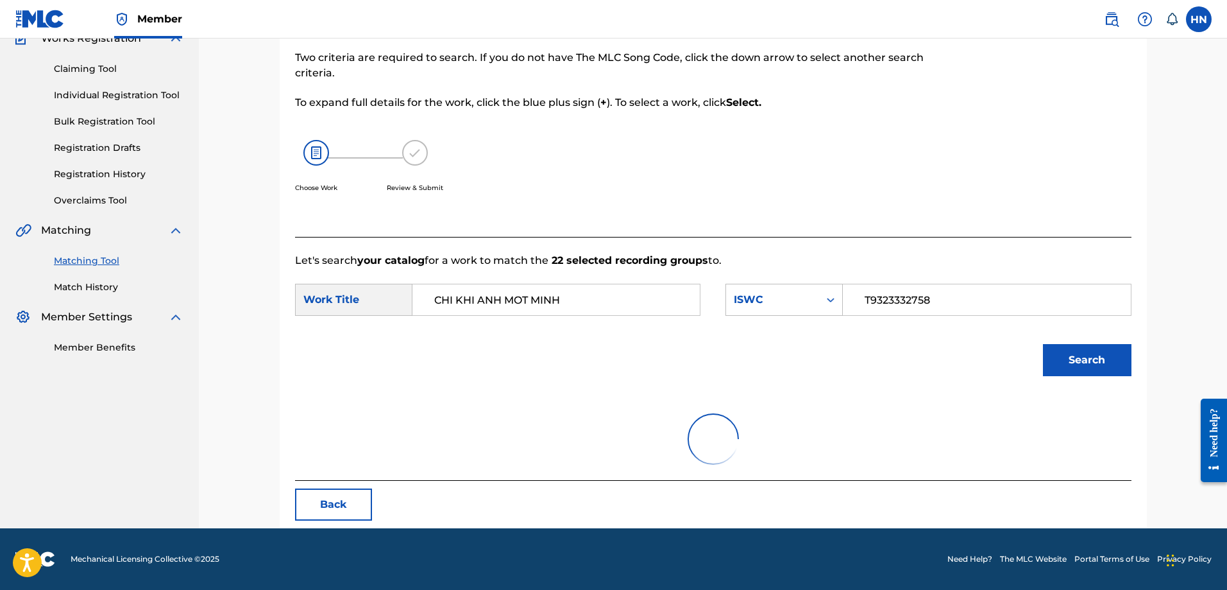
scroll to position [227, 0]
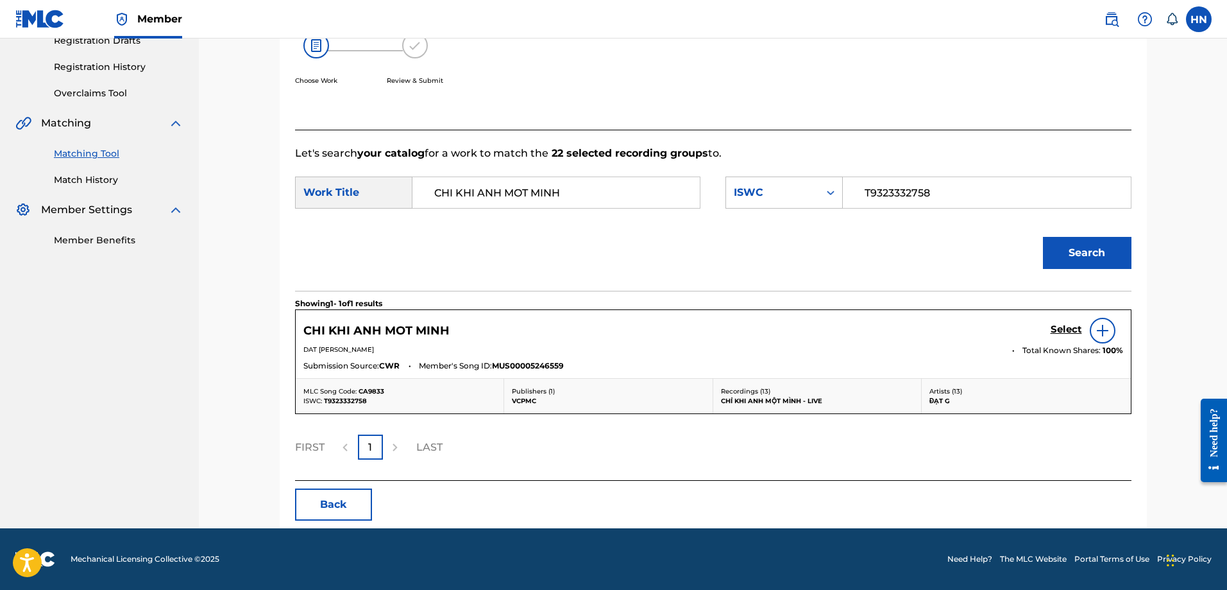
click at [1060, 325] on h5 "Select" at bounding box center [1066, 329] width 31 height 12
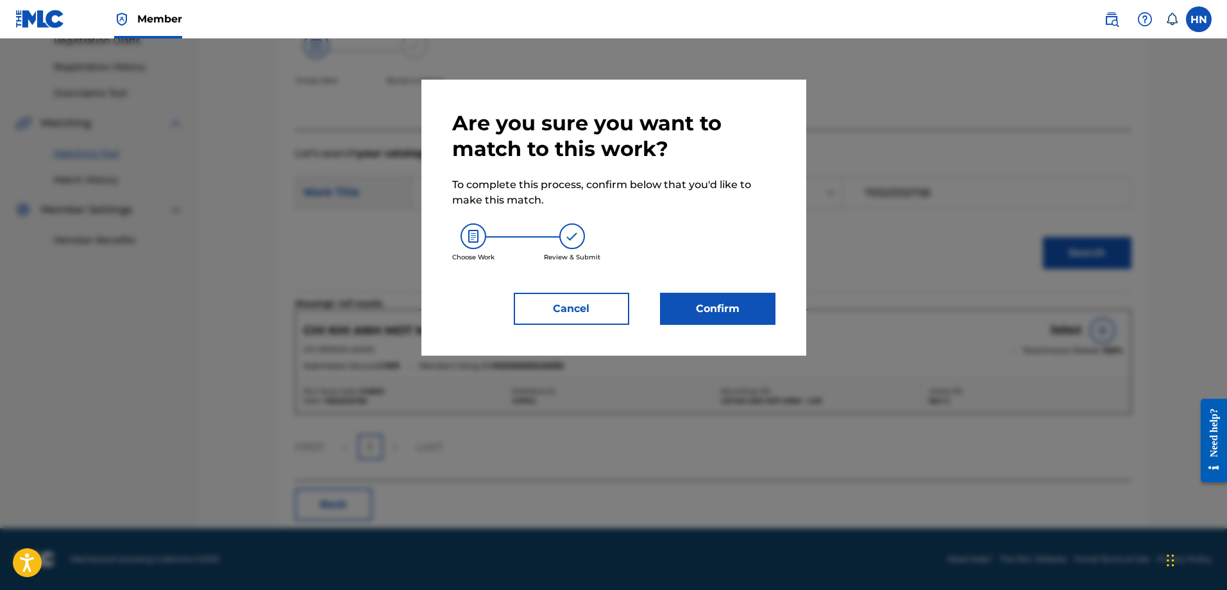
click at [747, 309] on button "Confirm" at bounding box center [717, 309] width 115 height 32
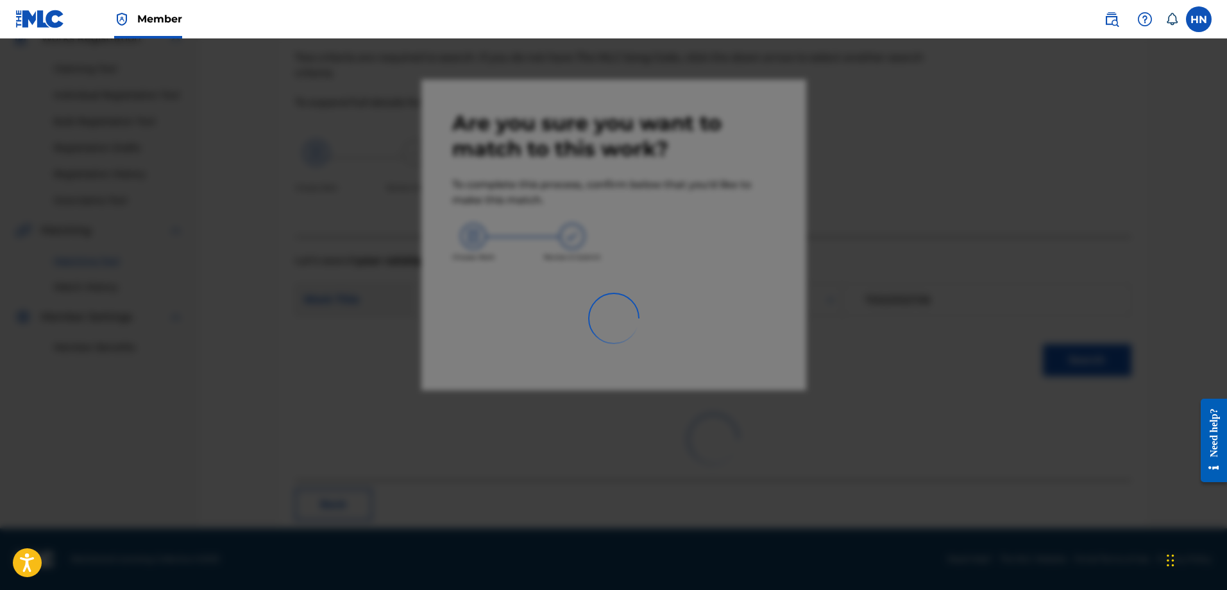
scroll to position [35, 0]
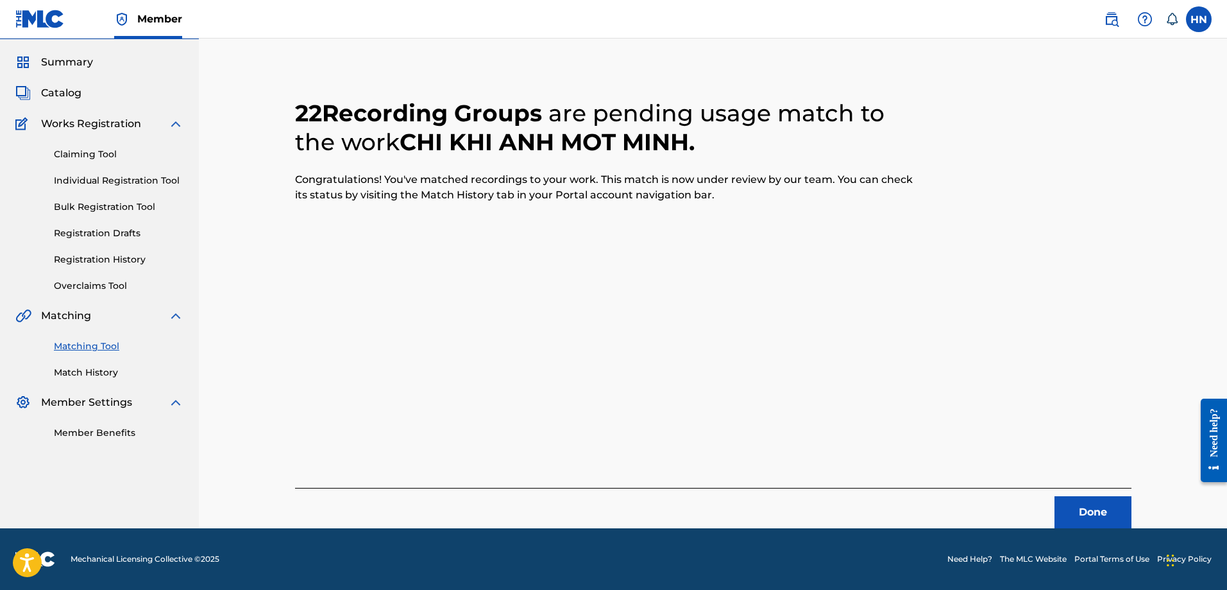
click at [1104, 502] on button "Done" at bounding box center [1093, 512] width 77 height 32
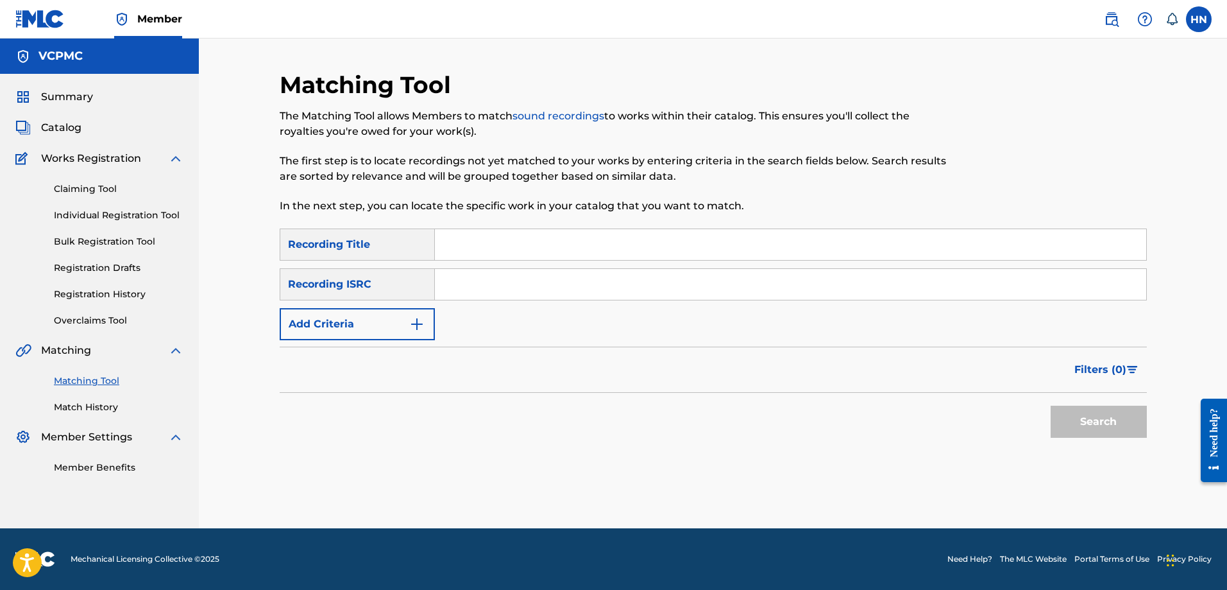
click at [593, 244] on input "Search Form" at bounding box center [791, 244] width 712 height 31
paste input "BIẾT TÌM ĐÂU"
click at [1051, 406] on button "Search" at bounding box center [1099, 422] width 96 height 32
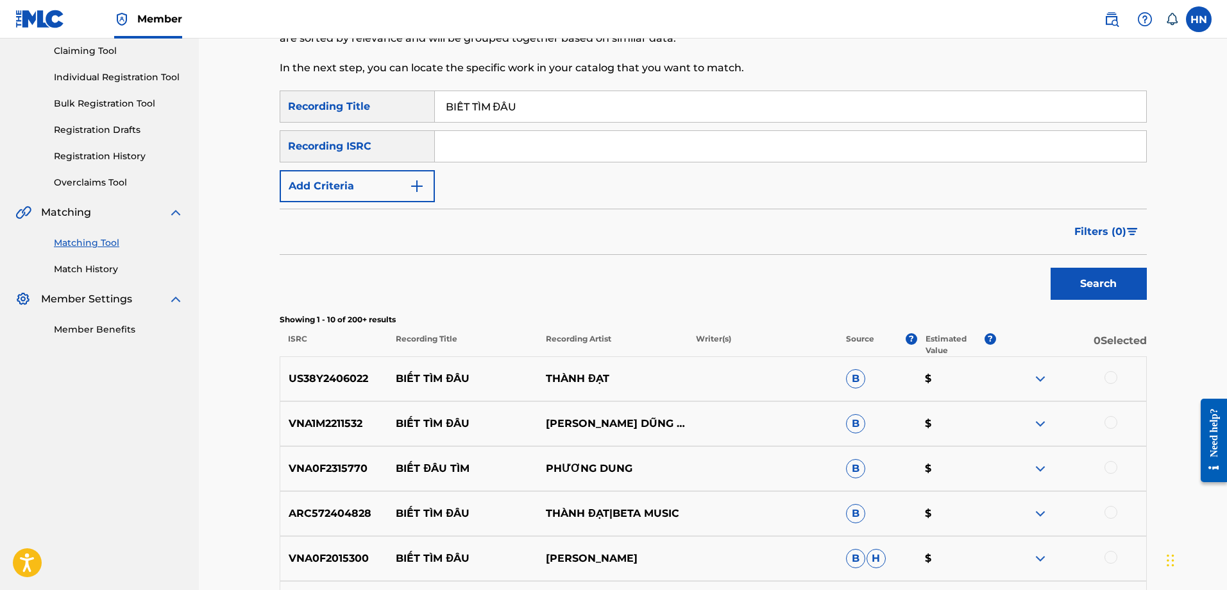
scroll to position [257, 0]
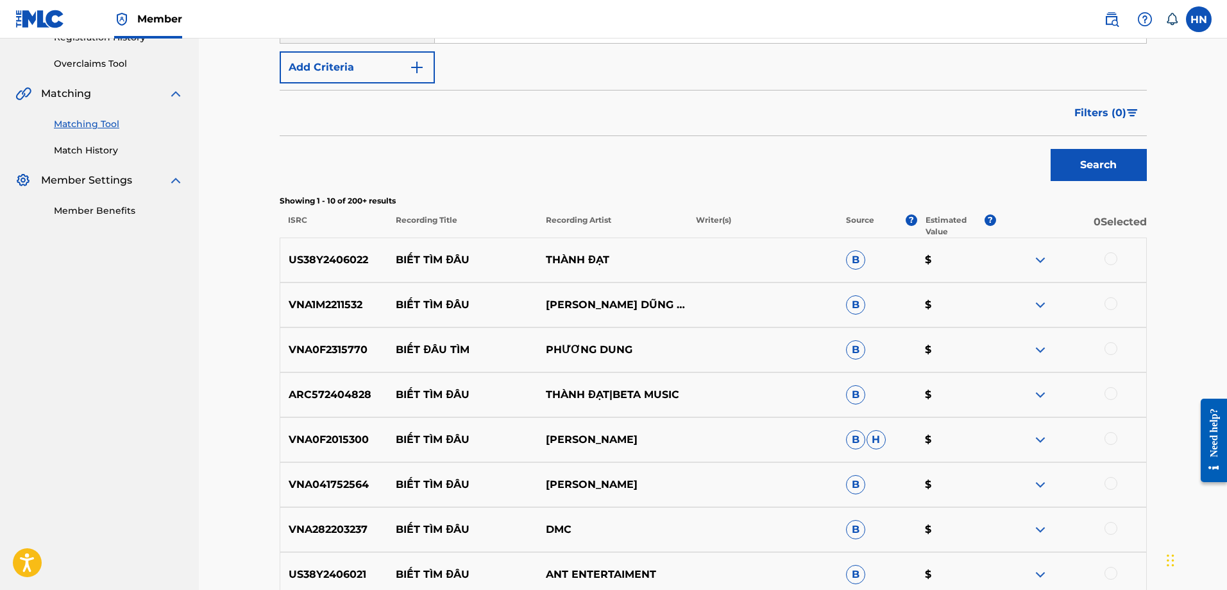
click at [341, 253] on p "US38Y2406022" at bounding box center [334, 259] width 108 height 15
drag, startPoint x: 619, startPoint y: 257, endPoint x: 397, endPoint y: 252, distance: 222.0
click at [397, 252] on div "US38Y2406022 BIẾT TÌM ĐÂU THÀNH ĐẠT B $" at bounding box center [713, 259] width 867 height 45
click at [354, 251] on div "US38Y2406022 BIẾT TÌM ĐÂU THÀNH ĐẠT B $" at bounding box center [713, 259] width 867 height 45
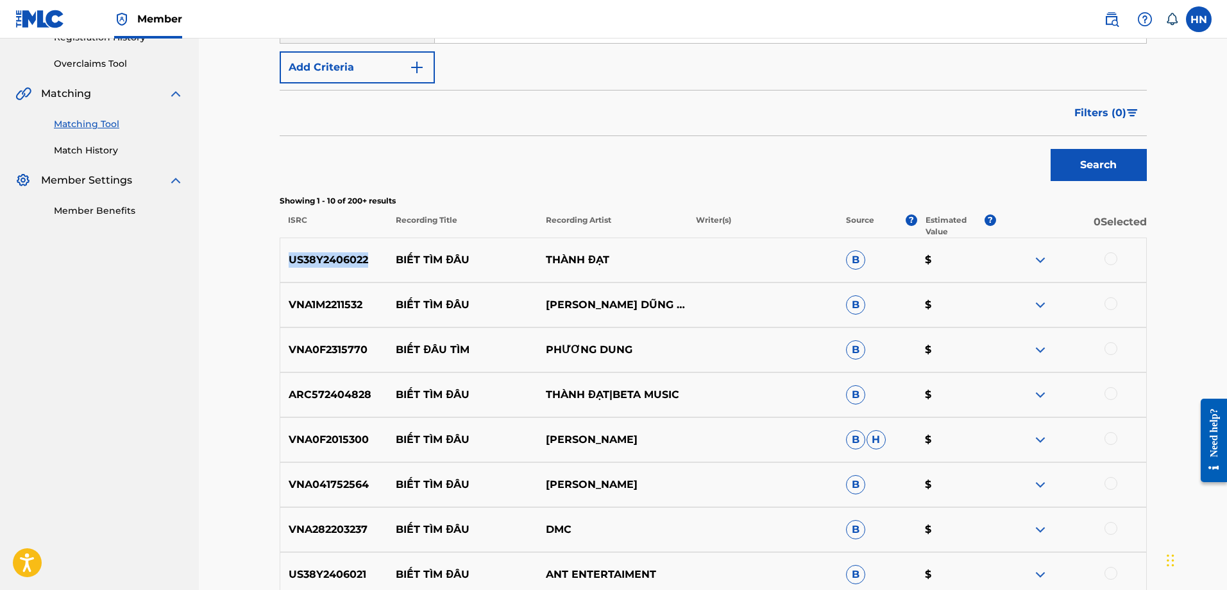
click at [354, 251] on div "US38Y2406022 BIẾT TÌM ĐÂU THÀNH ĐẠT B $" at bounding box center [713, 259] width 867 height 45
click at [1109, 258] on div at bounding box center [1111, 258] width 13 height 13
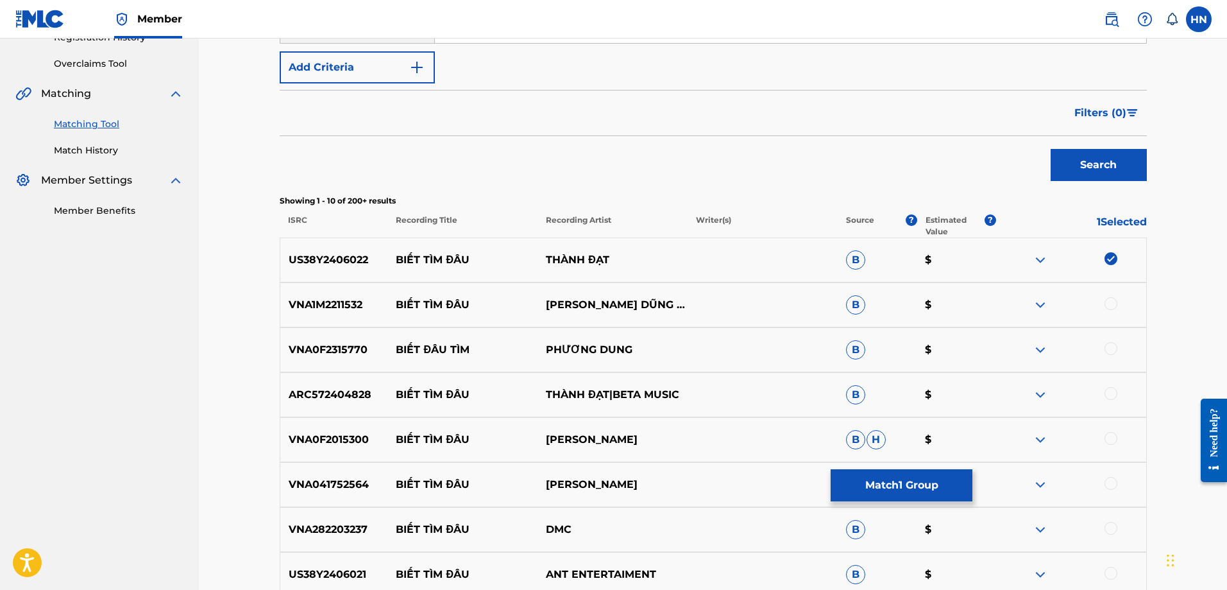
click at [351, 303] on p "VNA1M2211532" at bounding box center [334, 304] width 108 height 15
drag, startPoint x: 398, startPoint y: 307, endPoint x: 694, endPoint y: 300, distance: 295.9
click at [687, 309] on div "VNA1M2211532 BIẾT TÌM ĐÂU HOÀNG DŨNG & BCLC B $" at bounding box center [713, 304] width 867 height 45
click at [306, 291] on div "VNA1M2211532 BIẾT TÌM ĐÂU HOÀNG DŨNG & BCLC B $" at bounding box center [713, 304] width 867 height 45
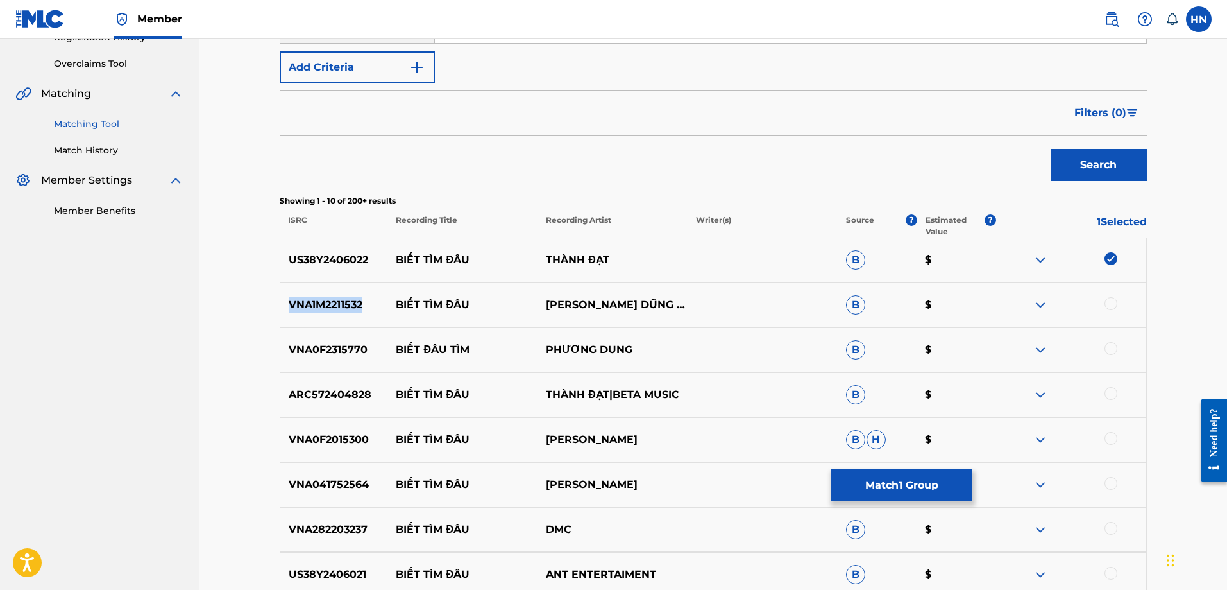
click at [306, 291] on div "VNA1M2211532 BIẾT TÌM ĐÂU HOÀNG DŨNG & BCLC B $" at bounding box center [713, 304] width 867 height 45
click at [1114, 303] on div at bounding box center [1111, 303] width 13 height 13
click at [341, 346] on p "VNA0F2315770" at bounding box center [334, 349] width 108 height 15
click at [1109, 351] on div at bounding box center [1111, 348] width 13 height 13
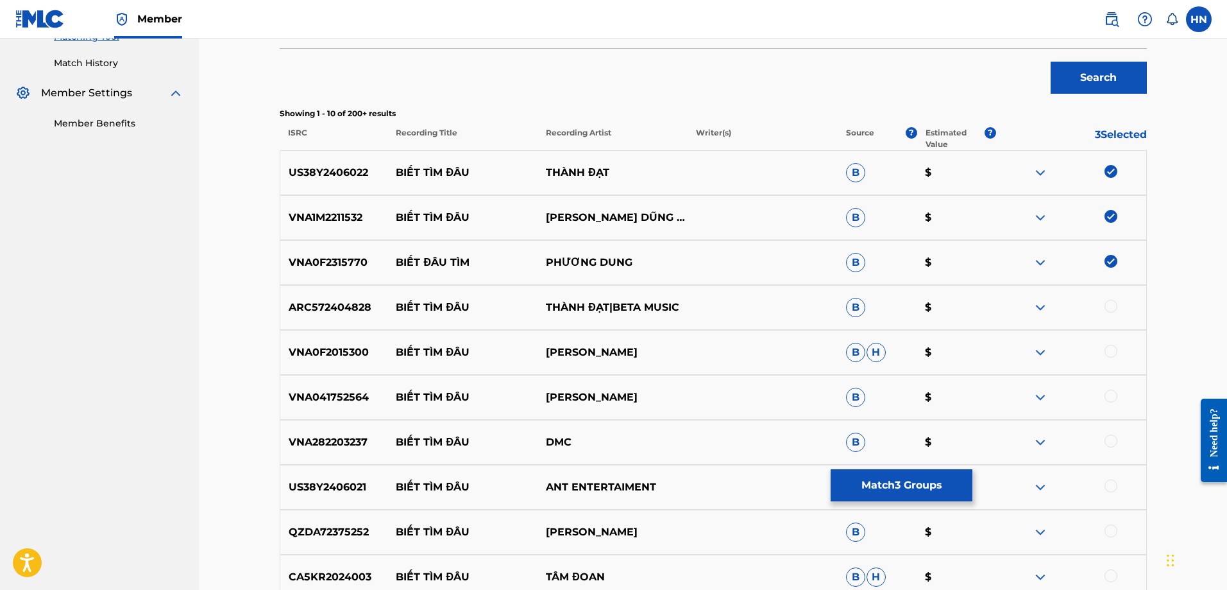
scroll to position [511, 0]
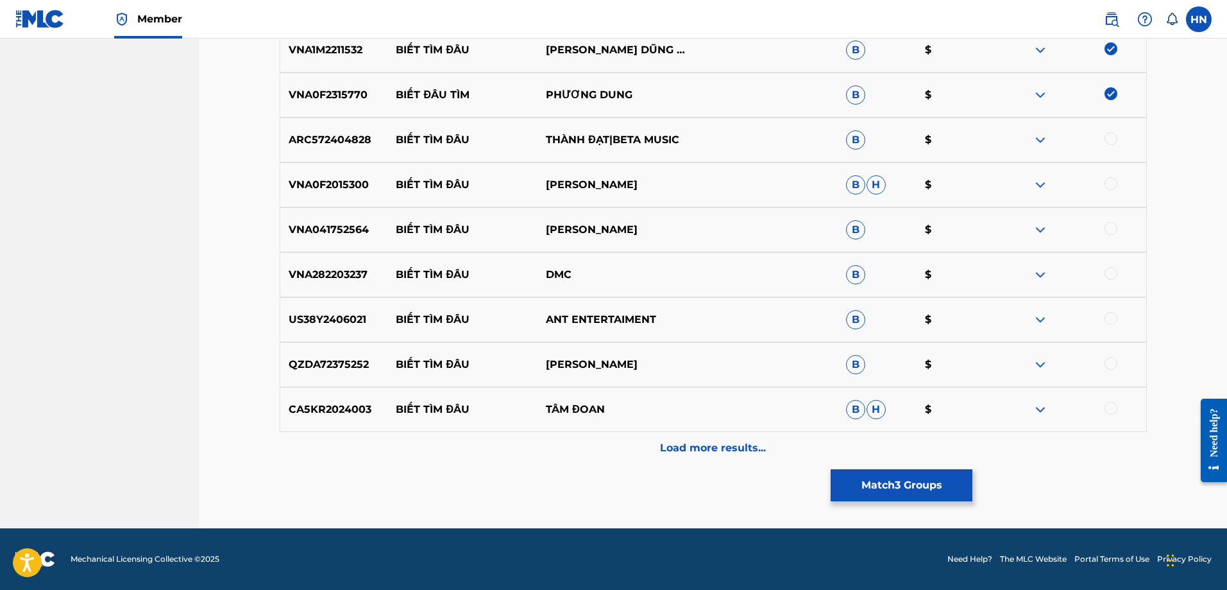
click at [331, 149] on div "ARC572404828 BIẾT TÌM ĐÂU THÀNH ĐẠT|BETA MUSIC B $" at bounding box center [713, 139] width 867 height 45
click at [1116, 136] on div at bounding box center [1111, 138] width 13 height 13
click at [322, 186] on p "VNA0F2015300" at bounding box center [334, 184] width 108 height 15
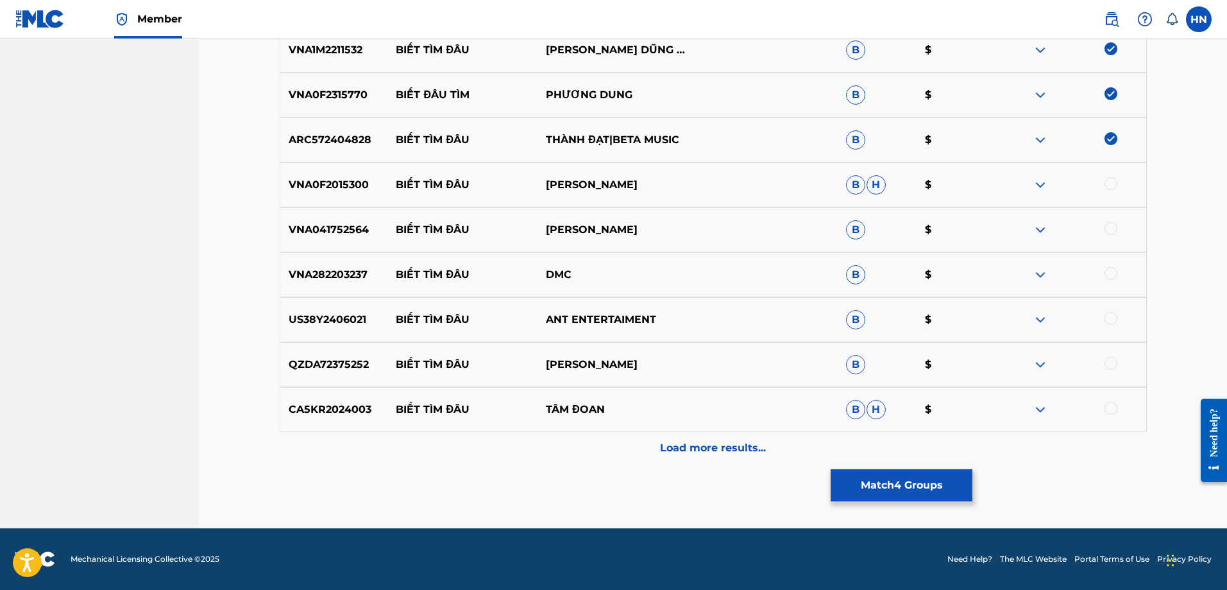
click at [1111, 184] on div at bounding box center [1111, 183] width 13 height 13
click at [300, 224] on p "VNA041752564" at bounding box center [334, 229] width 108 height 15
click at [1114, 229] on div at bounding box center [1111, 228] width 13 height 13
click at [1046, 271] on img at bounding box center [1040, 274] width 15 height 15
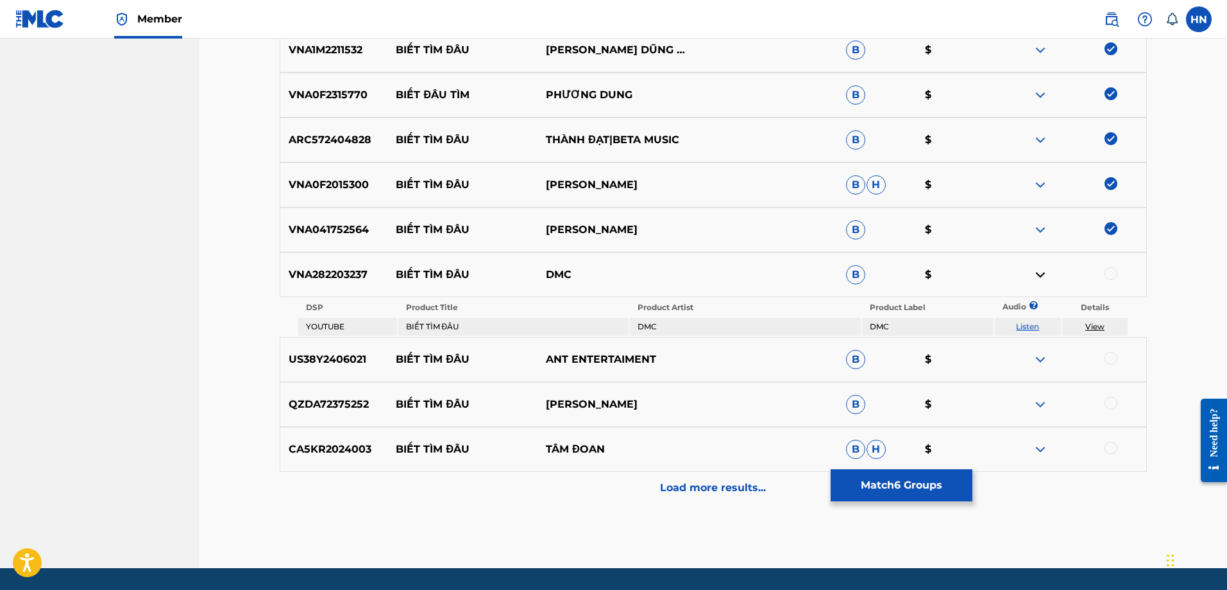
click at [1035, 323] on link "Listen" at bounding box center [1027, 326] width 23 height 10
click at [1037, 352] on img at bounding box center [1040, 359] width 15 height 15
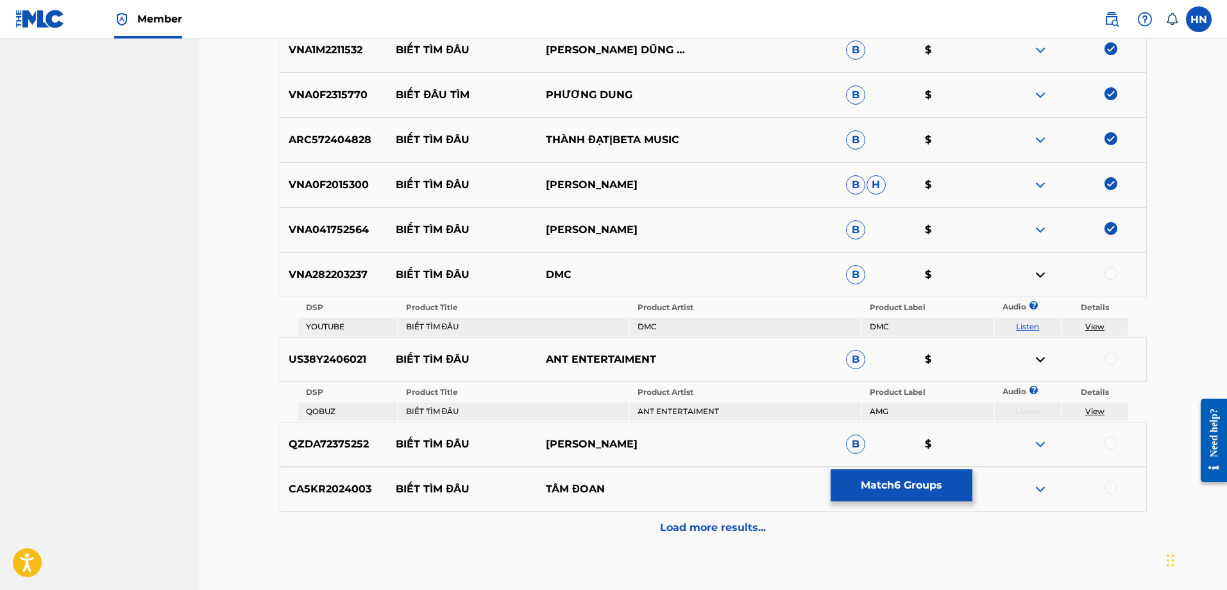
click at [1045, 440] on img at bounding box center [1040, 443] width 15 height 15
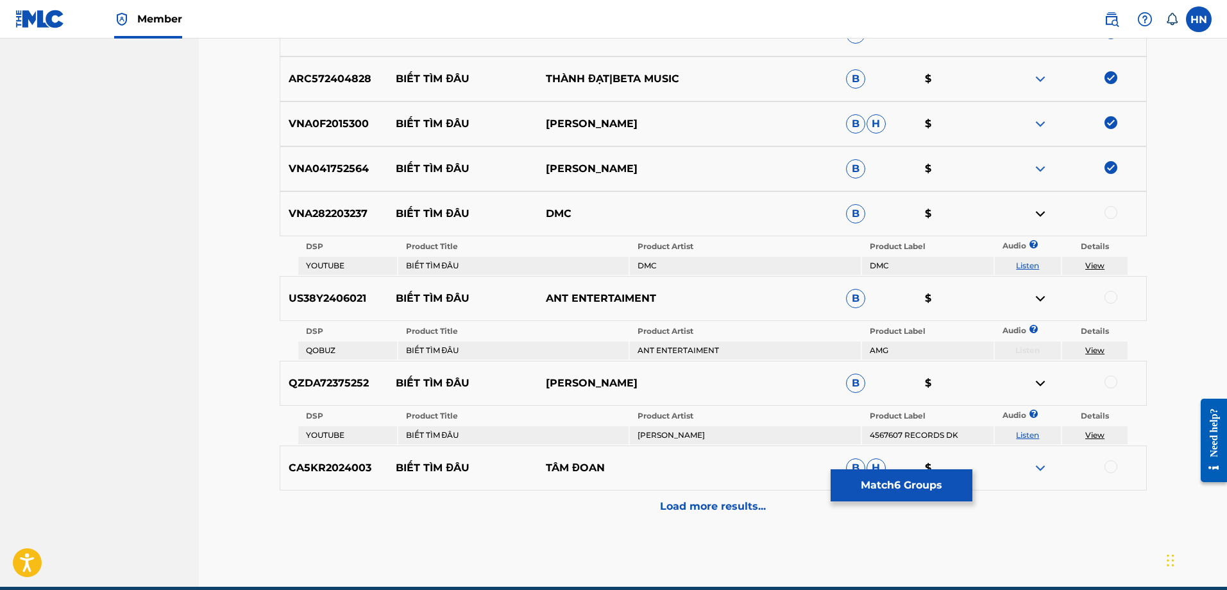
scroll to position [631, 0]
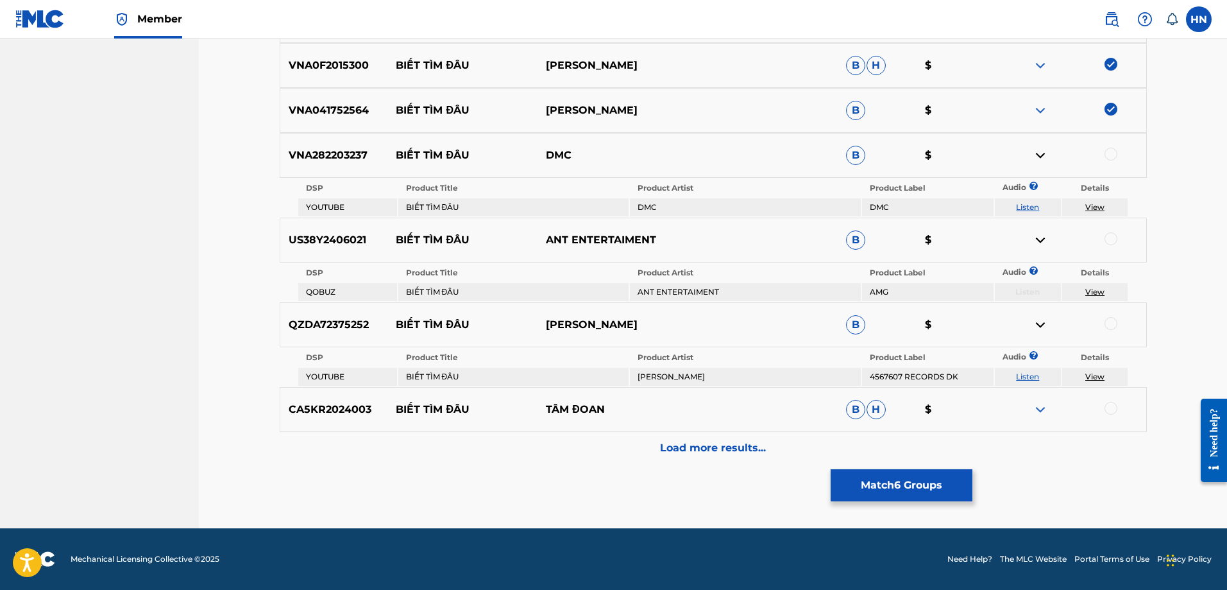
click at [1032, 379] on link "Listen" at bounding box center [1027, 376] width 23 height 10
drag, startPoint x: 398, startPoint y: 320, endPoint x: 713, endPoint y: 314, distance: 315.1
click at [708, 315] on div "QZDA72375252 BIẾT TÌM ĐÂU EDGAR NGUYEN B $" at bounding box center [713, 324] width 867 height 45
click at [1039, 410] on img at bounding box center [1040, 409] width 15 height 15
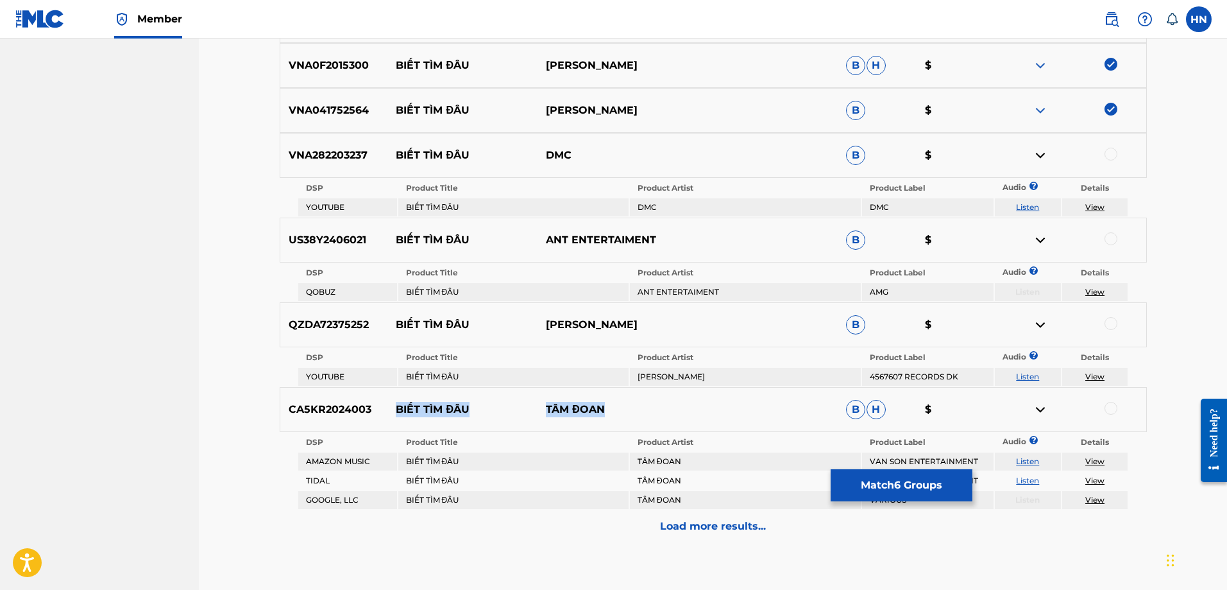
drag, startPoint x: 640, startPoint y: 402, endPoint x: 395, endPoint y: 411, distance: 245.2
click at [395, 411] on div "CA5KR2024003 BIẾT TÌM ĐÂU TÂM ĐOAN B H $" at bounding box center [713, 409] width 867 height 45
click at [703, 513] on div "Load more results..." at bounding box center [713, 526] width 867 height 32
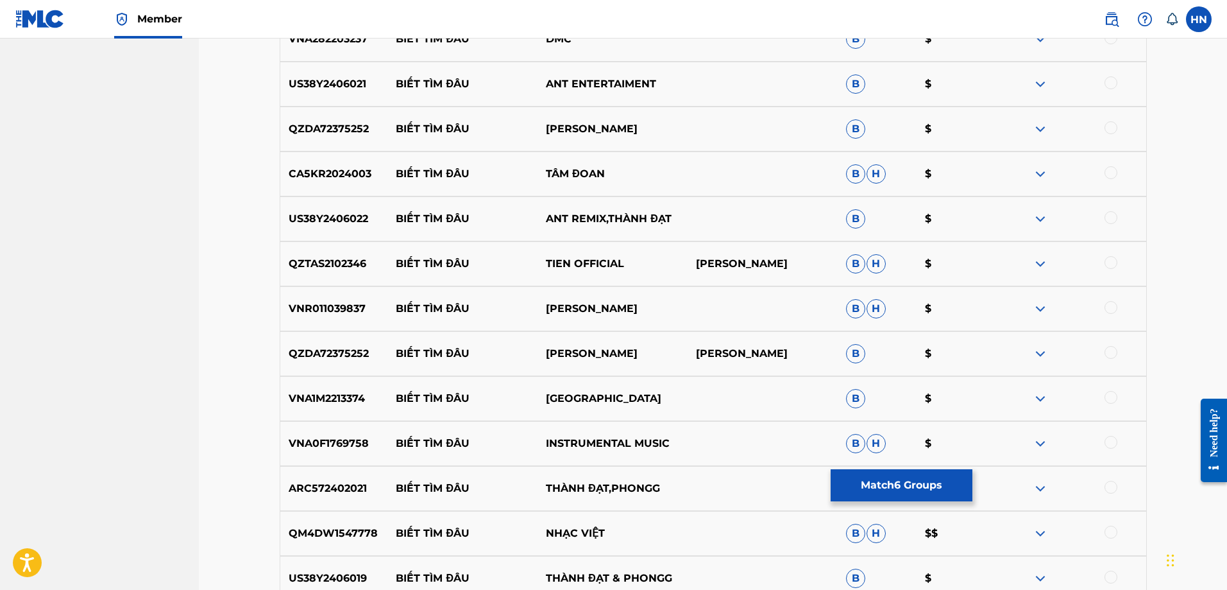
scroll to position [823, 0]
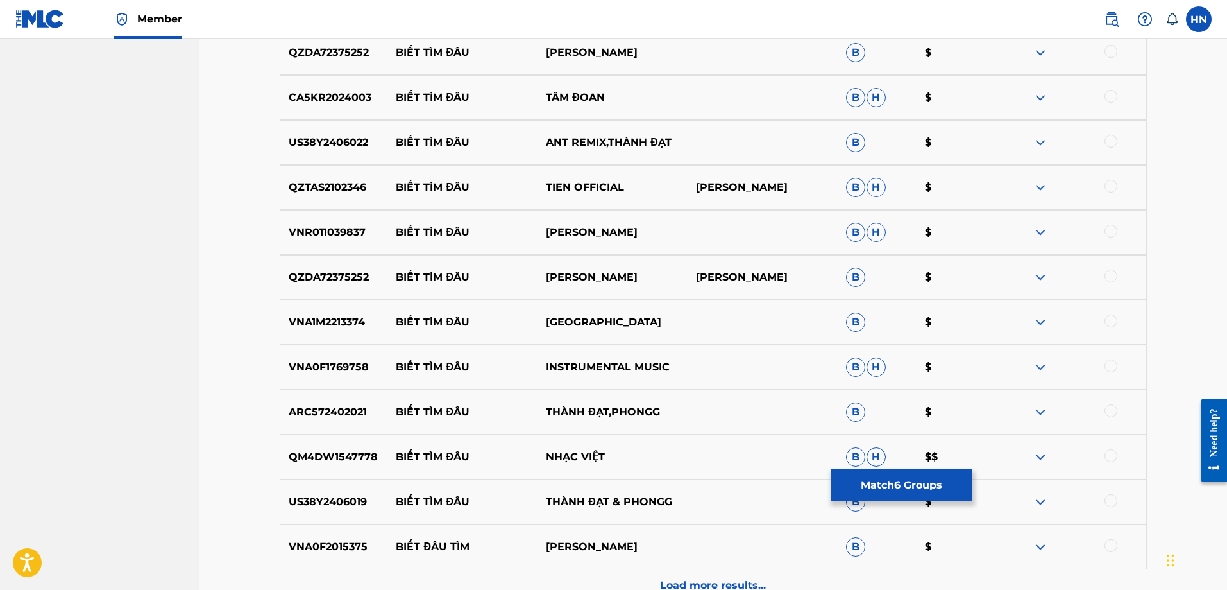
click at [346, 153] on div "US38Y2406022 BIẾT TÌM ĐÂU ANT REMIX,THÀNH ĐẠT B $" at bounding box center [713, 142] width 867 height 45
click at [1114, 141] on div at bounding box center [1111, 141] width 13 height 13
click at [345, 223] on div "VNR011039837 BIẾT TÌM ĐÂU TUẤN HƯNG B H $" at bounding box center [713, 232] width 867 height 45
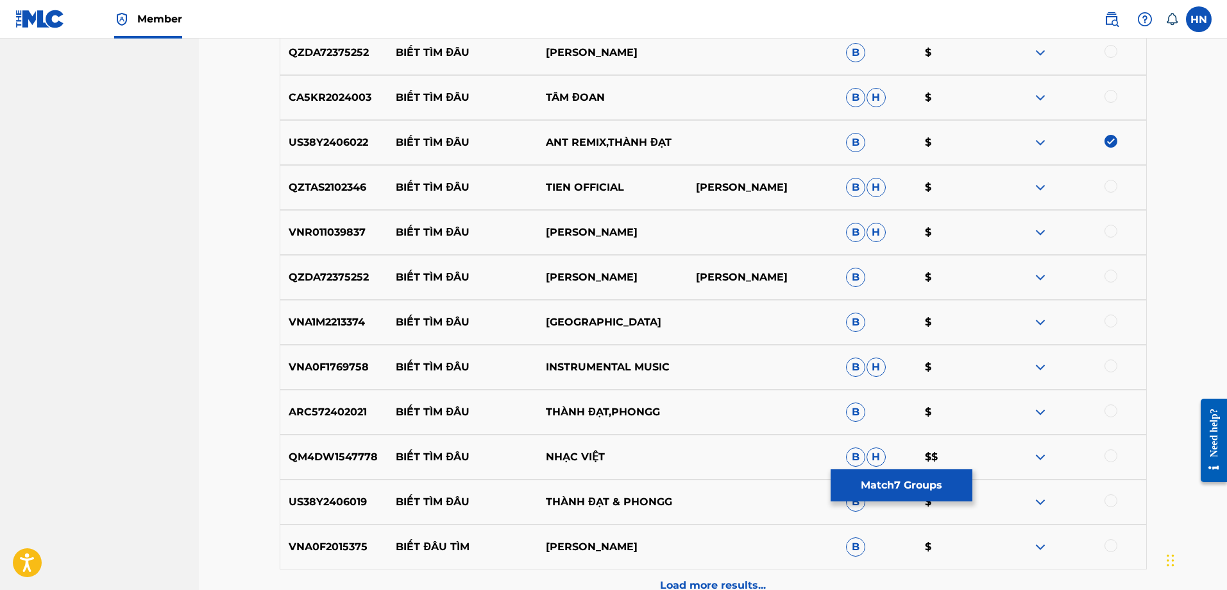
click at [1110, 232] on div at bounding box center [1111, 231] width 13 height 13
drag, startPoint x: 389, startPoint y: 320, endPoint x: 719, endPoint y: 318, distance: 330.4
click at [713, 318] on div "VNA1M2213374 BIẾT TÌM ĐÂU THÁI SƠN B $" at bounding box center [713, 322] width 867 height 45
click at [352, 321] on p "VNA1M2213374" at bounding box center [334, 321] width 108 height 15
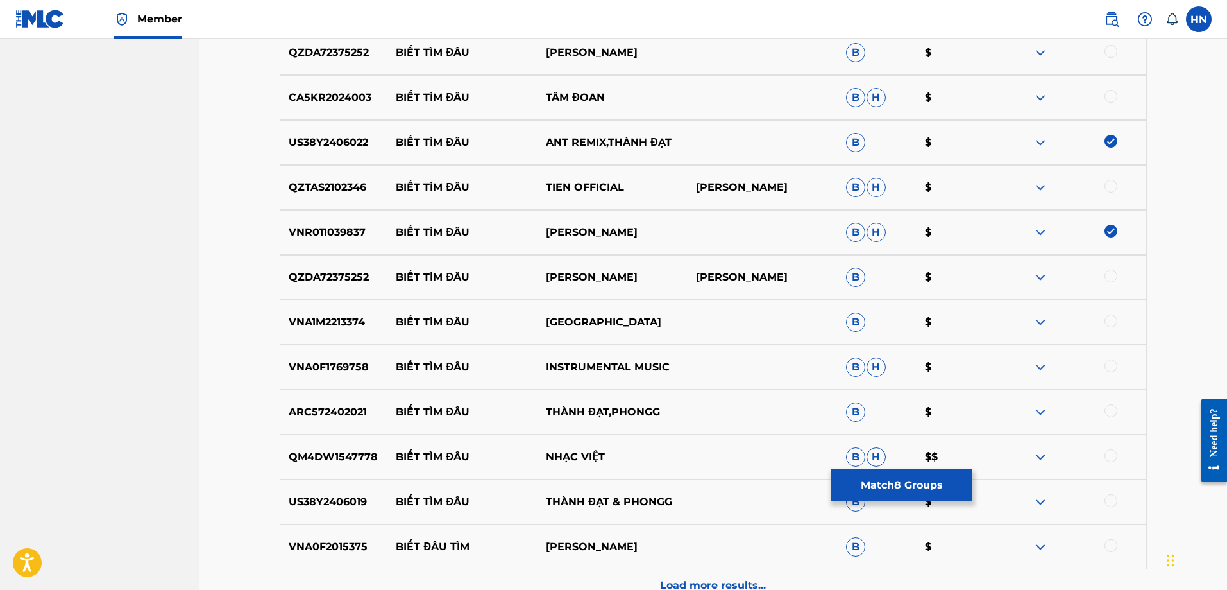
click at [1116, 318] on div at bounding box center [1111, 320] width 13 height 13
click at [342, 414] on p "ARC572402021" at bounding box center [334, 411] width 108 height 15
click at [1113, 409] on div at bounding box center [1111, 410] width 13 height 13
click at [345, 507] on p "US38Y2406019" at bounding box center [334, 501] width 108 height 15
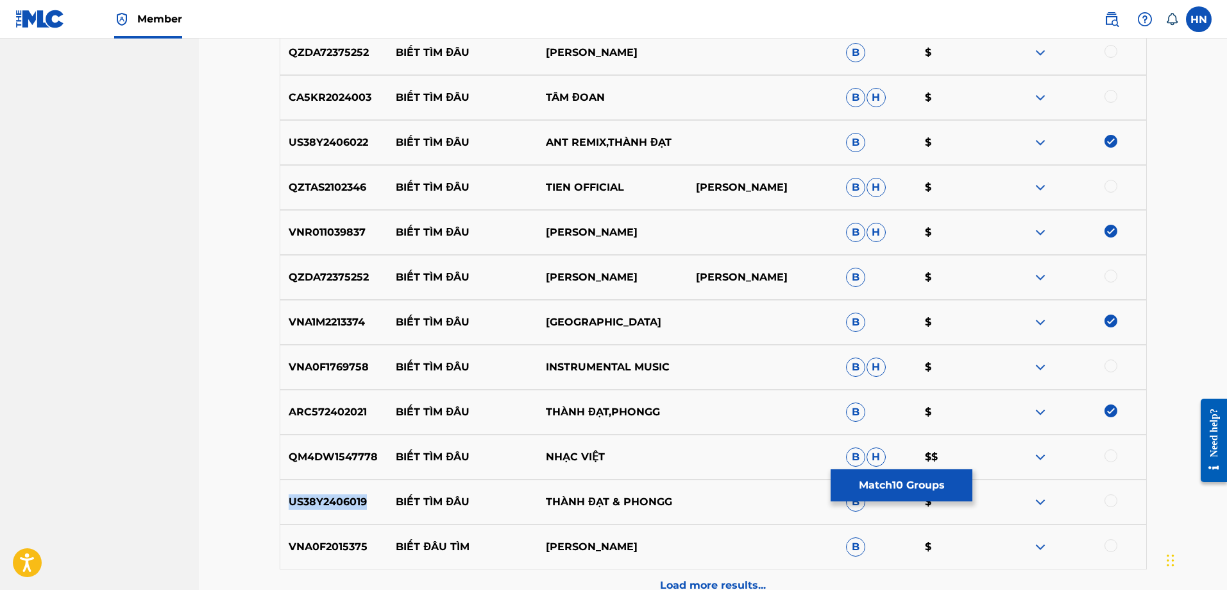
click at [345, 507] on p "US38Y2406019" at bounding box center [334, 501] width 108 height 15
click at [1111, 497] on div at bounding box center [1111, 500] width 13 height 13
click at [1042, 366] on img at bounding box center [1040, 366] width 15 height 15
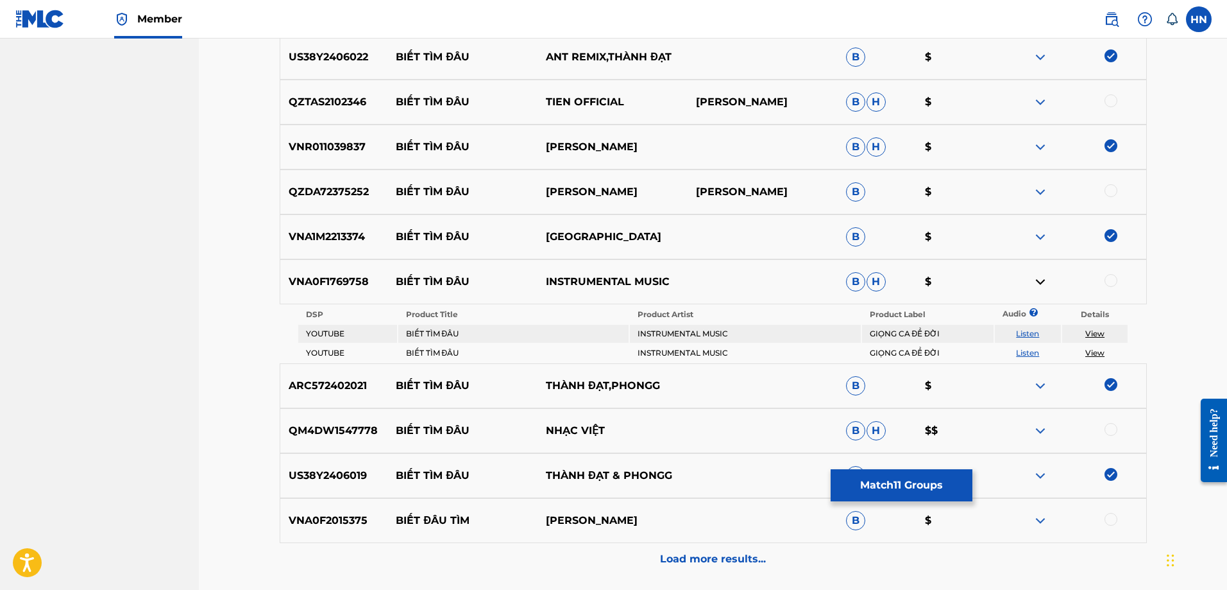
scroll to position [1016, 0]
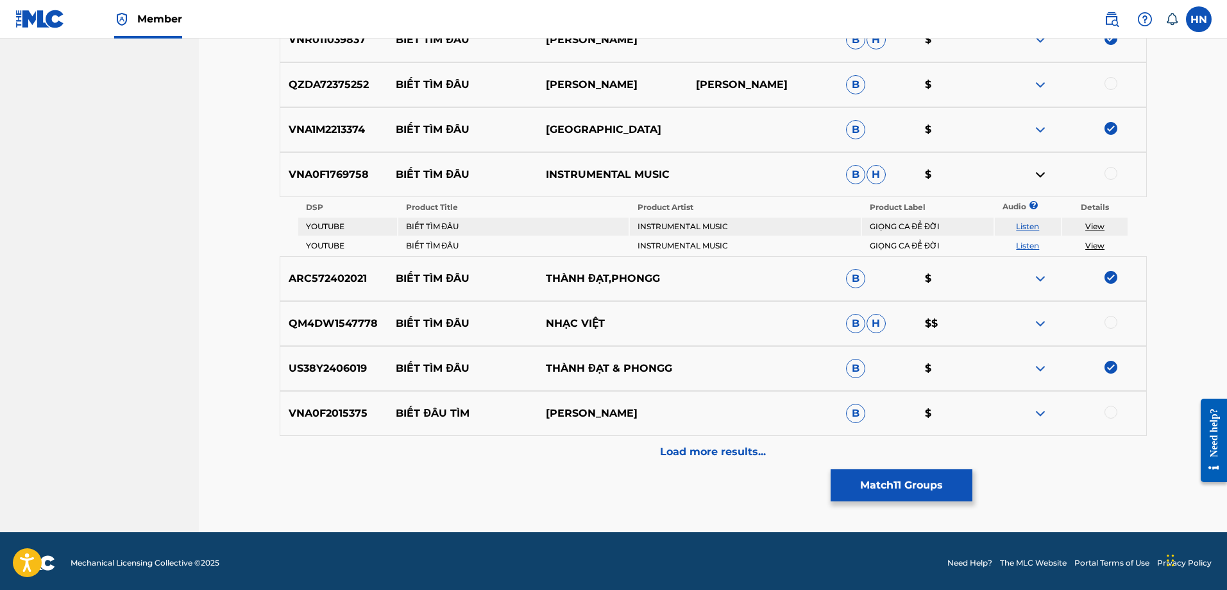
click at [1027, 244] on link "Listen" at bounding box center [1027, 246] width 23 height 10
click at [338, 171] on p "VNA0F1769758" at bounding box center [334, 174] width 108 height 15
click at [1110, 173] on div at bounding box center [1111, 173] width 13 height 13
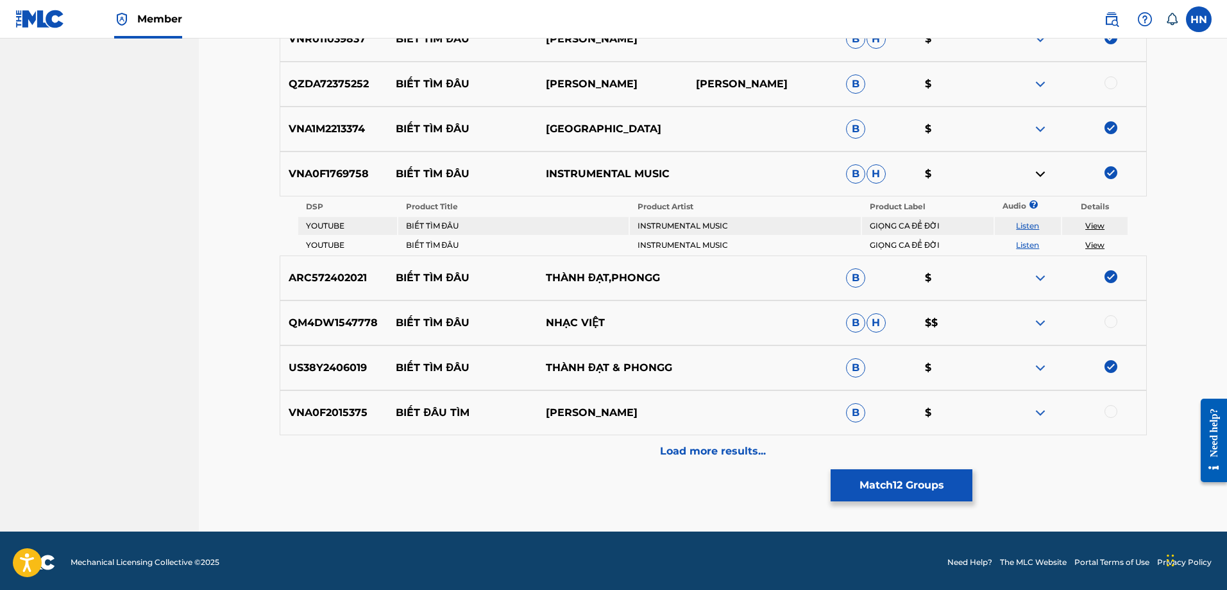
scroll to position [1020, 0]
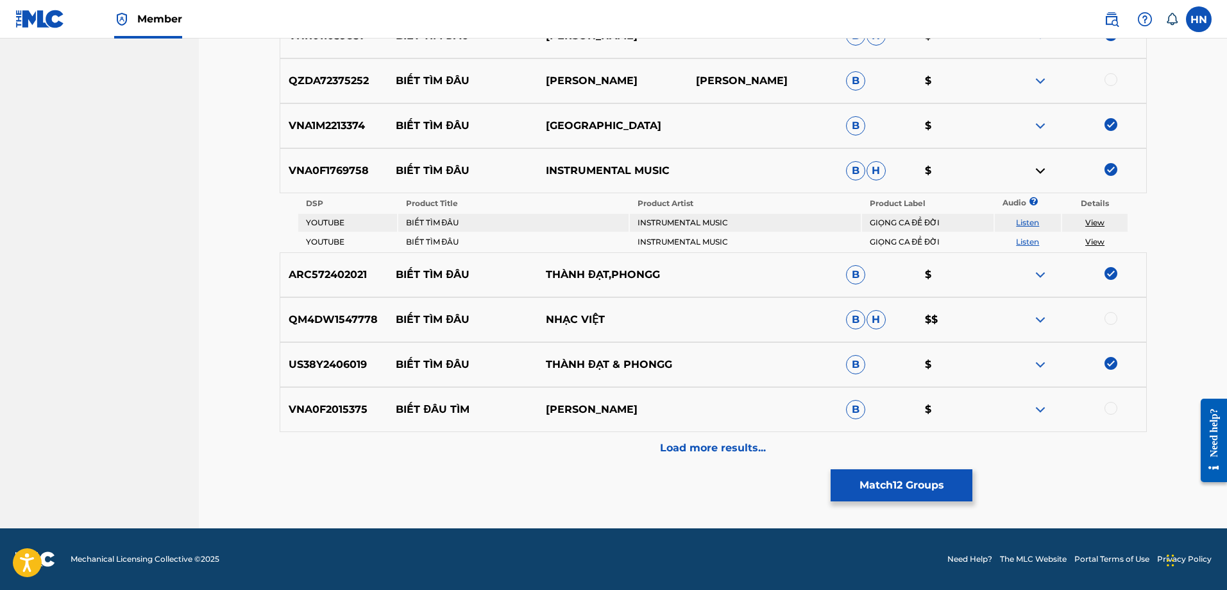
click at [1035, 320] on img at bounding box center [1040, 319] width 15 height 15
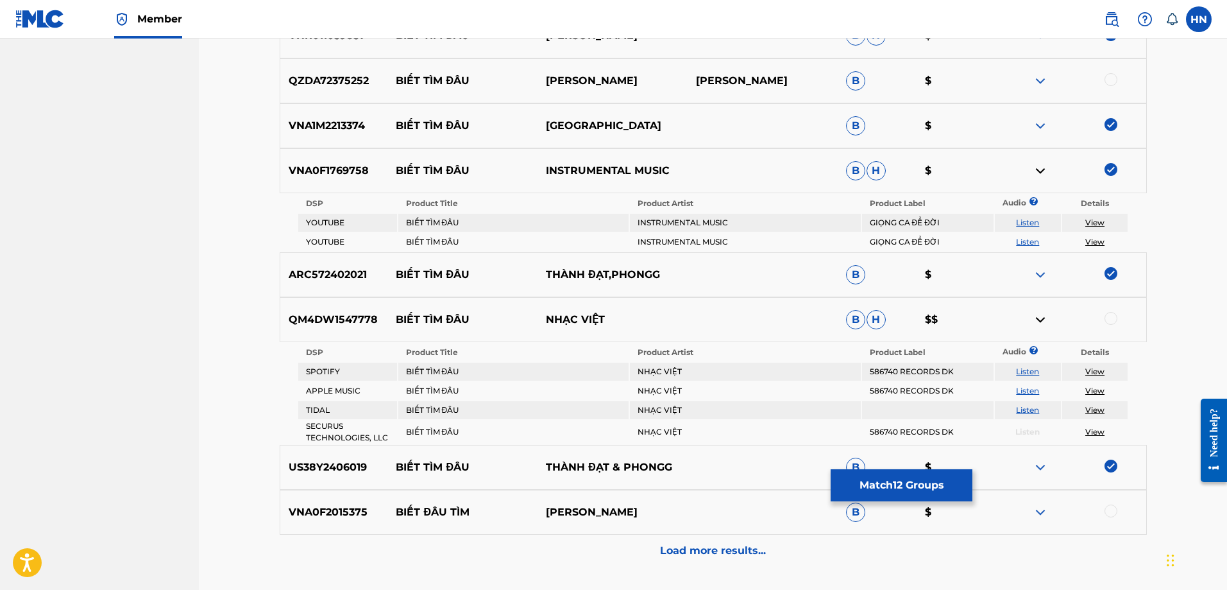
click at [1028, 367] on link "Listen" at bounding box center [1027, 371] width 23 height 10
click at [363, 323] on p "QM4DW1547778" at bounding box center [334, 319] width 108 height 15
click at [1113, 314] on div at bounding box center [1111, 318] width 13 height 13
drag, startPoint x: 582, startPoint y: 515, endPoint x: 390, endPoint y: 518, distance: 191.9
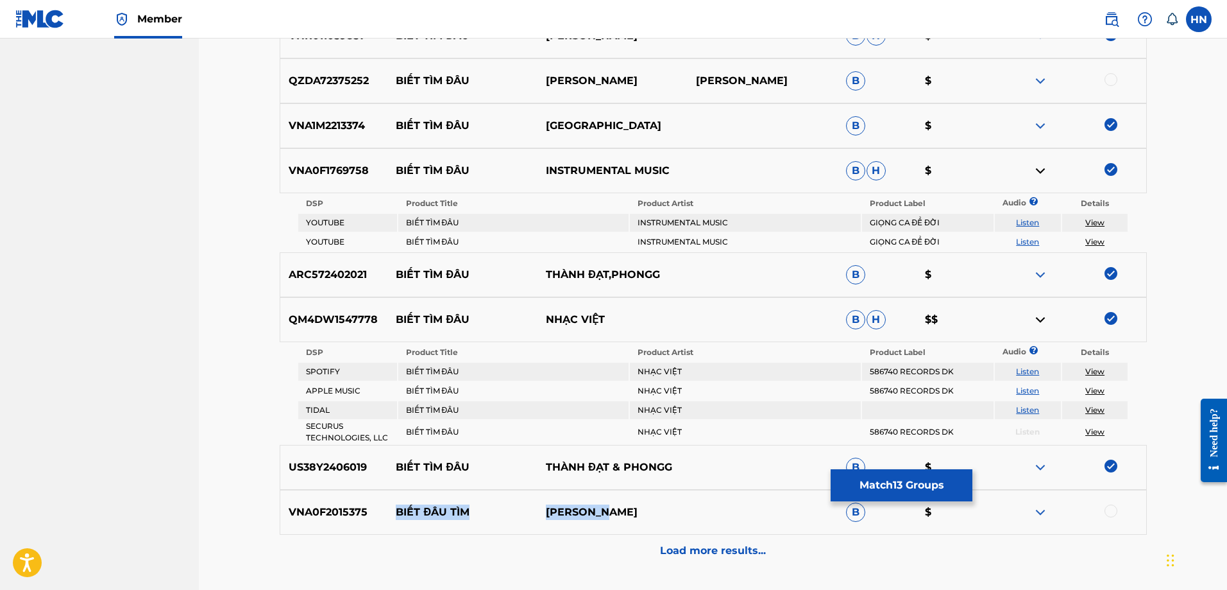
click at [390, 518] on div "VNA0F2015375 BIẾT ĐÂU TÌM VĨNH TUẤN B $" at bounding box center [713, 512] width 867 height 45
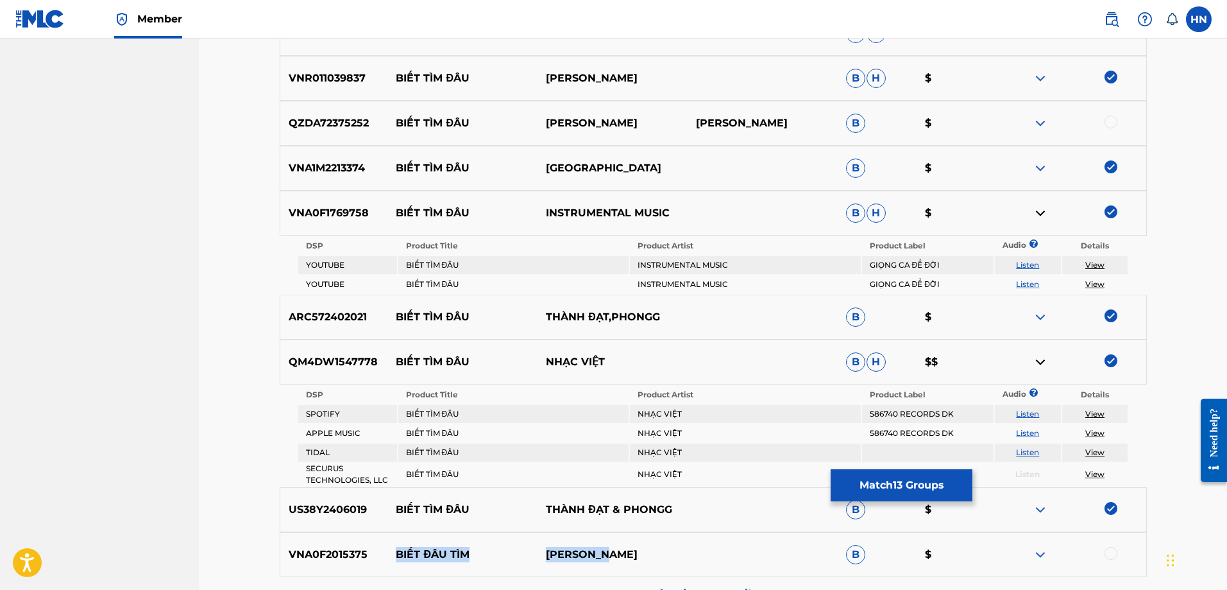
scroll to position [827, 0]
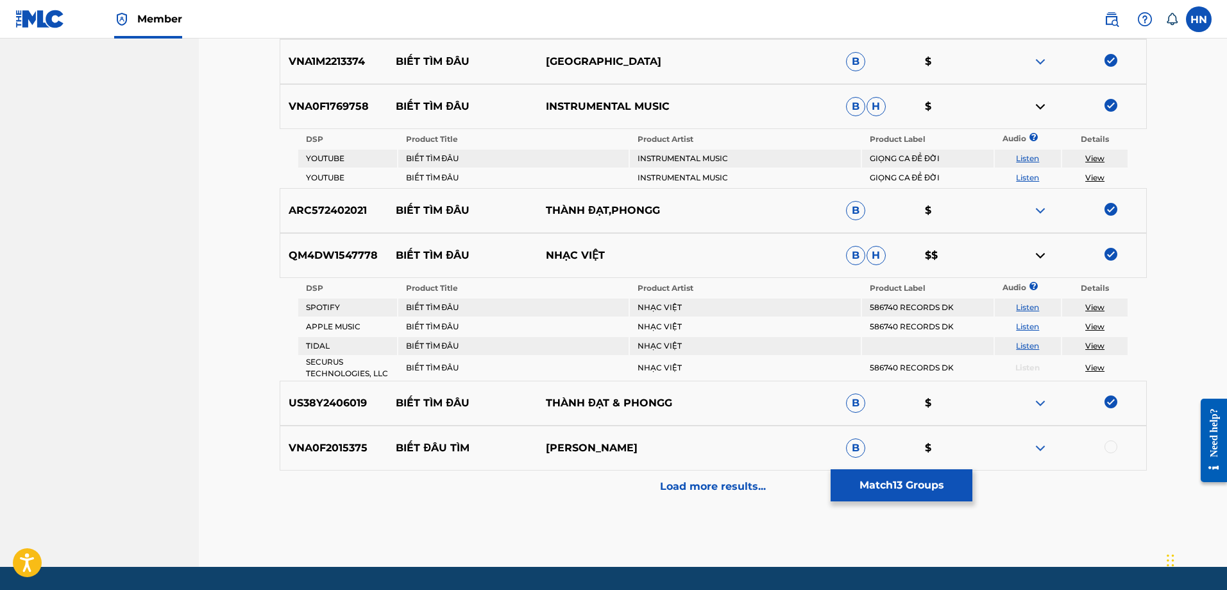
click at [676, 478] on div "Load more results..." at bounding box center [713, 486] width 867 height 32
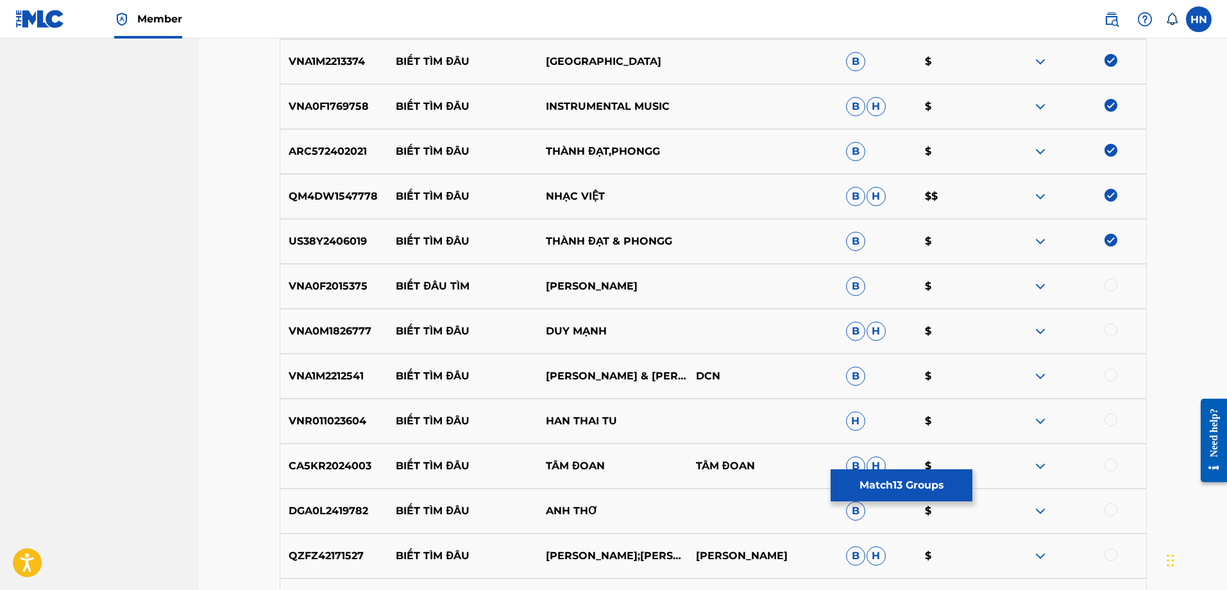
scroll to position [1212, 0]
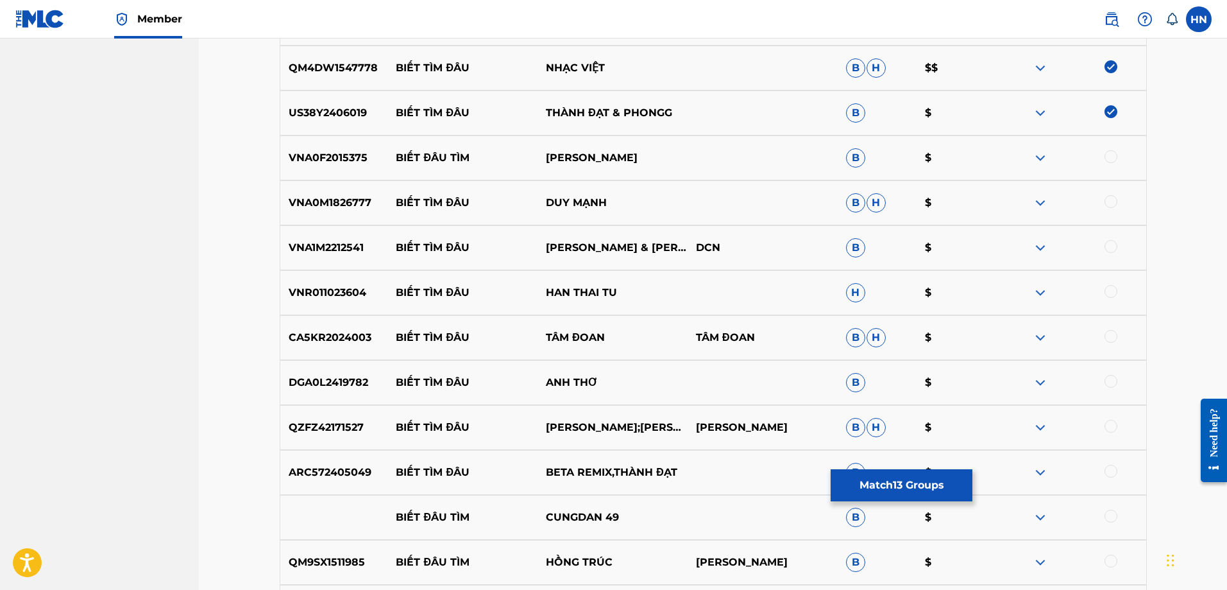
click at [323, 466] on p "ARC572405049" at bounding box center [334, 472] width 108 height 15
click at [1105, 473] on div at bounding box center [1111, 471] width 13 height 13
click at [343, 205] on p "VNA0M1826777" at bounding box center [334, 202] width 108 height 15
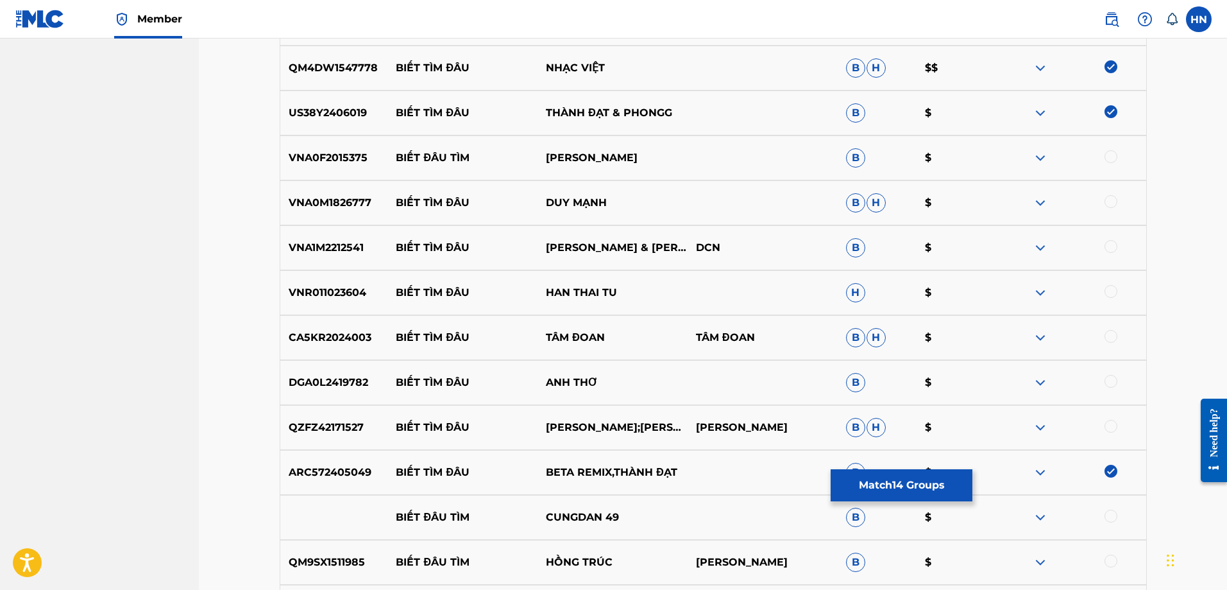
click at [1121, 201] on div at bounding box center [1071, 202] width 150 height 15
click at [1116, 201] on div at bounding box center [1111, 201] width 13 height 13
drag, startPoint x: 393, startPoint y: 248, endPoint x: 584, endPoint y: 253, distance: 190.6
click at [584, 253] on div "VNA1M2212541 BIẾT TÌM ĐÂU MINH NGHĨA & HOÀNG YẾN DCN B $" at bounding box center [713, 247] width 867 height 45
click at [333, 250] on p "VNA1M2212541" at bounding box center [334, 247] width 108 height 15
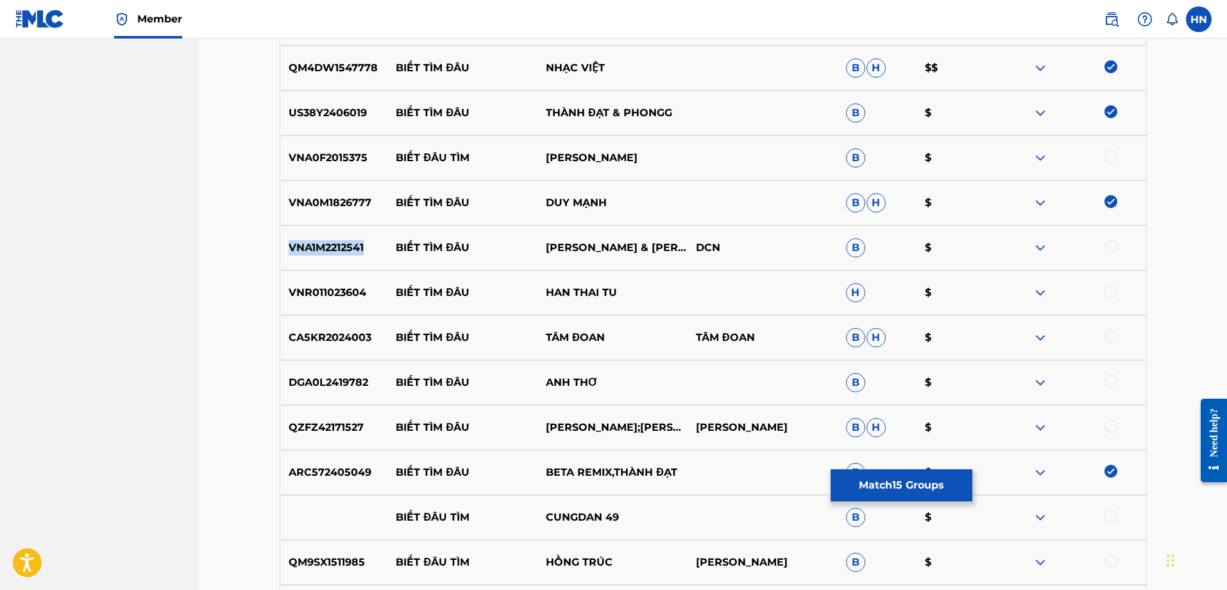
click at [333, 250] on p "VNA1M2212541" at bounding box center [334, 247] width 108 height 15
click at [1112, 247] on div at bounding box center [1111, 246] width 13 height 13
click at [1049, 293] on div at bounding box center [1071, 292] width 150 height 15
click at [1042, 291] on img at bounding box center [1040, 292] width 15 height 15
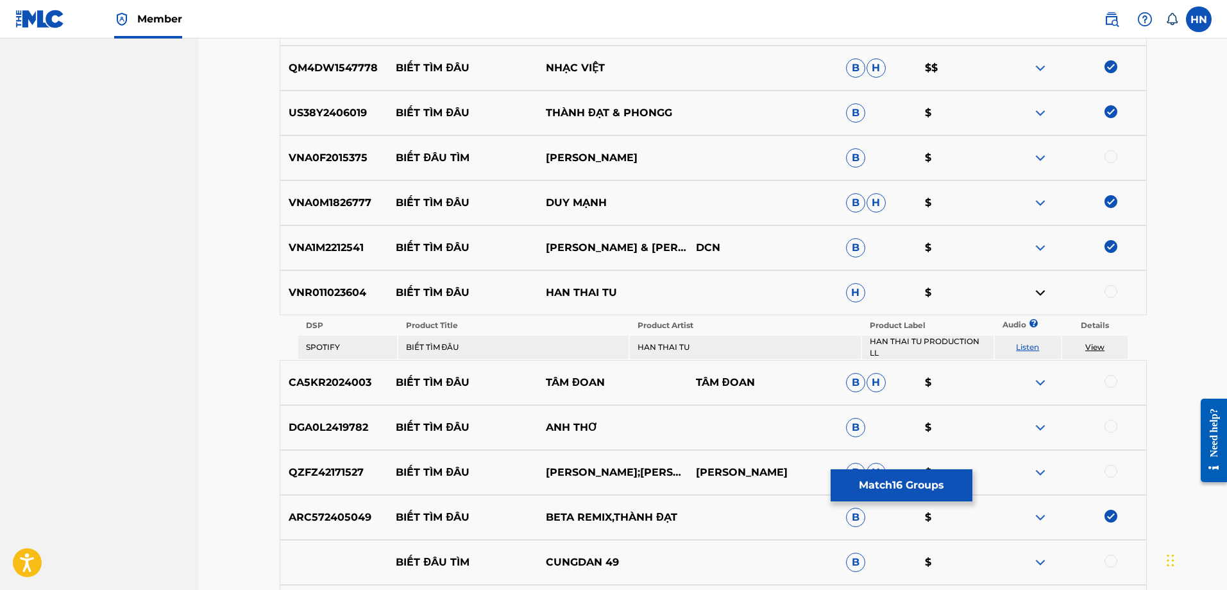
click at [1030, 342] on link "Listen" at bounding box center [1027, 347] width 23 height 10
click at [339, 288] on p "VNR011023604" at bounding box center [334, 292] width 108 height 15
click at [1112, 289] on div at bounding box center [1111, 291] width 13 height 13
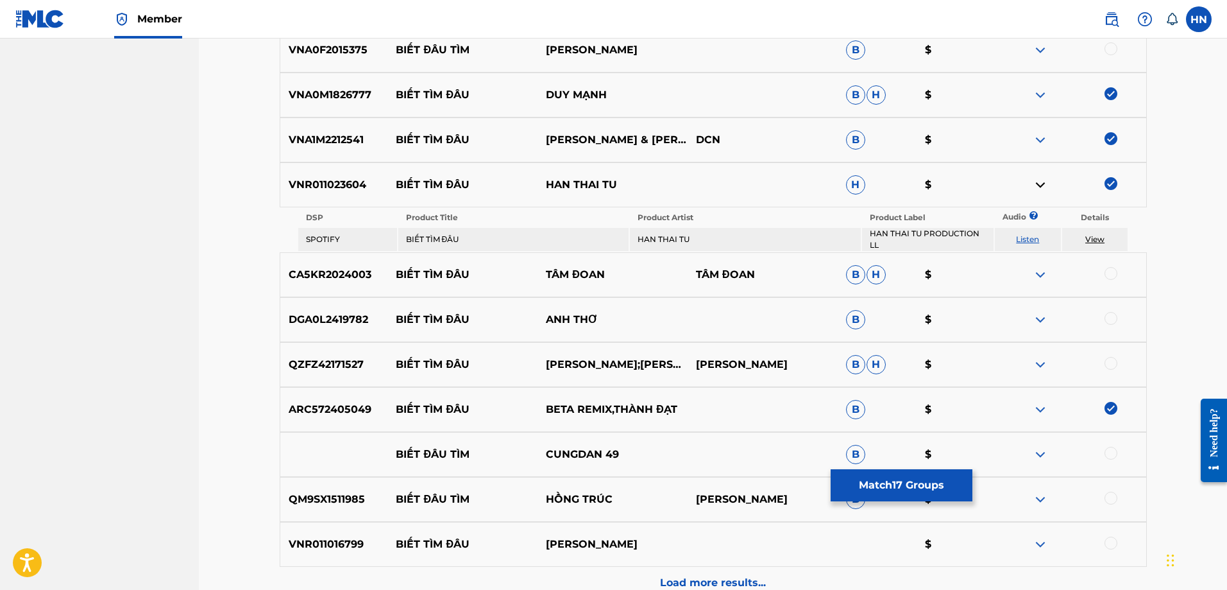
scroll to position [1455, 0]
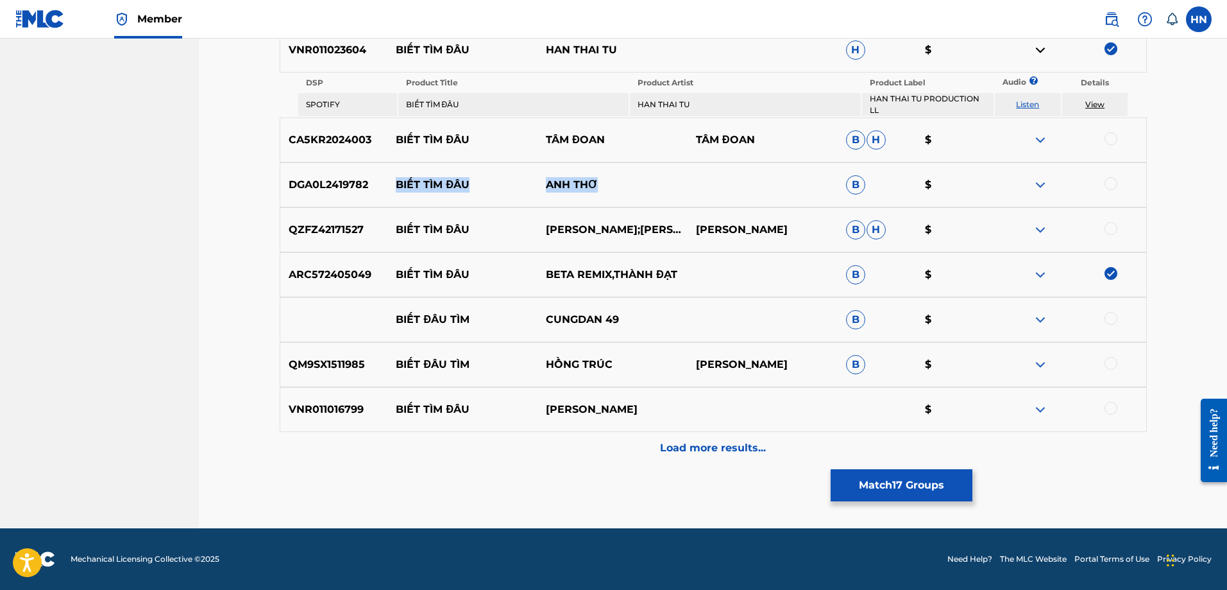
drag, startPoint x: 398, startPoint y: 189, endPoint x: 682, endPoint y: 167, distance: 285.0
click at [670, 169] on div "DGA0L2419782 BIẾT TÌM ĐÂU ANH THƠ B $" at bounding box center [713, 184] width 867 height 45
click at [331, 187] on p "DGA0L2419782" at bounding box center [334, 184] width 108 height 15
click at [1110, 185] on div at bounding box center [1111, 183] width 13 height 13
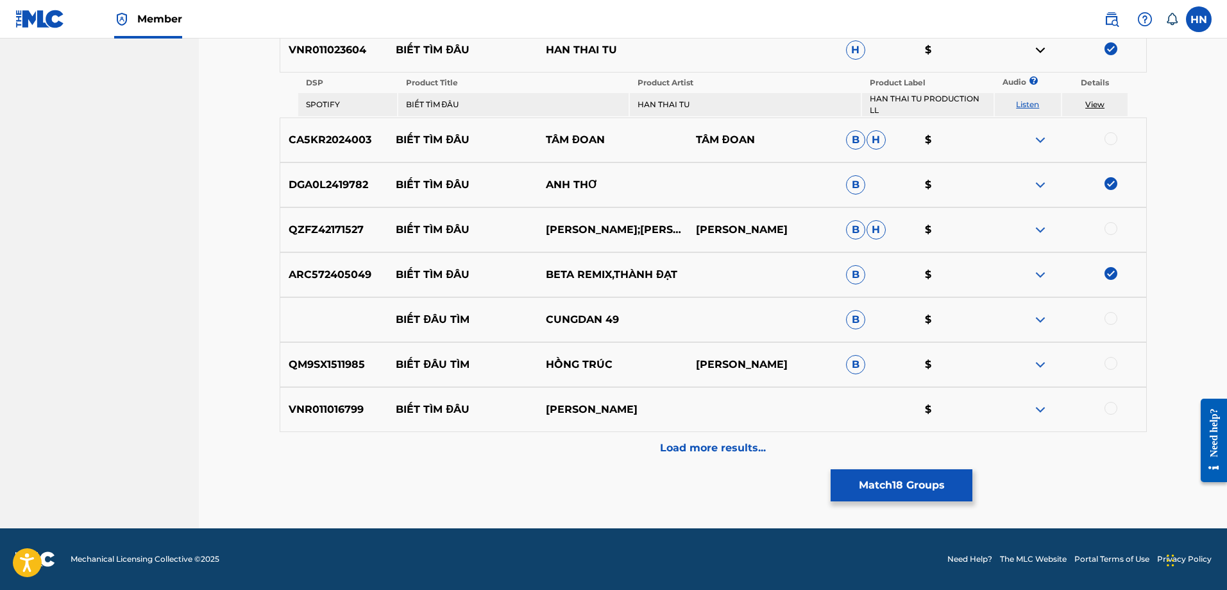
click at [351, 401] on div "VNR011016799 BIẾT TÌM ĐÂU TUẤN HƯNG $" at bounding box center [713, 409] width 867 height 45
click at [1108, 411] on div at bounding box center [1111, 408] width 13 height 13
click at [1039, 231] on img at bounding box center [1040, 229] width 15 height 15
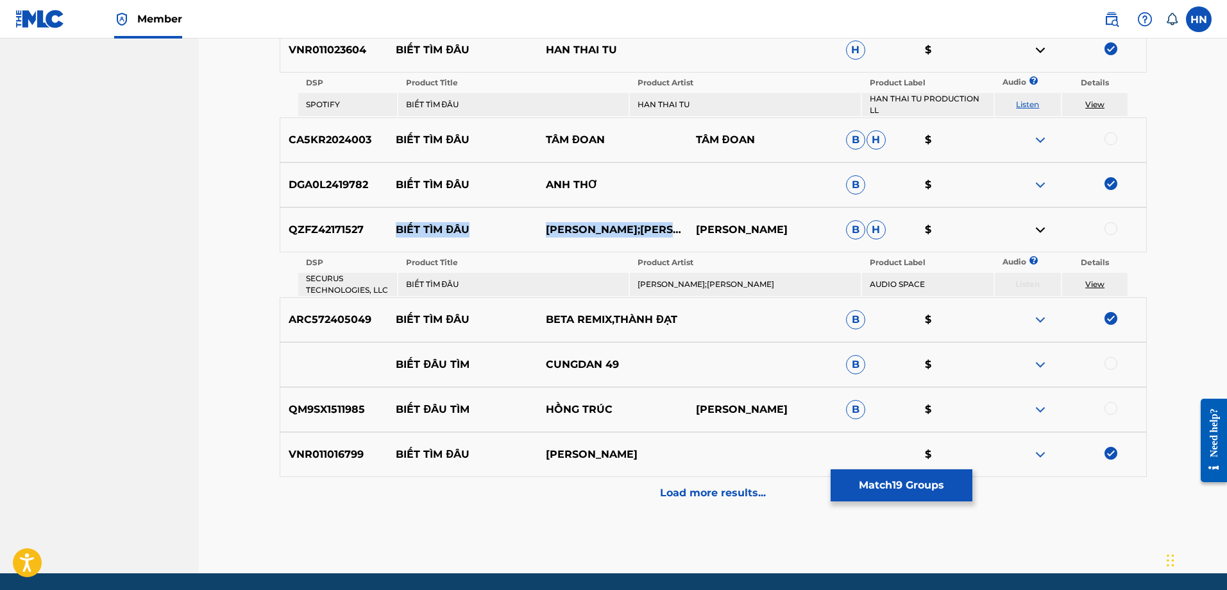
drag, startPoint x: 390, startPoint y: 229, endPoint x: 682, endPoint y: 228, distance: 291.9
click at [682, 228] on div "QZFZ42171527 BIẾT TÌM ĐÂU THÚY HÀ;HOÀNG THI THƠ HOÀNG THI THƠ B H $" at bounding box center [713, 229] width 867 height 45
click at [642, 481] on div "Load more results..." at bounding box center [713, 493] width 867 height 32
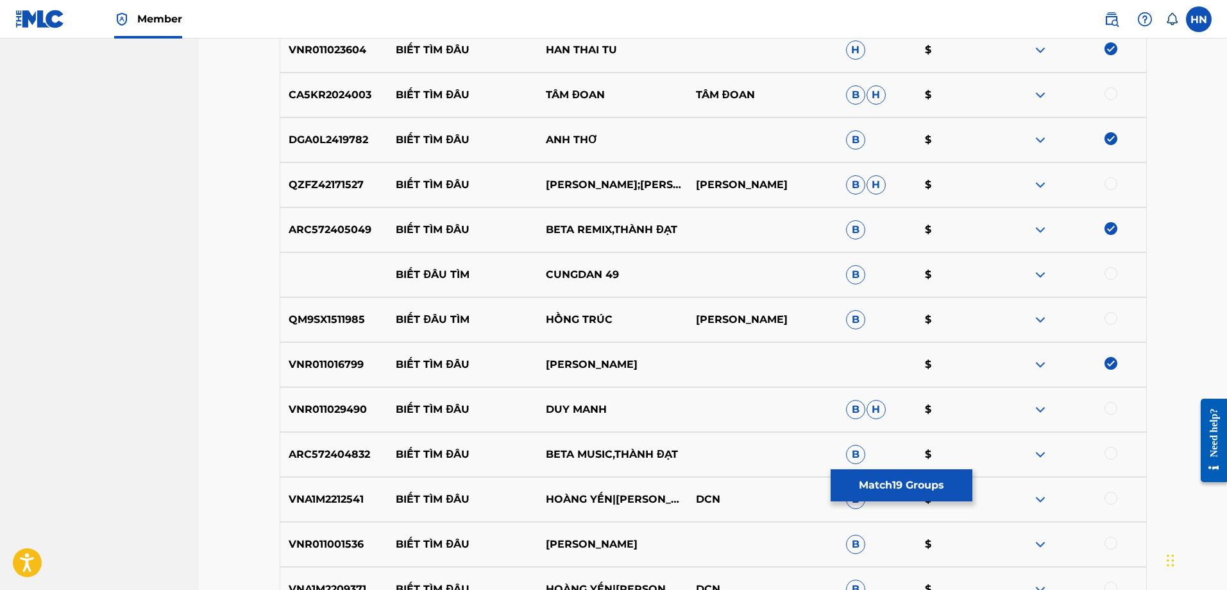
click at [335, 413] on p "VNR011029490" at bounding box center [334, 409] width 108 height 15
click at [335, 412] on p "VNR011029490" at bounding box center [334, 409] width 108 height 15
click at [1113, 409] on div at bounding box center [1111, 408] width 13 height 13
click at [357, 452] on p "ARC572404832" at bounding box center [334, 454] width 108 height 15
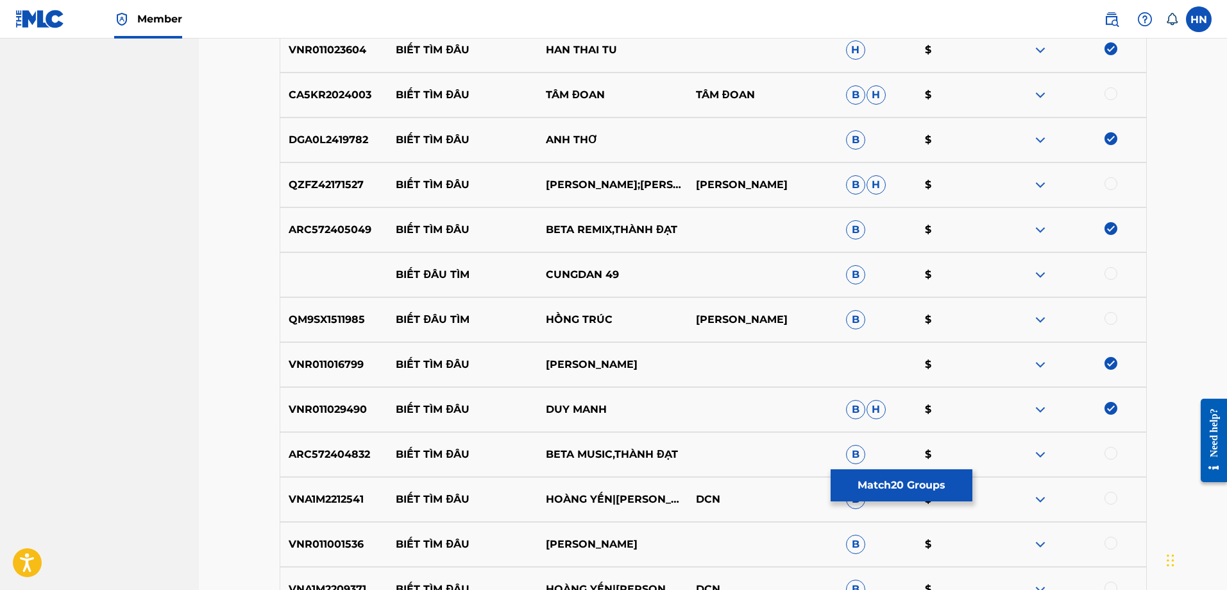
click at [1113, 448] on div at bounding box center [1111, 453] width 13 height 13
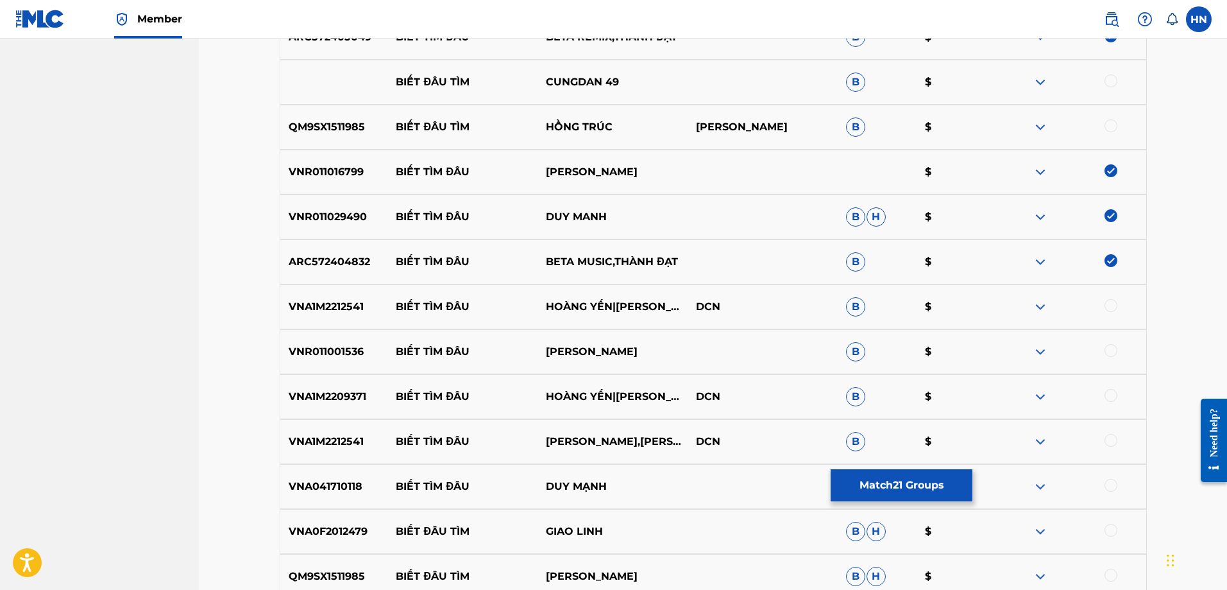
click at [346, 315] on div "VNA1M2212541 BIẾT TÌM ĐÂU HOÀNG YẾN|MINH NGHĨA DCN B $" at bounding box center [713, 306] width 867 height 45
click at [1110, 305] on div at bounding box center [1111, 305] width 13 height 13
click at [348, 348] on p "VNR011001536" at bounding box center [334, 351] width 108 height 15
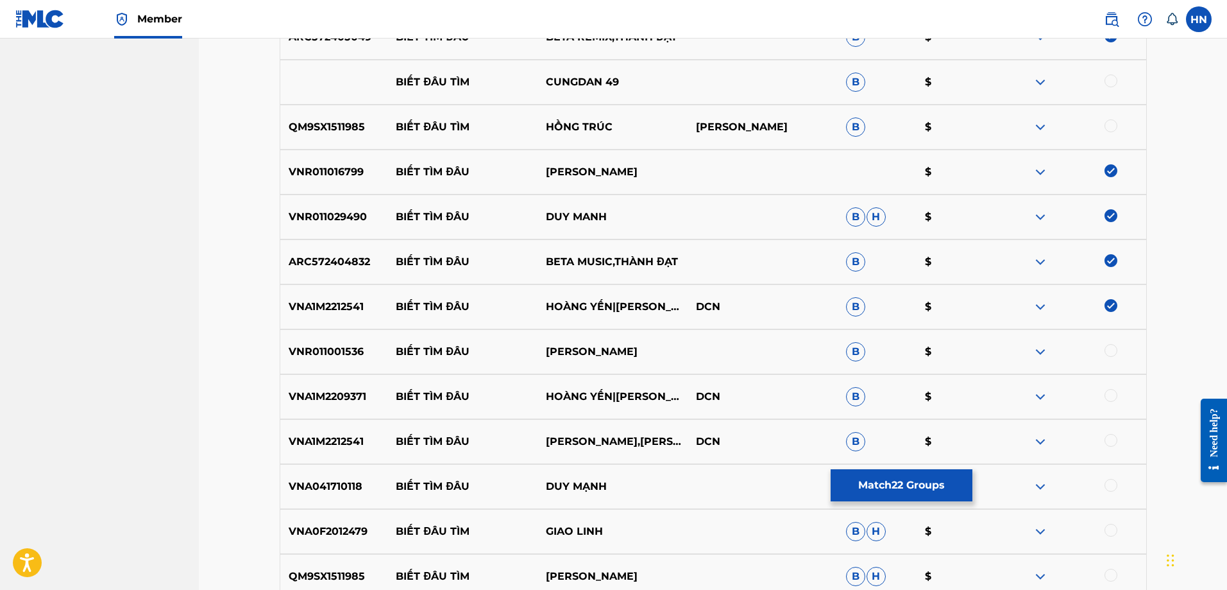
click at [1111, 350] on div at bounding box center [1111, 350] width 13 height 13
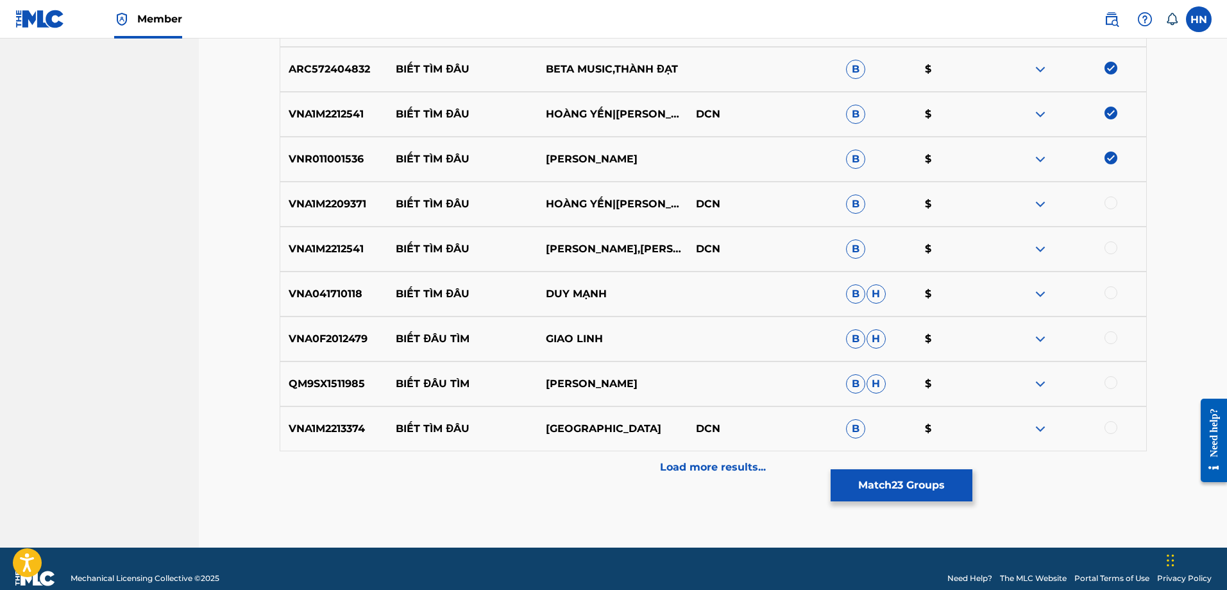
click at [340, 210] on p "VNA1M2209371" at bounding box center [334, 203] width 108 height 15
click at [1114, 202] on div at bounding box center [1111, 202] width 13 height 13
click at [360, 241] on div "VNA1M2212541 BIẾT TÌM ĐÂU MINH NGHĨA,HOÀNG YẾN DCN B $" at bounding box center [713, 248] width 867 height 45
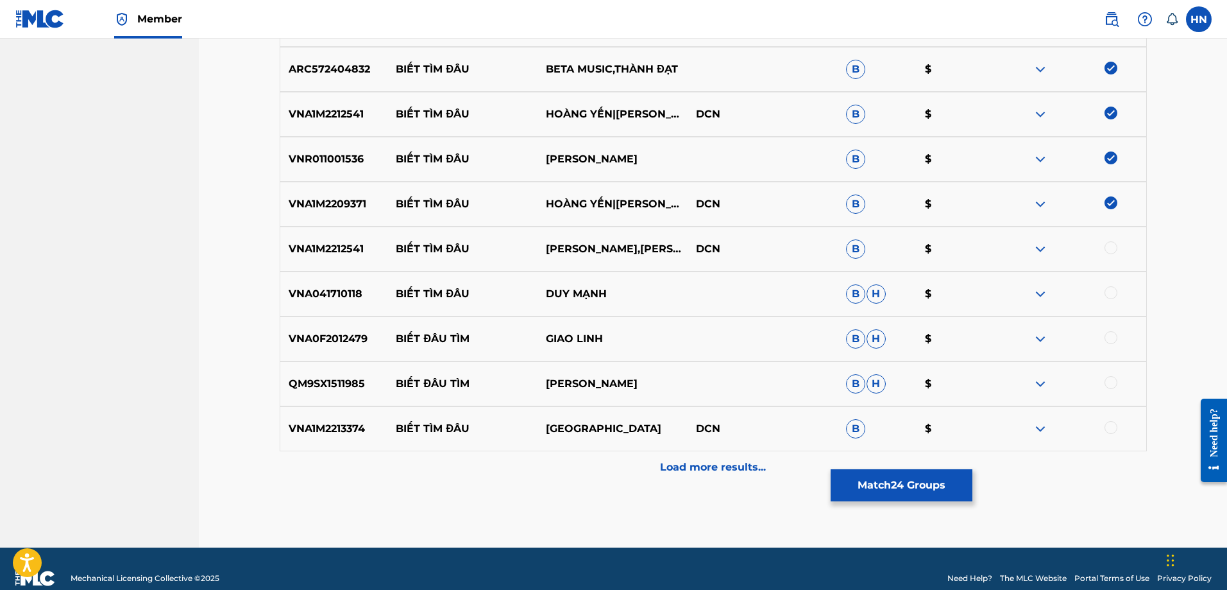
click at [1111, 244] on div at bounding box center [1111, 247] width 13 height 13
click at [324, 293] on p "VNA041710118" at bounding box center [334, 293] width 108 height 15
click at [1111, 291] on div at bounding box center [1111, 292] width 13 height 13
drag, startPoint x: 379, startPoint y: 428, endPoint x: 506, endPoint y: 428, distance: 127.7
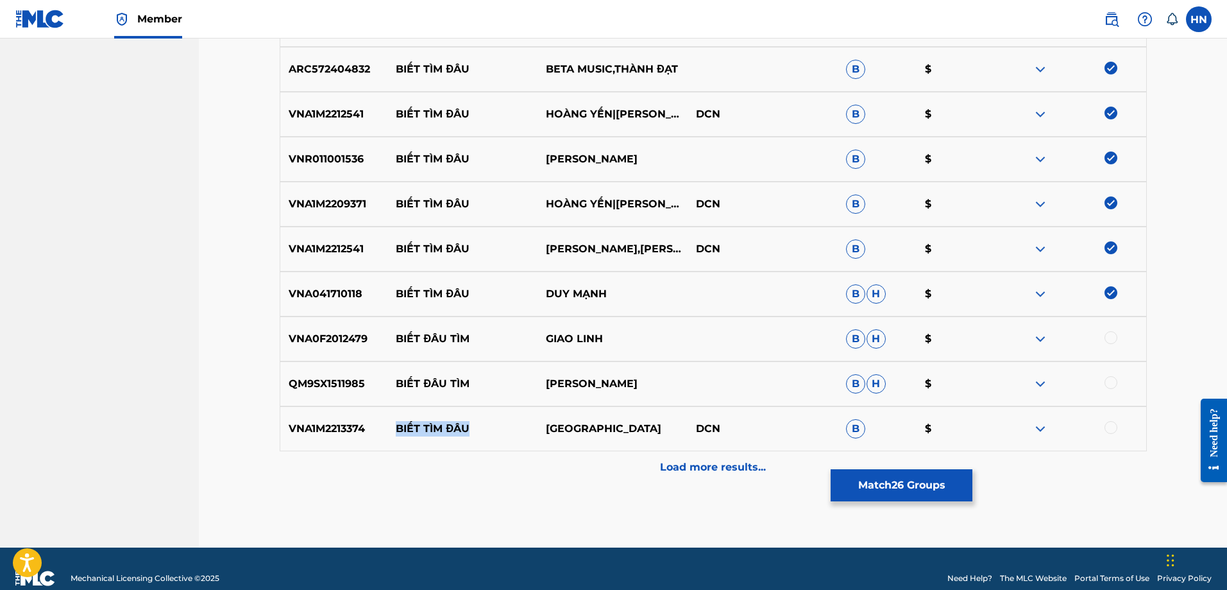
click at [506, 428] on div "VNA1M2213374 BIẾT TÌM ĐÂU THÁI SƠN DCN B $" at bounding box center [713, 428] width 867 height 45
click at [335, 433] on p "VNA1M2213374" at bounding box center [334, 428] width 108 height 15
click at [1115, 429] on div at bounding box center [1111, 427] width 13 height 13
click at [718, 472] on p "Load more results..." at bounding box center [713, 466] width 106 height 15
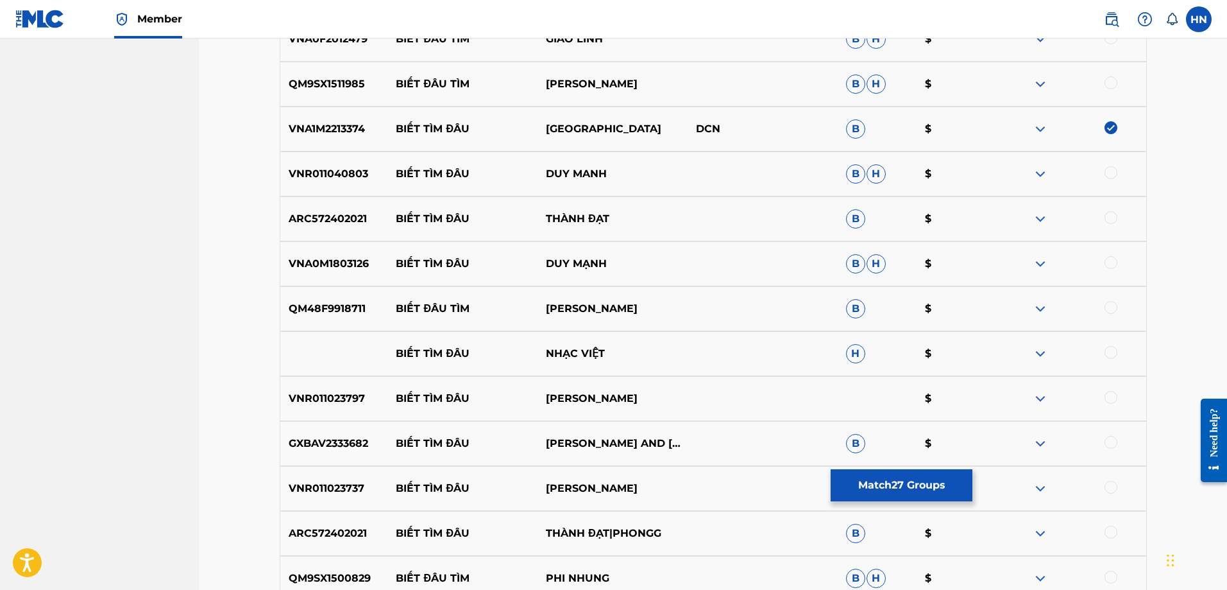
scroll to position [2160, 0]
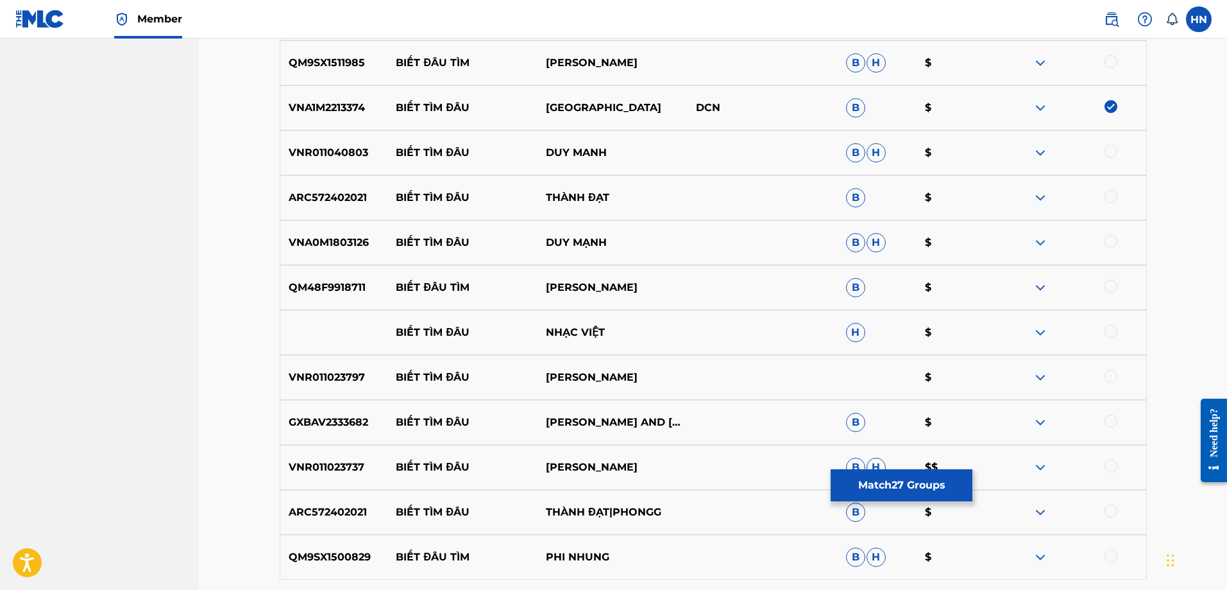
click at [345, 152] on p "VNR011040803" at bounding box center [334, 152] width 108 height 15
click at [1109, 150] on div at bounding box center [1111, 151] width 13 height 13
click at [305, 207] on div "ARC572402021 BIẾT TÌM ĐÂU THÀNH ĐẠT B $" at bounding box center [713, 197] width 867 height 45
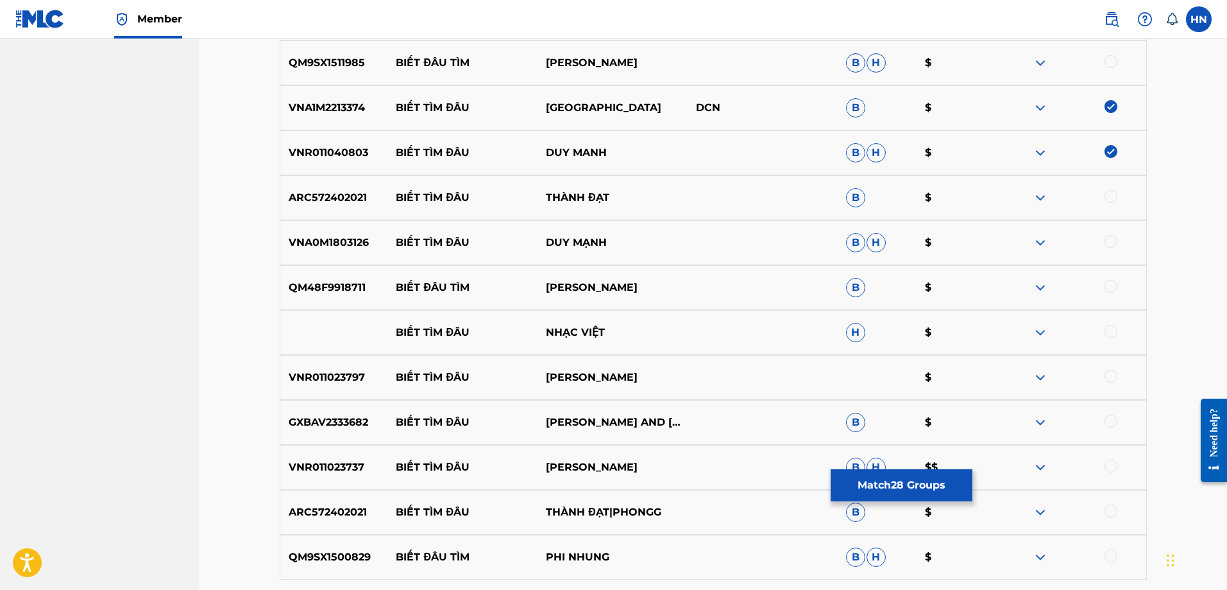
click at [1113, 199] on div at bounding box center [1111, 196] width 13 height 13
click at [330, 249] on p "VNA0M1803126" at bounding box center [334, 242] width 108 height 15
click at [1108, 241] on div at bounding box center [1111, 241] width 13 height 13
drag, startPoint x: 384, startPoint y: 335, endPoint x: 721, endPoint y: 330, distance: 336.2
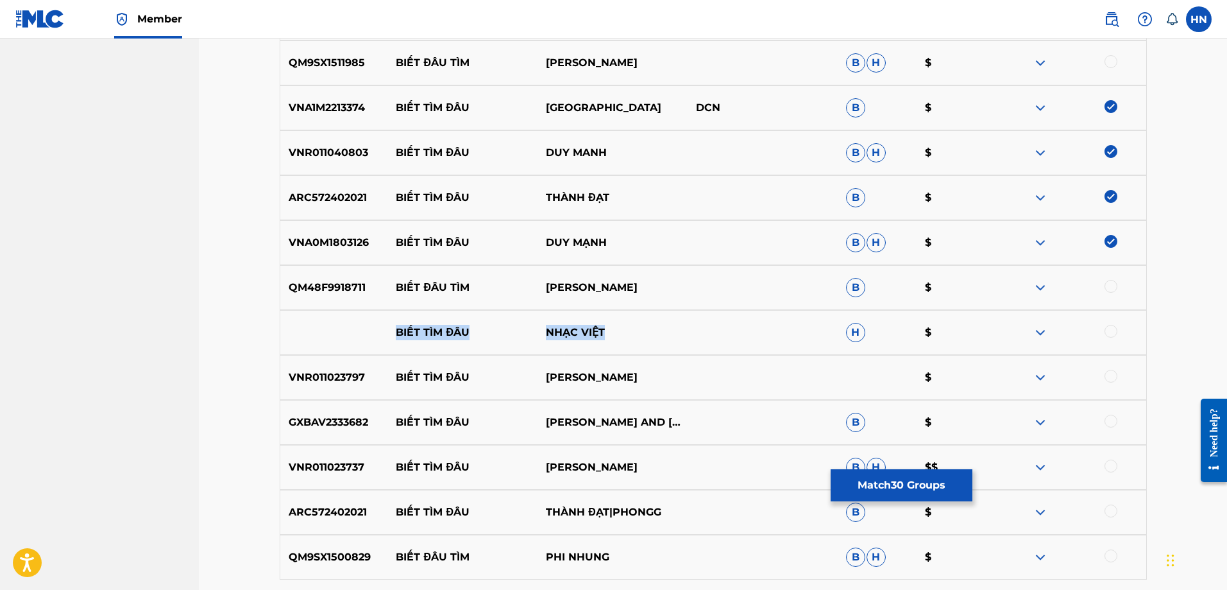
click at [719, 330] on div "BIẾT TÌM ĐÂU NHẠC VIỆT H $" at bounding box center [713, 332] width 867 height 45
click at [1116, 330] on div at bounding box center [1111, 331] width 13 height 13
click at [1045, 336] on img at bounding box center [1040, 332] width 15 height 15
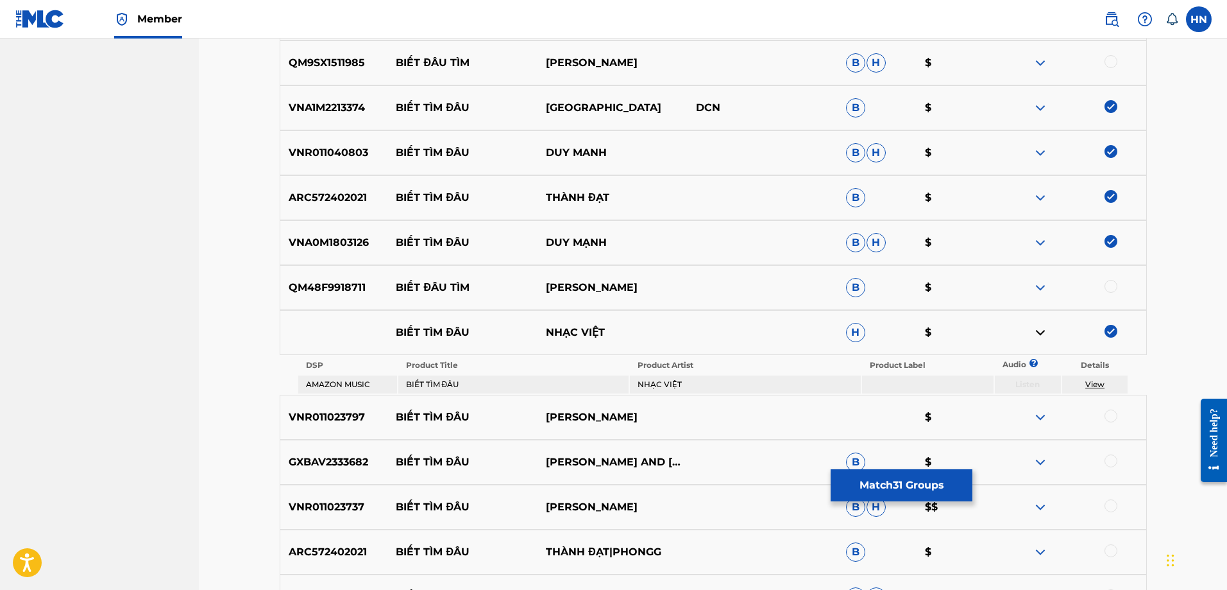
click at [316, 433] on div "VNR011023797 BIẾT TÌM ĐÂU TUẤN HƯNG $" at bounding box center [713, 417] width 867 height 45
click at [1106, 416] on div at bounding box center [1111, 415] width 13 height 13
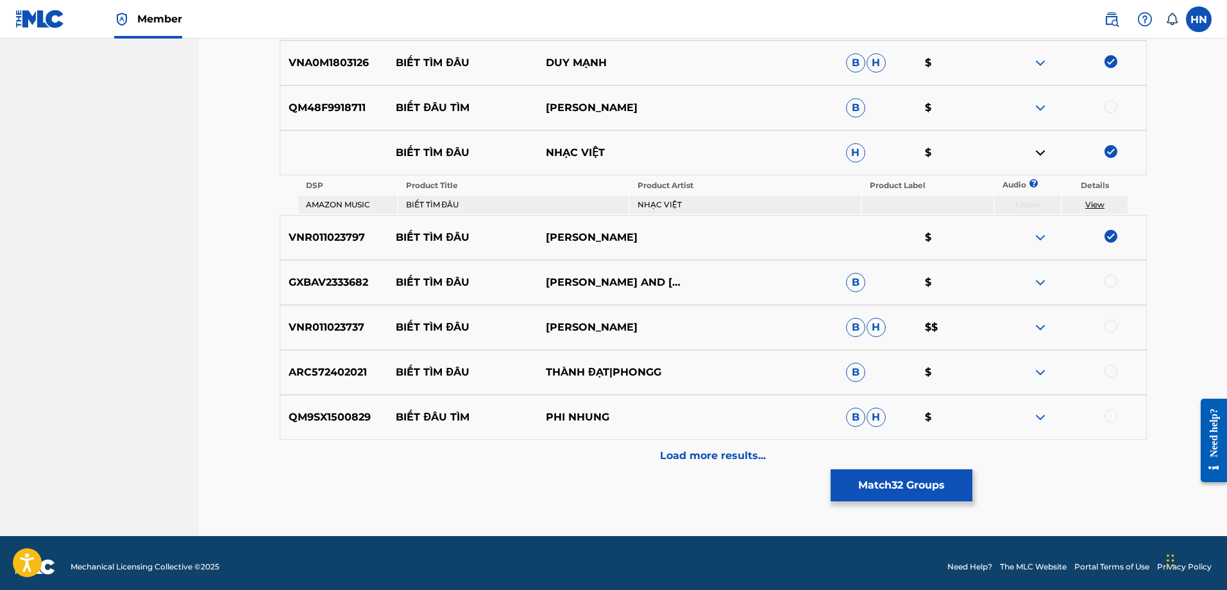
scroll to position [2348, 0]
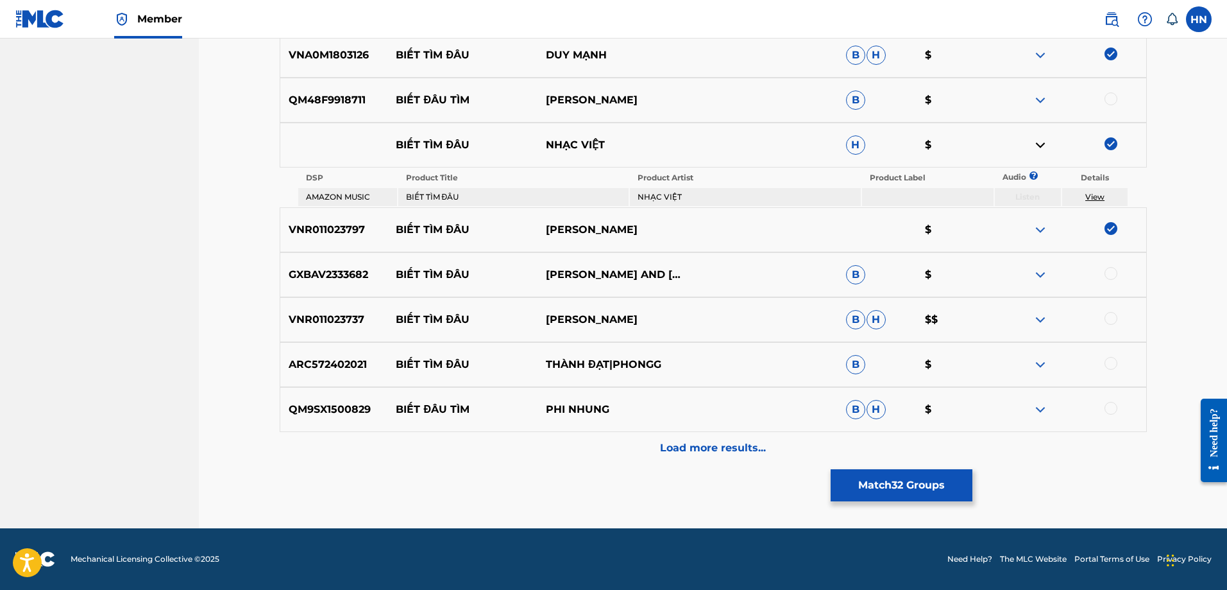
click at [351, 273] on p "GXBAV2333682" at bounding box center [334, 274] width 108 height 15
click at [1105, 278] on div at bounding box center [1071, 274] width 150 height 15
click at [1113, 273] on div at bounding box center [1111, 273] width 13 height 13
click at [337, 323] on p "VNR011023737" at bounding box center [334, 319] width 108 height 15
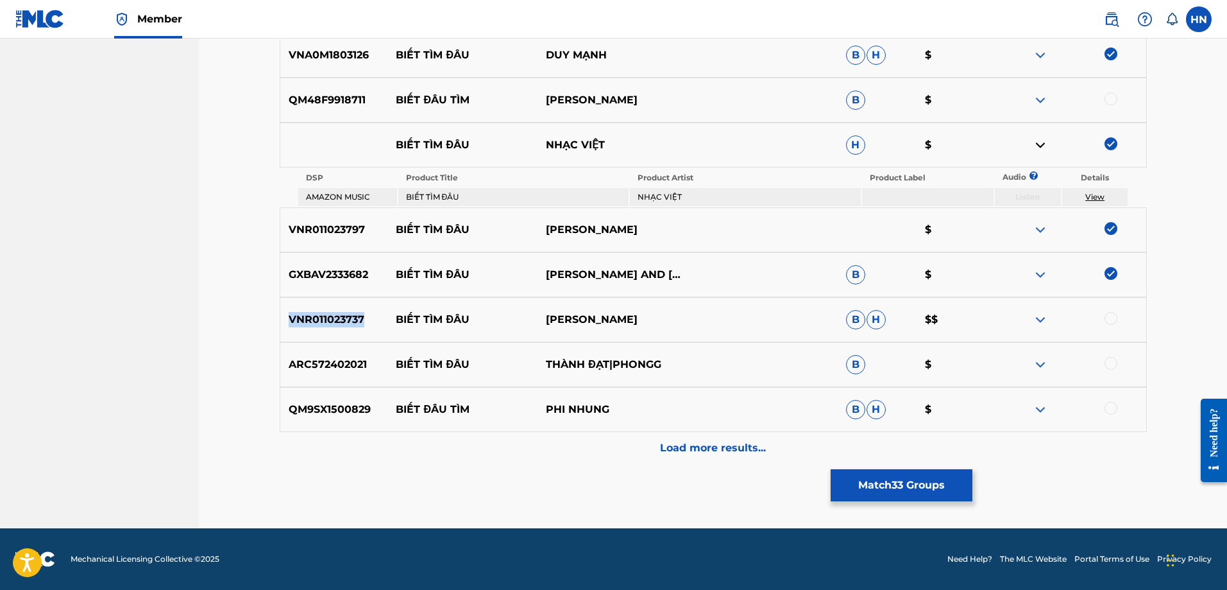
click at [337, 323] on p "VNR011023737" at bounding box center [334, 319] width 108 height 15
click at [1106, 318] on div at bounding box center [1111, 318] width 13 height 13
click at [349, 361] on p "ARC572402021" at bounding box center [334, 364] width 108 height 15
click at [1113, 366] on div at bounding box center [1111, 363] width 13 height 13
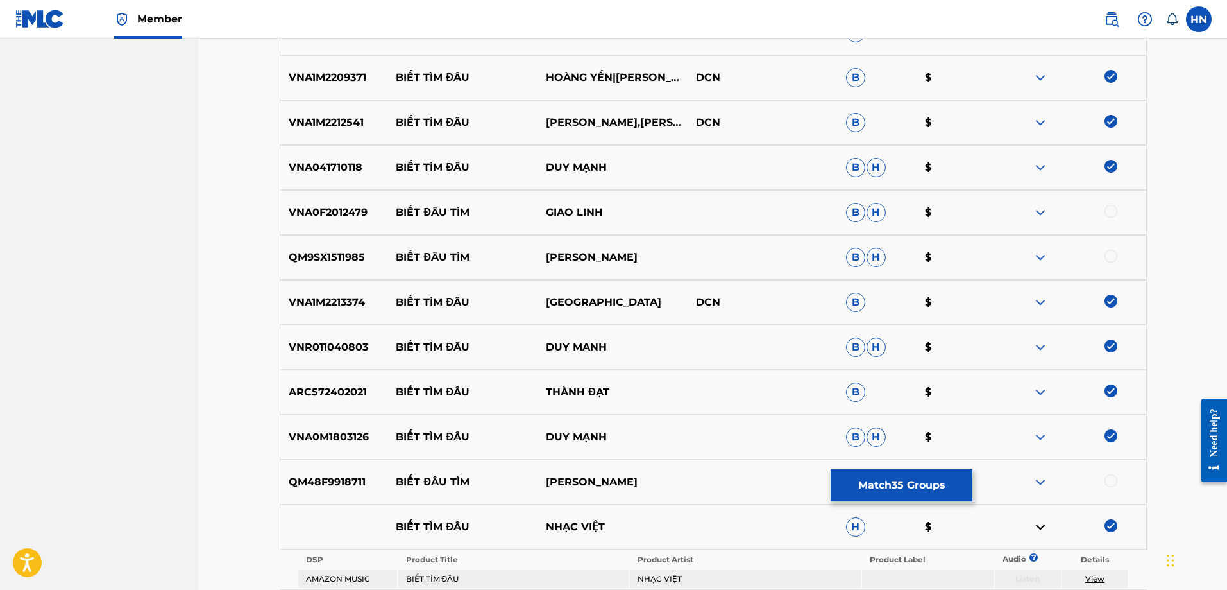
scroll to position [1963, 0]
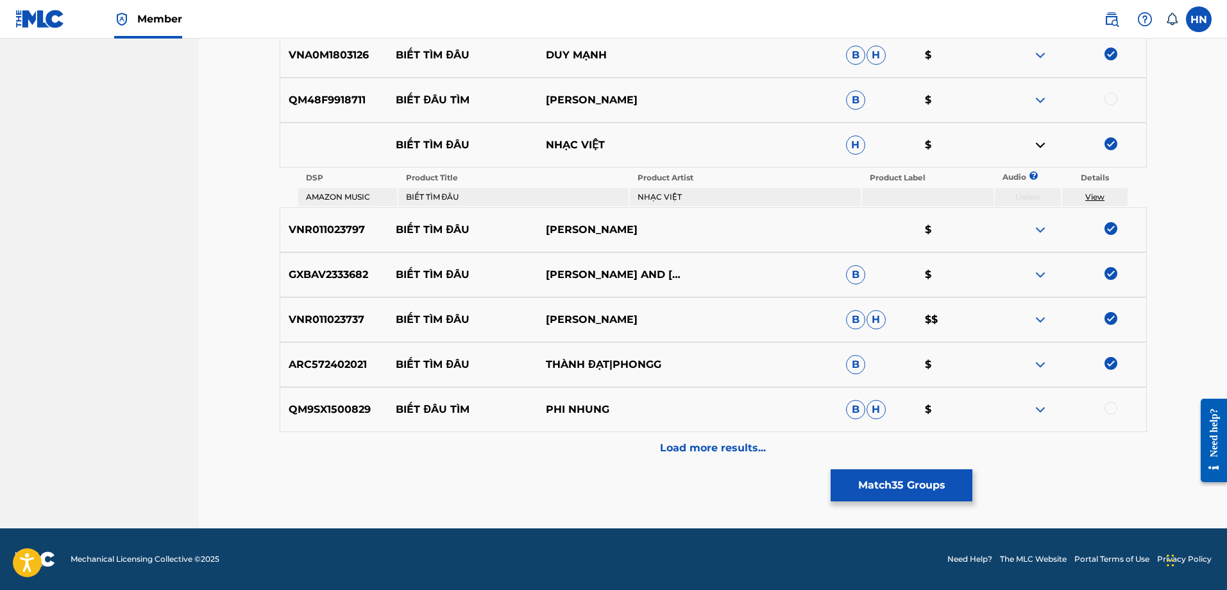
click at [596, 451] on div "Load more results..." at bounding box center [713, 448] width 867 height 32
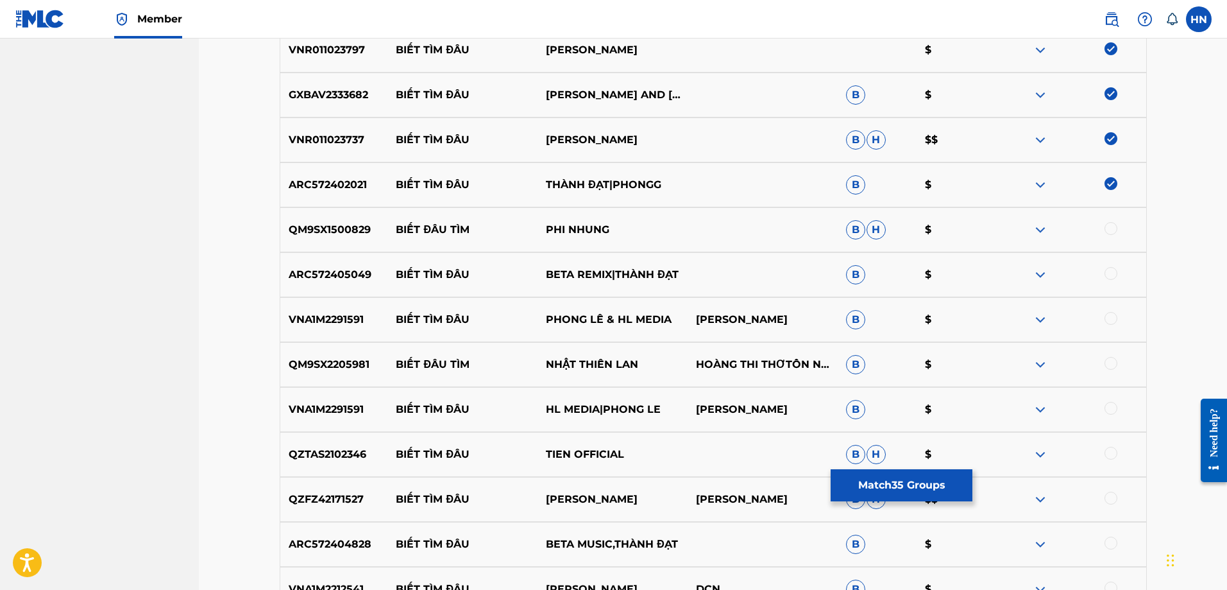
scroll to position [2604, 0]
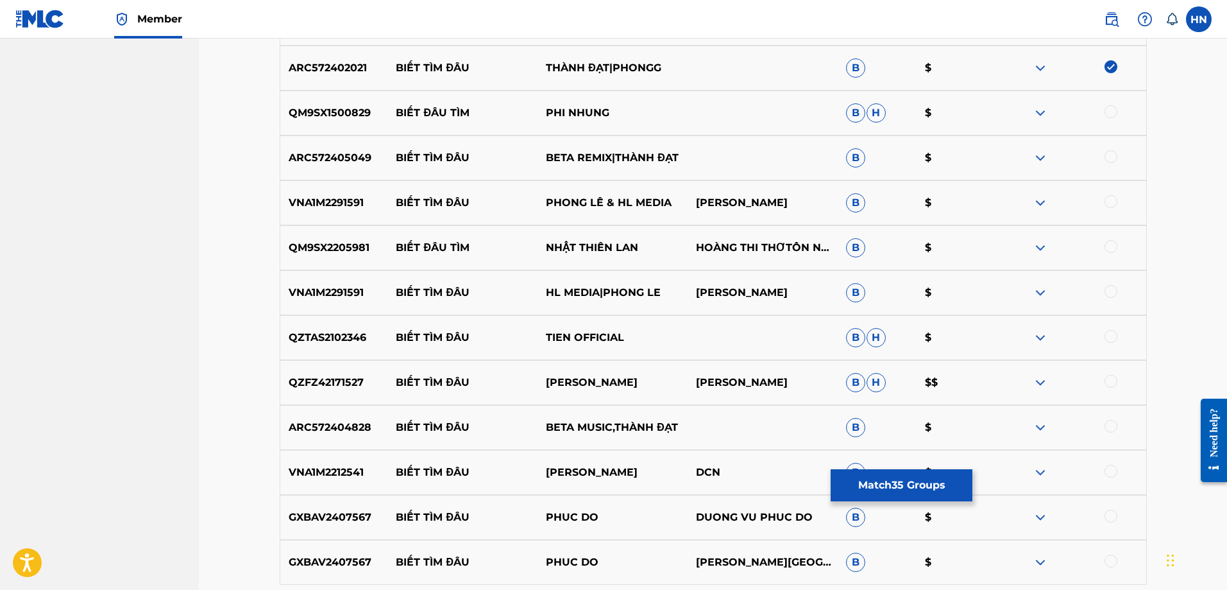
click at [313, 161] on p "ARC572405049" at bounding box center [334, 157] width 108 height 15
click at [1116, 152] on div at bounding box center [1111, 156] width 13 height 13
click at [1043, 207] on img at bounding box center [1040, 202] width 15 height 15
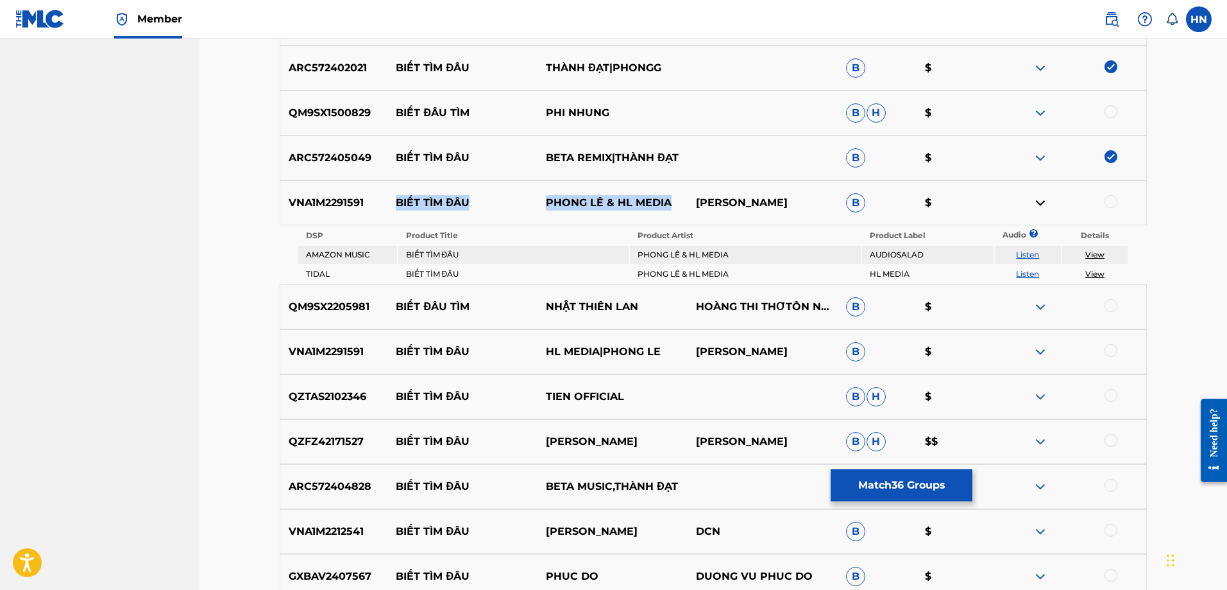
drag, startPoint x: 395, startPoint y: 202, endPoint x: 678, endPoint y: 200, distance: 282.3
click at [678, 200] on div "VNA1M2291591 BIẾT TÌM ĐÂU PHONG LÊ & HL MEDIA NGUYỄN MINH HÙNG B $" at bounding box center [713, 202] width 867 height 45
click at [352, 214] on div "VNA1M2291591 BIẾT TÌM ĐÂU PHONG LÊ & HL MEDIA NGUYỄN MINH HÙNG B $" at bounding box center [713, 202] width 867 height 45
click at [1106, 205] on div at bounding box center [1111, 201] width 13 height 13
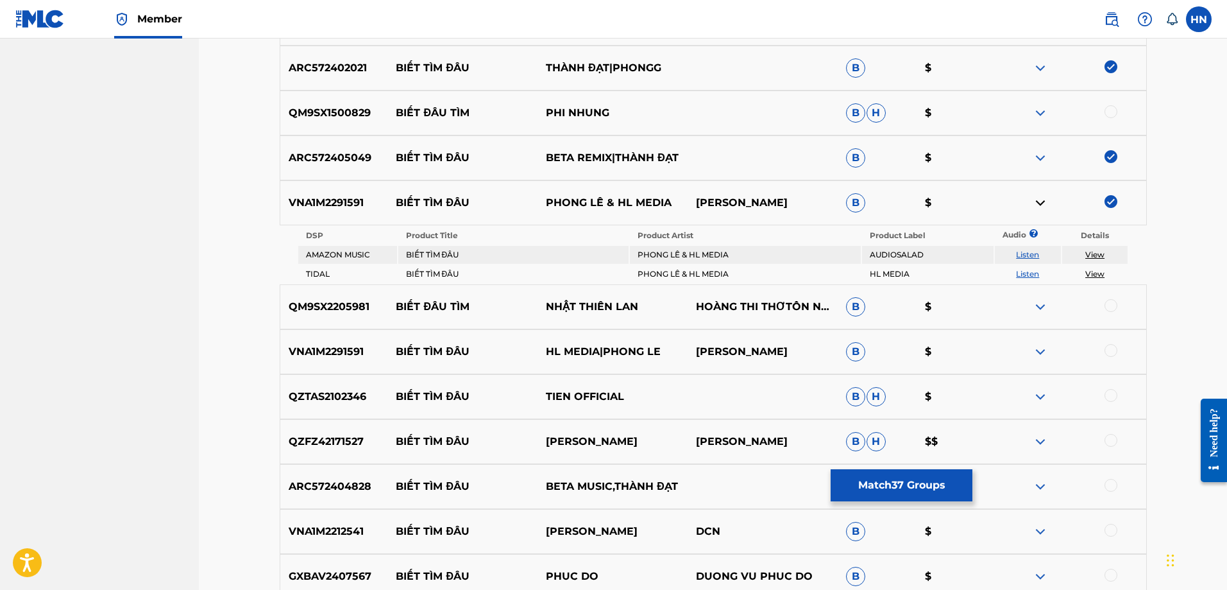
click at [350, 351] on p "VNA1M2291591" at bounding box center [334, 351] width 108 height 15
click at [1118, 352] on div at bounding box center [1071, 351] width 150 height 15
click at [1113, 348] on div at bounding box center [1111, 350] width 13 height 13
click at [366, 395] on p "QZTAS2102346" at bounding box center [334, 396] width 108 height 15
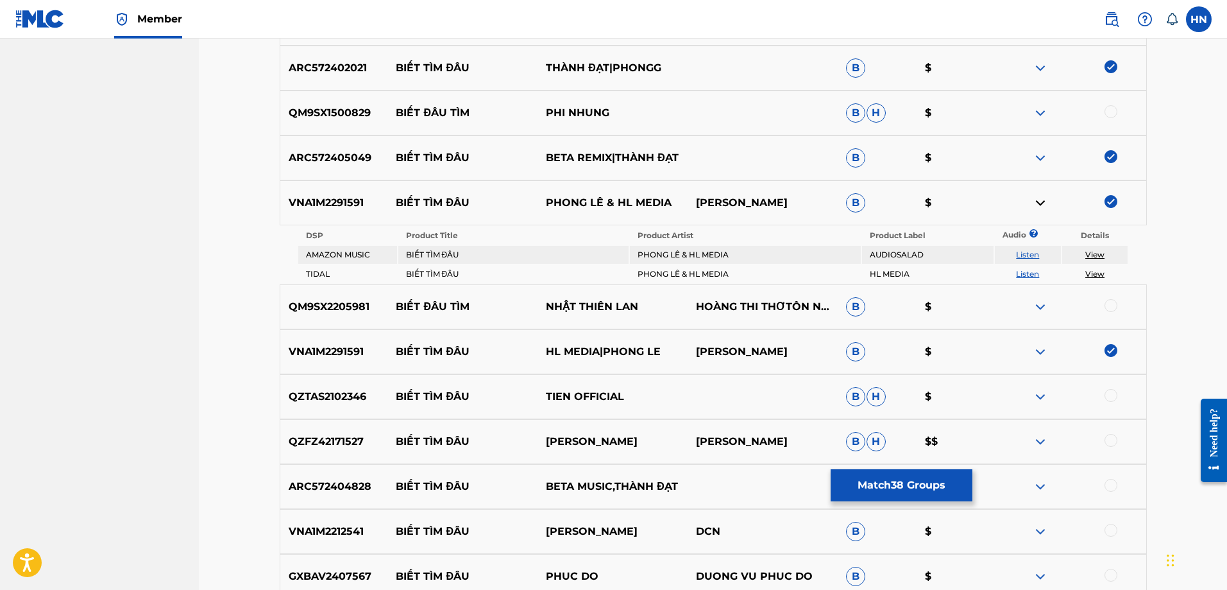
click at [366, 395] on p "QZTAS2102346" at bounding box center [334, 396] width 108 height 15
click at [345, 395] on p "QZTAS2102346" at bounding box center [334, 396] width 108 height 15
click at [1106, 391] on div at bounding box center [1111, 395] width 13 height 13
click at [335, 482] on p "ARC572404828" at bounding box center [334, 486] width 108 height 15
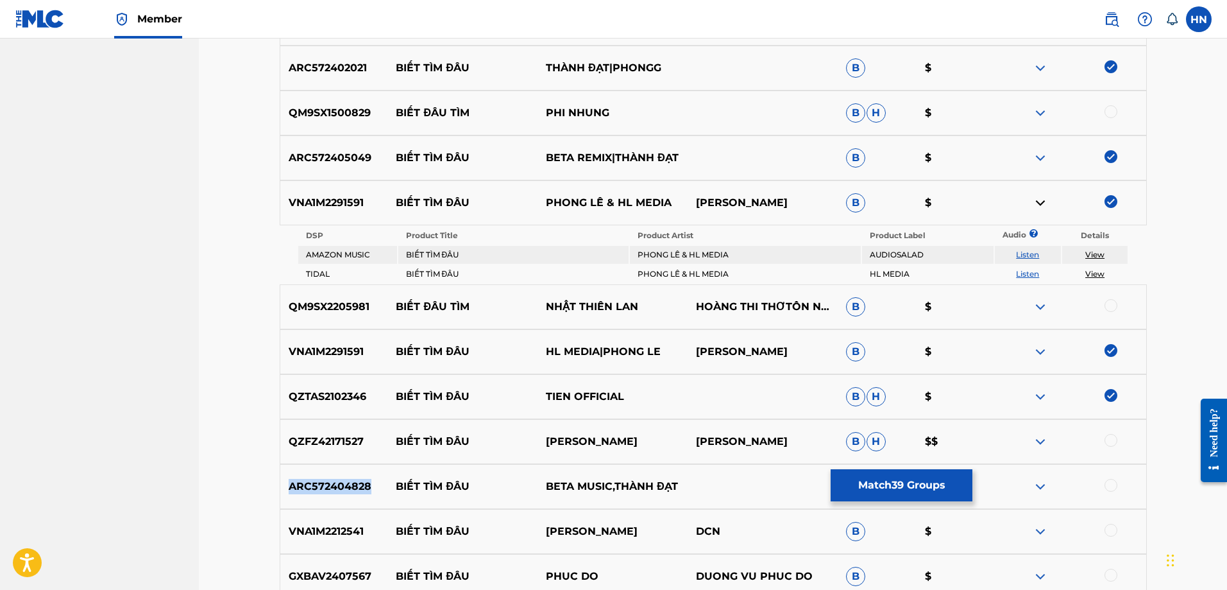
click at [335, 482] on p "ARC572404828" at bounding box center [334, 486] width 108 height 15
click at [1115, 485] on div at bounding box center [1111, 485] width 13 height 13
click at [335, 524] on p "VNA1M2212541" at bounding box center [334, 531] width 108 height 15
click at [1108, 526] on div at bounding box center [1111, 530] width 13 height 13
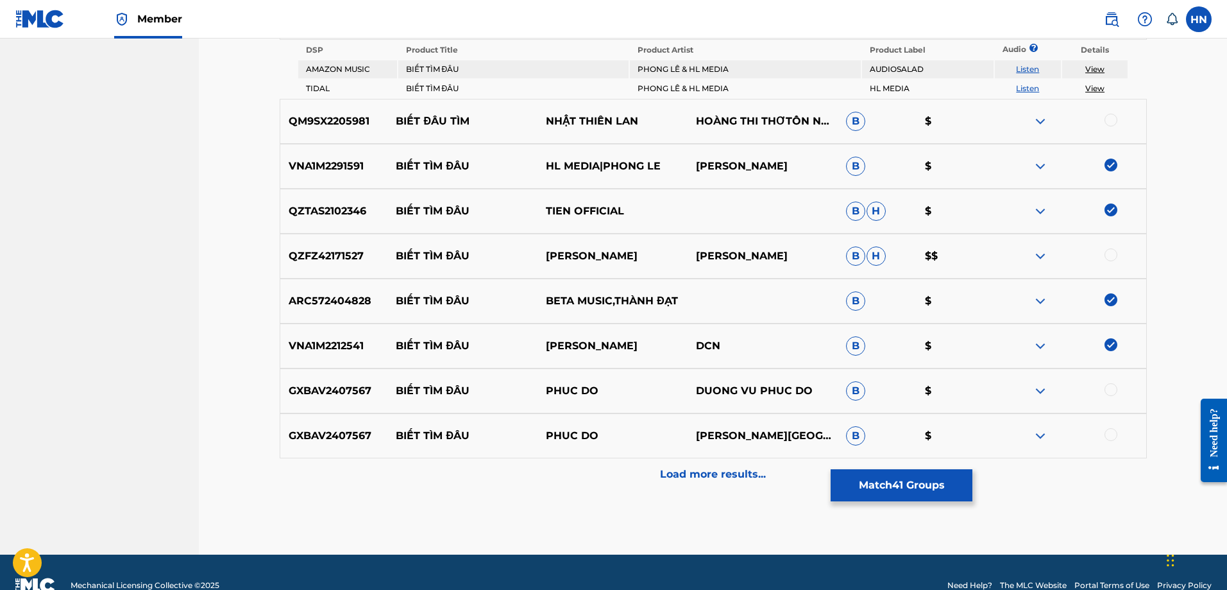
scroll to position [2816, 0]
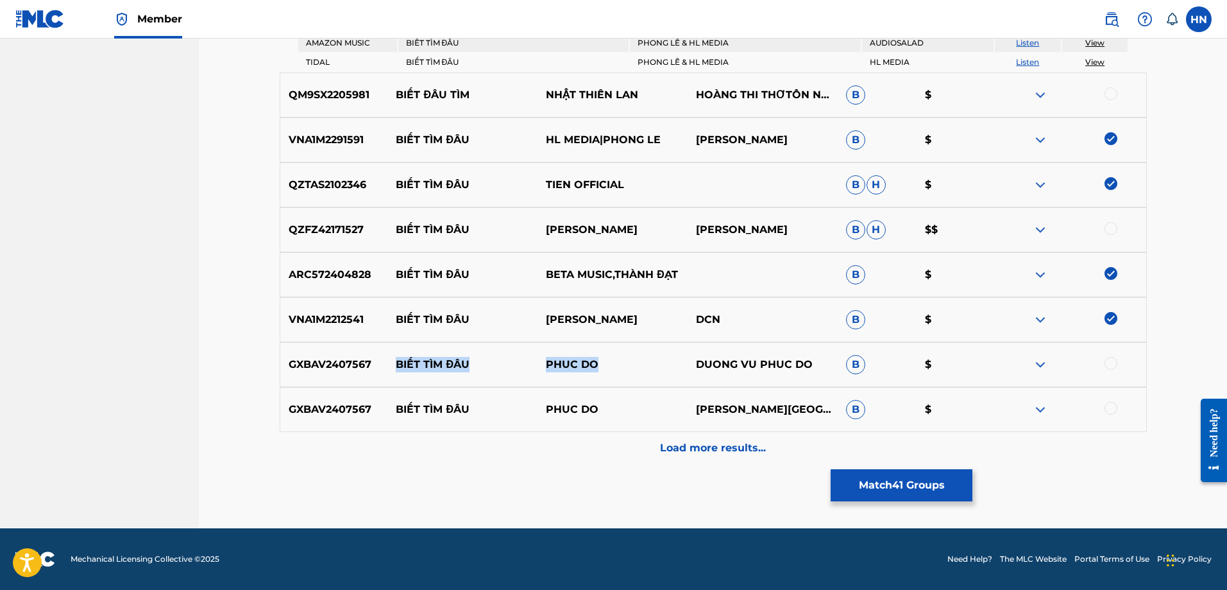
drag, startPoint x: 398, startPoint y: 362, endPoint x: 636, endPoint y: 361, distance: 237.4
click at [636, 361] on div "GXBAV2407567 BIẾT TÌM ĐÂU PHUC DO DUONG VU PHUC DO B $" at bounding box center [713, 364] width 867 height 45
click at [646, 451] on div "Load more results..." at bounding box center [713, 448] width 867 height 32
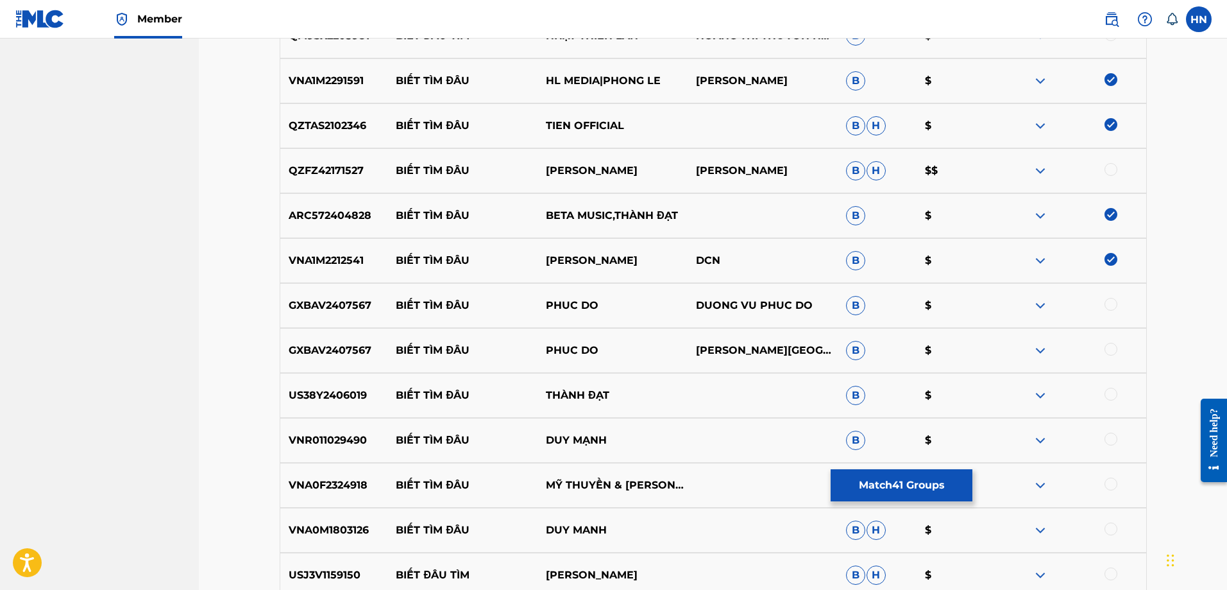
click at [336, 400] on p "US38Y2406019" at bounding box center [334, 395] width 108 height 15
click at [1106, 396] on div at bounding box center [1111, 394] width 13 height 13
click at [354, 436] on p "VNR011029490" at bounding box center [334, 439] width 108 height 15
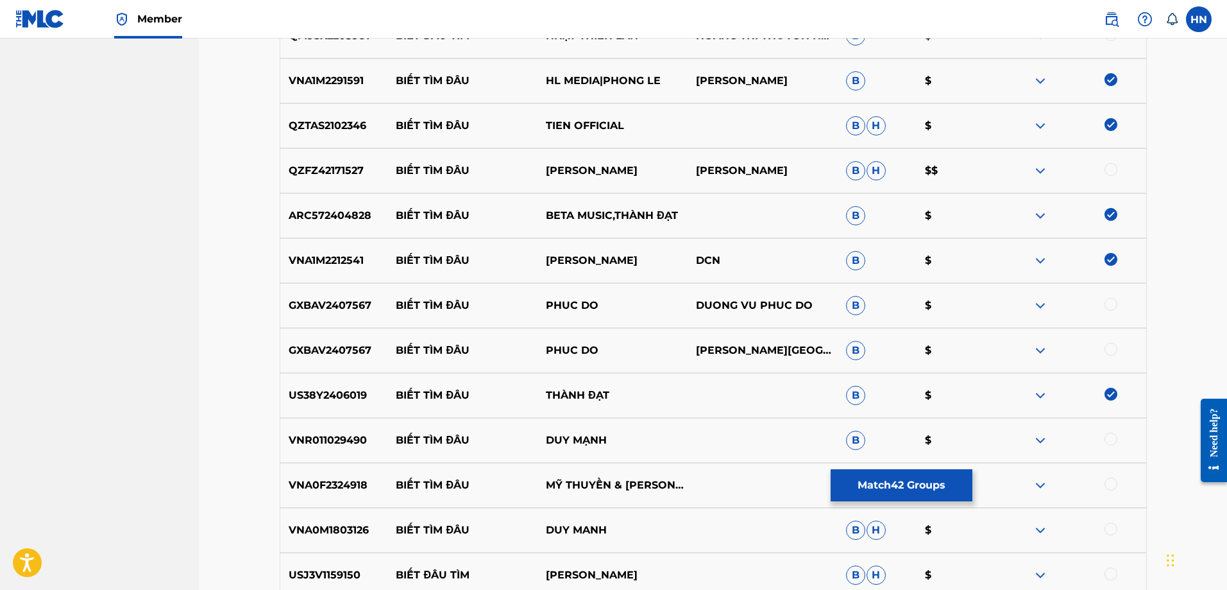
click at [1109, 438] on div at bounding box center [1111, 438] width 13 height 13
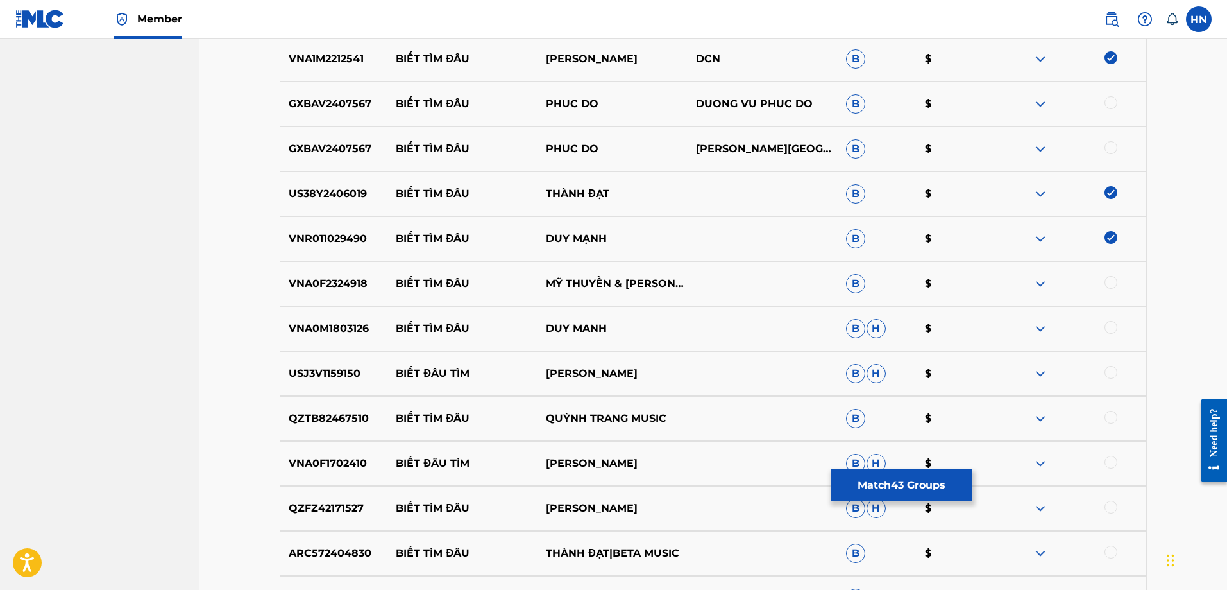
scroll to position [3073, 0]
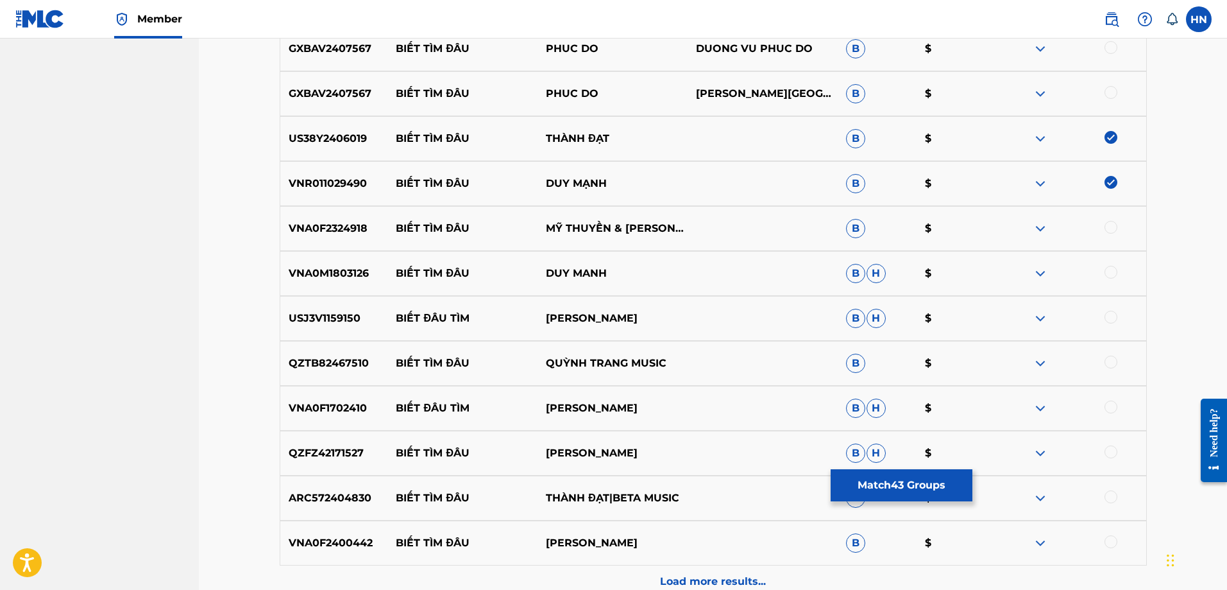
click at [297, 269] on p "VNA0M1803126" at bounding box center [334, 273] width 108 height 15
click at [1115, 271] on div at bounding box center [1111, 272] width 13 height 13
drag, startPoint x: 395, startPoint y: 226, endPoint x: 737, endPoint y: 252, distance: 342.3
click at [739, 221] on div "VNA0F2324918 BIẾT TÌM ĐÂU MỸ THUYỀN & HUỲNH LÊ B $" at bounding box center [713, 228] width 867 height 45
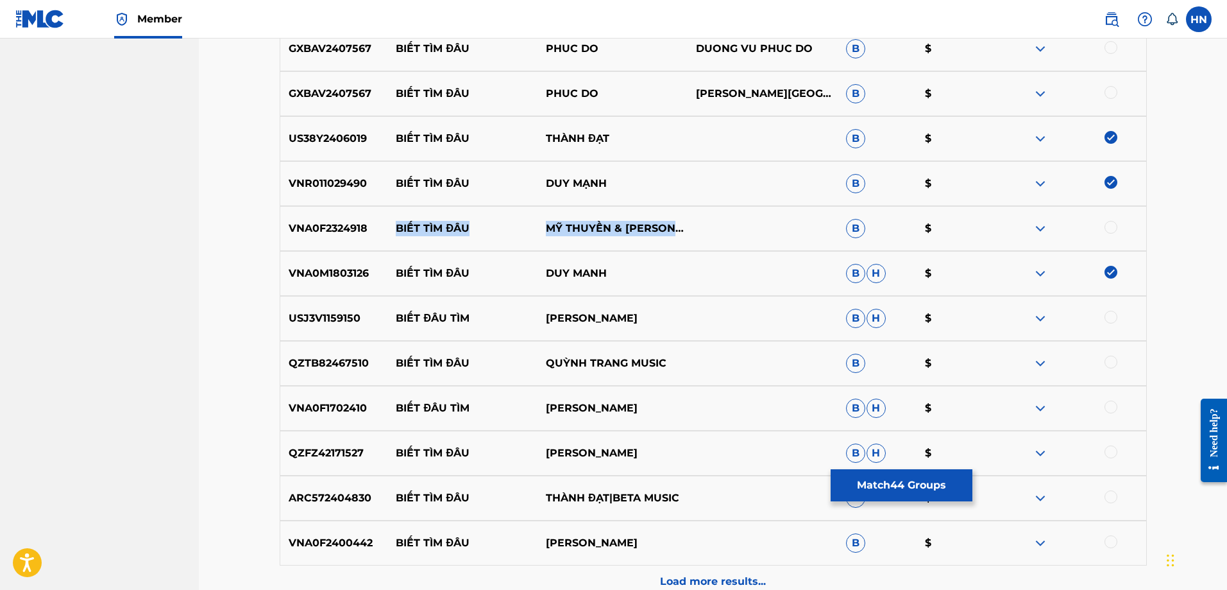
click at [355, 227] on p "VNA0F2324918" at bounding box center [334, 228] width 108 height 15
click at [1107, 227] on div at bounding box center [1111, 227] width 13 height 13
click at [1050, 359] on div at bounding box center [1071, 362] width 150 height 15
click at [1038, 365] on img at bounding box center [1040, 362] width 15 height 15
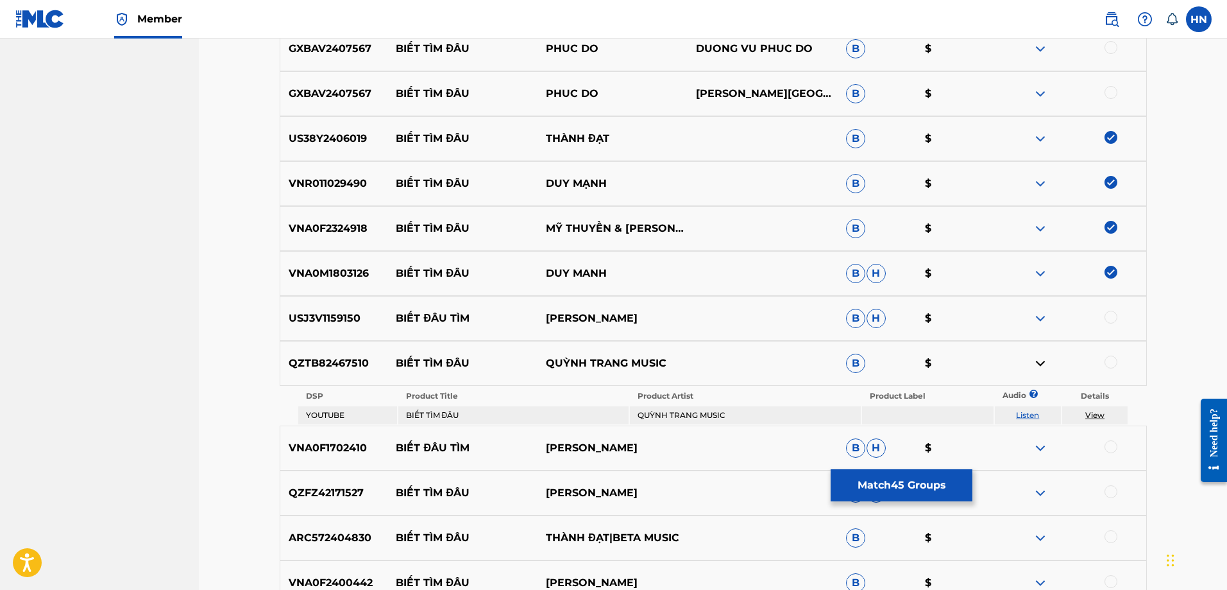
click at [1031, 413] on link "Listen" at bounding box center [1027, 415] width 23 height 10
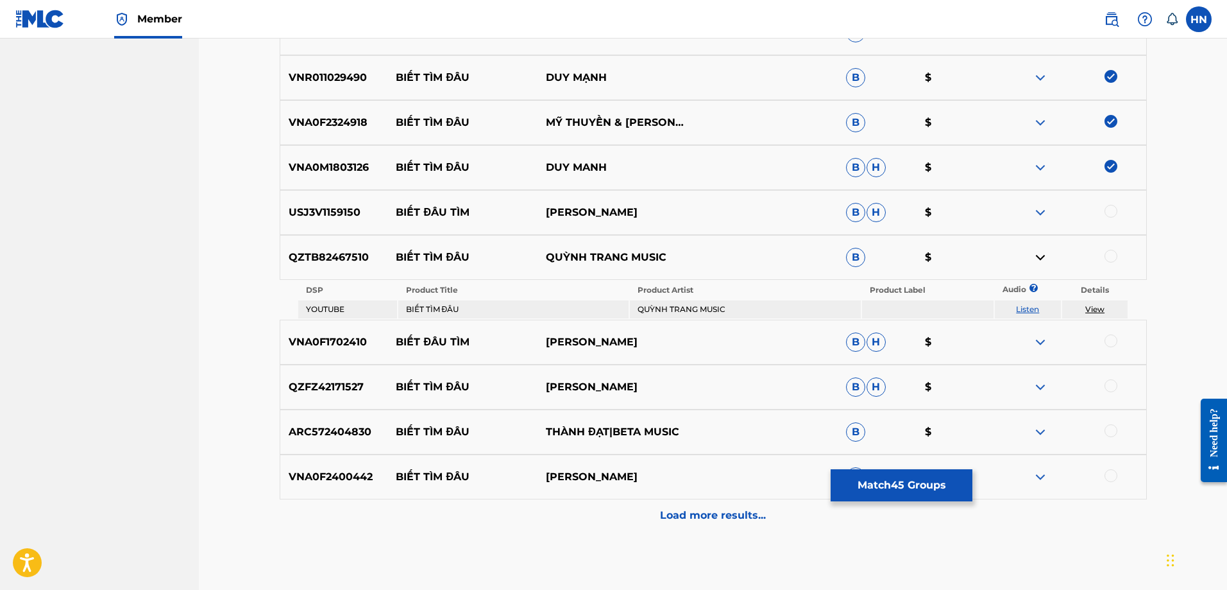
scroll to position [3201, 0]
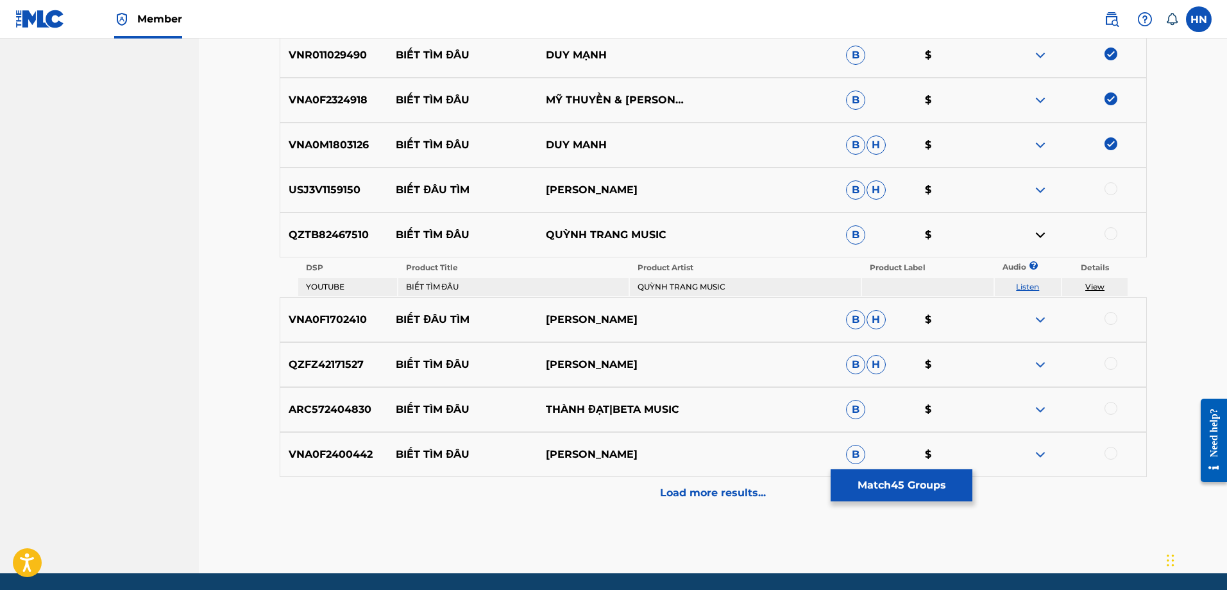
click at [323, 410] on p "ARC572404830" at bounding box center [334, 409] width 108 height 15
click at [1106, 407] on div at bounding box center [1111, 408] width 13 height 13
click at [336, 450] on p "VNA0F2400442" at bounding box center [334, 454] width 108 height 15
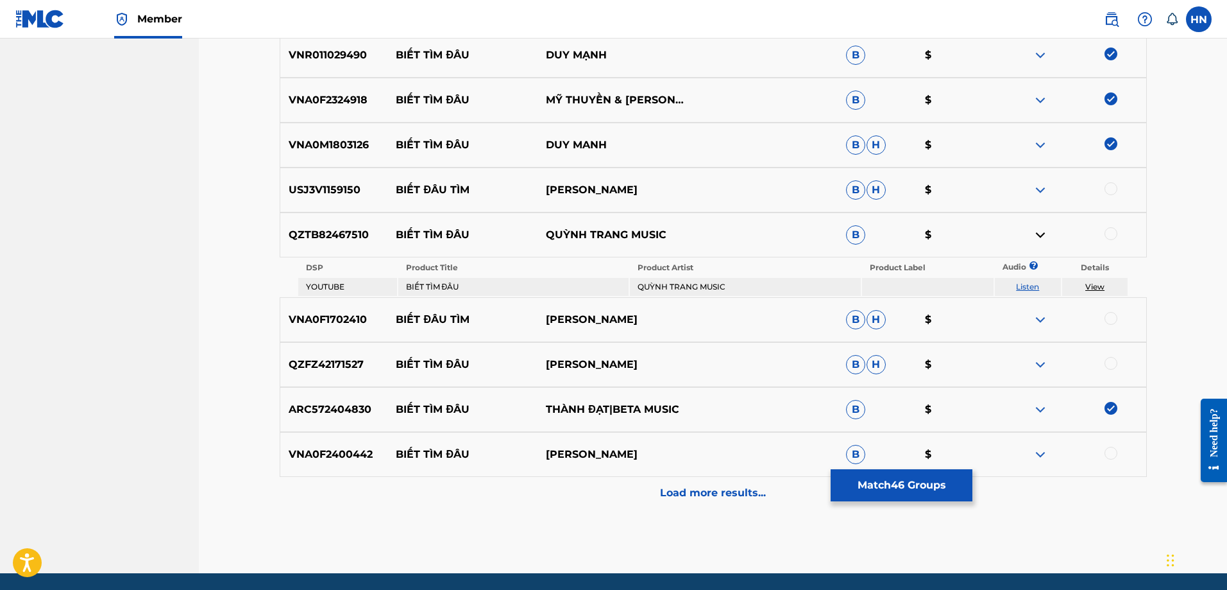
click at [1113, 453] on div at bounding box center [1111, 453] width 13 height 13
click at [720, 488] on p "Load more results..." at bounding box center [713, 492] width 106 height 15
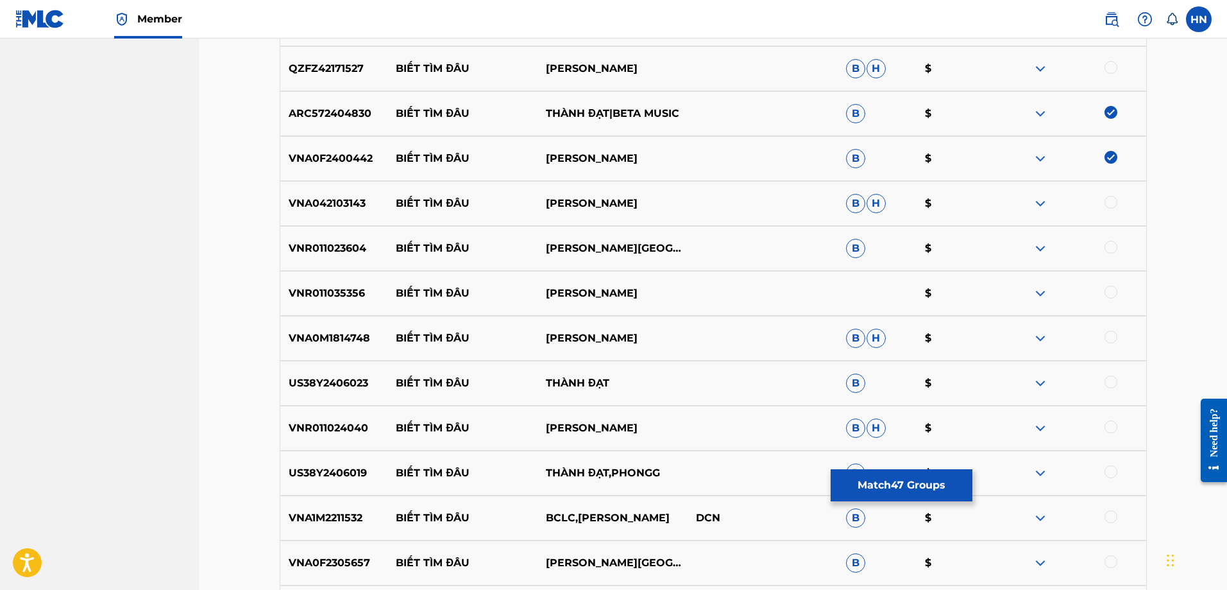
scroll to position [3458, 0]
click at [343, 246] on p "VNR011023604" at bounding box center [334, 247] width 108 height 15
click at [1112, 247] on div at bounding box center [1111, 246] width 13 height 13
click at [321, 285] on p "VNR011035356" at bounding box center [334, 292] width 108 height 15
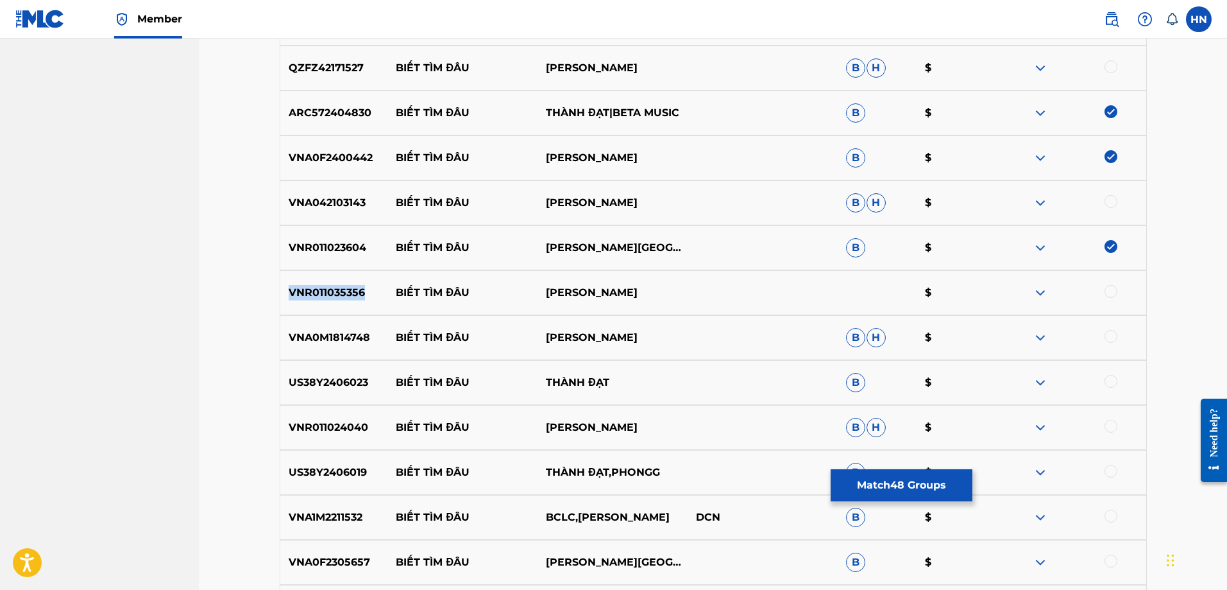
click at [321, 285] on p "VNR011035356" at bounding box center [334, 292] width 108 height 15
click at [1108, 289] on div at bounding box center [1111, 291] width 13 height 13
click at [345, 340] on p "VNA0M1814748" at bounding box center [334, 337] width 108 height 15
click at [1109, 338] on div at bounding box center [1111, 336] width 13 height 13
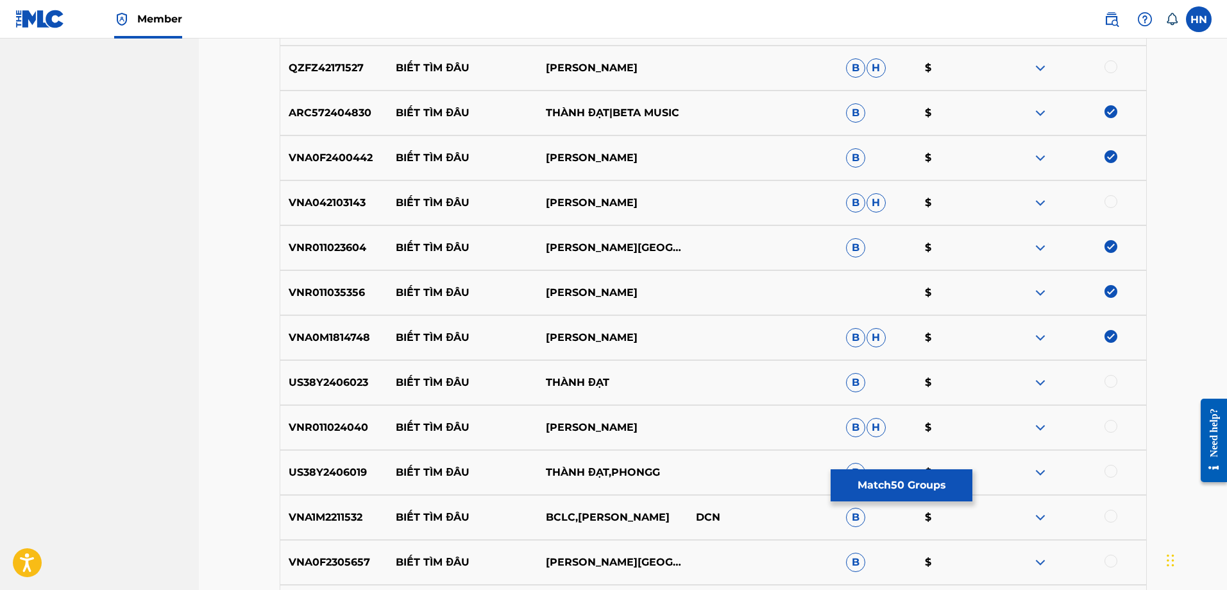
click at [291, 383] on p "US38Y2406023" at bounding box center [334, 382] width 108 height 15
click at [1111, 382] on div at bounding box center [1111, 381] width 13 height 13
click at [341, 429] on p "VNR011024040" at bounding box center [334, 427] width 108 height 15
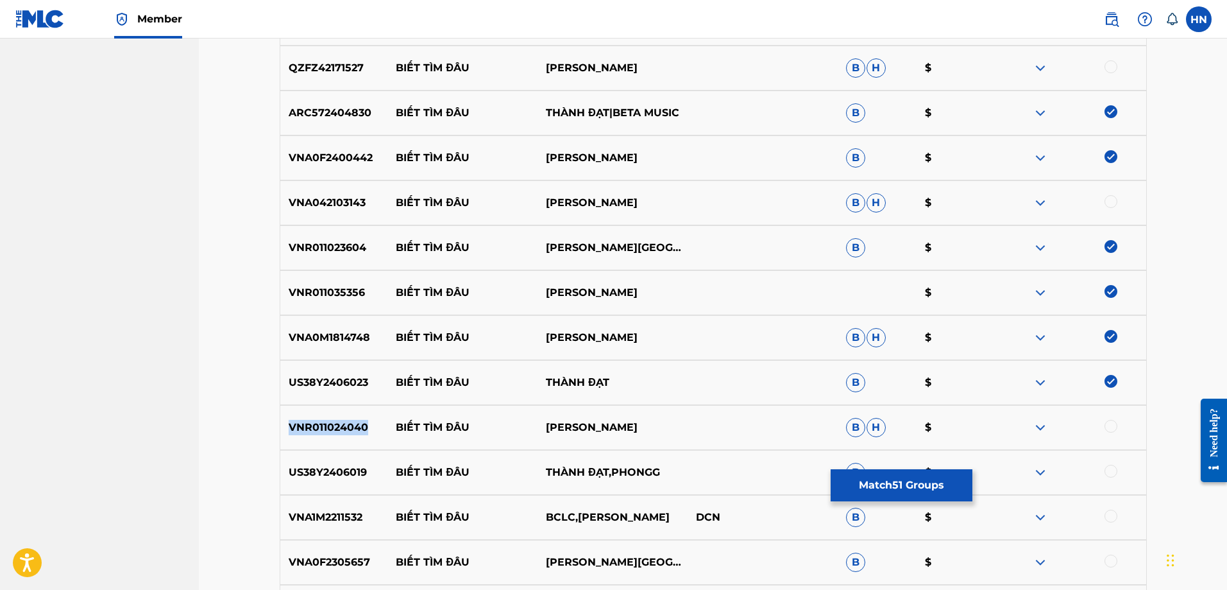
click at [341, 429] on p "VNR011024040" at bounding box center [334, 427] width 108 height 15
click at [1116, 427] on div at bounding box center [1111, 426] width 13 height 13
click at [346, 477] on p "US38Y2406019" at bounding box center [334, 472] width 108 height 15
click at [1109, 470] on div at bounding box center [1111, 471] width 13 height 13
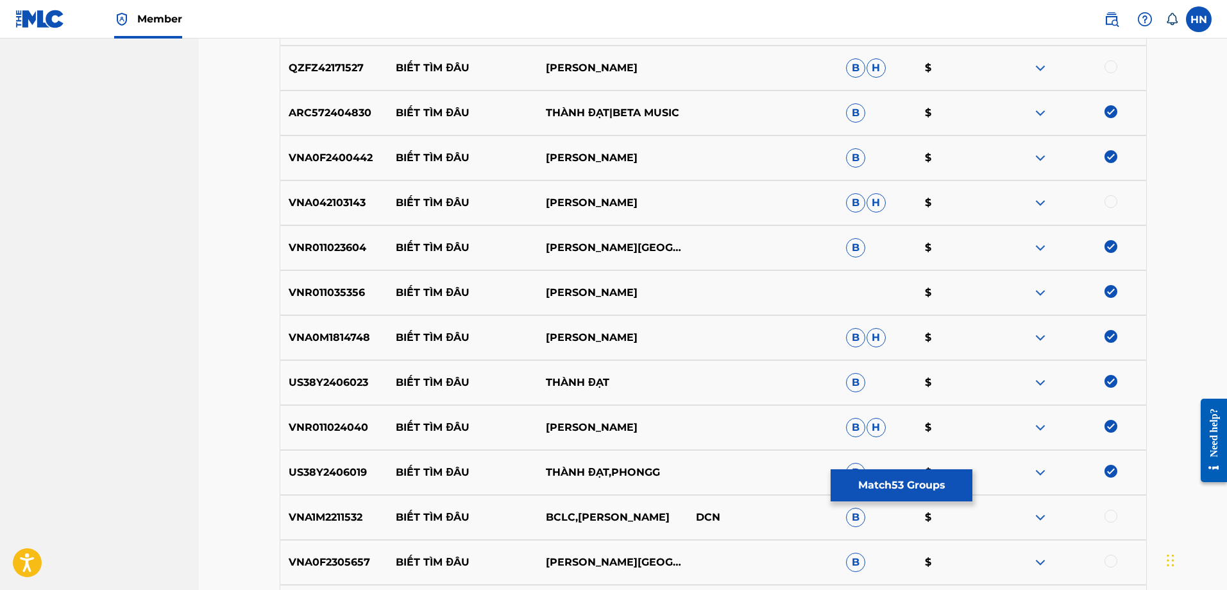
click at [332, 522] on p "VNA1M2211532" at bounding box center [334, 516] width 108 height 15
click at [1116, 516] on div at bounding box center [1111, 515] width 13 height 13
click at [291, 552] on div "VNA0F2305657 BIẾT TÌM ĐÂU HÀN THÁI TÚ B $" at bounding box center [713, 562] width 867 height 45
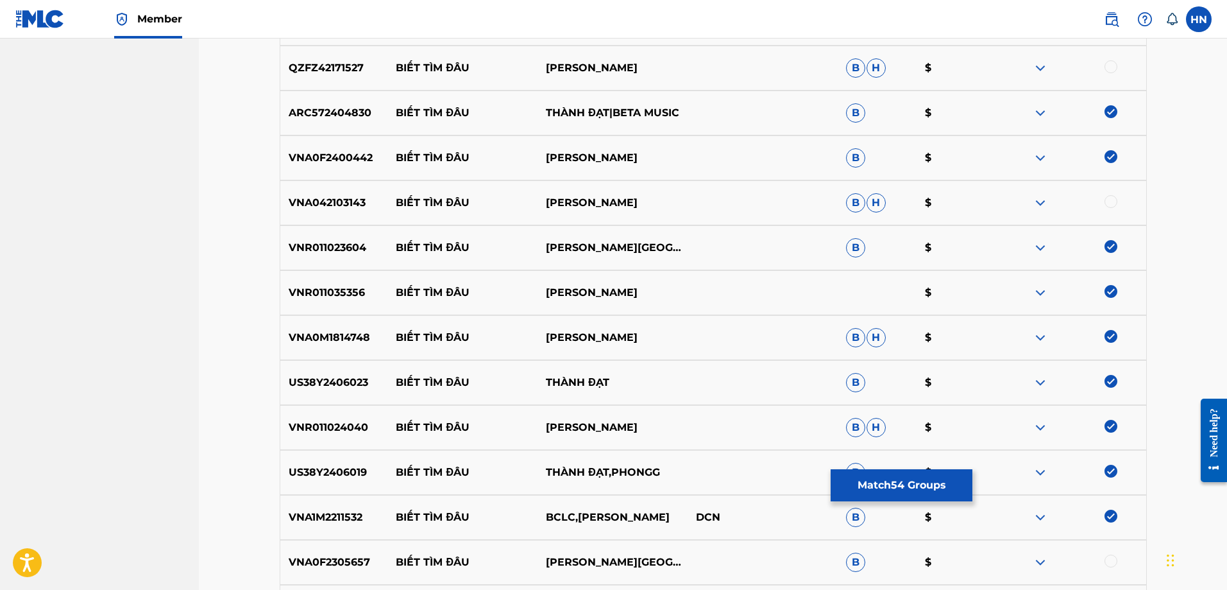
click at [1109, 557] on div at bounding box center [1111, 560] width 13 height 13
drag, startPoint x: 606, startPoint y: 202, endPoint x: 377, endPoint y: 198, distance: 229.1
click at [377, 198] on div "VNA042103143 BIẾT TÌM ĐÂU CHI DAN B H $" at bounding box center [713, 202] width 867 height 45
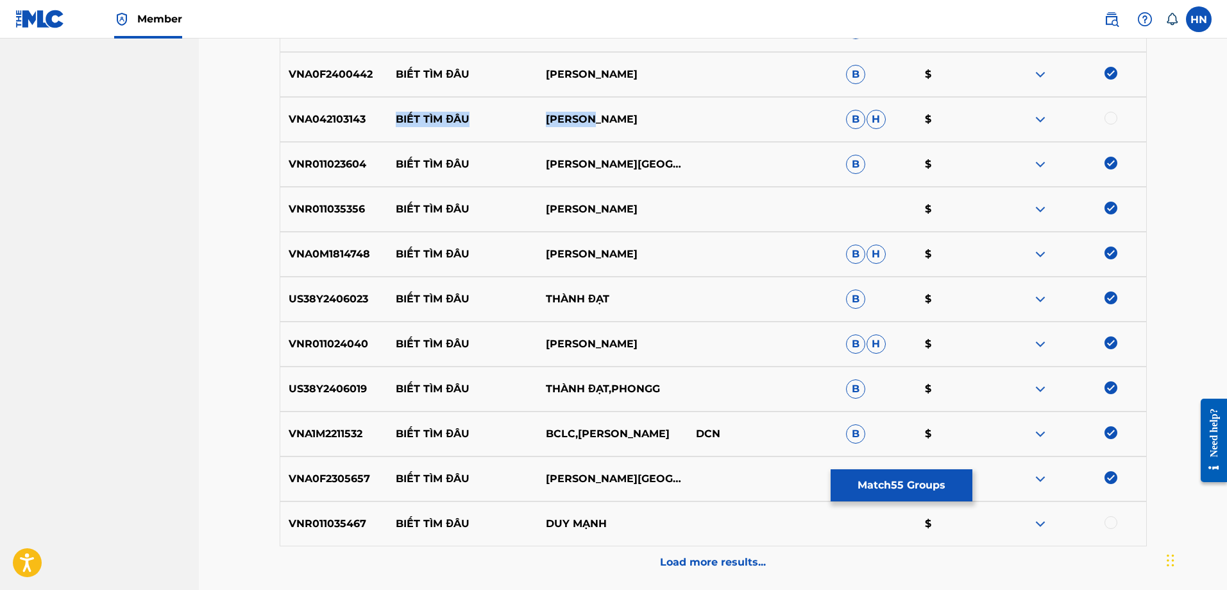
scroll to position [3650, 0]
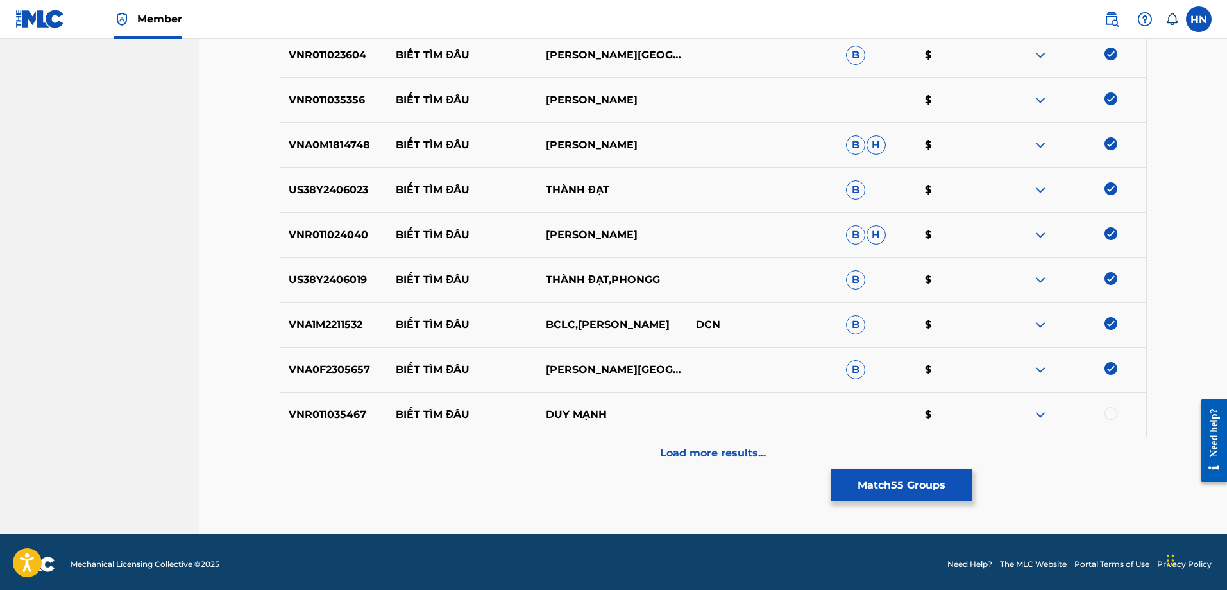
click at [356, 410] on p "VNR011035467" at bounding box center [334, 414] width 108 height 15
click at [1108, 414] on div at bounding box center [1111, 413] width 13 height 13
click at [745, 440] on div "Load more results..." at bounding box center [713, 453] width 867 height 32
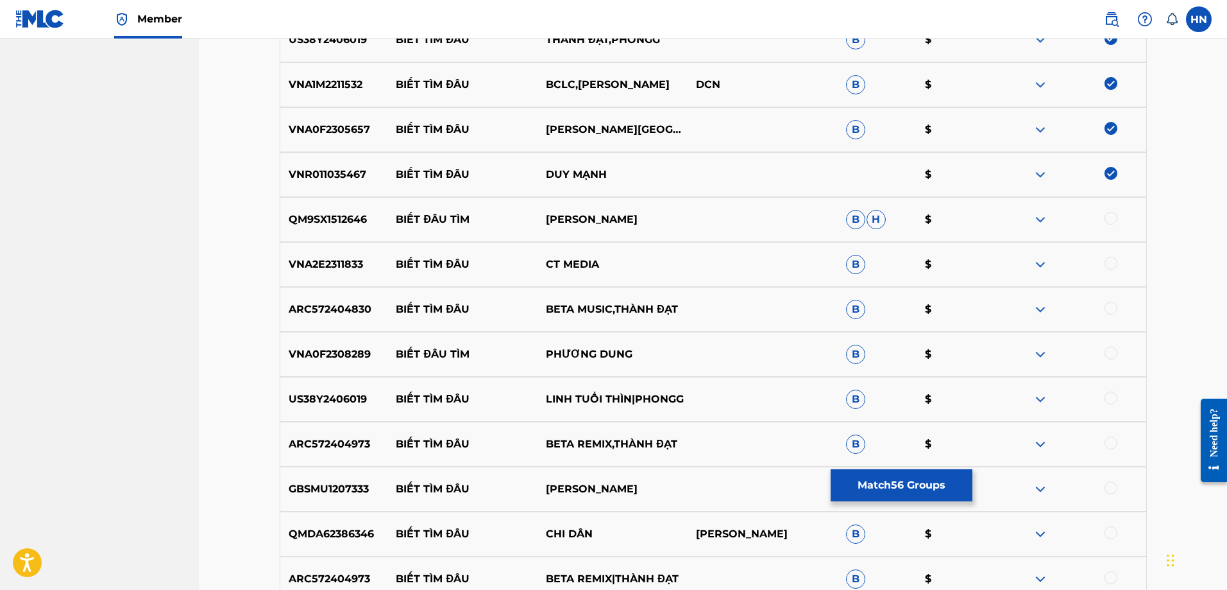
scroll to position [3971, 0]
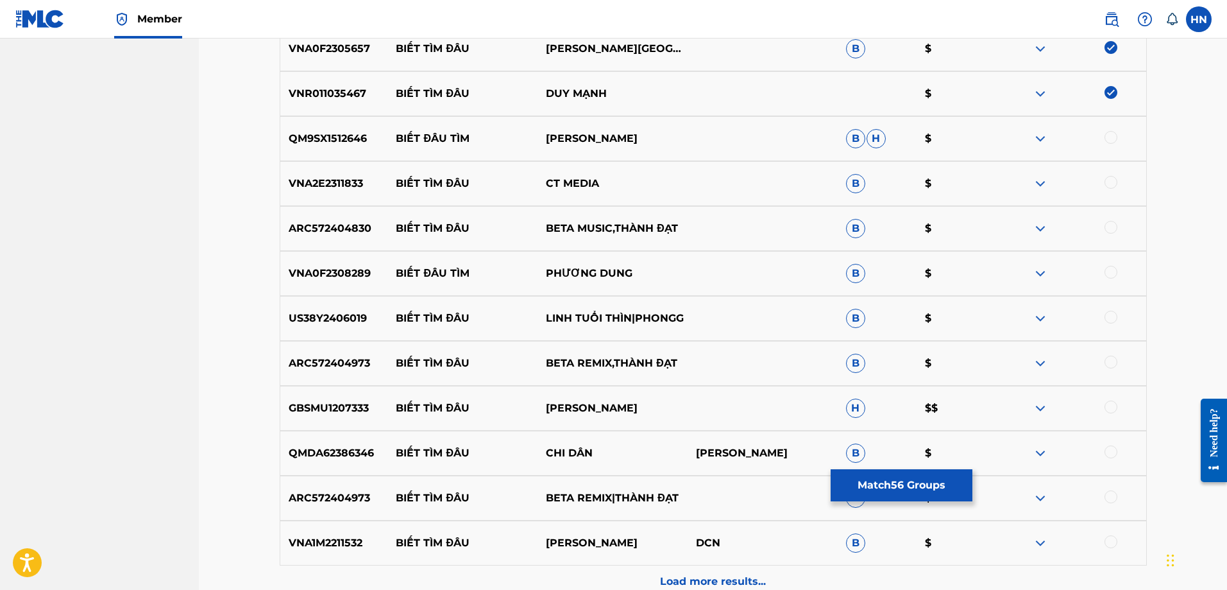
click at [344, 184] on p "VNA2E2311833" at bounding box center [334, 183] width 108 height 15
click at [1108, 182] on div at bounding box center [1111, 182] width 13 height 13
click at [349, 233] on p "ARC572404830" at bounding box center [334, 228] width 108 height 15
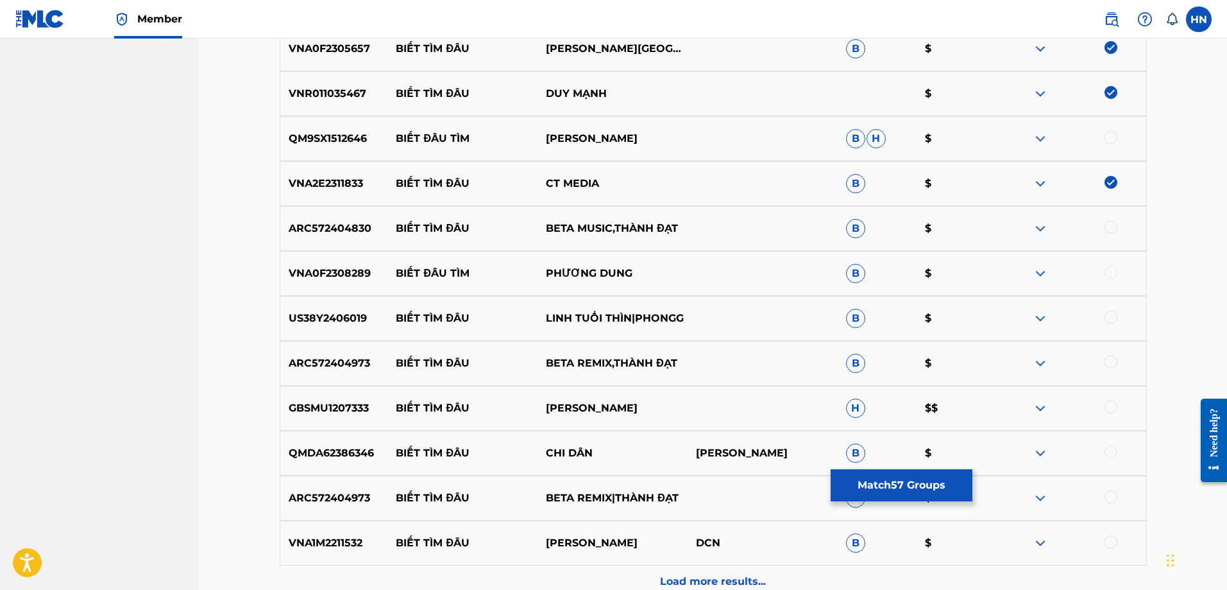
click at [1107, 225] on div at bounding box center [1111, 227] width 13 height 13
click at [344, 371] on div "ARC572404973 BIẾT TÌM ĐÂU BETA REMIX,THÀNH ĐẠT B $" at bounding box center [713, 363] width 867 height 45
click at [1109, 359] on div at bounding box center [1111, 361] width 13 height 13
drag, startPoint x: 397, startPoint y: 320, endPoint x: 765, endPoint y: 321, distance: 368.3
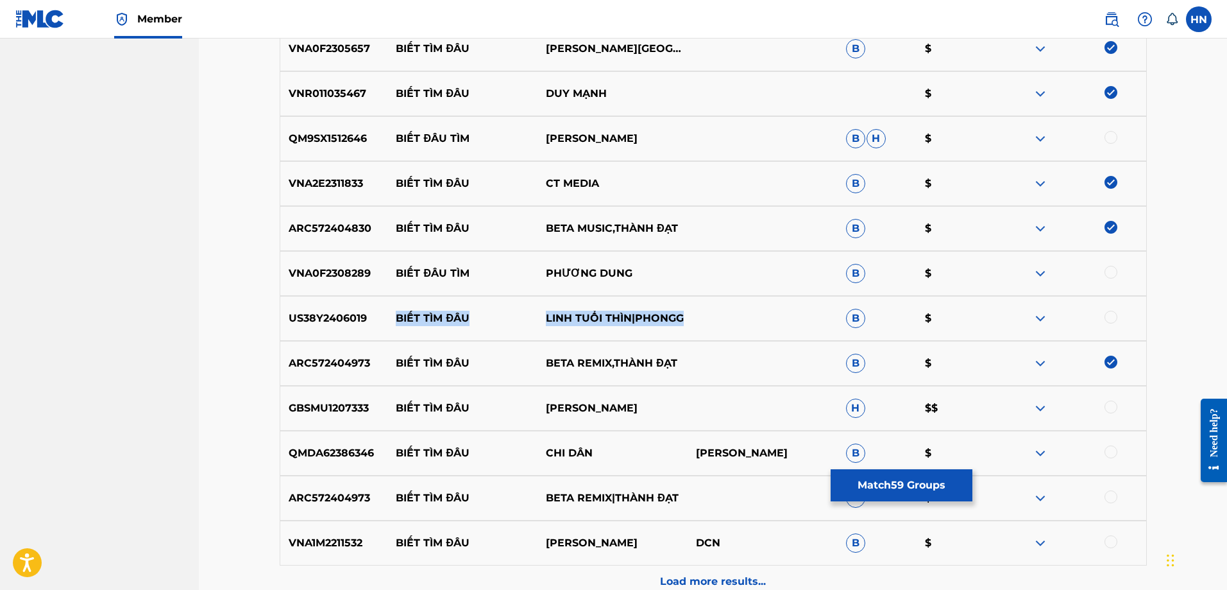
click at [755, 321] on div "US38Y2406019 BIẾT TÌM ĐÂU LINH TUỔI THÌN|PHONGG B $" at bounding box center [713, 318] width 867 height 45
click at [337, 325] on div "US38Y2406019 BIẾT TÌM ĐÂU LINH TUỔI THÌN|PHONGG B $" at bounding box center [713, 318] width 867 height 45
click at [337, 325] on p "US38Y2406019" at bounding box center [334, 318] width 108 height 15
click at [1115, 316] on div at bounding box center [1111, 317] width 13 height 13
click at [330, 411] on p "GBSMU1207333" at bounding box center [334, 407] width 108 height 15
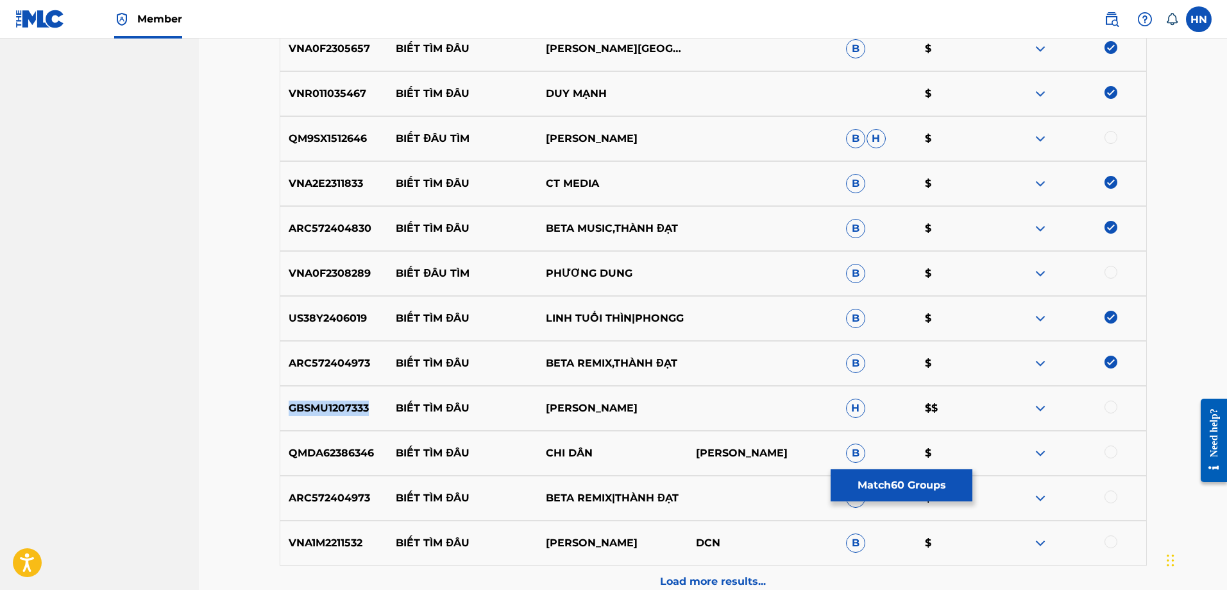
click at [330, 411] on p "GBSMU1207333" at bounding box center [334, 407] width 108 height 15
click at [1109, 407] on div at bounding box center [1111, 406] width 13 height 13
click at [322, 504] on p "ARC572404973" at bounding box center [334, 497] width 108 height 15
click at [1113, 500] on div at bounding box center [1111, 496] width 13 height 13
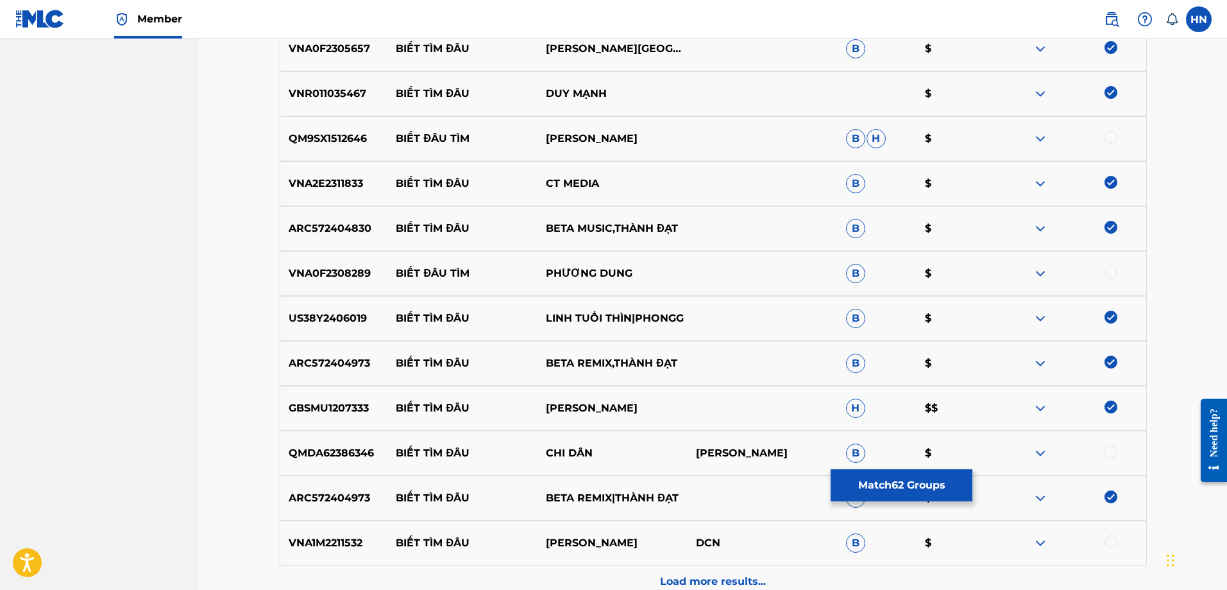
click at [305, 555] on div "VNA1M2211532 BIẾT TÌM ĐÂU HOÀNG DŨNG DCN B $" at bounding box center [713, 542] width 867 height 45
click at [1111, 542] on div at bounding box center [1111, 541] width 13 height 13
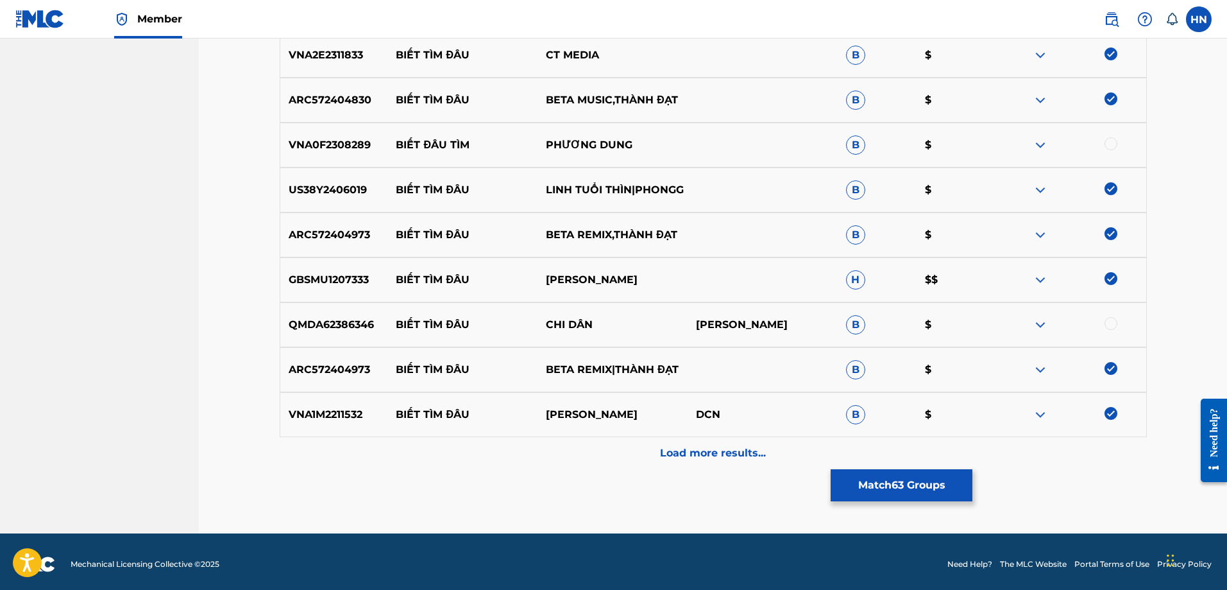
click at [667, 449] on p "Load more results..." at bounding box center [713, 452] width 106 height 15
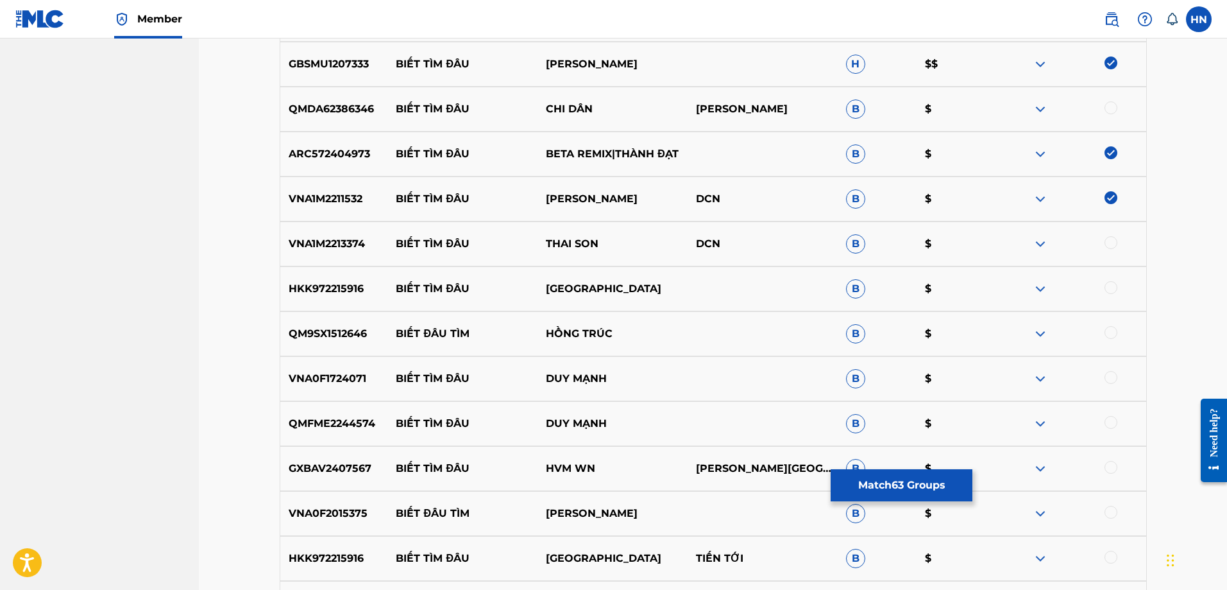
scroll to position [4356, 0]
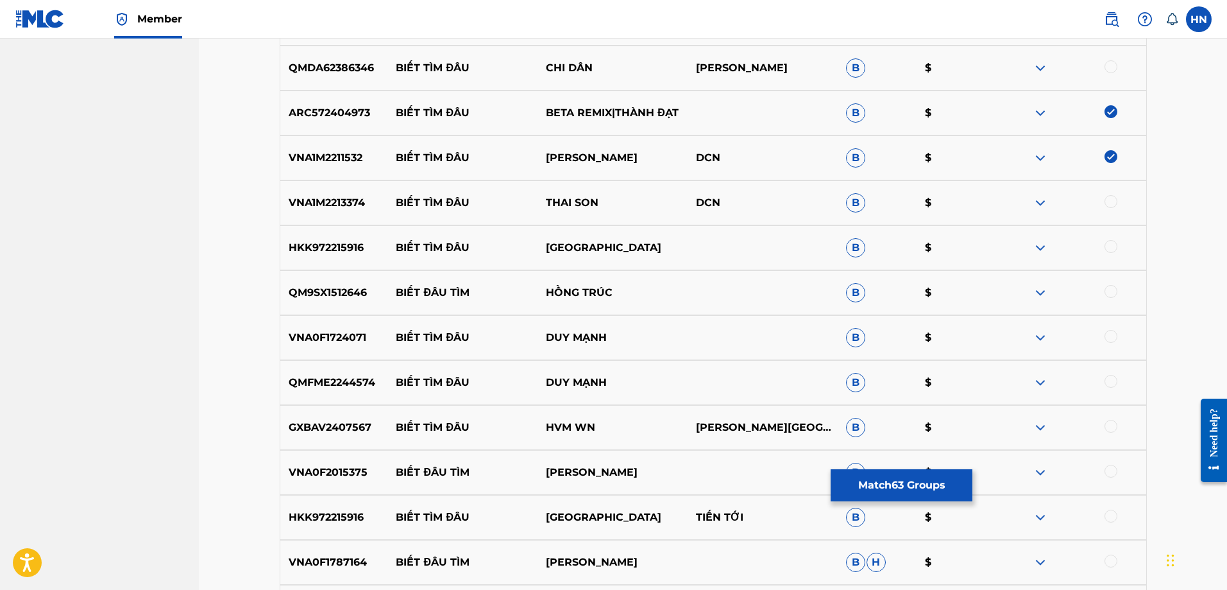
click at [361, 205] on p "VNA1M2213374" at bounding box center [334, 202] width 108 height 15
click at [1110, 203] on div at bounding box center [1111, 201] width 13 height 13
drag, startPoint x: 1030, startPoint y: 250, endPoint x: 1037, endPoint y: 249, distance: 7.7
click at [1030, 250] on div at bounding box center [1071, 247] width 150 height 15
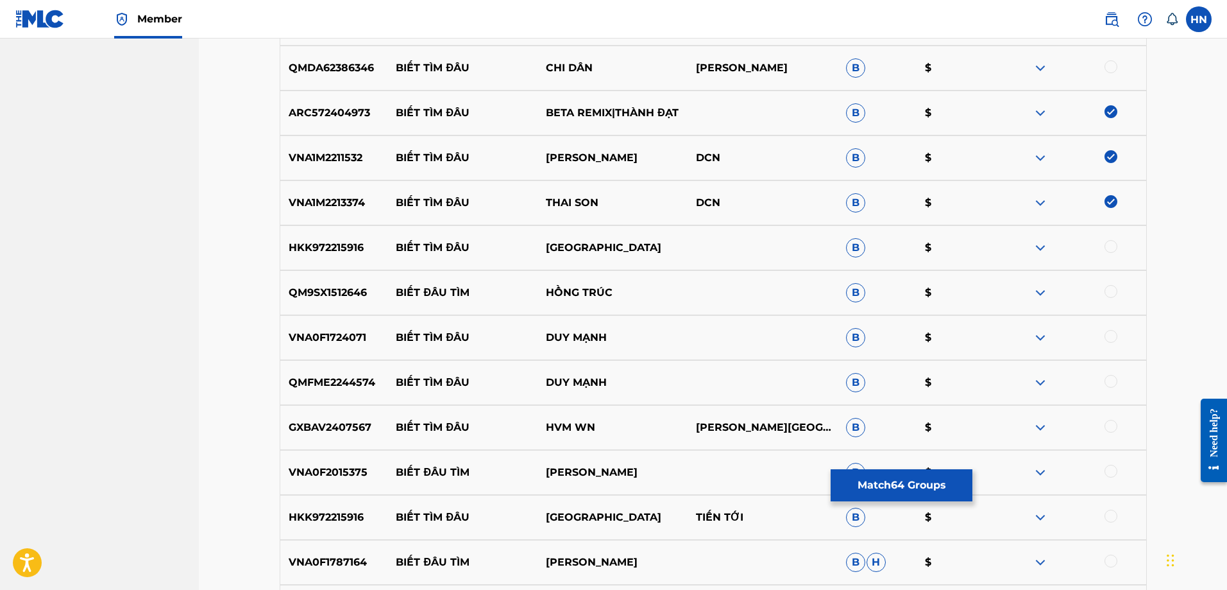
click at [1040, 249] on img at bounding box center [1040, 247] width 15 height 15
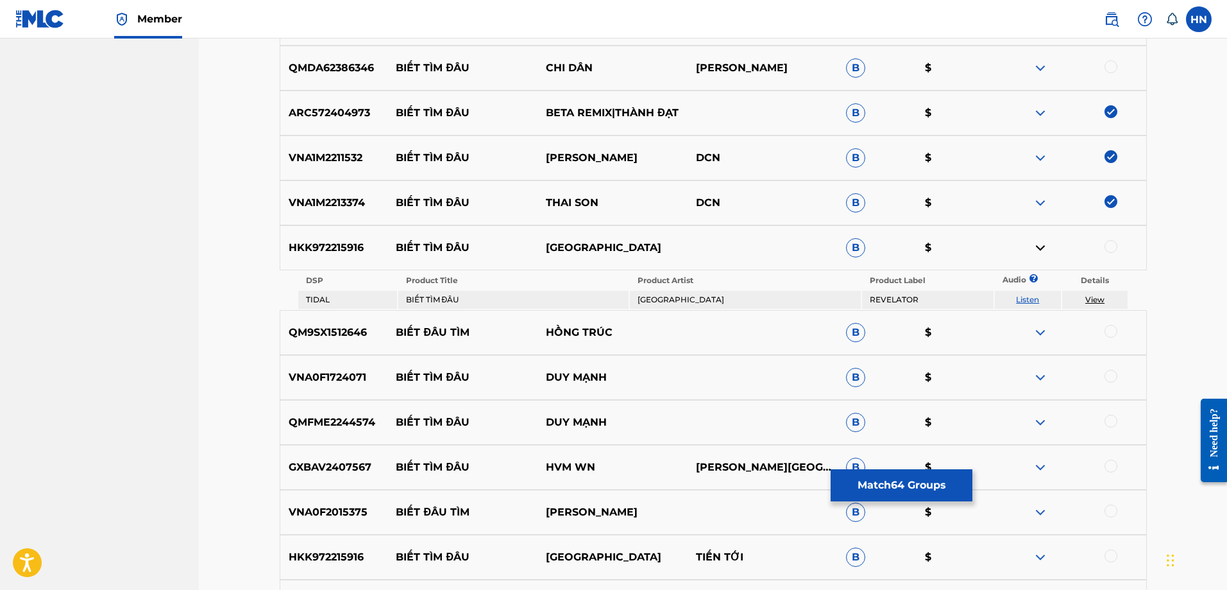
click at [1032, 297] on link "Listen" at bounding box center [1027, 300] width 23 height 10
click at [359, 377] on p "VNA0F1724071" at bounding box center [334, 377] width 108 height 15
click at [1107, 371] on div at bounding box center [1111, 376] width 13 height 13
click at [308, 412] on div "QMFME2244574 BIẾT TÌM ĐÂU DUY MẠNH B $" at bounding box center [713, 422] width 867 height 45
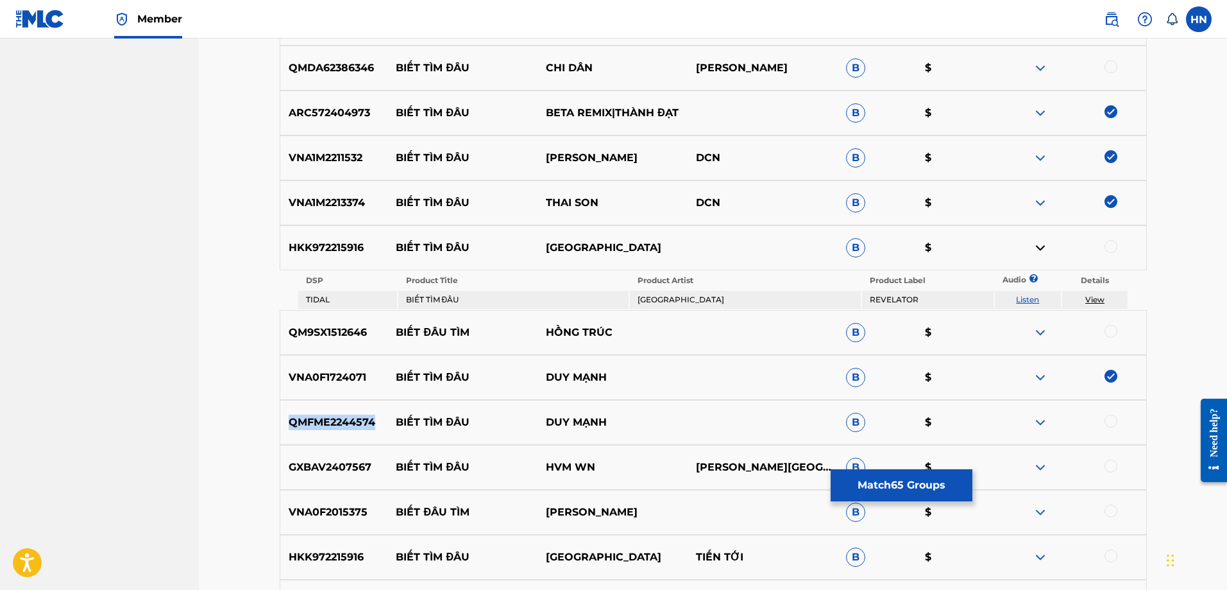
click at [308, 412] on div "QMFME2244574 BIẾT TÌM ĐÂU DUY MẠNH B $" at bounding box center [713, 422] width 867 height 45
click at [1105, 422] on div at bounding box center [1111, 420] width 13 height 13
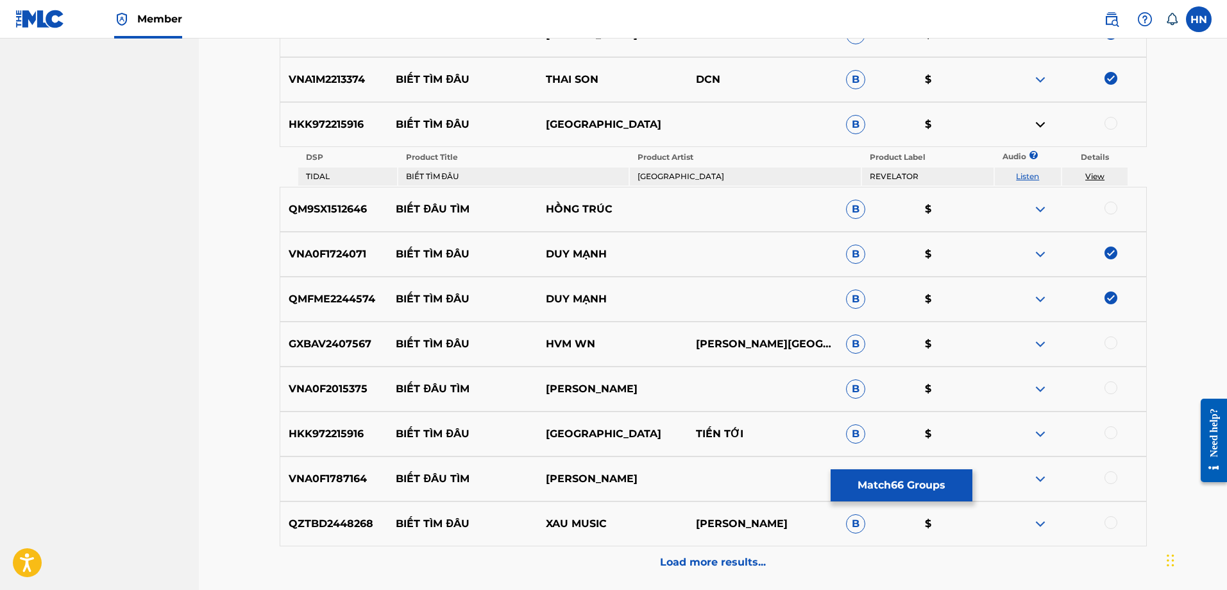
scroll to position [4484, 0]
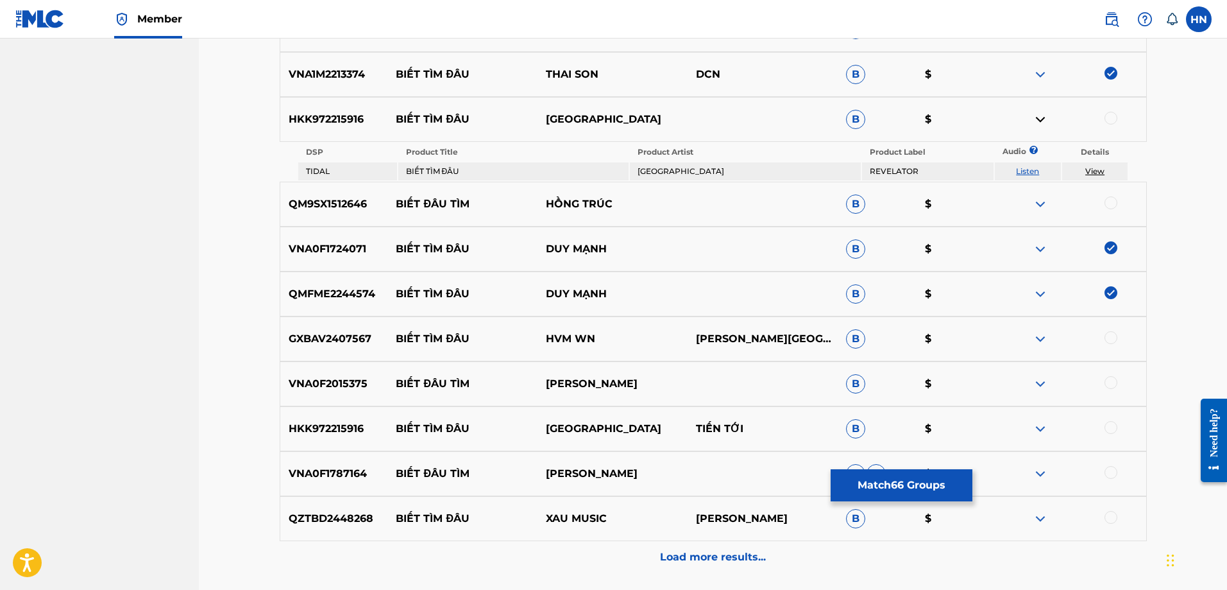
click at [1038, 518] on img at bounding box center [1040, 518] width 15 height 15
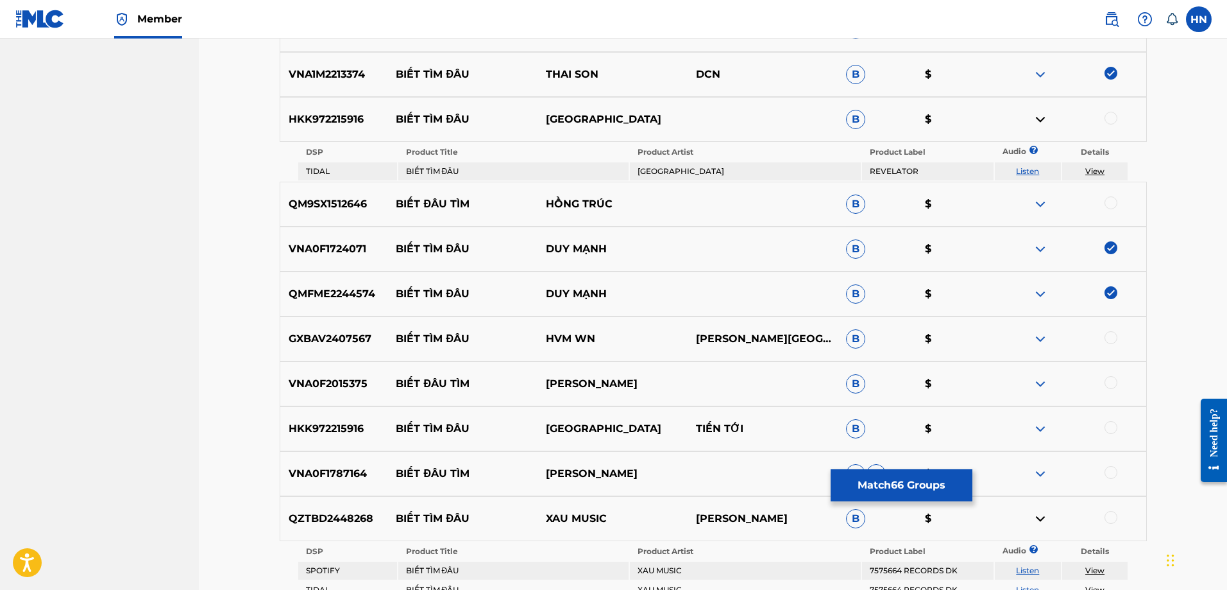
click at [1029, 574] on link "Listen" at bounding box center [1027, 570] width 23 height 10
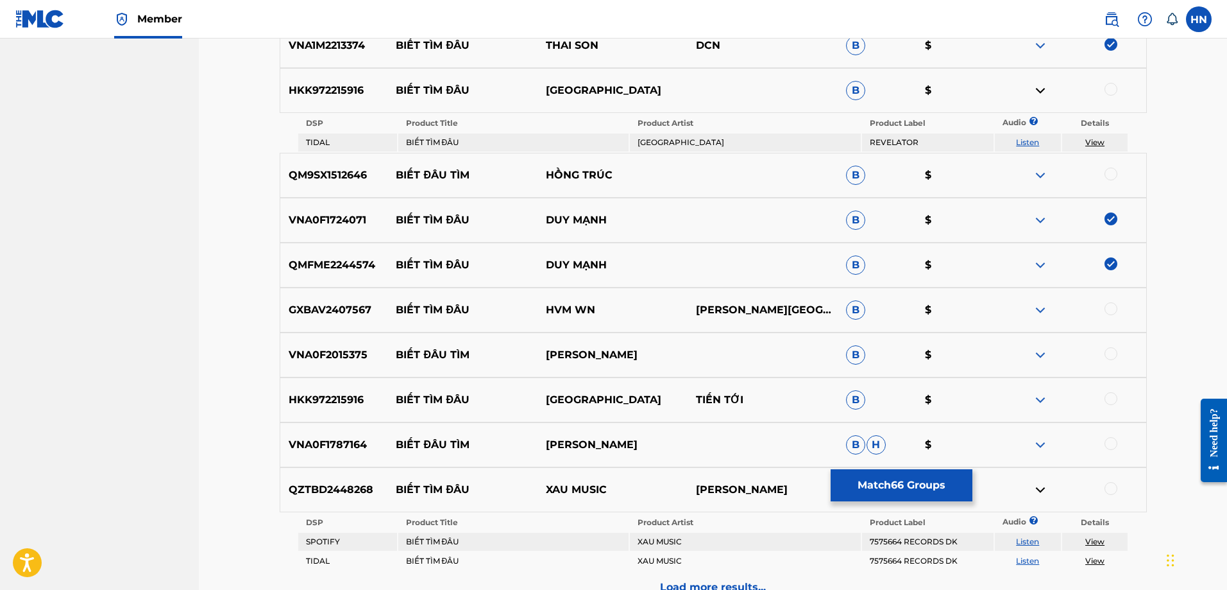
scroll to position [4652, 0]
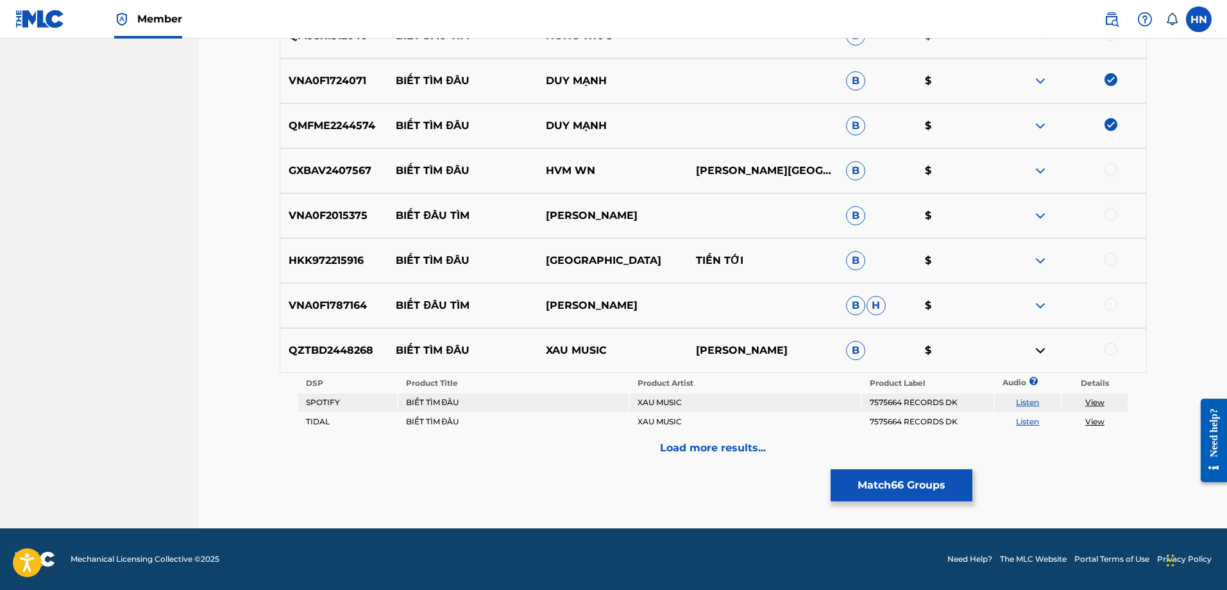
click at [645, 445] on div "Load more results..." at bounding box center [713, 448] width 867 height 32
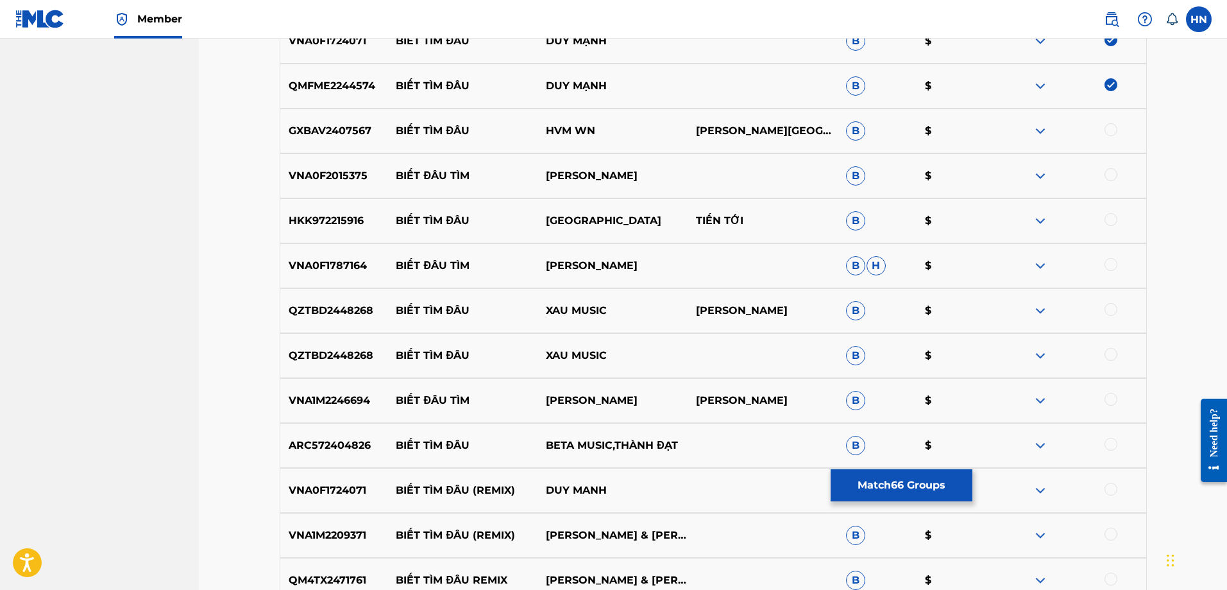
click at [354, 486] on p "VNA0F1724071" at bounding box center [334, 489] width 108 height 15
click at [354, 443] on p "ARC572404826" at bounding box center [334, 445] width 108 height 15
click at [1106, 443] on div at bounding box center [1111, 444] width 13 height 13
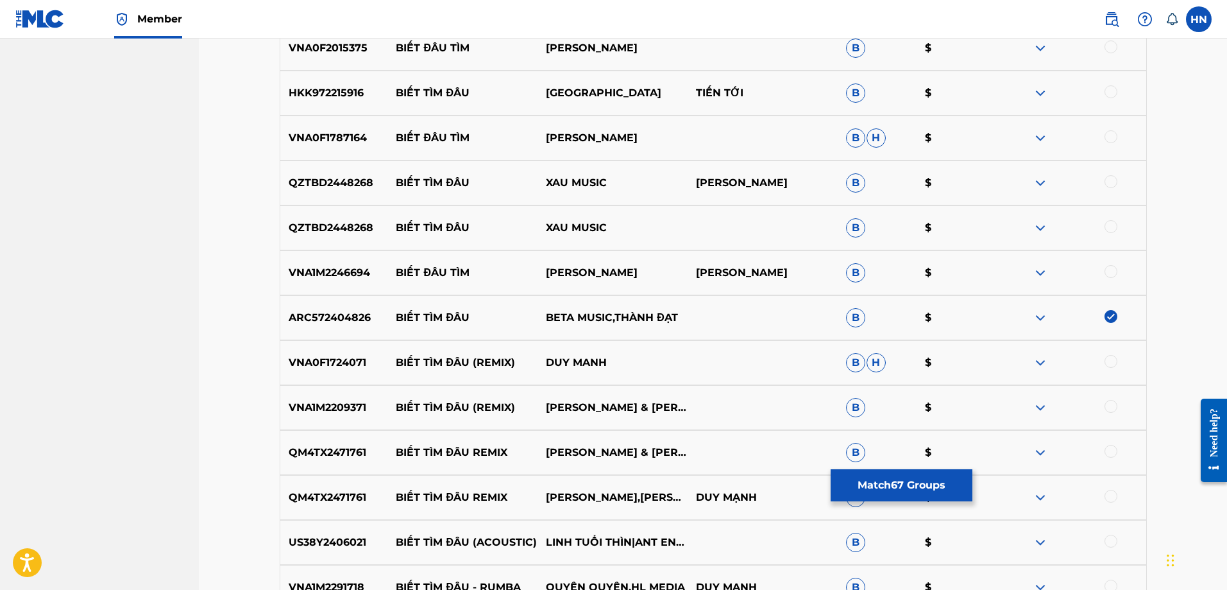
scroll to position [4781, 0]
click at [329, 371] on div "VNA0F1724071 BIẾT TÌM ĐÂU (REMIX) DUY MANH B H $" at bounding box center [713, 361] width 867 height 45
click at [1108, 358] on div at bounding box center [1111, 360] width 13 height 13
click at [333, 404] on p "VNA1M2209371" at bounding box center [334, 406] width 108 height 15
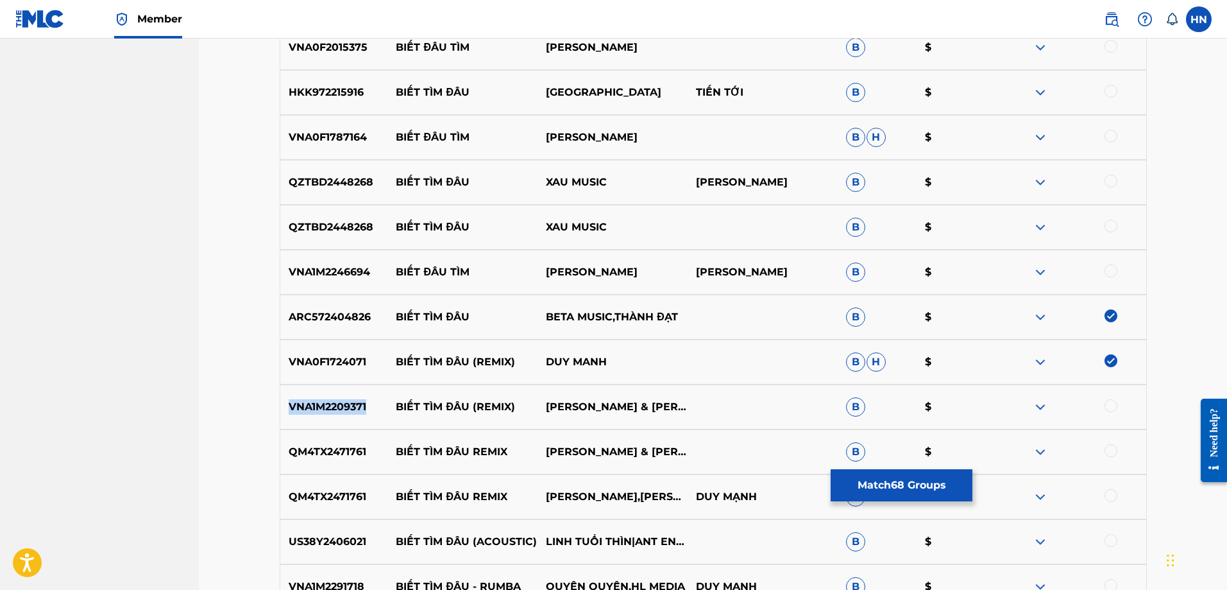
click at [333, 404] on p "VNA1M2209371" at bounding box center [334, 406] width 108 height 15
click at [1107, 407] on div at bounding box center [1111, 405] width 13 height 13
click at [326, 453] on p "QM4TX2471761" at bounding box center [334, 451] width 108 height 15
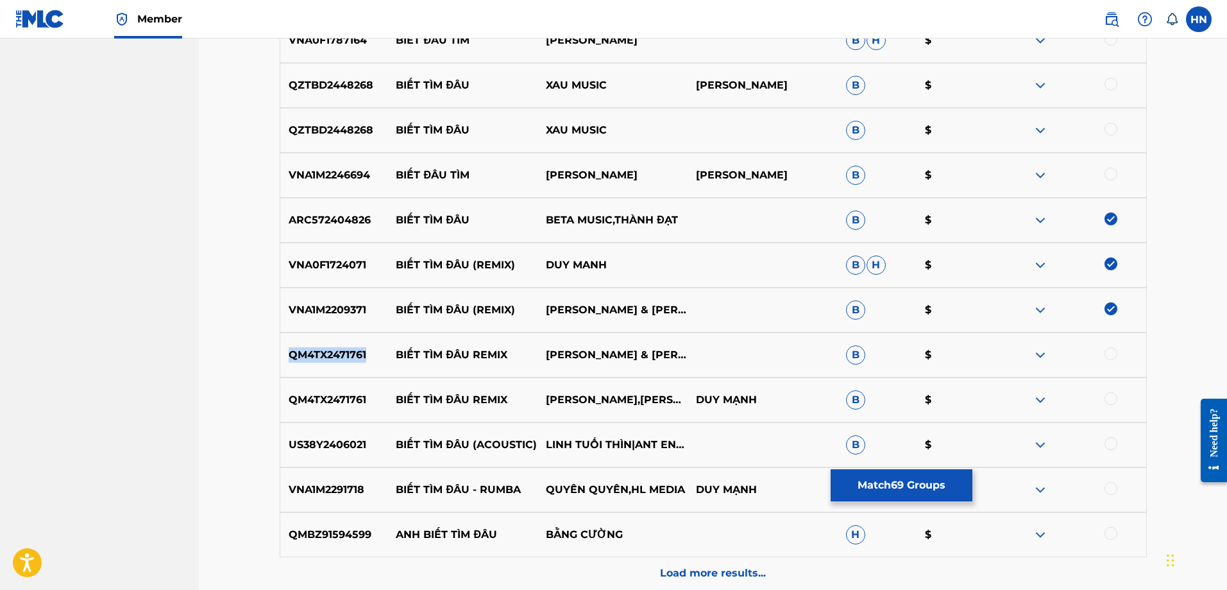
scroll to position [5003, 0]
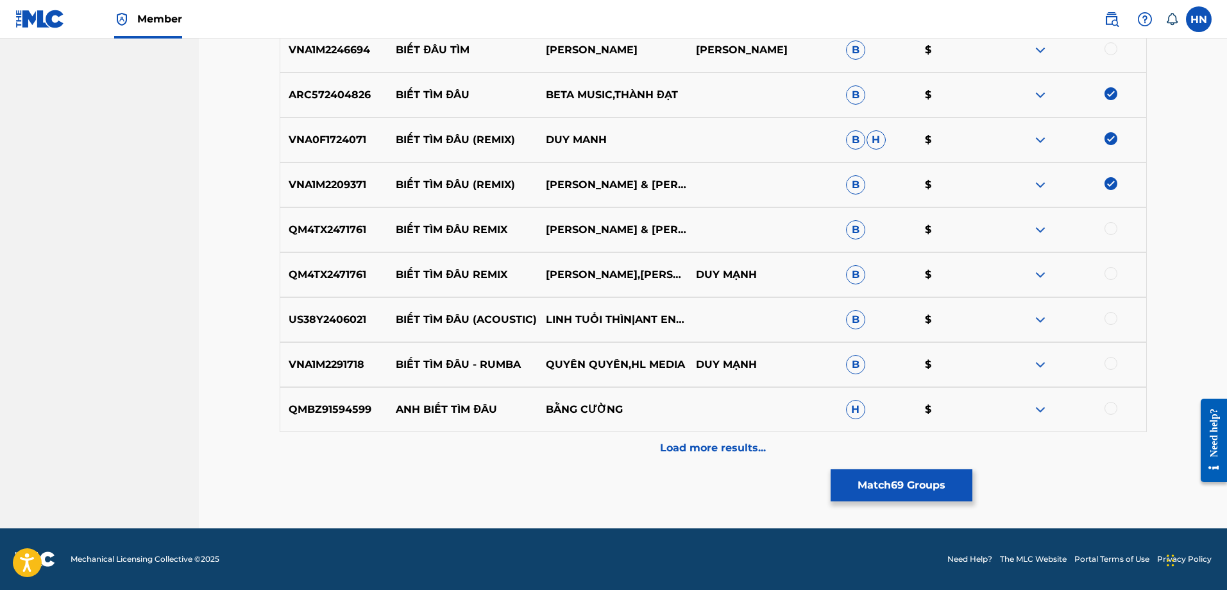
click at [1109, 230] on div at bounding box center [1111, 228] width 13 height 13
click at [349, 275] on p "QM4TX2471761" at bounding box center [334, 274] width 108 height 15
click at [1110, 269] on div at bounding box center [1111, 273] width 13 height 13
click at [350, 318] on p "US38Y2406021" at bounding box center [334, 319] width 108 height 15
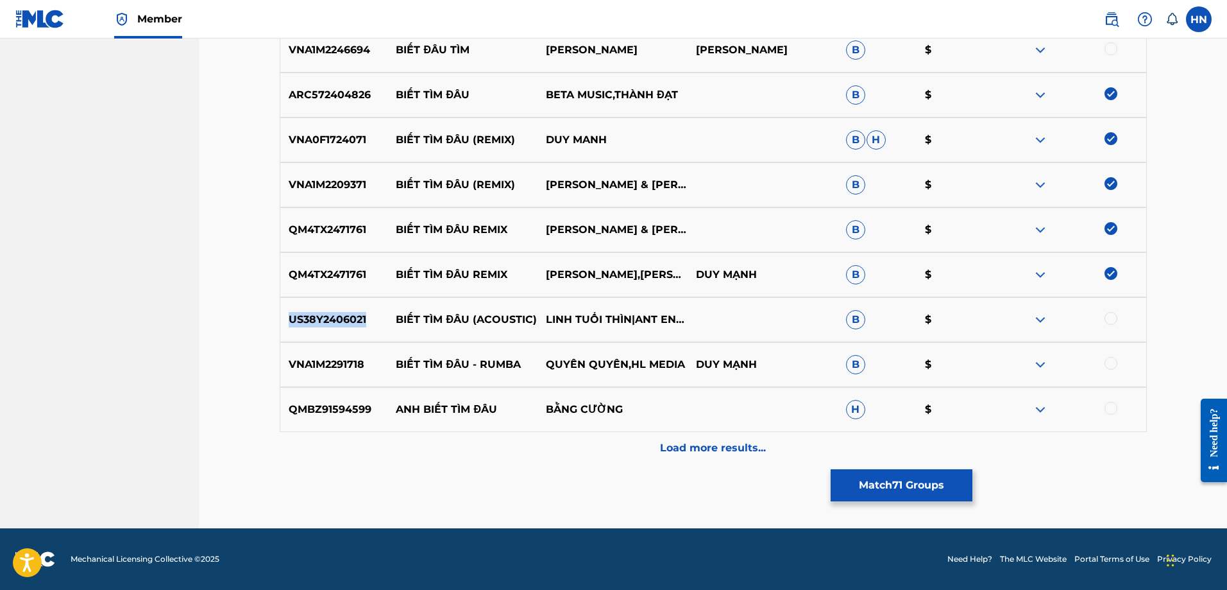
click at [350, 318] on p "US38Y2406021" at bounding box center [334, 319] width 108 height 15
click at [1107, 317] on div at bounding box center [1111, 318] width 13 height 13
click at [337, 373] on div "VNA1M2291718 BIẾT TÌM ĐÂU - RUMBA QUYÊN QUYÊN,HL MEDIA DUY MẠNH B $" at bounding box center [713, 364] width 867 height 45
click at [1106, 363] on div at bounding box center [1111, 363] width 13 height 13
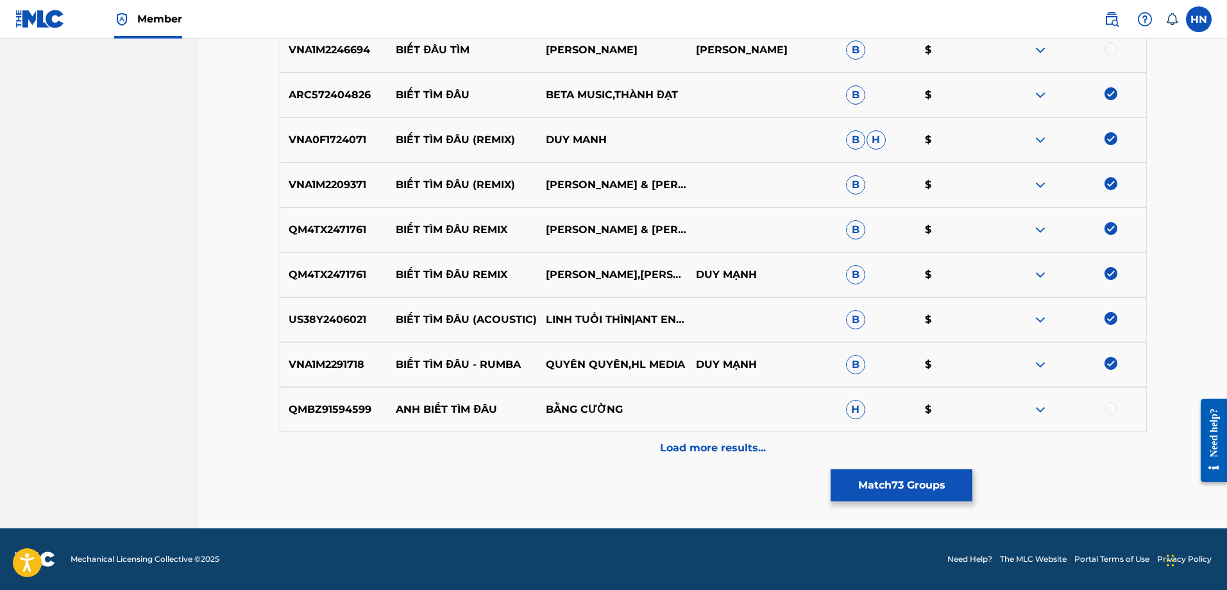
click at [735, 436] on div "Load more results..." at bounding box center [713, 448] width 867 height 32
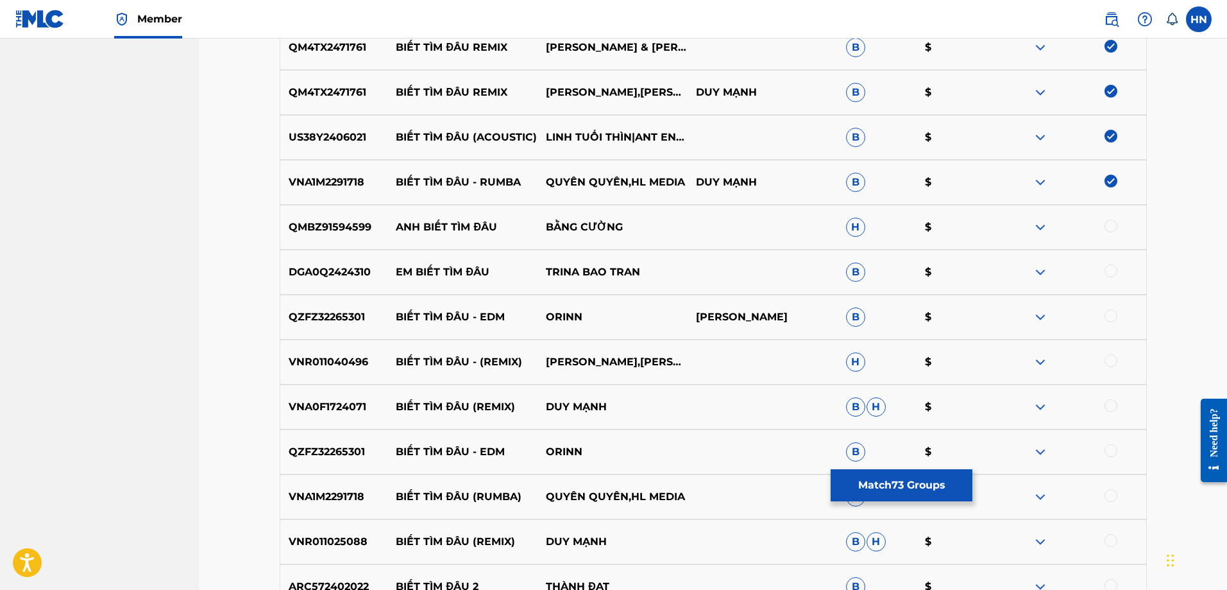
scroll to position [5195, 0]
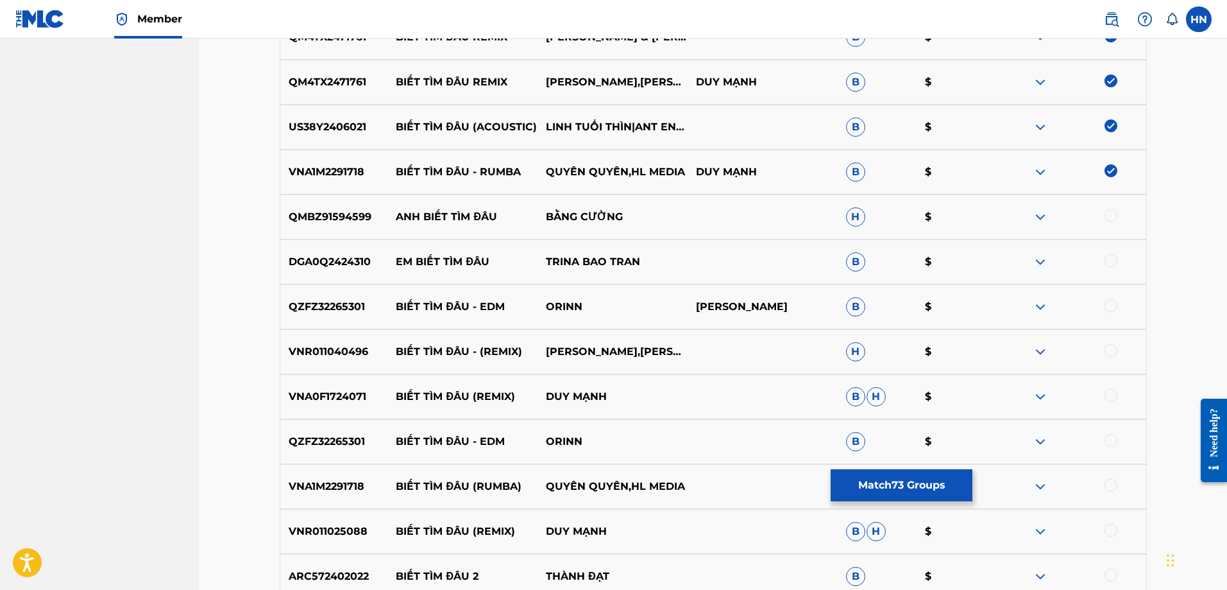
click at [343, 309] on p "QZFZ32265301" at bounding box center [334, 306] width 108 height 15
click at [1113, 305] on div at bounding box center [1111, 305] width 13 height 13
click at [302, 354] on p "VNR011040496" at bounding box center [334, 351] width 108 height 15
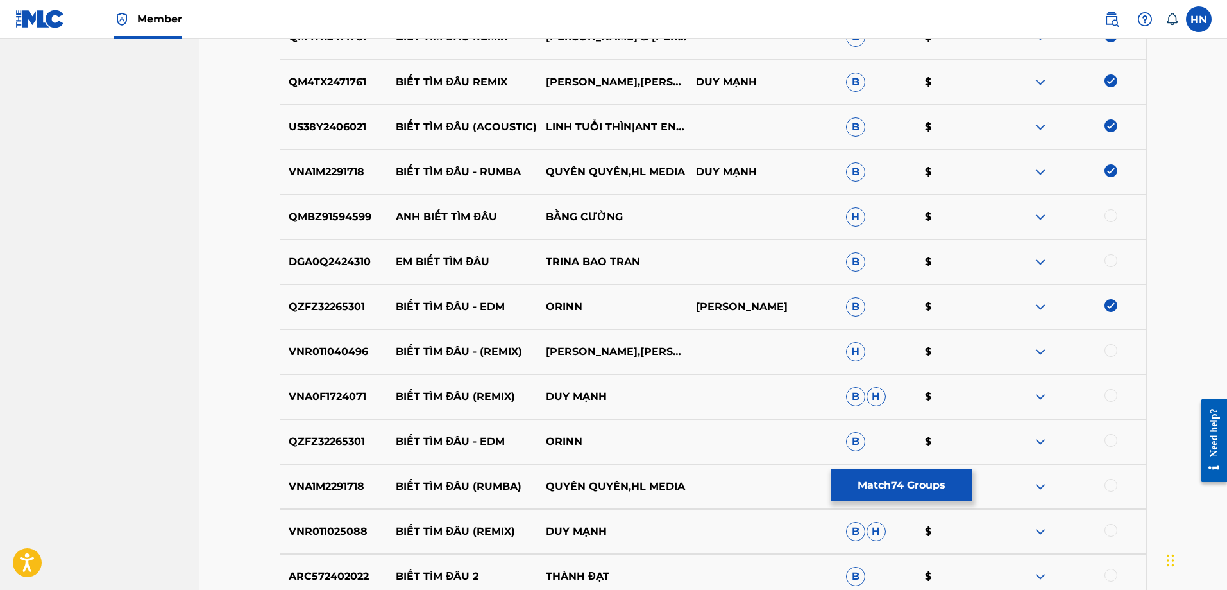
click at [1104, 348] on div at bounding box center [1071, 351] width 150 height 15
click at [1106, 350] on div at bounding box center [1111, 350] width 13 height 13
click at [336, 393] on p "VNA0F1724071" at bounding box center [334, 396] width 108 height 15
click at [1107, 394] on div at bounding box center [1111, 395] width 13 height 13
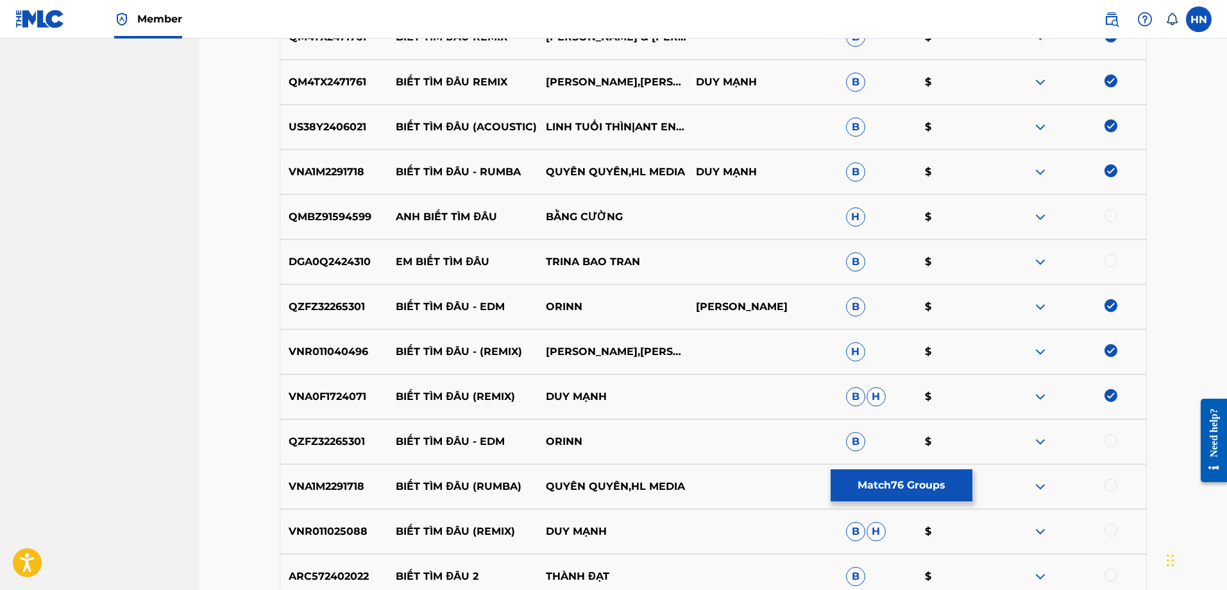
click at [322, 442] on p "QZFZ32265301" at bounding box center [334, 441] width 108 height 15
click at [1111, 438] on div at bounding box center [1111, 440] width 13 height 13
click at [343, 486] on p "VNA1M2291718" at bounding box center [334, 486] width 108 height 15
click at [343, 485] on p "VNA1M2291718" at bounding box center [334, 486] width 108 height 15
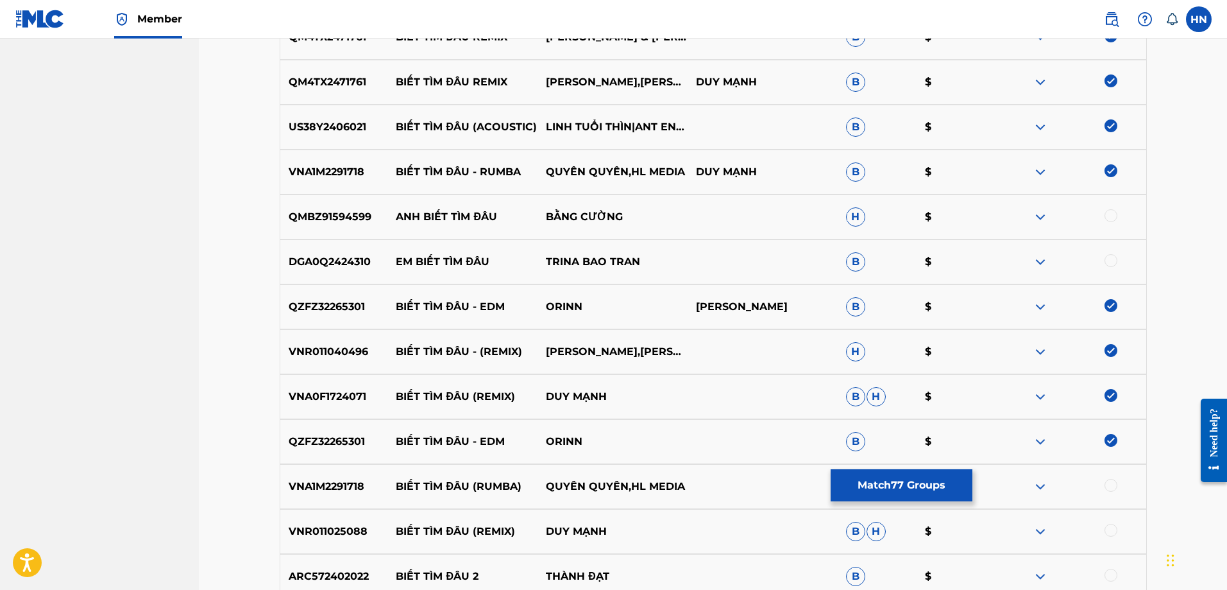
click at [1113, 481] on div at bounding box center [1111, 485] width 13 height 13
click at [355, 519] on div "VNR011025088 BIẾT TÌM ĐÂU (REMIX) DUY MẠNH B H $" at bounding box center [713, 531] width 867 height 45
click at [1109, 525] on div at bounding box center [1111, 530] width 13 height 13
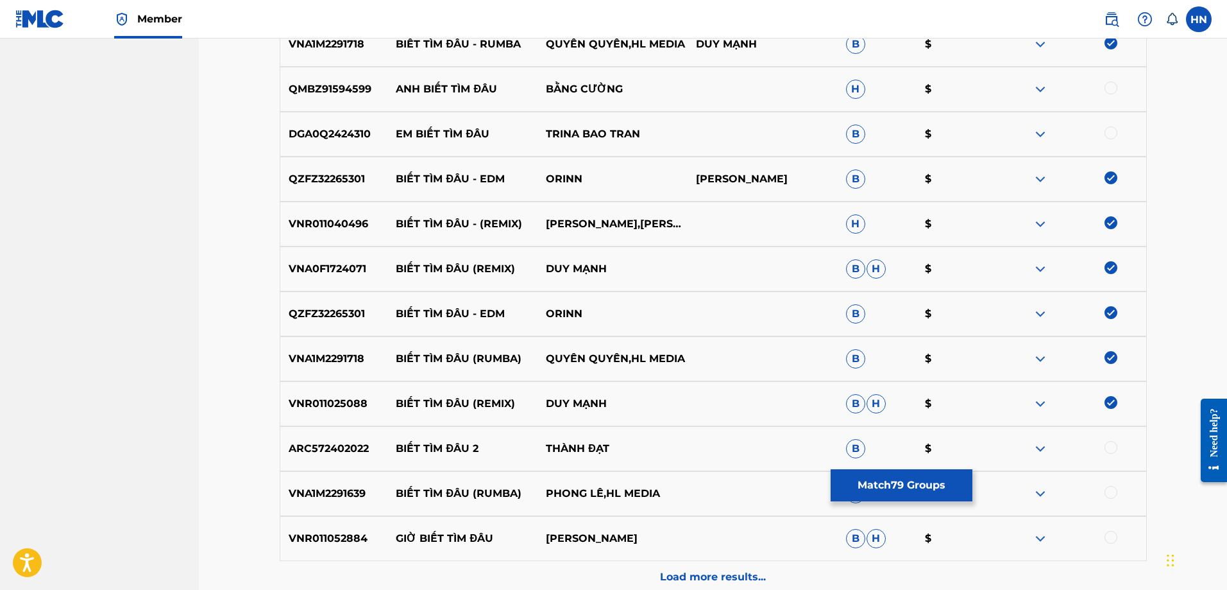
scroll to position [5324, 0]
click at [358, 491] on p "VNA1M2291639" at bounding box center [334, 492] width 108 height 15
click at [1106, 488] on div at bounding box center [1111, 491] width 13 height 13
click at [721, 574] on p "Load more results..." at bounding box center [713, 575] width 106 height 15
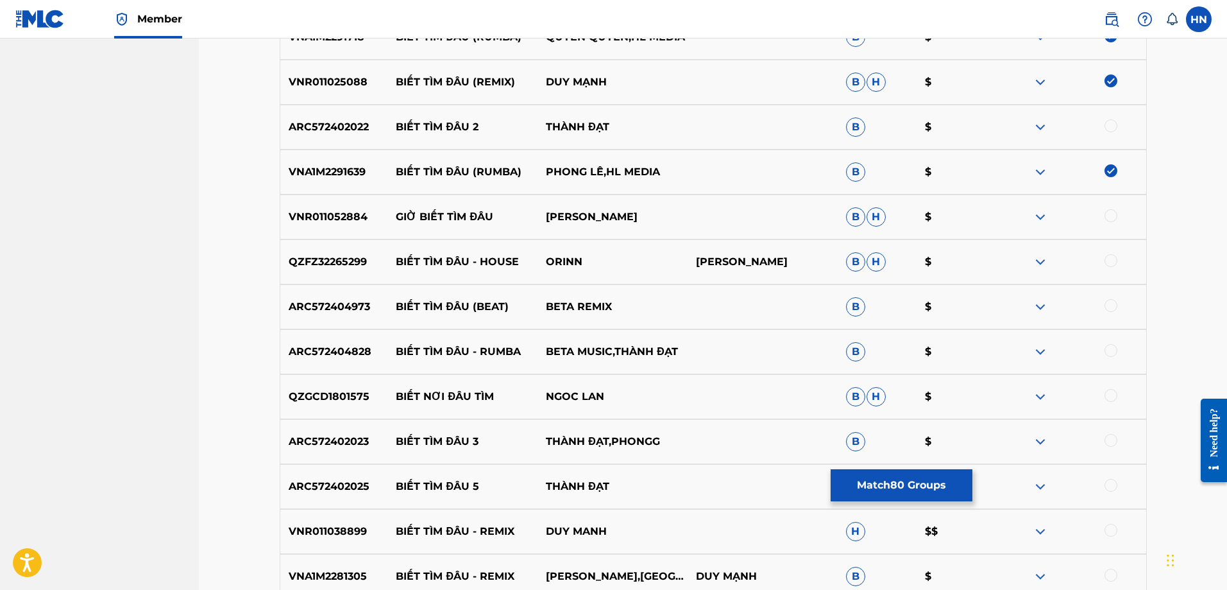
scroll to position [5708, 0]
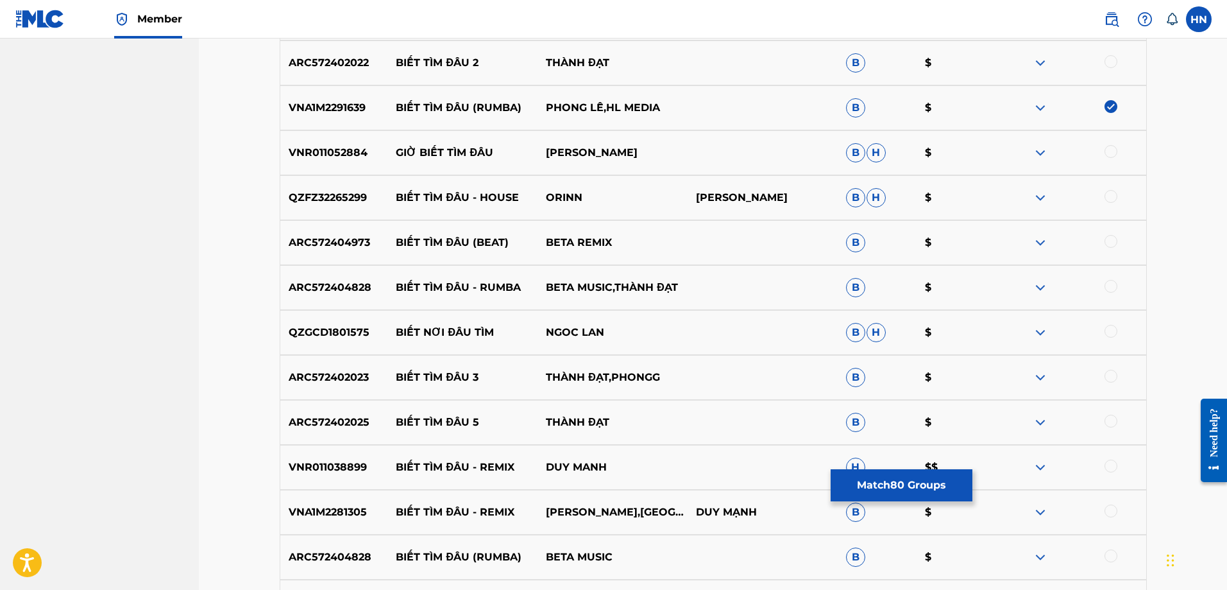
click at [311, 205] on p "QZFZ32265299" at bounding box center [334, 197] width 108 height 15
click at [1107, 192] on div at bounding box center [1111, 196] width 13 height 13
click at [307, 242] on p "ARC572404973" at bounding box center [334, 242] width 108 height 15
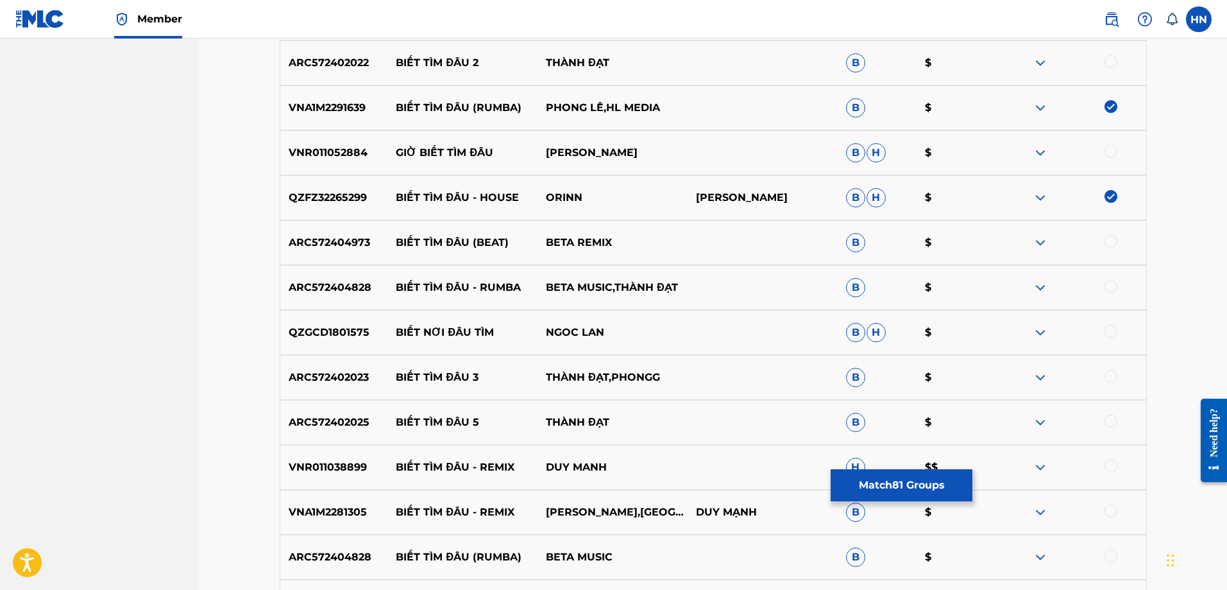
click at [1107, 243] on div at bounding box center [1111, 241] width 13 height 13
click at [338, 282] on p "ARC572404828" at bounding box center [334, 287] width 108 height 15
click at [1109, 287] on div at bounding box center [1111, 286] width 13 height 13
click at [314, 456] on div "VNR011038899 BIẾT TÌM ĐÂU - REMIX DUY MANH H $$" at bounding box center [713, 467] width 867 height 45
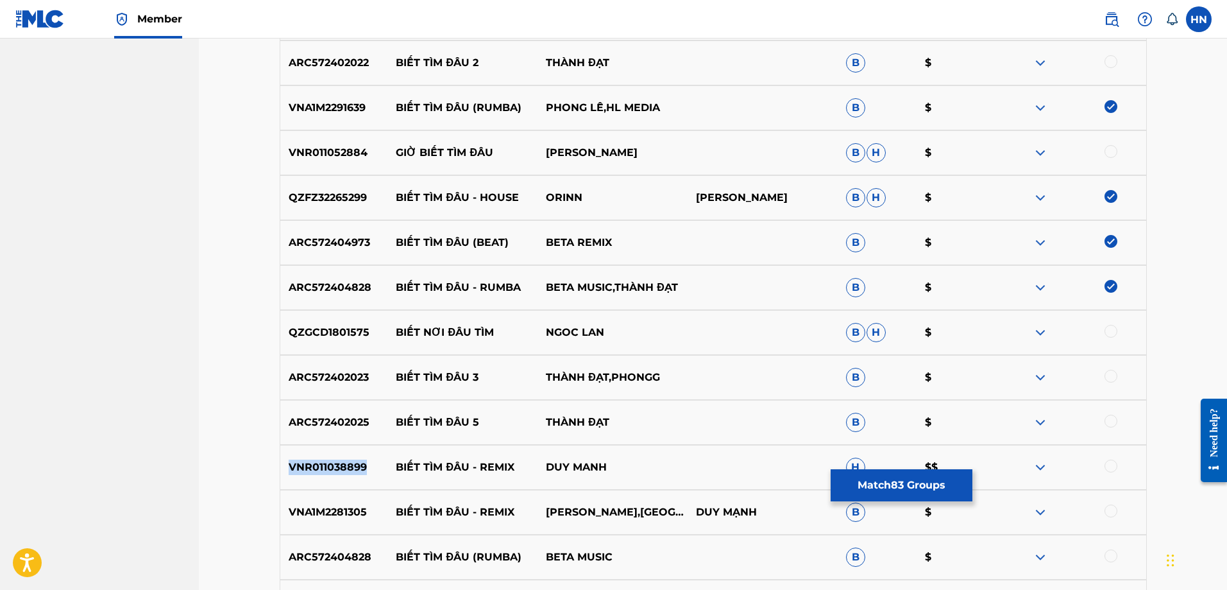
click at [314, 456] on div "VNR011038899 BIẾT TÌM ĐÂU - REMIX DUY MANH H $$" at bounding box center [713, 467] width 867 height 45
click at [1107, 466] on div at bounding box center [1111, 465] width 13 height 13
click at [347, 517] on p "VNA1M2281305" at bounding box center [334, 511] width 108 height 15
click at [1115, 511] on div at bounding box center [1111, 510] width 13 height 13
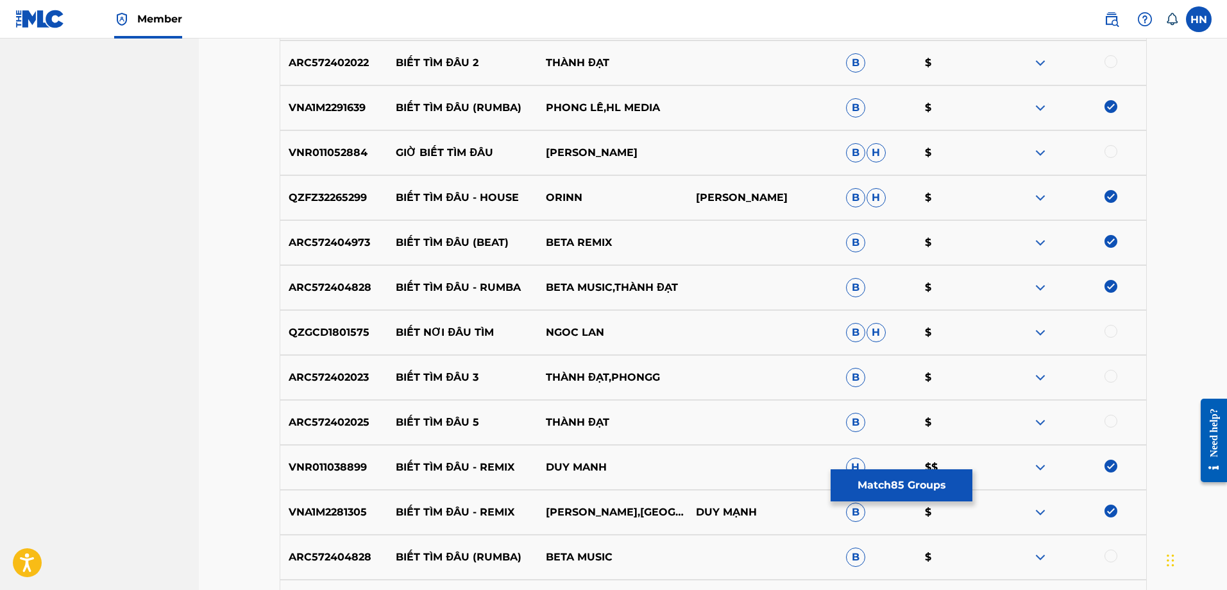
scroll to position [5901, 0]
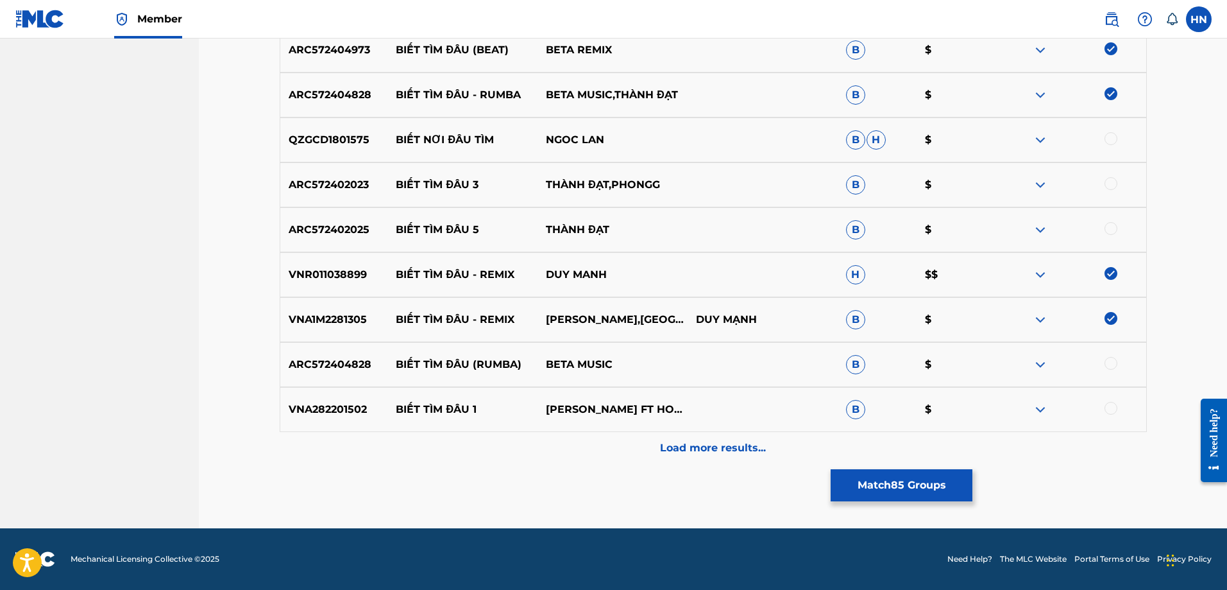
click at [314, 357] on p "ARC572404828" at bounding box center [334, 364] width 108 height 15
click at [1106, 367] on div at bounding box center [1111, 363] width 13 height 13
click at [1050, 182] on div at bounding box center [1071, 184] width 150 height 15
click at [1039, 184] on img at bounding box center [1040, 184] width 15 height 15
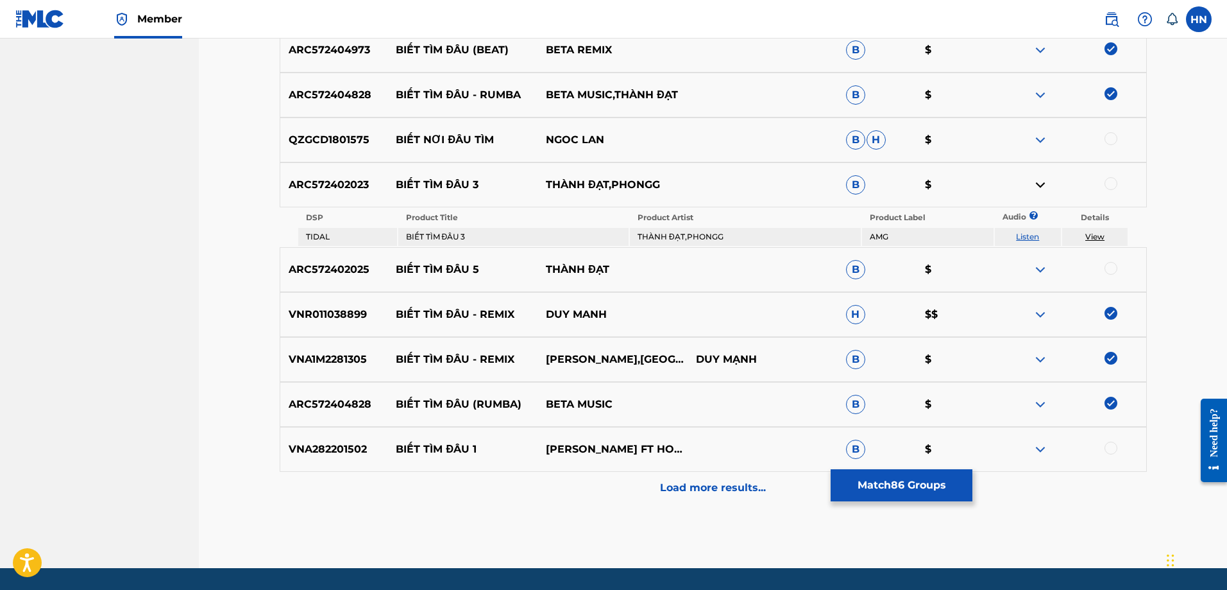
click at [1026, 237] on link "Listen" at bounding box center [1027, 237] width 23 height 10
click at [1033, 268] on div at bounding box center [1071, 269] width 150 height 15
click at [1036, 271] on img at bounding box center [1040, 269] width 15 height 15
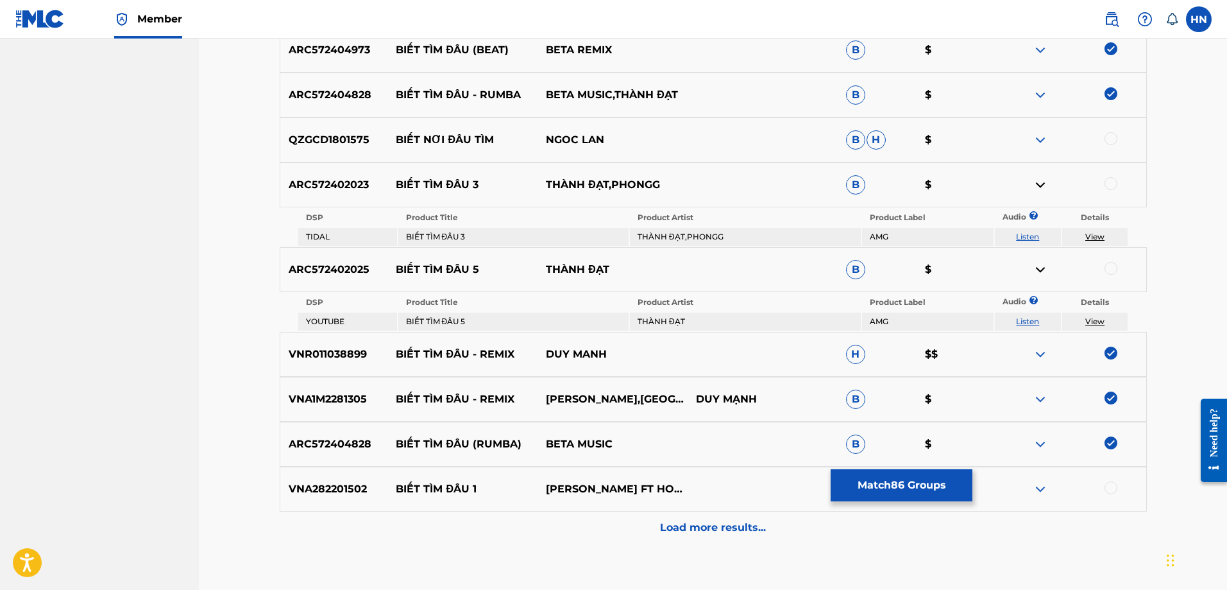
click at [1024, 320] on link "Listen" at bounding box center [1027, 321] width 23 height 10
click at [326, 265] on p "ARC572402025" at bounding box center [334, 269] width 108 height 15
click at [1109, 268] on div at bounding box center [1111, 268] width 13 height 13
click at [337, 192] on p "ARC572402023" at bounding box center [334, 184] width 108 height 15
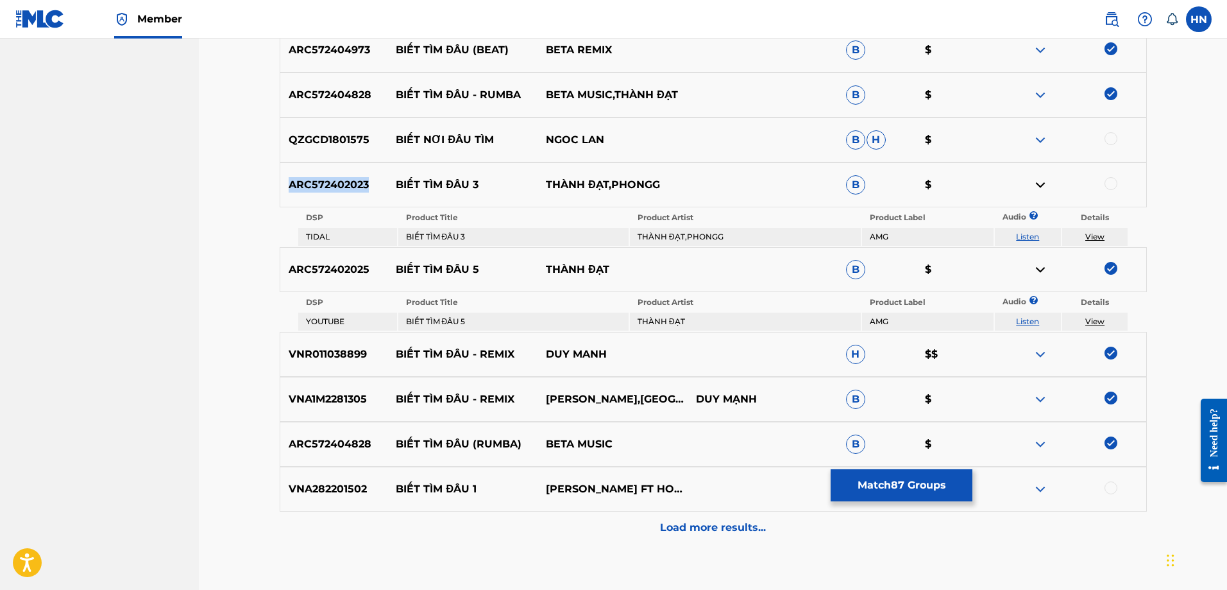
click at [337, 192] on p "ARC572402023" at bounding box center [334, 184] width 108 height 15
click at [1111, 185] on div at bounding box center [1111, 183] width 13 height 13
click at [318, 503] on div "VNA282201502 BIẾT TÌM ĐÂU 1 MINH NGHĨA FT HOÀNG YẾN B $" at bounding box center [713, 488] width 867 height 45
click at [1105, 484] on div at bounding box center [1111, 487] width 13 height 13
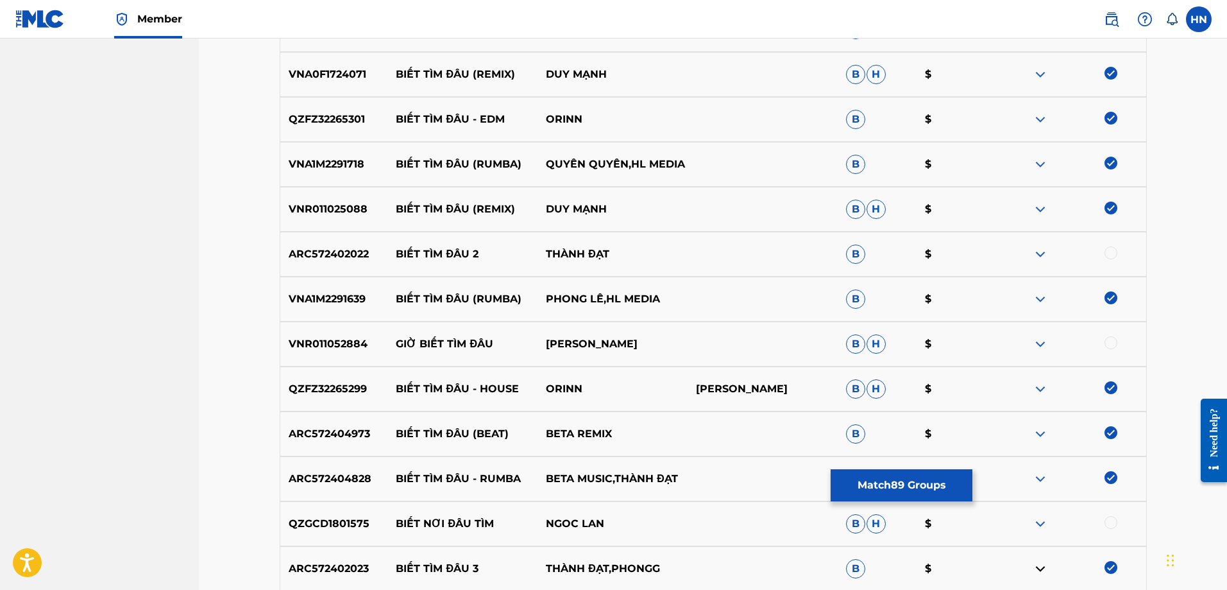
scroll to position [5516, 0]
click at [310, 253] on p "ARC572402022" at bounding box center [334, 255] width 108 height 15
click at [1107, 252] on div at bounding box center [1111, 254] width 13 height 13
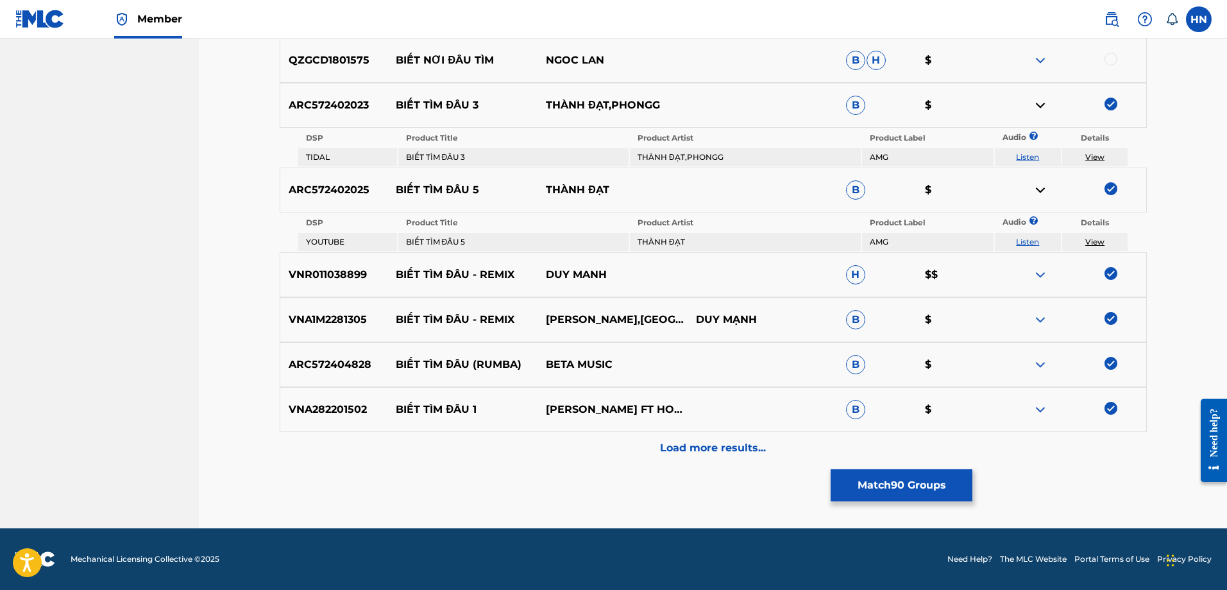
click at [729, 438] on div "Load more results..." at bounding box center [713, 448] width 867 height 32
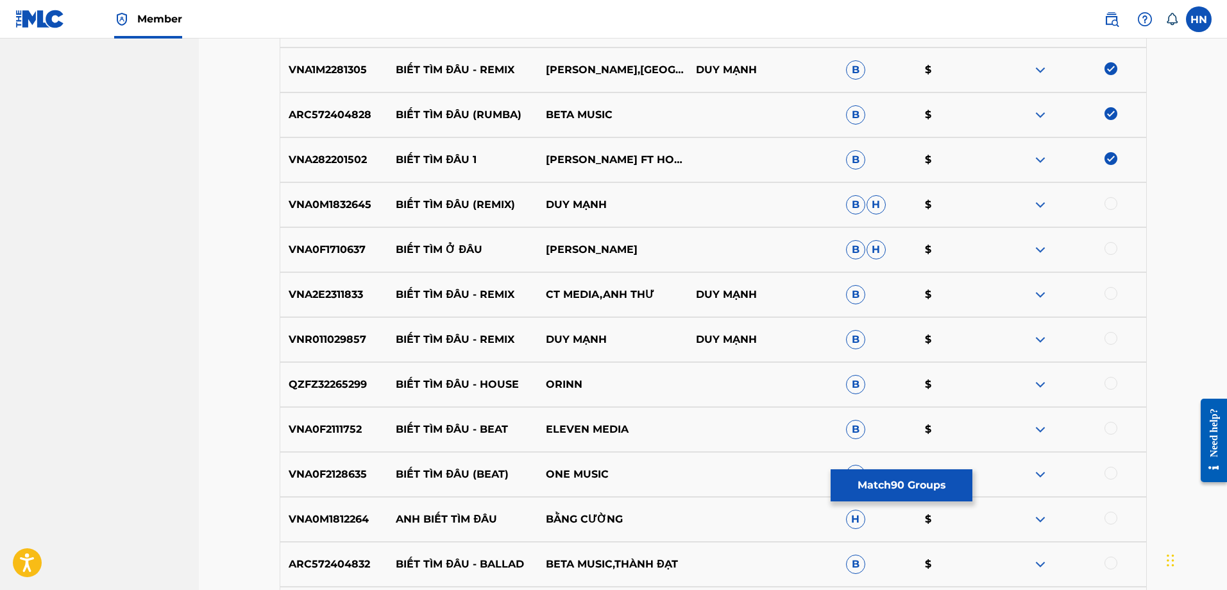
scroll to position [6173, 0]
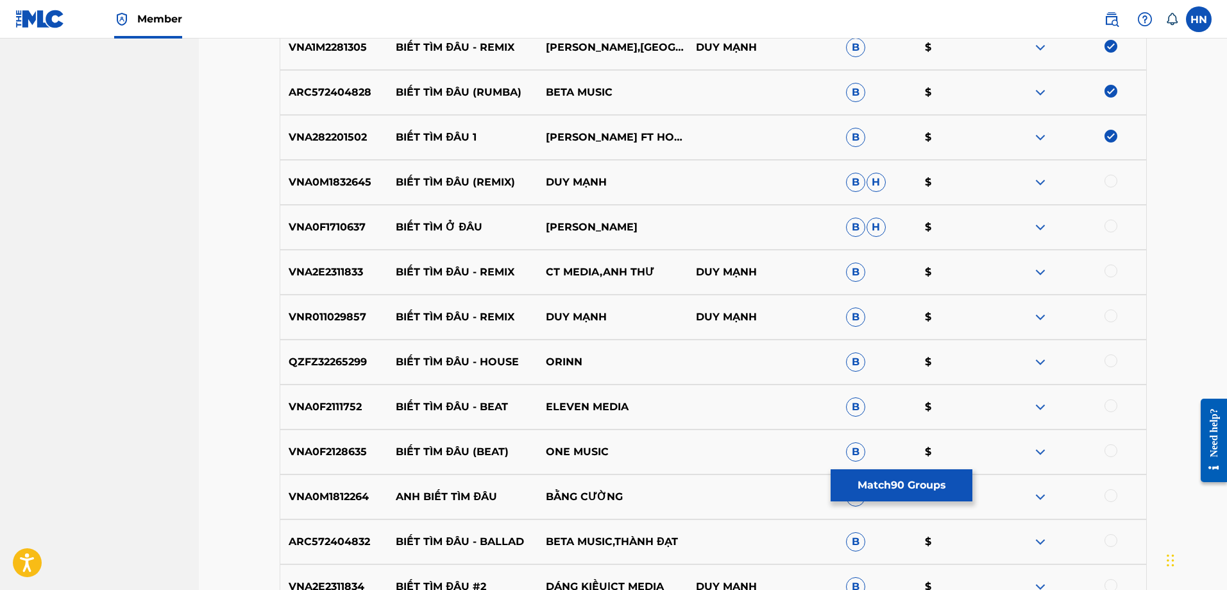
click at [327, 189] on p "VNA0M1832645" at bounding box center [334, 182] width 108 height 15
click at [1106, 181] on div at bounding box center [1111, 181] width 13 height 13
click at [302, 275] on p "VNA2E2311833" at bounding box center [334, 271] width 108 height 15
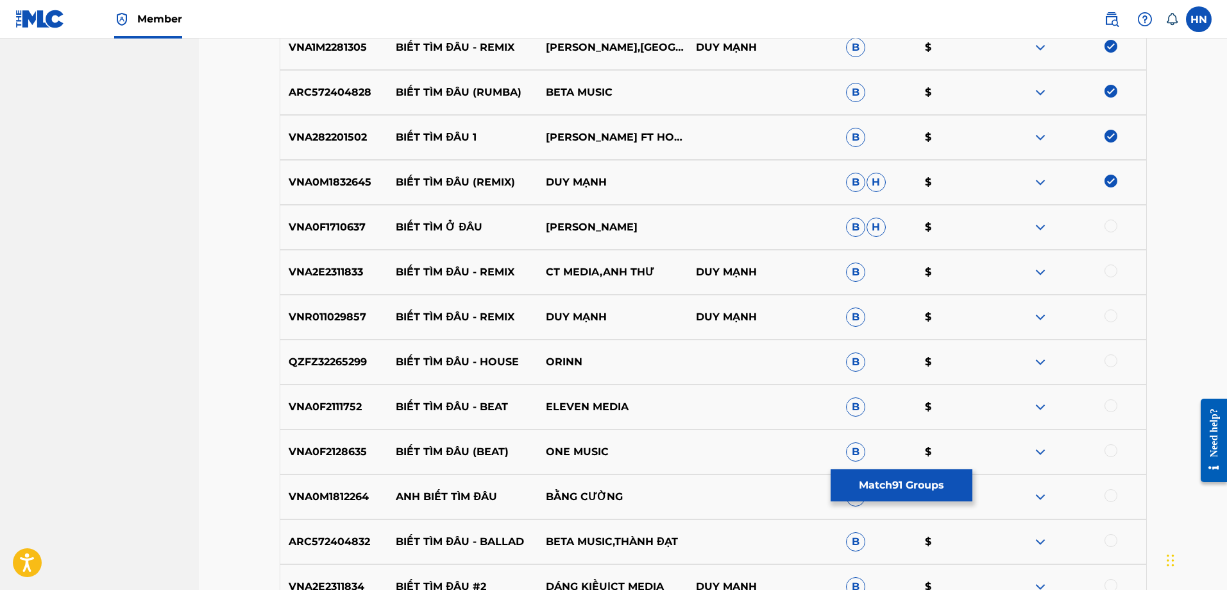
click at [1111, 267] on div at bounding box center [1111, 270] width 13 height 13
click at [348, 313] on p "VNR011029857" at bounding box center [334, 316] width 108 height 15
click at [1109, 312] on div at bounding box center [1111, 315] width 13 height 13
click at [357, 360] on p "QZFZ32265299" at bounding box center [334, 361] width 108 height 15
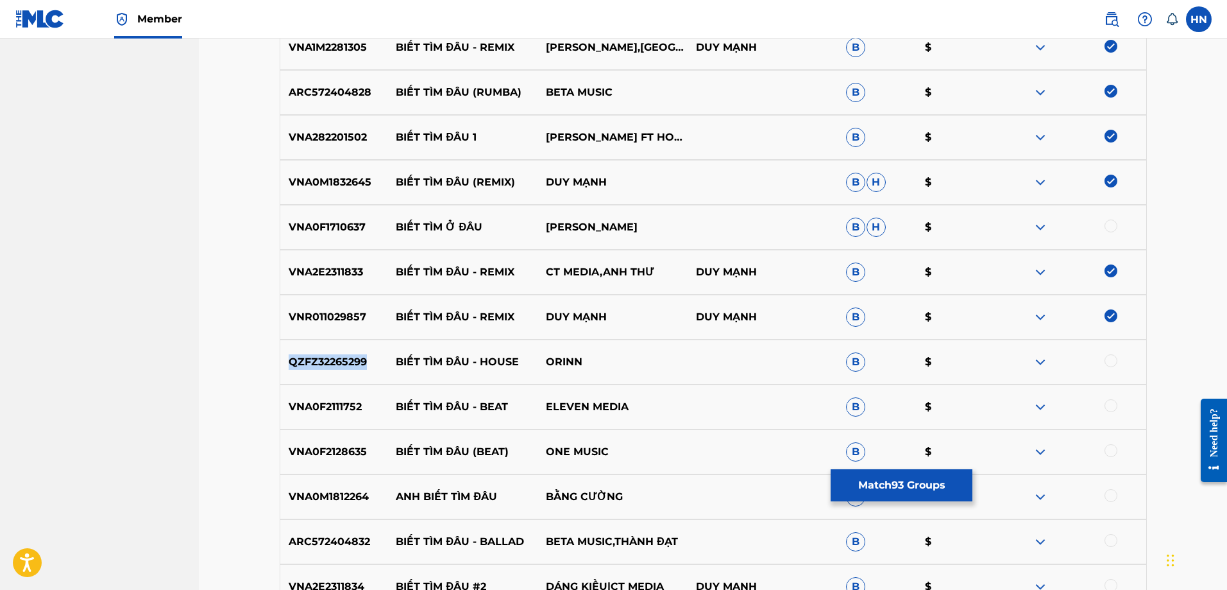
click at [357, 360] on p "QZFZ32265299" at bounding box center [334, 361] width 108 height 15
click at [1109, 356] on div at bounding box center [1111, 360] width 13 height 13
click at [323, 451] on p "VNA0F2128635" at bounding box center [334, 451] width 108 height 15
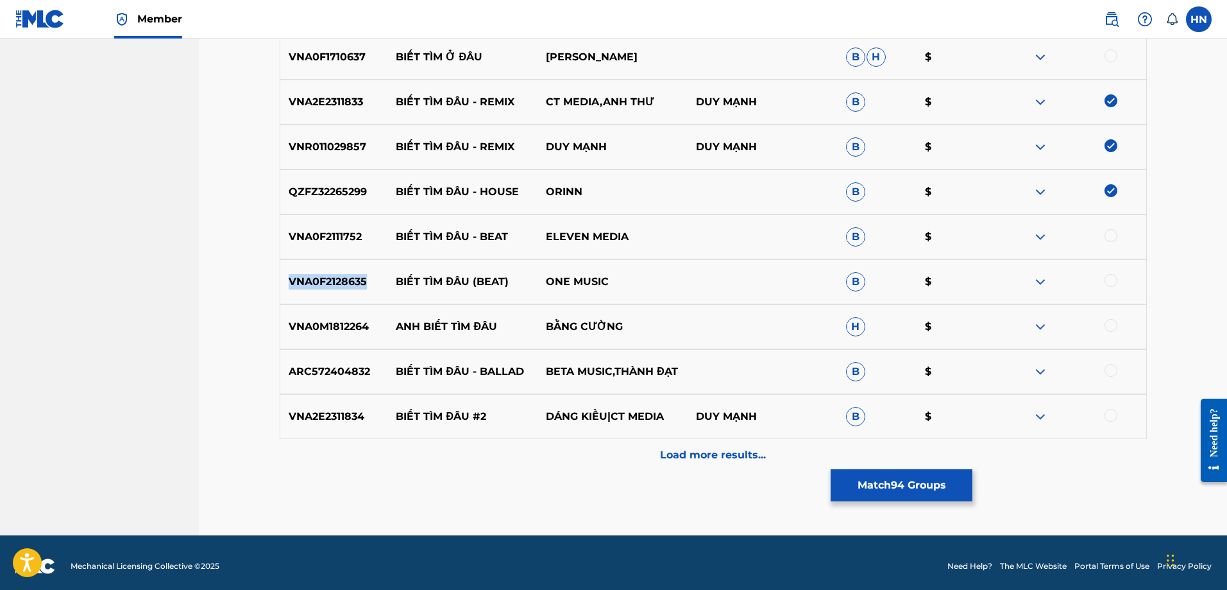
scroll to position [6350, 0]
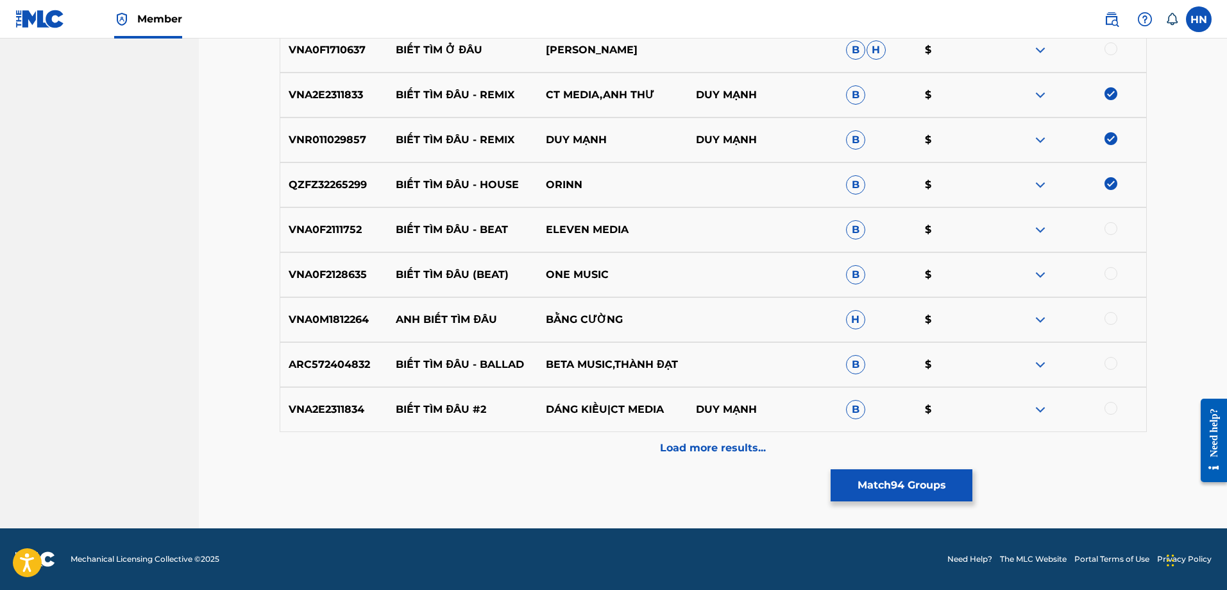
click at [312, 365] on p "ARC572404832" at bounding box center [334, 364] width 108 height 15
click at [1115, 363] on div at bounding box center [1111, 363] width 13 height 13
click at [360, 420] on div "VNA2E2311834 BIẾT TÌM ĐÂU #2 DÁNG KIỀU|CT MEDIA DUY MẠNH B $" at bounding box center [713, 409] width 867 height 45
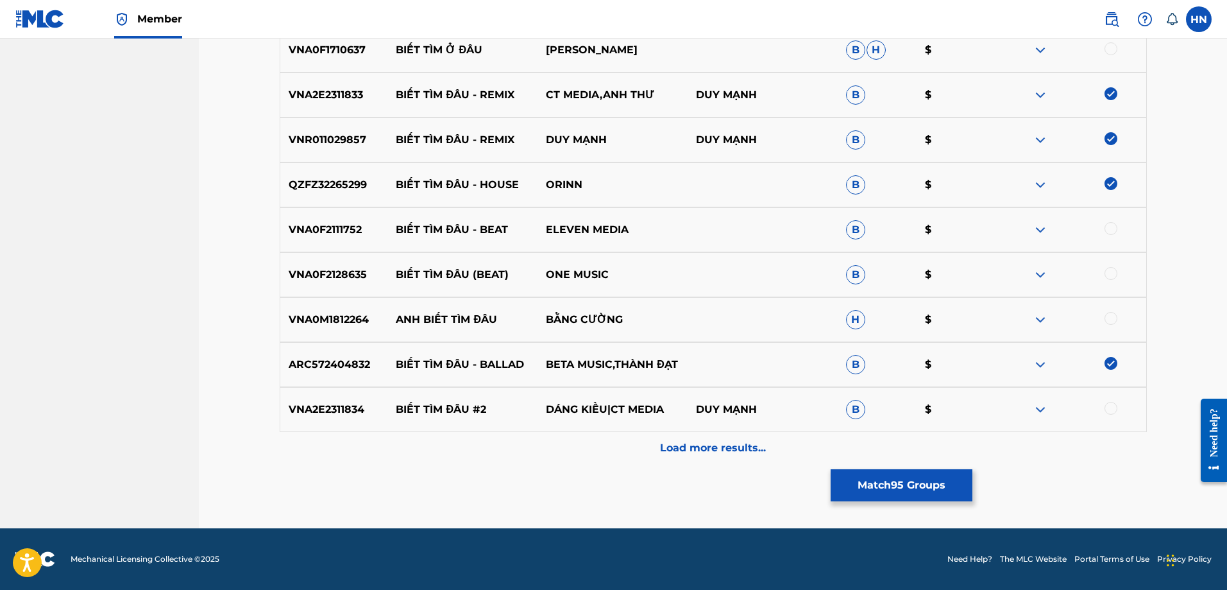
click at [1107, 410] on div at bounding box center [1111, 408] width 13 height 13
click at [1038, 271] on img at bounding box center [1040, 274] width 15 height 15
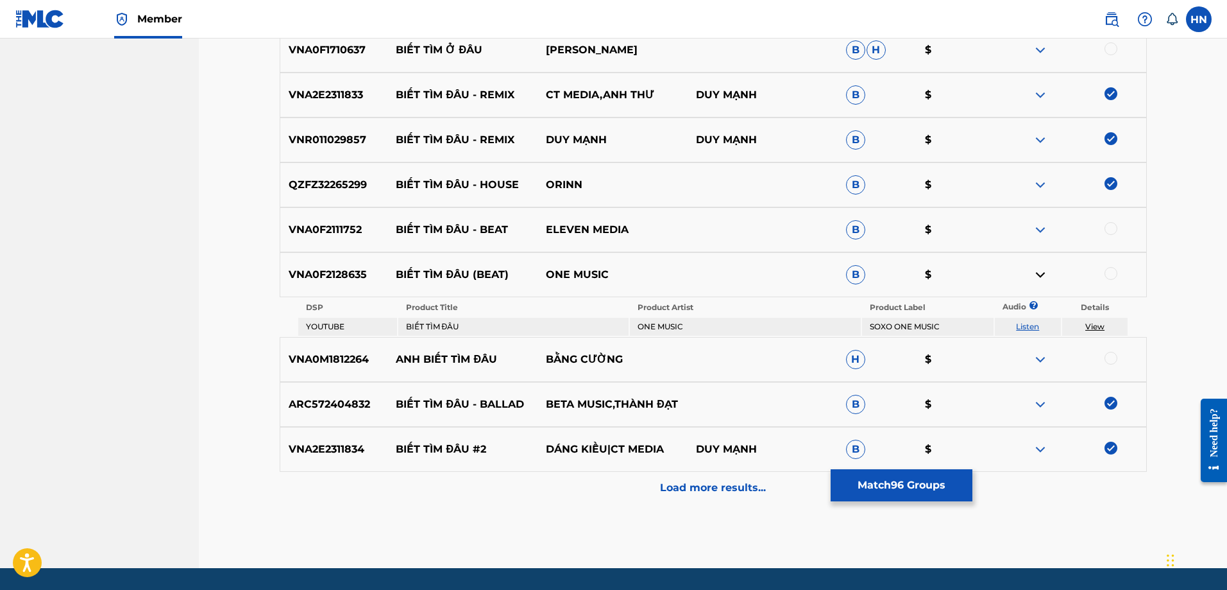
click at [1036, 326] on link "Listen" at bounding box center [1027, 326] width 23 height 10
click at [1036, 228] on img at bounding box center [1040, 229] width 15 height 15
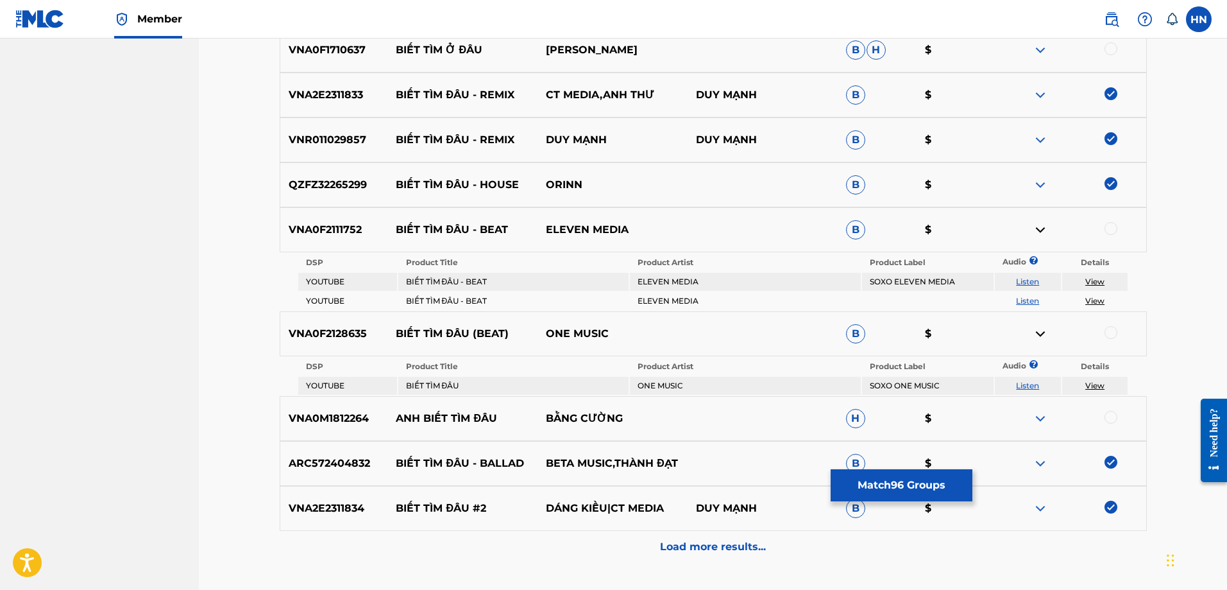
click at [1036, 283] on link "Listen" at bounding box center [1027, 282] width 23 height 10
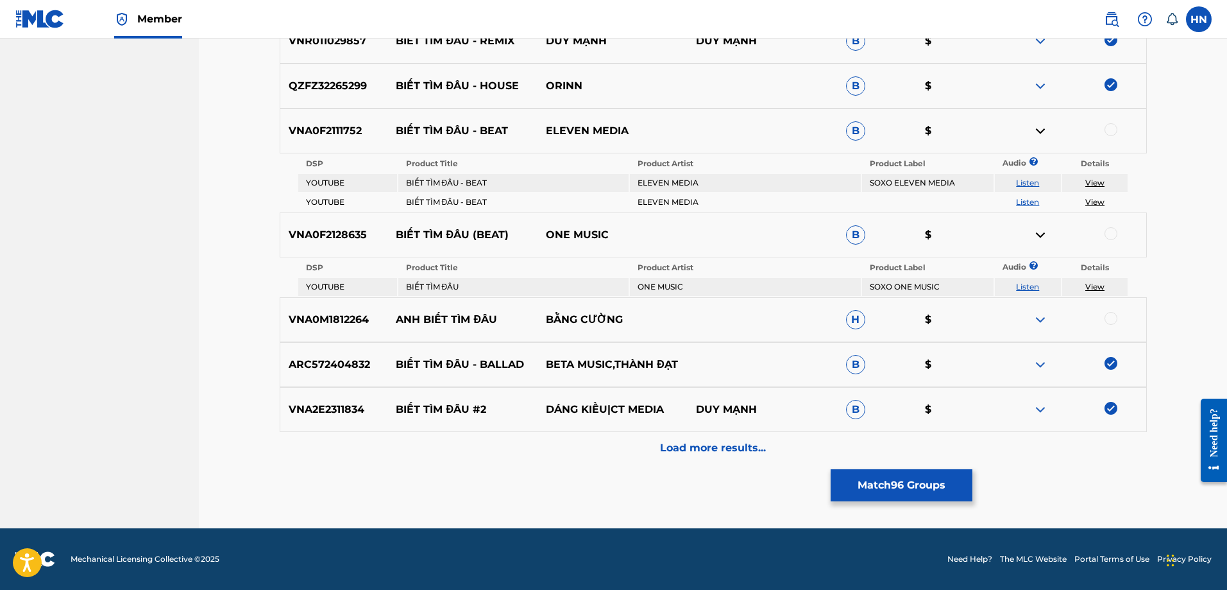
click at [660, 441] on div "Load more results..." at bounding box center [713, 448] width 867 height 32
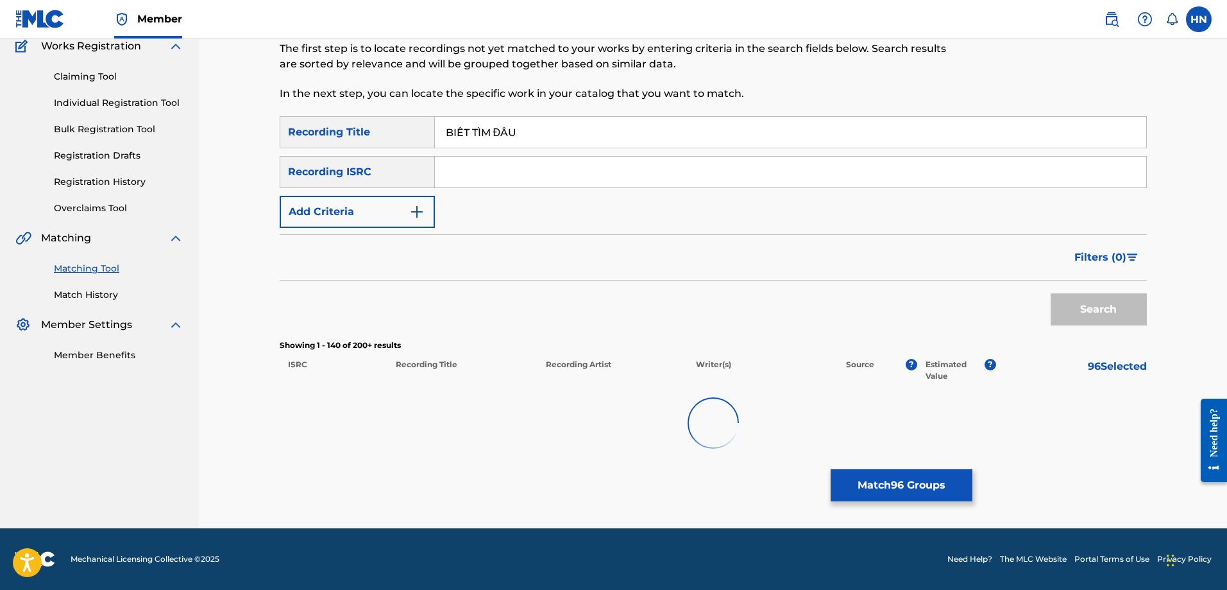
scroll to position [6449, 0]
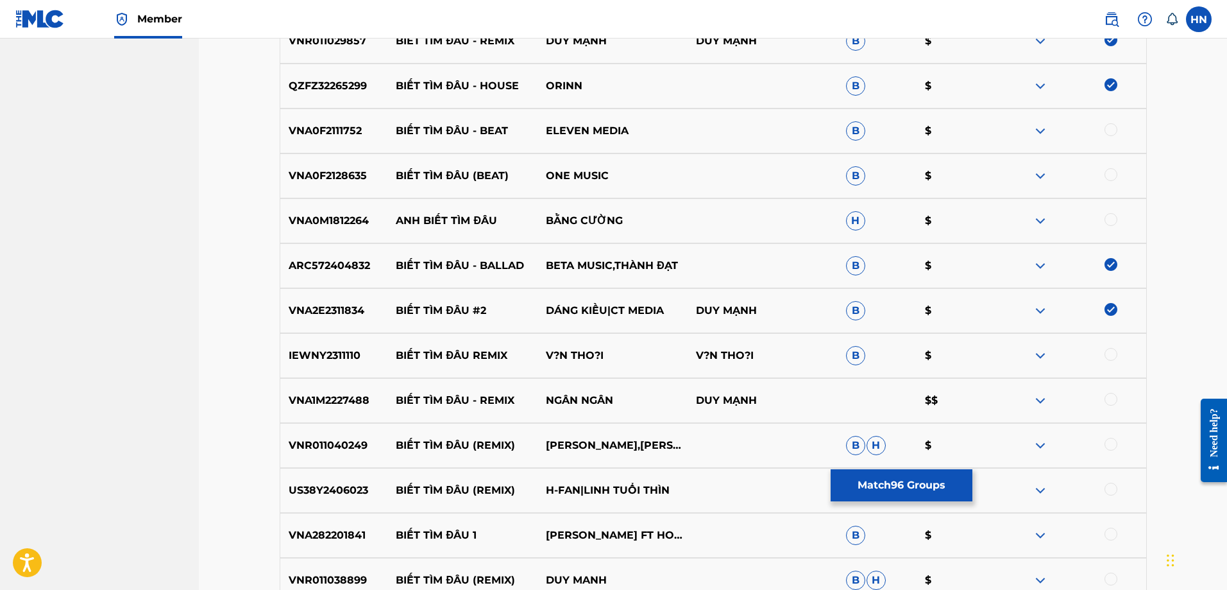
click at [339, 402] on p "VNA1M2227488" at bounding box center [334, 400] width 108 height 15
click at [1109, 395] on div at bounding box center [1111, 399] width 13 height 13
click at [335, 441] on p "VNR011040249" at bounding box center [334, 445] width 108 height 15
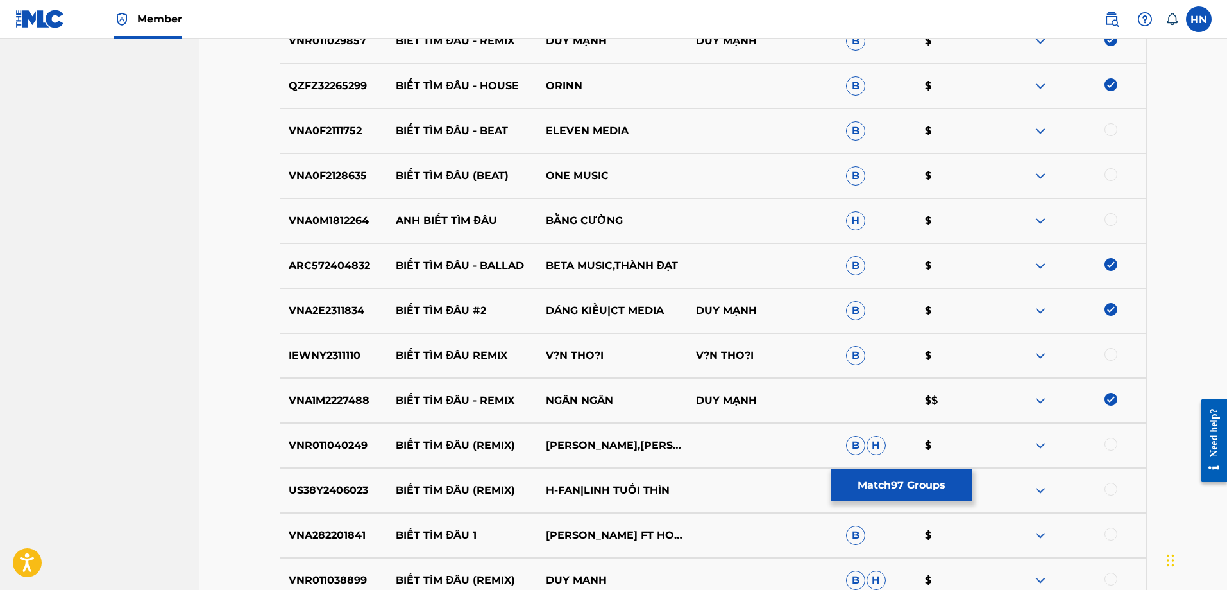
click at [1114, 445] on div at bounding box center [1111, 444] width 13 height 13
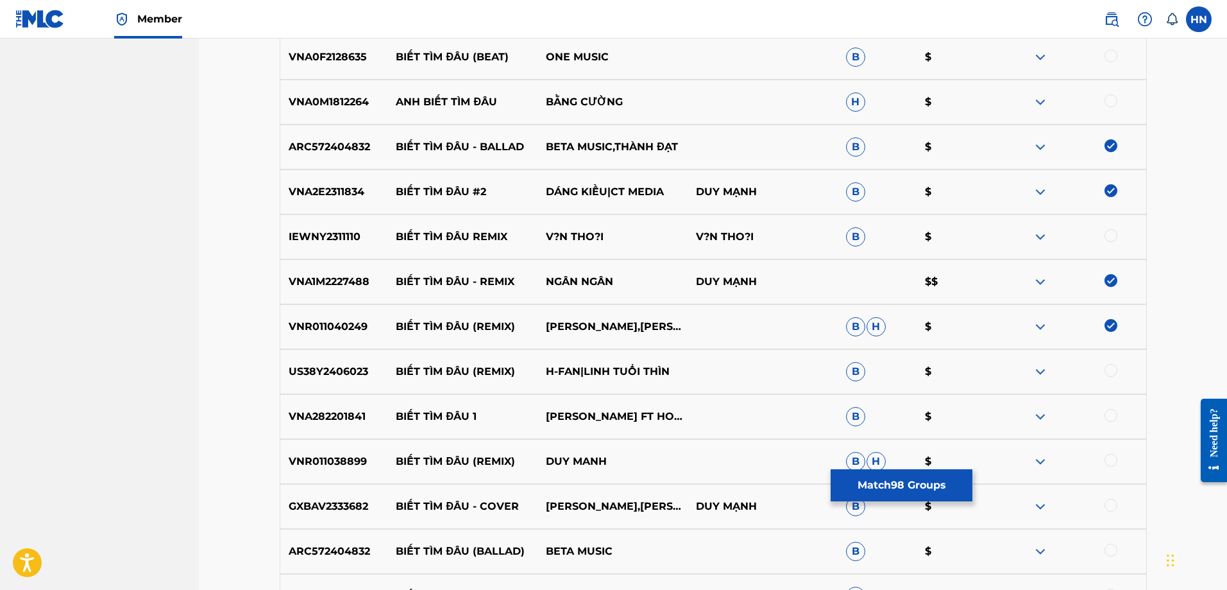
scroll to position [6577, 0]
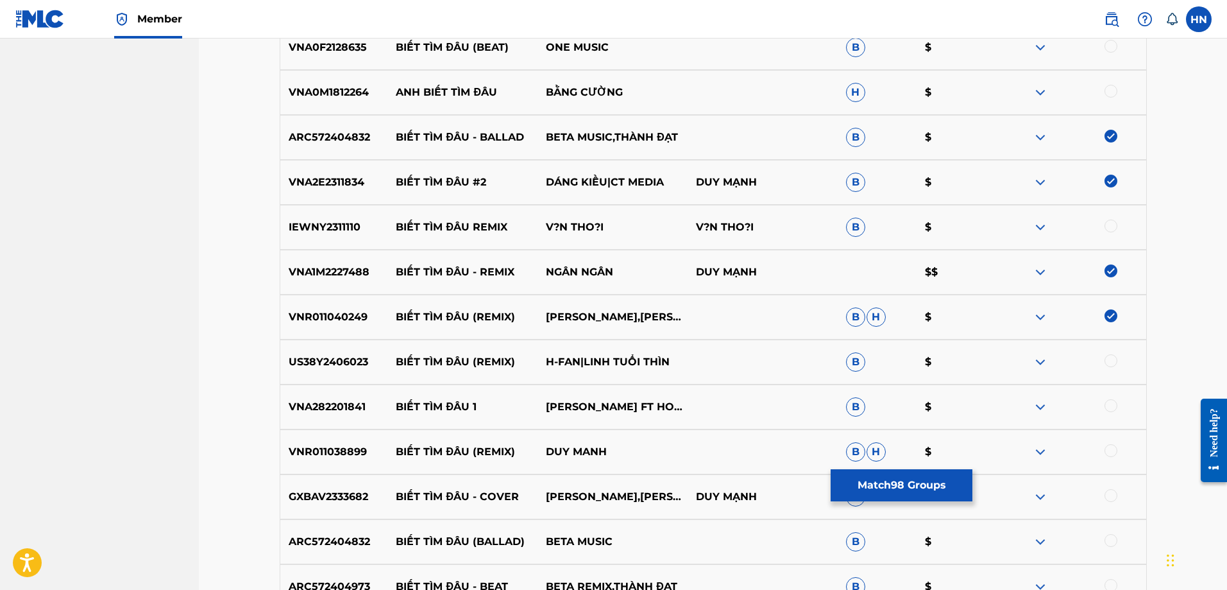
click at [360, 367] on p "US38Y2406023" at bounding box center [334, 361] width 108 height 15
click at [1111, 364] on div at bounding box center [1111, 360] width 13 height 13
click at [353, 407] on p "VNA282201841" at bounding box center [334, 406] width 108 height 15
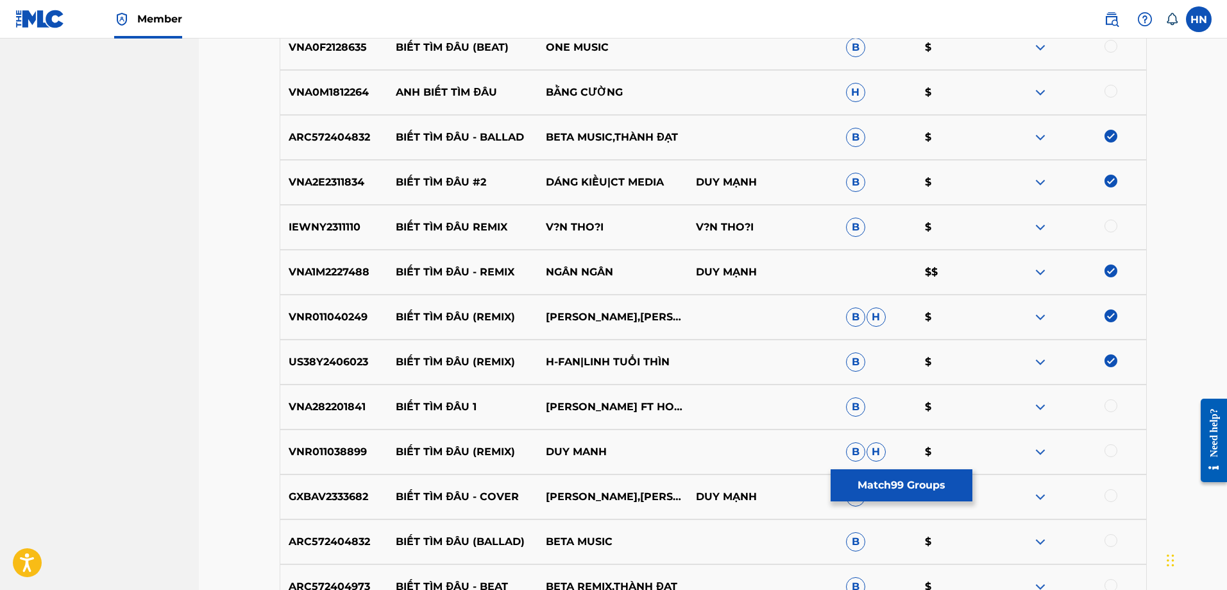
click at [1114, 403] on div at bounding box center [1111, 405] width 13 height 13
click at [309, 458] on p "VNR011038899" at bounding box center [334, 451] width 108 height 15
click at [1109, 450] on div at bounding box center [1111, 450] width 13 height 13
click at [293, 498] on p "GXBAV2333682" at bounding box center [334, 496] width 108 height 15
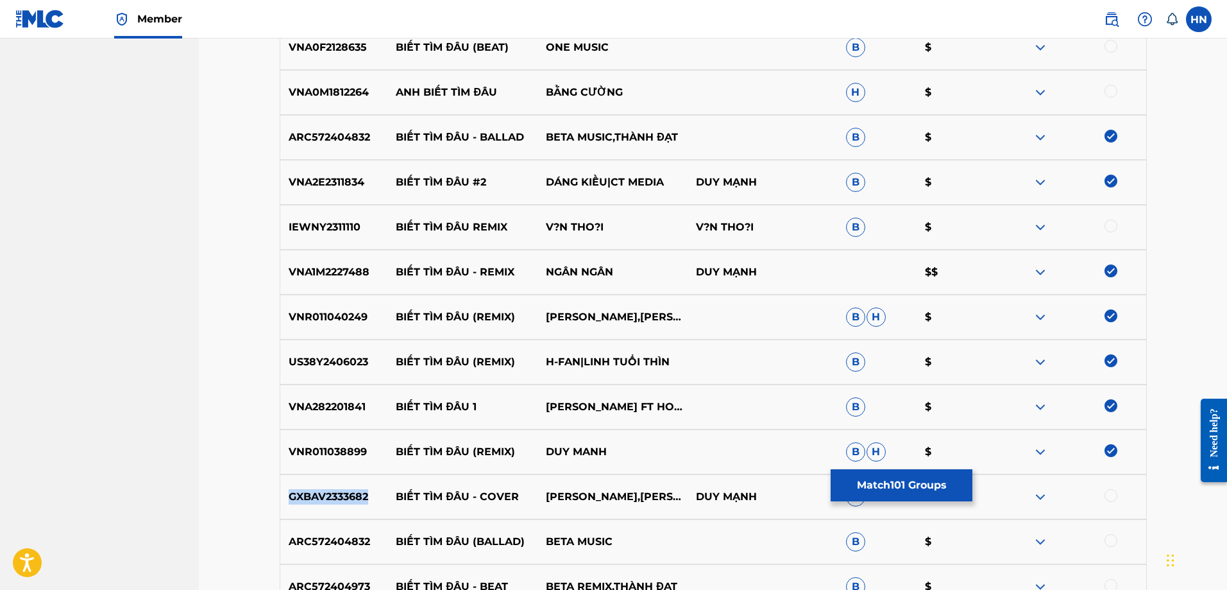
click at [293, 498] on p "GXBAV2333682" at bounding box center [334, 496] width 108 height 15
click at [1106, 497] on div at bounding box center [1111, 495] width 13 height 13
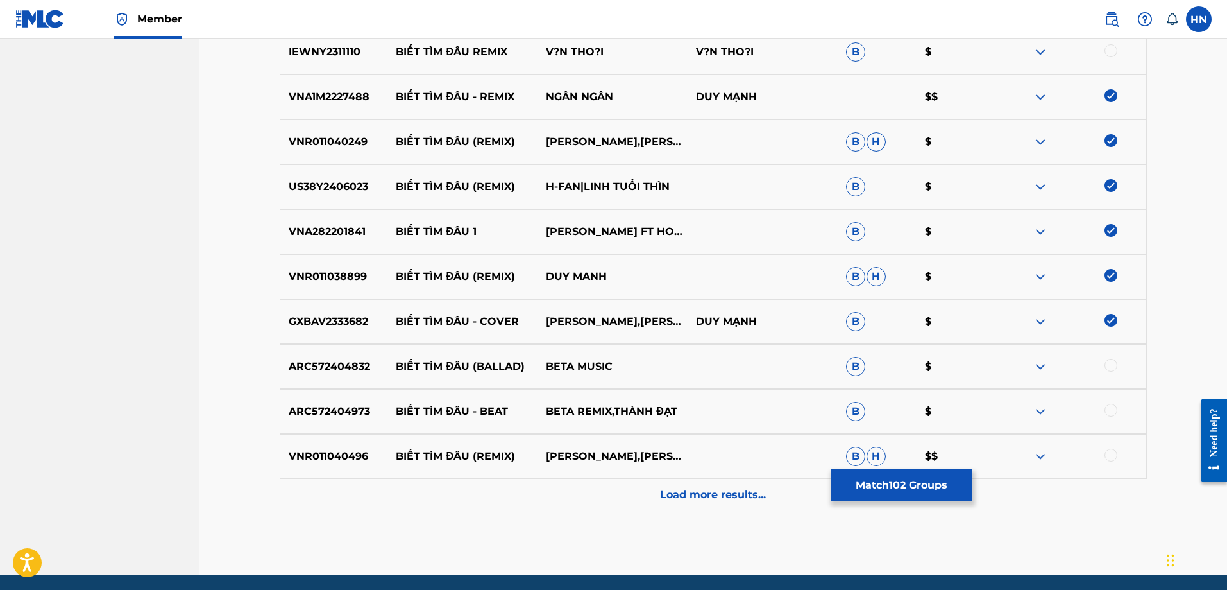
scroll to position [6770, 0]
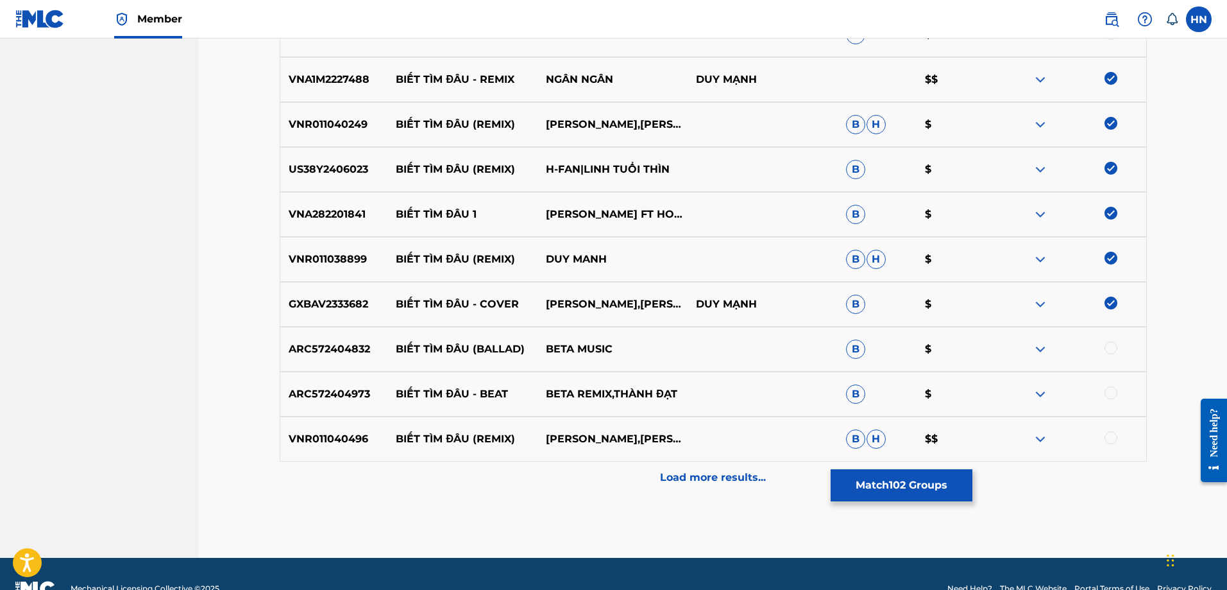
click at [336, 389] on p "ARC572404973" at bounding box center [334, 393] width 108 height 15
click at [1113, 394] on div at bounding box center [1111, 392] width 13 height 13
click at [311, 443] on p "VNR011040496" at bounding box center [334, 438] width 108 height 15
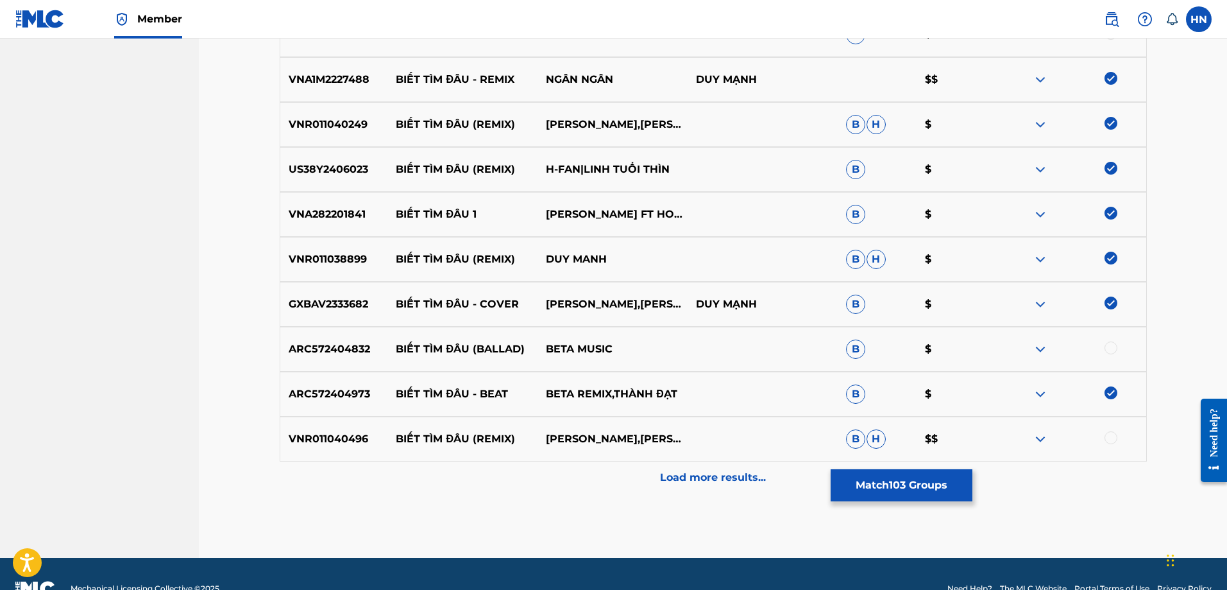
click at [1107, 436] on div at bounding box center [1111, 437] width 13 height 13
click at [1046, 352] on img at bounding box center [1040, 348] width 15 height 15
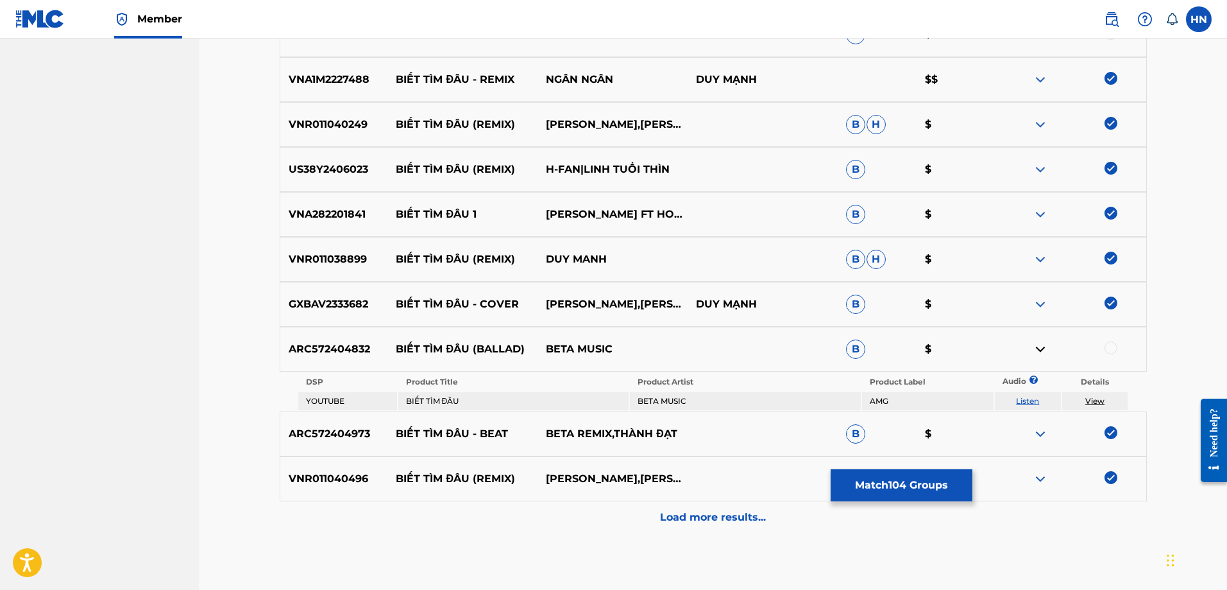
click at [284, 344] on p "ARC572404832" at bounding box center [334, 348] width 108 height 15
click at [1111, 352] on div at bounding box center [1111, 347] width 13 height 13
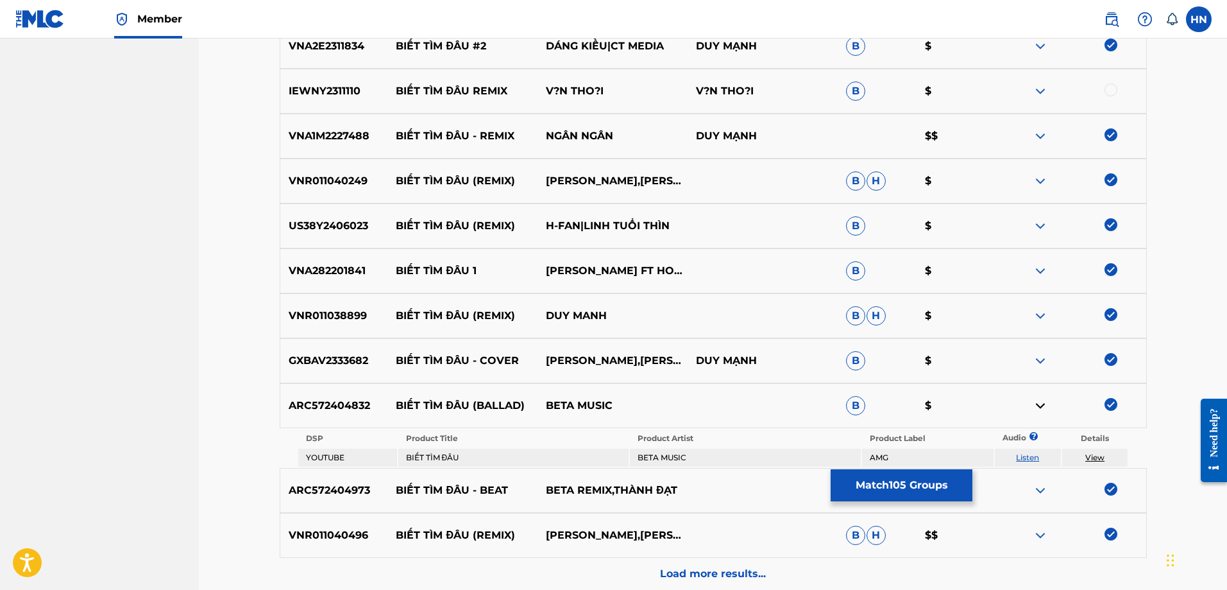
scroll to position [6641, 0]
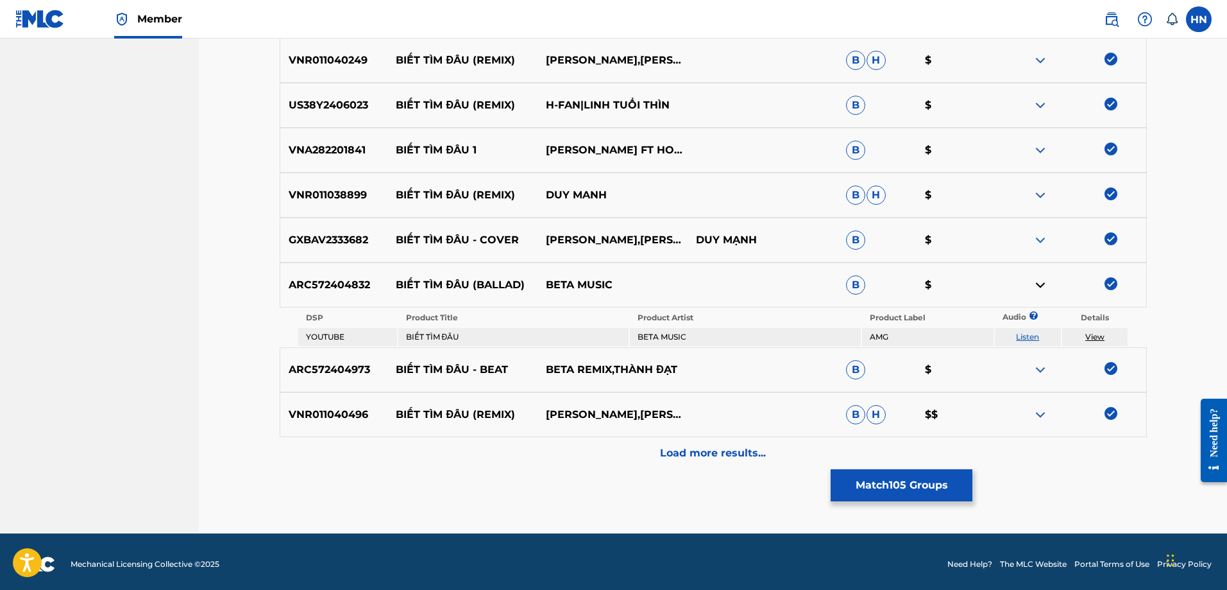
click at [658, 440] on div "Load more results..." at bounding box center [713, 453] width 867 height 32
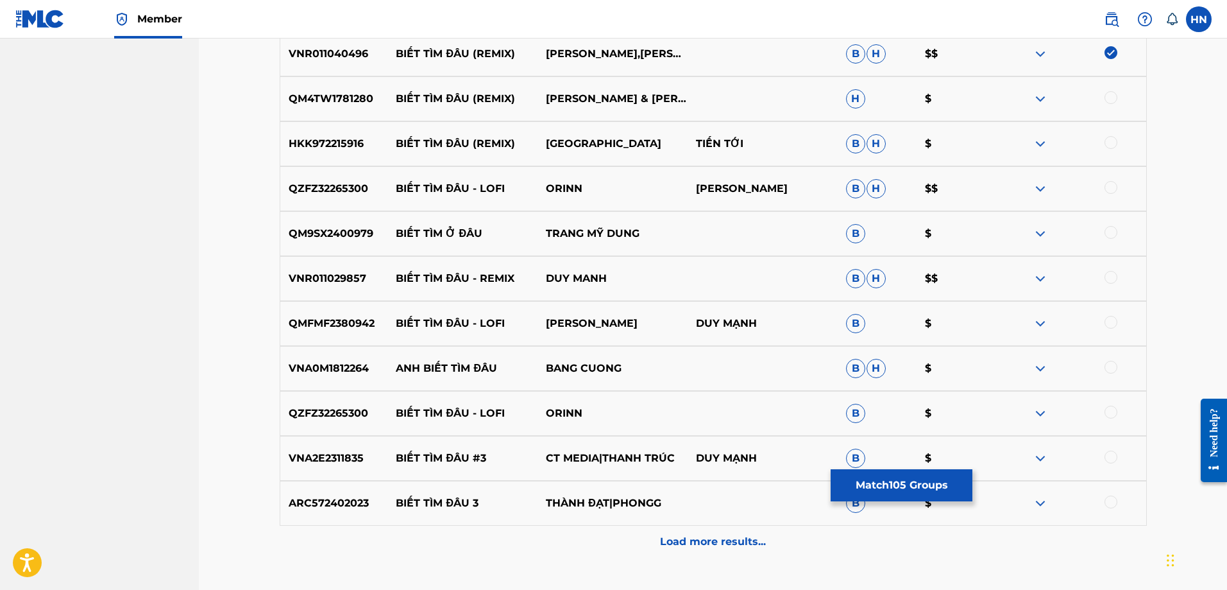
scroll to position [7091, 0]
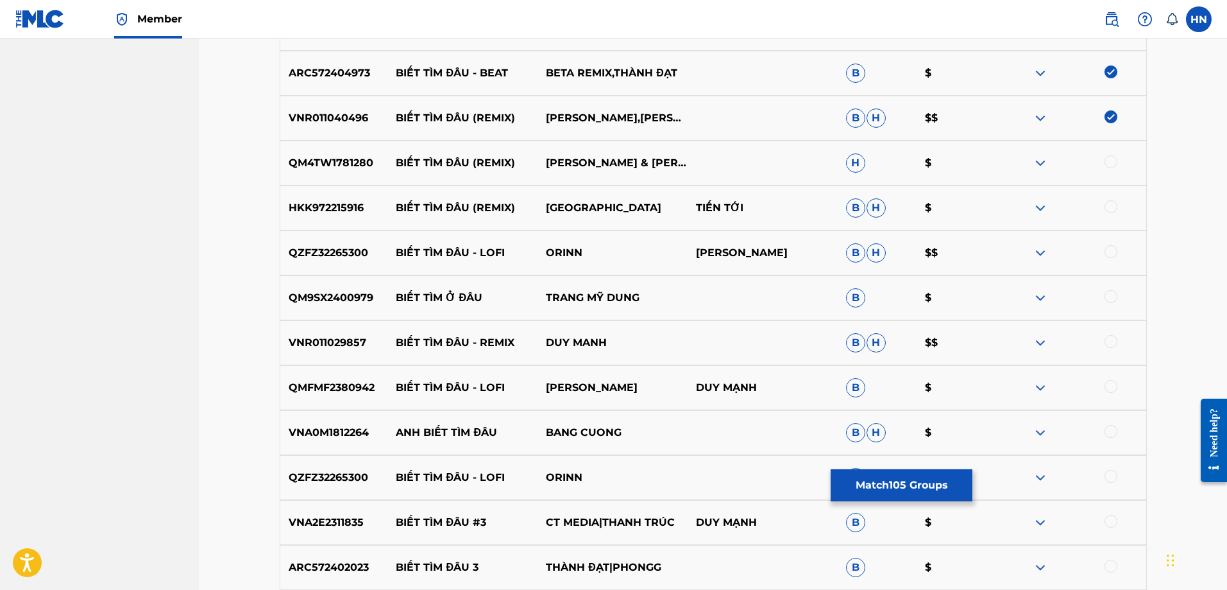
click at [345, 261] on div "QZFZ32265300 BIẾT TÌM ĐÂU - LOFI ORINN TUẤN HƯNG B H $$" at bounding box center [713, 252] width 867 height 45
click at [1106, 248] on div at bounding box center [1111, 251] width 13 height 13
click at [343, 339] on p "VNR011029857" at bounding box center [334, 342] width 108 height 15
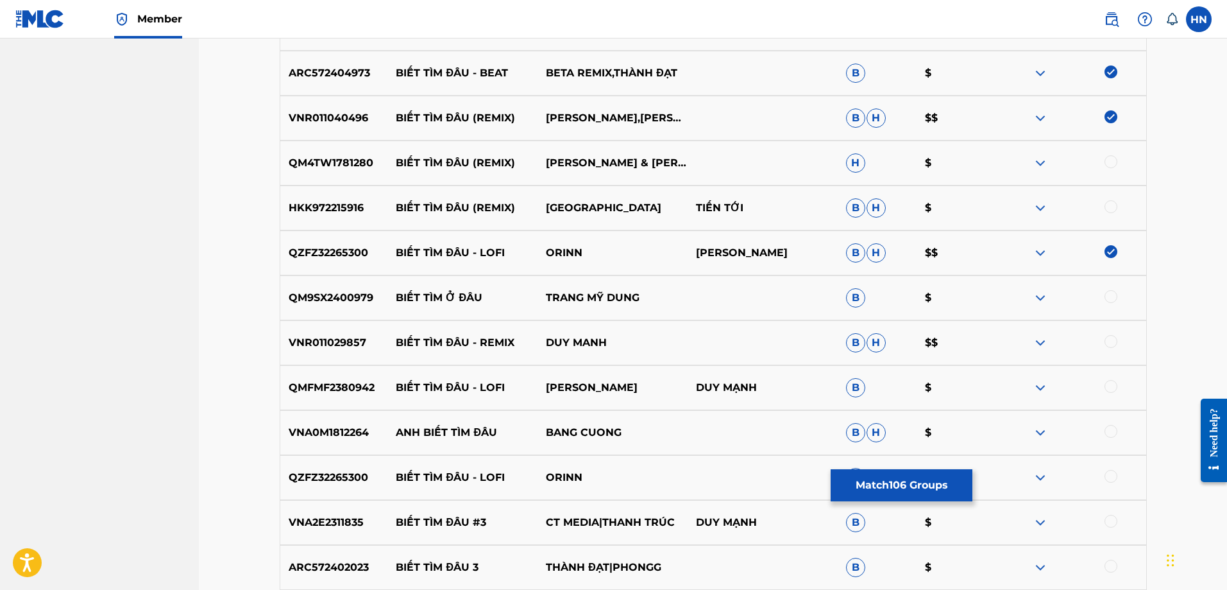
click at [1109, 341] on div at bounding box center [1111, 341] width 13 height 13
click at [354, 168] on p "QM4TW1781280" at bounding box center [334, 162] width 108 height 15
click at [1107, 162] on div at bounding box center [1111, 161] width 13 height 13
click at [349, 383] on p "QMFMF2380942" at bounding box center [334, 387] width 108 height 15
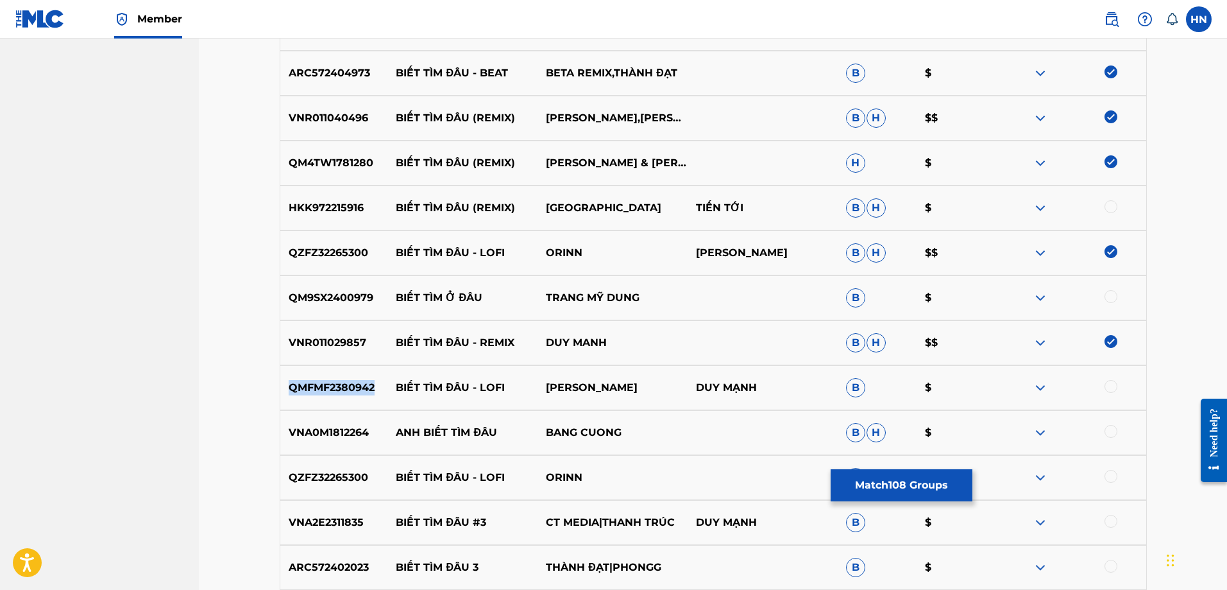
click at [349, 383] on p "QMFMF2380942" at bounding box center [334, 387] width 108 height 15
click at [1109, 380] on div at bounding box center [1111, 386] width 13 height 13
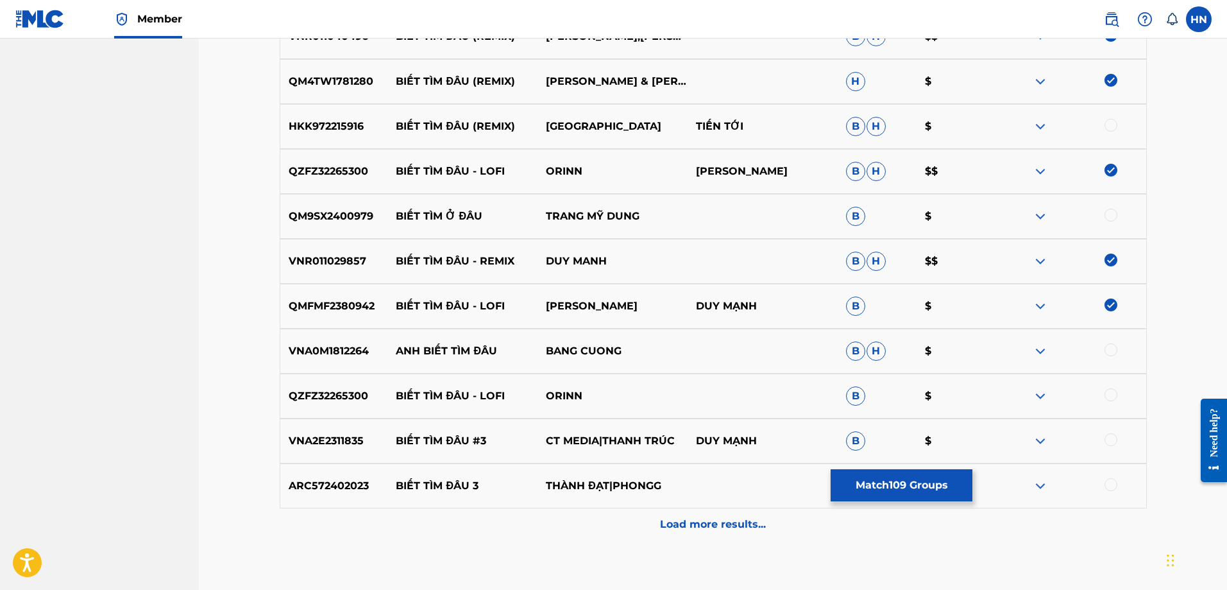
scroll to position [7248, 0]
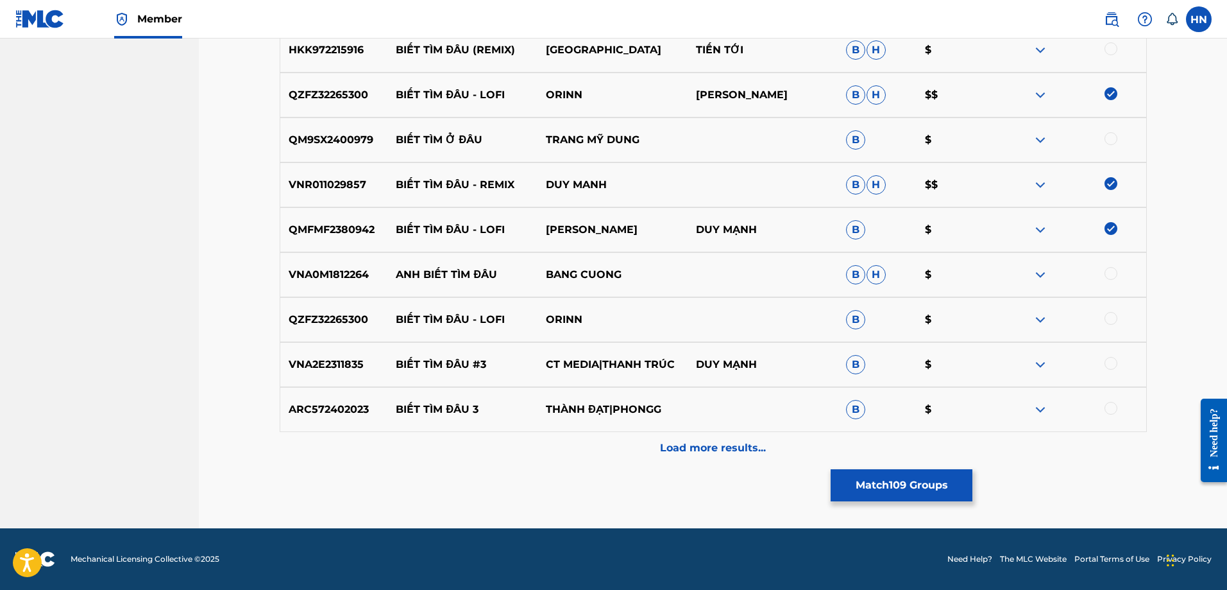
click at [364, 315] on p "QZFZ32265300" at bounding box center [334, 319] width 108 height 15
click at [1113, 314] on div at bounding box center [1111, 318] width 13 height 13
click at [319, 377] on div "VNA2E2311835 BIẾT TÌM ĐÂU #3 CT MEDIA|THANH TRÚC DUY MẠNH B $" at bounding box center [713, 364] width 867 height 45
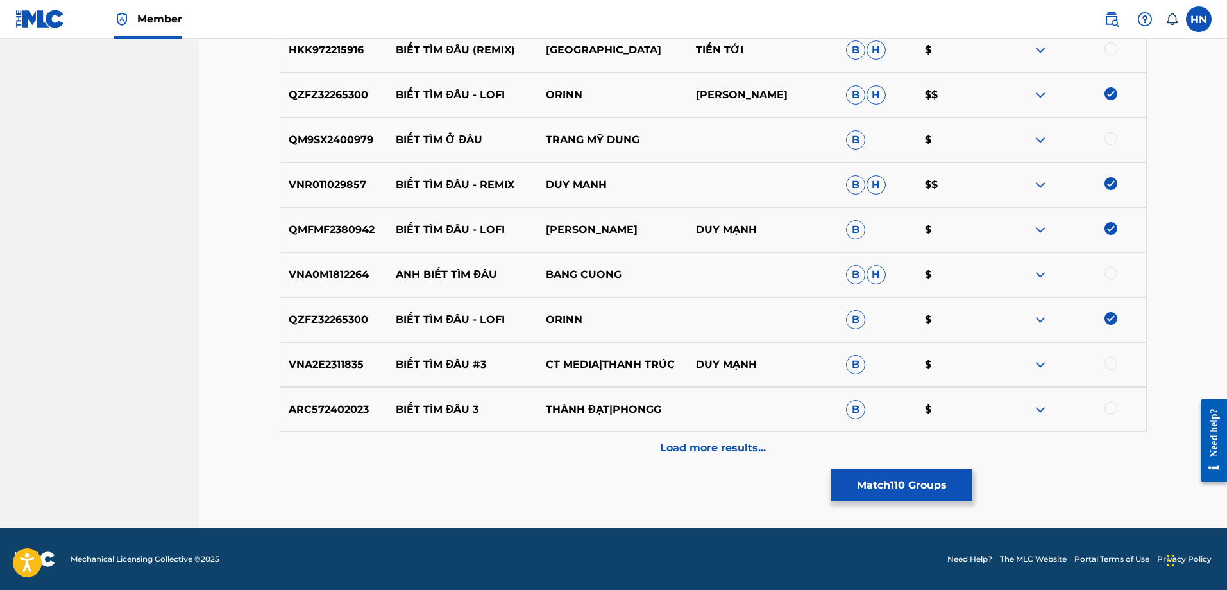
click at [1114, 365] on div at bounding box center [1111, 363] width 13 height 13
click at [298, 413] on p "ARC572402023" at bounding box center [334, 409] width 108 height 15
click at [1109, 407] on div at bounding box center [1111, 408] width 13 height 13
click at [808, 434] on div "Load more results..." at bounding box center [713, 448] width 867 height 32
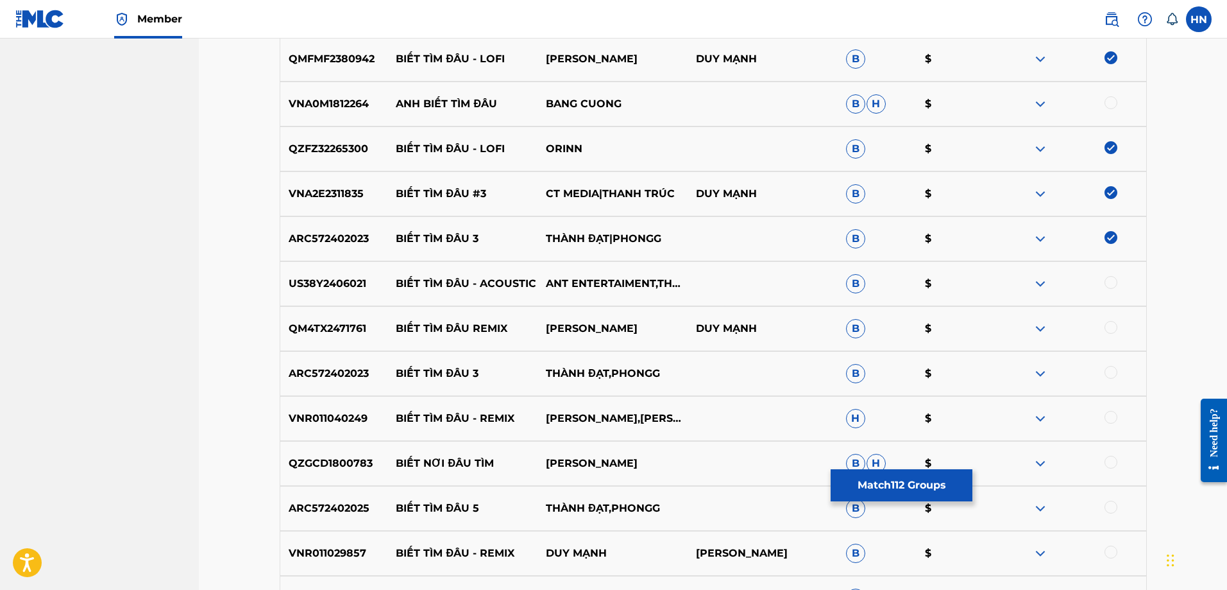
scroll to position [7441, 0]
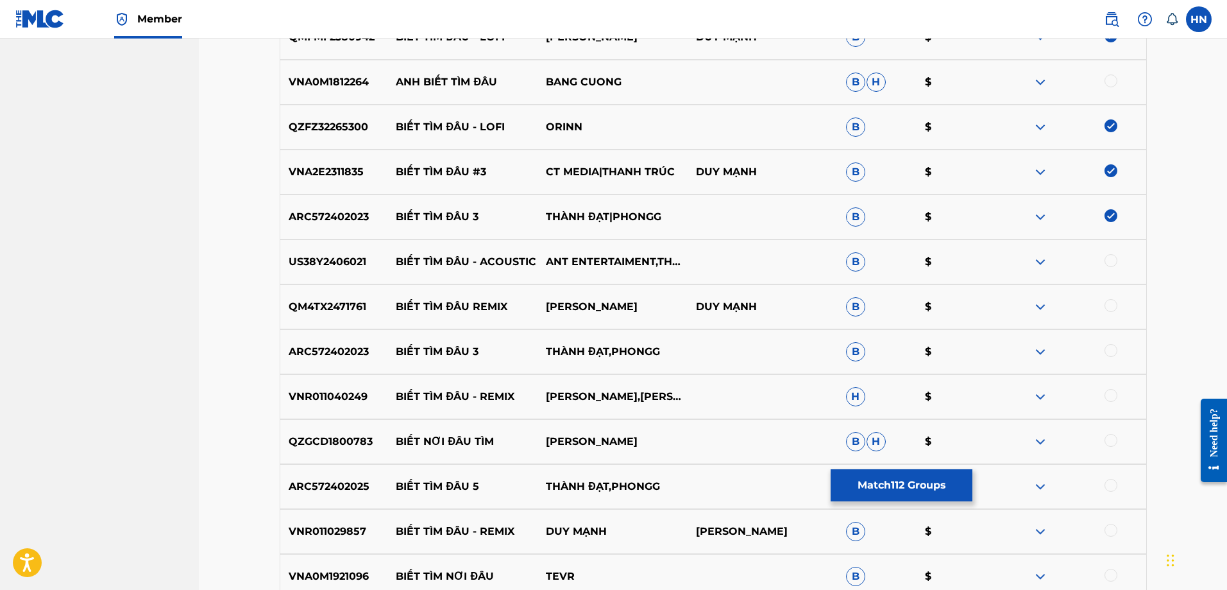
click at [347, 258] on p "US38Y2406021" at bounding box center [334, 261] width 108 height 15
click at [1107, 260] on div at bounding box center [1111, 260] width 13 height 13
click at [313, 314] on p "QM4TX2471761" at bounding box center [334, 306] width 108 height 15
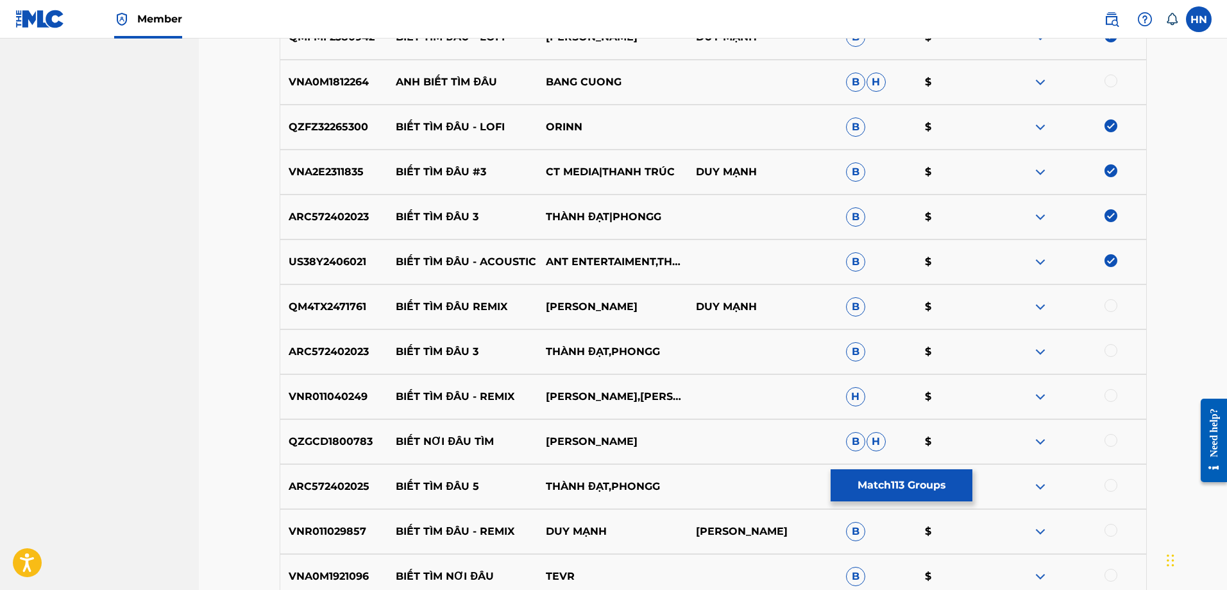
click at [1111, 303] on div at bounding box center [1111, 305] width 13 height 13
click at [330, 533] on p "VNR011029857" at bounding box center [334, 531] width 108 height 15
click at [1111, 532] on div at bounding box center [1111, 530] width 13 height 13
click at [360, 402] on p "VNR011040249" at bounding box center [334, 396] width 108 height 15
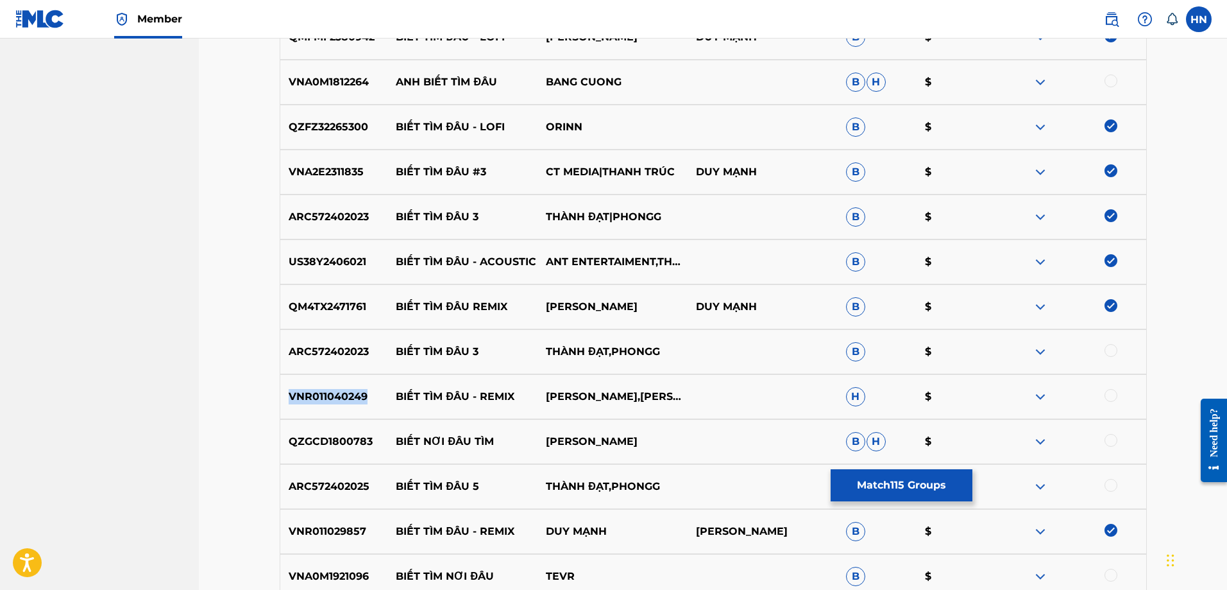
click at [360, 402] on p "VNR011040249" at bounding box center [334, 396] width 108 height 15
click at [1105, 394] on div at bounding box center [1071, 396] width 150 height 15
click at [1107, 395] on div at bounding box center [1111, 395] width 13 height 13
click at [312, 350] on p "ARC572402023" at bounding box center [334, 351] width 108 height 15
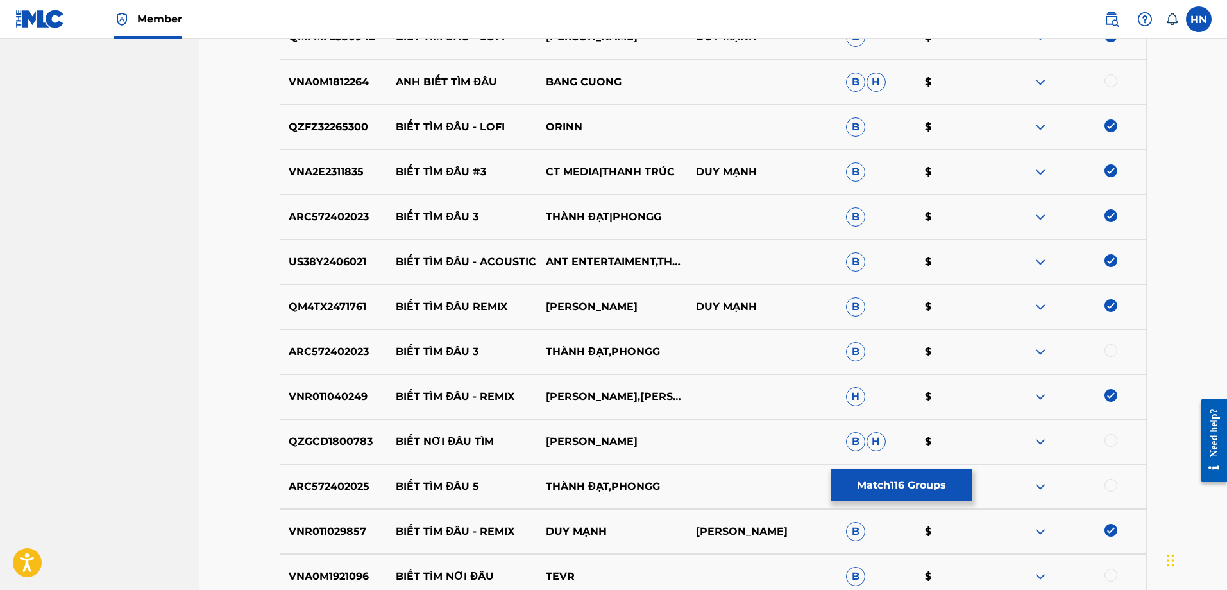
click at [1111, 348] on div at bounding box center [1111, 350] width 13 height 13
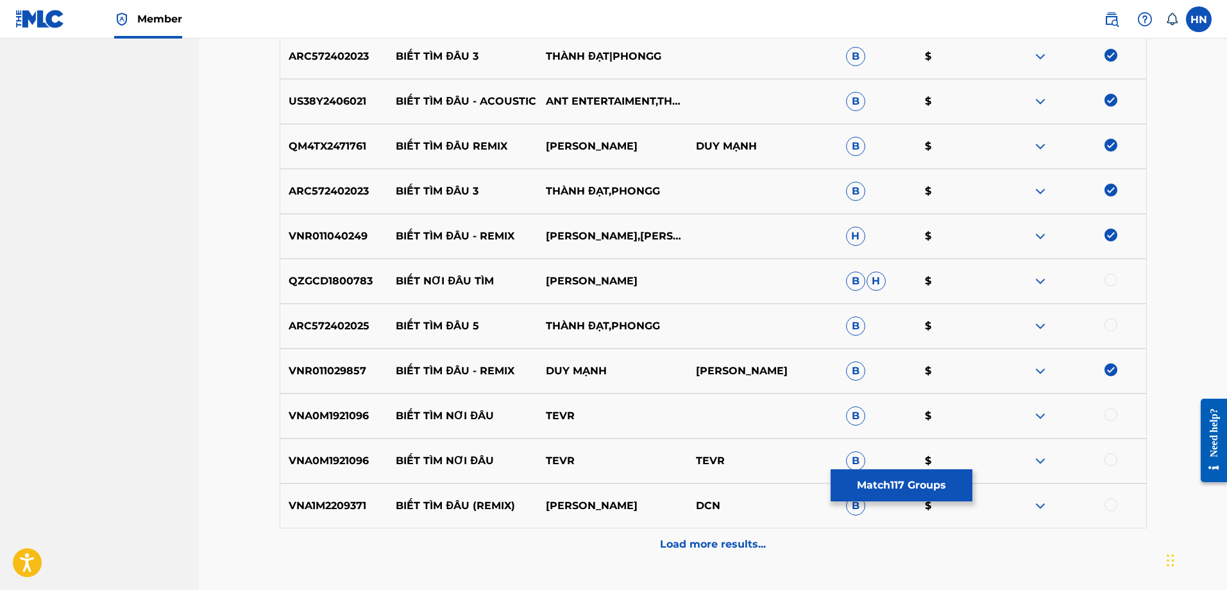
scroll to position [7697, 0]
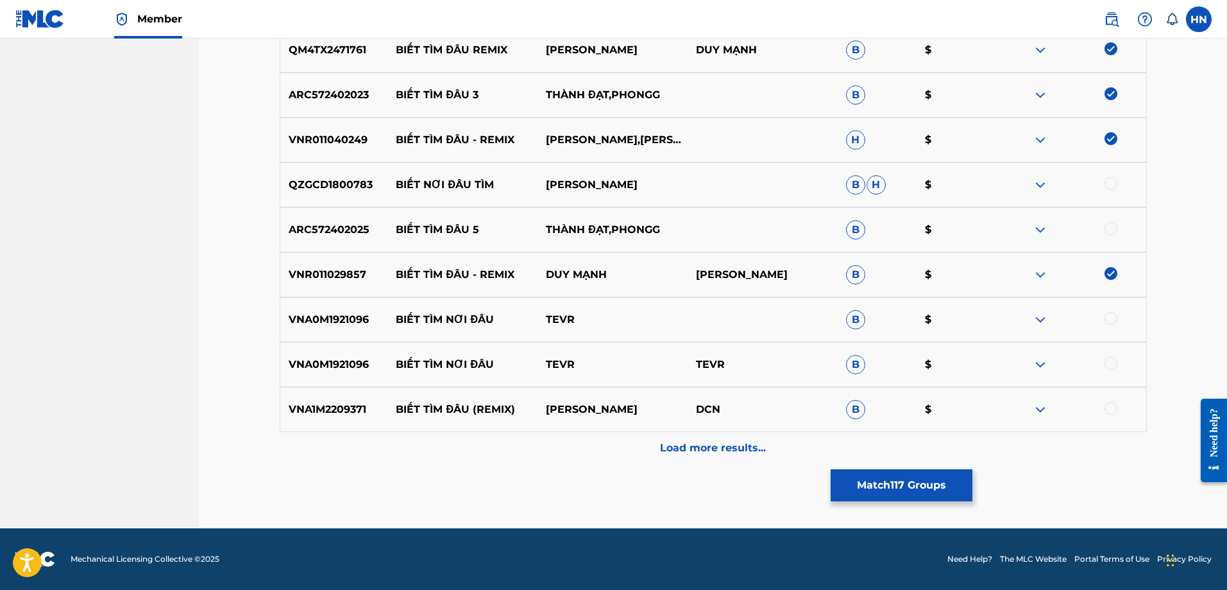
click at [327, 239] on div "ARC572402025 BIẾT TÌM ĐÂU 5 THÀNH ĐẠT,PHONGG B $" at bounding box center [713, 229] width 867 height 45
click at [1109, 226] on div at bounding box center [1111, 228] width 13 height 13
click at [320, 407] on p "VNA1M2209371" at bounding box center [334, 409] width 108 height 15
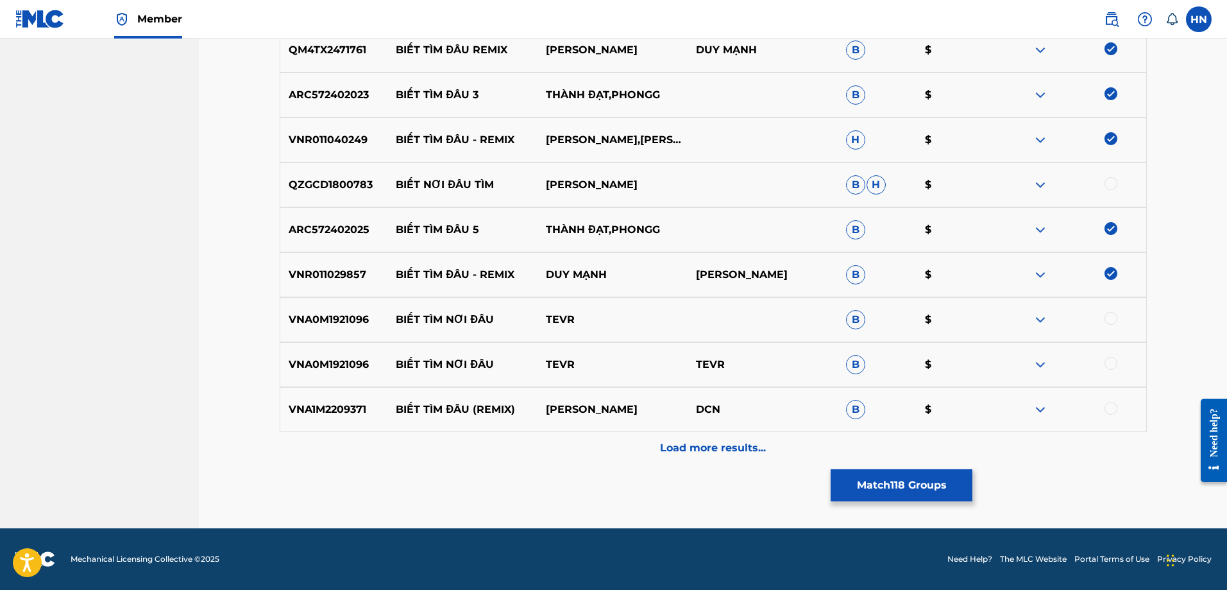
click at [1109, 406] on div at bounding box center [1111, 408] width 13 height 13
click at [774, 449] on div "Load more results..." at bounding box center [713, 448] width 867 height 32
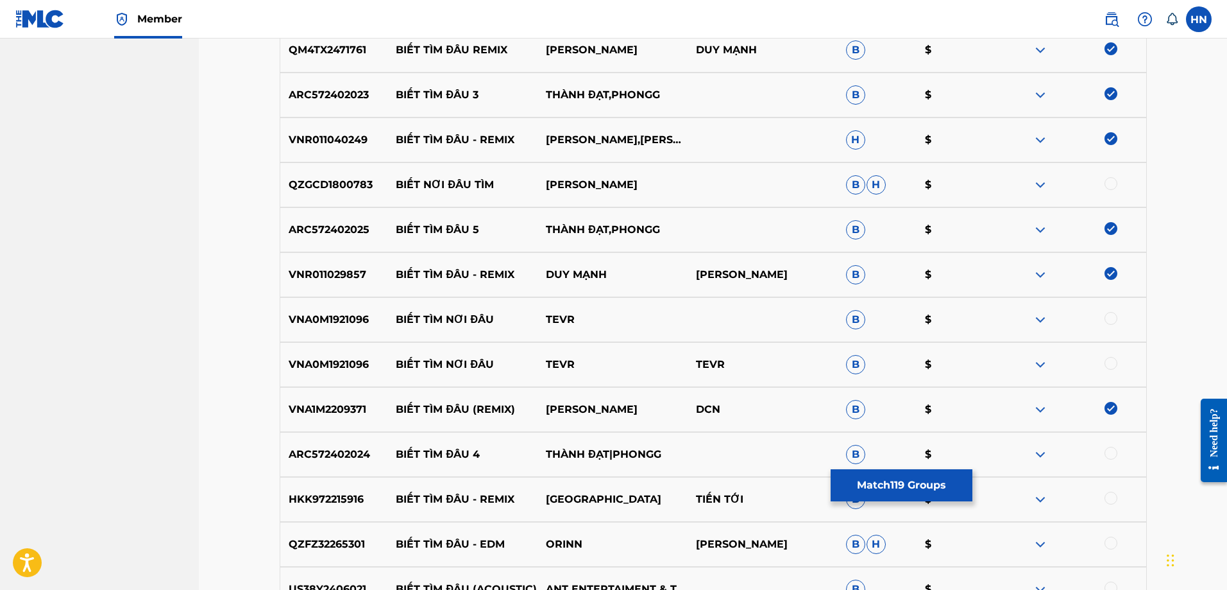
click at [341, 534] on div "QZFZ32265301 BIẾT TÌM ĐÂU - EDM ORINN TUẤN HƯNG B H $" at bounding box center [713, 544] width 867 height 45
click at [1113, 542] on div at bounding box center [1111, 542] width 13 height 13
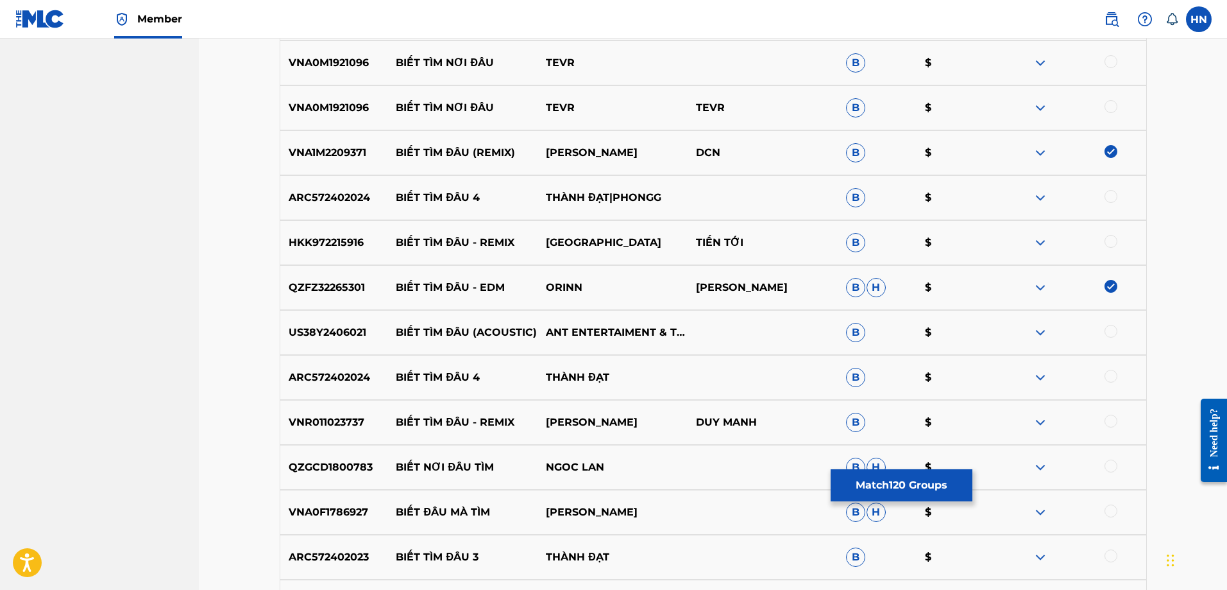
click at [338, 331] on p "US38Y2406021" at bounding box center [334, 332] width 108 height 15
click at [1107, 331] on div at bounding box center [1111, 331] width 13 height 13
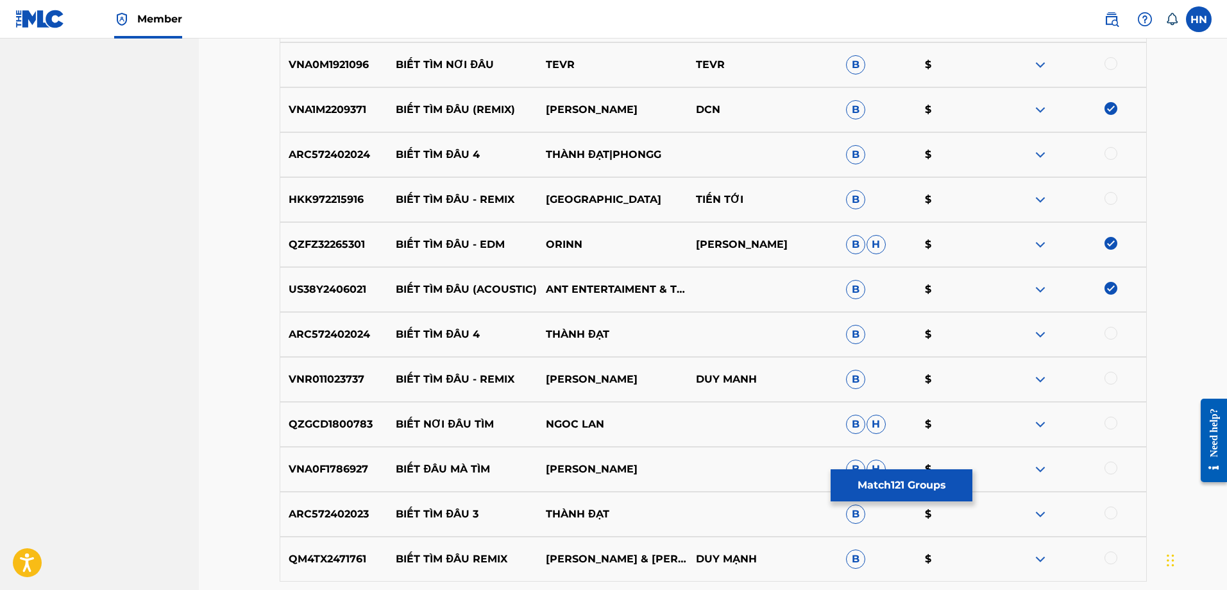
scroll to position [8018, 0]
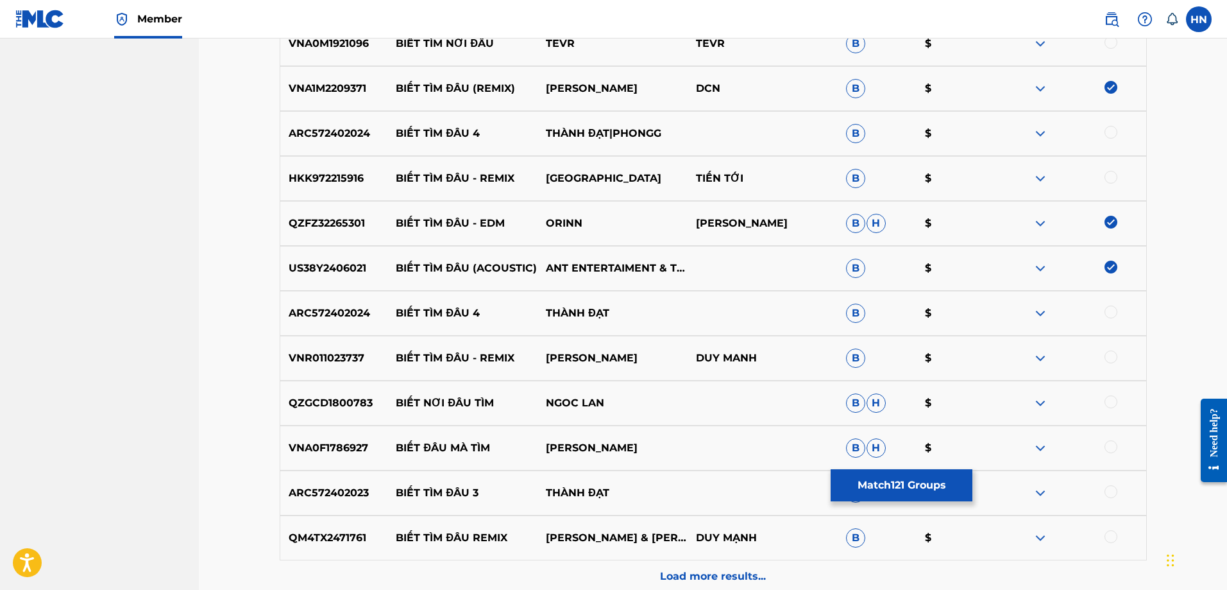
click at [345, 356] on p "VNR011023737" at bounding box center [334, 357] width 108 height 15
click at [1106, 355] on div at bounding box center [1111, 356] width 13 height 13
click at [282, 304] on div "ARC572402024 BIẾT TÌM ĐÂU 4 THÀNH ĐẠT B $" at bounding box center [713, 313] width 867 height 45
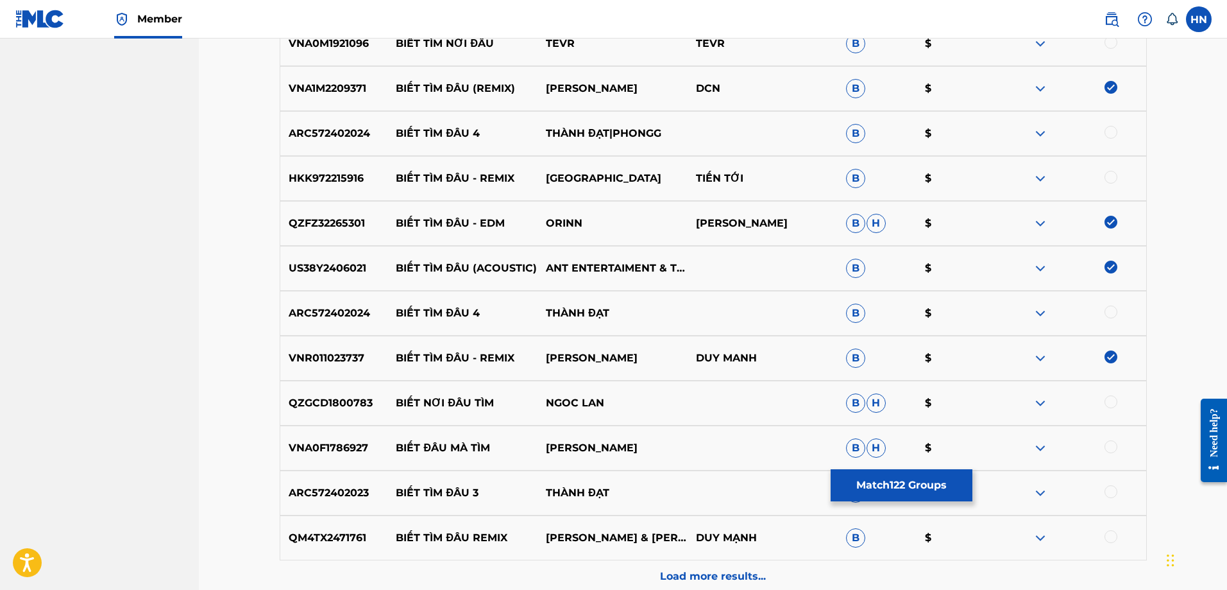
click at [1113, 311] on div at bounding box center [1111, 311] width 13 height 13
click at [327, 494] on p "ARC572402023" at bounding box center [334, 492] width 108 height 15
click at [1108, 493] on div at bounding box center [1111, 491] width 13 height 13
click at [343, 535] on p "QM4TX2471761" at bounding box center [334, 537] width 108 height 15
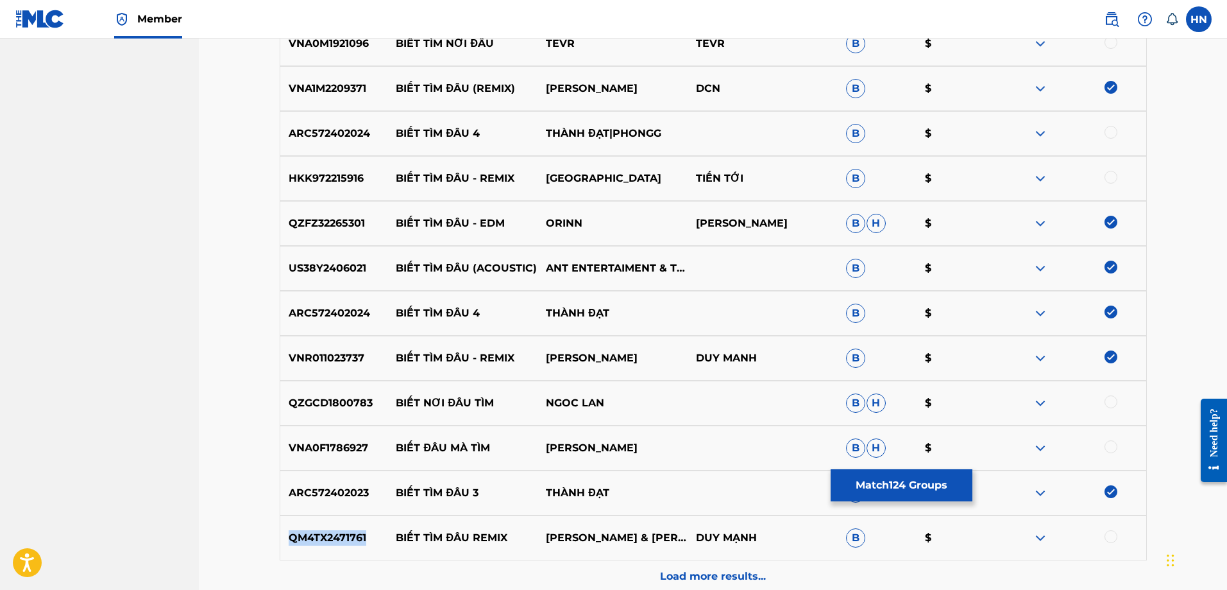
click at [343, 535] on p "QM4TX2471761" at bounding box center [334, 537] width 108 height 15
click at [1107, 538] on div at bounding box center [1111, 536] width 13 height 13
click at [688, 570] on p "Load more results..." at bounding box center [713, 575] width 106 height 15
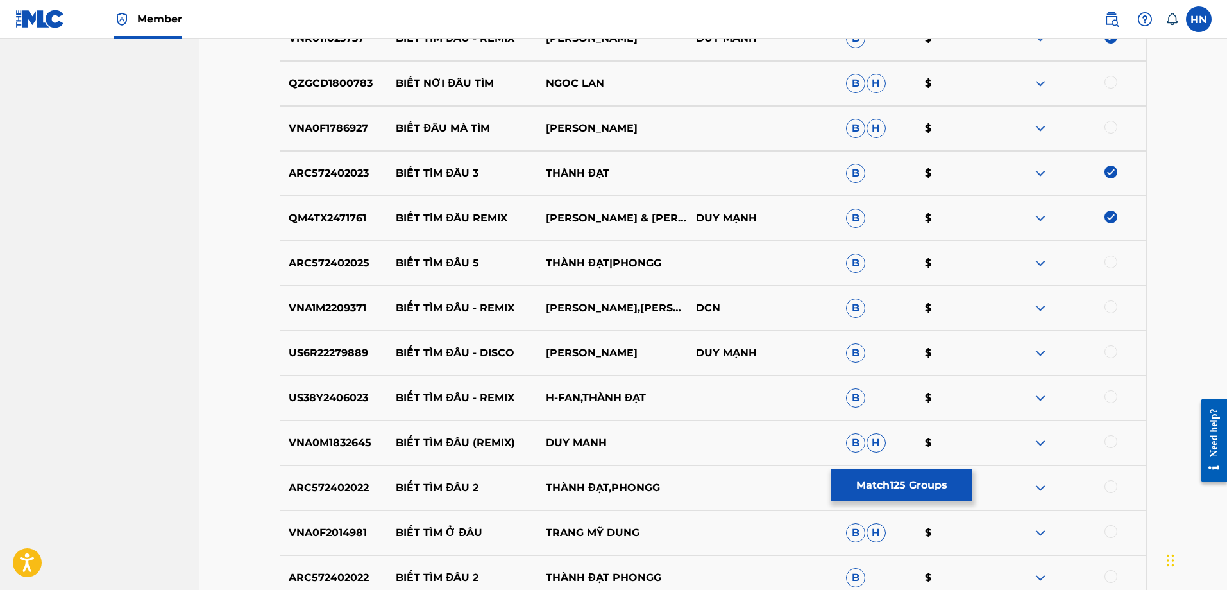
scroll to position [8339, 0]
click at [330, 267] on p "ARC572402025" at bounding box center [334, 261] width 108 height 15
click at [1109, 260] on div at bounding box center [1111, 260] width 13 height 13
click at [331, 301] on p "VNA1M2209371" at bounding box center [334, 306] width 108 height 15
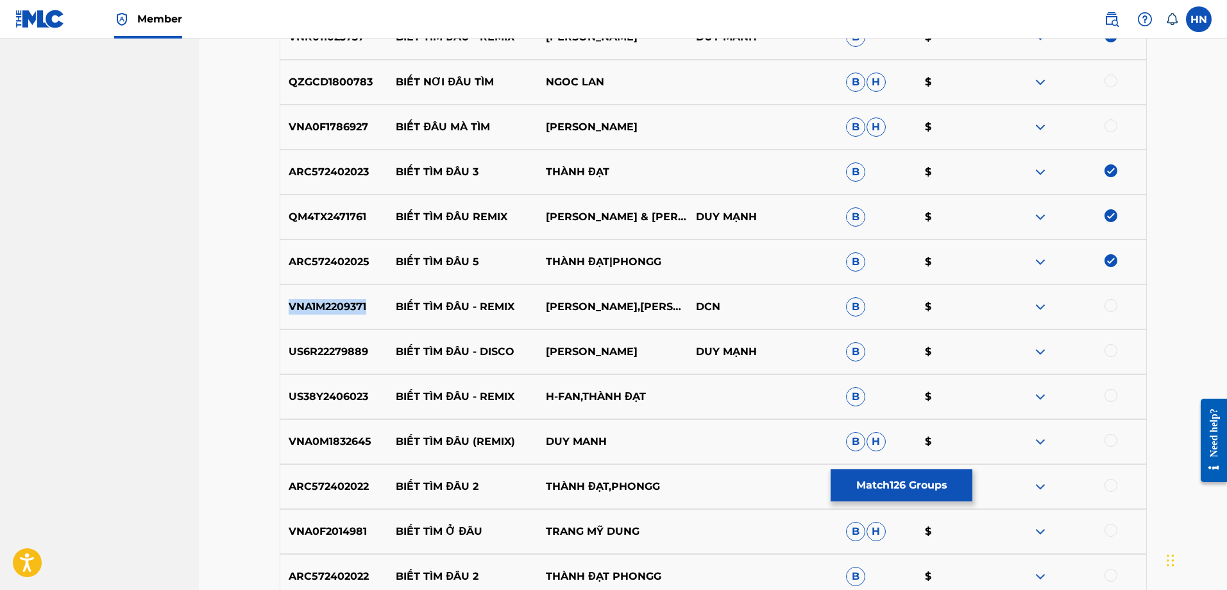
click at [331, 301] on p "VNA1M2209371" at bounding box center [334, 306] width 108 height 15
click at [1113, 302] on div at bounding box center [1111, 305] width 13 height 13
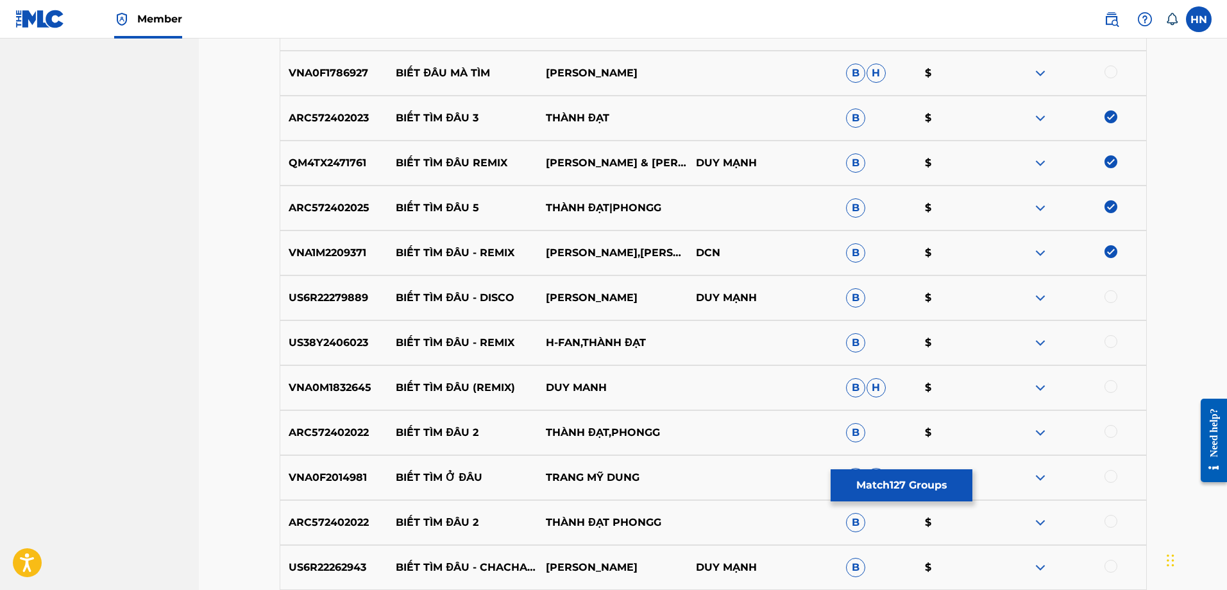
scroll to position [8467, 0]
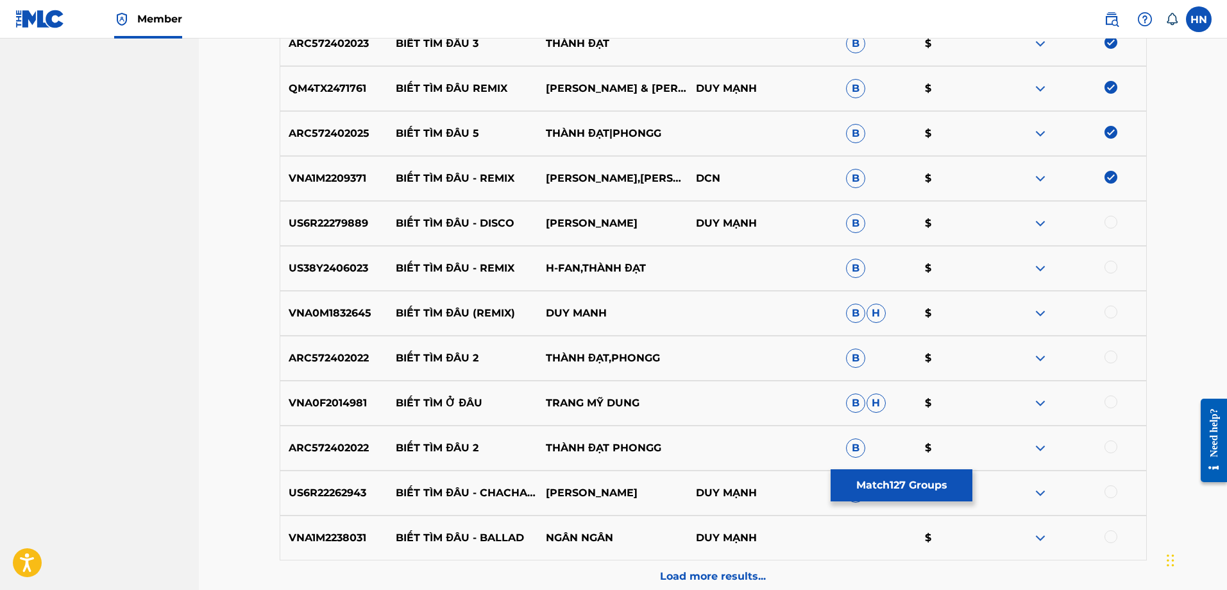
click at [337, 221] on p "US6R22279889" at bounding box center [334, 223] width 108 height 15
click at [1106, 223] on div at bounding box center [1111, 222] width 13 height 13
click at [300, 268] on p "US38Y2406023" at bounding box center [334, 267] width 108 height 15
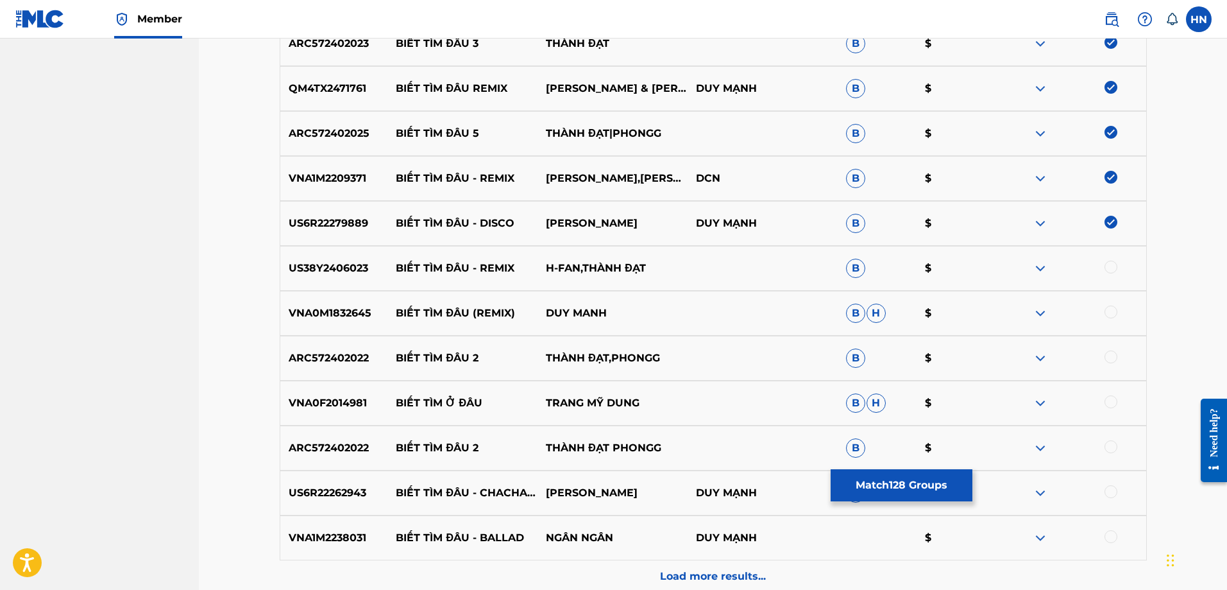
click at [1113, 266] on div at bounding box center [1111, 266] width 13 height 13
click at [330, 318] on p "VNA0M1832645" at bounding box center [334, 312] width 108 height 15
click at [1108, 311] on div at bounding box center [1111, 311] width 13 height 13
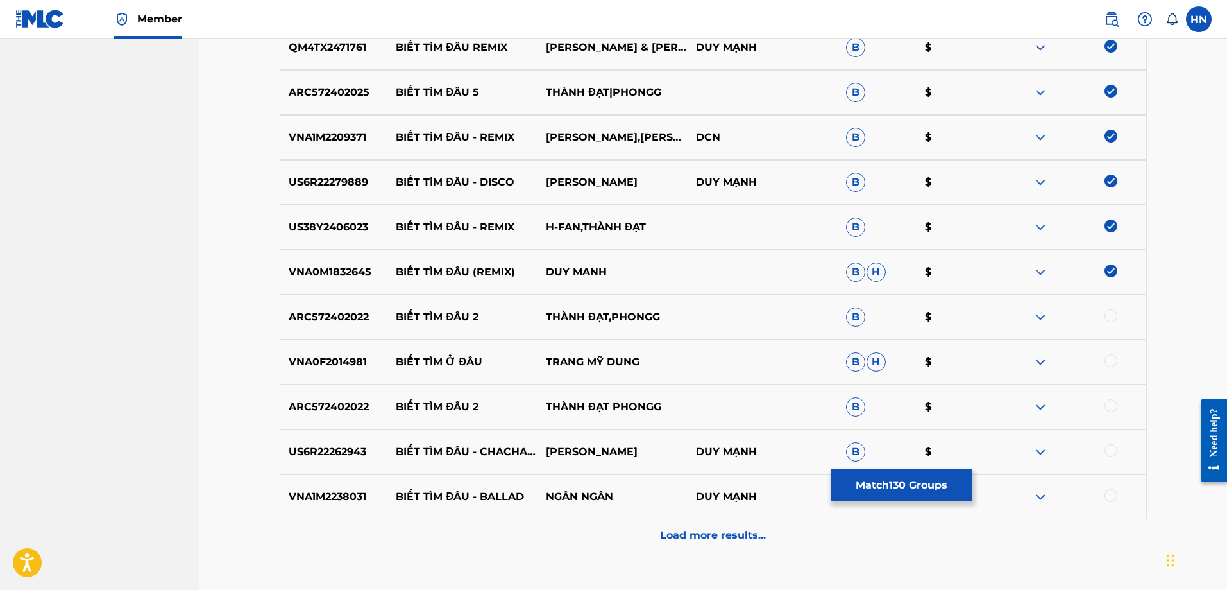
scroll to position [8532, 0]
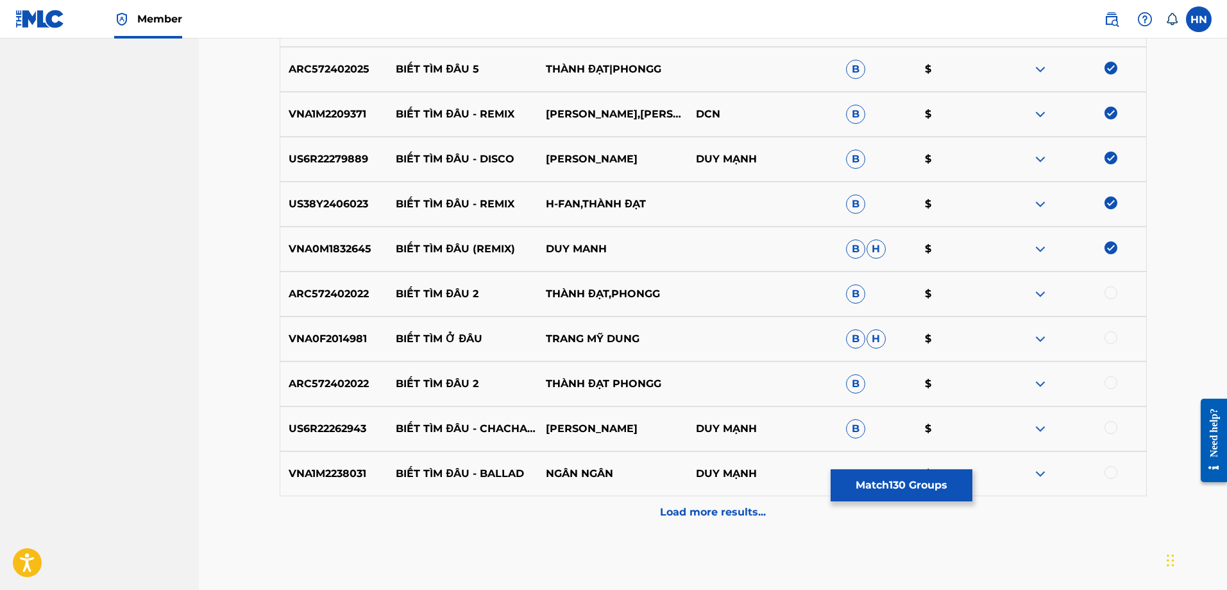
click at [309, 288] on p "ARC572402022" at bounding box center [334, 293] width 108 height 15
click at [1106, 291] on div at bounding box center [1111, 292] width 13 height 13
click at [318, 375] on div "ARC572402022 BIẾT TÌM ĐÂU 2 THÀNH ĐẠT PHONGG B $" at bounding box center [713, 383] width 867 height 45
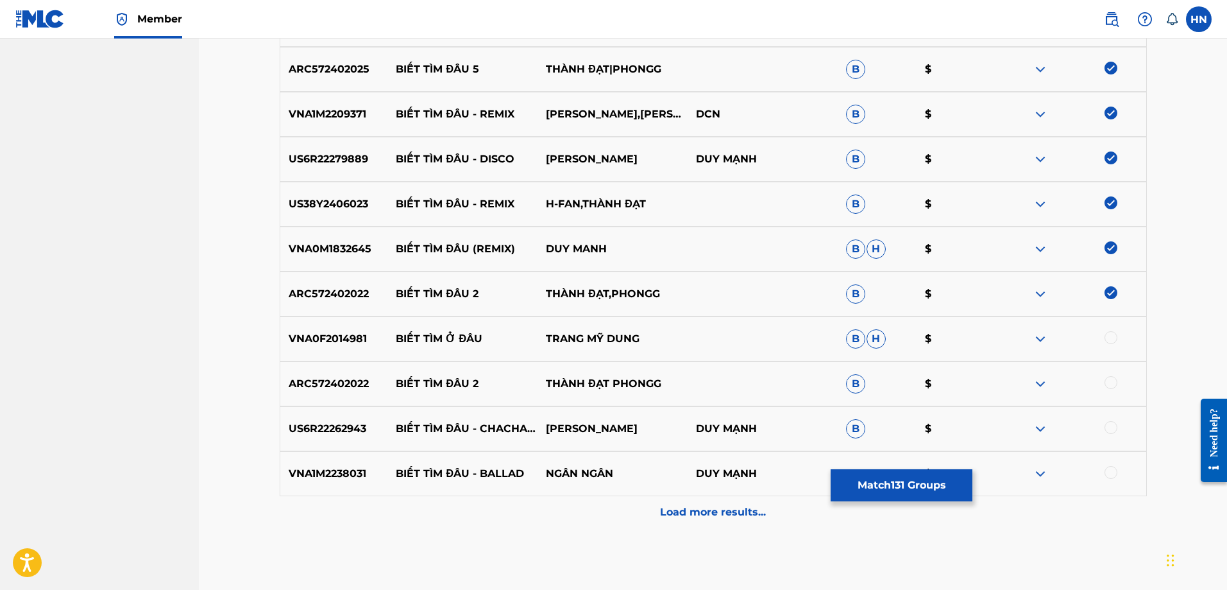
click at [1112, 374] on div "ARC572402022 BIẾT TÌM ĐÂU 2 THÀNH ĐẠT PHONGG B $" at bounding box center [713, 383] width 867 height 45
click at [1111, 380] on div at bounding box center [1111, 382] width 13 height 13
click at [345, 422] on p "US6R22262943" at bounding box center [334, 428] width 108 height 15
click at [1113, 427] on div at bounding box center [1111, 427] width 13 height 13
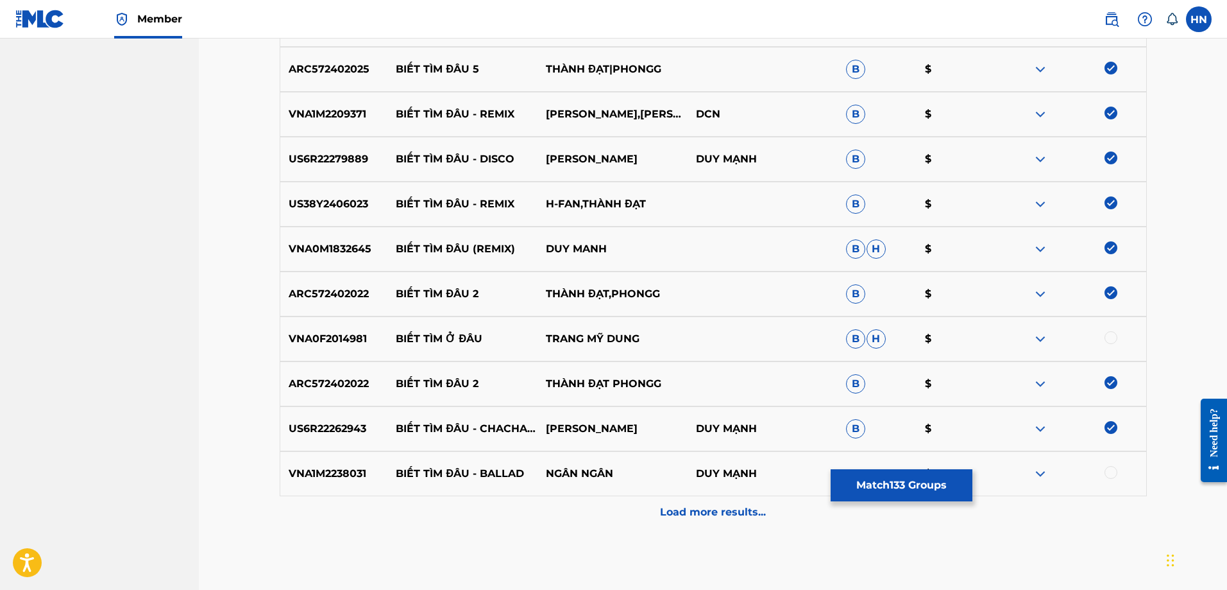
click at [325, 477] on p "VNA1M2238031" at bounding box center [334, 473] width 108 height 15
click at [1113, 473] on div at bounding box center [1111, 472] width 13 height 13
click at [703, 506] on p "Load more results..." at bounding box center [713, 511] width 106 height 15
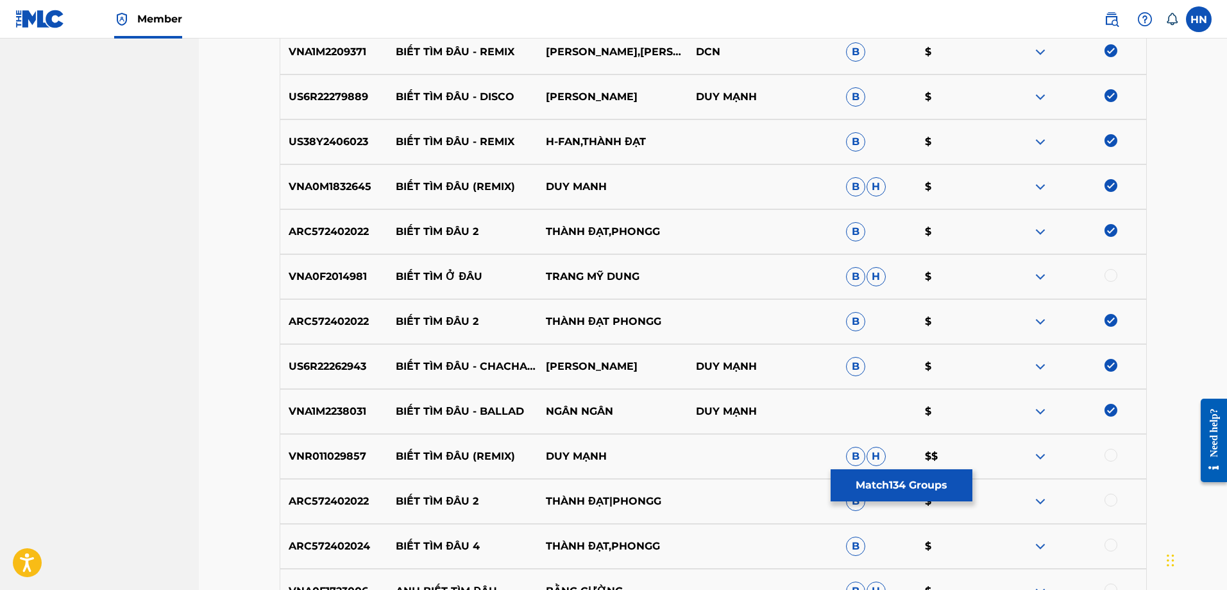
scroll to position [8724, 0]
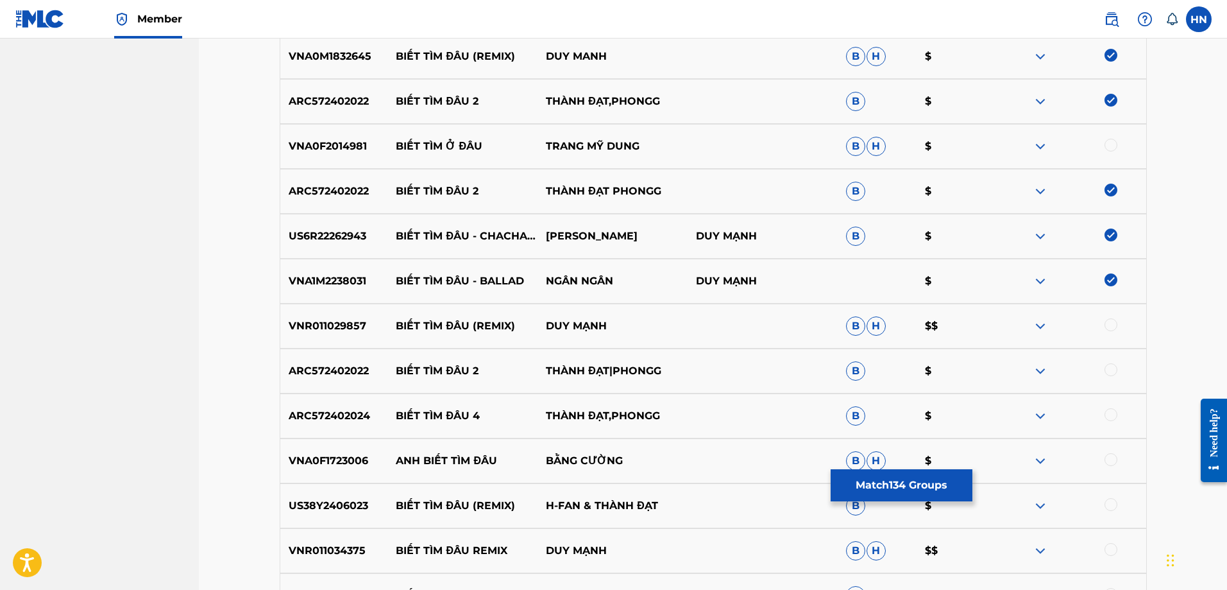
click at [307, 321] on p "VNR011029857" at bounding box center [334, 325] width 108 height 15
click at [1109, 324] on div at bounding box center [1111, 324] width 13 height 13
click at [316, 377] on p "ARC572402022" at bounding box center [334, 370] width 108 height 15
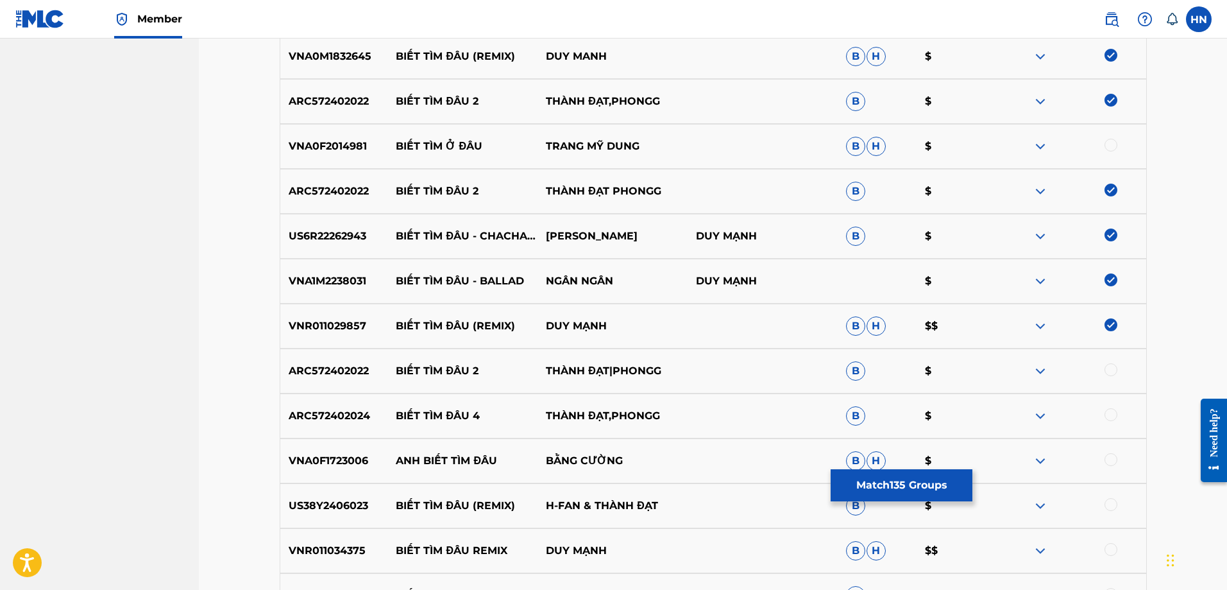
click at [1112, 366] on div at bounding box center [1111, 369] width 13 height 13
click at [287, 414] on p "ARC572402024" at bounding box center [334, 415] width 108 height 15
click at [1104, 414] on div at bounding box center [1071, 415] width 150 height 15
click at [1109, 414] on div at bounding box center [1111, 414] width 13 height 13
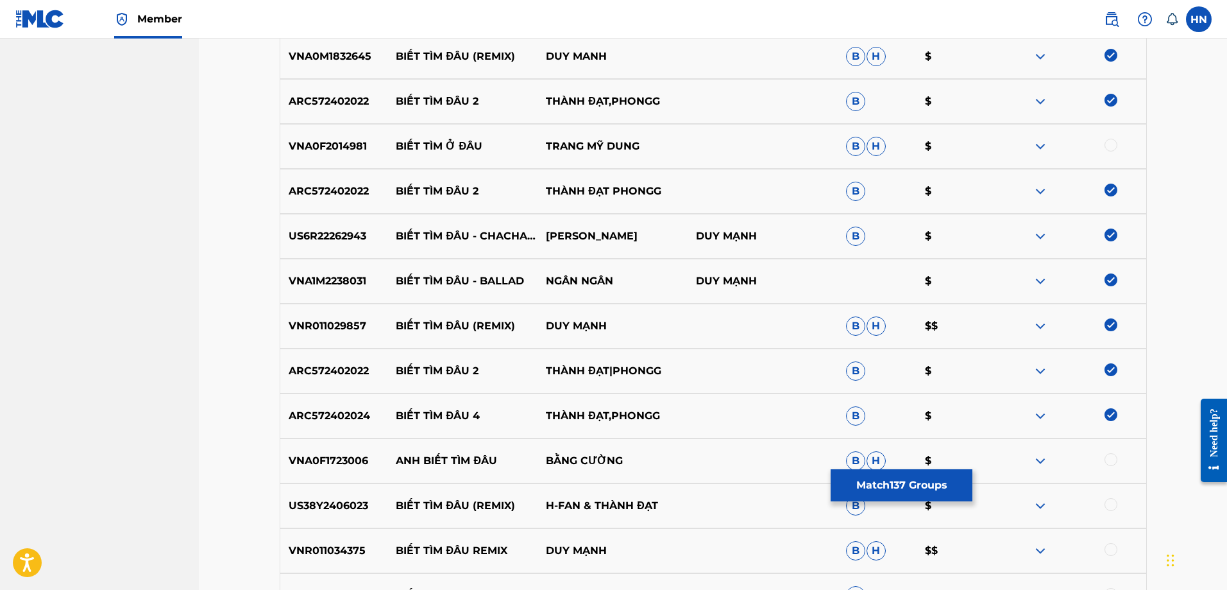
click at [321, 506] on p "US38Y2406023" at bounding box center [334, 505] width 108 height 15
click at [1113, 500] on div at bounding box center [1111, 504] width 13 height 13
click at [349, 551] on p "VNR011034375" at bounding box center [334, 550] width 108 height 15
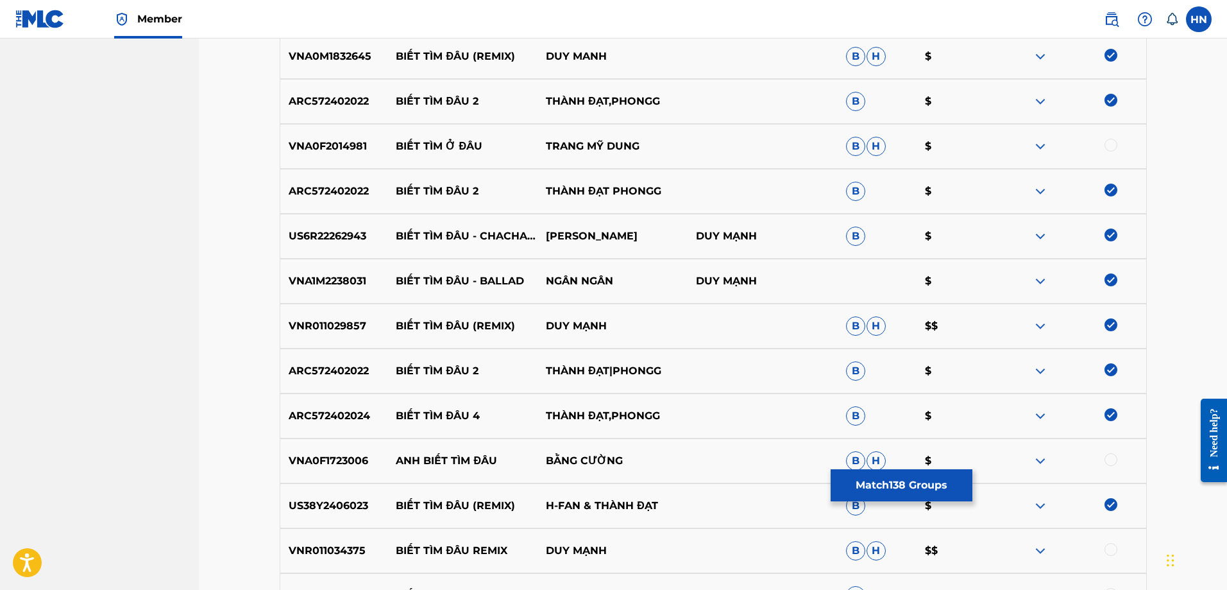
click at [1108, 547] on div at bounding box center [1111, 549] width 13 height 13
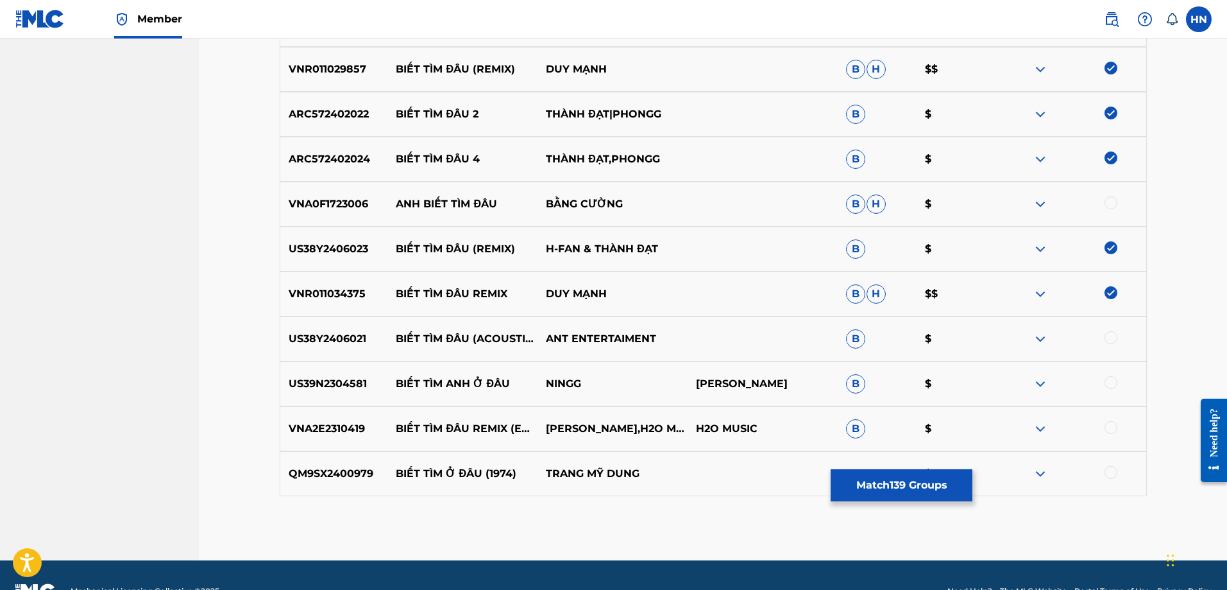
click at [1047, 428] on img at bounding box center [1040, 428] width 15 height 15
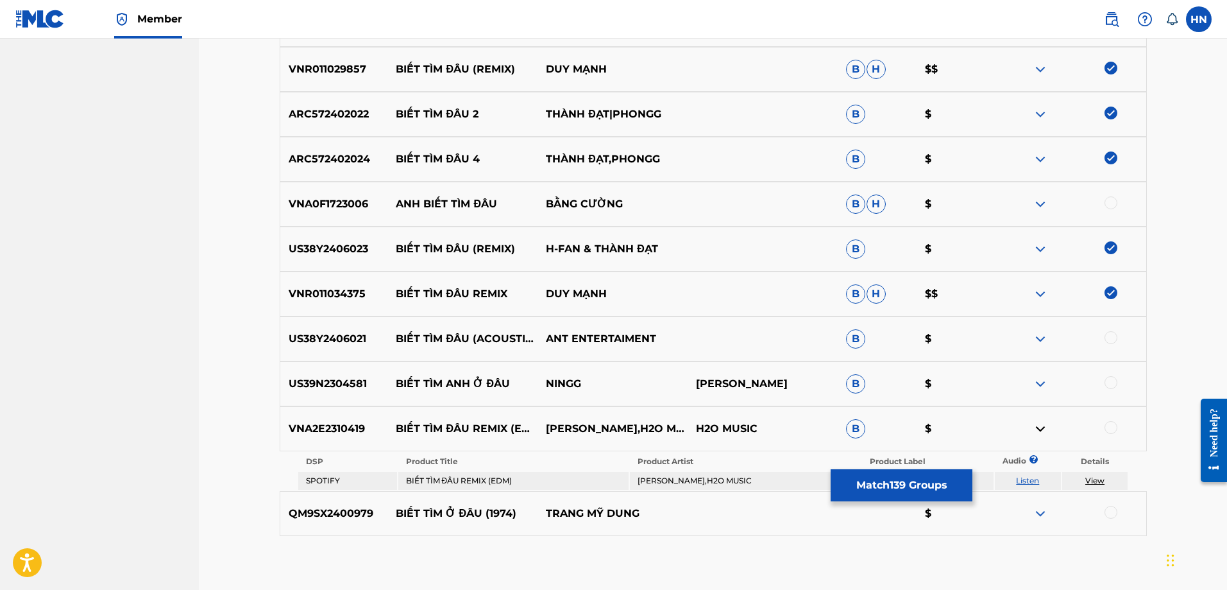
click at [1032, 477] on link "Listen" at bounding box center [1027, 480] width 23 height 10
click at [320, 426] on p "VNA2E2310419" at bounding box center [334, 428] width 108 height 15
click at [1113, 428] on div at bounding box center [1111, 427] width 13 height 13
click at [325, 339] on p "US38Y2406021" at bounding box center [334, 338] width 108 height 15
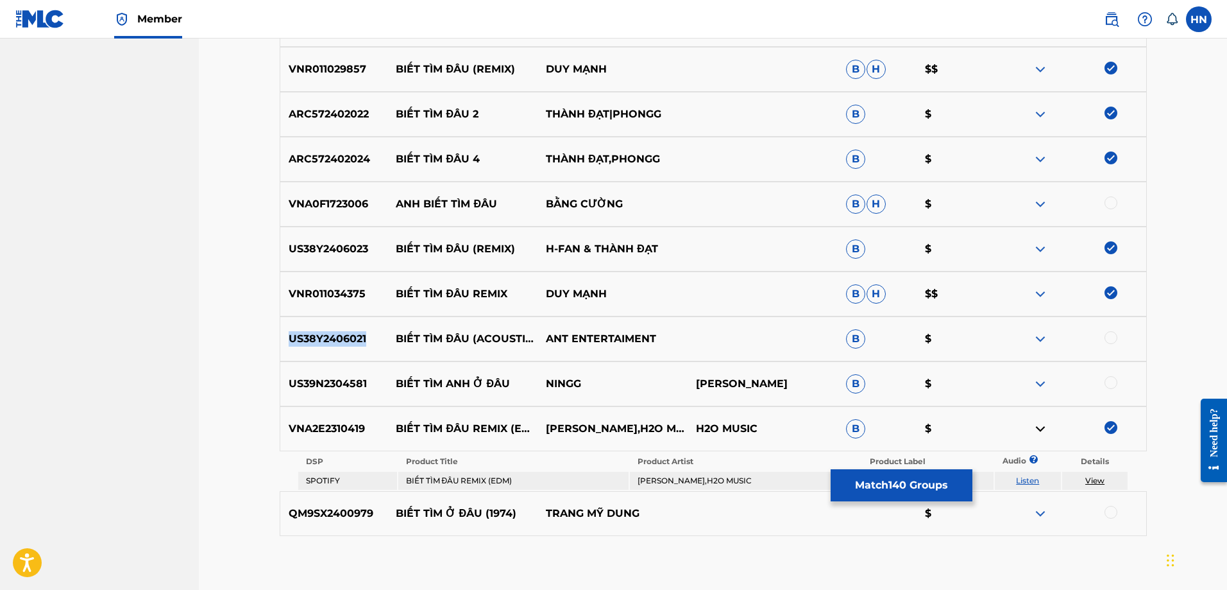
click at [325, 339] on p "US38Y2406021" at bounding box center [334, 338] width 108 height 15
click at [1109, 335] on div at bounding box center [1111, 337] width 13 height 13
click at [1045, 508] on img at bounding box center [1040, 513] width 15 height 15
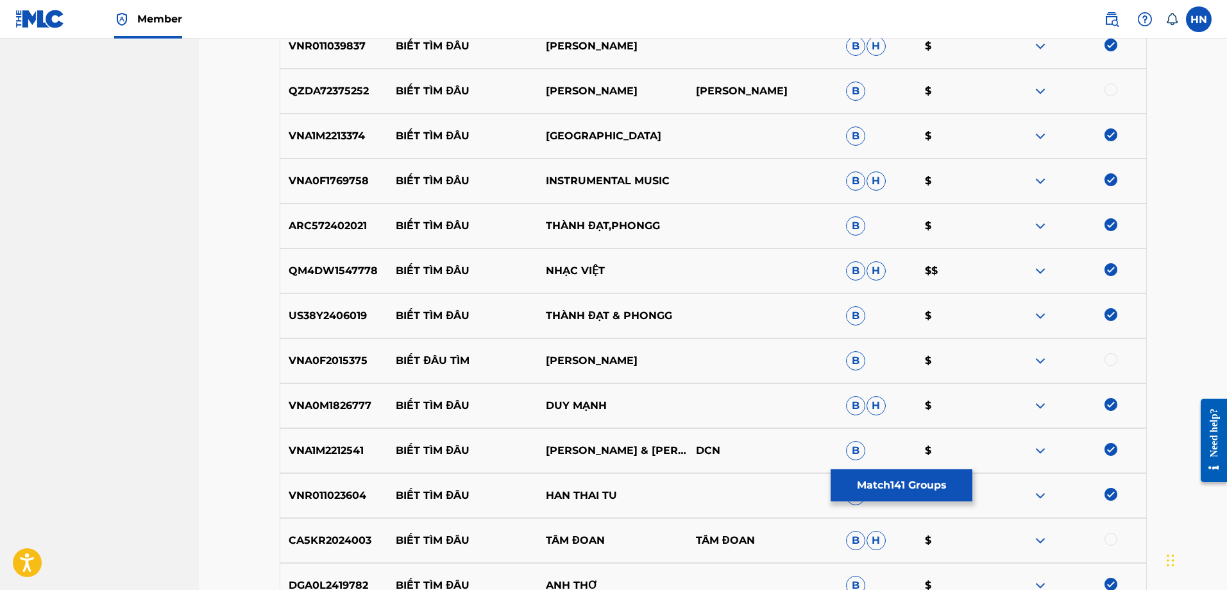
scroll to position [0, 0]
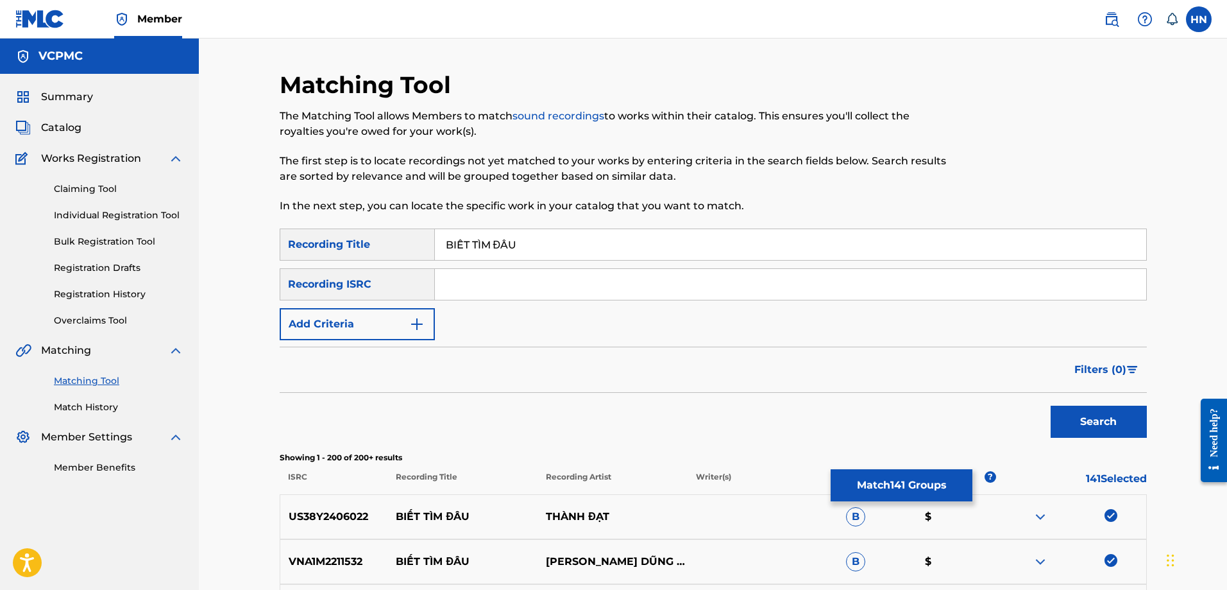
click at [552, 252] on input "BIẾT TÌM ĐÂU" at bounding box center [791, 244] width 712 height 31
paste input "ET TIM DAU"
type input "BIET [PERSON_NAME]"
click at [1121, 416] on button "Search" at bounding box center [1099, 422] width 96 height 32
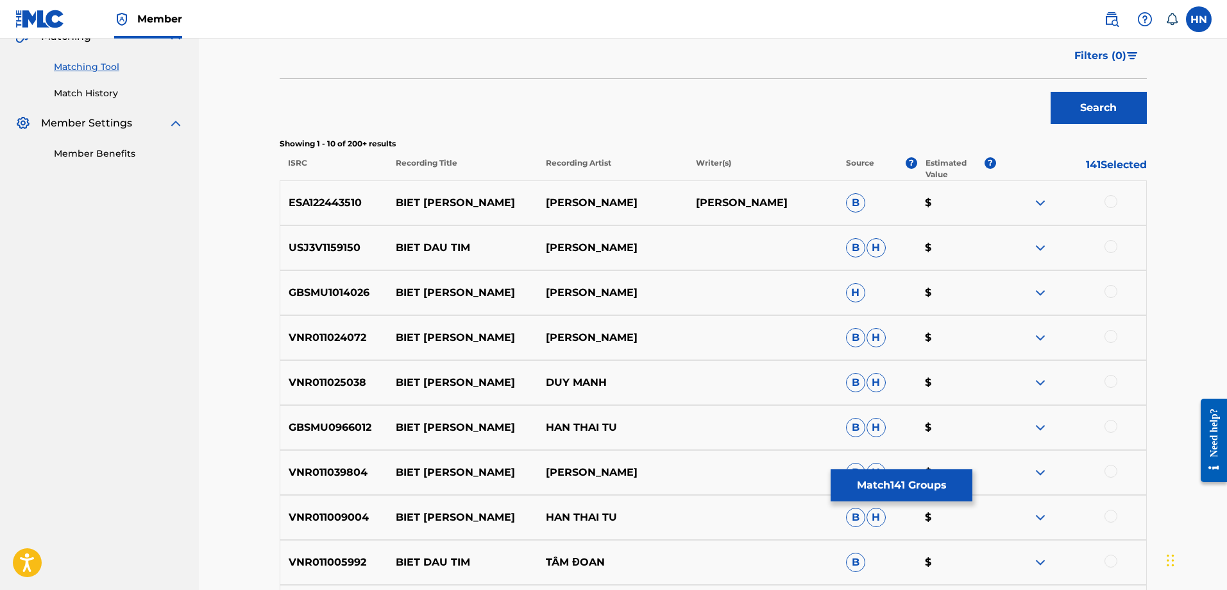
scroll to position [385, 0]
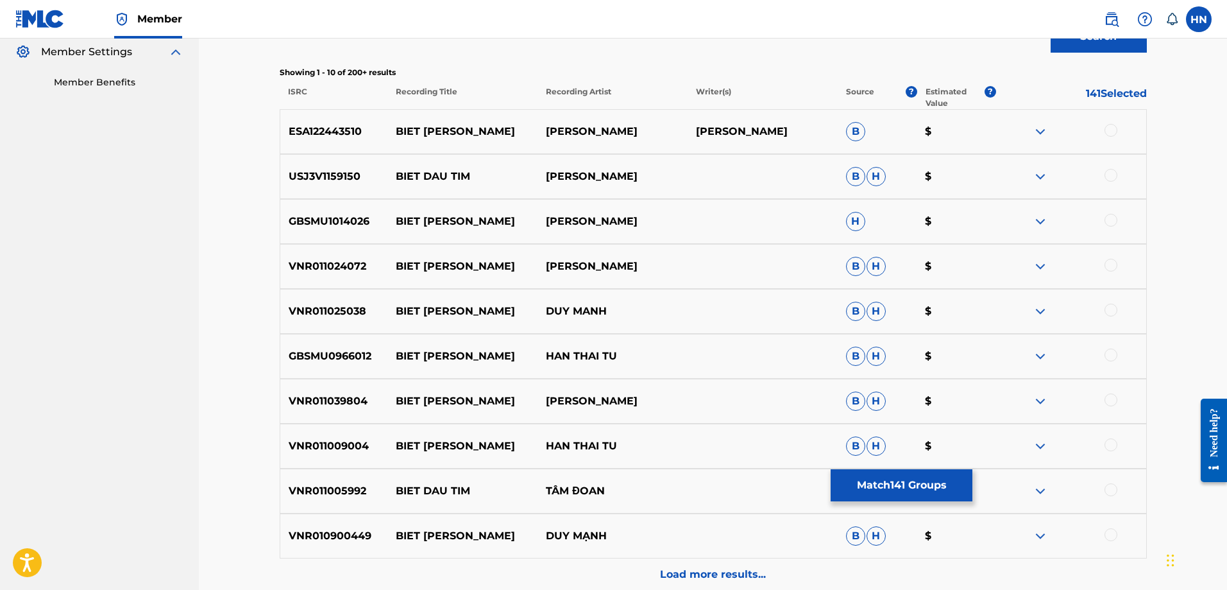
click at [334, 219] on p "GBSMU1014026" at bounding box center [334, 221] width 108 height 15
click at [1107, 219] on div at bounding box center [1111, 220] width 13 height 13
click at [282, 257] on div "VNR011024072 BIET TIM DAU TUAN HUNG B H $" at bounding box center [713, 266] width 867 height 45
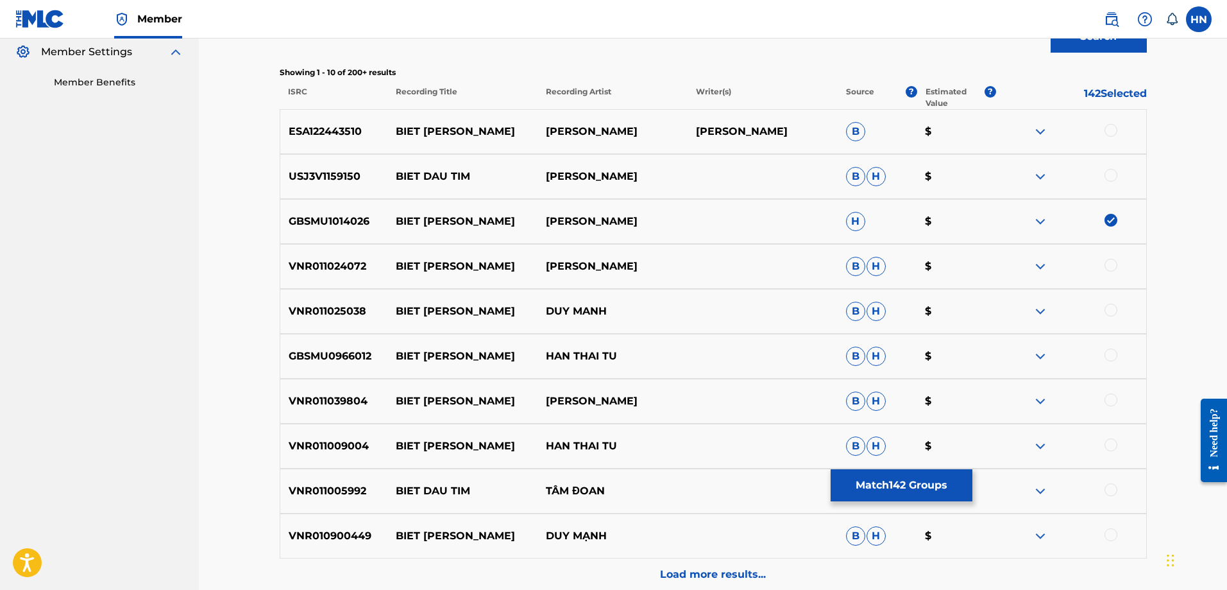
click at [1109, 271] on div at bounding box center [1111, 265] width 13 height 13
click at [354, 304] on p "VNR011025038" at bounding box center [334, 310] width 108 height 15
click at [1109, 308] on div at bounding box center [1111, 309] width 13 height 13
click at [330, 341] on div "GBSMU0966012 BIET TIM DAU HAN THAI TU B H $" at bounding box center [713, 356] width 867 height 45
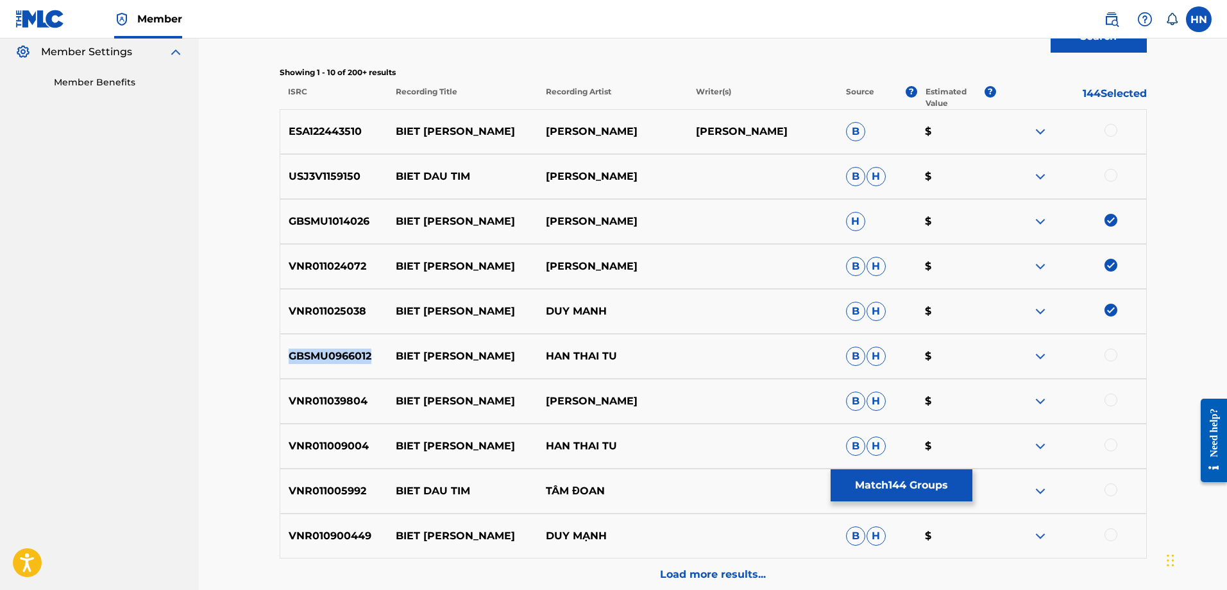
click at [330, 341] on div "GBSMU0966012 BIET TIM DAU HAN THAI TU B H $" at bounding box center [713, 356] width 867 height 45
click at [1116, 356] on div at bounding box center [1111, 354] width 13 height 13
click at [368, 393] on div "VNR011039804 BIET TIM DAU TUAN HUNG B H $" at bounding box center [713, 401] width 867 height 45
click at [358, 395] on p "VNR011039804" at bounding box center [334, 400] width 108 height 15
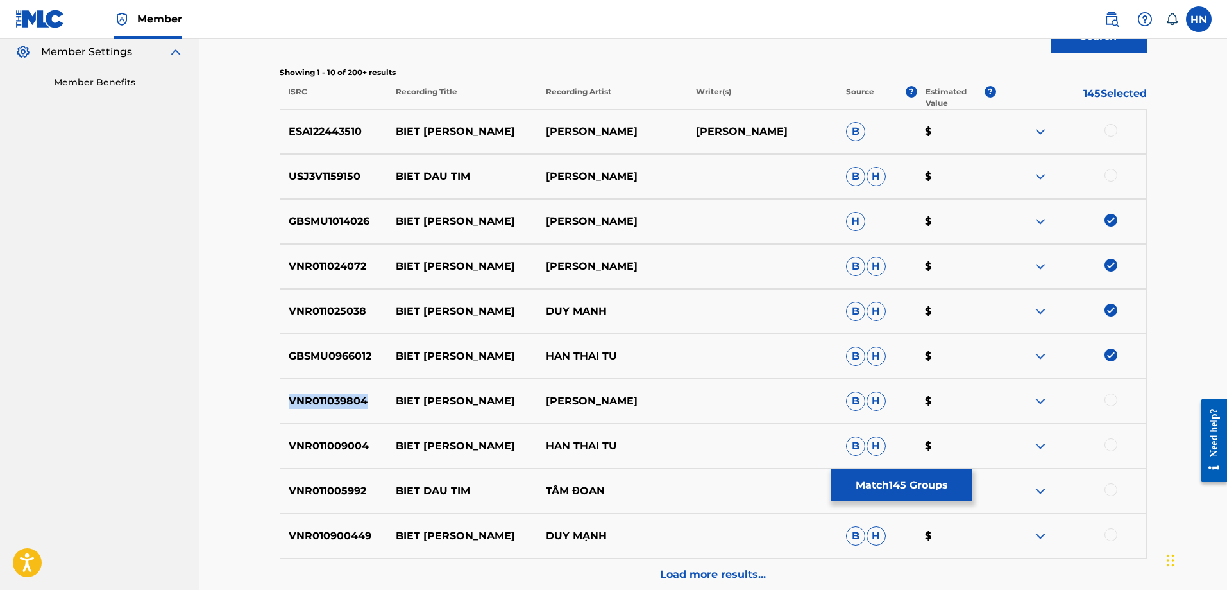
click at [358, 395] on p "VNR011039804" at bounding box center [334, 400] width 108 height 15
click at [1109, 401] on div at bounding box center [1111, 399] width 13 height 13
click at [346, 447] on p "VNR011009004" at bounding box center [334, 445] width 108 height 15
click at [1113, 445] on div at bounding box center [1111, 444] width 13 height 13
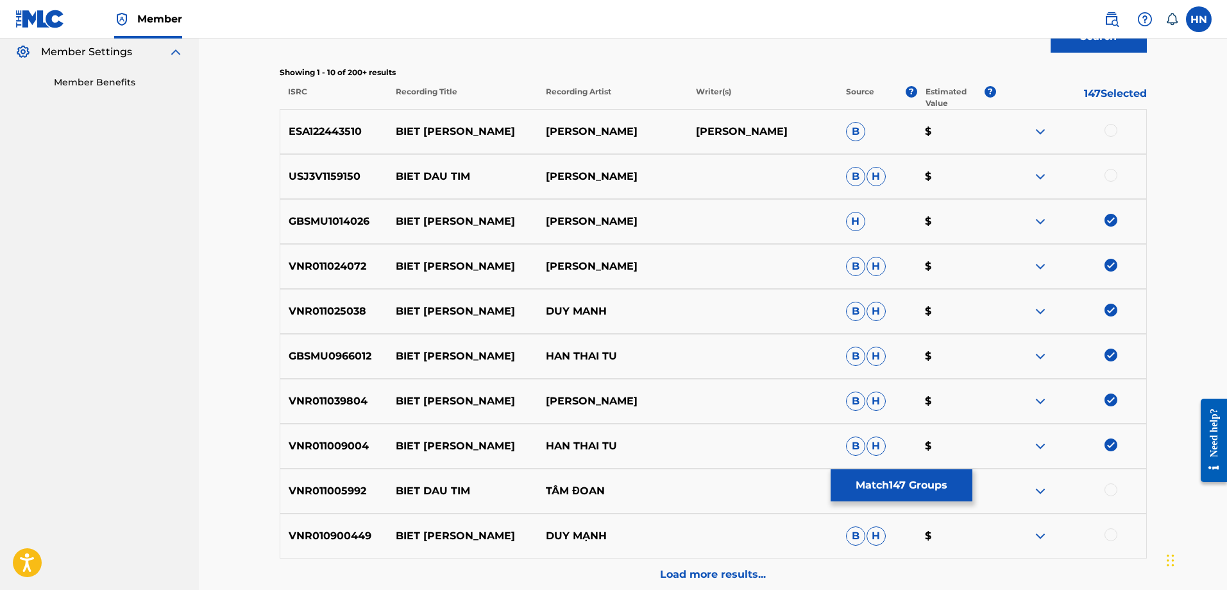
click at [309, 534] on p "VNR010900449" at bounding box center [334, 535] width 108 height 15
click at [1113, 531] on div at bounding box center [1111, 534] width 13 height 13
click at [1037, 129] on img at bounding box center [1040, 131] width 15 height 15
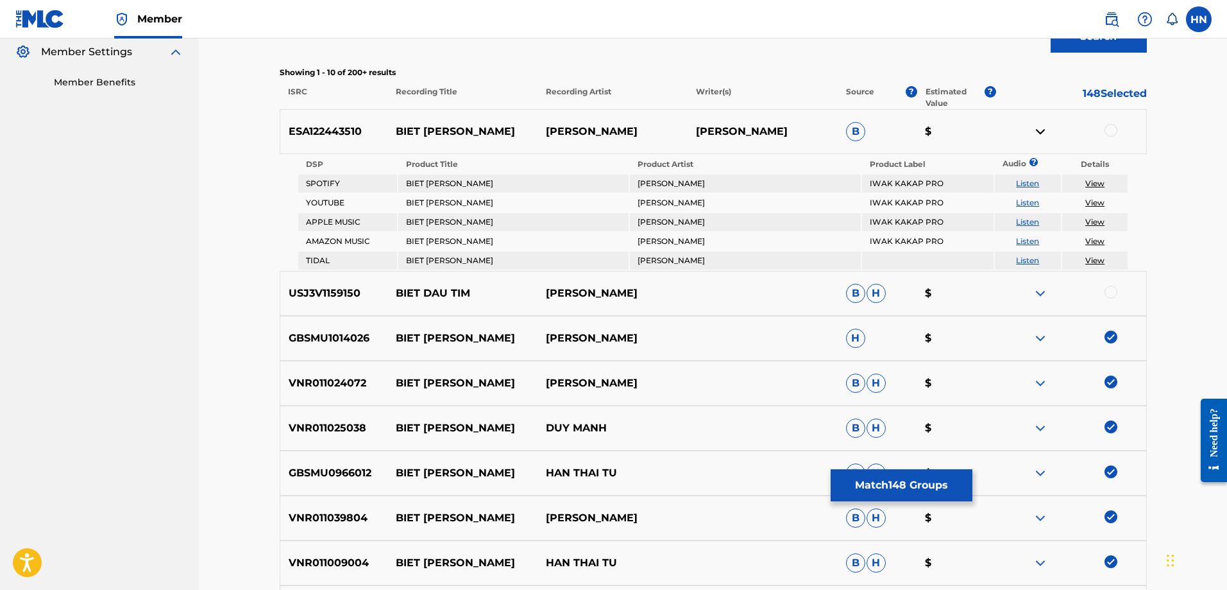
click at [1036, 206] on link "Listen" at bounding box center [1027, 203] width 23 height 10
click at [318, 130] on p "ESA122443510" at bounding box center [334, 131] width 108 height 15
click at [1112, 130] on div at bounding box center [1111, 130] width 13 height 13
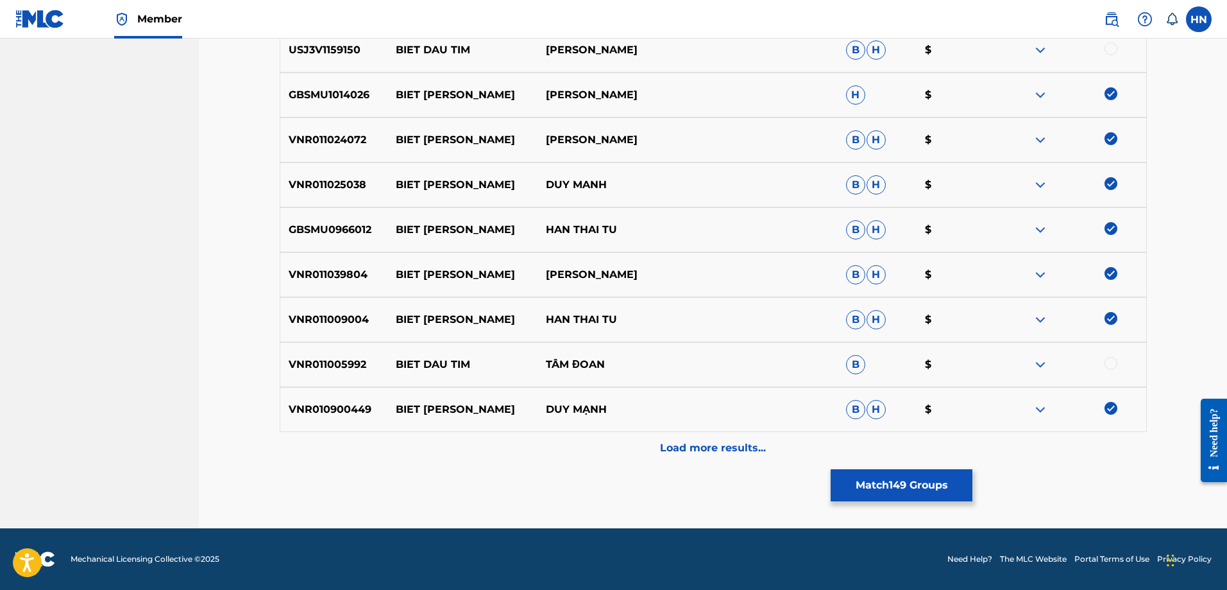
click at [712, 460] on div "Load more results..." at bounding box center [713, 448] width 867 height 32
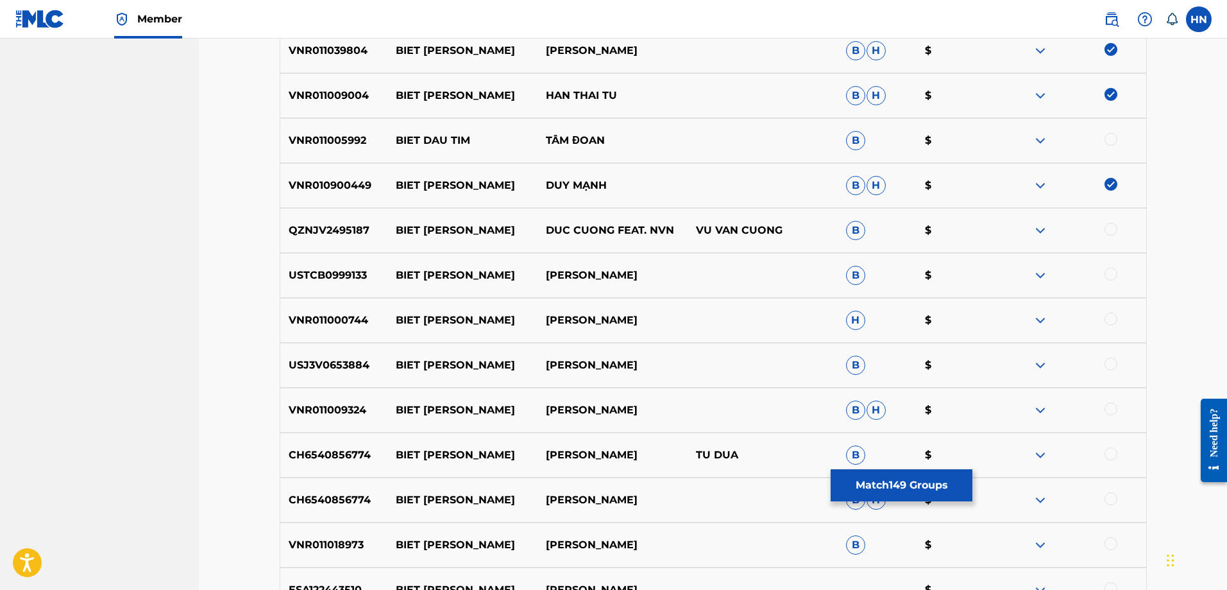
scroll to position [756, 0]
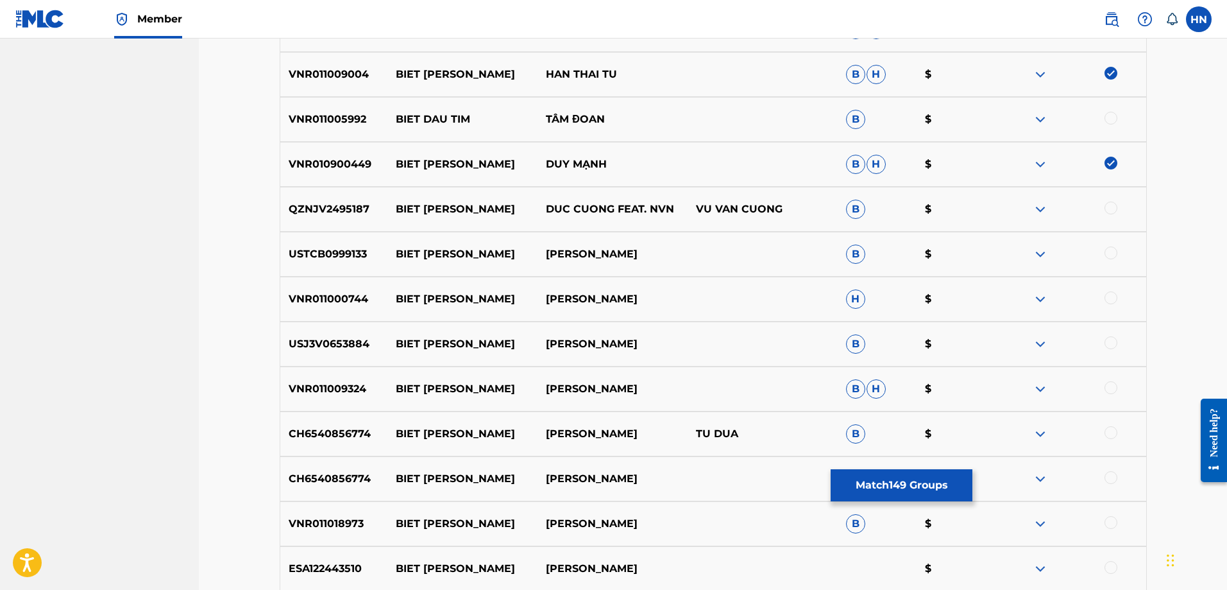
click at [319, 298] on p "VNR011000744" at bounding box center [334, 298] width 108 height 15
click at [1114, 293] on div at bounding box center [1111, 297] width 13 height 13
click at [330, 337] on p "USJ3V0653884" at bounding box center [334, 343] width 108 height 15
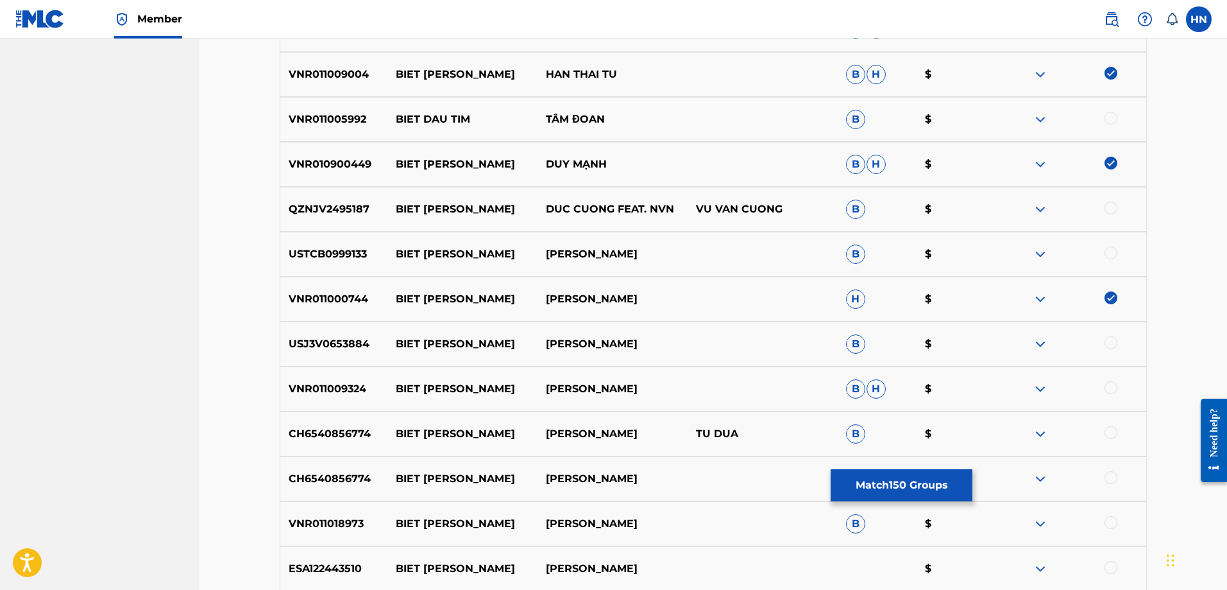
click at [1114, 343] on div at bounding box center [1111, 342] width 13 height 13
click at [318, 395] on p "VNR011009324" at bounding box center [334, 388] width 108 height 15
click at [1105, 388] on div at bounding box center [1111, 387] width 13 height 13
click at [314, 431] on p "CH6540856774" at bounding box center [334, 433] width 108 height 15
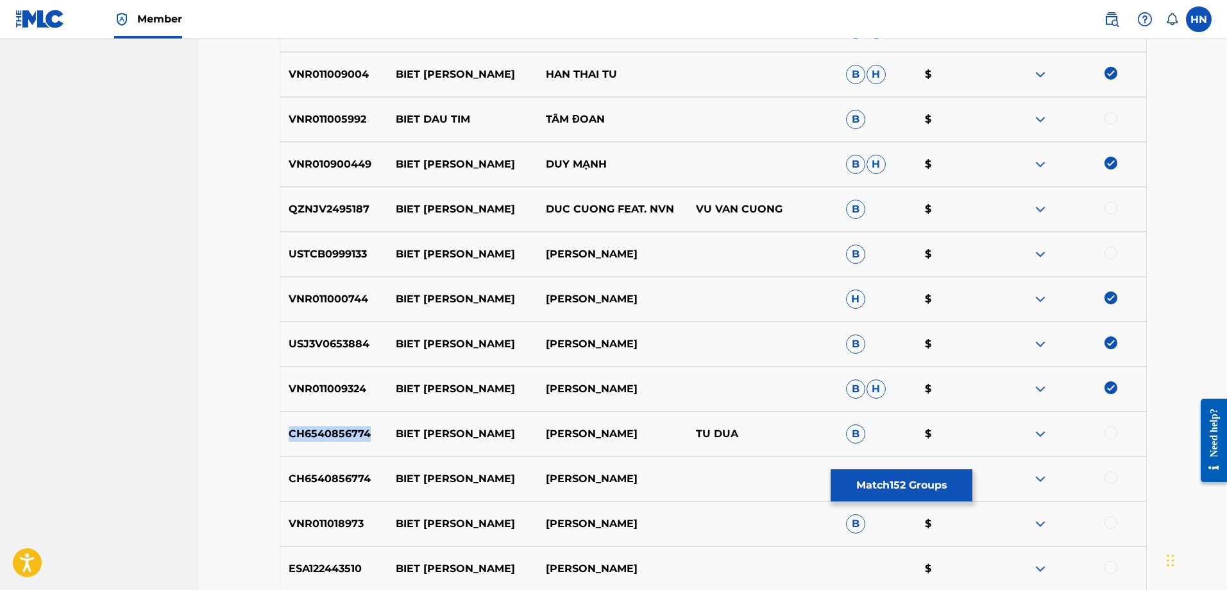
click at [314, 431] on p "CH6540856774" at bounding box center [334, 433] width 108 height 15
click at [1116, 433] on div at bounding box center [1111, 432] width 13 height 13
click at [1112, 471] on div at bounding box center [1111, 477] width 13 height 13
click at [312, 533] on div "VNR011018973 BIET TIM DAU TUAN HUNG B $" at bounding box center [713, 523] width 867 height 45
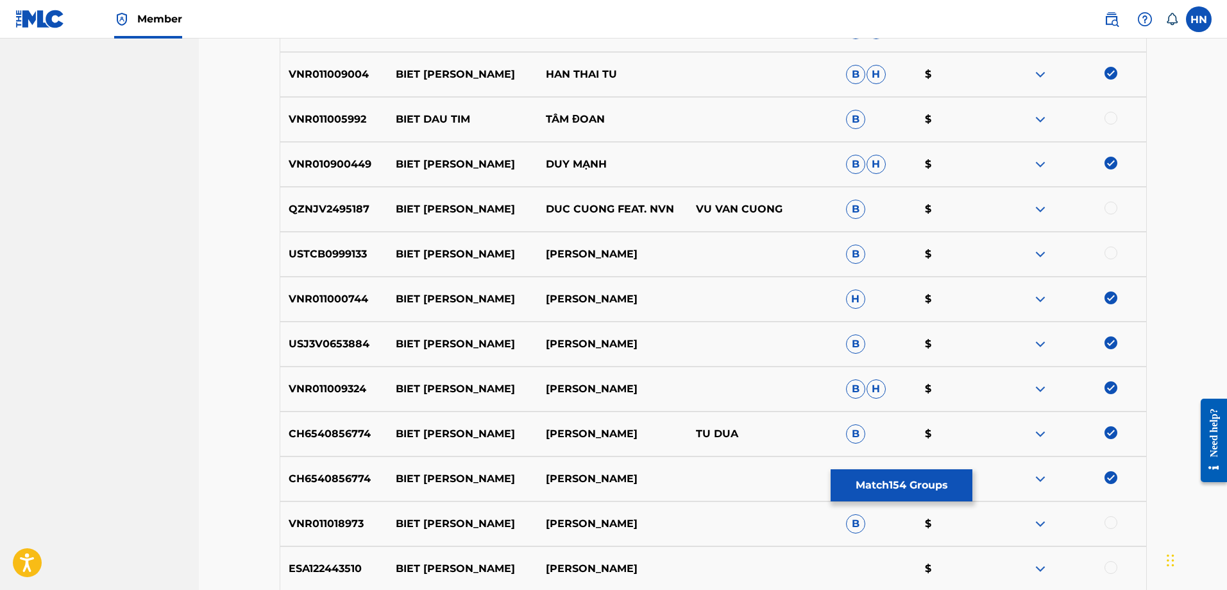
click at [1110, 525] on div at bounding box center [1111, 522] width 13 height 13
drag, startPoint x: 398, startPoint y: 207, endPoint x: 675, endPoint y: 207, distance: 276.5
click at [675, 207] on div "QZNJV2495187 BIET TIM DAU DUC CUONG FEAT. NVN VU VAN CUONG B $" at bounding box center [713, 209] width 867 height 45
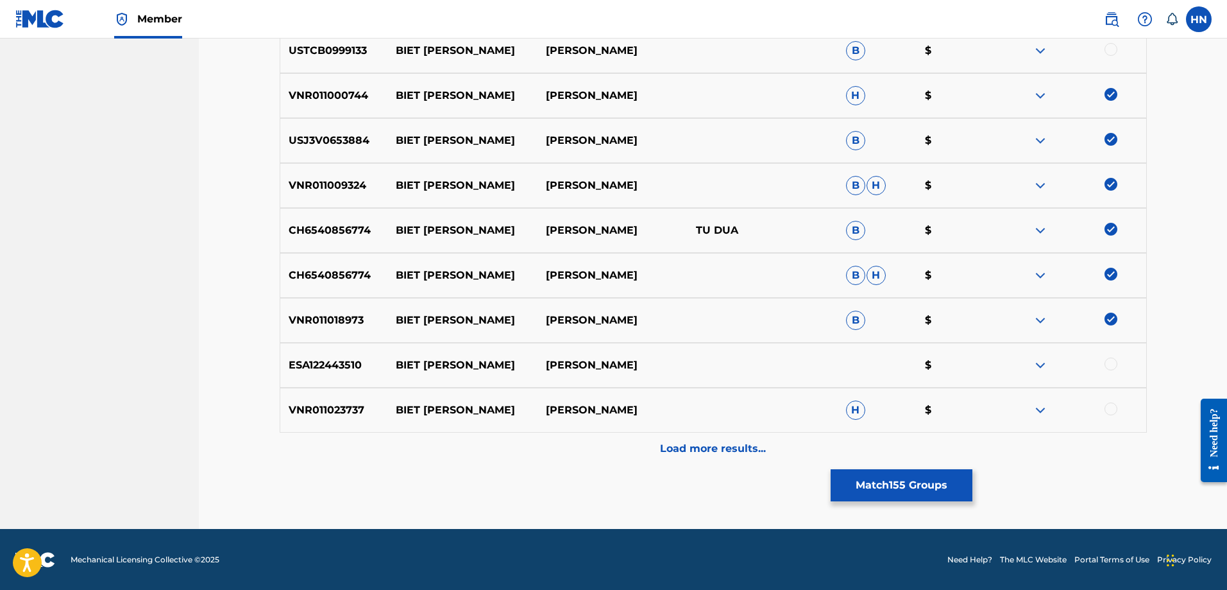
scroll to position [961, 0]
click at [351, 420] on div "VNR011023737 BIET TIM DAU TUẤN HƯNG H $" at bounding box center [713, 409] width 867 height 45
click at [1107, 408] on div at bounding box center [1111, 408] width 13 height 13
click at [352, 366] on p "ESA122443510" at bounding box center [334, 364] width 108 height 15
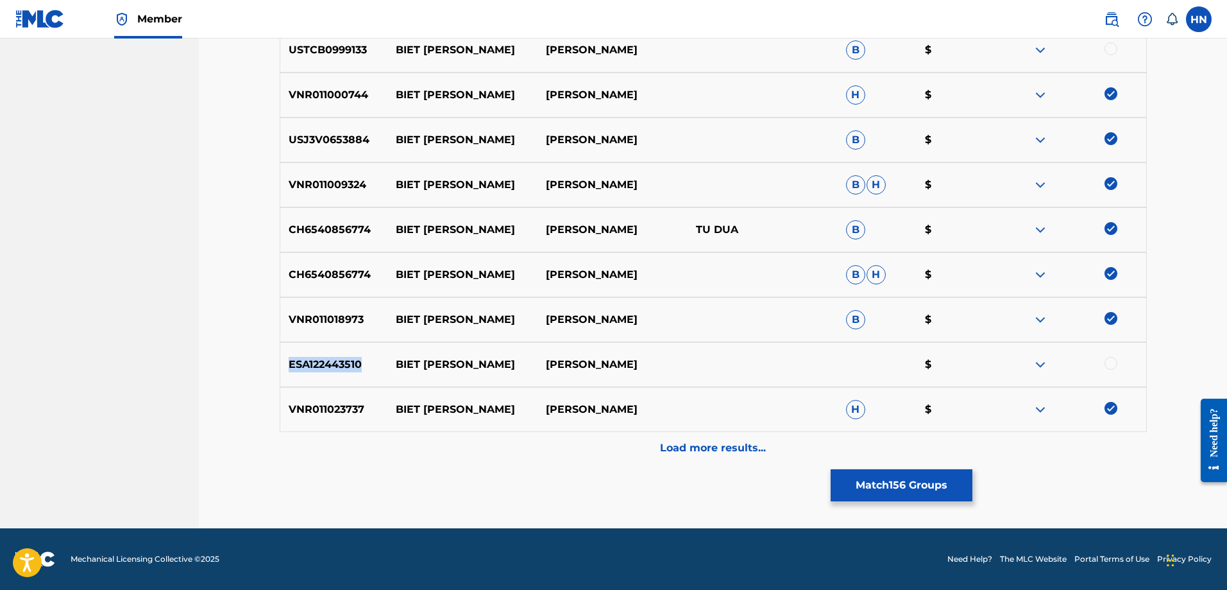
click at [352, 366] on p "ESA122443510" at bounding box center [334, 364] width 108 height 15
click at [1107, 363] on div at bounding box center [1111, 363] width 13 height 13
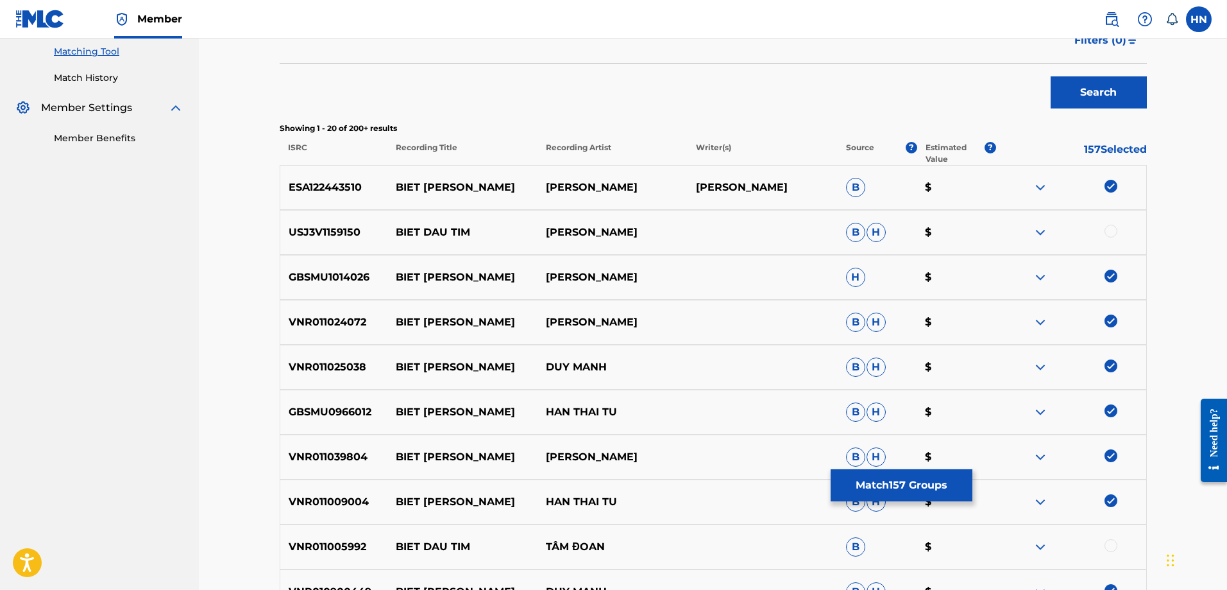
scroll to position [319, 0]
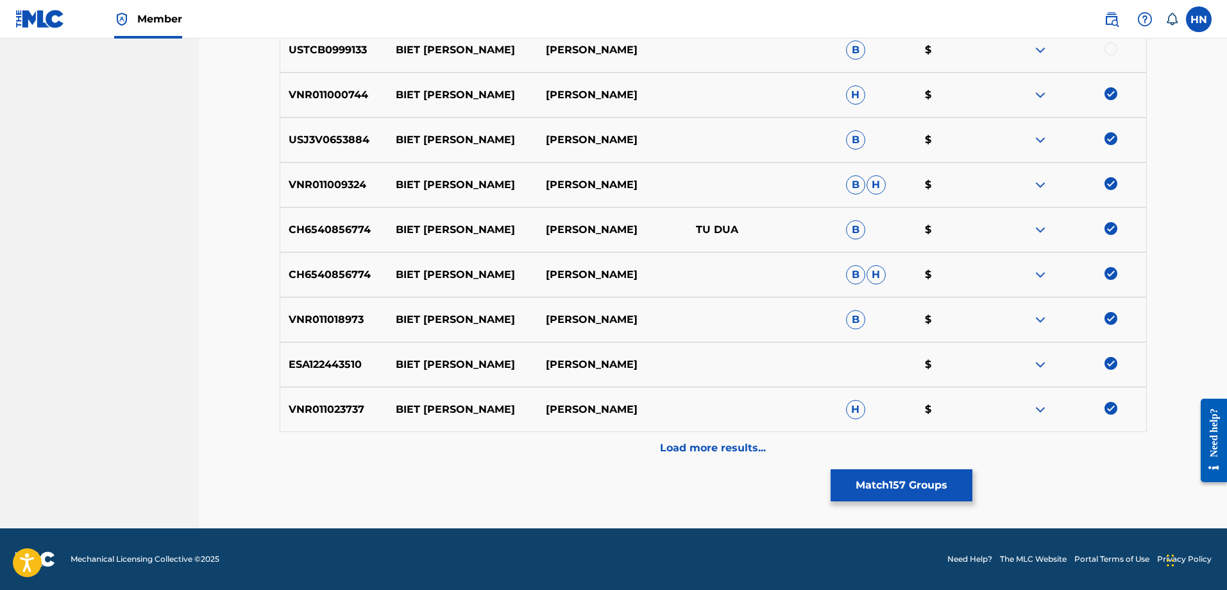
click at [653, 434] on div "Load more results..." at bounding box center [713, 448] width 867 height 32
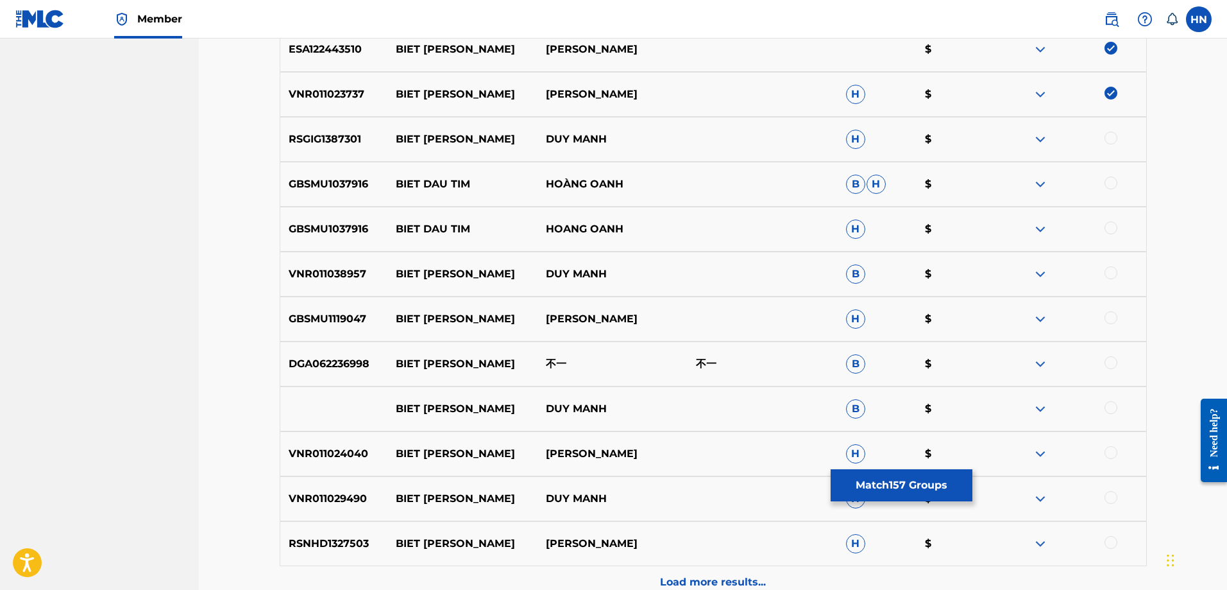
scroll to position [1281, 0]
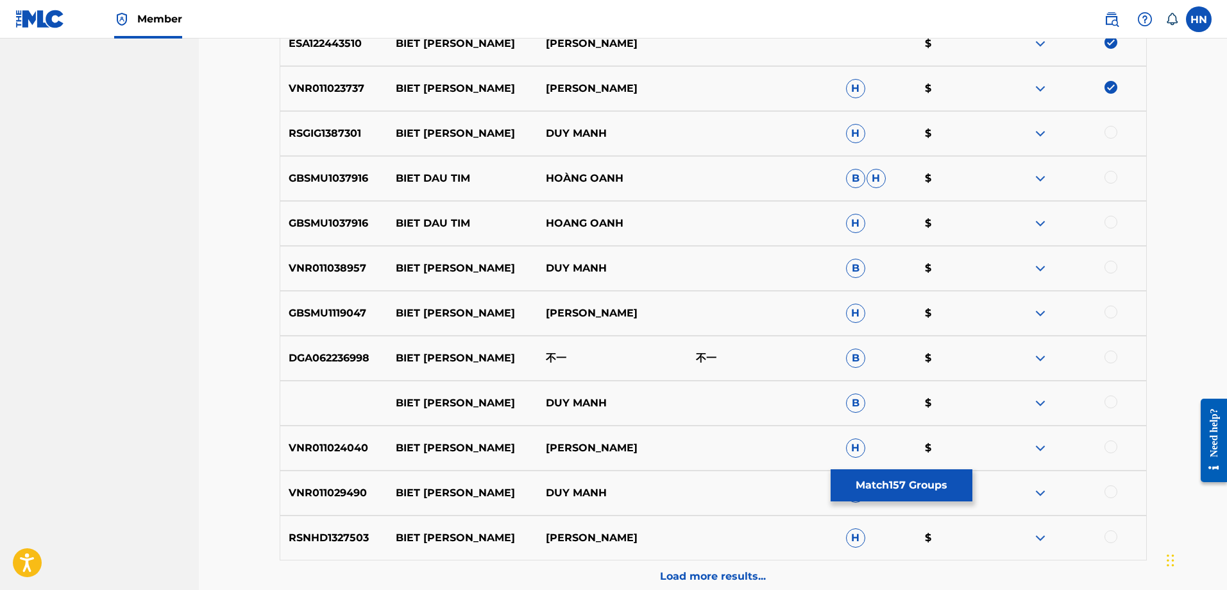
click at [330, 132] on p "RSGIG1387301" at bounding box center [334, 133] width 108 height 15
click at [1120, 135] on div at bounding box center [1071, 133] width 150 height 15
click at [1112, 132] on div at bounding box center [1111, 132] width 13 height 13
drag, startPoint x: 389, startPoint y: 400, endPoint x: 659, endPoint y: 402, distance: 270.1
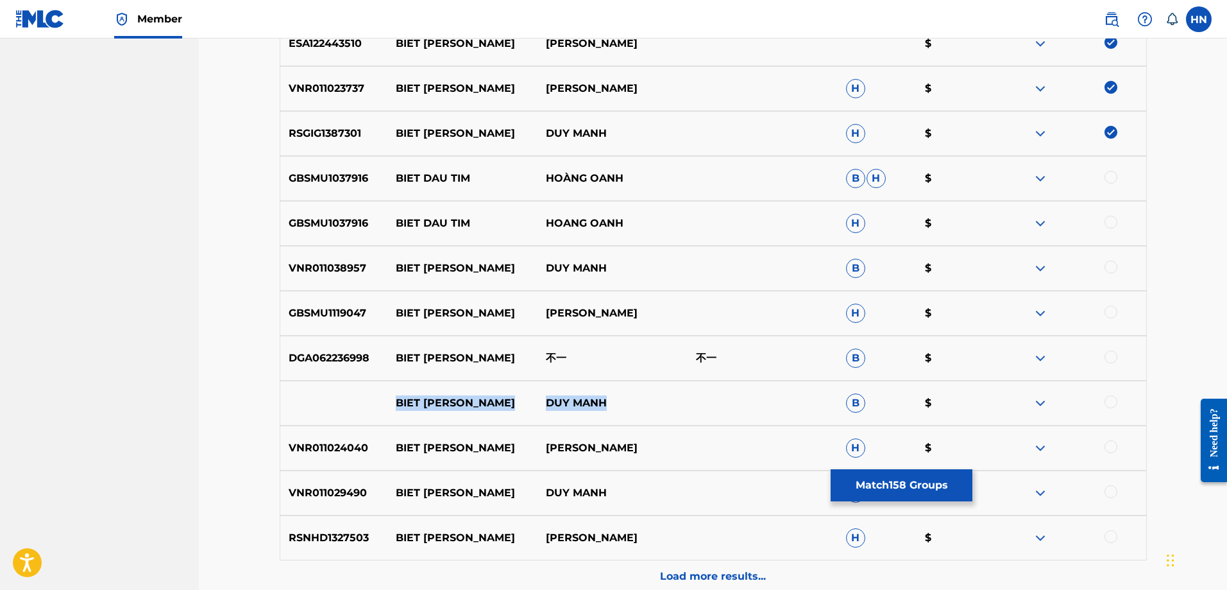
click at [659, 402] on div "BIET TIM DAU DUY MANH B $" at bounding box center [713, 402] width 867 height 45
click at [1110, 406] on div at bounding box center [1111, 401] width 13 height 13
click at [1050, 404] on div at bounding box center [1071, 402] width 150 height 15
click at [1048, 404] on img at bounding box center [1040, 402] width 15 height 15
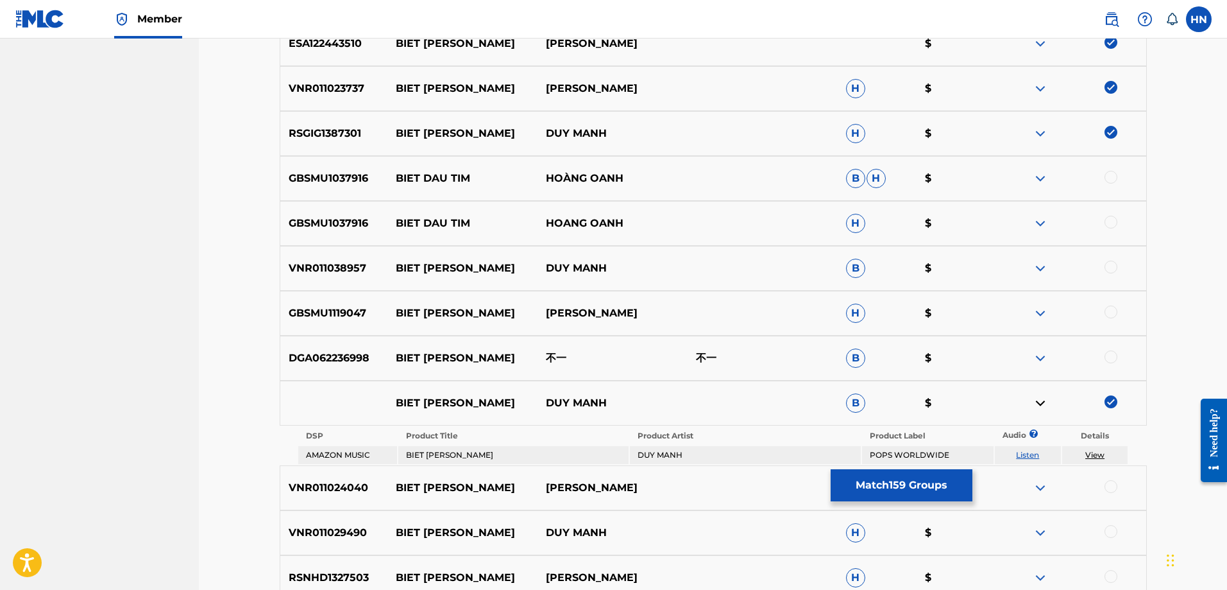
click at [1030, 452] on link "Listen" at bounding box center [1027, 455] width 23 height 10
click at [336, 309] on p "GBSMU1119047" at bounding box center [334, 312] width 108 height 15
click at [1107, 308] on div at bounding box center [1111, 311] width 13 height 13
click at [325, 275] on p "VNR011038957" at bounding box center [334, 267] width 108 height 15
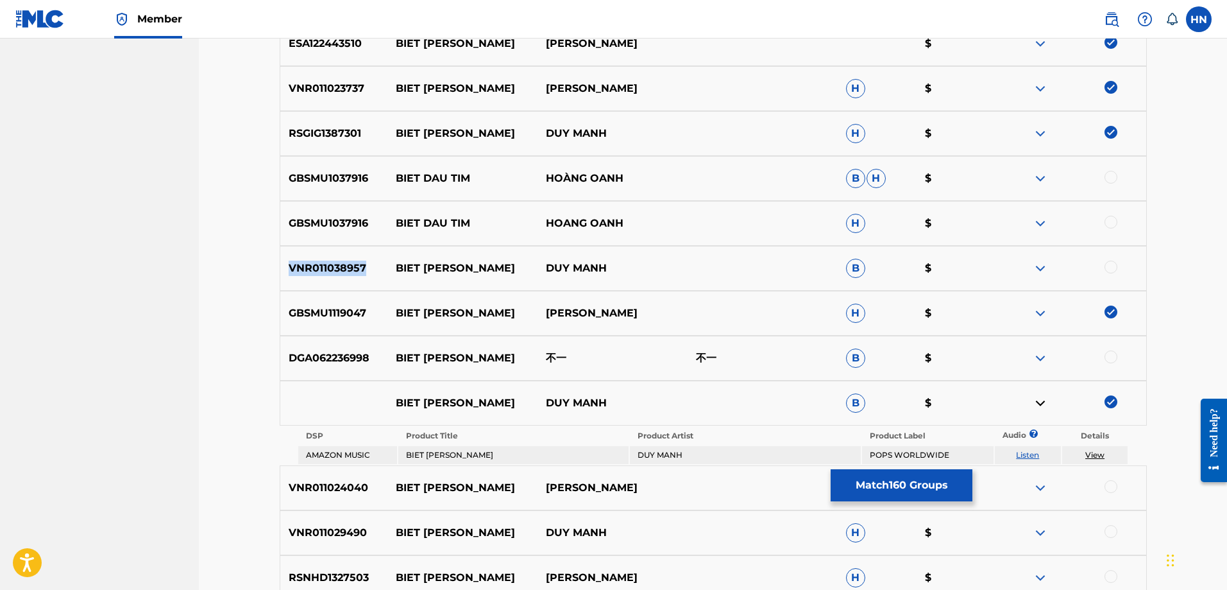
click at [325, 275] on p "VNR011038957" at bounding box center [334, 267] width 108 height 15
click at [1113, 268] on div at bounding box center [1111, 266] width 13 height 13
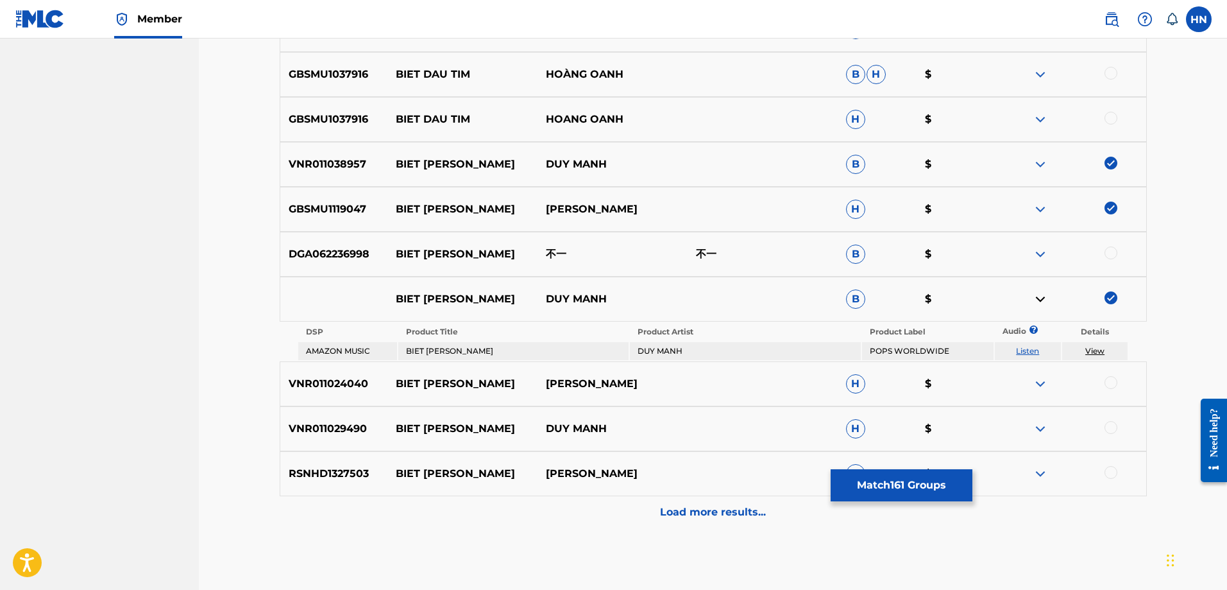
scroll to position [1410, 0]
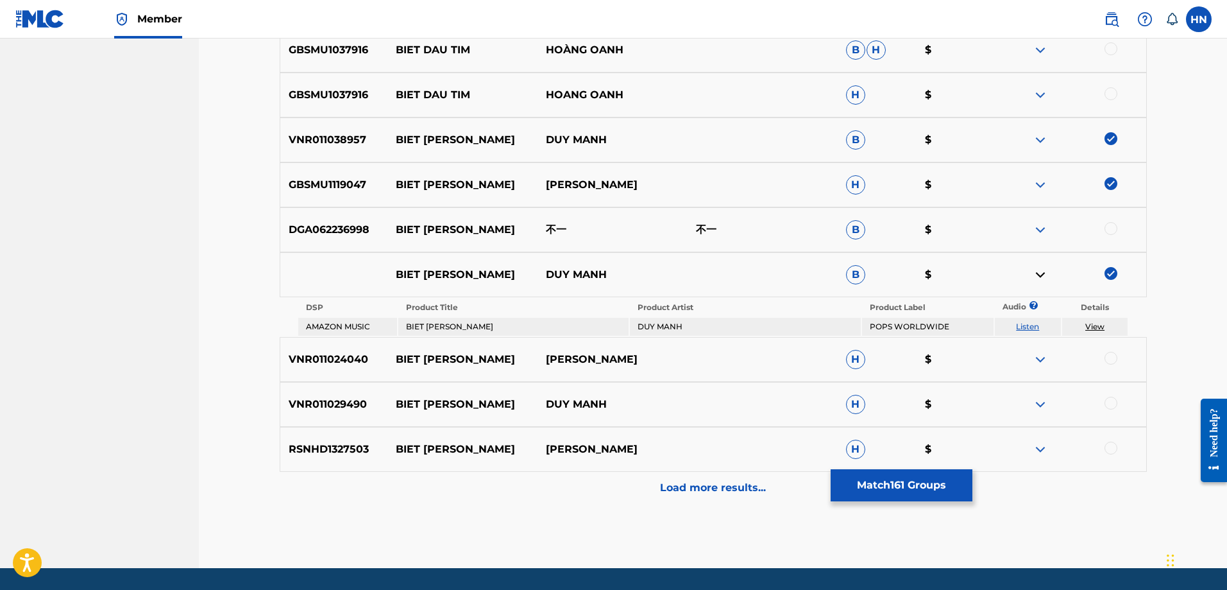
click at [330, 352] on p "VNR011024040" at bounding box center [334, 359] width 108 height 15
click at [1104, 360] on div at bounding box center [1071, 359] width 150 height 15
click at [1106, 360] on div at bounding box center [1111, 358] width 13 height 13
click at [333, 406] on p "VNR011029490" at bounding box center [334, 404] width 108 height 15
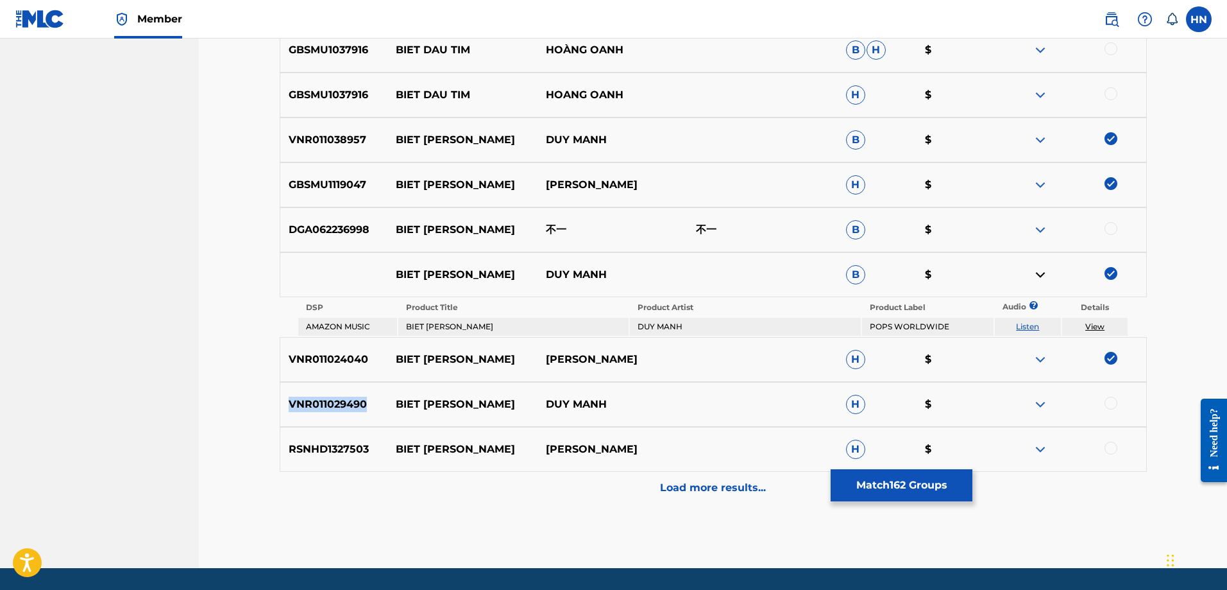
click at [333, 406] on p "VNR011029490" at bounding box center [334, 404] width 108 height 15
click at [1111, 404] on div at bounding box center [1111, 403] width 13 height 13
click at [313, 457] on div "RSNHD1327503 BIET TIM DAU TUAN HUNG H $" at bounding box center [713, 449] width 867 height 45
click at [1117, 445] on div at bounding box center [1111, 447] width 13 height 13
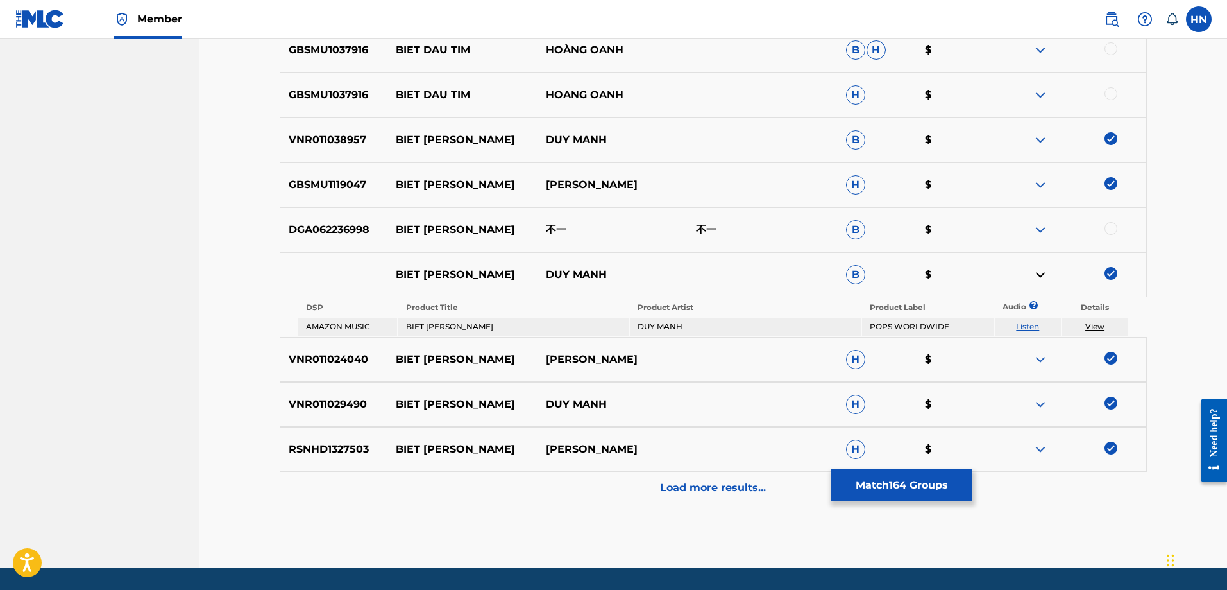
click at [1041, 226] on img at bounding box center [1040, 229] width 15 height 15
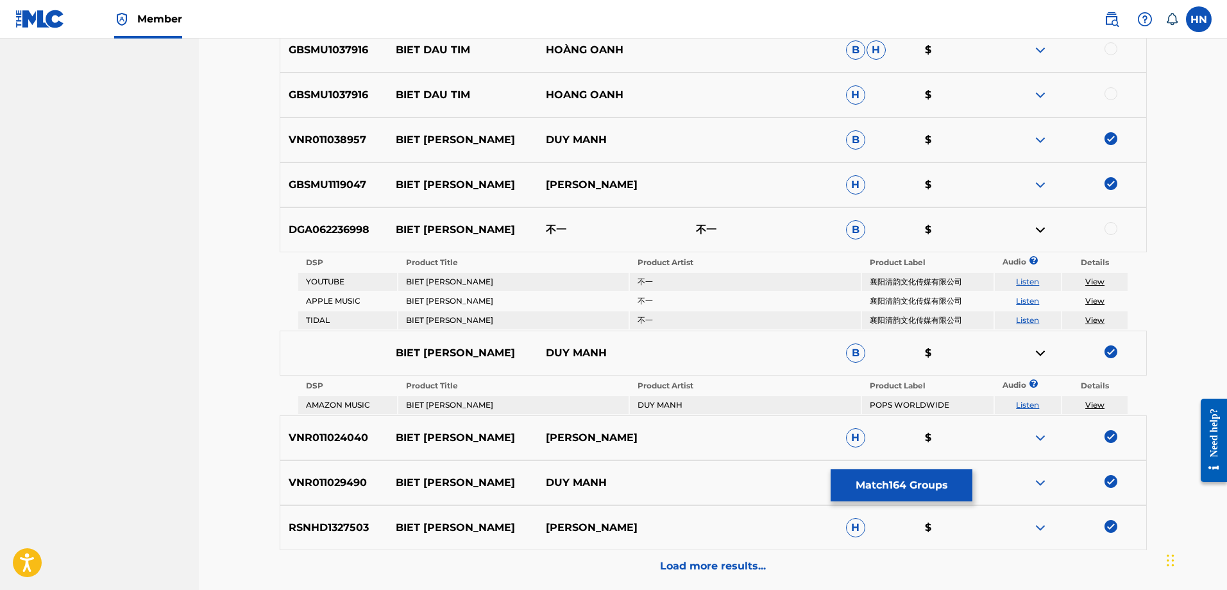
click at [1030, 282] on link "Listen" at bounding box center [1027, 282] width 23 height 10
click at [675, 560] on p "Load more results..." at bounding box center [713, 565] width 106 height 15
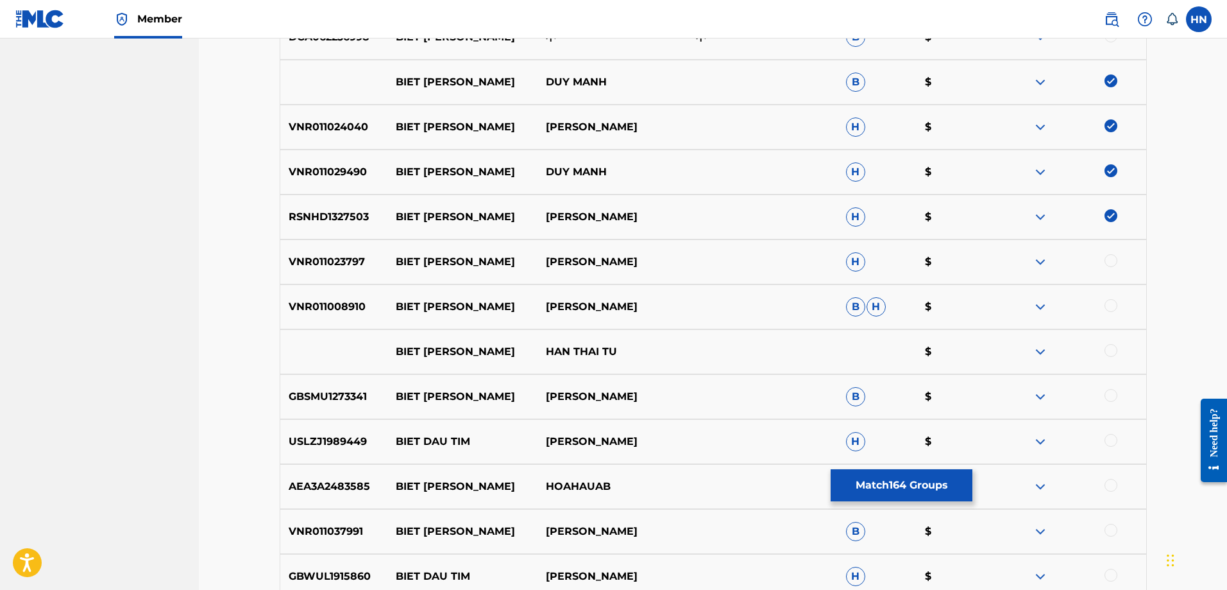
scroll to position [1666, 0]
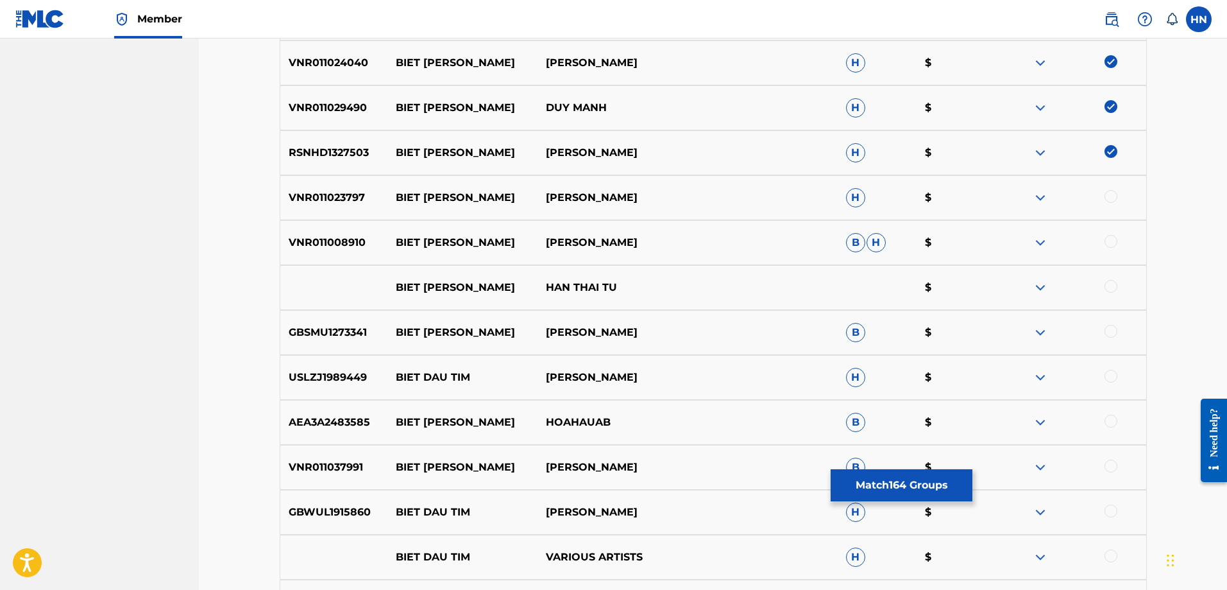
click at [346, 194] on p "VNR011023797" at bounding box center [334, 197] width 108 height 15
click at [1114, 196] on div at bounding box center [1111, 196] width 13 height 13
click at [306, 229] on div "VNR011008910 BIET TIM DAU TUAN HUNG B H $" at bounding box center [713, 242] width 867 height 45
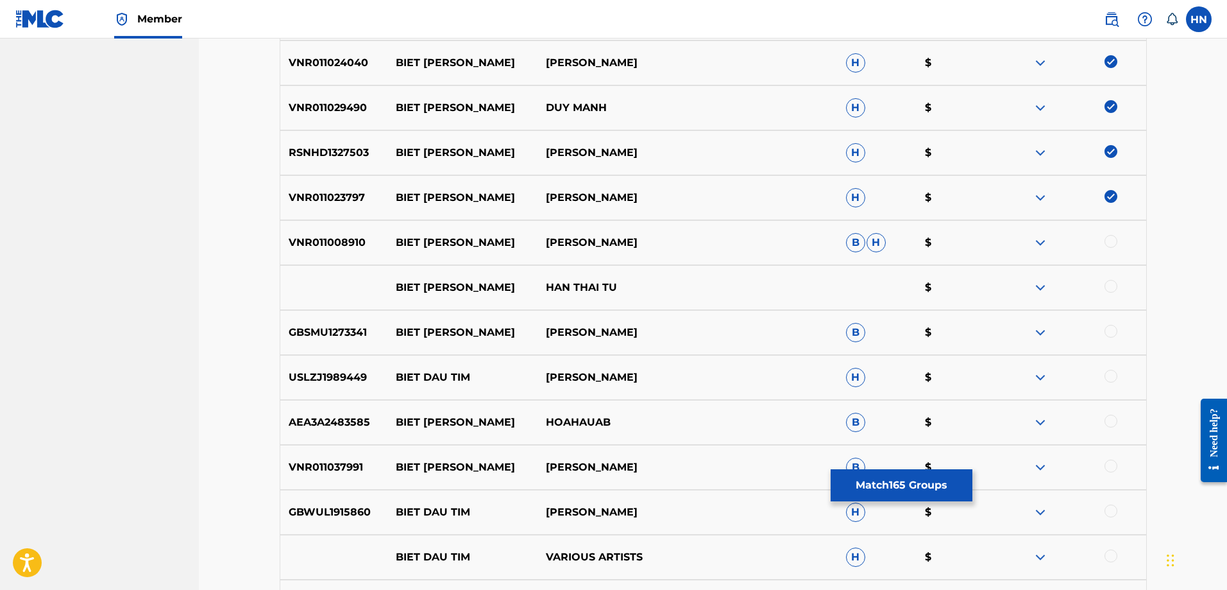
click at [1107, 237] on div at bounding box center [1111, 241] width 13 height 13
drag, startPoint x: 668, startPoint y: 291, endPoint x: 364, endPoint y: 295, distance: 304.1
click at [364, 295] on div "BIET TIM DAU HAN THAI TU $" at bounding box center [713, 287] width 867 height 45
click at [1111, 285] on div at bounding box center [1111, 286] width 13 height 13
click at [1045, 287] on img at bounding box center [1040, 287] width 15 height 15
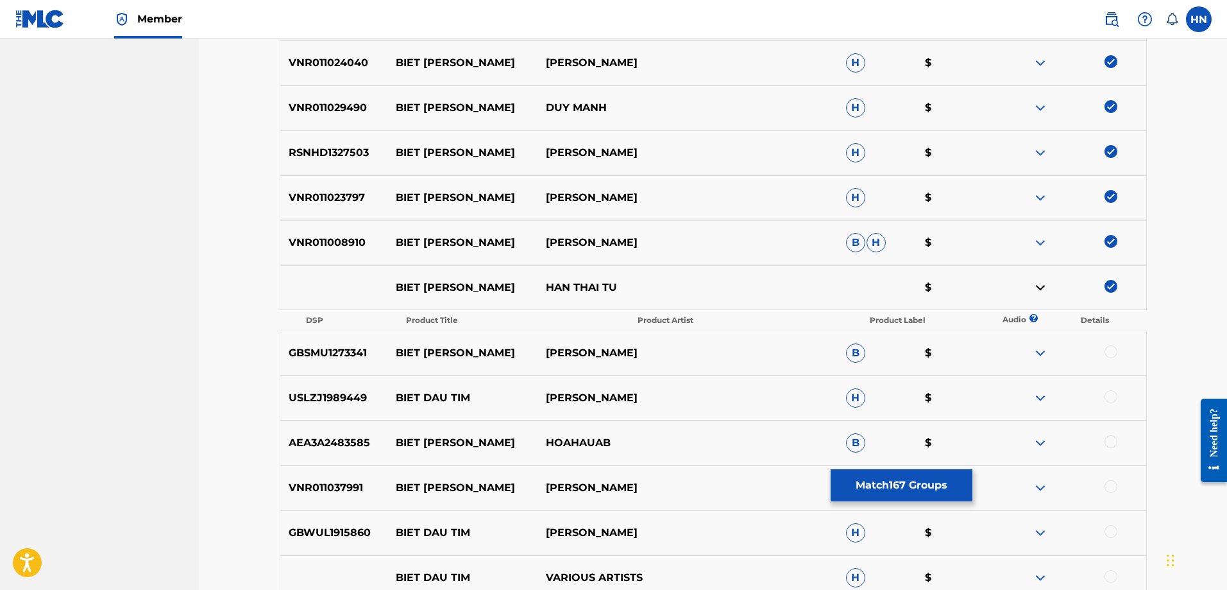
click at [311, 343] on div "GBSMU1273341 BIET TIM DAU TUẤN HƯNG B $" at bounding box center [713, 352] width 867 height 45
click at [1108, 350] on div at bounding box center [1111, 351] width 13 height 13
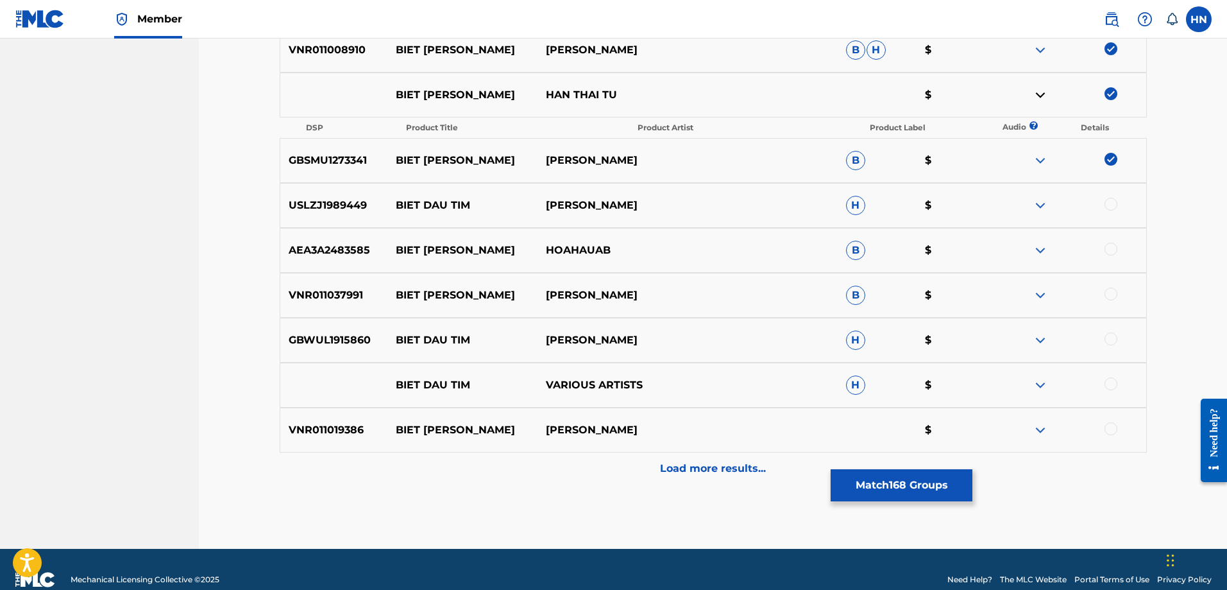
click at [358, 293] on p "VNR011037991" at bounding box center [334, 294] width 108 height 15
click at [1109, 290] on div at bounding box center [1111, 293] width 13 height 13
click at [323, 425] on p "VNR011019386" at bounding box center [334, 429] width 108 height 15
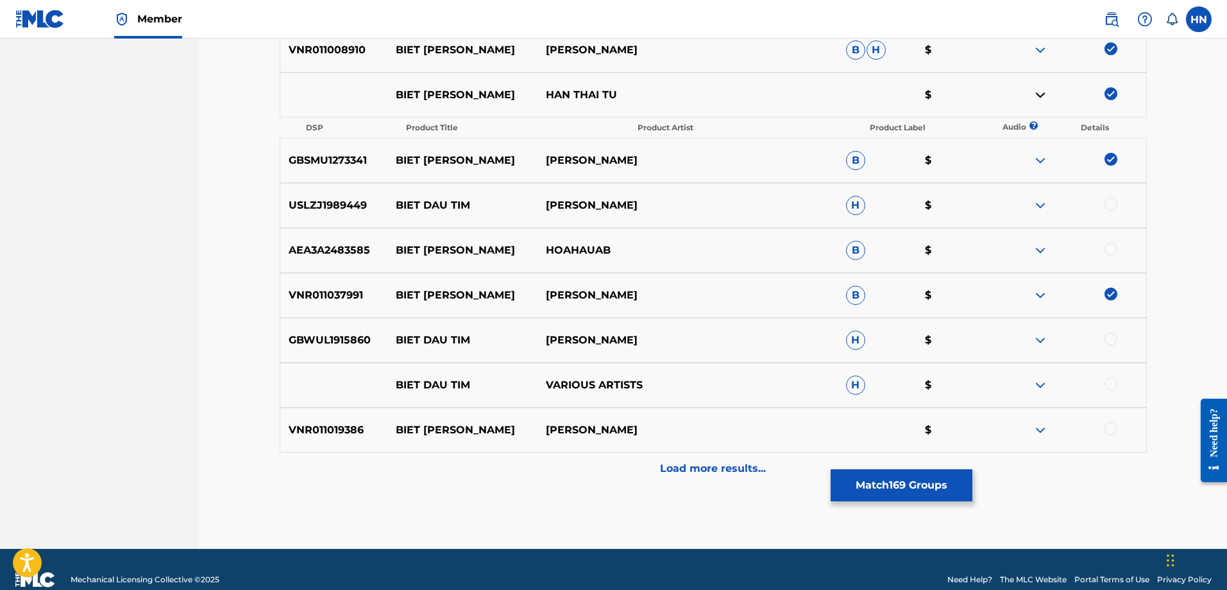
click at [1113, 424] on div at bounding box center [1111, 428] width 13 height 13
click at [1032, 387] on div at bounding box center [1071, 384] width 150 height 15
click at [1042, 385] on img at bounding box center [1040, 384] width 15 height 15
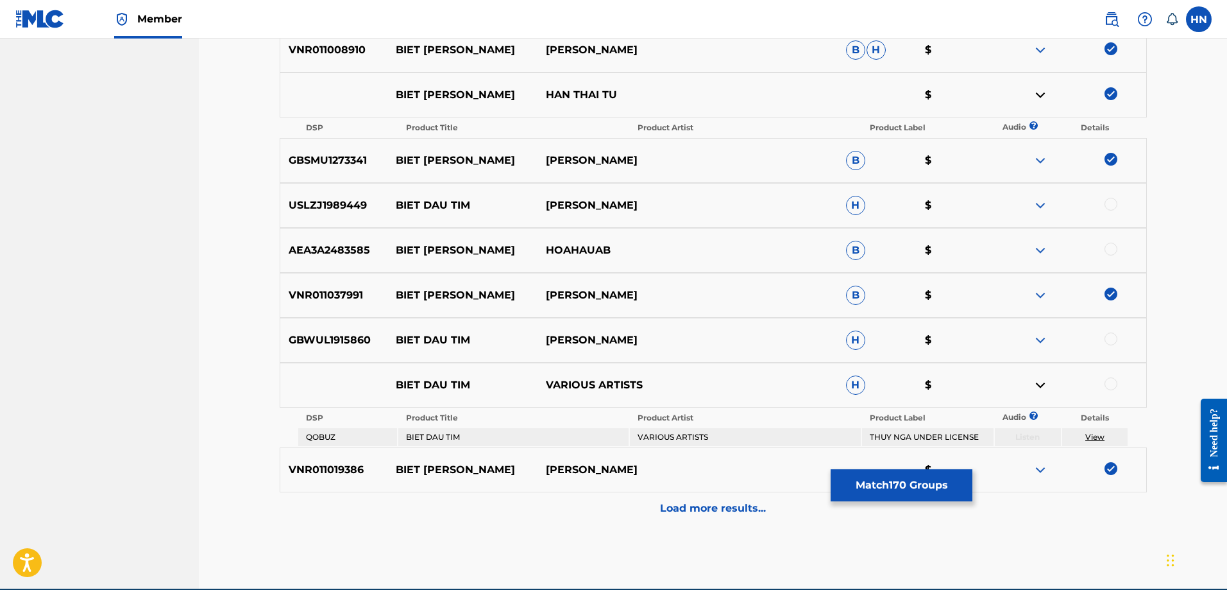
click at [688, 509] on p "Load more results..." at bounding box center [713, 507] width 106 height 15
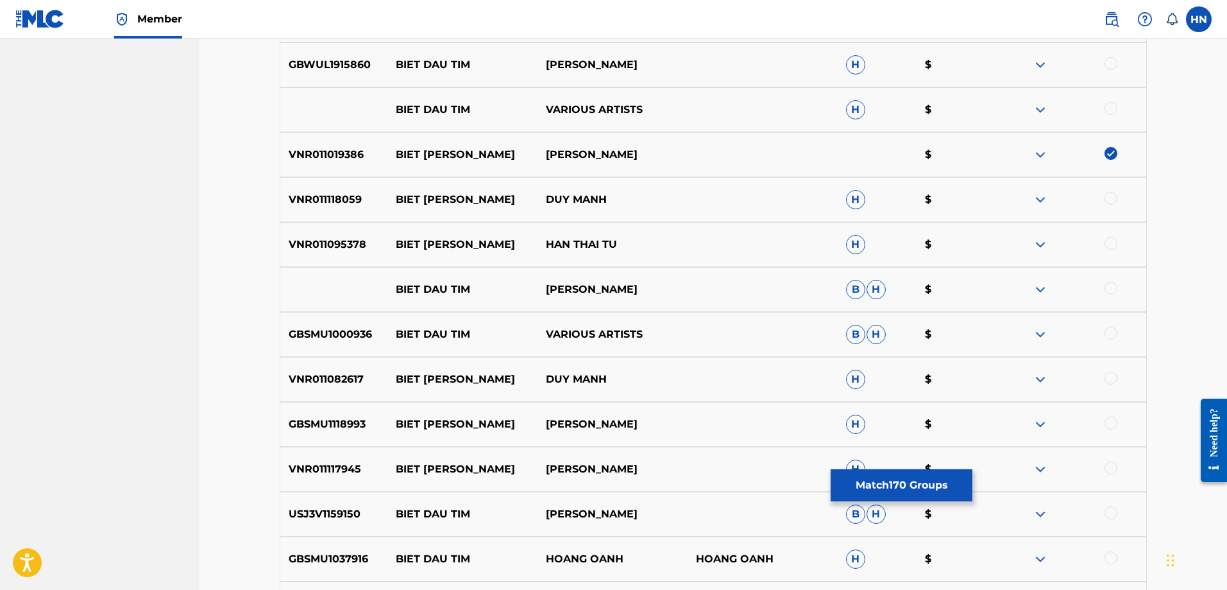
scroll to position [2115, 0]
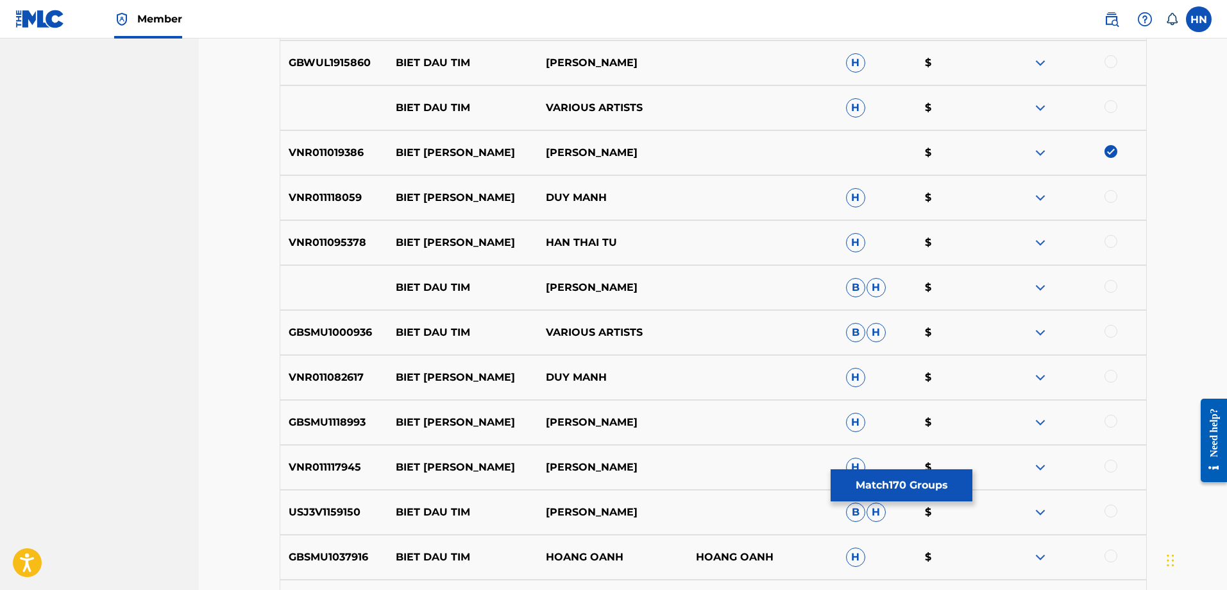
click at [325, 203] on p "VNR011118059" at bounding box center [334, 197] width 108 height 15
click at [1108, 196] on div at bounding box center [1111, 196] width 13 height 13
click at [325, 239] on p "VNR011095378" at bounding box center [334, 242] width 108 height 15
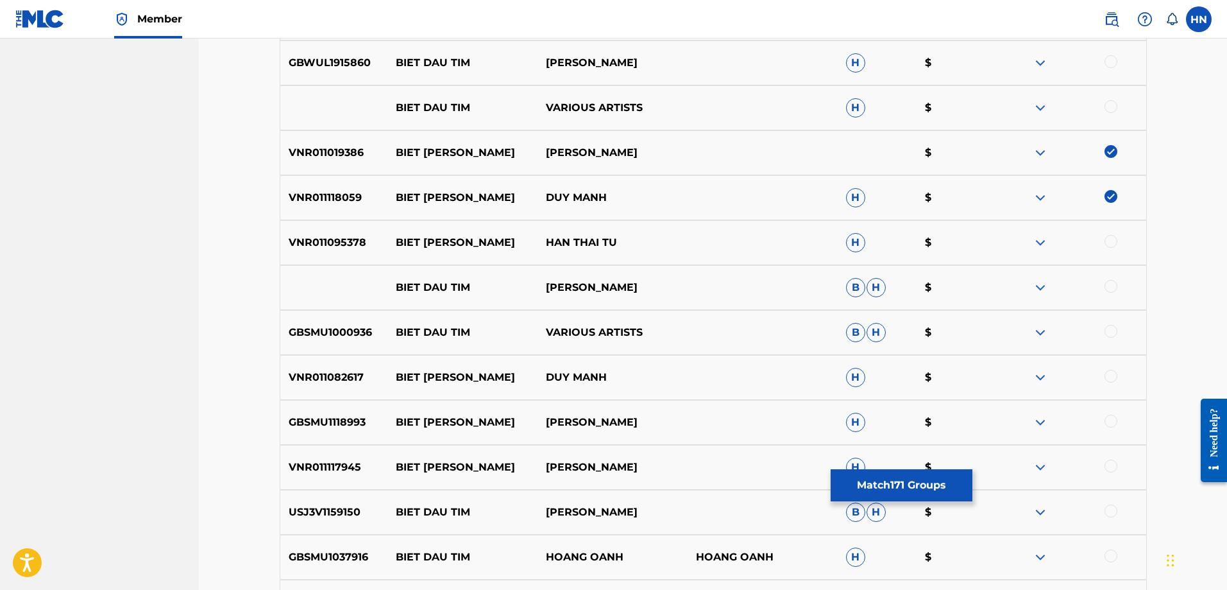
click at [1110, 239] on div at bounding box center [1111, 241] width 13 height 13
click at [321, 373] on p "VNR011082617" at bounding box center [334, 377] width 108 height 15
click at [1113, 375] on div at bounding box center [1111, 376] width 13 height 13
click at [332, 427] on p "GBSMU1118993" at bounding box center [334, 421] width 108 height 15
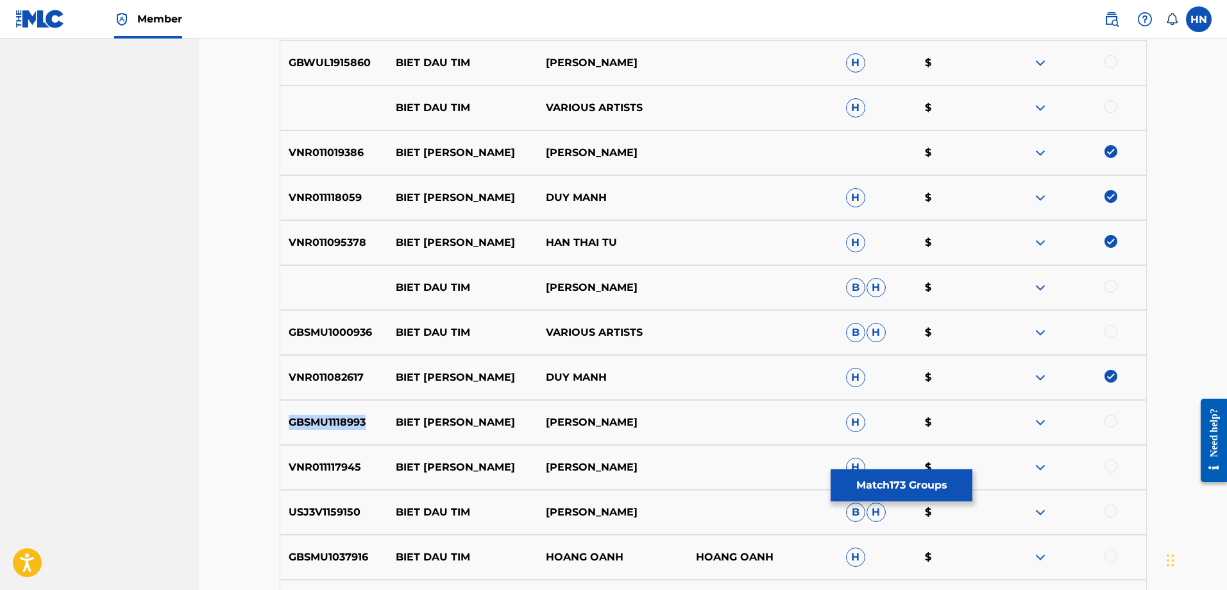
click at [332, 427] on p "GBSMU1118993" at bounding box center [334, 421] width 108 height 15
click at [1109, 417] on div at bounding box center [1111, 420] width 13 height 13
click at [318, 470] on p "VNR011117945" at bounding box center [334, 466] width 108 height 15
click at [1108, 468] on div at bounding box center [1111, 465] width 13 height 13
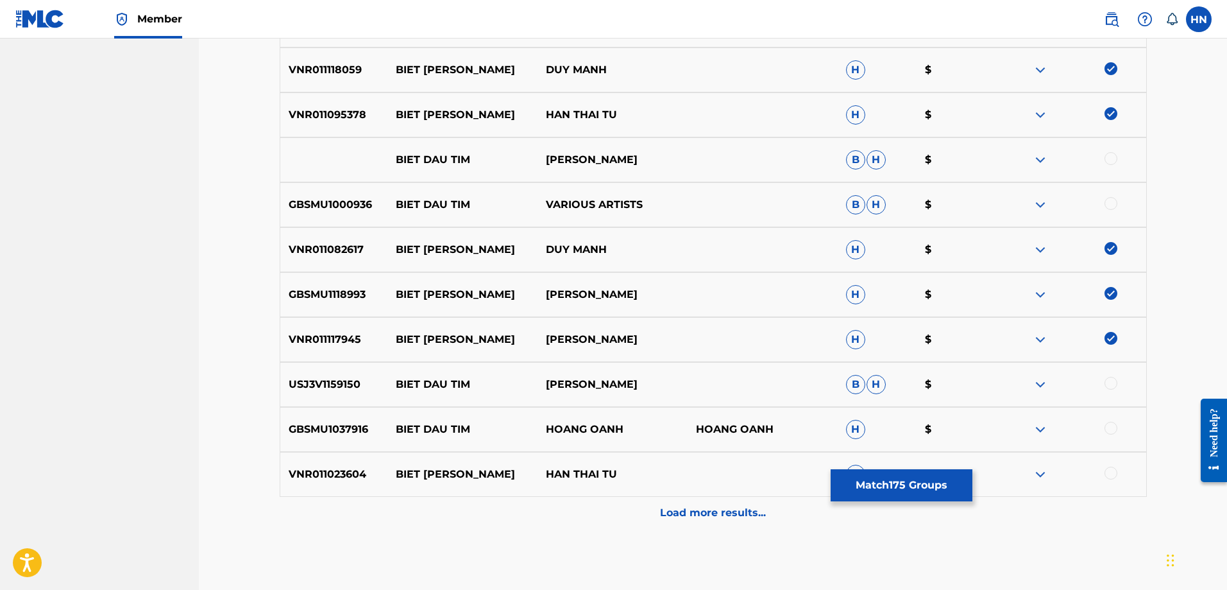
scroll to position [2244, 0]
click at [327, 469] on p "VNR011023604" at bounding box center [334, 473] width 108 height 15
click at [1115, 472] on div at bounding box center [1111, 472] width 13 height 13
click at [651, 513] on div "Load more results..." at bounding box center [713, 512] width 867 height 32
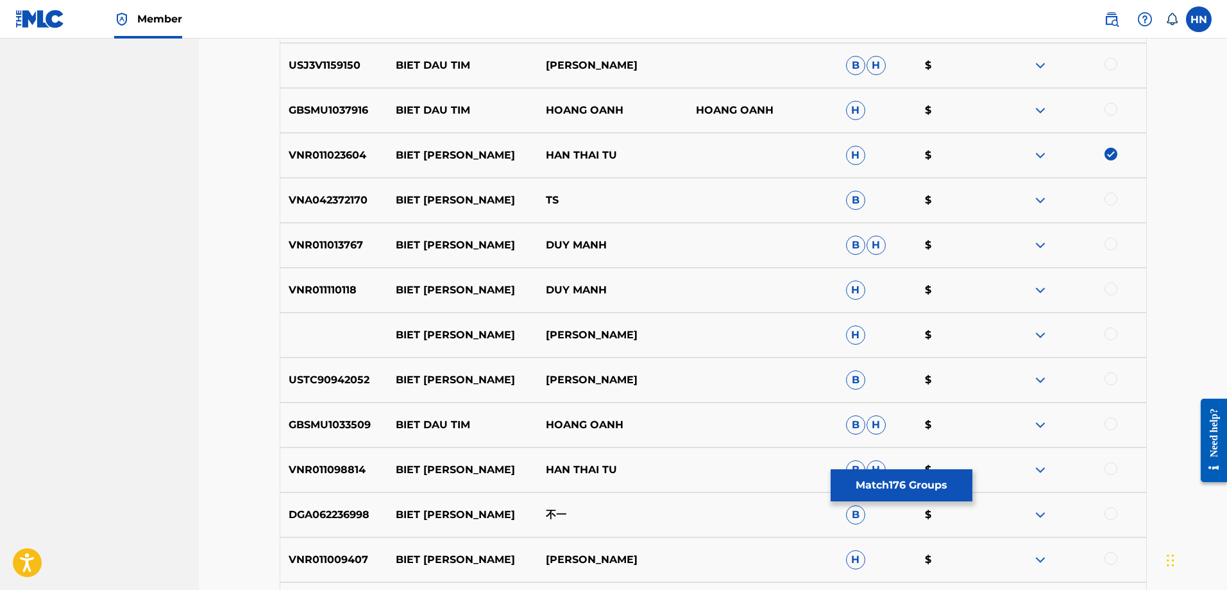
scroll to position [2565, 0]
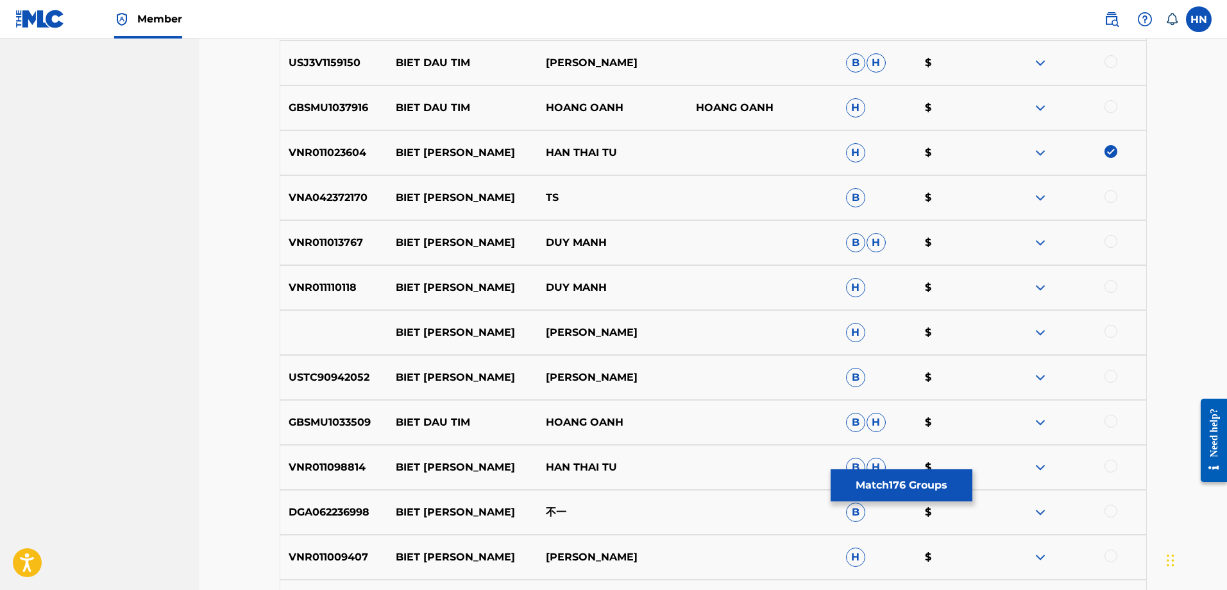
click at [354, 247] on p "VNR011013767" at bounding box center [334, 242] width 108 height 15
click at [1107, 240] on div at bounding box center [1111, 241] width 13 height 13
click at [287, 283] on p "VNR011110118" at bounding box center [334, 287] width 108 height 15
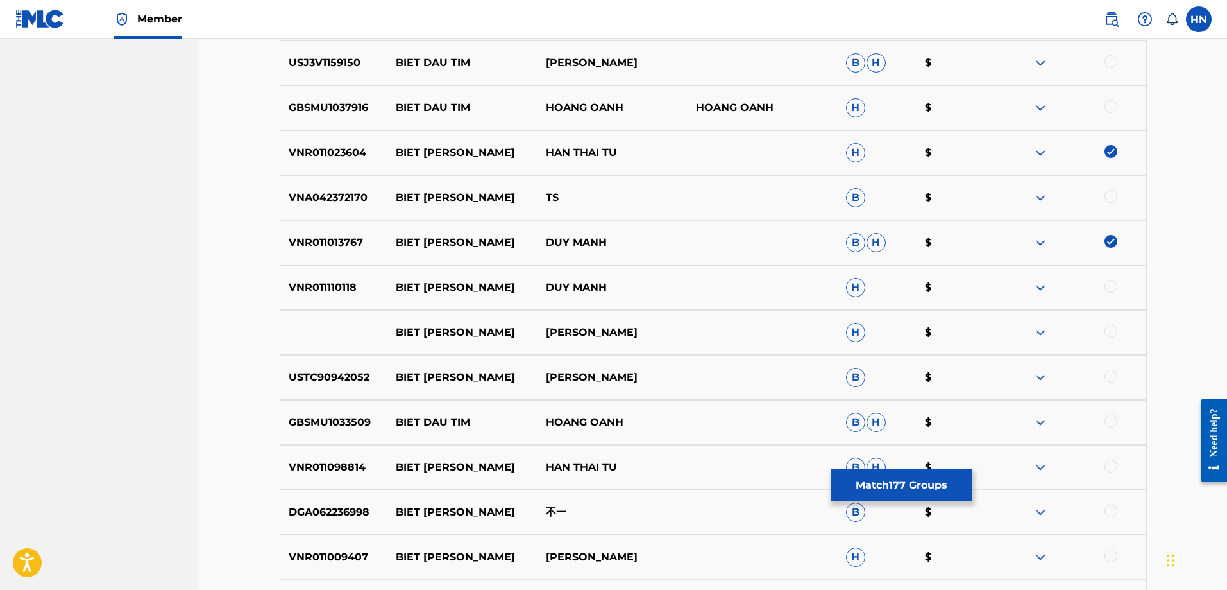
click at [1106, 288] on div at bounding box center [1111, 286] width 13 height 13
drag, startPoint x: 626, startPoint y: 337, endPoint x: 338, endPoint y: 339, distance: 288.1
click at [349, 336] on div "BIET TIM DAU TUẤN HƯNG H $" at bounding box center [713, 332] width 867 height 45
click at [1114, 331] on div at bounding box center [1111, 331] width 13 height 13
click at [1039, 331] on img at bounding box center [1040, 332] width 15 height 15
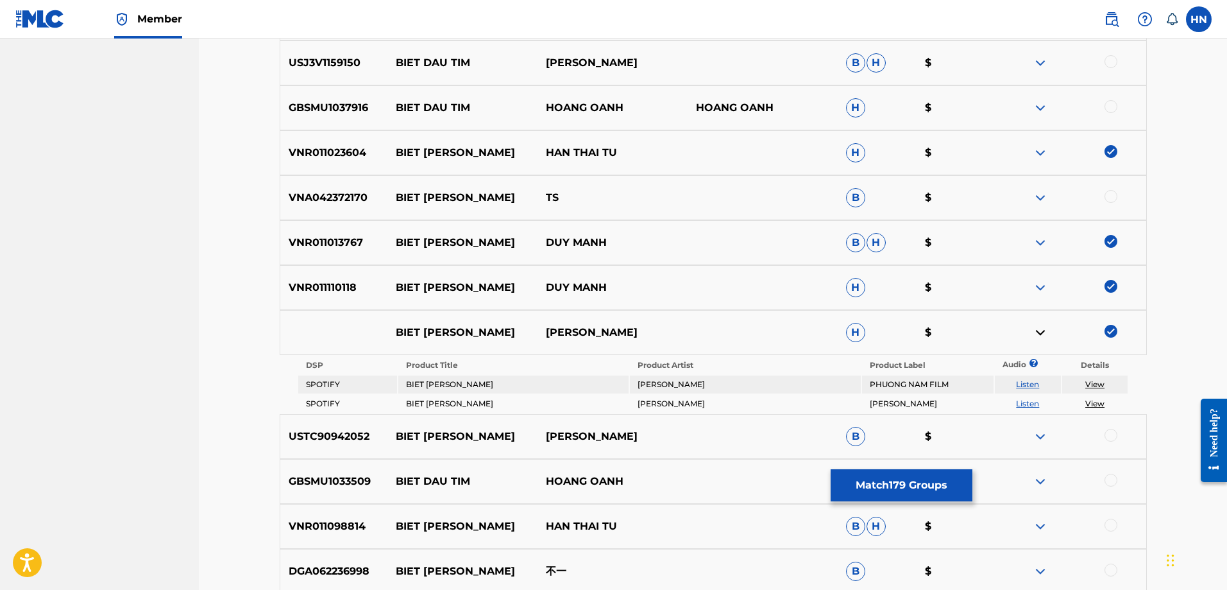
click at [1027, 384] on link "Listen" at bounding box center [1027, 384] width 23 height 10
click at [338, 433] on p "USTC90942052" at bounding box center [334, 436] width 108 height 15
click at [1111, 438] on div at bounding box center [1111, 435] width 13 height 13
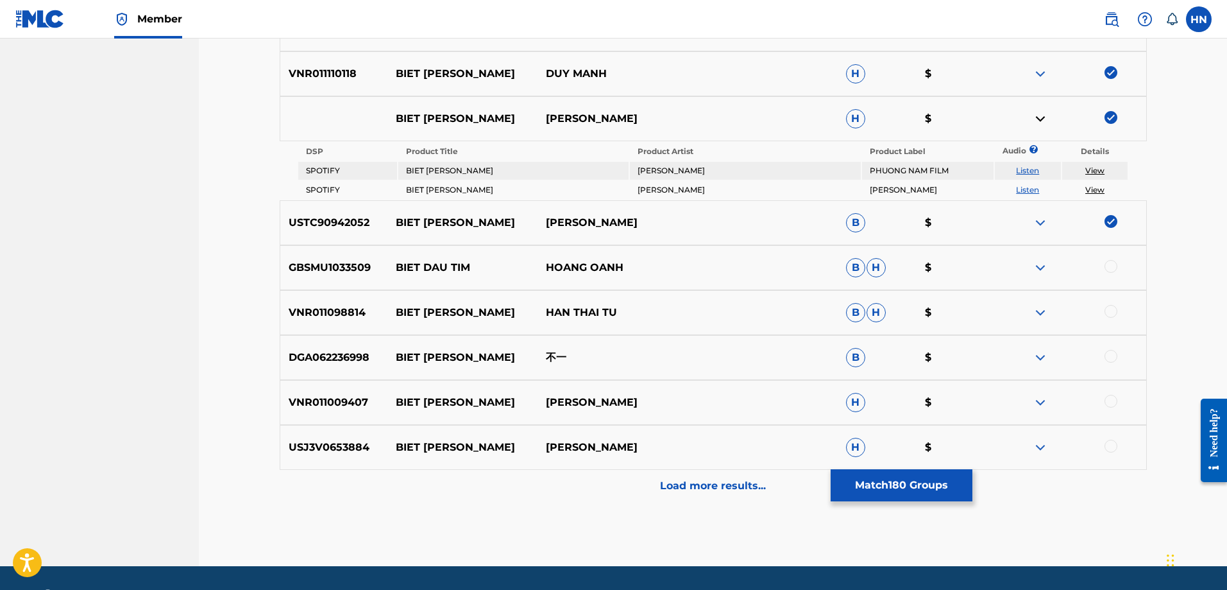
scroll to position [2816, 0]
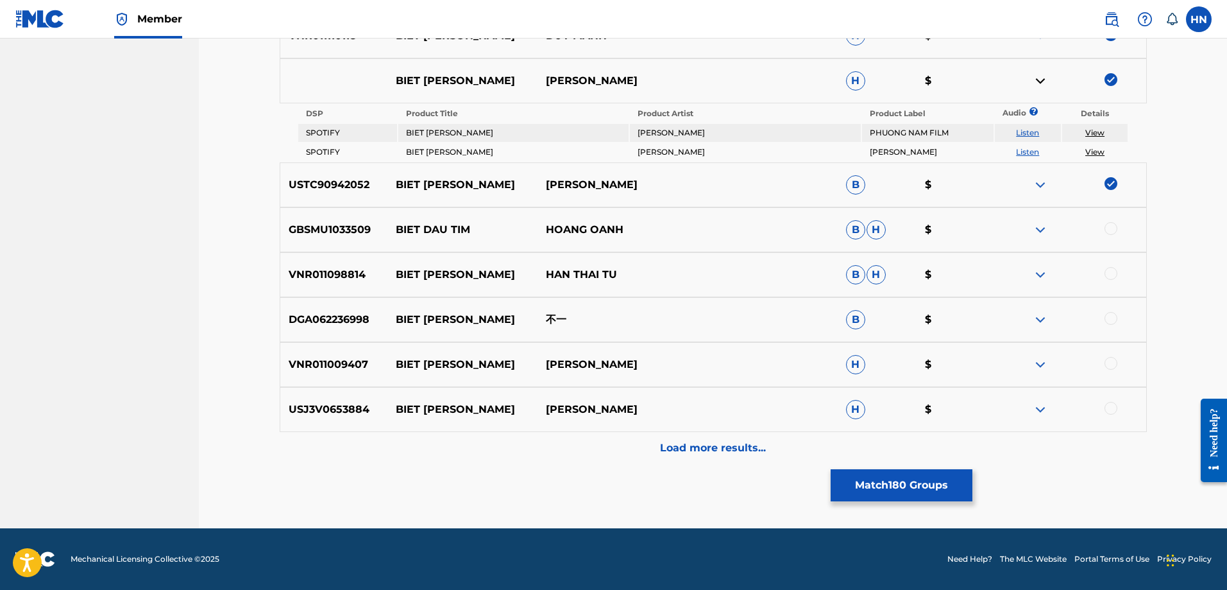
click at [353, 273] on p "VNR011098814" at bounding box center [334, 274] width 108 height 15
click at [1113, 276] on div at bounding box center [1111, 273] width 13 height 13
click at [317, 370] on p "VNR011009407" at bounding box center [334, 364] width 108 height 15
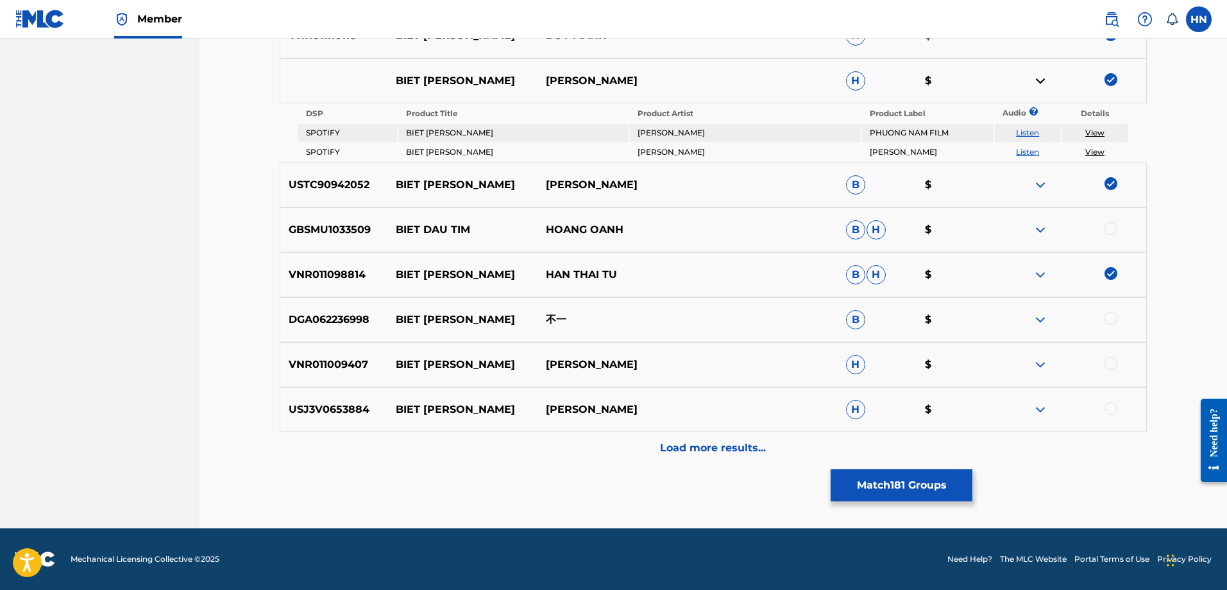
click at [1116, 366] on div at bounding box center [1111, 363] width 13 height 13
click at [332, 409] on p "USJ3V0653884" at bounding box center [334, 409] width 108 height 15
click at [1112, 409] on div at bounding box center [1111, 408] width 13 height 13
click at [697, 445] on p "Load more results..." at bounding box center [713, 447] width 106 height 15
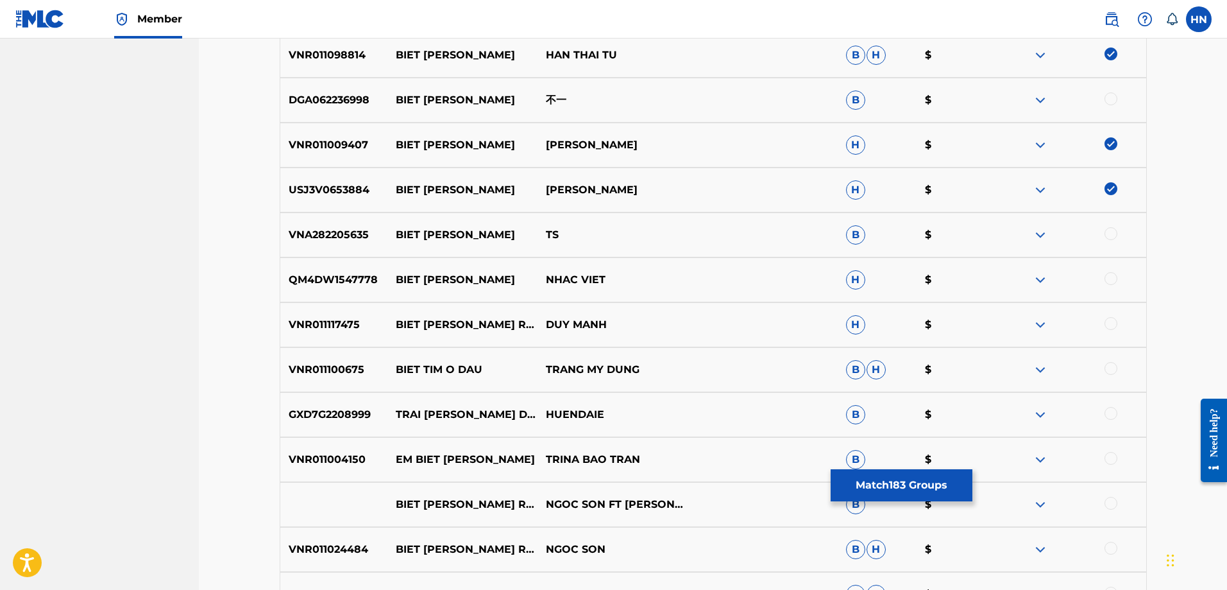
scroll to position [3009, 0]
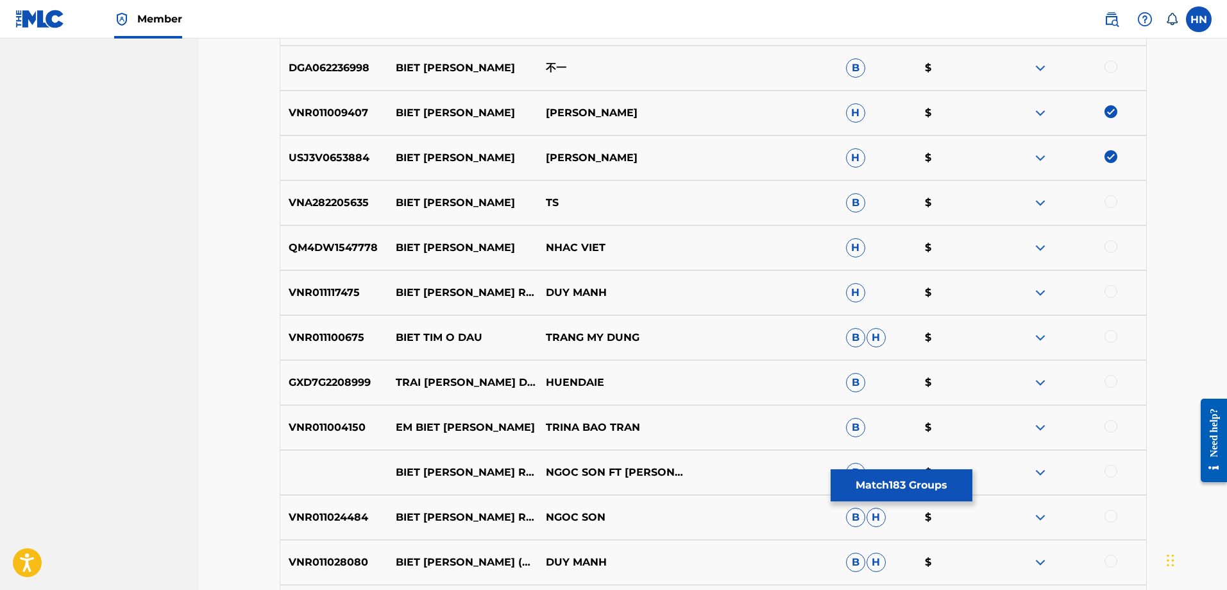
click at [358, 286] on p "VNR011117475" at bounding box center [334, 292] width 108 height 15
click at [355, 287] on p "VNR011117475" at bounding box center [334, 292] width 108 height 15
click at [1110, 289] on div at bounding box center [1111, 291] width 13 height 13
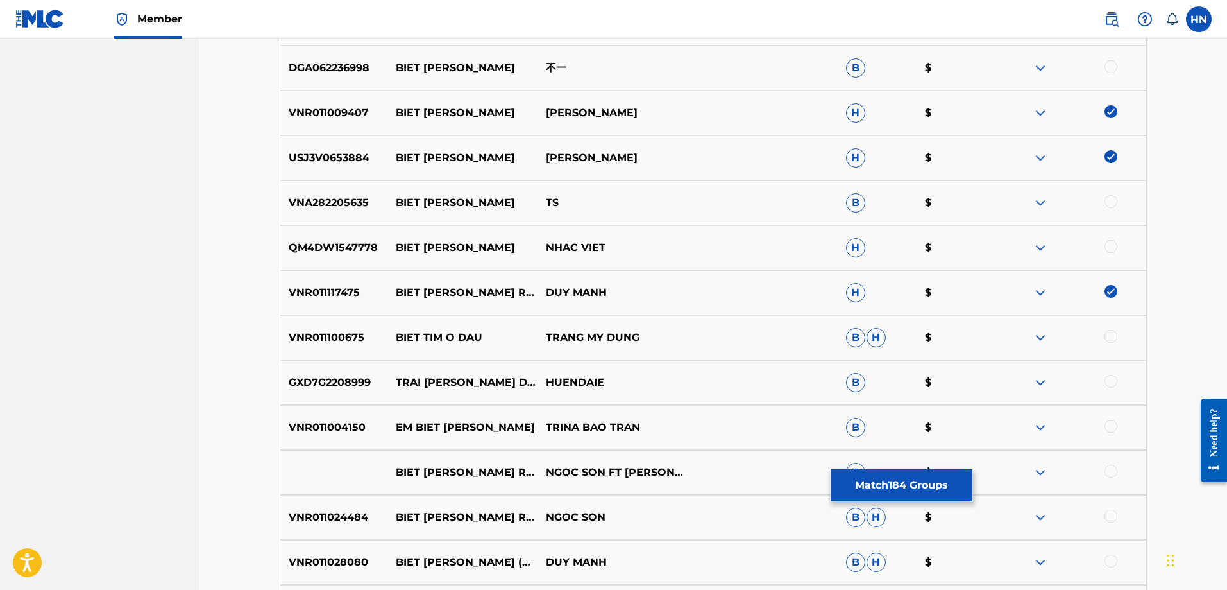
click at [316, 246] on p "QM4DW1547778" at bounding box center [334, 247] width 108 height 15
click at [1111, 244] on div at bounding box center [1111, 246] width 13 height 13
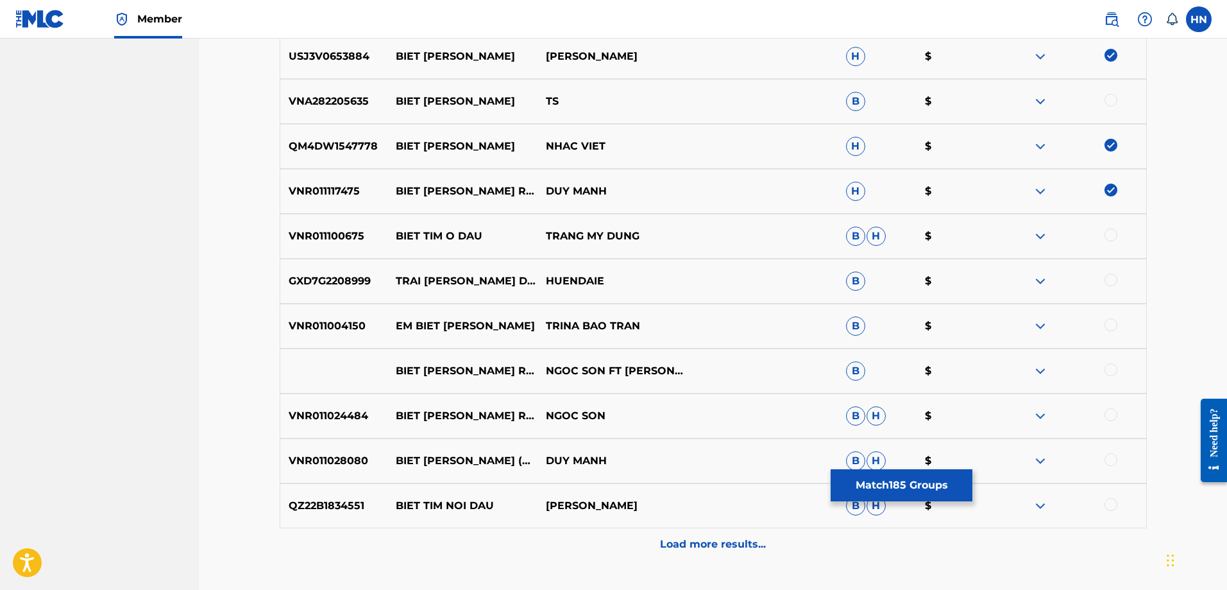
scroll to position [3201, 0]
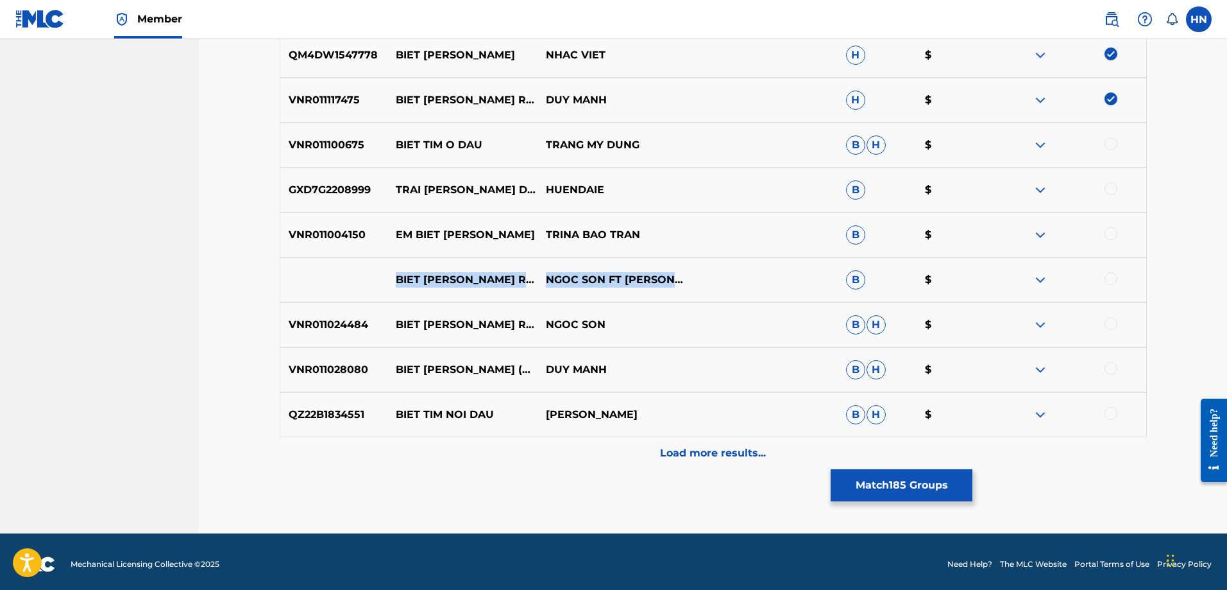
drag, startPoint x: 397, startPoint y: 279, endPoint x: 746, endPoint y: 278, distance: 349.0
click at [741, 278] on div "BIET TIM DAU REMIX NGOC SON FT DUY MANH B $" at bounding box center [713, 279] width 867 height 45
click at [1115, 279] on div at bounding box center [1111, 278] width 13 height 13
click at [1046, 280] on img at bounding box center [1040, 279] width 15 height 15
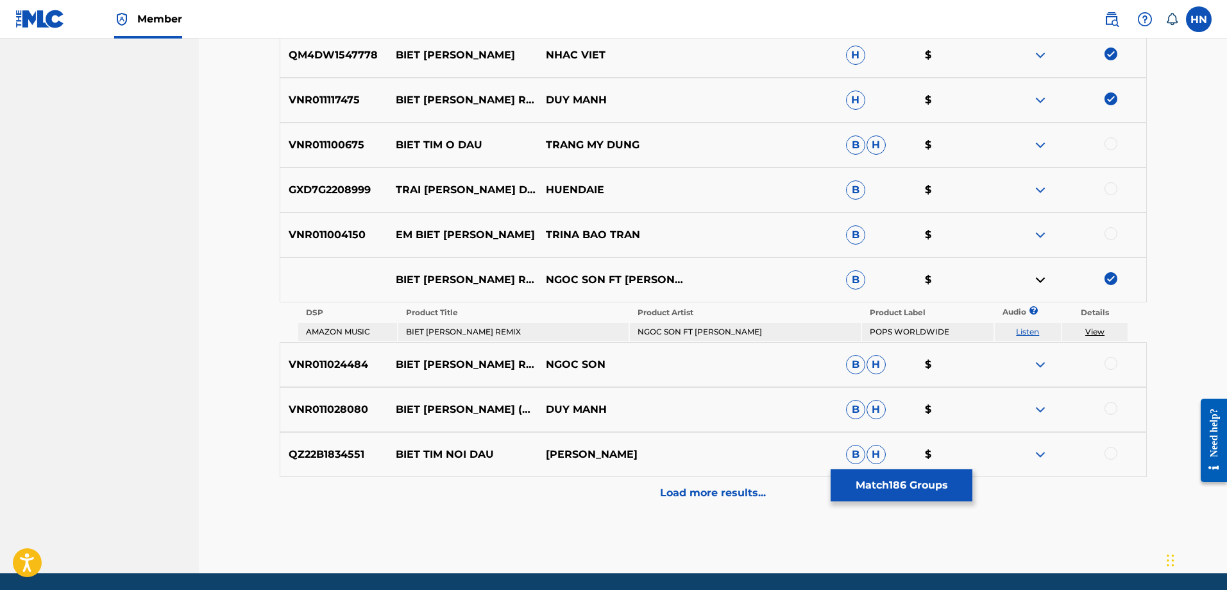
click at [1025, 334] on link "Listen" at bounding box center [1027, 332] width 23 height 10
click at [363, 361] on p "VNR011024484" at bounding box center [334, 364] width 108 height 15
click at [1109, 366] on div at bounding box center [1111, 363] width 13 height 13
click at [314, 413] on p "VNR011028080" at bounding box center [334, 409] width 108 height 15
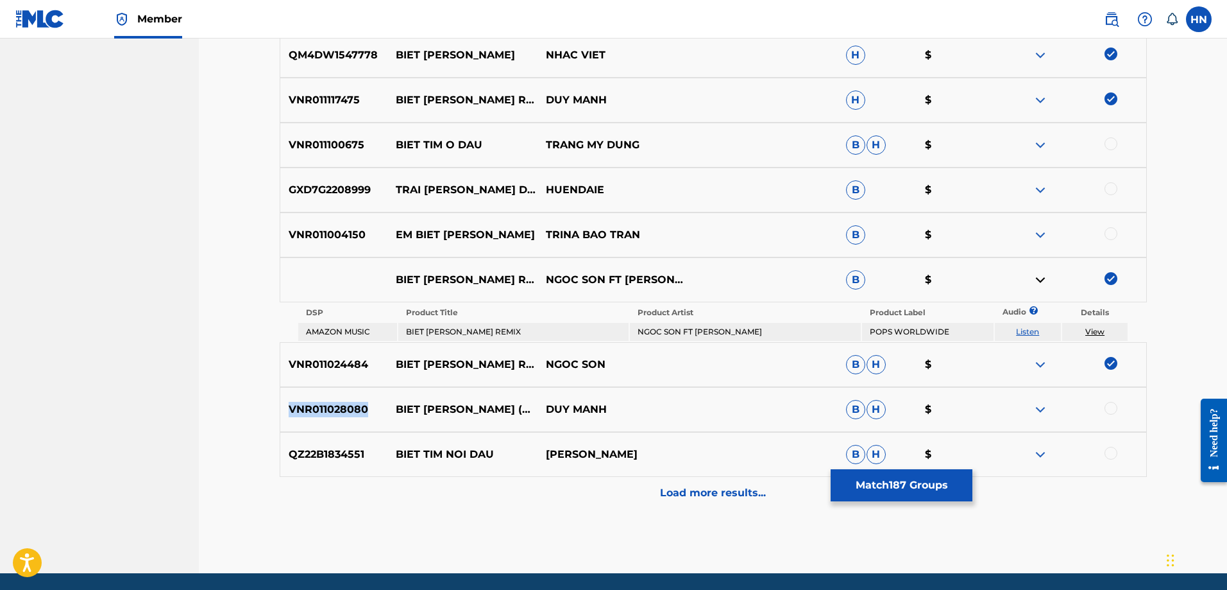
click at [314, 413] on p "VNR011028080" at bounding box center [334, 409] width 108 height 15
click at [1106, 407] on div at bounding box center [1111, 408] width 13 height 13
click at [709, 499] on p "Load more results..." at bounding box center [713, 492] width 106 height 15
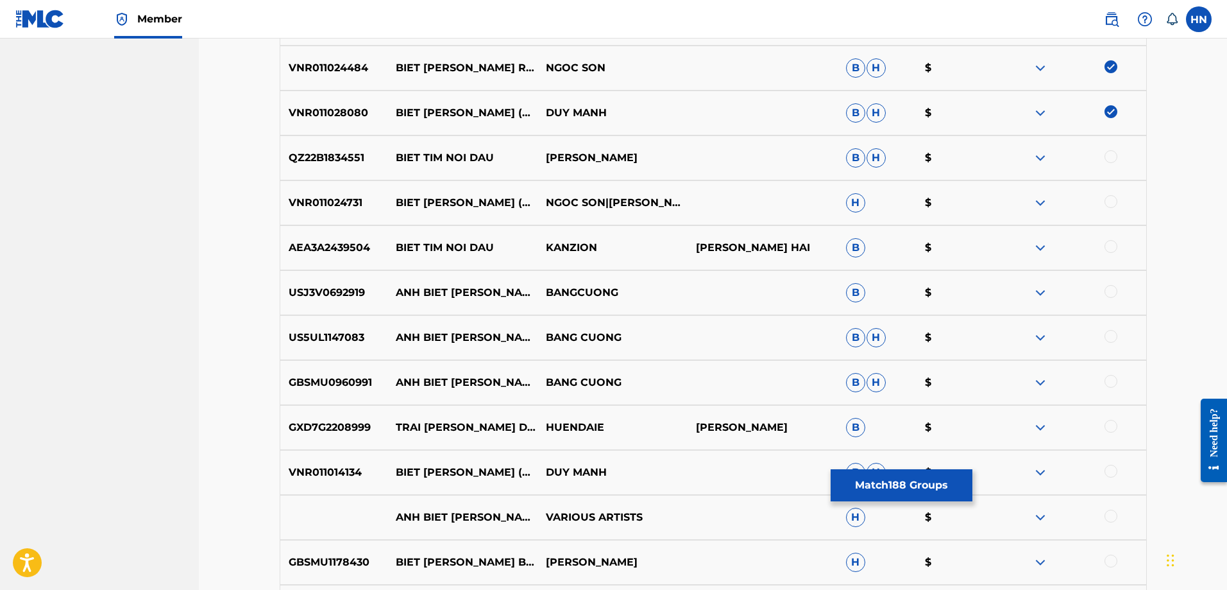
scroll to position [3650, 0]
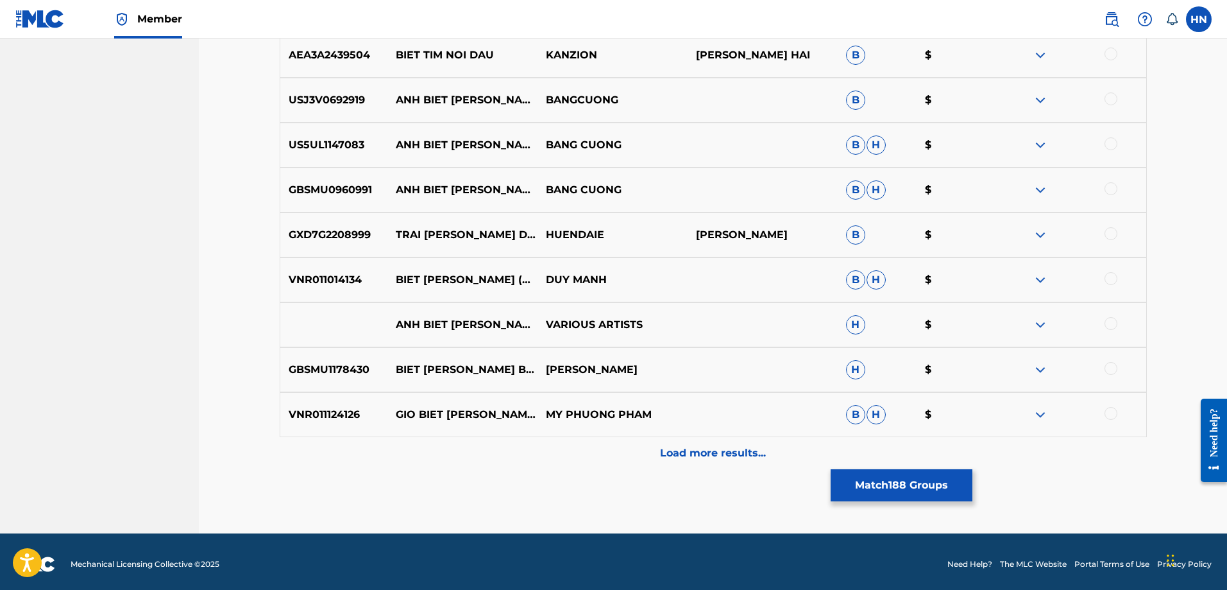
click at [317, 275] on p "VNR011014134" at bounding box center [334, 279] width 108 height 15
click at [1113, 273] on div at bounding box center [1111, 278] width 13 height 13
click at [710, 447] on p "Load more results..." at bounding box center [713, 452] width 106 height 15
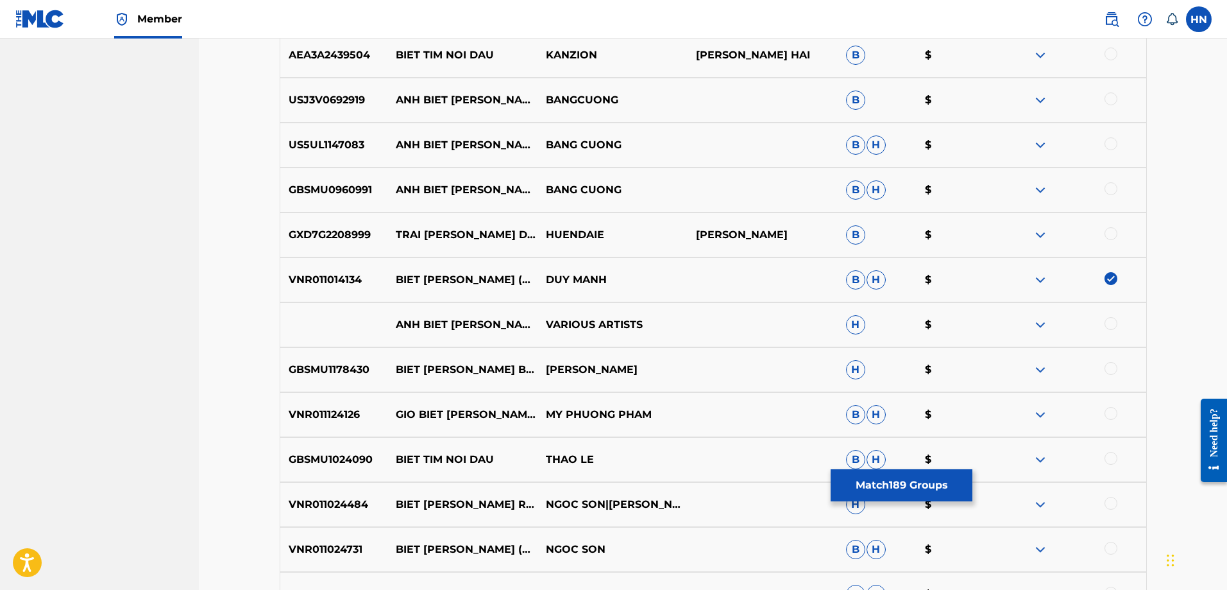
scroll to position [3843, 0]
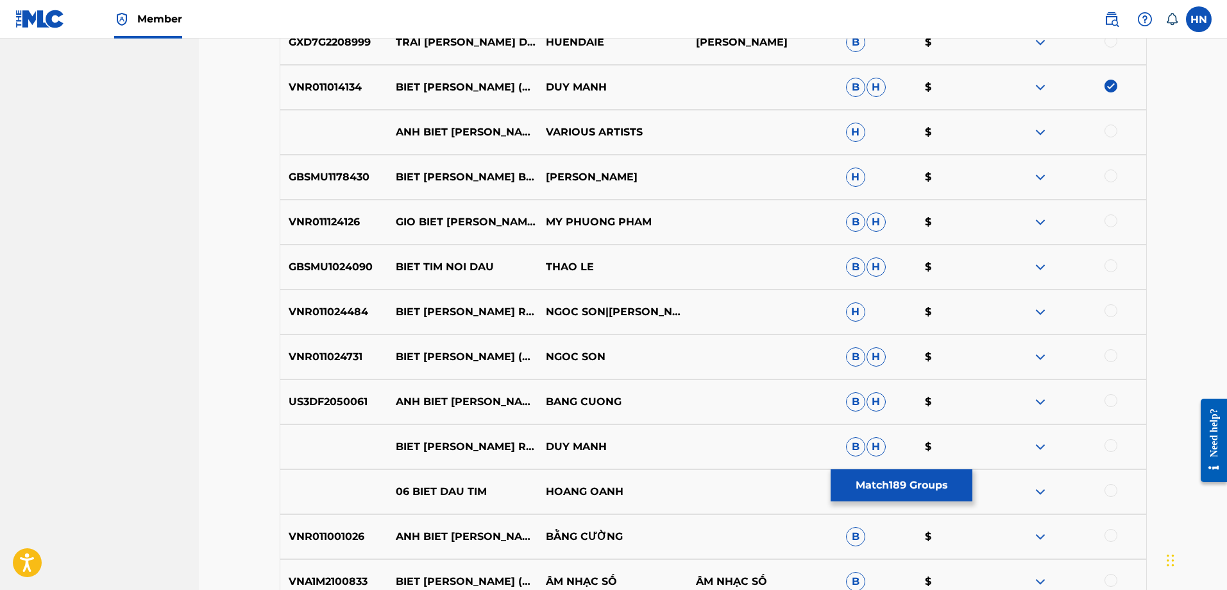
click at [348, 308] on p "VNR011024484" at bounding box center [334, 311] width 108 height 15
click at [1107, 313] on div at bounding box center [1111, 310] width 13 height 13
click at [307, 360] on p "VNR011024731" at bounding box center [334, 356] width 108 height 15
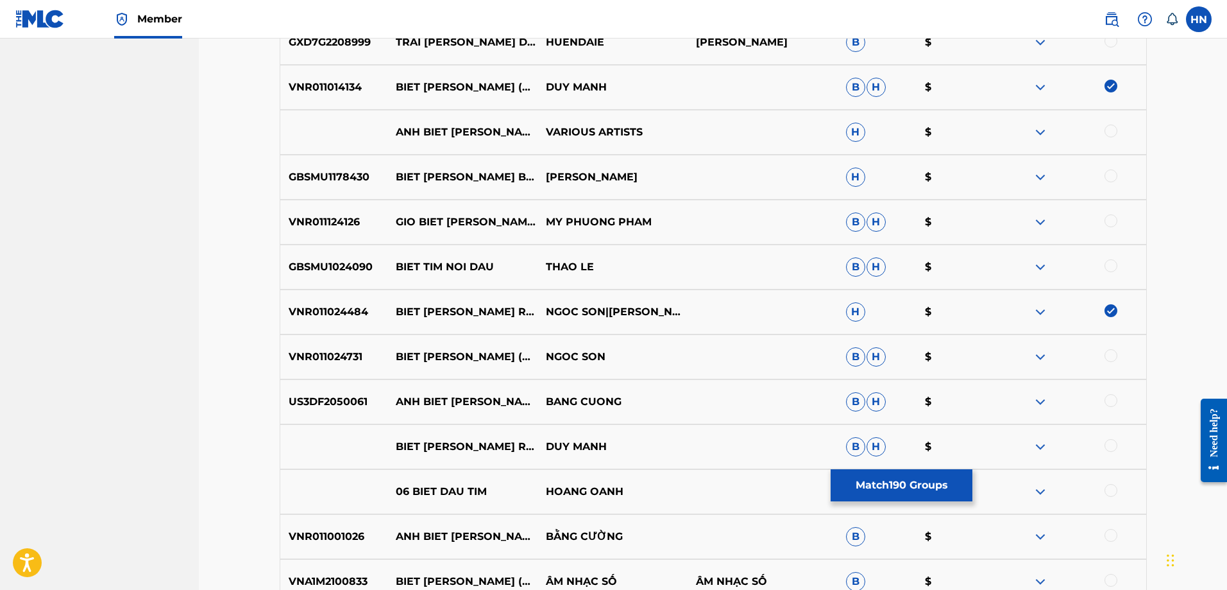
click at [1109, 357] on div at bounding box center [1111, 355] width 13 height 13
drag, startPoint x: 394, startPoint y: 448, endPoint x: 686, endPoint y: 443, distance: 292.0
click at [663, 443] on div "BIET TIM DAU REMIX DUY MANH B H $" at bounding box center [713, 446] width 867 height 45
click at [1113, 445] on div at bounding box center [1111, 445] width 13 height 13
click at [1046, 446] on img at bounding box center [1040, 446] width 15 height 15
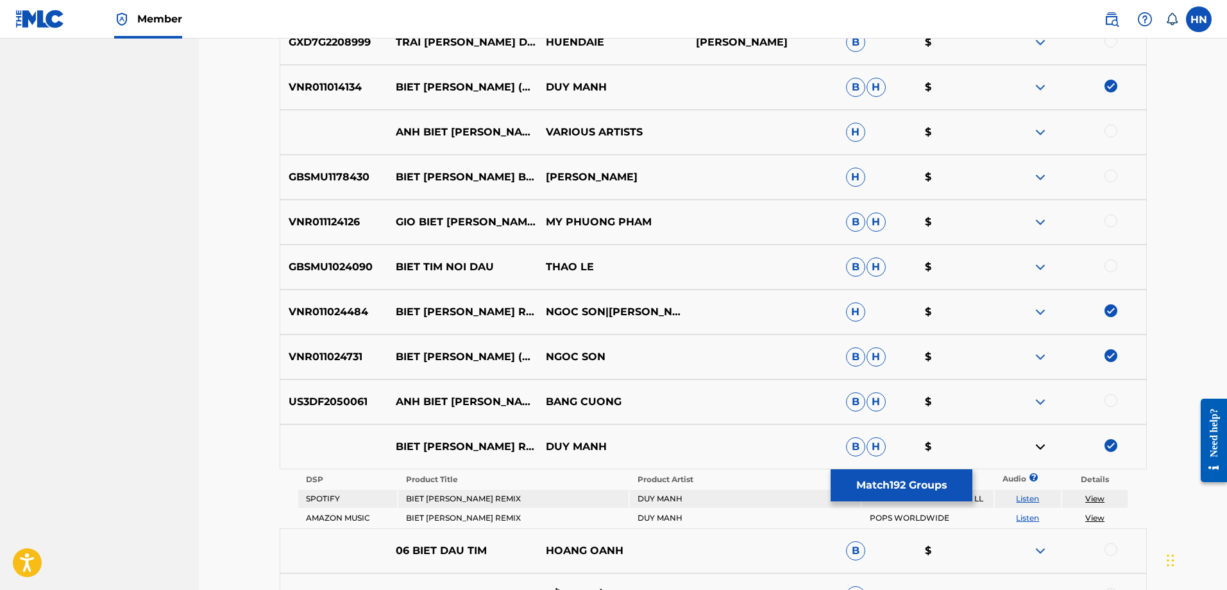
click at [1032, 495] on link "Listen" at bounding box center [1027, 498] width 23 height 10
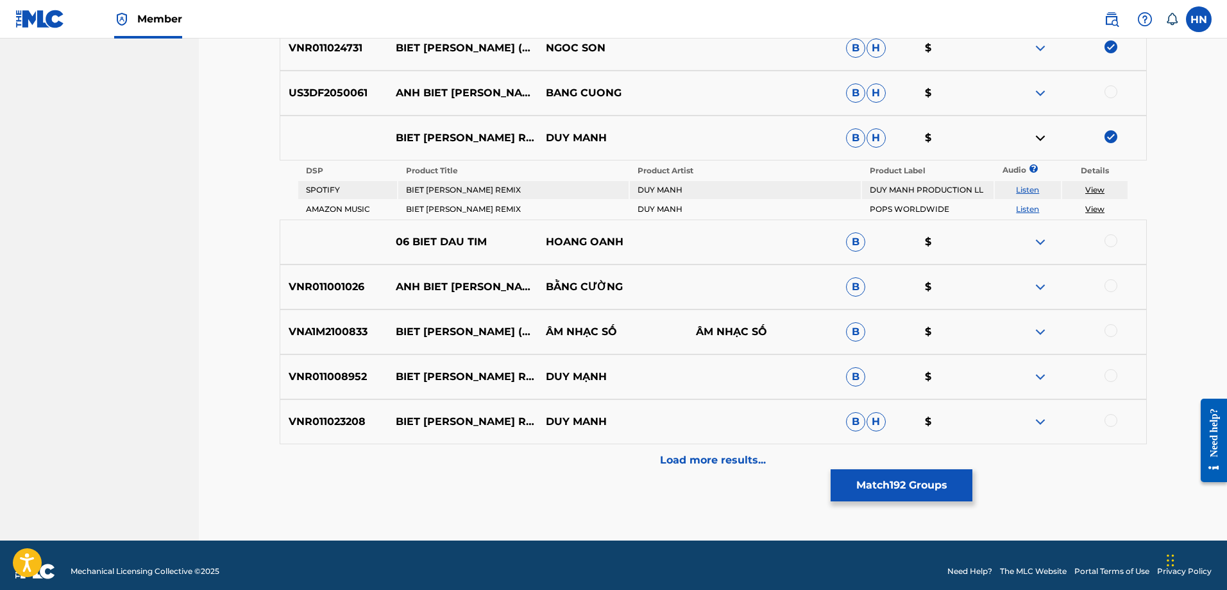
scroll to position [4163, 0]
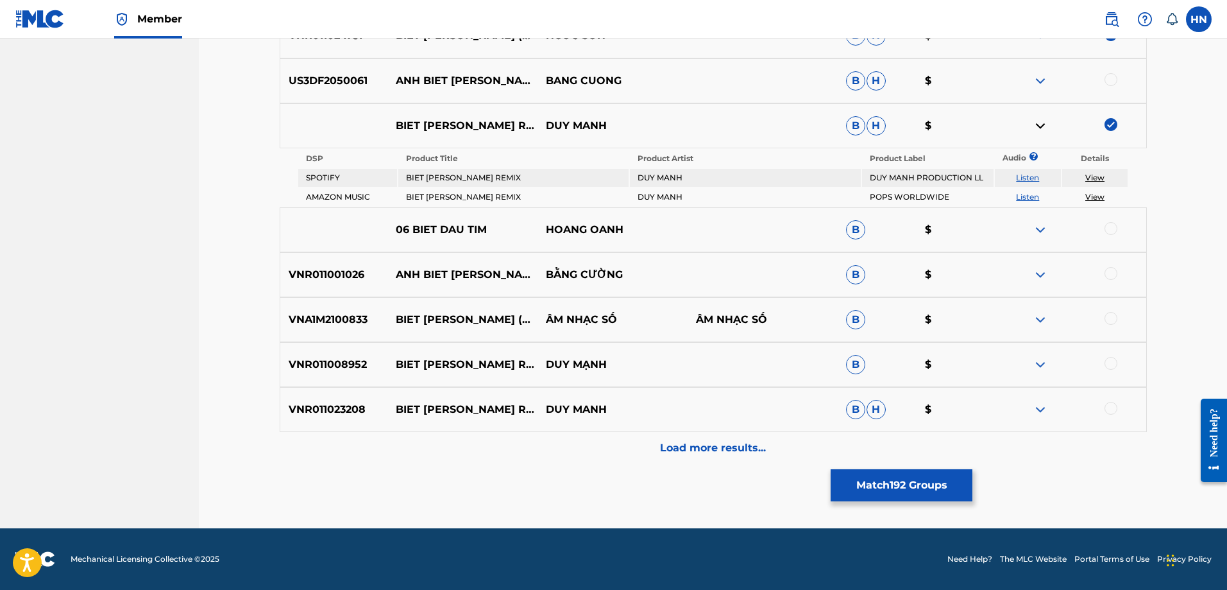
click at [312, 369] on p "VNR011008952" at bounding box center [334, 364] width 108 height 15
click at [1113, 362] on div at bounding box center [1111, 363] width 13 height 13
click at [301, 409] on p "VNR011023208" at bounding box center [334, 409] width 108 height 15
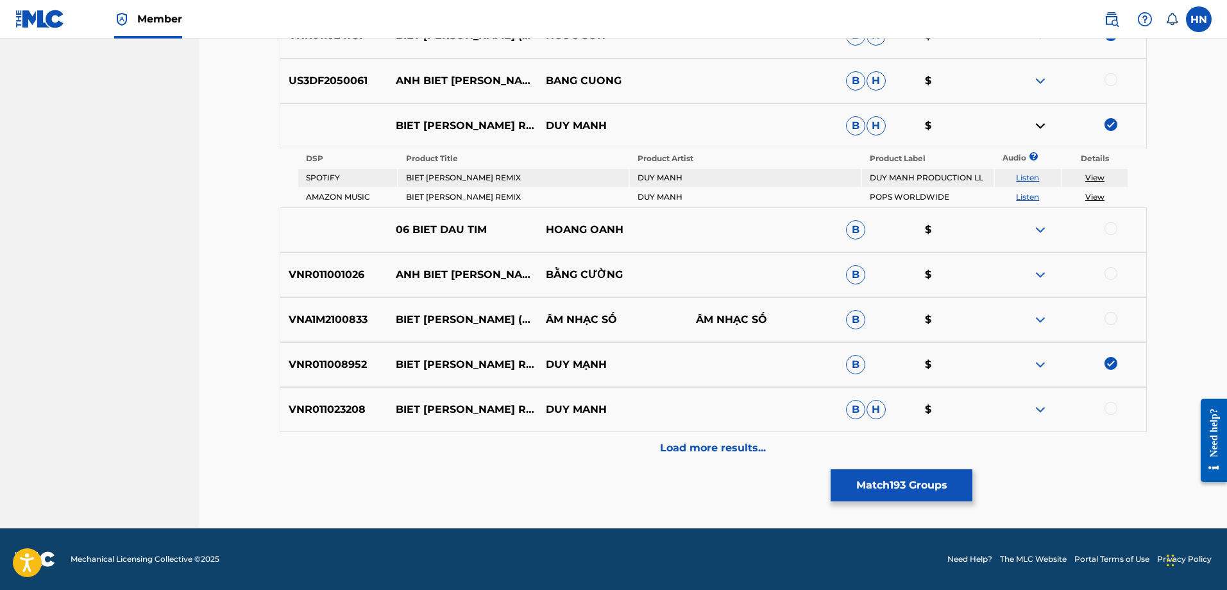
click at [1114, 409] on div at bounding box center [1111, 408] width 13 height 13
click at [1034, 315] on img at bounding box center [1040, 319] width 15 height 15
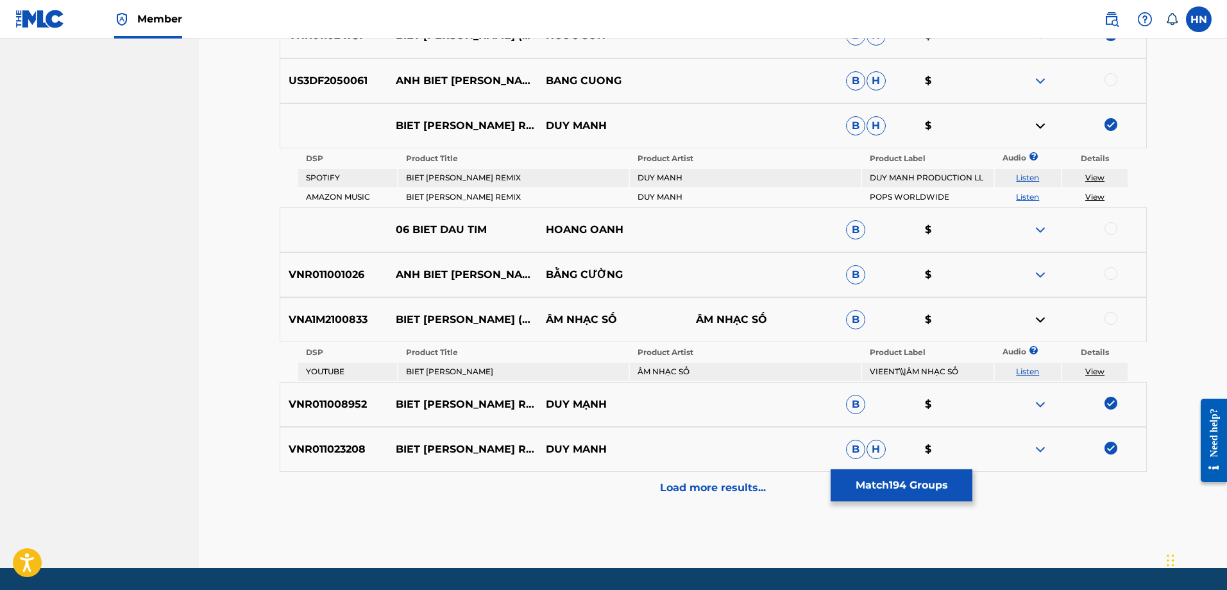
click at [1025, 370] on link "Listen" at bounding box center [1027, 371] width 23 height 10
click at [336, 335] on div "VNA1M2100833 BIET TIM DAU (0110_06092021) ÂM NHẠC SỐ ÂM NHẠC SỐ B $" at bounding box center [713, 319] width 867 height 45
click at [1106, 314] on div at bounding box center [1111, 318] width 13 height 13
click at [736, 496] on div "Load more results..." at bounding box center [713, 488] width 867 height 32
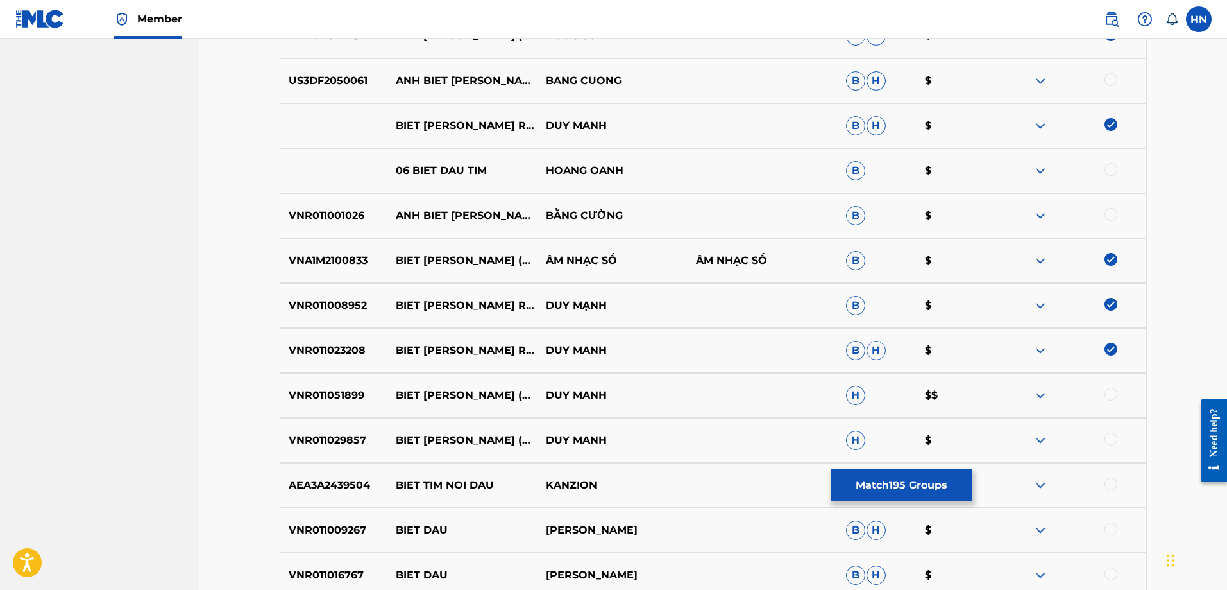
click at [350, 396] on p "VNR011051899" at bounding box center [334, 395] width 108 height 15
click at [1107, 397] on div at bounding box center [1111, 394] width 13 height 13
click at [350, 427] on div "VNR011029857 BIET TIM DAU (REMIX) DUY MANH H $" at bounding box center [713, 440] width 867 height 45
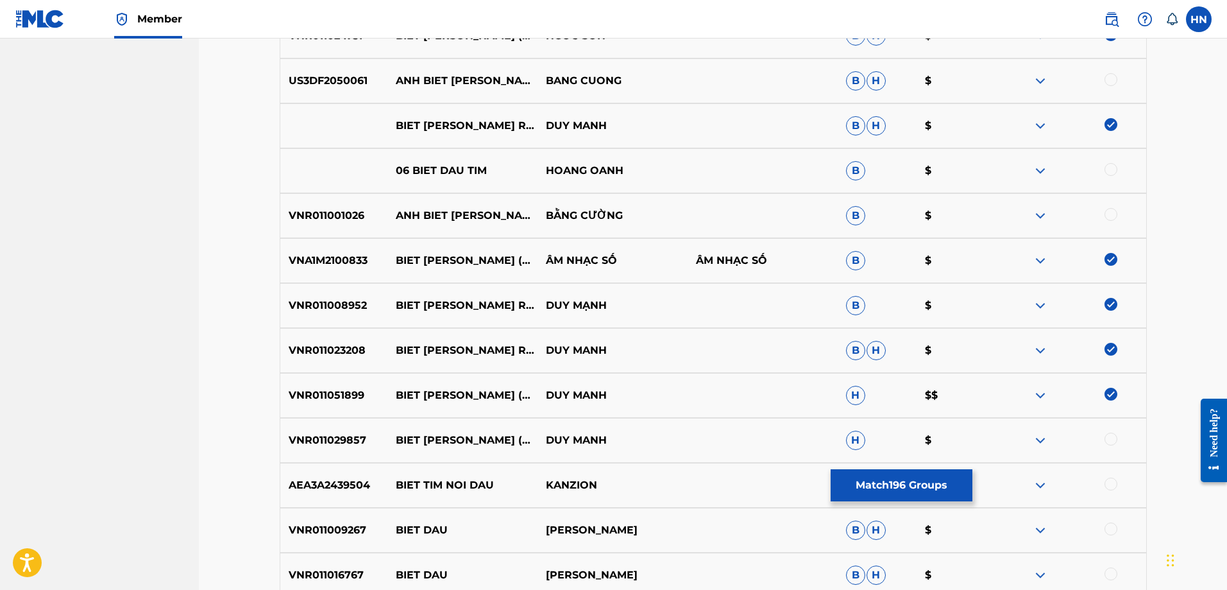
click at [1111, 440] on div at bounding box center [1111, 438] width 13 height 13
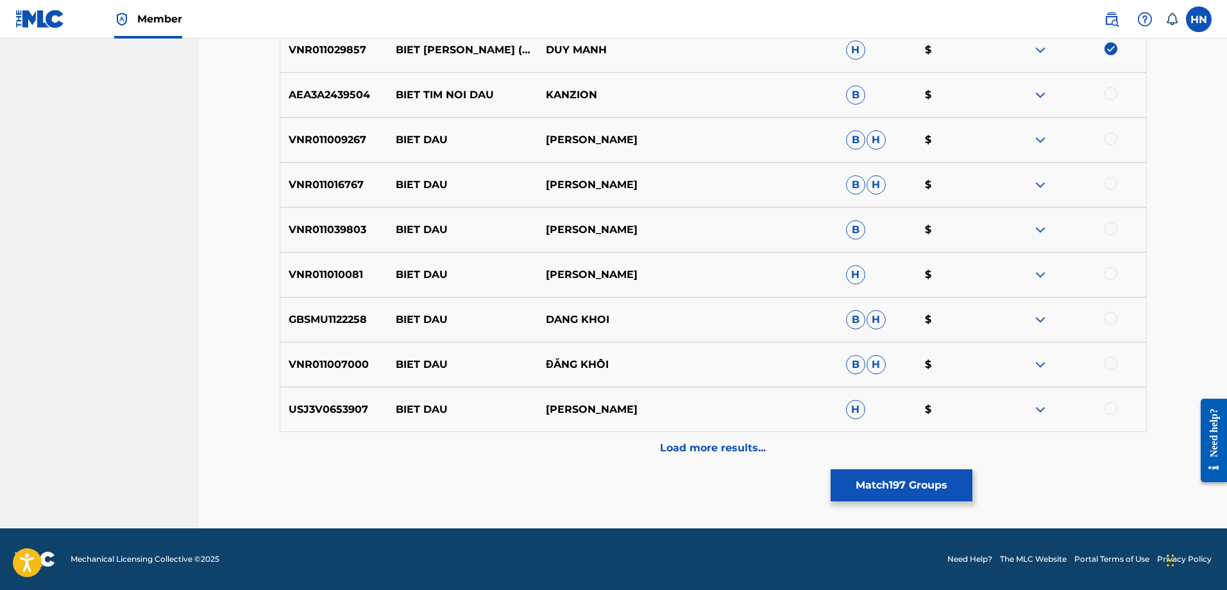
click at [662, 440] on div "Load more results..." at bounding box center [713, 448] width 867 height 32
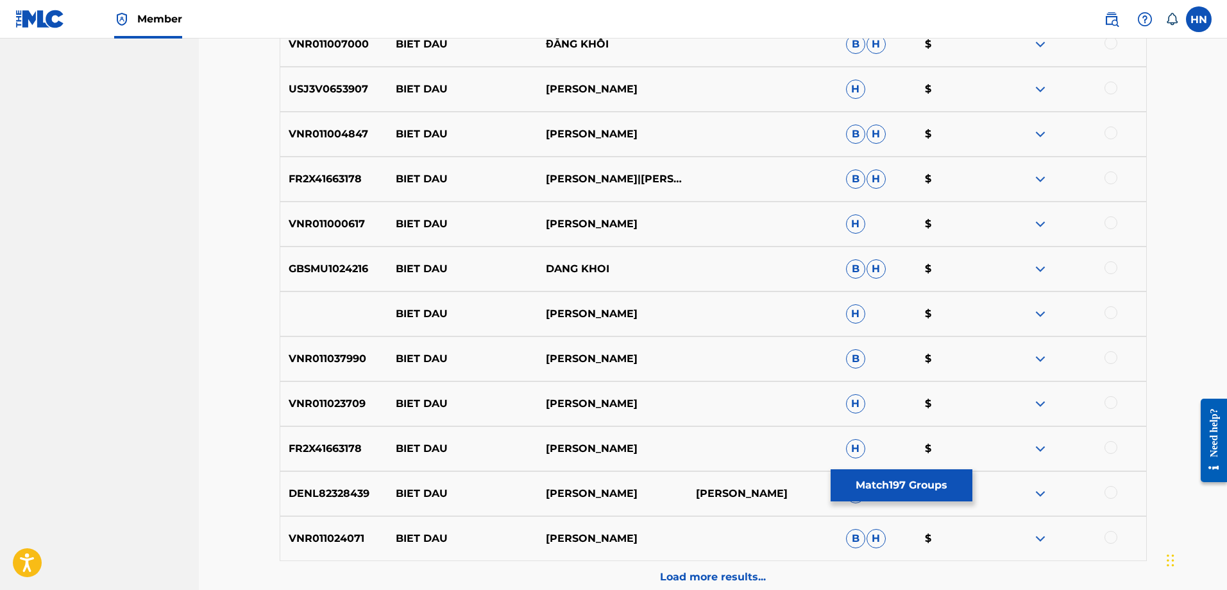
scroll to position [4874, 0]
click at [851, 484] on button "Match 197 Groups" at bounding box center [902, 485] width 142 height 32
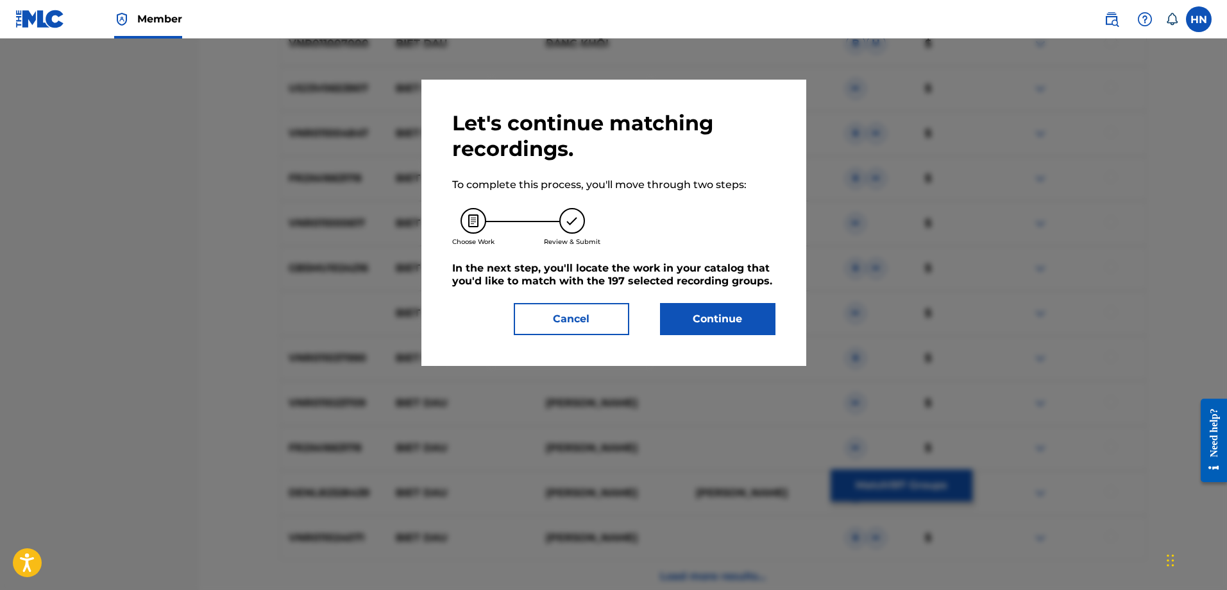
click at [692, 298] on div "Let's continue matching recordings. To complete this process, you'll move throu…" at bounding box center [613, 222] width 323 height 225
click at [686, 322] on button "Continue" at bounding box center [717, 319] width 115 height 32
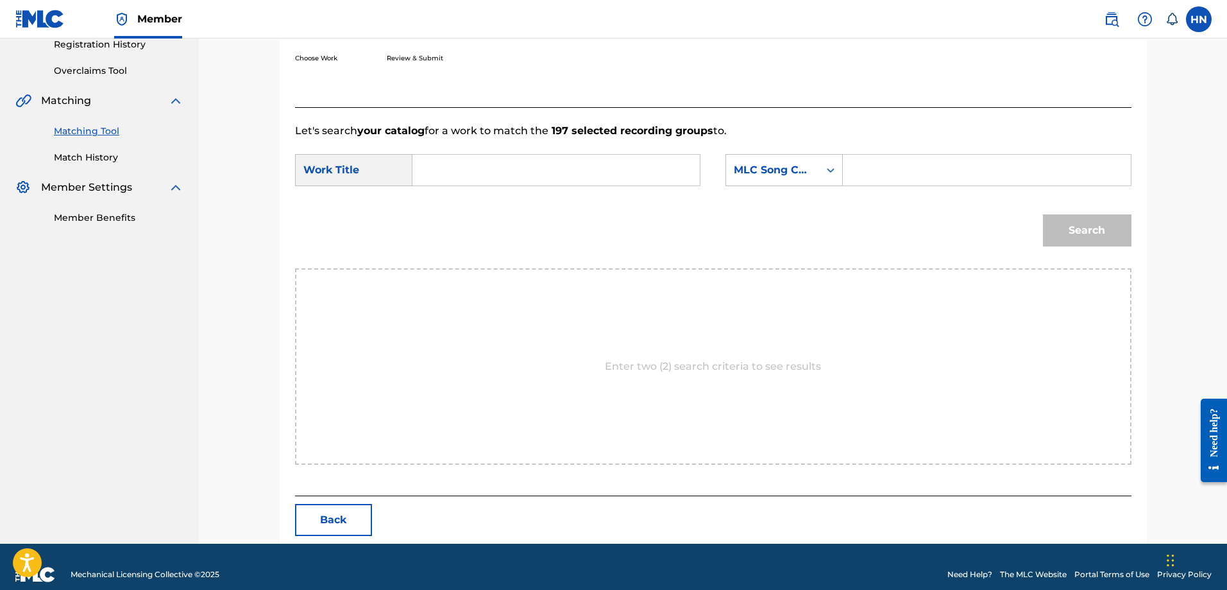
scroll to position [265, 0]
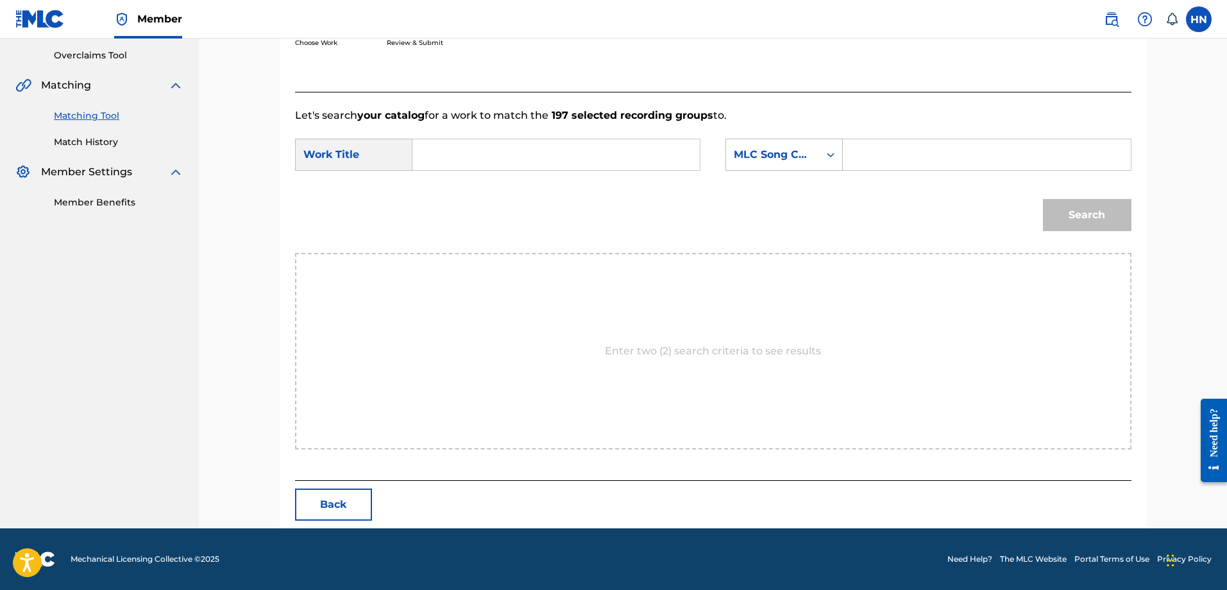
click at [617, 148] on input "Search Form" at bounding box center [556, 154] width 266 height 31
paste input "BIET [PERSON_NAME]"
type input "BIET [PERSON_NAME]"
click at [777, 146] on div "MLC Song Code" at bounding box center [772, 154] width 93 height 24
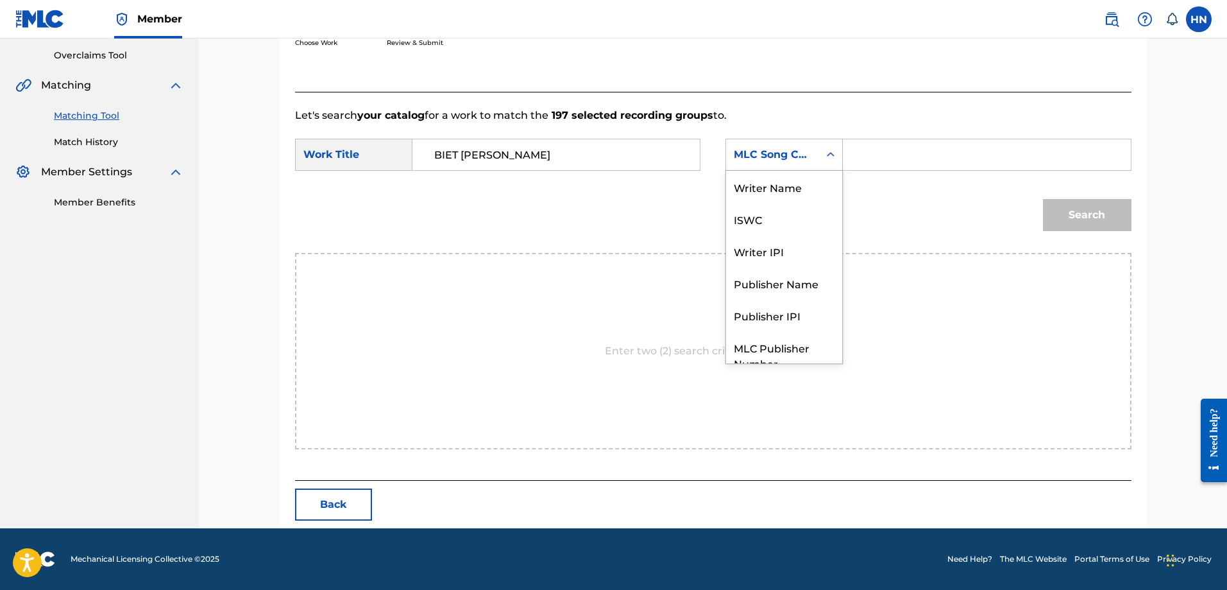
scroll to position [47, 0]
click at [763, 172] on div "ISWC" at bounding box center [784, 171] width 116 height 32
click at [900, 150] on input "Search Form" at bounding box center [987, 154] width 266 height 31
paste input "T9142602060"
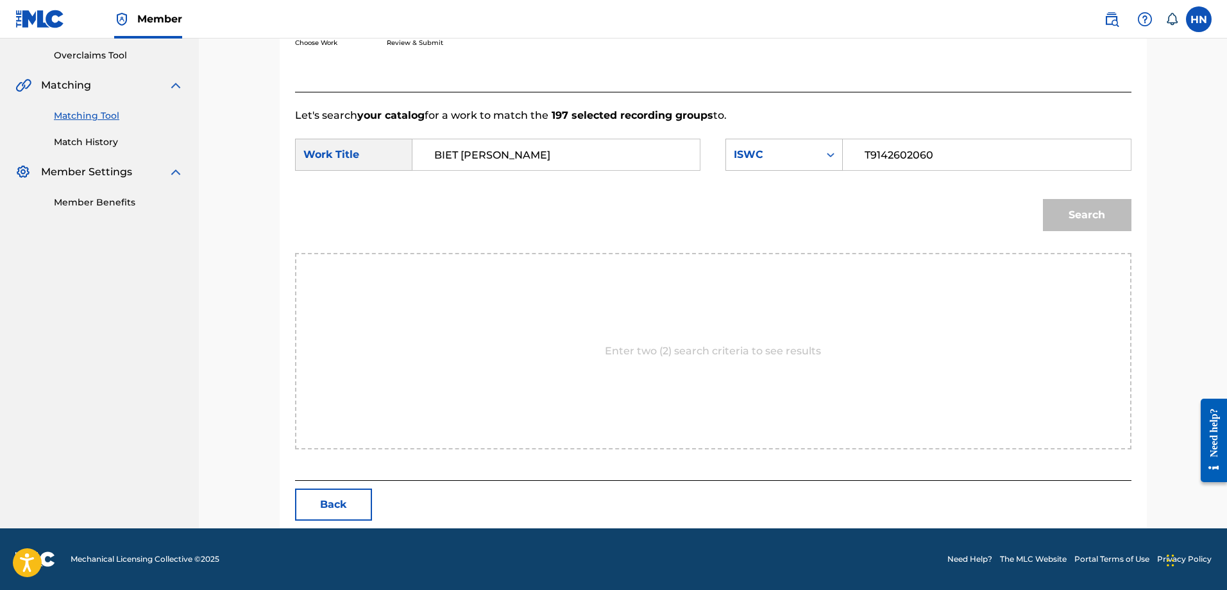
type input "T9142602060"
click at [1080, 199] on button "Search" at bounding box center [1087, 215] width 89 height 32
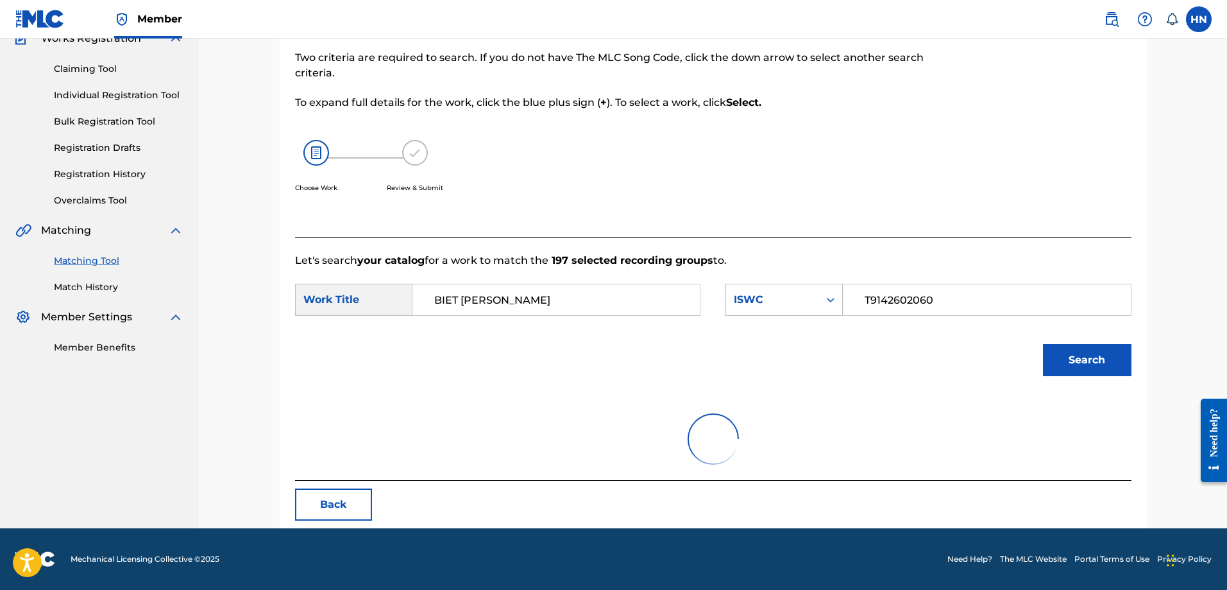
scroll to position [227, 0]
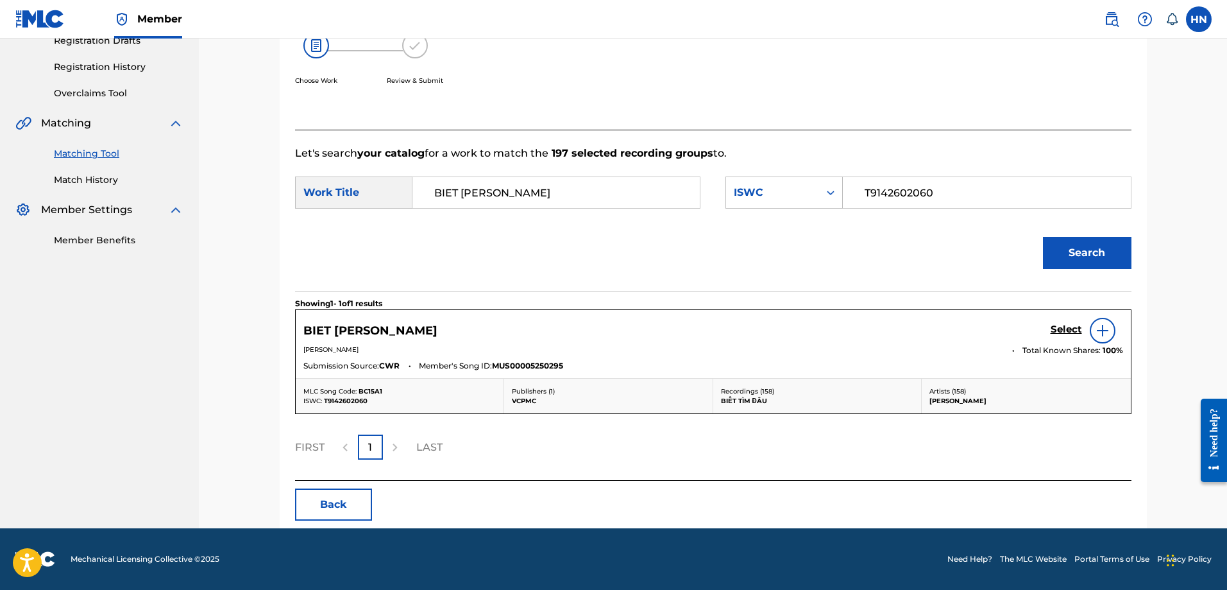
click at [1066, 330] on h5 "Select" at bounding box center [1066, 329] width 31 height 12
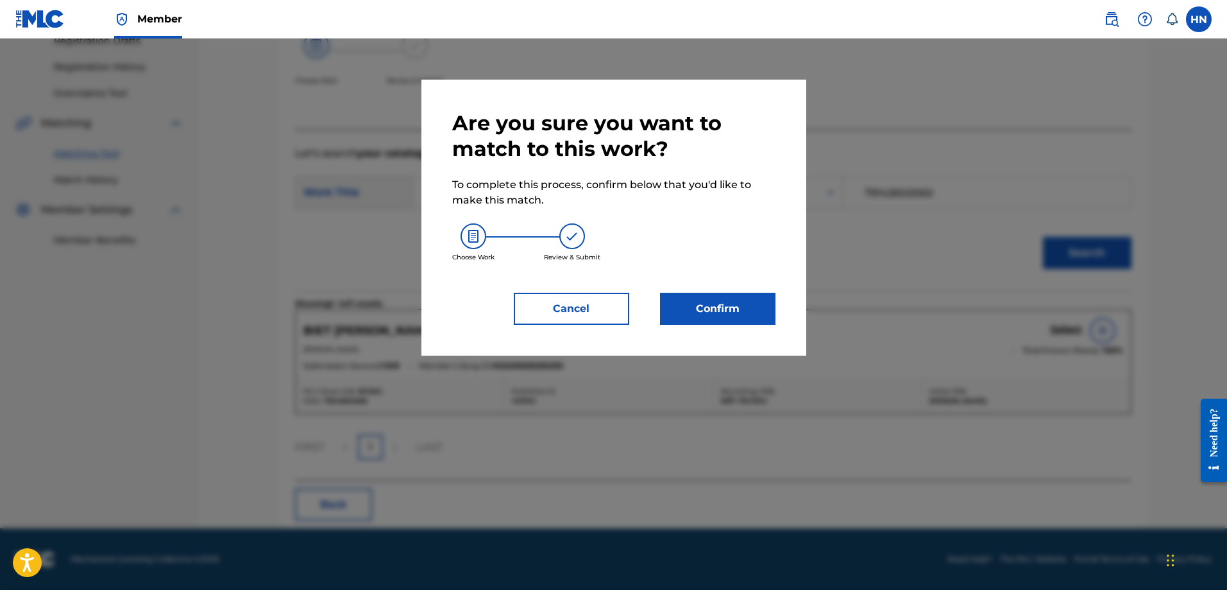
click at [726, 296] on button "Confirm" at bounding box center [717, 309] width 115 height 32
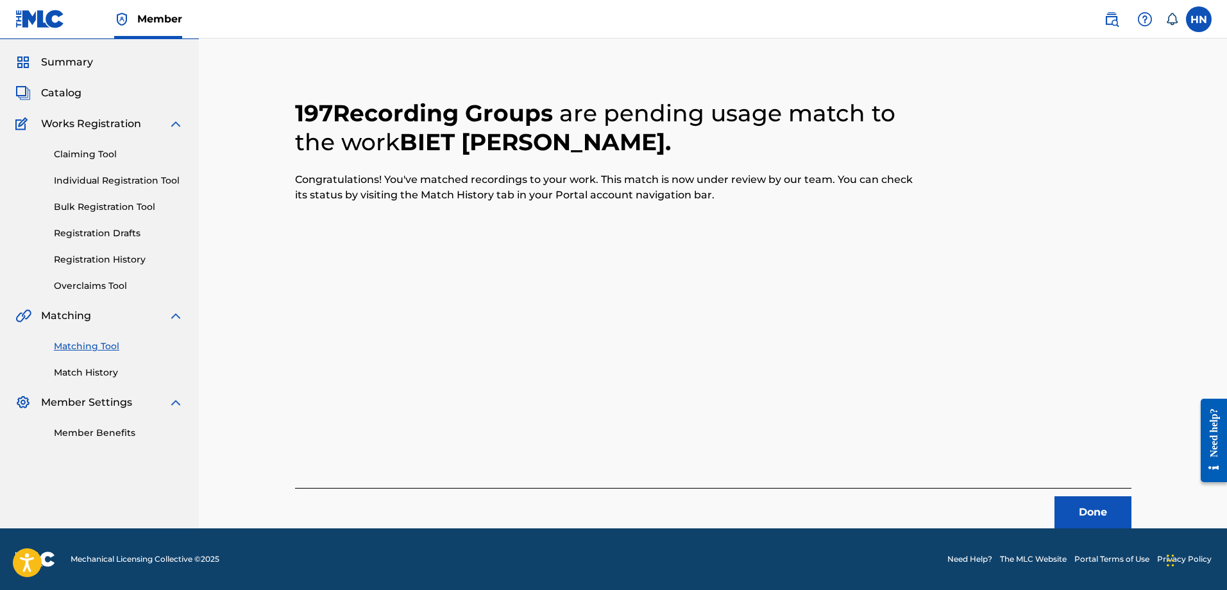
scroll to position [35, 0]
click at [1080, 513] on button "Done" at bounding box center [1093, 512] width 77 height 32
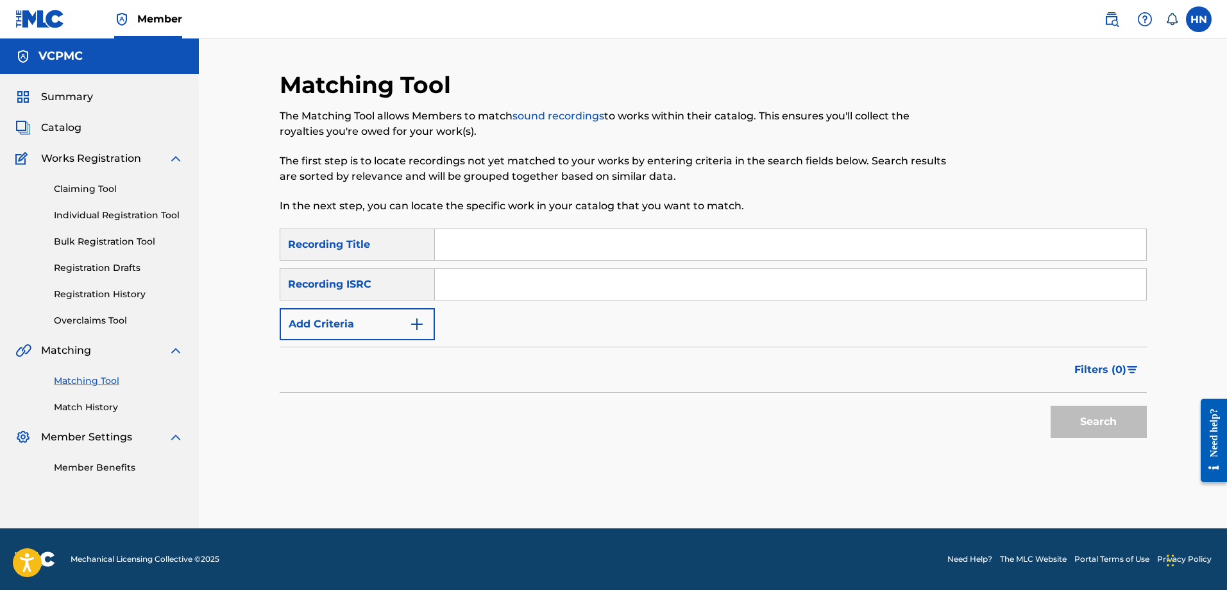
click at [850, 235] on input "Search Form" at bounding box center [791, 244] width 712 height 31
paste input "MƯA CHIỀU NHỚ AI"
click at [1076, 407] on button "Search" at bounding box center [1099, 422] width 96 height 32
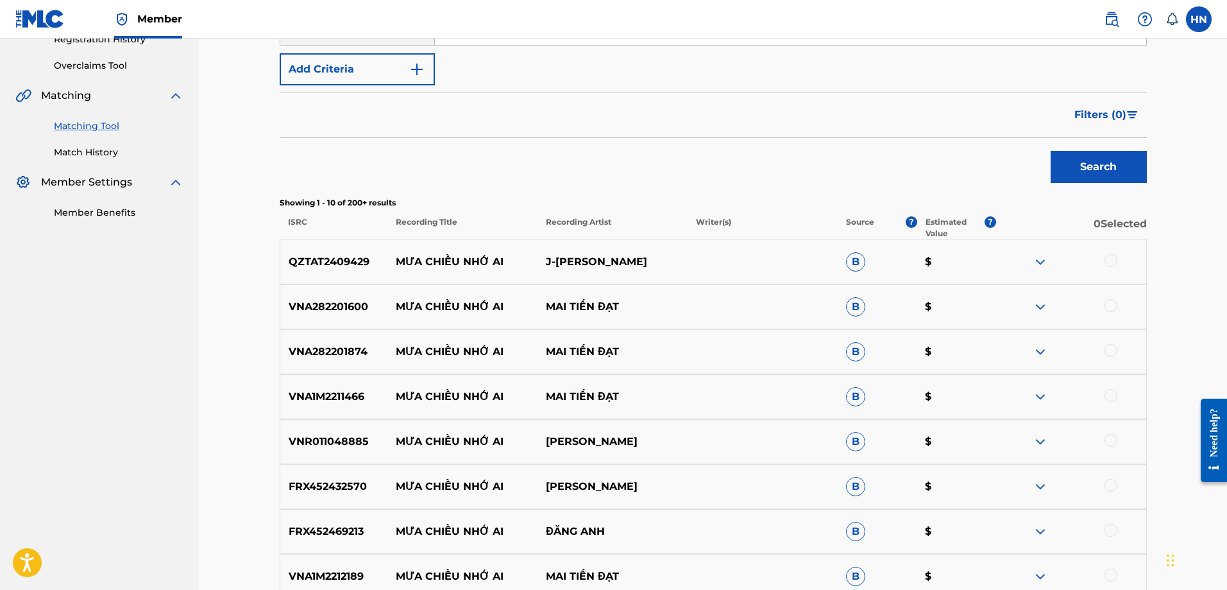
scroll to position [385, 0]
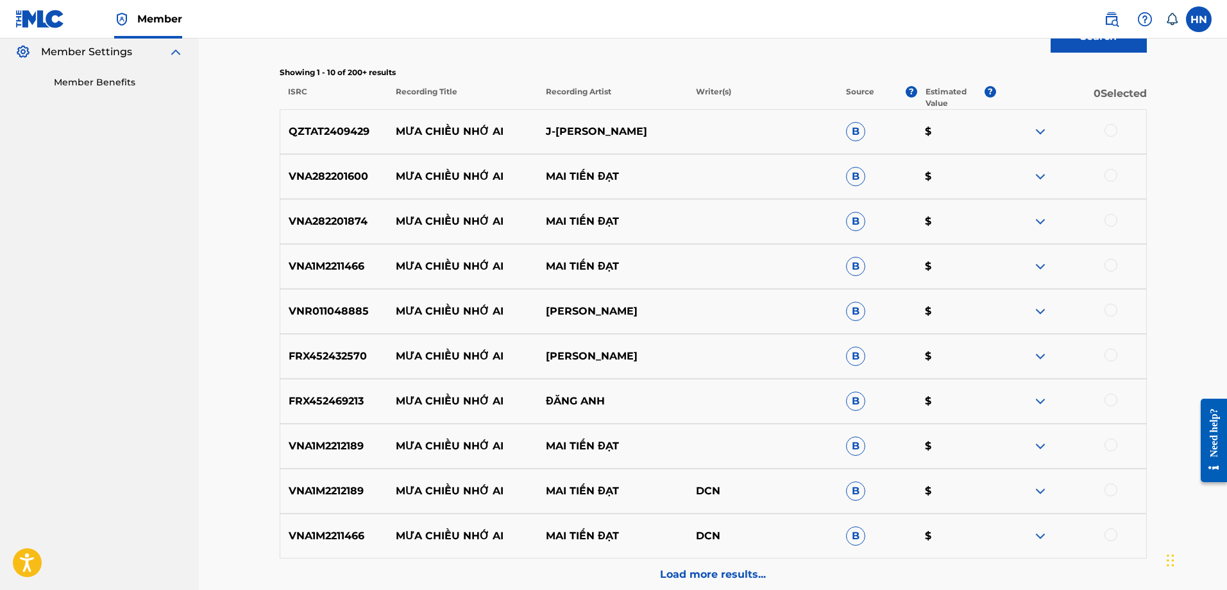
click at [342, 305] on p "VNR011048885" at bounding box center [334, 310] width 108 height 15
click at [1112, 309] on div at bounding box center [1111, 309] width 13 height 13
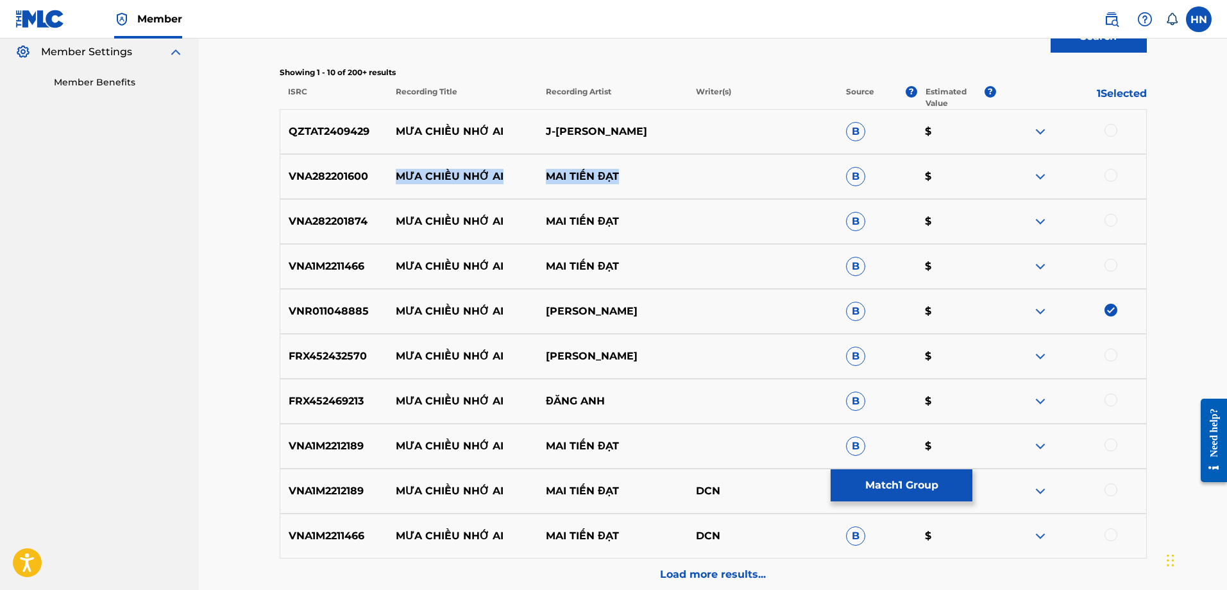
drag, startPoint x: 645, startPoint y: 171, endPoint x: 391, endPoint y: 179, distance: 254.9
click at [391, 179] on div "VNA282201600 MƯA CHIỀU NHỚ AI MAI TIẾN ĐẠT B $" at bounding box center [713, 176] width 867 height 45
drag, startPoint x: 684, startPoint y: 311, endPoint x: 391, endPoint y: 312, distance: 293.2
click at [391, 312] on div "VNR011048885 MƯA CHIỀU NHỚ AI TRẦN NHẬT QUANG B $" at bounding box center [713, 311] width 867 height 45
click at [346, 173] on p "VNA282201600" at bounding box center [334, 176] width 108 height 15
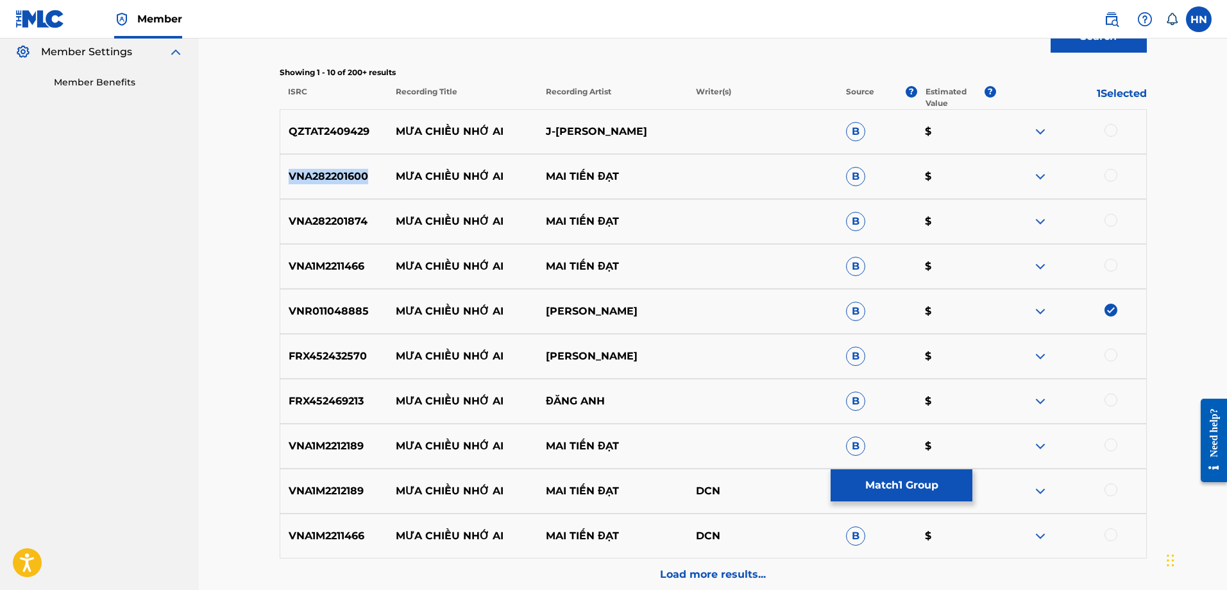
click at [346, 173] on p "VNA282201600" at bounding box center [334, 176] width 108 height 15
click at [1110, 178] on div at bounding box center [1111, 175] width 13 height 13
click at [346, 220] on p "VNA282201874" at bounding box center [334, 221] width 108 height 15
click at [1111, 215] on div at bounding box center [1111, 220] width 13 height 13
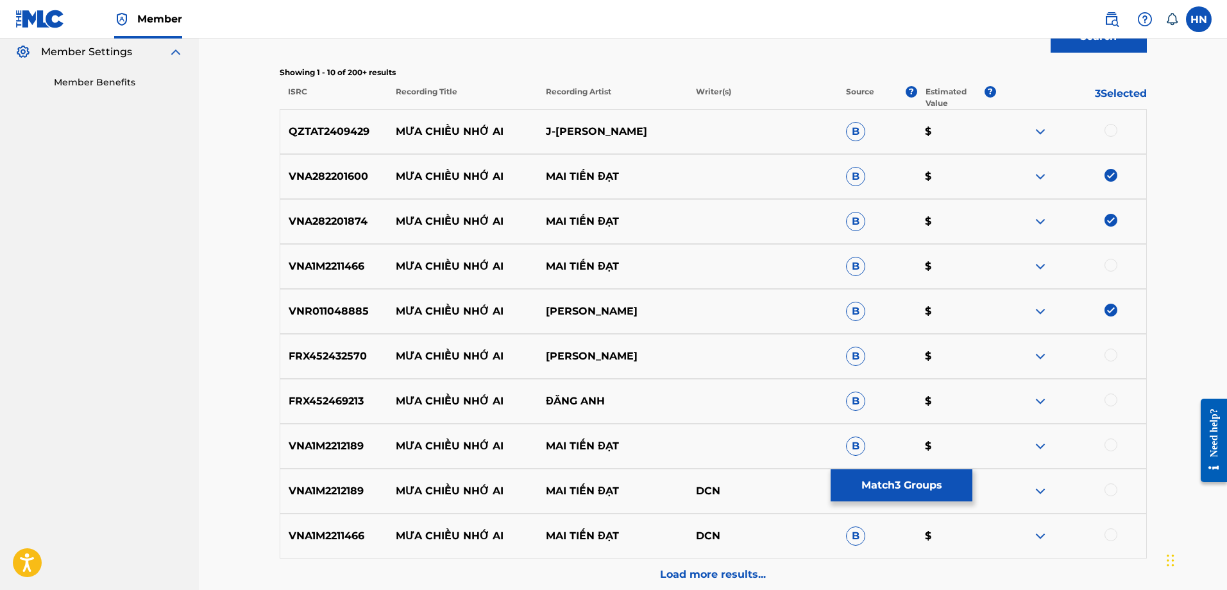
click at [296, 254] on div "VNA1M2211466 MƯA CHIỀU NHỚ AI MAI TIẾN ĐẠT B $" at bounding box center [713, 266] width 867 height 45
click at [1113, 260] on div at bounding box center [1111, 265] width 13 height 13
click at [337, 445] on p "VNA1M2212189" at bounding box center [334, 445] width 108 height 15
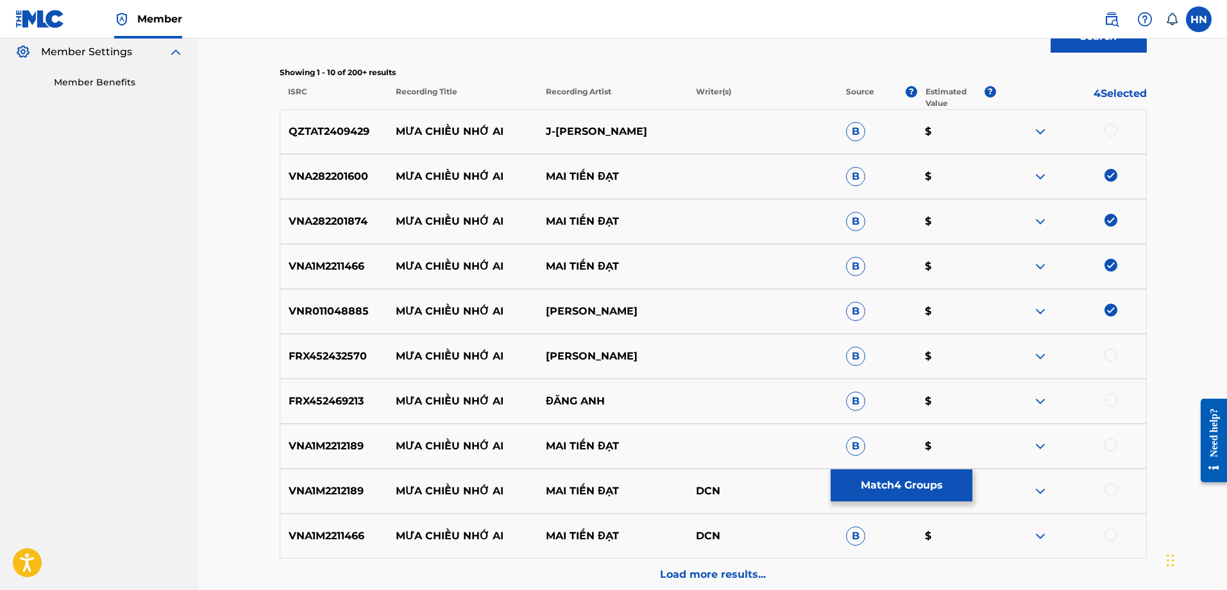
click at [1111, 443] on div at bounding box center [1111, 444] width 13 height 13
click at [1111, 490] on div at bounding box center [1111, 489] width 13 height 13
drag, startPoint x: 398, startPoint y: 357, endPoint x: 718, endPoint y: 357, distance: 319.5
click at [694, 357] on div "FRX452432570 MƯA CHIỀU NHỚ AI THÙY HƯƠNG B $" at bounding box center [713, 356] width 867 height 45
click at [330, 339] on div "FRX452432570 MƯA CHIỀU NHỚ AI THÙY HƯƠNG B $" at bounding box center [713, 356] width 867 height 45
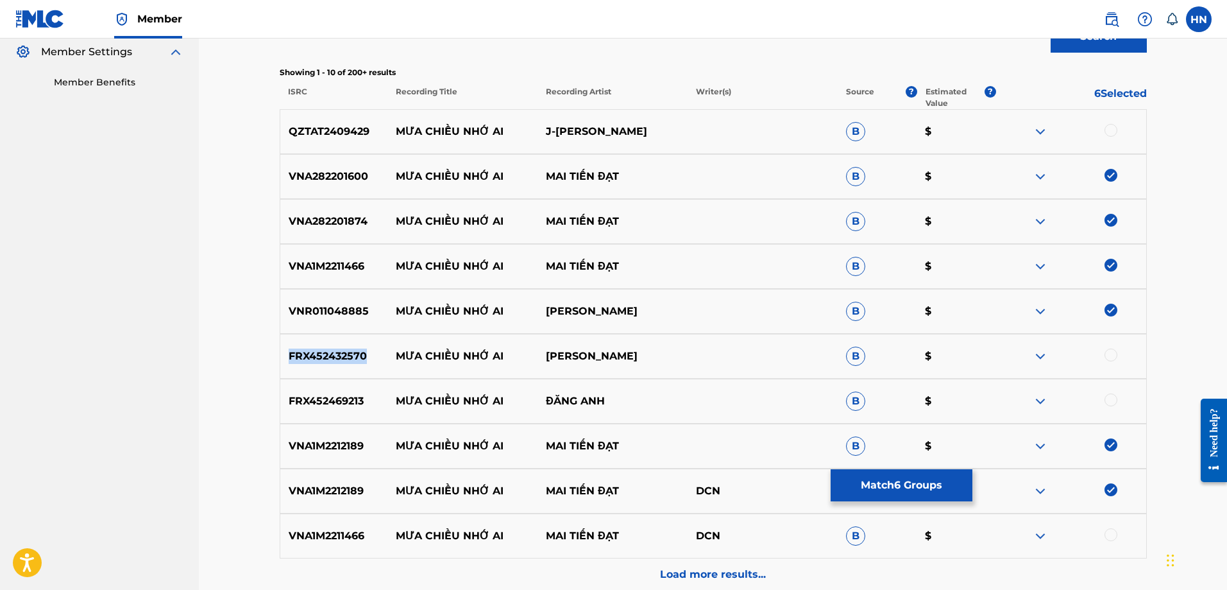
click at [330, 339] on div "FRX452432570 MƯA CHIỀU NHỚ AI THÙY HƯƠNG B $" at bounding box center [713, 356] width 867 height 45
click at [1107, 353] on div at bounding box center [1111, 354] width 13 height 13
drag, startPoint x: 480, startPoint y: 393, endPoint x: 393, endPoint y: 391, distance: 86.6
click at [393, 391] on div "FRX452469213 MƯA CHIỀU NHỚ AI ĐĂNG ANH B $" at bounding box center [713, 401] width 867 height 45
click at [312, 404] on p "FRX452469213" at bounding box center [334, 400] width 108 height 15
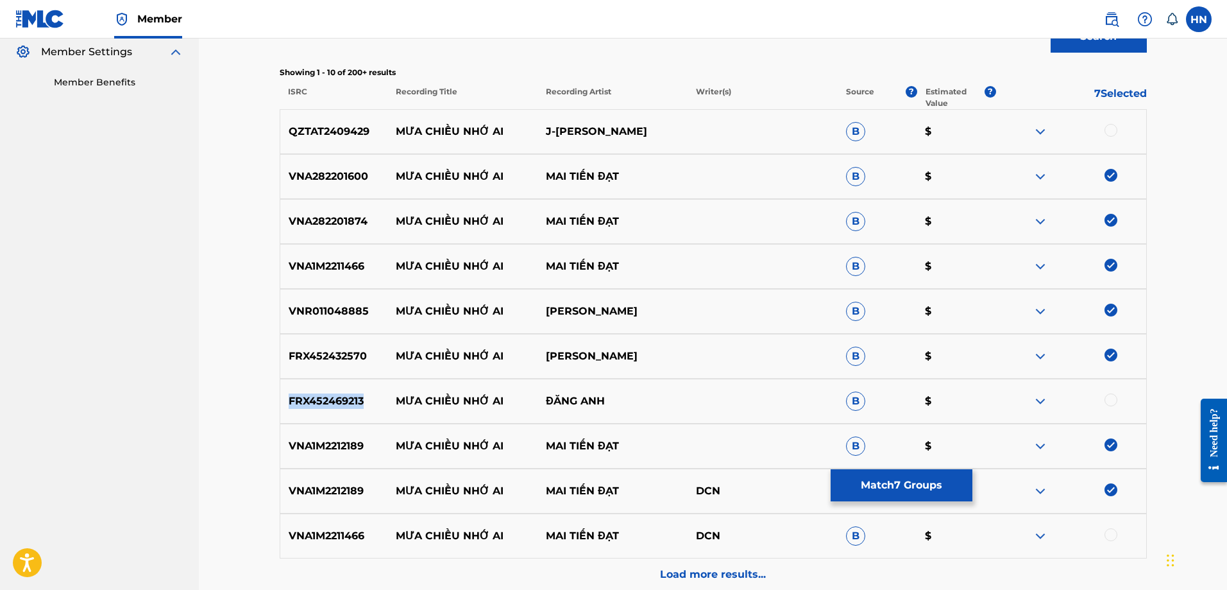
click at [312, 404] on p "FRX452469213" at bounding box center [334, 400] width 108 height 15
click at [1116, 398] on div at bounding box center [1111, 399] width 13 height 13
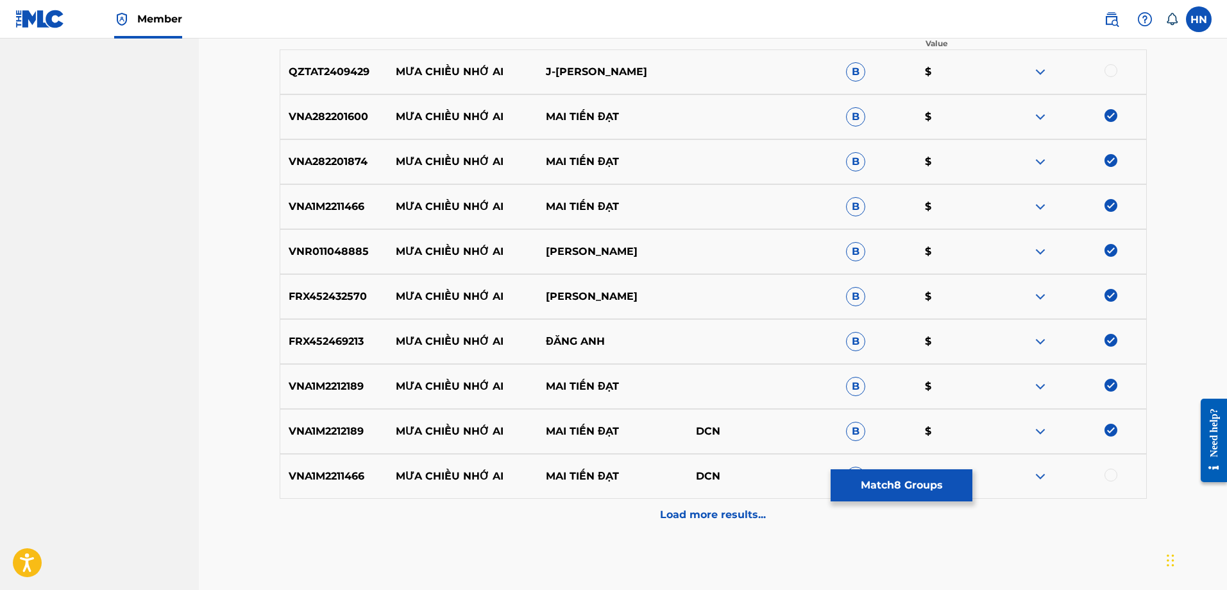
scroll to position [511, 0]
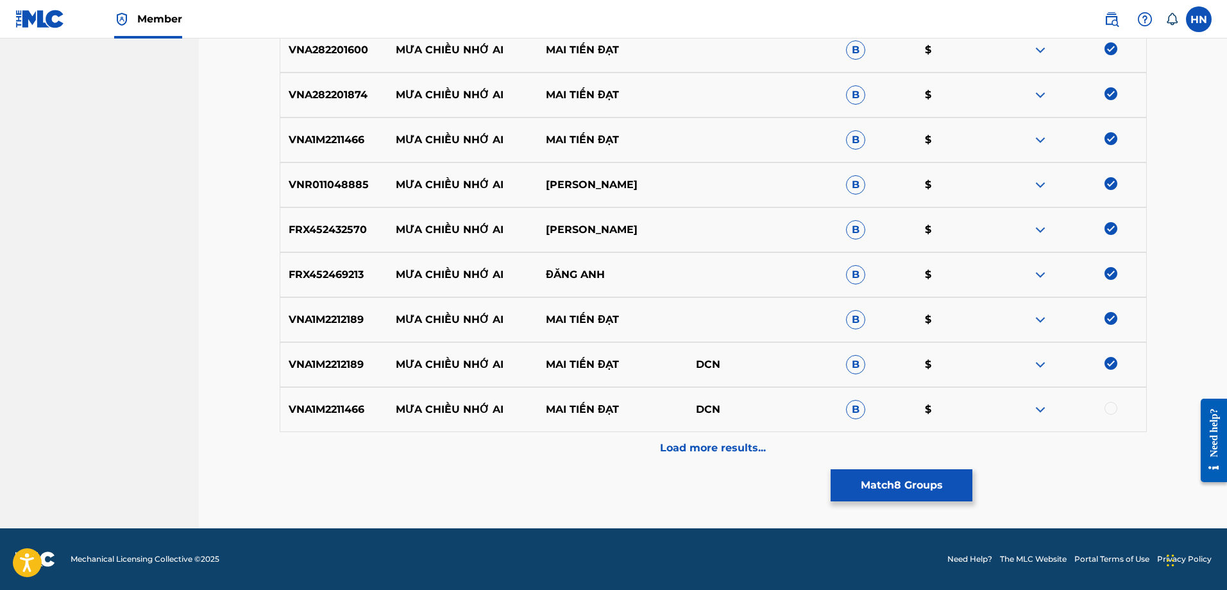
click at [356, 395] on div "VNA1M2211466 MƯA CHIỀU NHỚ AI MAI TIẾN ĐẠT DCN B $" at bounding box center [713, 409] width 867 height 45
click at [1109, 406] on div at bounding box center [1111, 408] width 13 height 13
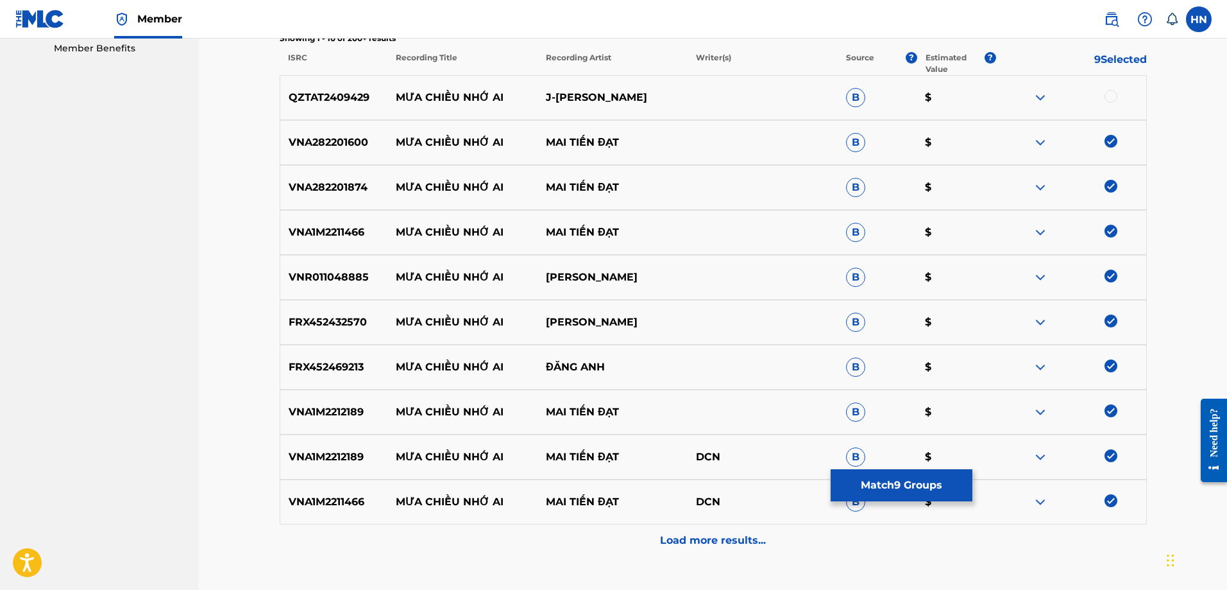
scroll to position [319, 0]
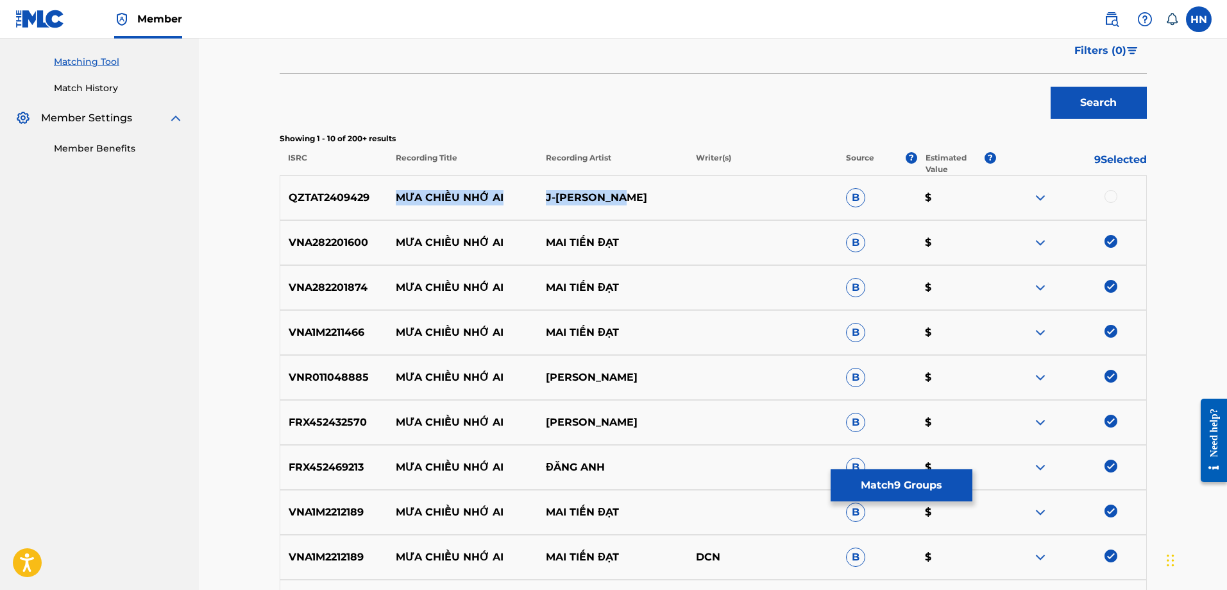
drag, startPoint x: 640, startPoint y: 187, endPoint x: 370, endPoint y: 188, distance: 270.8
click at [370, 188] on div "QZTAT2409429 MƯA CHIỀU NHỚ AI J-STEVE PHAM B $" at bounding box center [713, 197] width 867 height 45
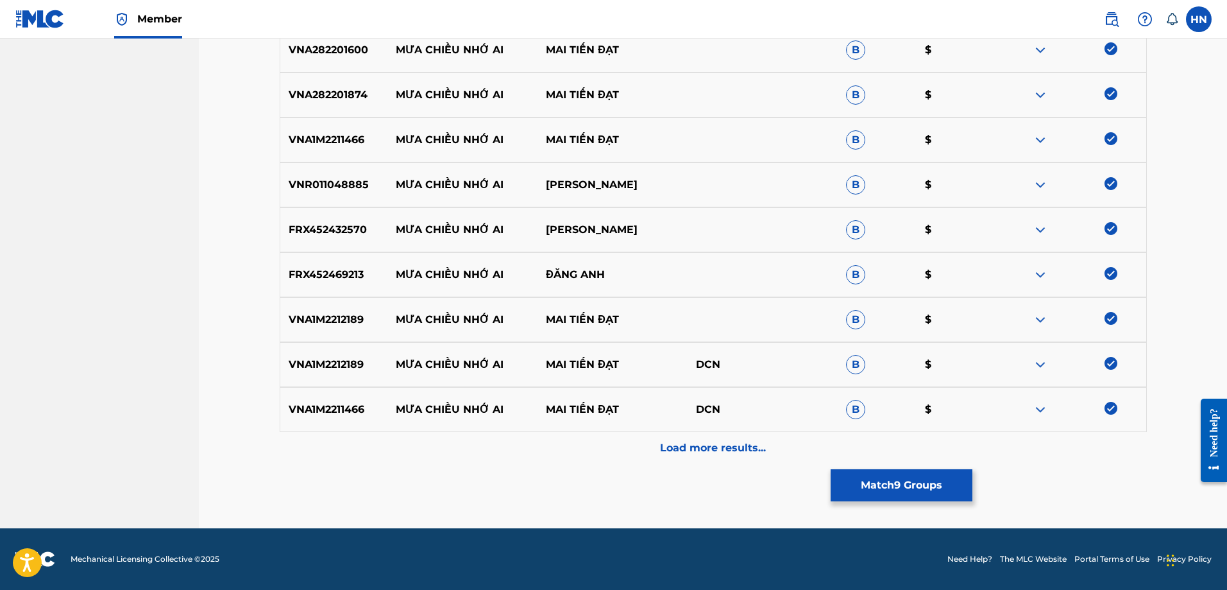
click at [689, 427] on div "VNA1M2211466 MƯA CHIỀU NHỚ AI MAI TIẾN ĐẠT DCN B $" at bounding box center [713, 409] width 867 height 45
click at [689, 440] on p "Load more results..." at bounding box center [713, 447] width 106 height 15
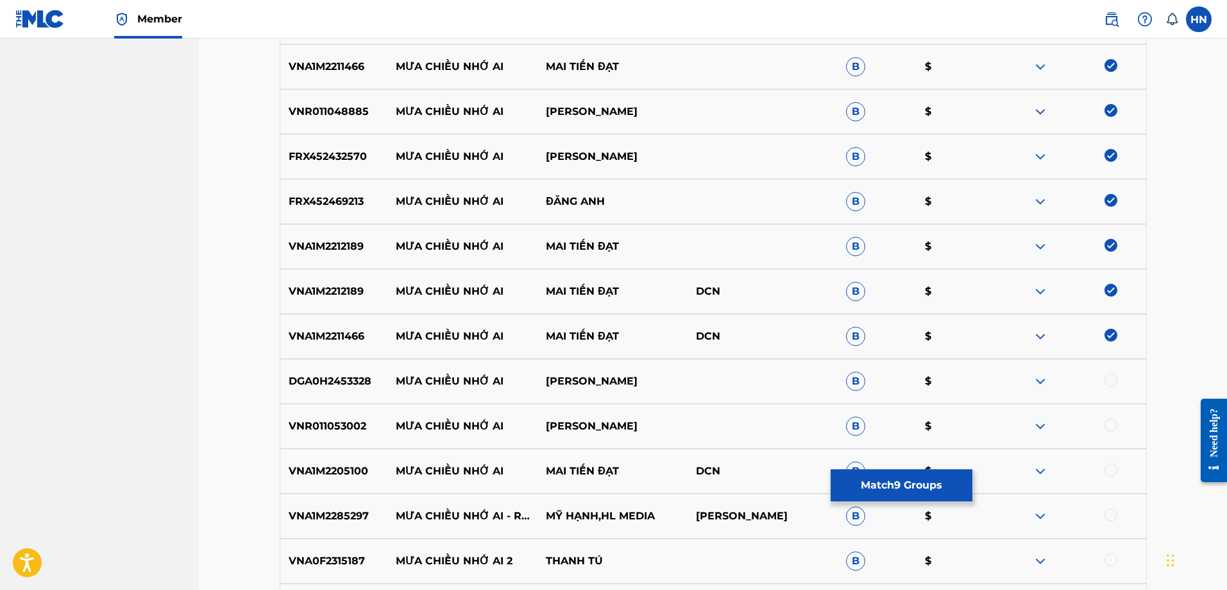
scroll to position [704, 0]
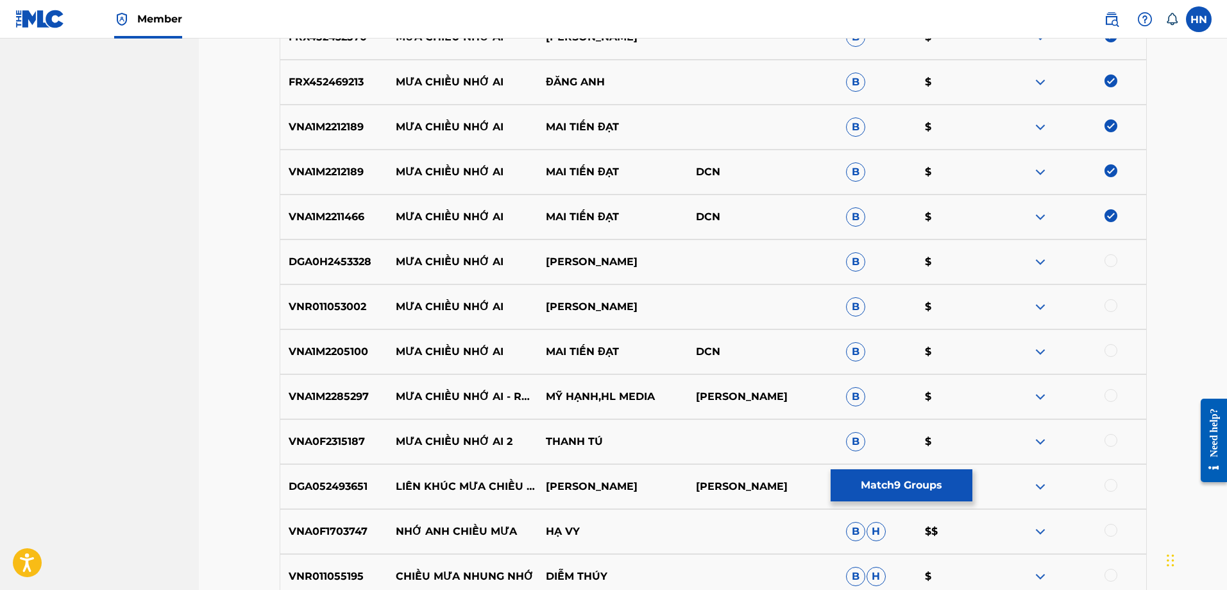
click at [318, 312] on p "VNR011053002" at bounding box center [334, 306] width 108 height 15
click at [1112, 307] on div at bounding box center [1111, 305] width 13 height 13
click at [341, 268] on p "DGA0H2453328" at bounding box center [334, 261] width 108 height 15
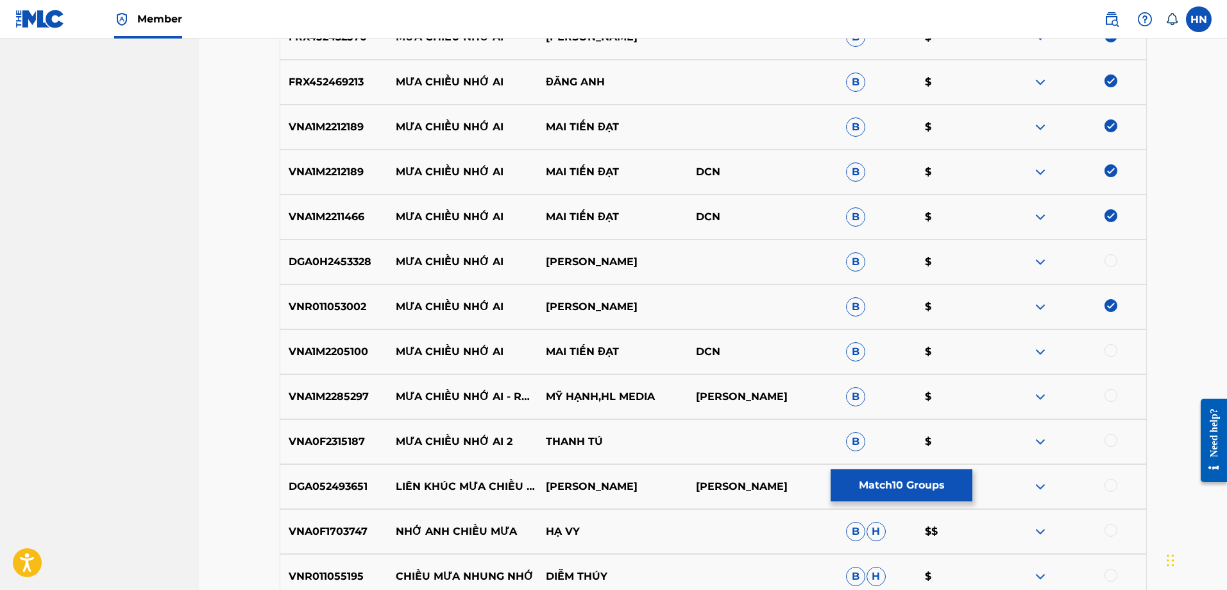
click at [1114, 257] on div at bounding box center [1111, 260] width 13 height 13
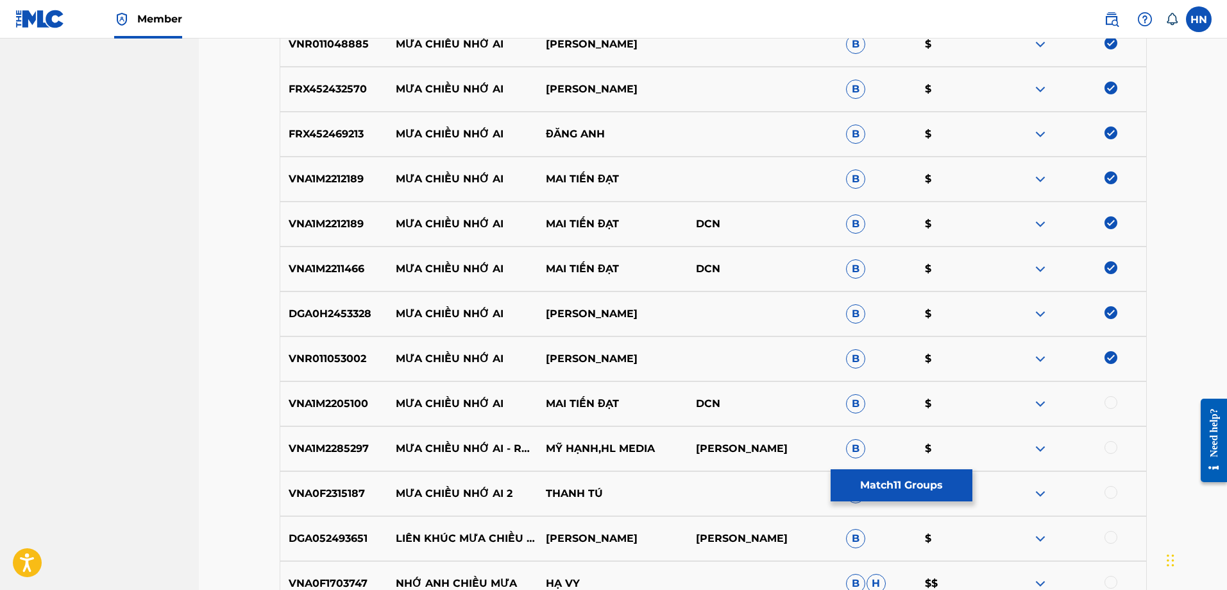
scroll to position [768, 0]
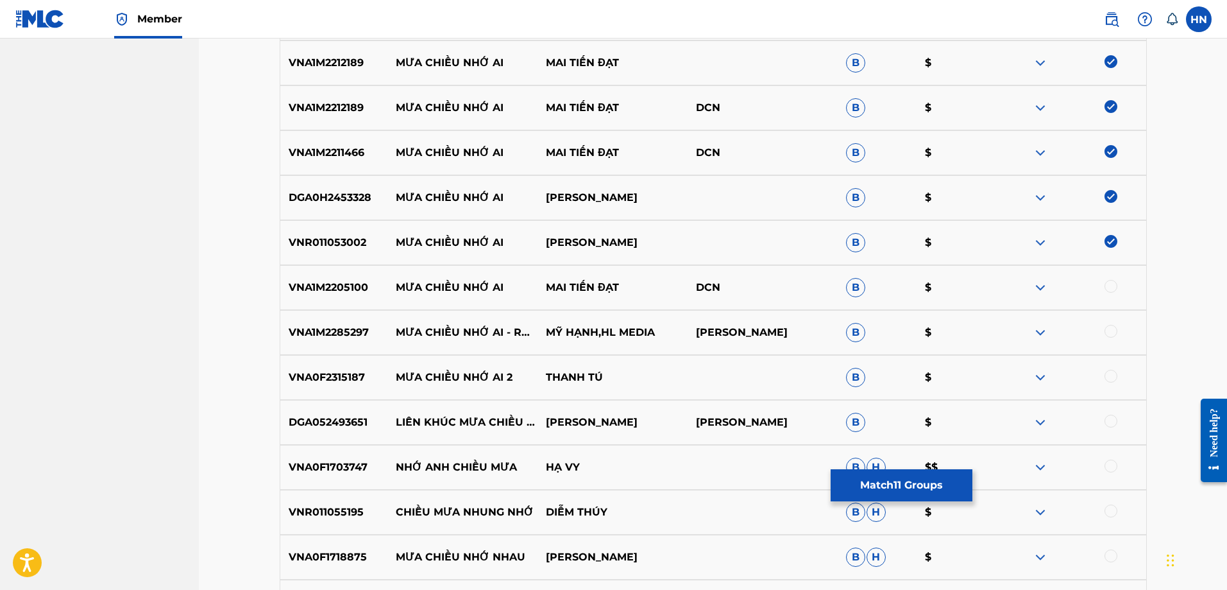
click at [314, 291] on p "VNA1M2205100" at bounding box center [334, 287] width 108 height 15
click at [1106, 286] on div at bounding box center [1111, 286] width 13 height 13
click at [362, 346] on div "VNA1M2285297 MƯA CHIỀU NHỚ AI - RUMBA MỸ HẠNH,HL MEDIA TRẦN NHẬT QUANG B $" at bounding box center [713, 332] width 867 height 45
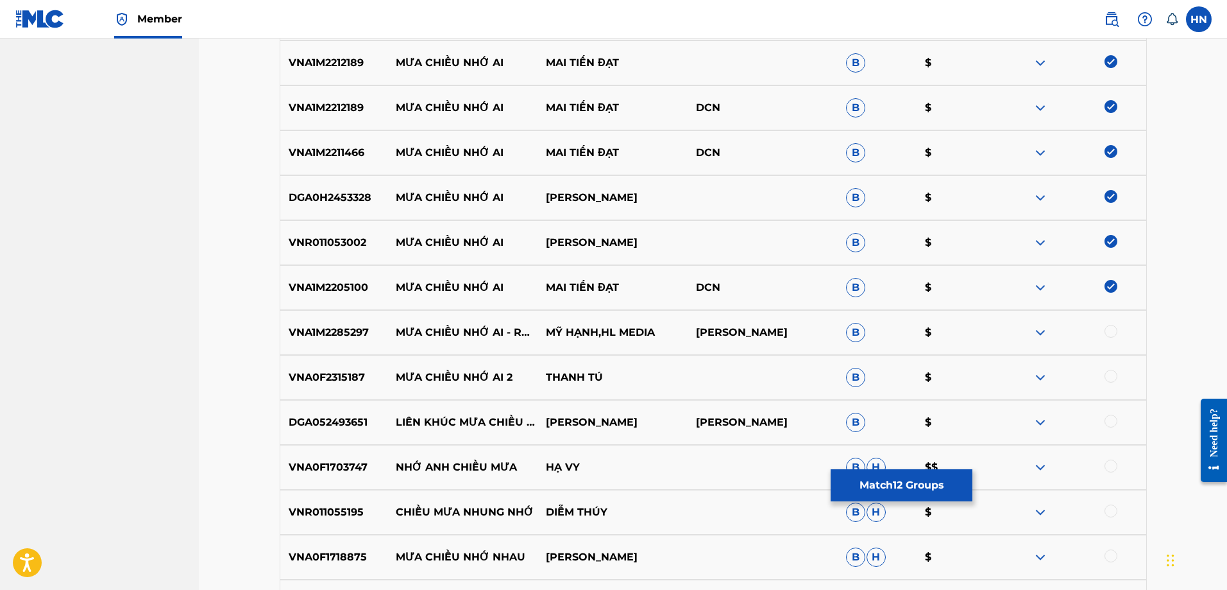
click at [1114, 329] on div at bounding box center [1111, 331] width 13 height 13
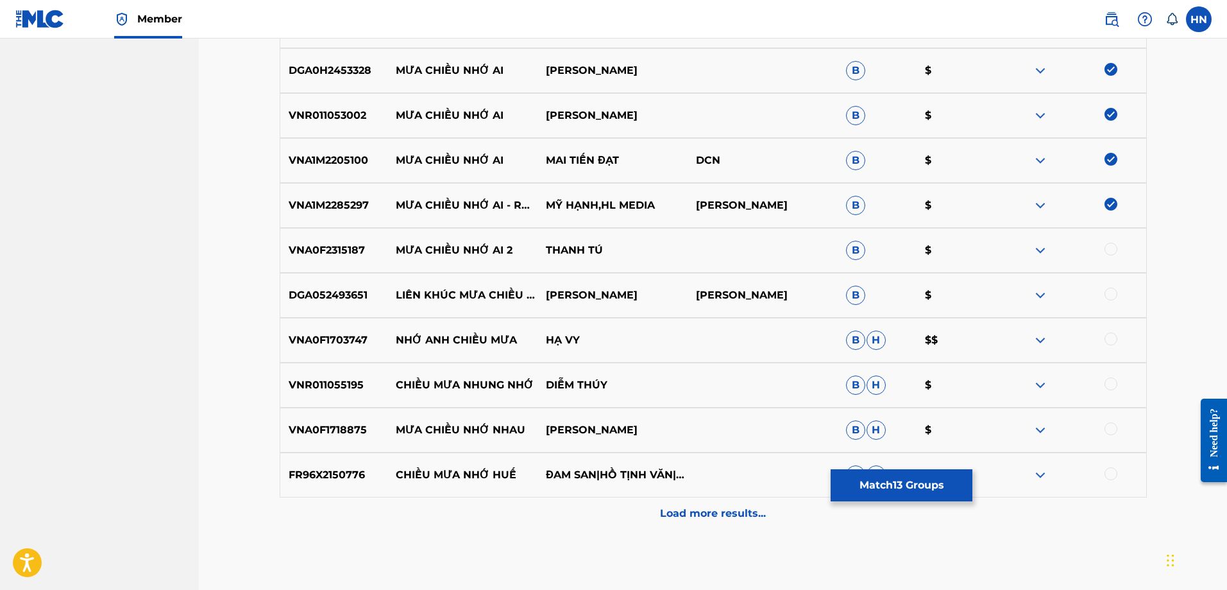
scroll to position [896, 0]
click at [699, 518] on p "Load more results..." at bounding box center [713, 511] width 106 height 15
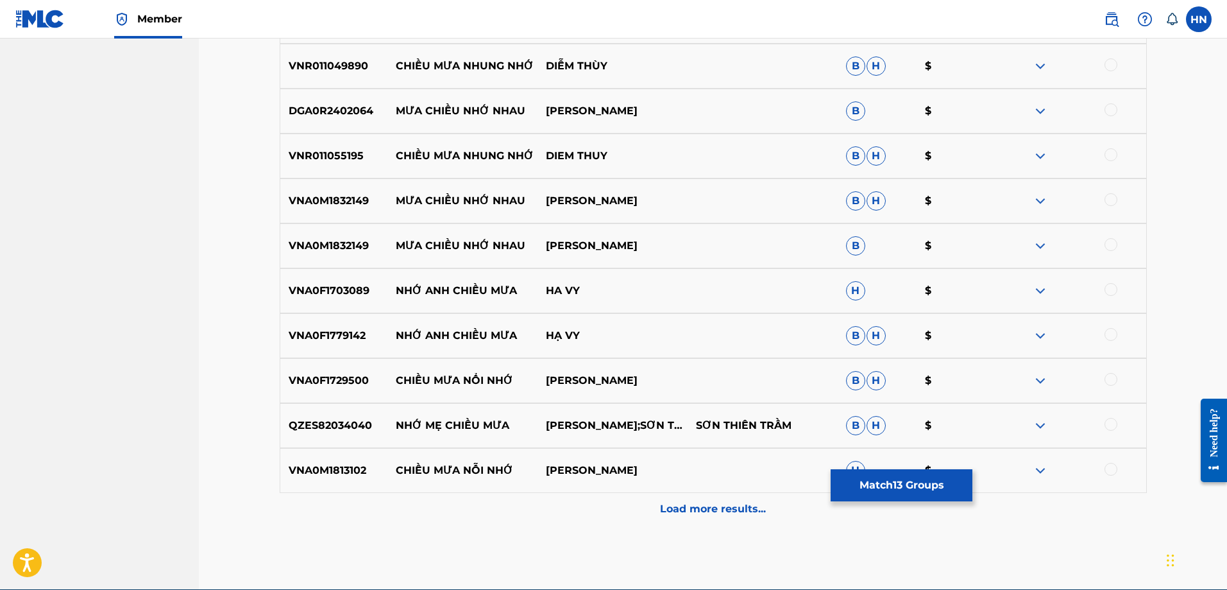
scroll to position [1410, 0]
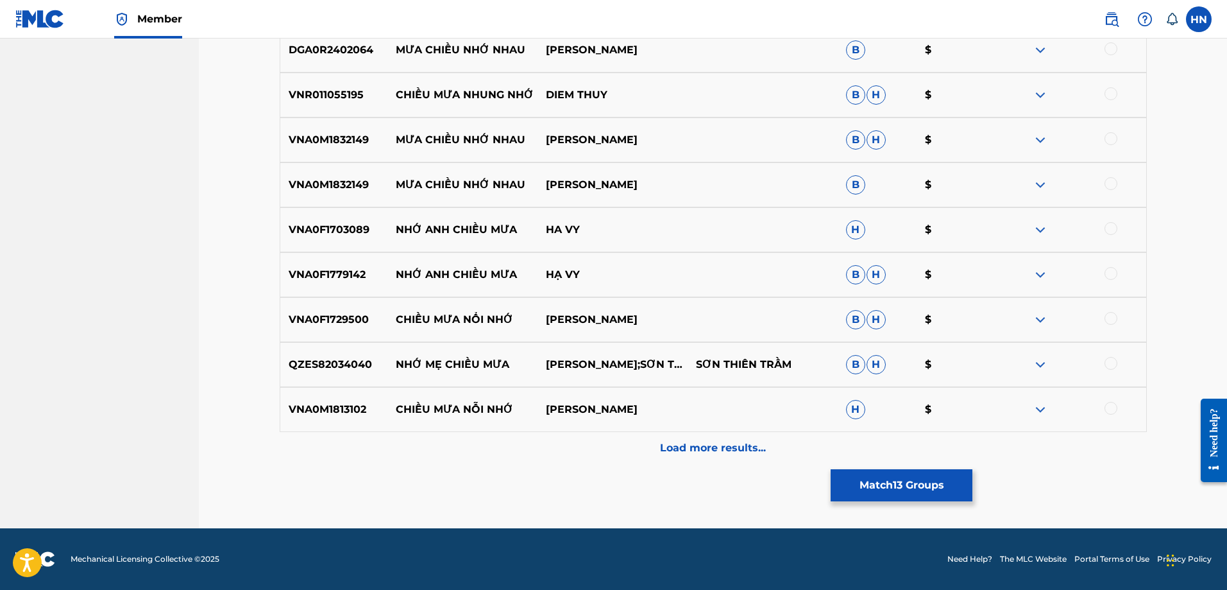
click at [649, 454] on div "Load more results..." at bounding box center [713, 448] width 867 height 32
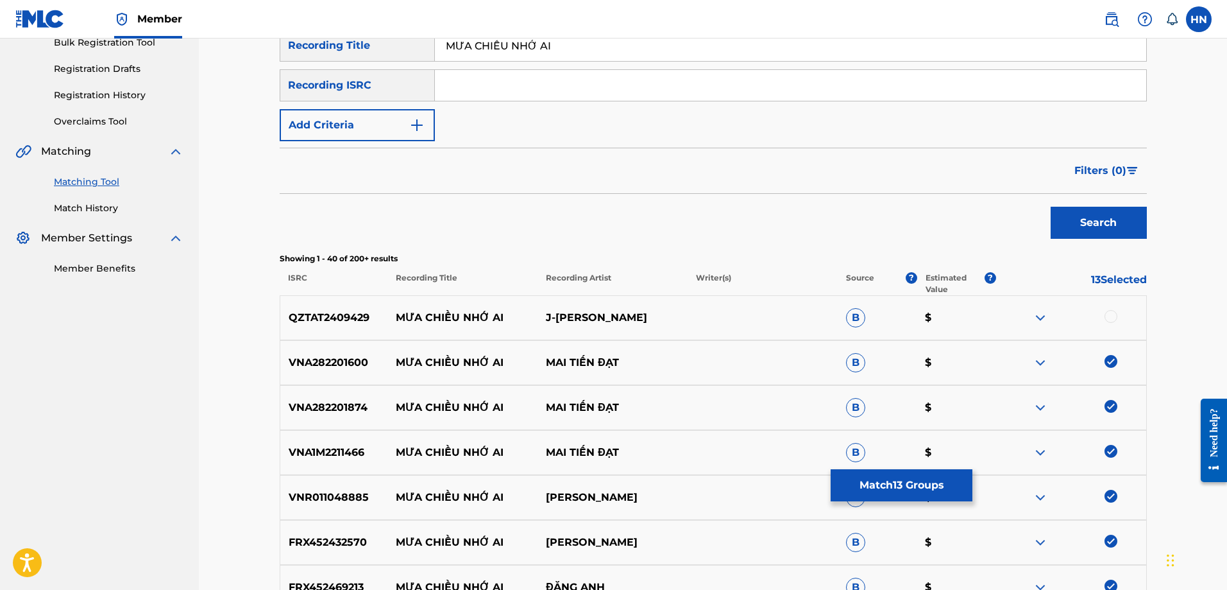
scroll to position [126, 0]
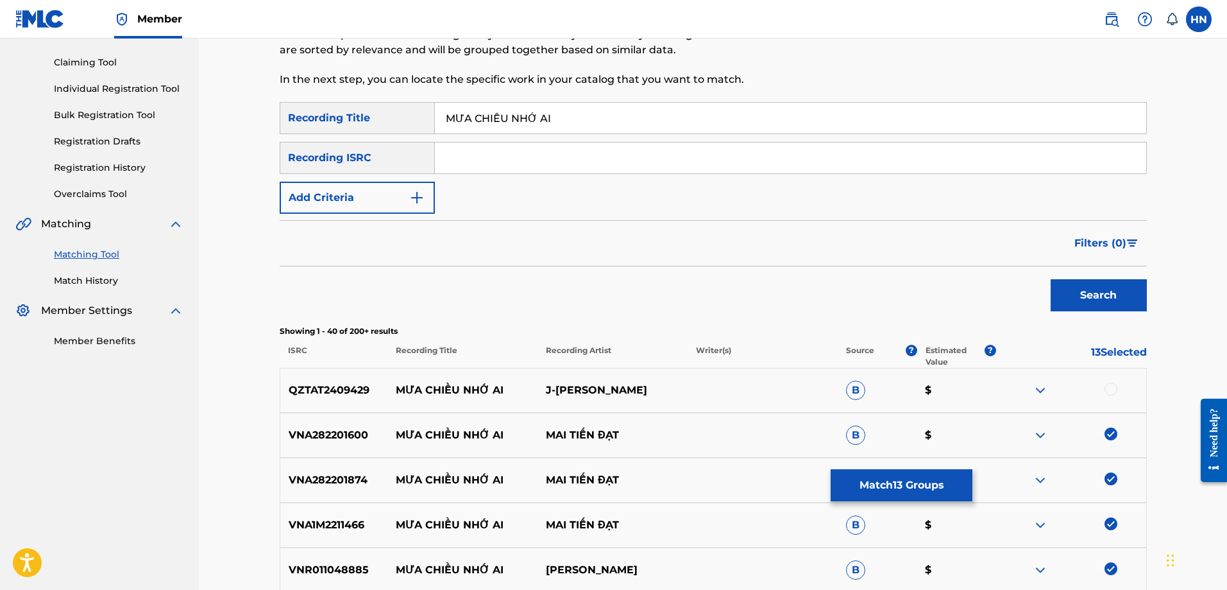
click at [635, 115] on input "MƯA CHIỀU NHỚ AI" at bounding box center [791, 118] width 712 height 31
paste input "UA CHIEU NHO"
type input "MUA CHIEU NHO AI"
click at [1081, 292] on button "Search" at bounding box center [1099, 295] width 96 height 32
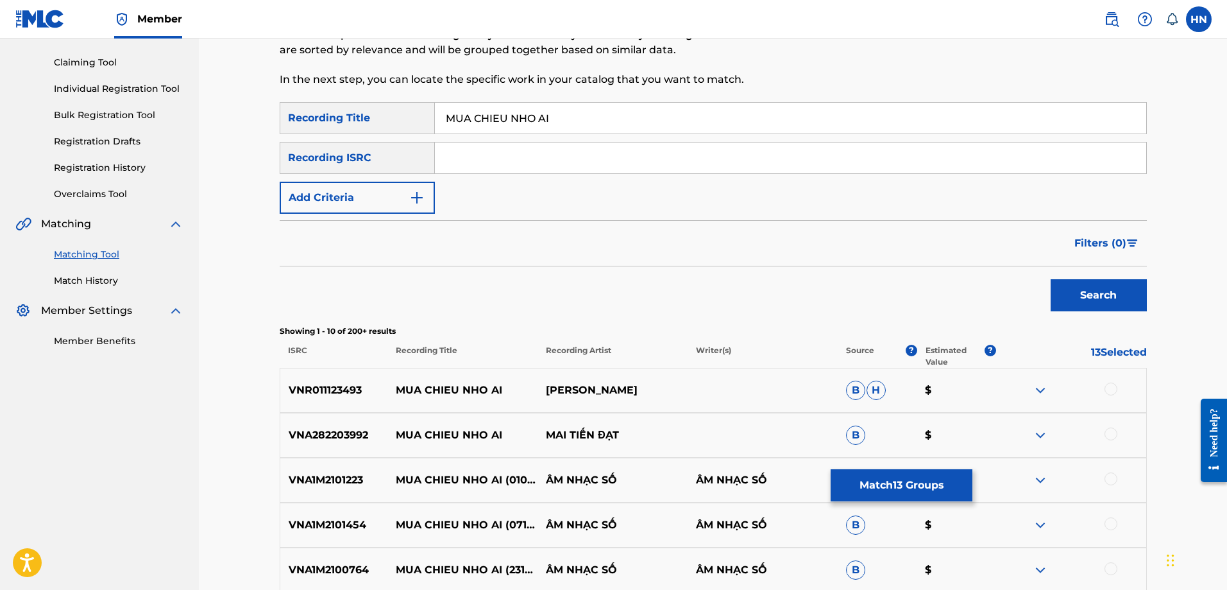
click at [328, 395] on p "VNR011123493" at bounding box center [334, 389] width 108 height 15
click at [1110, 387] on div at bounding box center [1111, 388] width 13 height 13
click at [325, 437] on p "VNA282203992" at bounding box center [334, 434] width 108 height 15
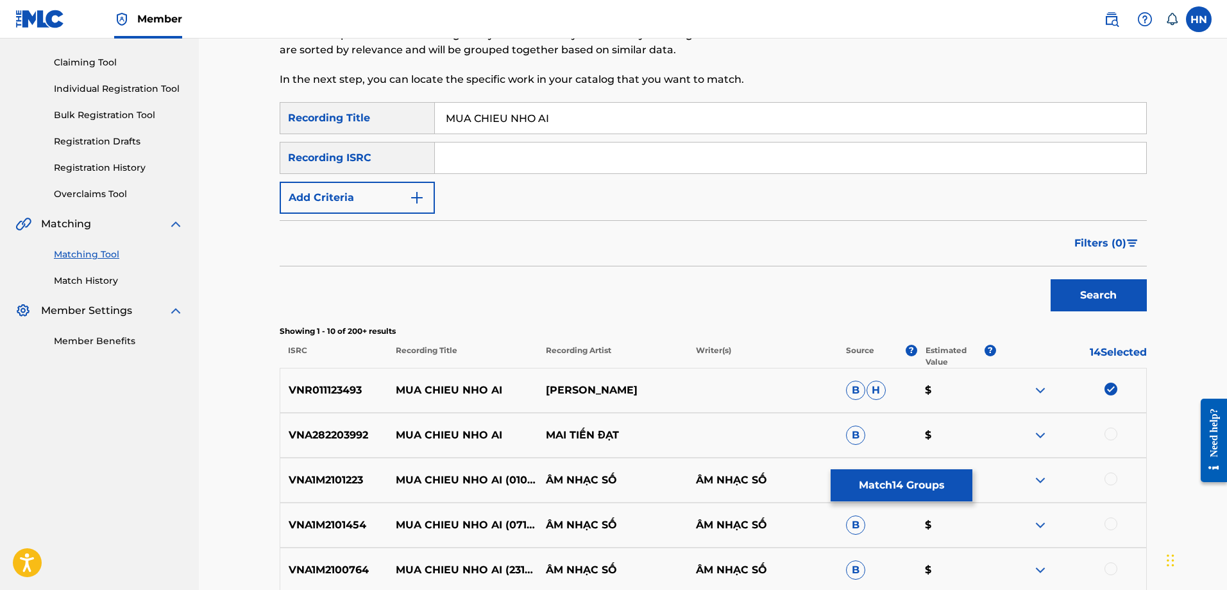
click at [1109, 431] on div at bounding box center [1111, 433] width 13 height 13
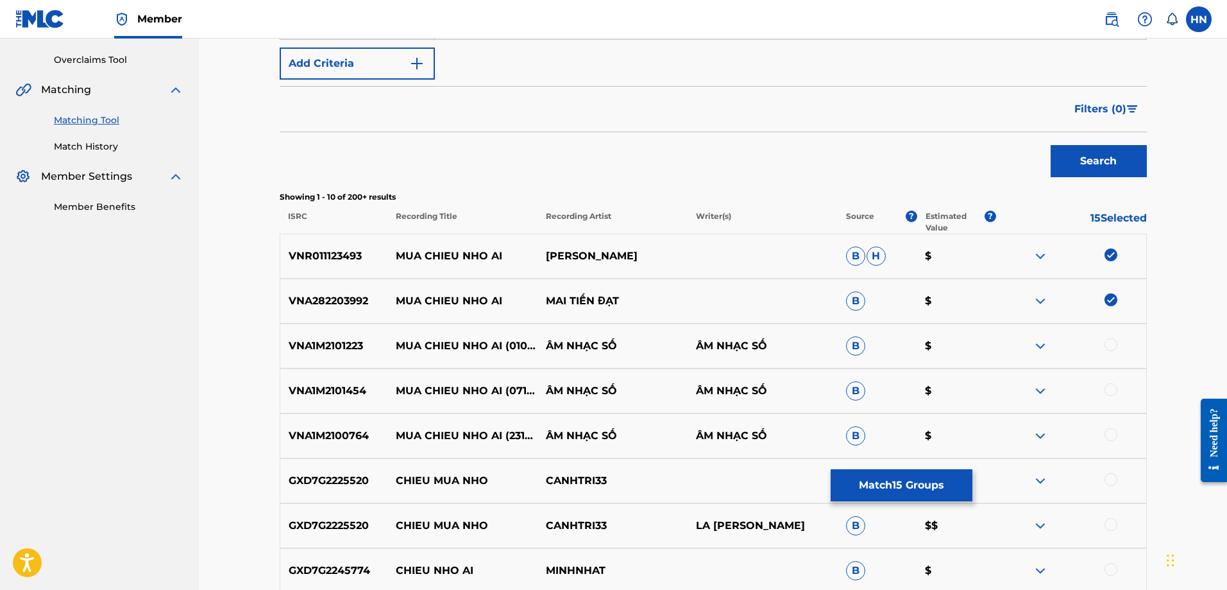
scroll to position [383, 0]
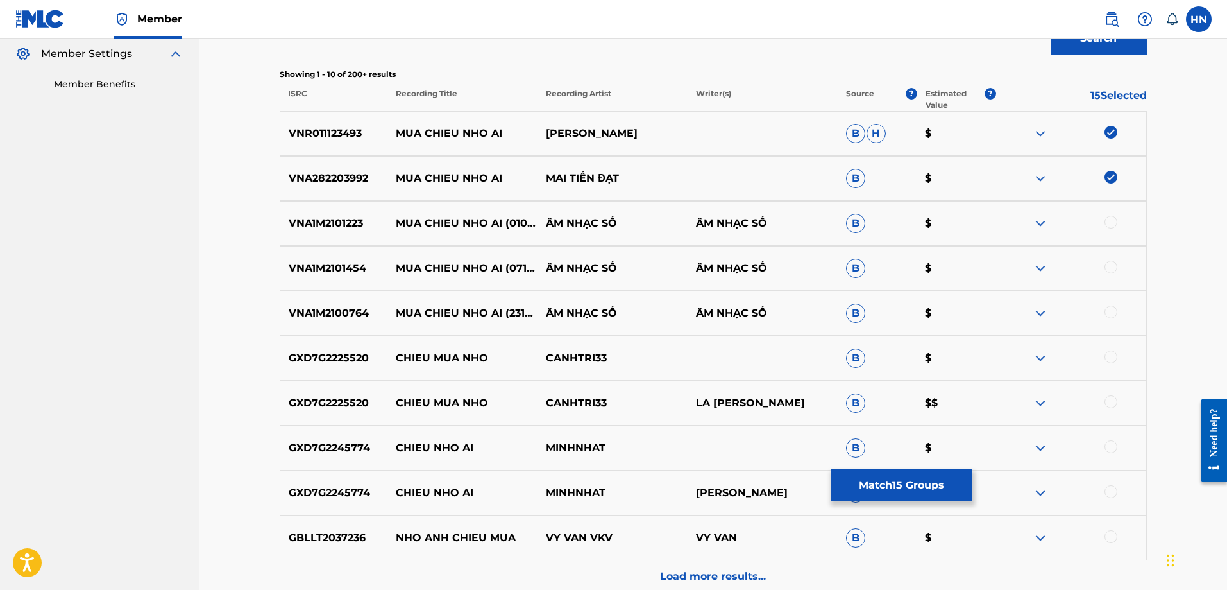
click at [324, 221] on p "VNA1M2101223" at bounding box center [334, 223] width 108 height 15
drag, startPoint x: 1108, startPoint y: 219, endPoint x: 1093, endPoint y: 218, distance: 15.5
click at [1109, 219] on div at bounding box center [1111, 222] width 13 height 13
click at [351, 272] on p "VNA1M2101454" at bounding box center [334, 267] width 108 height 15
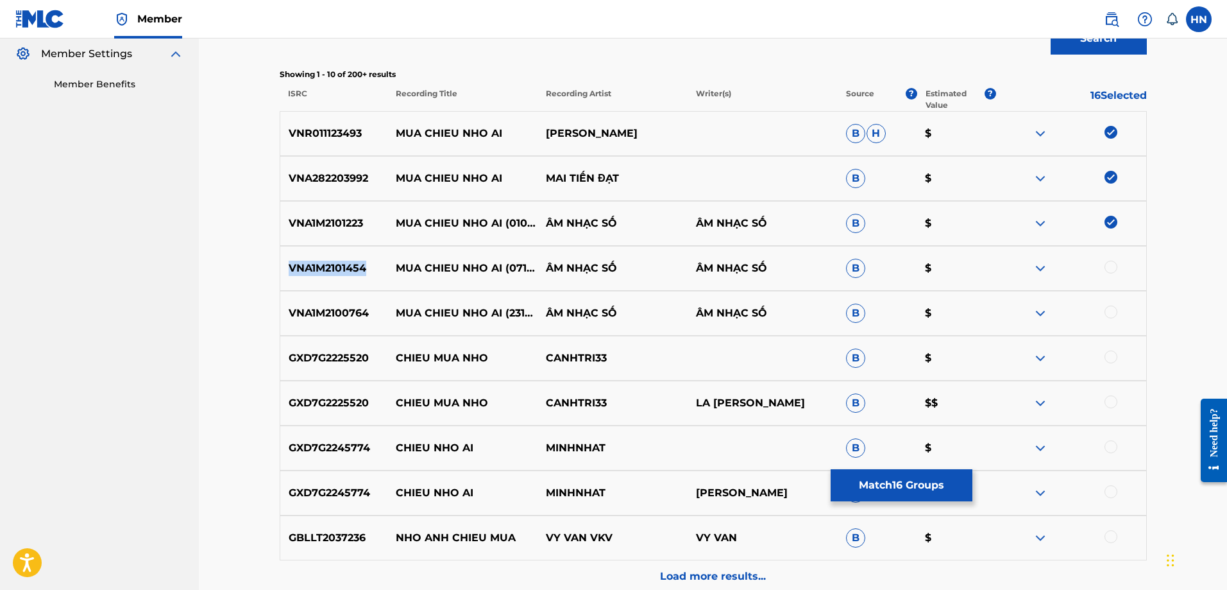
click at [351, 272] on p "VNA1M2101454" at bounding box center [334, 267] width 108 height 15
click at [1109, 262] on div at bounding box center [1111, 266] width 13 height 13
click at [342, 318] on p "VNA1M2100764" at bounding box center [334, 312] width 108 height 15
click at [1114, 309] on div at bounding box center [1111, 311] width 13 height 13
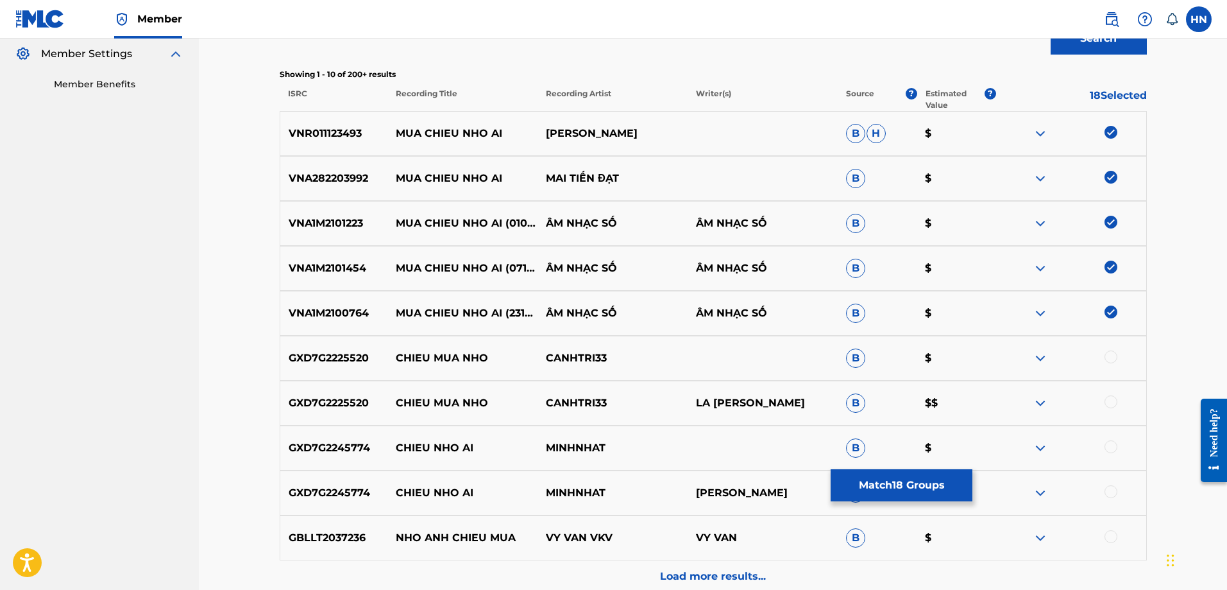
click at [882, 482] on button "Match 18 Groups" at bounding box center [902, 485] width 142 height 32
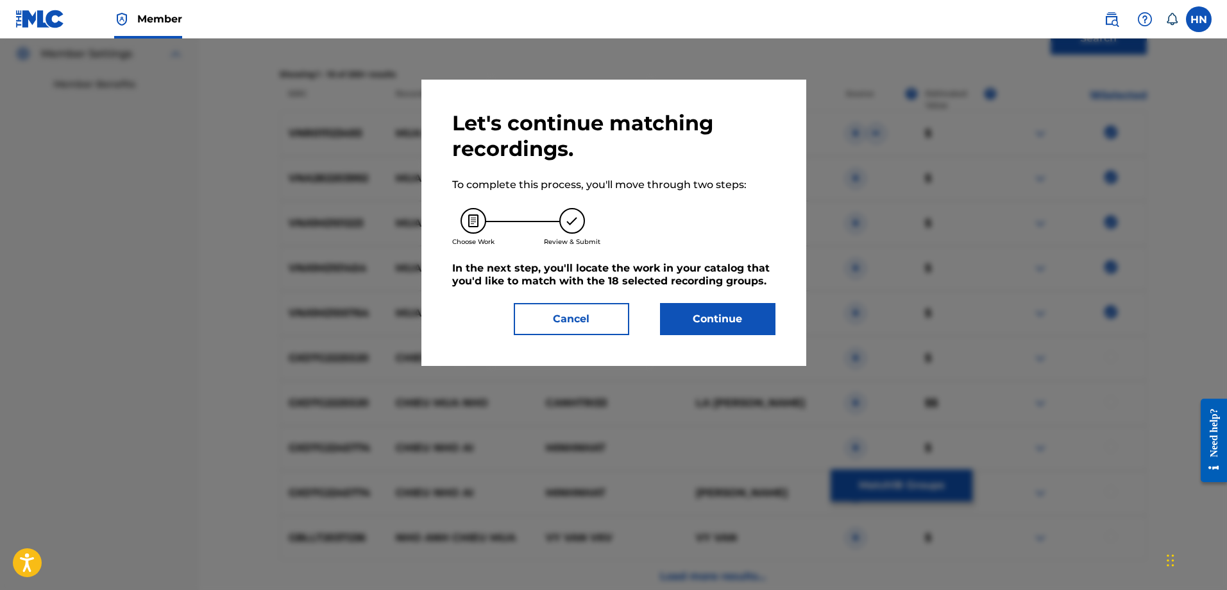
click at [668, 303] on button "Continue" at bounding box center [717, 319] width 115 height 32
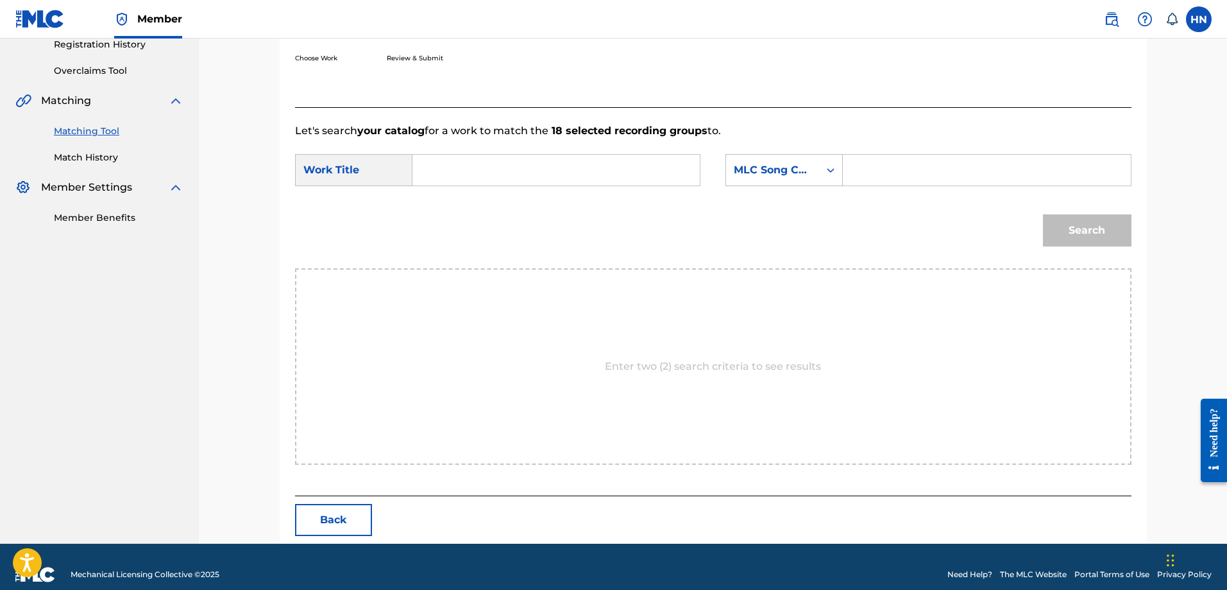
scroll to position [265, 0]
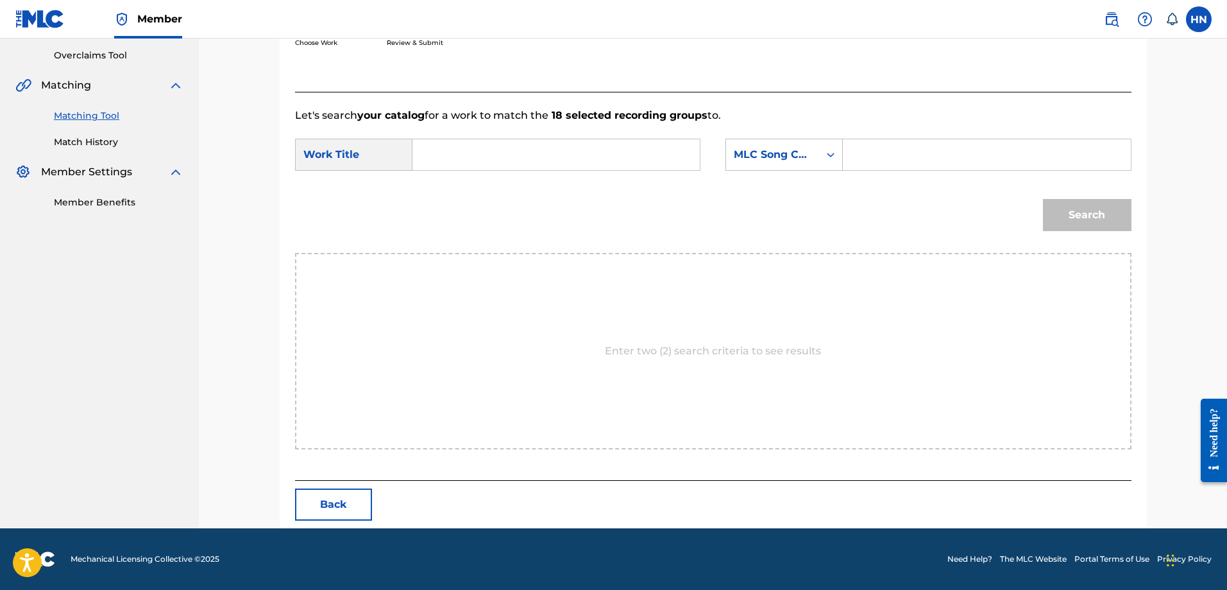
click at [643, 148] on input "Search Form" at bounding box center [556, 154] width 266 height 31
paste input "MƯA CHIỀU NHỚ AI"
type input "MƯA CHIỀU NHỚ AI"
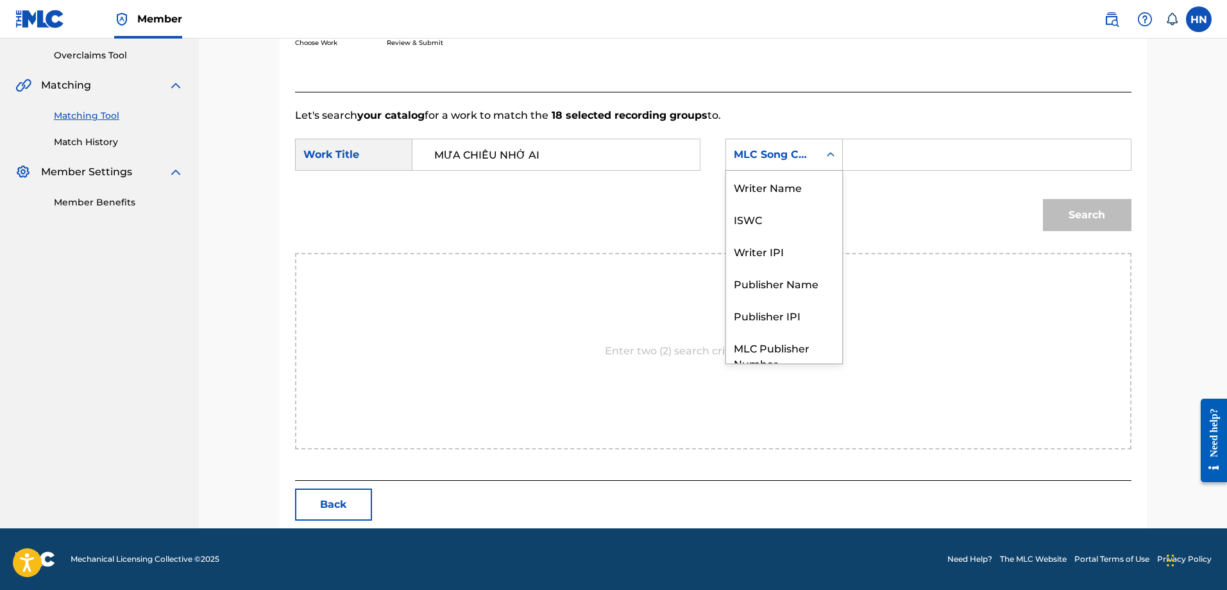
click at [794, 150] on div "MLC Song Code" at bounding box center [773, 154] width 78 height 15
click at [764, 180] on div "ISWC" at bounding box center [784, 171] width 116 height 32
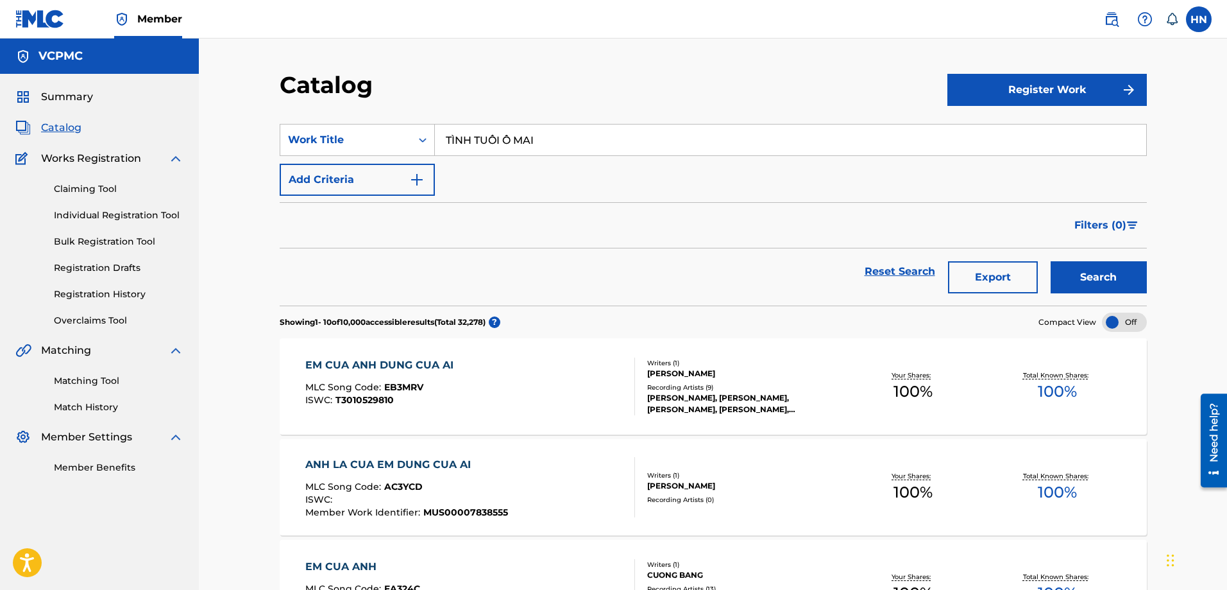
type input "TÌNH TUỔI Ô MAI"
click at [1107, 275] on button "Search" at bounding box center [1099, 277] width 96 height 32
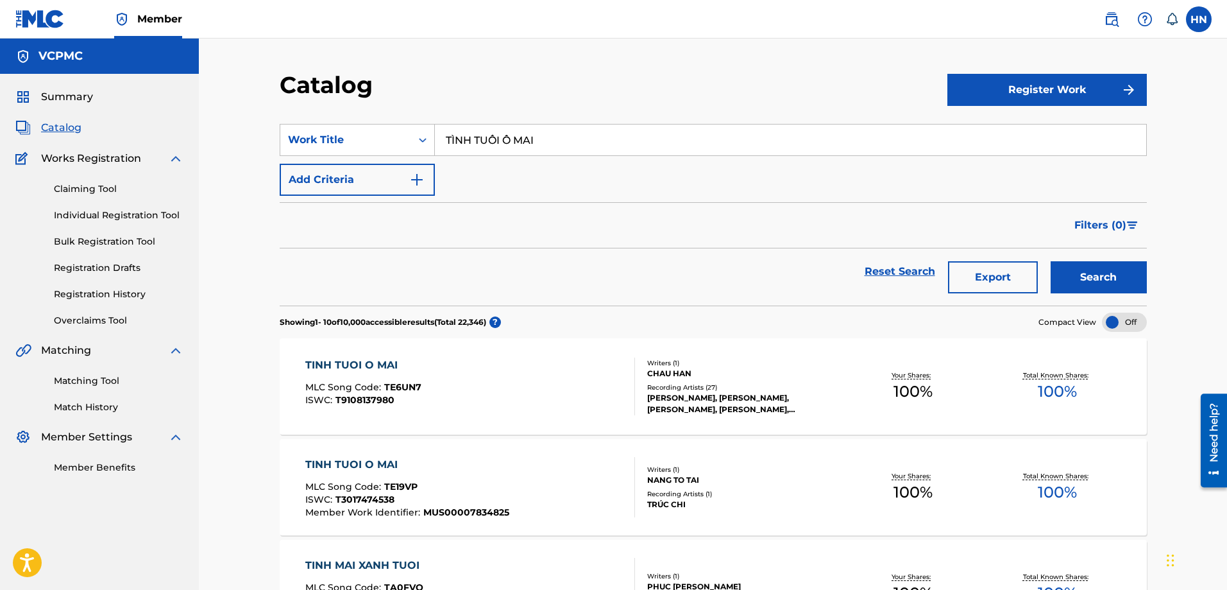
click at [678, 128] on input "TÌNH TUỔI Ô MAI" at bounding box center [791, 139] width 712 height 31
type input "XUÂN CHIẾN KHU"
click at [1128, 293] on div "Search" at bounding box center [1096, 271] width 103 height 46
click at [1127, 285] on button "Search" at bounding box center [1099, 277] width 96 height 32
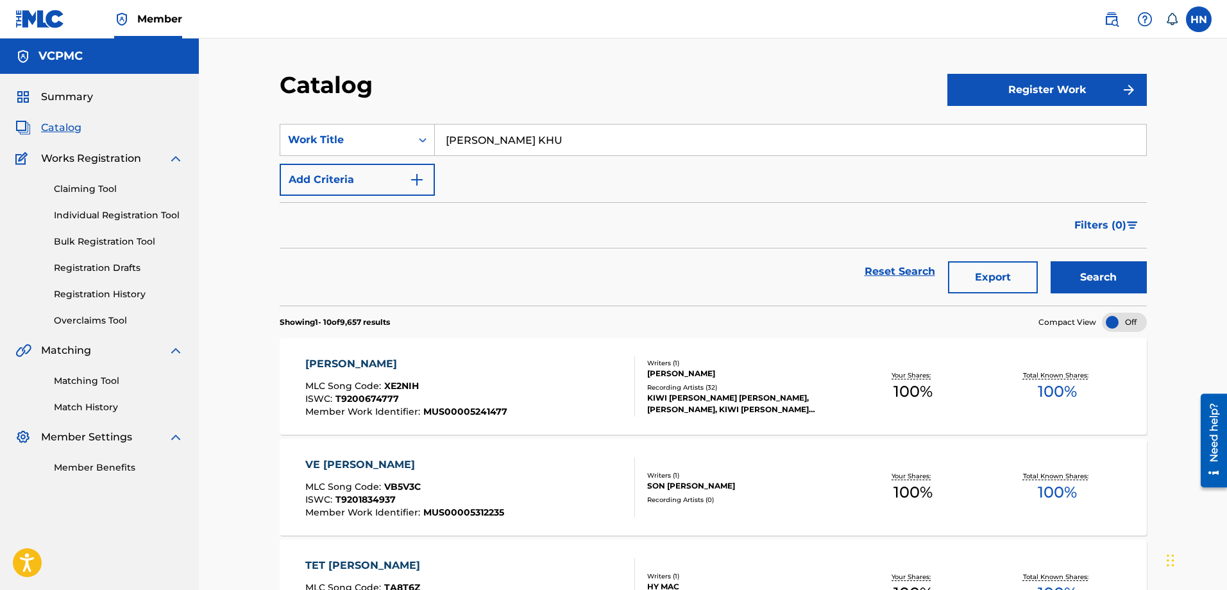
click at [655, 136] on input "XUÂN CHIẾN KHU" at bounding box center [791, 139] width 712 height 31
paste input "CHỈ KHI ANH MỘT MÌNH"
click at [1059, 271] on button "Search" at bounding box center [1099, 277] width 96 height 32
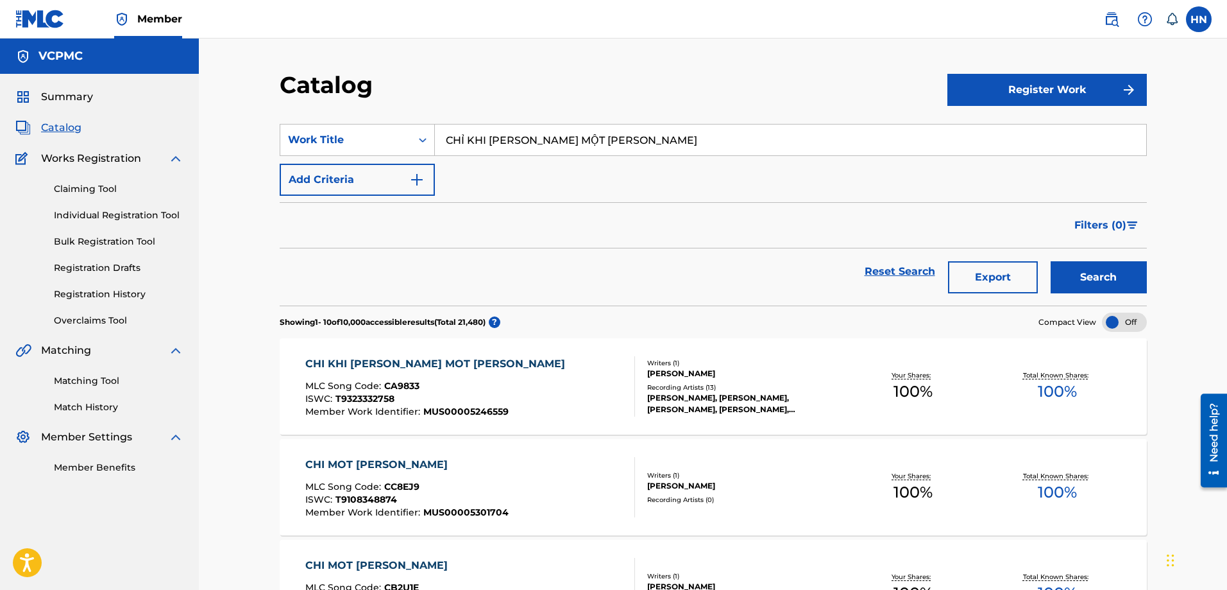
click at [529, 130] on input "CHỈ KHI ANH MỘT MÌNH" at bounding box center [791, 139] width 712 height 31
paste input "BIẾT TÌM ĐÂU"
type input "BIẾT TÌM ĐÂU"
click at [1120, 260] on div "Search" at bounding box center [1096, 271] width 103 height 46
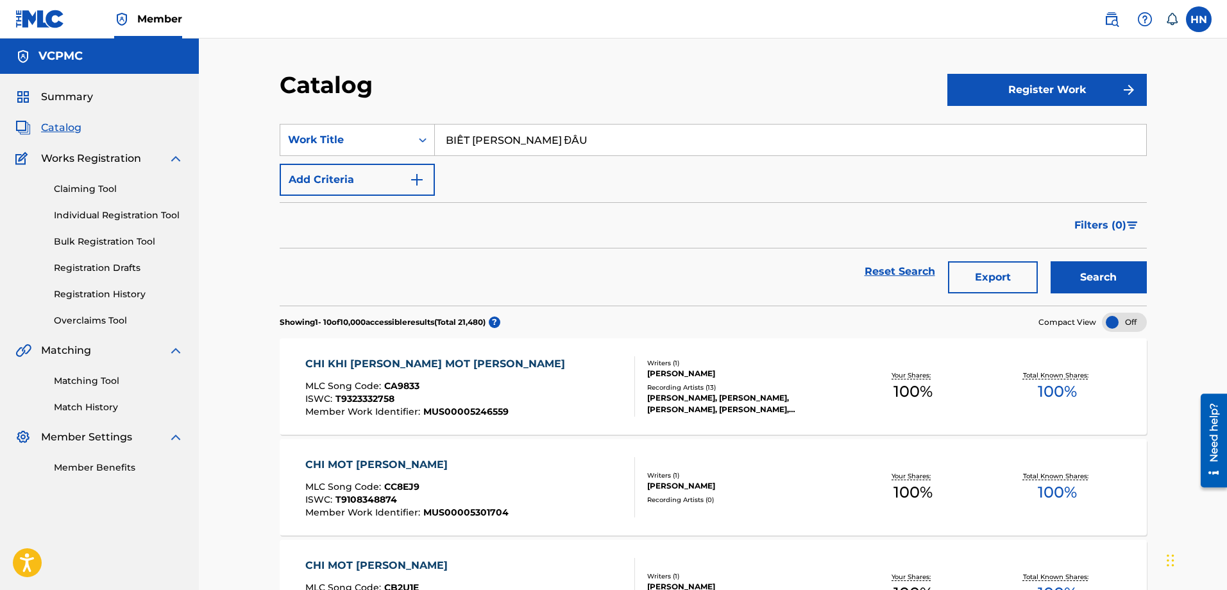
click at [1120, 262] on button "Search" at bounding box center [1099, 277] width 96 height 32
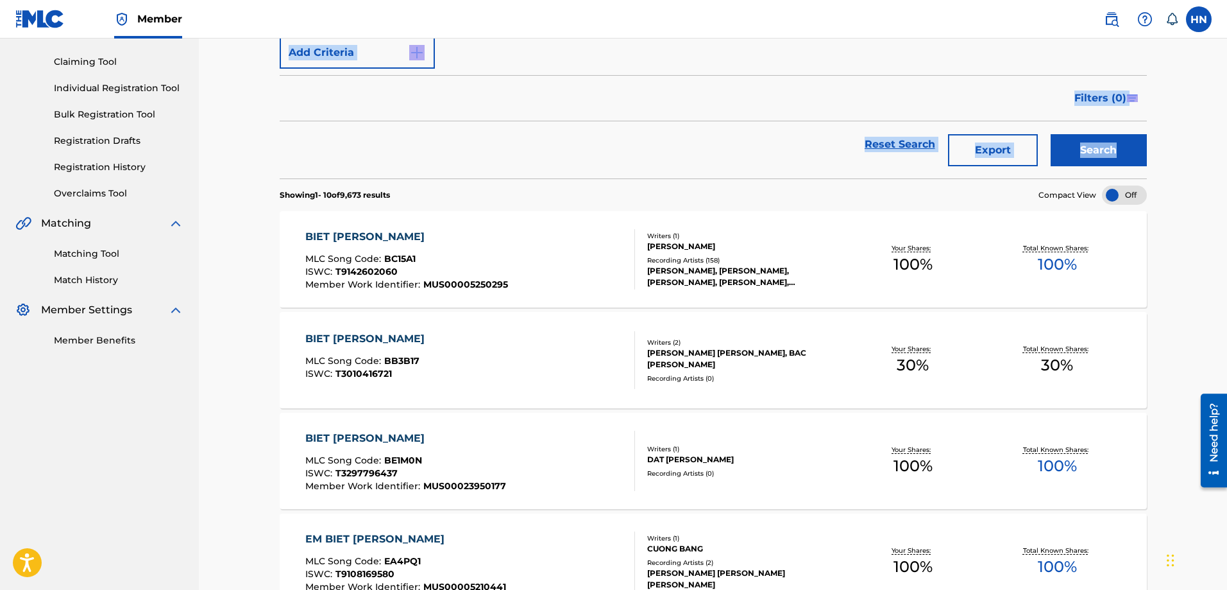
scroll to position [128, 0]
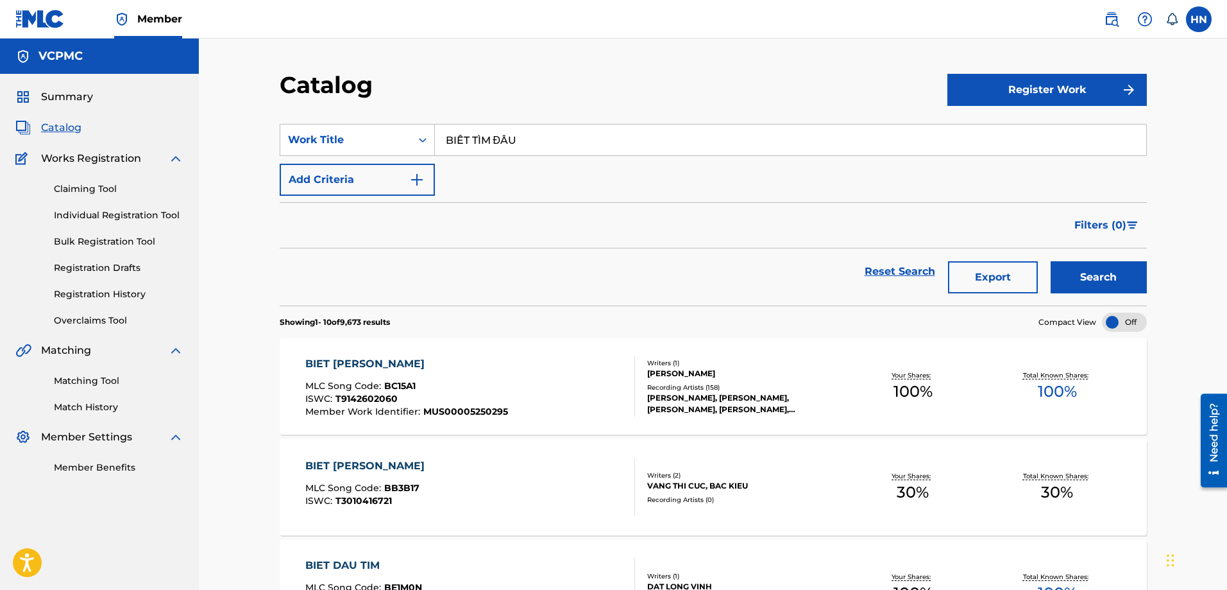
click at [543, 139] on input "BIẾT TÌM ĐÂU" at bounding box center [791, 139] width 712 height 31
paste input "MƯA CHIỀU NHỚ AI"
click at [1095, 284] on button "Search" at bounding box center [1099, 277] width 96 height 32
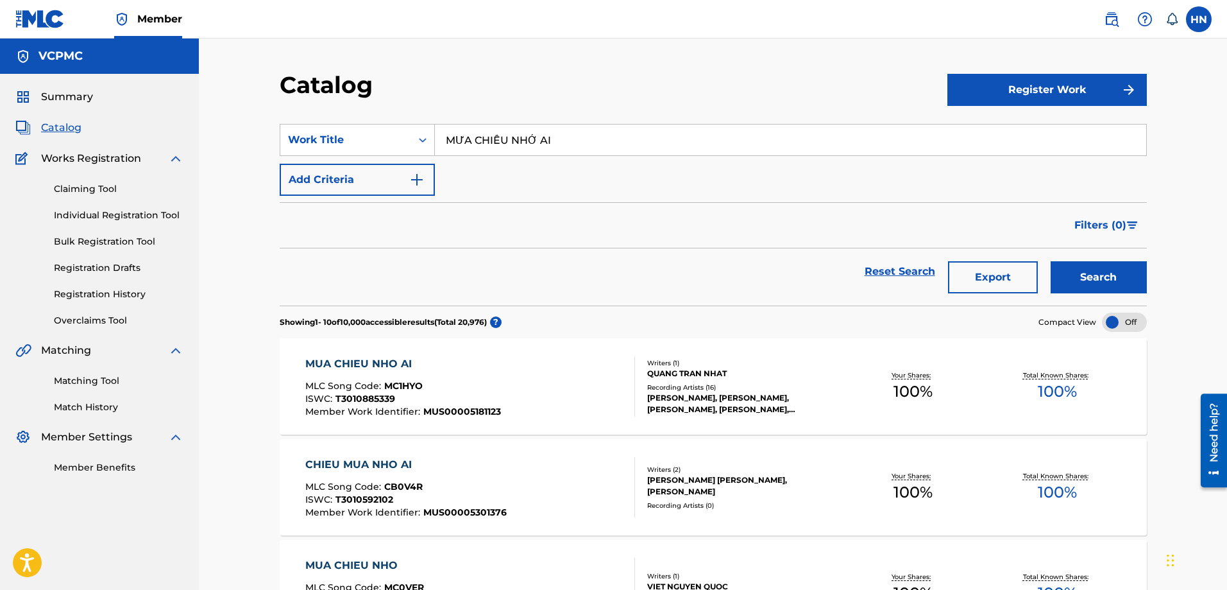
click at [558, 138] on input "MƯA CHIỀU NHỚ AI" at bounding box center [791, 139] width 712 height 31
paste input "VỚI ANH EM LÀ NIỀM ĐAU"
click at [1069, 275] on button "Search" at bounding box center [1099, 277] width 96 height 32
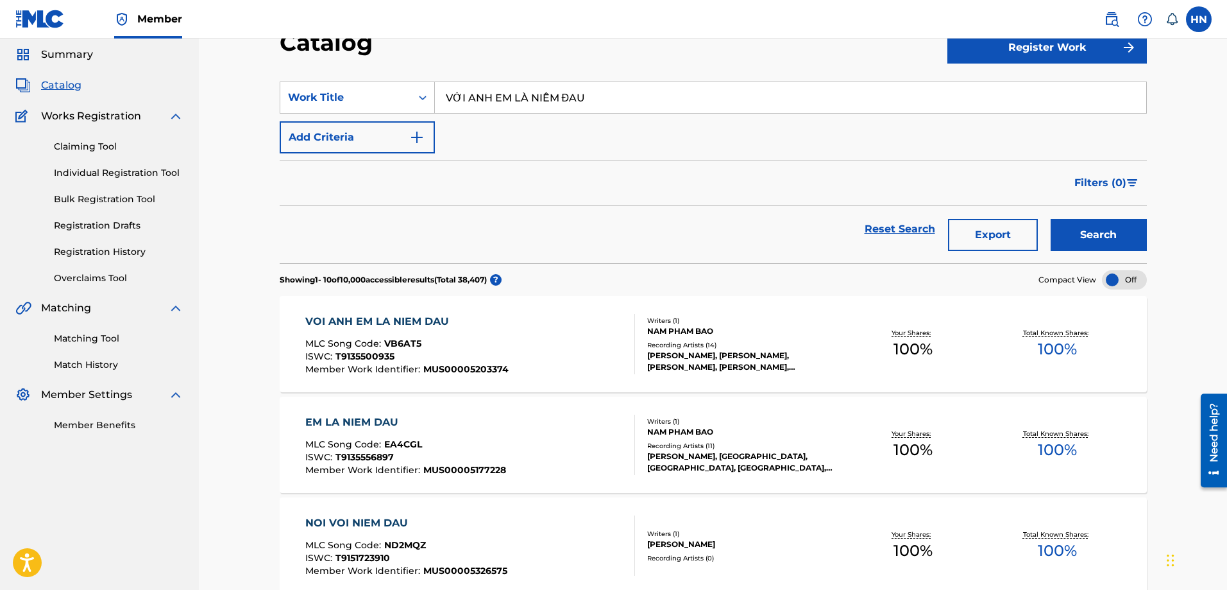
scroll to position [64, 0]
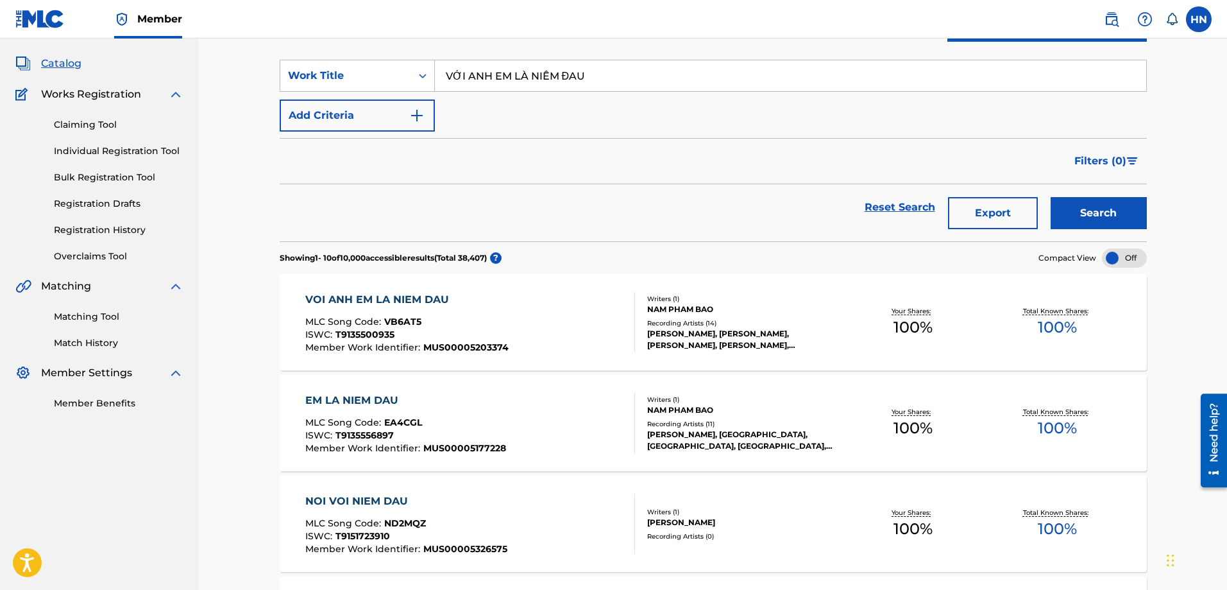
click at [611, 73] on input "VỚI ANH EM LÀ NIỀM ĐAU" at bounding box center [791, 75] width 712 height 31
paste input "BẾN SÔNG CHỜ"
type input "BẾN SÔNG CHỜ"
click at [1120, 213] on button "Search" at bounding box center [1099, 213] width 96 height 32
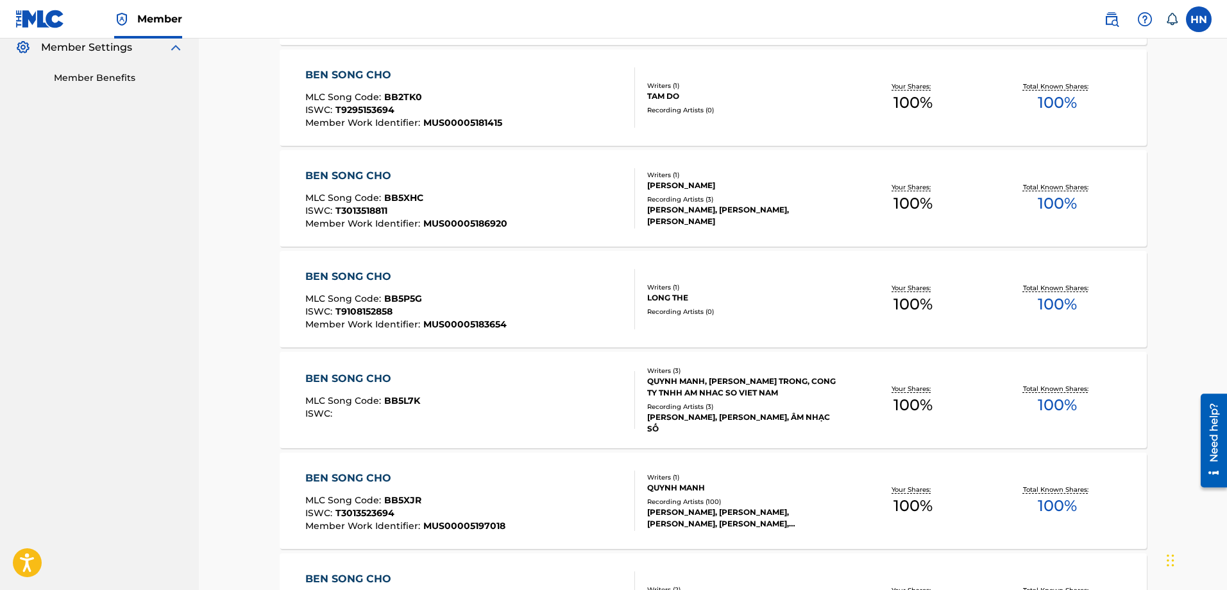
scroll to position [513, 0]
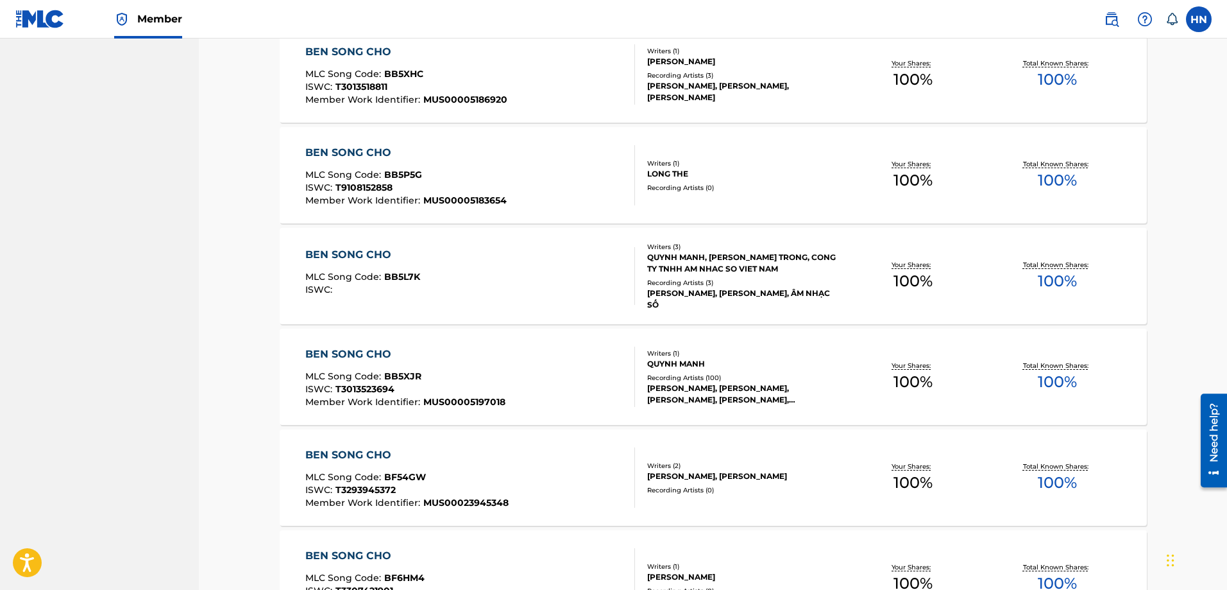
click at [1185, 25] on div "[PERSON_NAME] [EMAIL_ADDRESS][DOMAIN_NAME] Notification Preferences Profile Log…" at bounding box center [1151, 19] width 121 height 26
click at [1209, 25] on label at bounding box center [1199, 19] width 26 height 26
click at [1199, 19] on input "[PERSON_NAME] [EMAIL_ADDRESS][DOMAIN_NAME] Notification Preferences Profile Log…" at bounding box center [1199, 19] width 0 height 0
click at [1082, 186] on p "Log out" at bounding box center [1075, 182] width 30 height 12
click at [1199, 19] on input "[PERSON_NAME] [EMAIL_ADDRESS][DOMAIN_NAME] Notification Preferences Profile Log…" at bounding box center [1199, 19] width 0 height 0
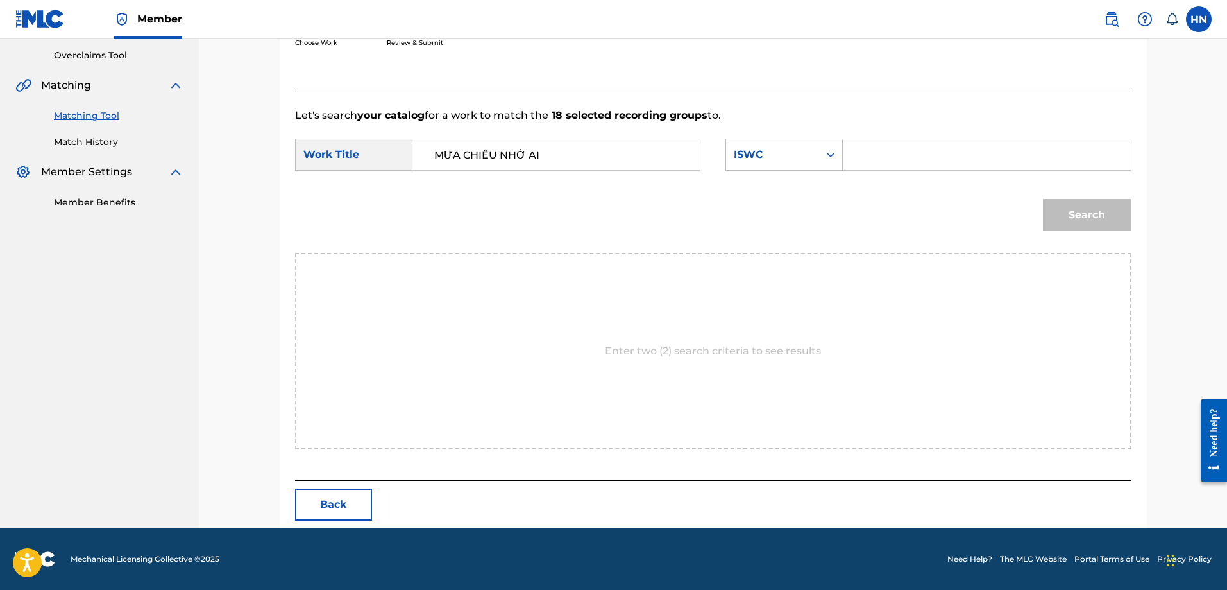
click at [904, 144] on input "Search Form" at bounding box center [987, 154] width 266 height 31
paste input "T3010885339"
type input "T3010885339"
click at [1081, 219] on button "Search" at bounding box center [1087, 215] width 89 height 32
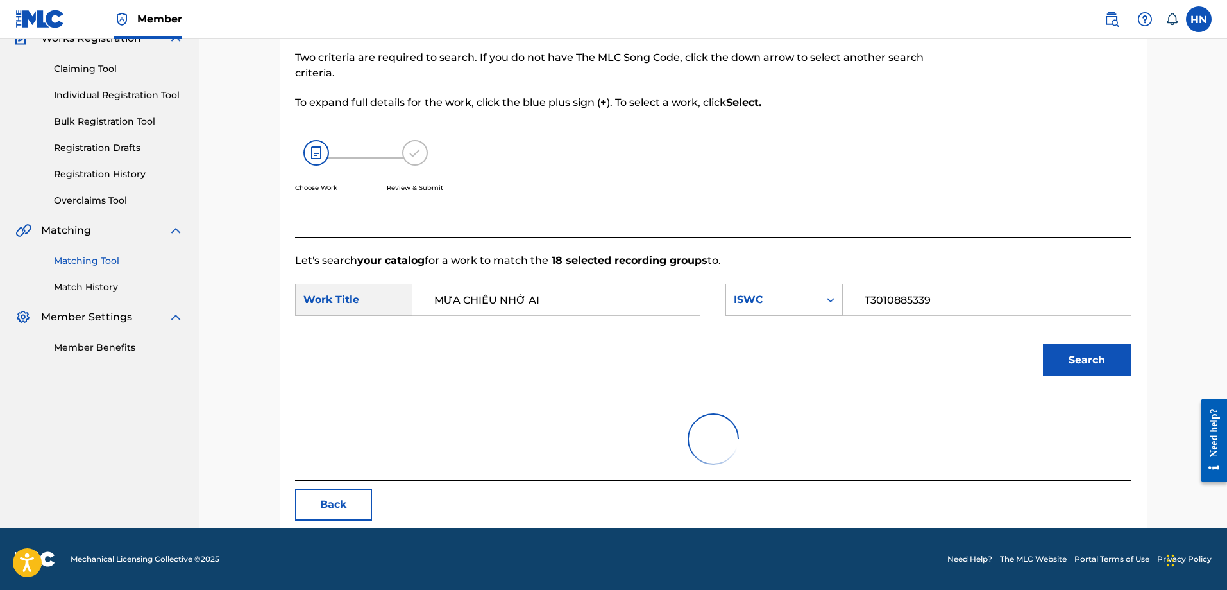
scroll to position [227, 0]
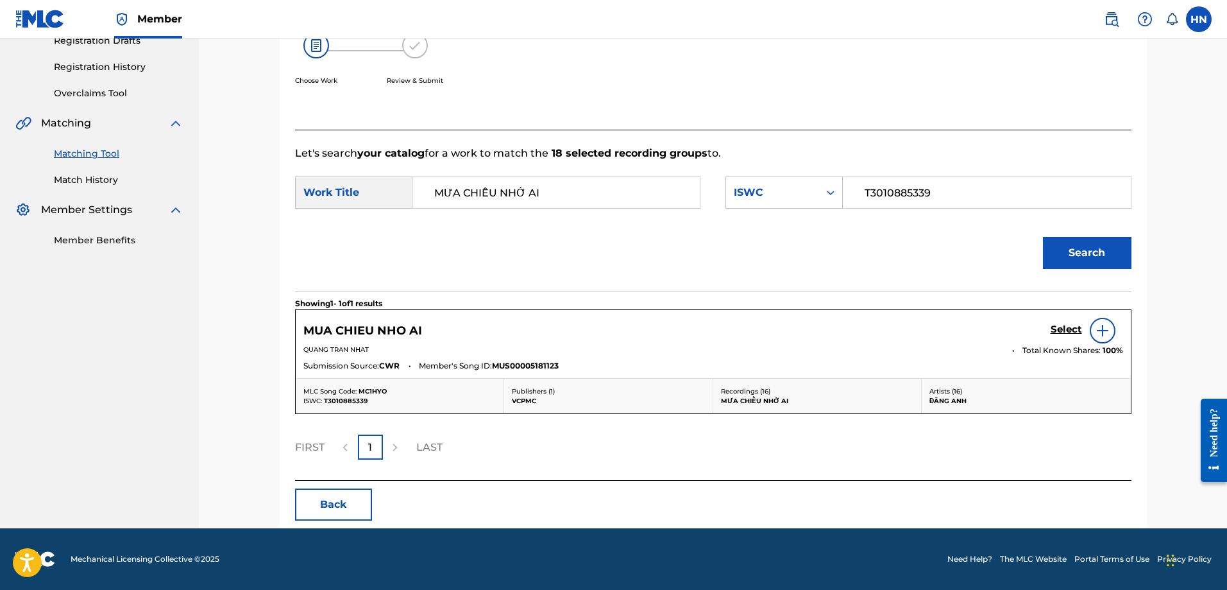
click at [1051, 328] on h5 "Select" at bounding box center [1066, 329] width 31 height 12
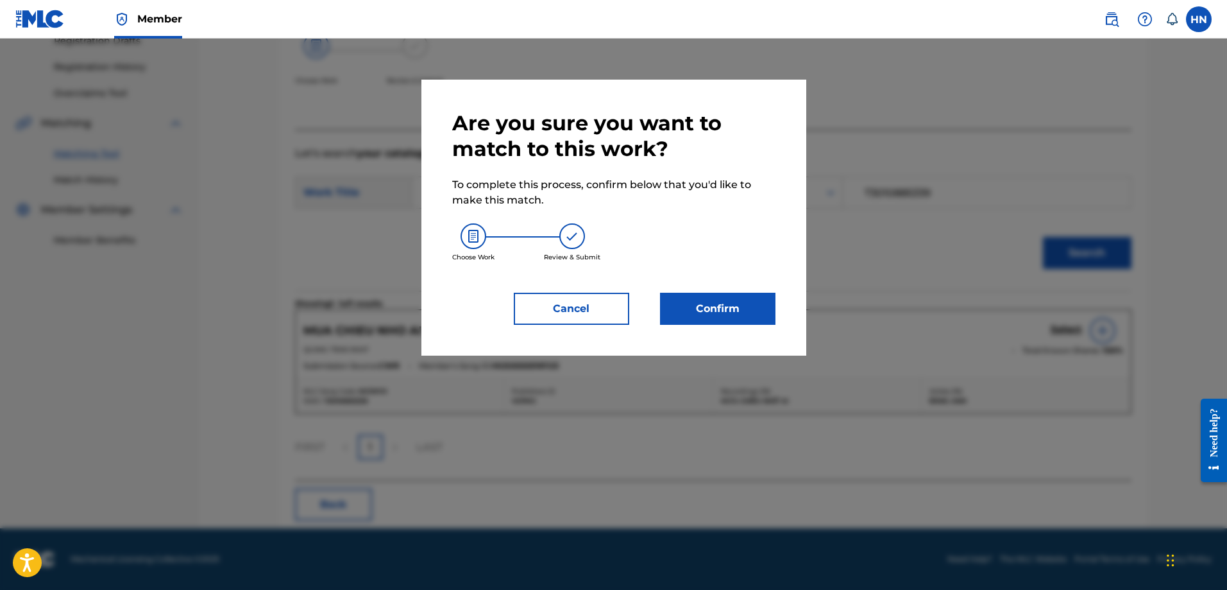
click at [721, 317] on button "Confirm" at bounding box center [717, 309] width 115 height 32
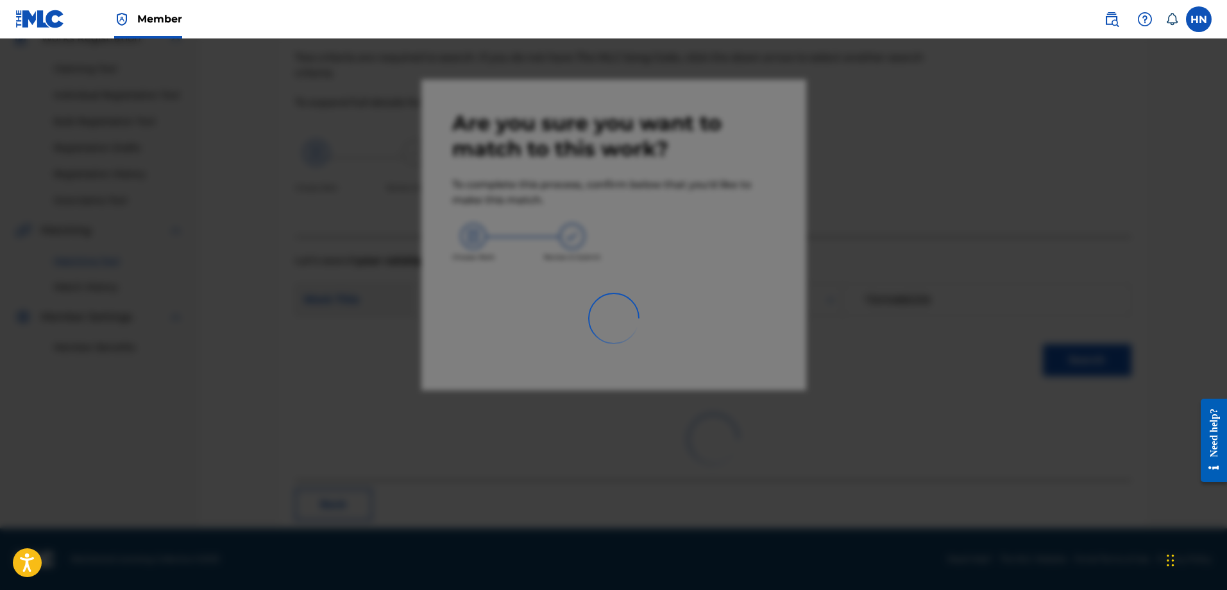
scroll to position [35, 0]
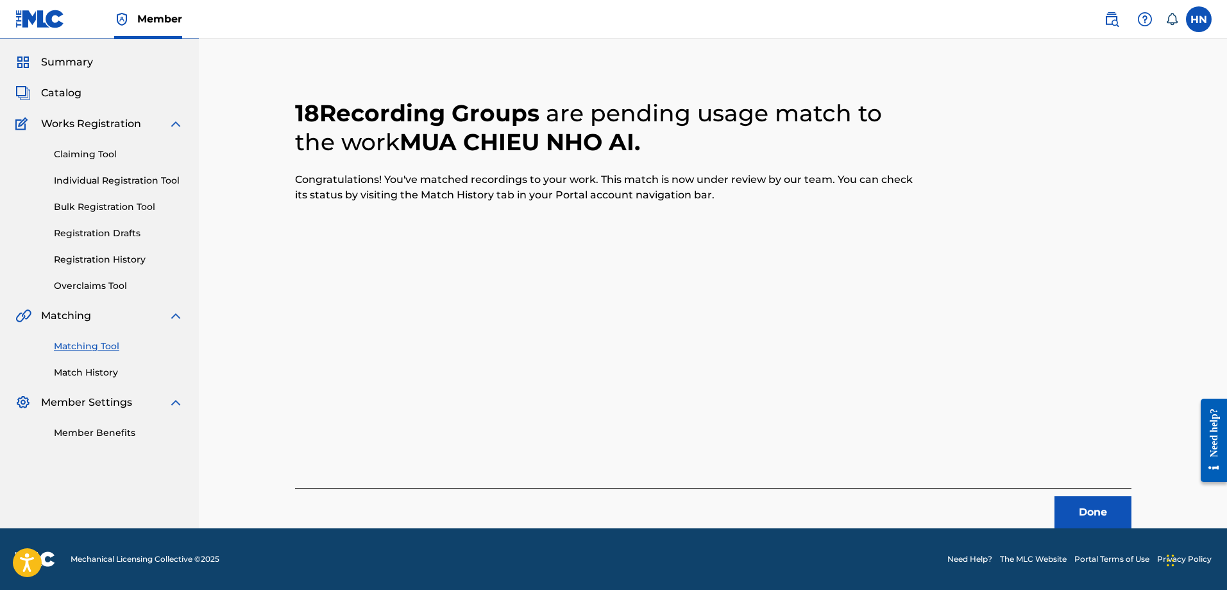
click at [1080, 496] on button "Done" at bounding box center [1093, 512] width 77 height 32
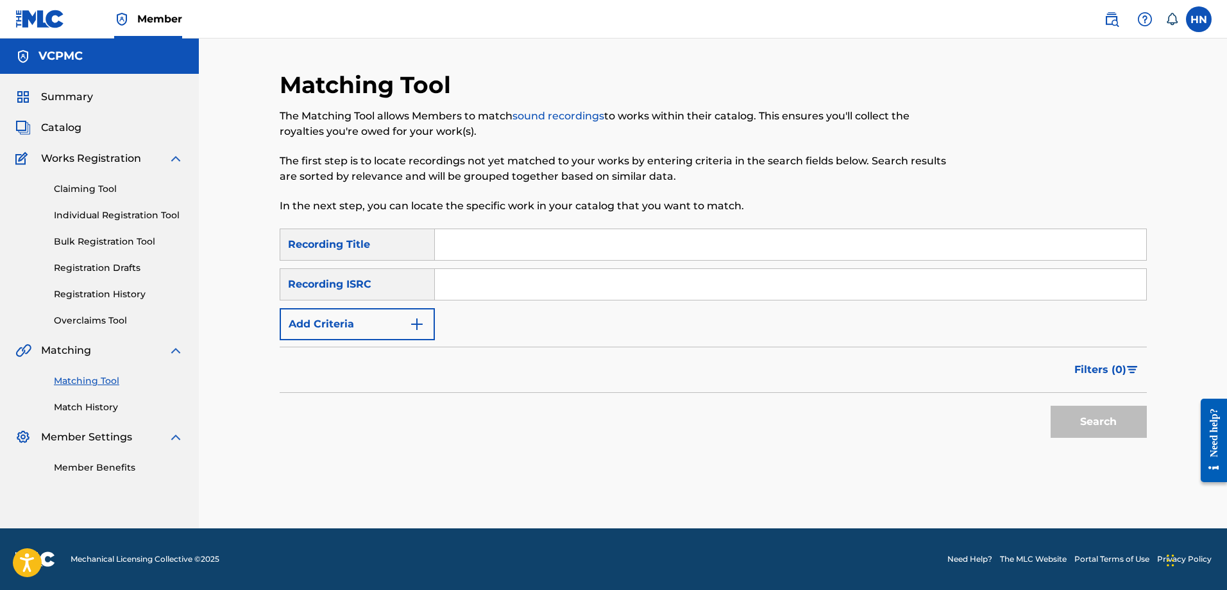
click at [553, 244] on input "Search Form" at bounding box center [791, 244] width 712 height 31
paste input "VỚI ANH EM LÀ NIỀM ĐAU"
click at [1079, 425] on button "Search" at bounding box center [1099, 422] width 96 height 32
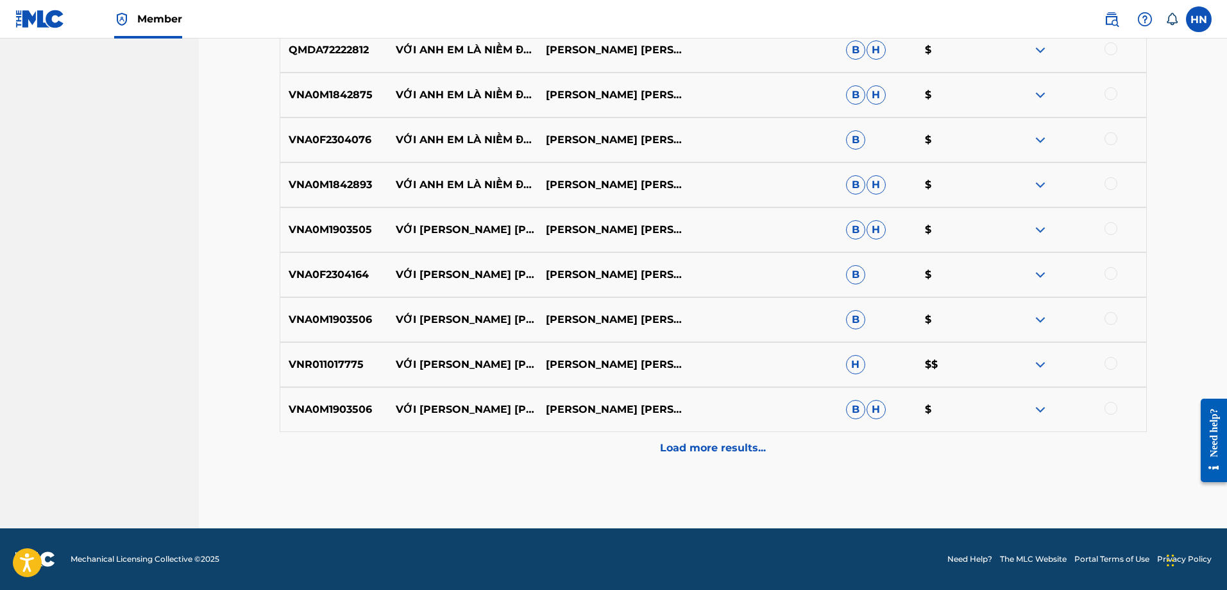
click at [626, 457] on div "Load more results..." at bounding box center [713, 448] width 867 height 32
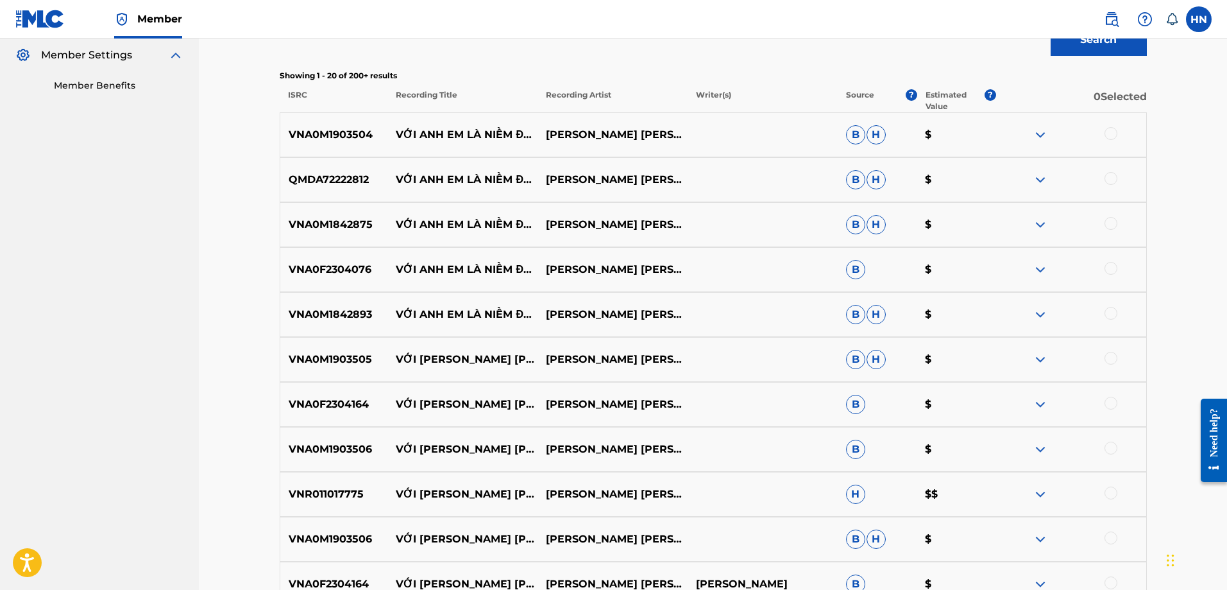
scroll to position [319, 0]
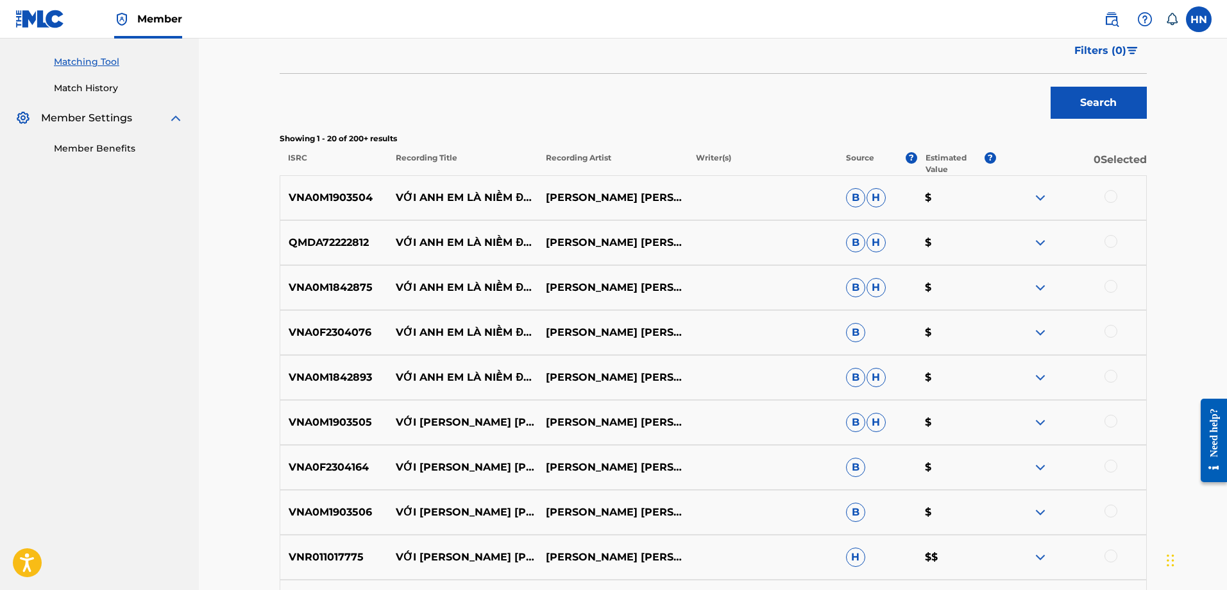
click at [328, 202] on p "VNA0M1903504" at bounding box center [334, 197] width 108 height 15
copy p "VNA0M1903504"
click at [1106, 193] on div at bounding box center [1111, 196] width 13 height 13
click at [329, 232] on div "QMDA72222812 VỚI ANH EM LÀ NIỀM ĐAU LÂM CHẤN HUY B H $" at bounding box center [713, 242] width 867 height 45
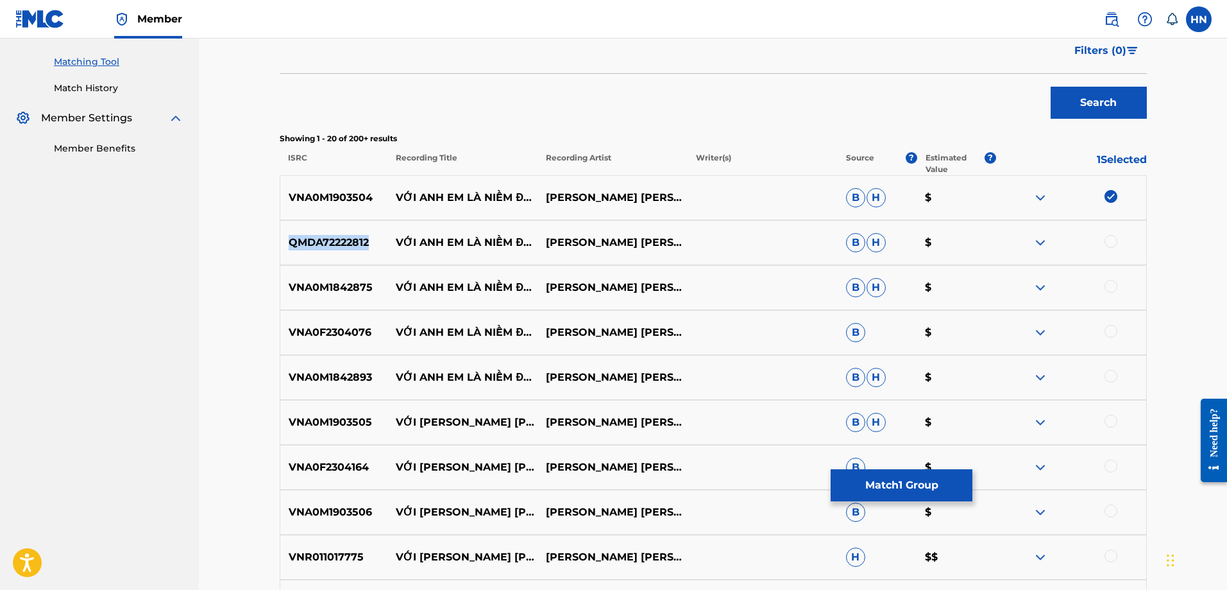
click at [329, 232] on div "QMDA72222812 VỚI ANH EM LÀ NIỀM ĐAU LÂM CHẤN HUY B H $" at bounding box center [713, 242] width 867 height 45
copy p "QMDA72222812"
click at [1112, 234] on div "QMDA72222812 VỚI ANH EM LÀ NIỀM ĐAU LÂM CHẤN HUY B H $" at bounding box center [713, 242] width 867 height 45
click at [1113, 239] on div at bounding box center [1111, 241] width 13 height 13
click at [377, 281] on p "VNA0M1842875" at bounding box center [334, 287] width 108 height 15
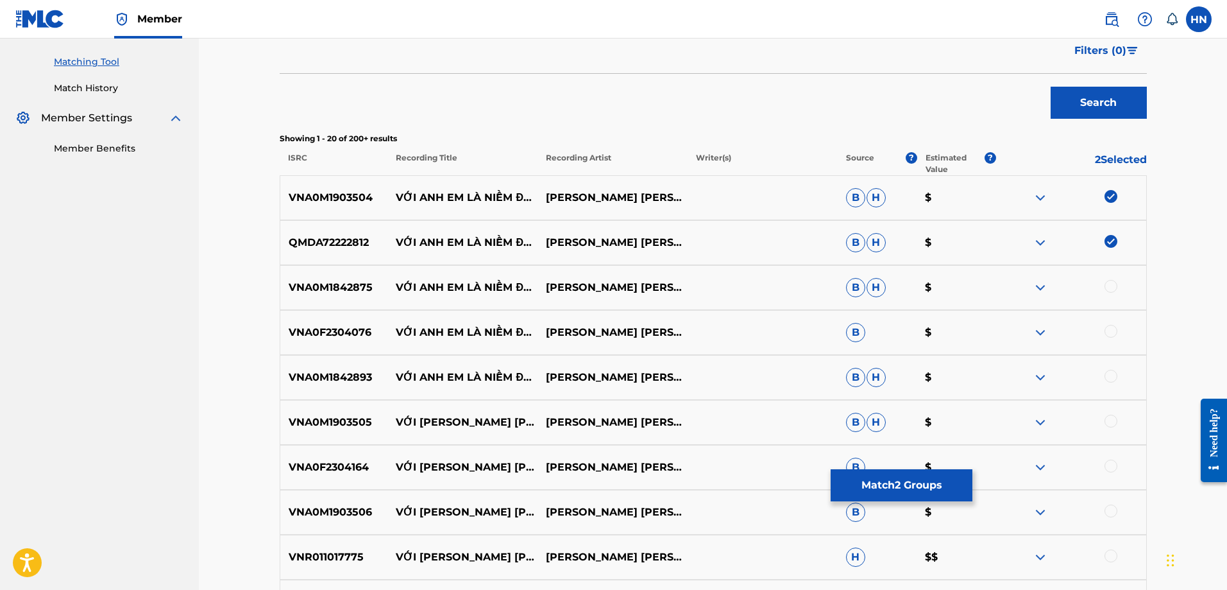
click at [377, 281] on p "VNA0M1842875" at bounding box center [334, 287] width 108 height 15
click at [363, 282] on p "VNA0M1842875" at bounding box center [334, 287] width 108 height 15
copy p "VNA0M1842875"
click at [1110, 285] on div at bounding box center [1111, 286] width 13 height 13
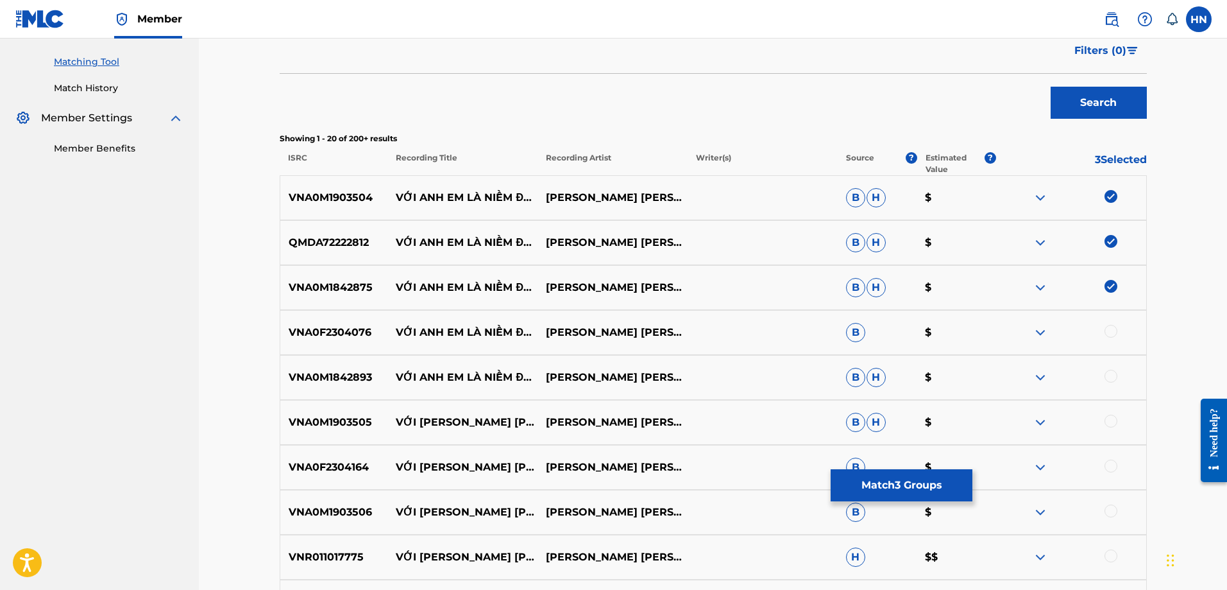
click at [348, 337] on p "VNA0F2304076" at bounding box center [334, 332] width 108 height 15
copy p "VNA0F2304076"
click at [1110, 329] on div at bounding box center [1111, 331] width 13 height 13
click at [303, 370] on p "VNA0M1842893" at bounding box center [334, 377] width 108 height 15
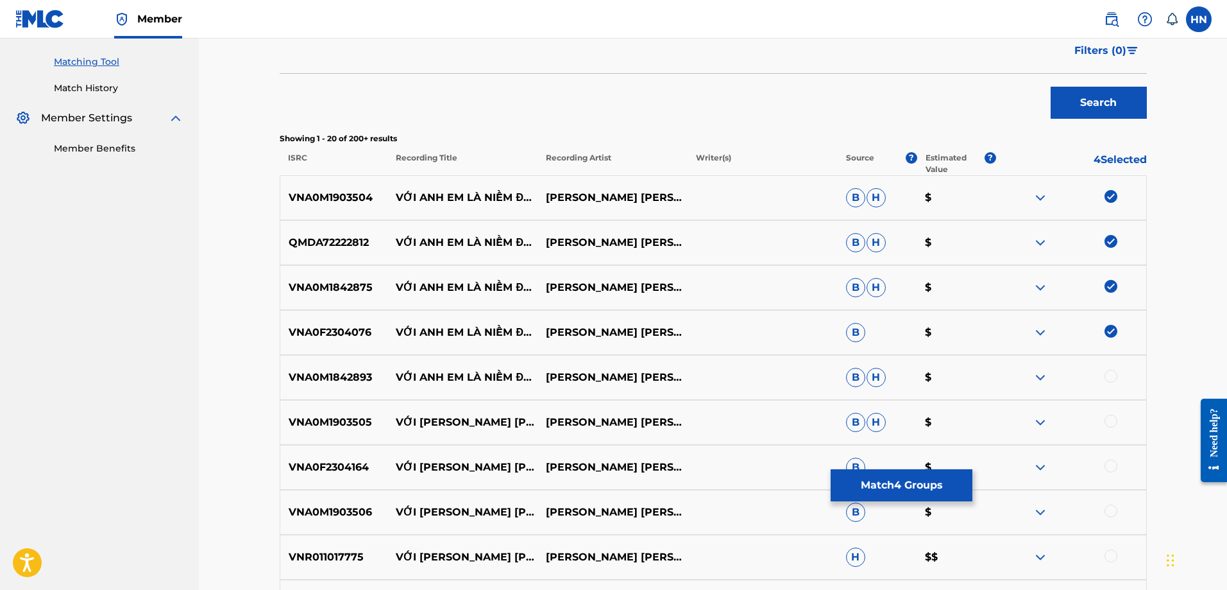
click at [298, 366] on div "VNA0M1842893 VỚI ANH EM LÀ NIỀM ĐAU LÂM CHẤN HUY B H $" at bounding box center [713, 377] width 867 height 45
click at [303, 370] on p "VNA0M1842893" at bounding box center [334, 377] width 108 height 15
copy p "VNA0M1842893"
click at [1108, 375] on div at bounding box center [1111, 376] width 13 height 13
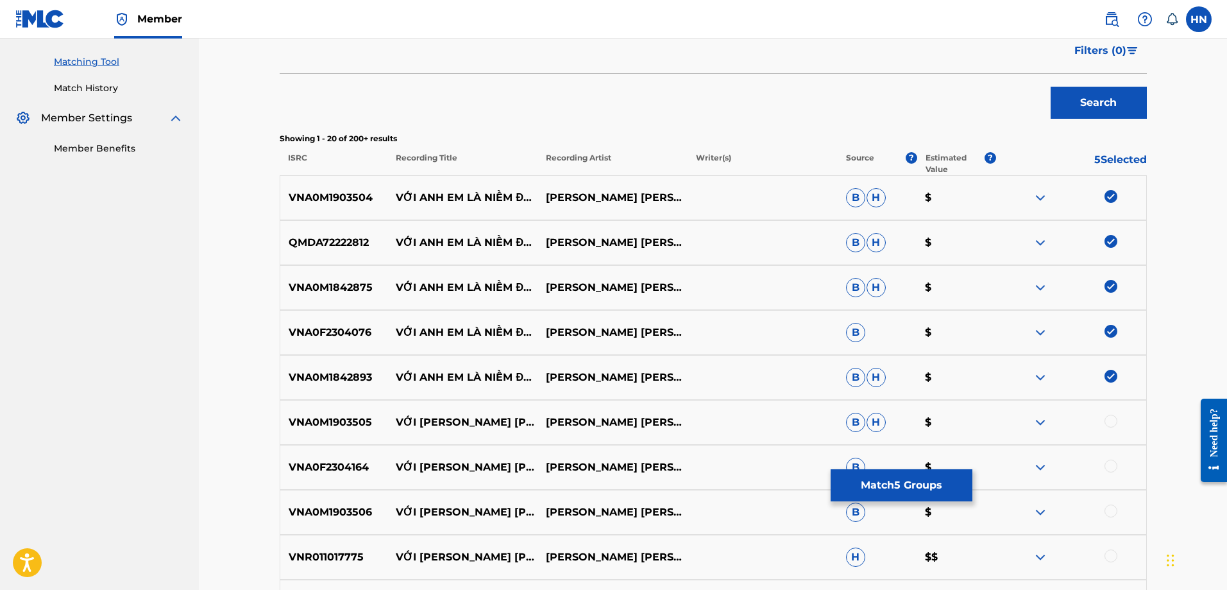
click at [345, 418] on p "VNA0M1903505" at bounding box center [334, 421] width 108 height 15
copy p "VNA0M1903505"
click at [1113, 423] on div at bounding box center [1111, 420] width 13 height 13
click at [335, 456] on div "VNA0F2304164 VỚI ANH EM LÀ NIỀM ĐAU - REMIX LAM CHAN HUY B $" at bounding box center [713, 467] width 867 height 45
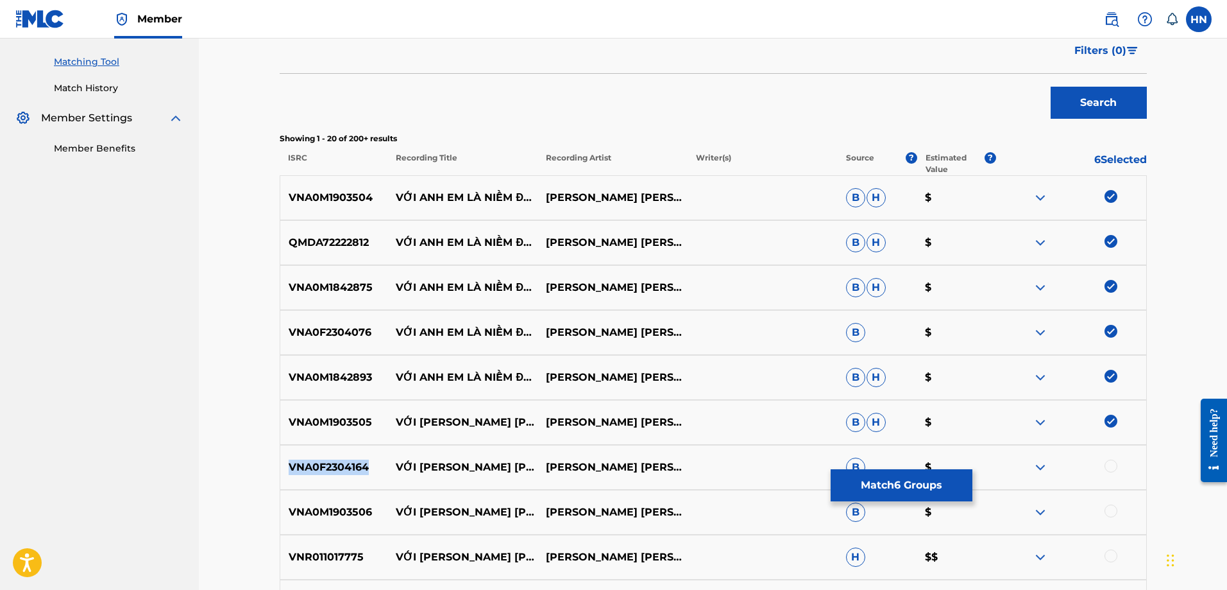
click at [335, 456] on div "VNA0F2304164 VỚI ANH EM LÀ NIỀM ĐAU - REMIX LAM CHAN HUY B $" at bounding box center [713, 467] width 867 height 45
copy p "VNA0F2304164"
click at [1112, 465] on div at bounding box center [1111, 465] width 13 height 13
click at [347, 502] on div "VNA0M1903506 VỚI ANH EM LÀ NIỀM ĐAU (REMIX) LÂM CHẤN HUY B $" at bounding box center [713, 512] width 867 height 45
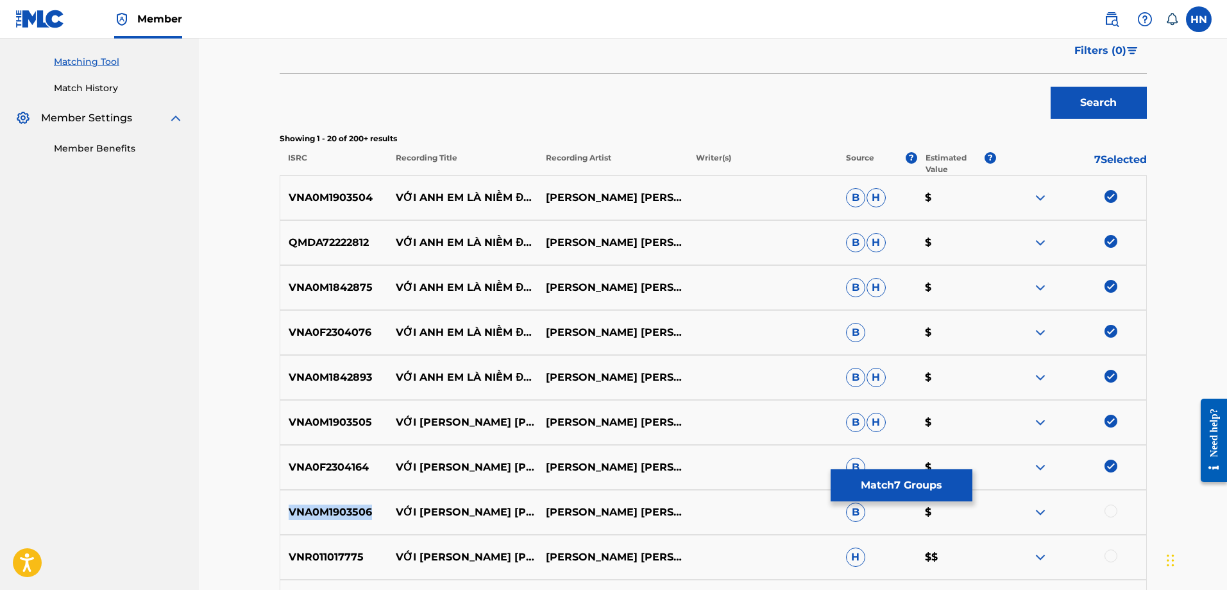
copy p "VNA0M1903506"
click at [1112, 507] on div at bounding box center [1111, 510] width 13 height 13
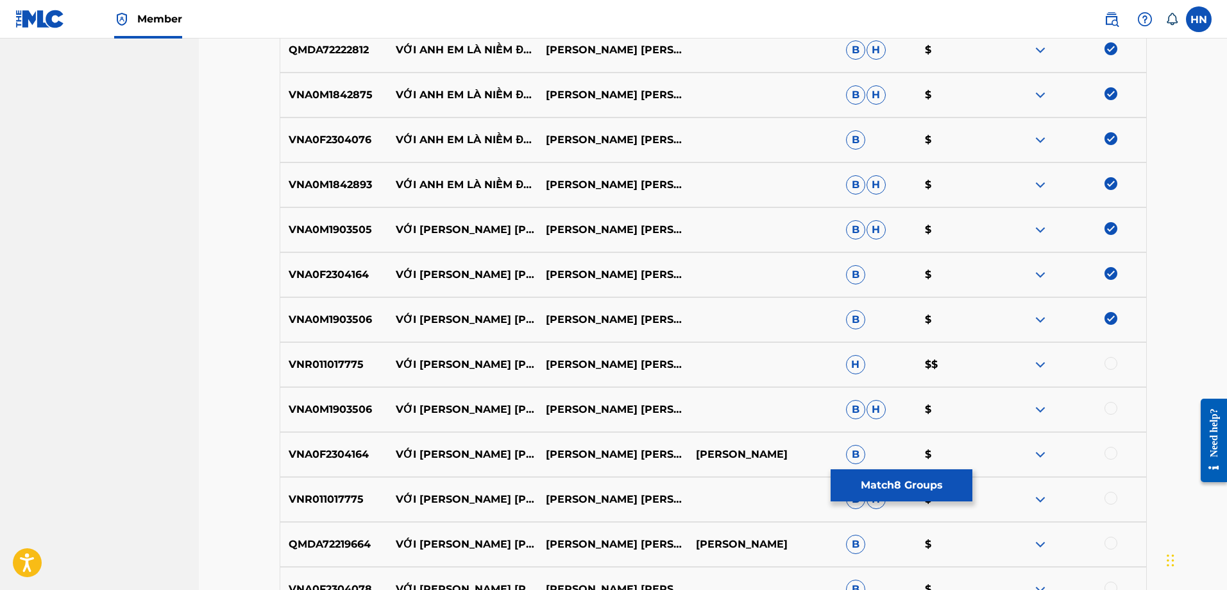
click at [339, 360] on p "VNR011017775" at bounding box center [334, 364] width 108 height 15
copy p "VNR011017775"
click at [1120, 361] on div at bounding box center [1071, 364] width 150 height 15
click at [1116, 363] on div at bounding box center [1111, 363] width 13 height 13
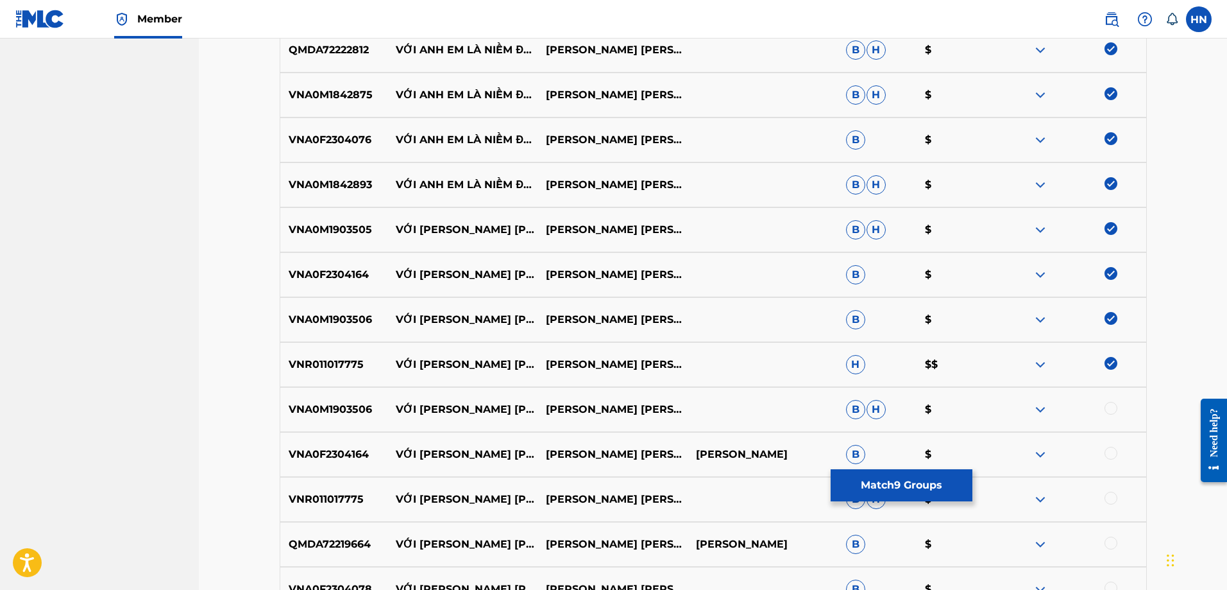
click at [362, 406] on p "VNA0M1903506" at bounding box center [334, 409] width 108 height 15
copy p "VNA0M1903506"
click at [1114, 410] on div at bounding box center [1111, 408] width 13 height 13
click at [344, 465] on div "VNA0F2304164 VỚI ANH EM LÀ NIỀM ĐAU - REMIX LÂM CHẤN HUY PHẠM BẢO NAM B $" at bounding box center [713, 454] width 867 height 45
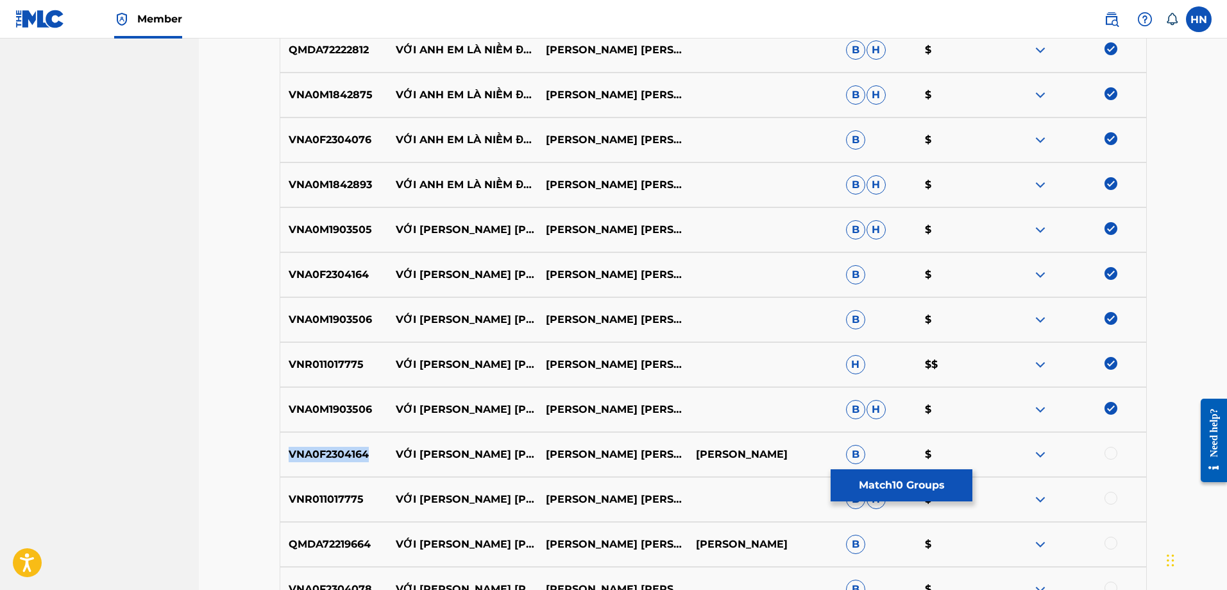
click at [344, 465] on div "VNA0F2304164 VỚI ANH EM LÀ NIỀM ĐAU - REMIX LÂM CHẤN HUY PHẠM BẢO NAM B $" at bounding box center [713, 454] width 867 height 45
click at [1106, 455] on div at bounding box center [1111, 453] width 13 height 13
click at [329, 505] on p "VNR011017775" at bounding box center [334, 498] width 108 height 15
click at [1105, 495] on div at bounding box center [1111, 497] width 13 height 13
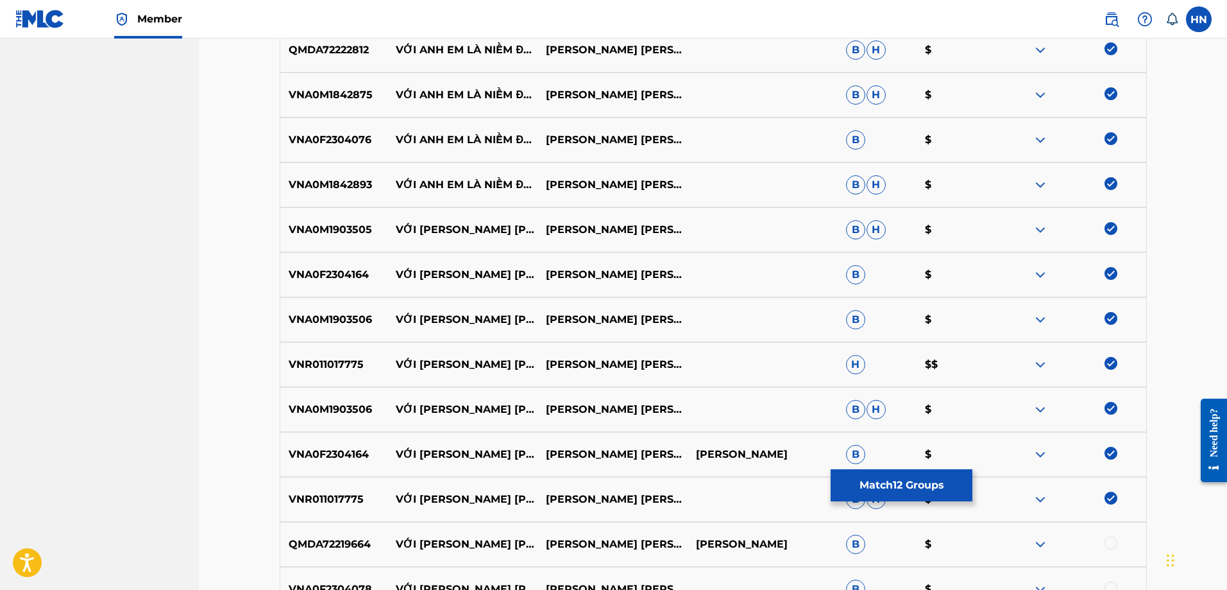
click at [348, 541] on p "QMDA72219664" at bounding box center [334, 543] width 108 height 15
click at [1109, 542] on div at bounding box center [1111, 542] width 13 height 13
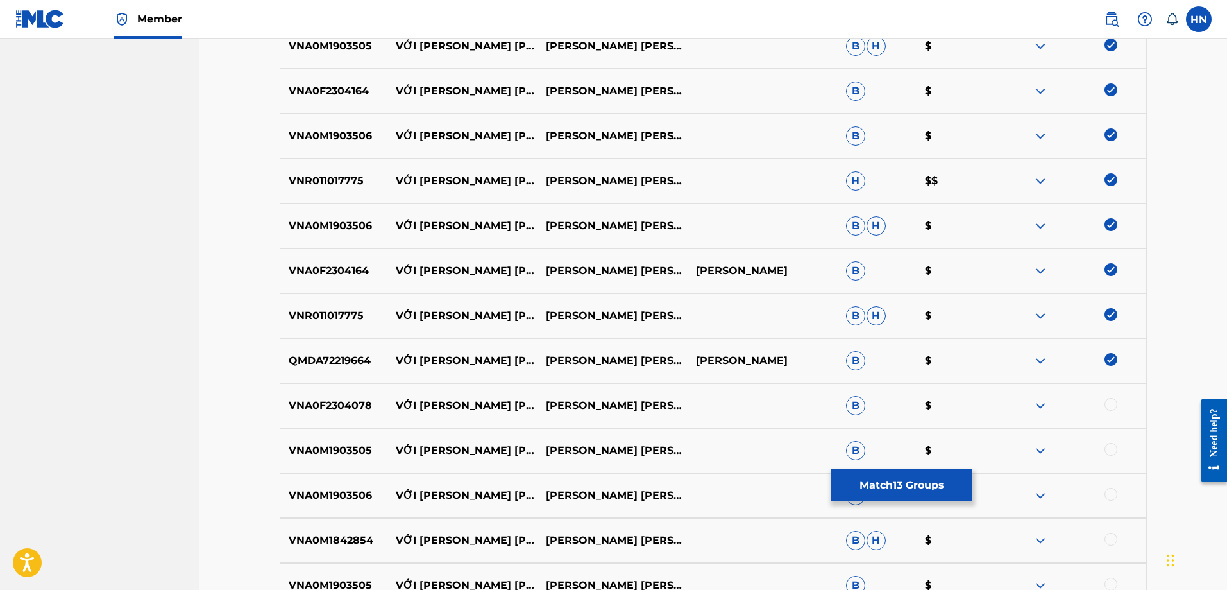
scroll to position [832, 0]
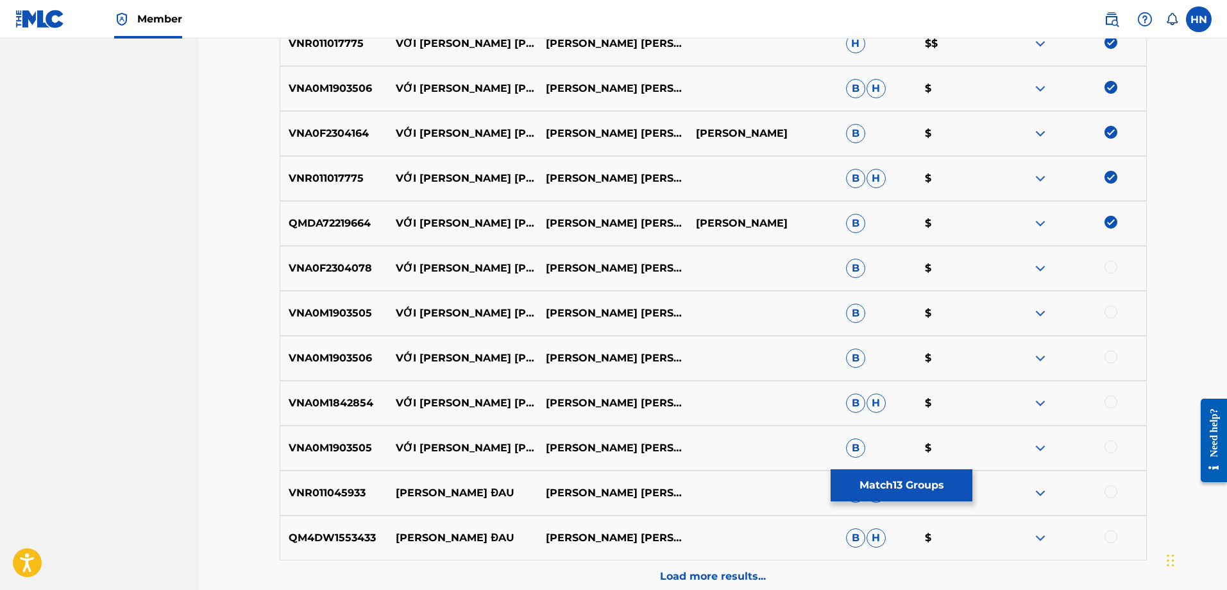
click at [339, 276] on div "VNA0F2304078 VỚI ANH EM LÀ NIỀM ĐAU - BEAT LÂM CHẤN HUY B $" at bounding box center [713, 268] width 867 height 45
click at [1116, 267] on div at bounding box center [1111, 266] width 13 height 13
click at [327, 310] on p "VNA0M1903505" at bounding box center [334, 312] width 108 height 15
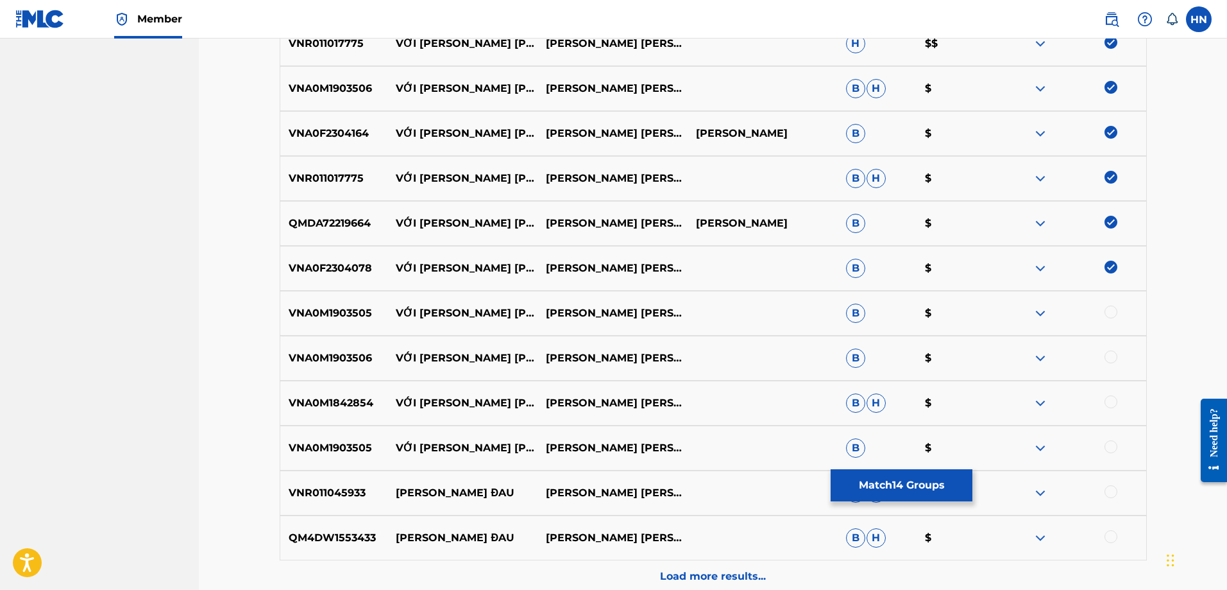
click at [1107, 310] on div at bounding box center [1111, 311] width 13 height 13
click at [351, 355] on p "VNA0M1903506" at bounding box center [334, 357] width 108 height 15
click at [1115, 353] on div at bounding box center [1111, 356] width 13 height 13
click at [343, 389] on div "VNA0M1842854 VỚI ANH EM LÀ NIỀM ĐAU REMIX LÂM CHẤN HUY B H $" at bounding box center [713, 402] width 867 height 45
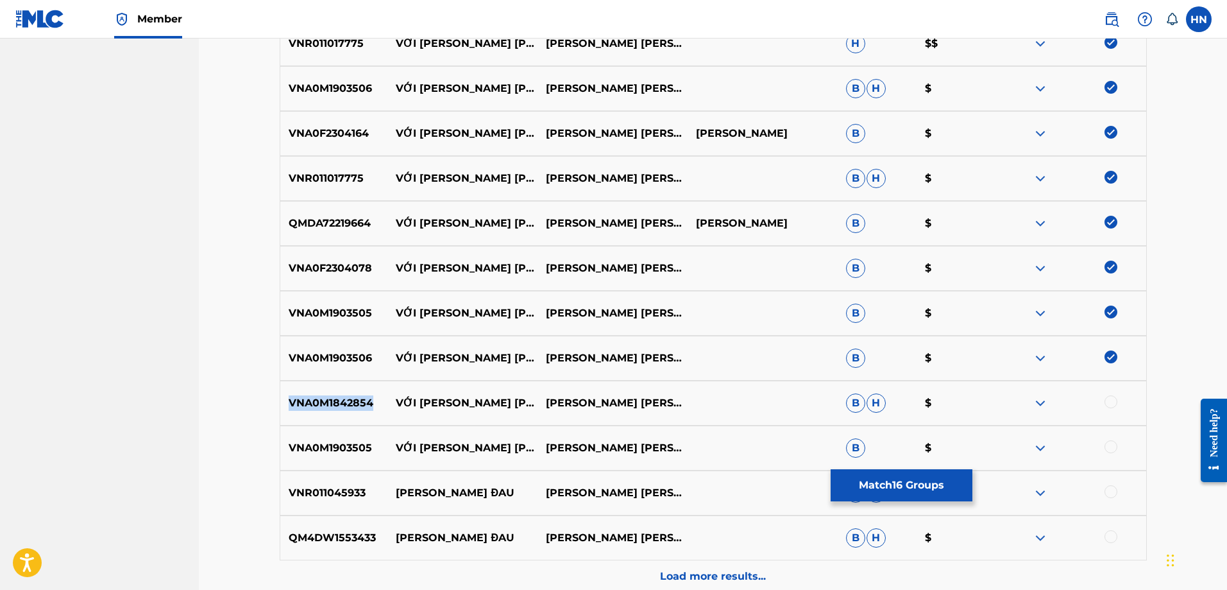
click at [343, 389] on div "VNA0M1842854 VỚI ANH EM LÀ NIỀM ĐAU REMIX LÂM CHẤN HUY B H $" at bounding box center [713, 402] width 867 height 45
click at [1116, 402] on div at bounding box center [1111, 401] width 13 height 13
click at [343, 441] on p "VNA0M1903505" at bounding box center [334, 447] width 108 height 15
click at [1115, 444] on div at bounding box center [1111, 446] width 13 height 13
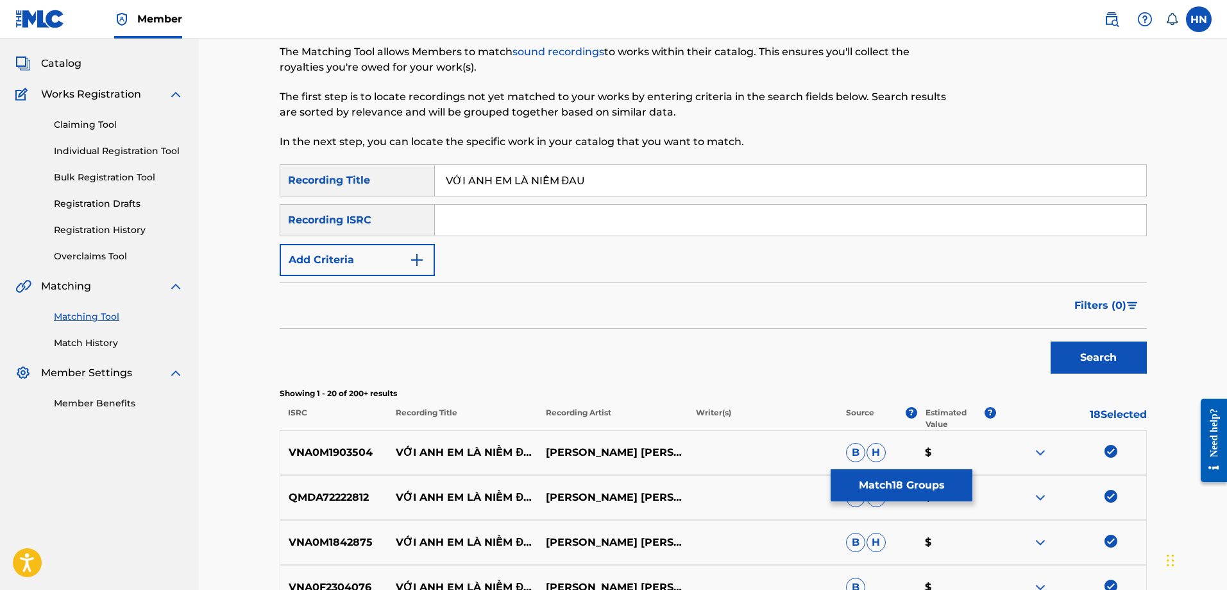
scroll to position [0, 0]
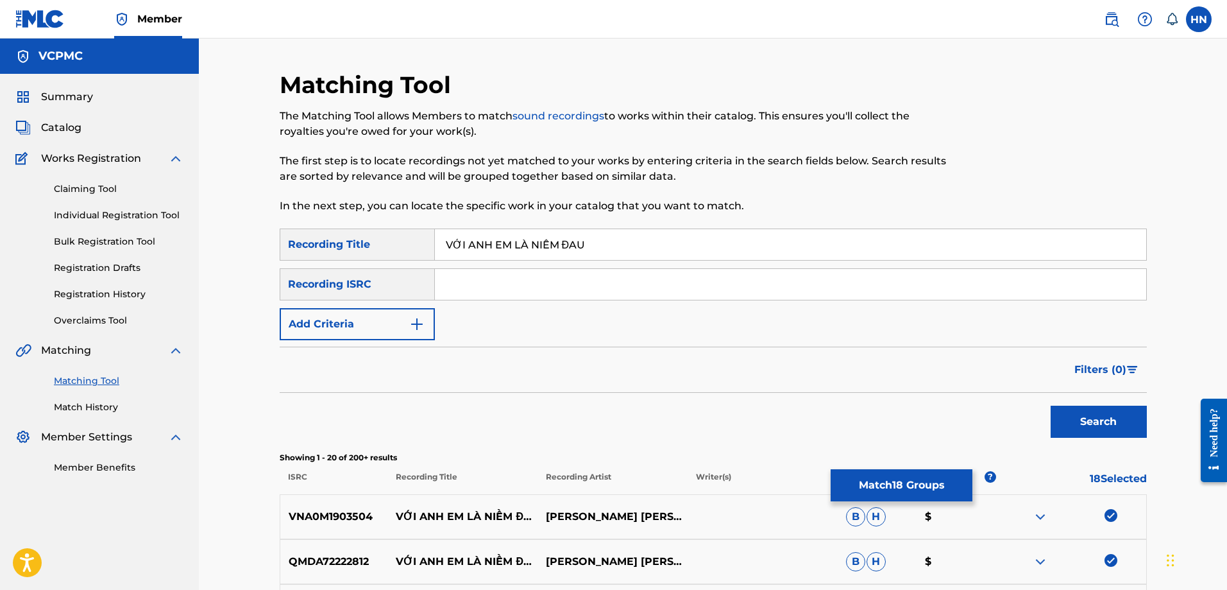
click at [684, 245] on input "VỚI ANH EM LÀ NIỀM ĐAU" at bounding box center [791, 244] width 712 height 31
paste input "OI ANH EM LA NIEM D"
type input "VOI ANH EM LA NIEM DAU"
click at [1073, 404] on div "Search" at bounding box center [1096, 418] width 103 height 51
click at [1073, 409] on button "Search" at bounding box center [1099, 422] width 96 height 32
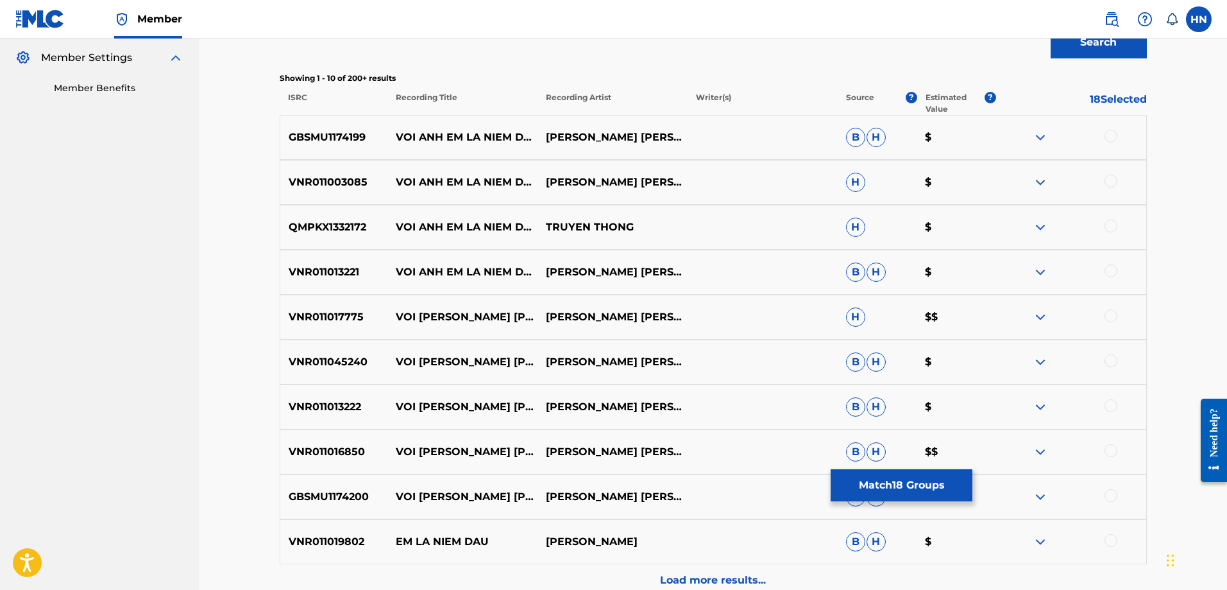
scroll to position [385, 0]
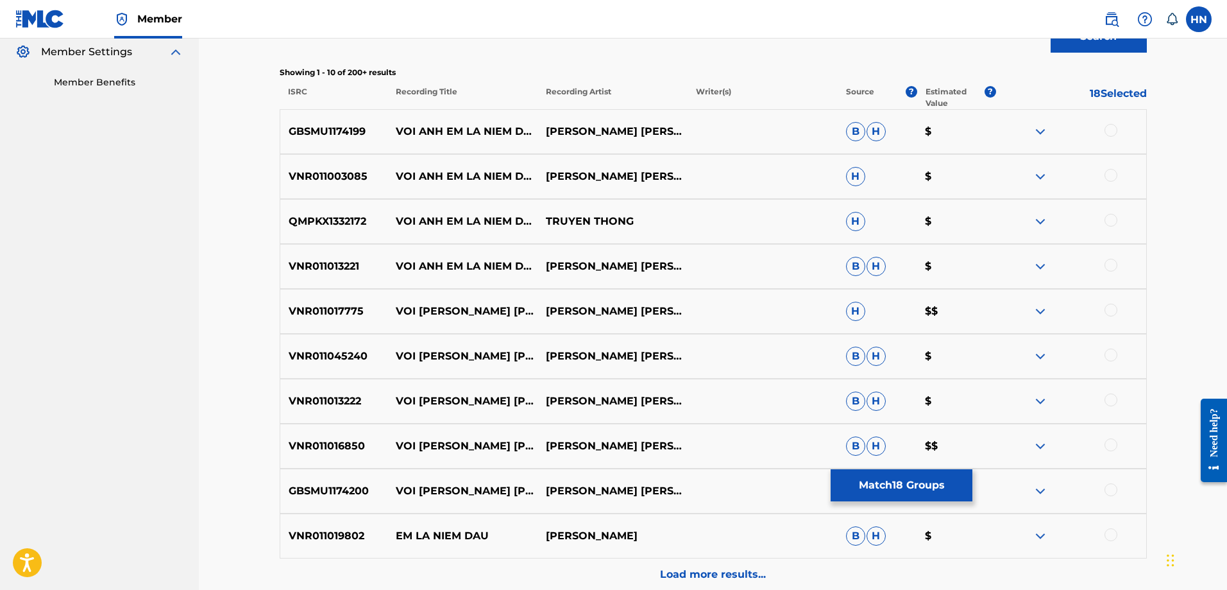
click at [317, 133] on p "GBSMU1174199" at bounding box center [334, 131] width 108 height 15
click at [1112, 128] on div at bounding box center [1111, 130] width 13 height 13
click at [354, 172] on p "VNR011003085" at bounding box center [334, 176] width 108 height 15
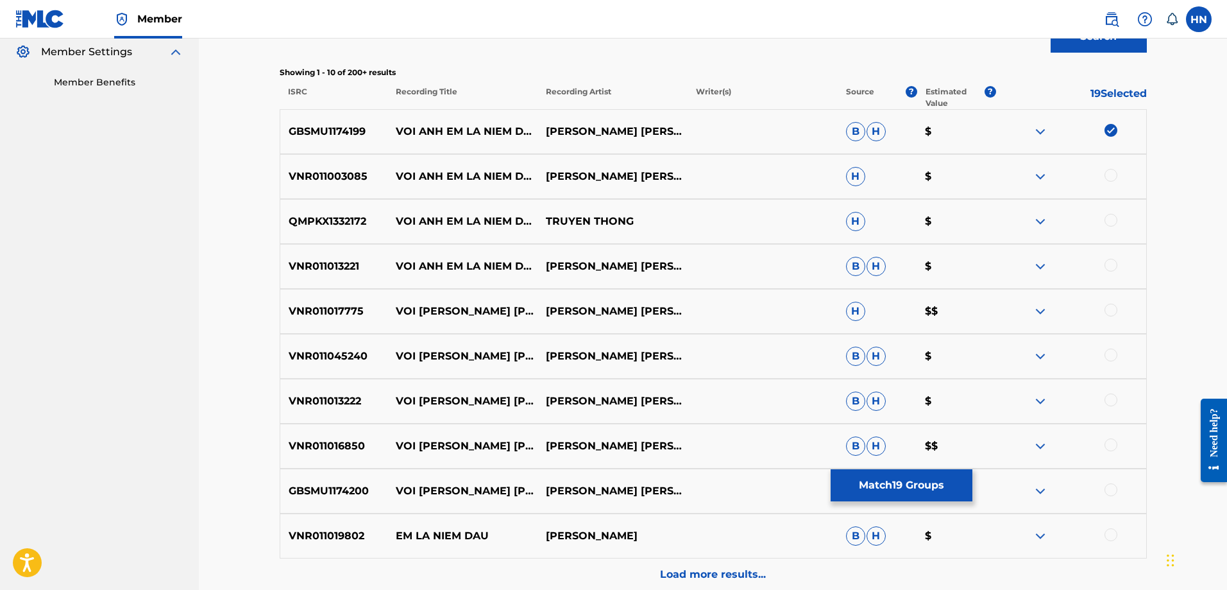
click at [1107, 173] on div at bounding box center [1111, 175] width 13 height 13
click at [1043, 224] on img at bounding box center [1040, 221] width 15 height 15
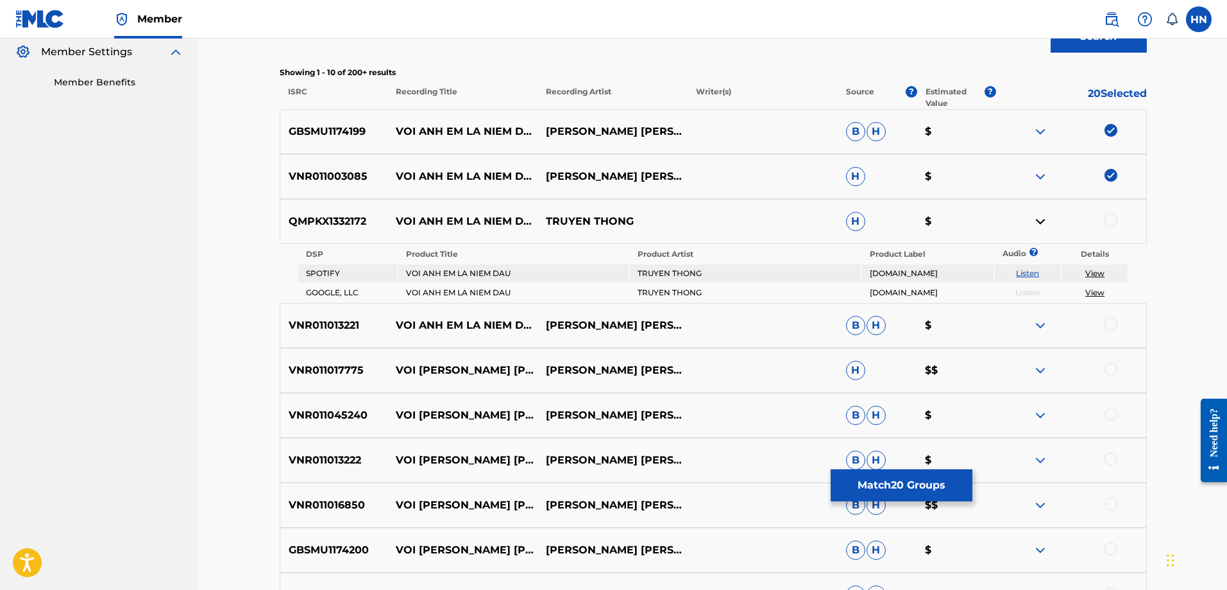
click at [1036, 273] on link "Listen" at bounding box center [1027, 273] width 23 height 10
drag, startPoint x: 398, startPoint y: 215, endPoint x: 656, endPoint y: 198, distance: 259.1
click at [656, 198] on div "GBSMU1174199 VOI ANH EM LA NIEM DAU LAM CHAN HUY B H $ VNR011003085 VOI ANH EM …" at bounding box center [713, 379] width 867 height 540
click at [651, 219] on p "TRUYEN THONG" at bounding box center [613, 221] width 150 height 15
drag, startPoint x: 397, startPoint y: 125, endPoint x: 635, endPoint y: 136, distance: 237.6
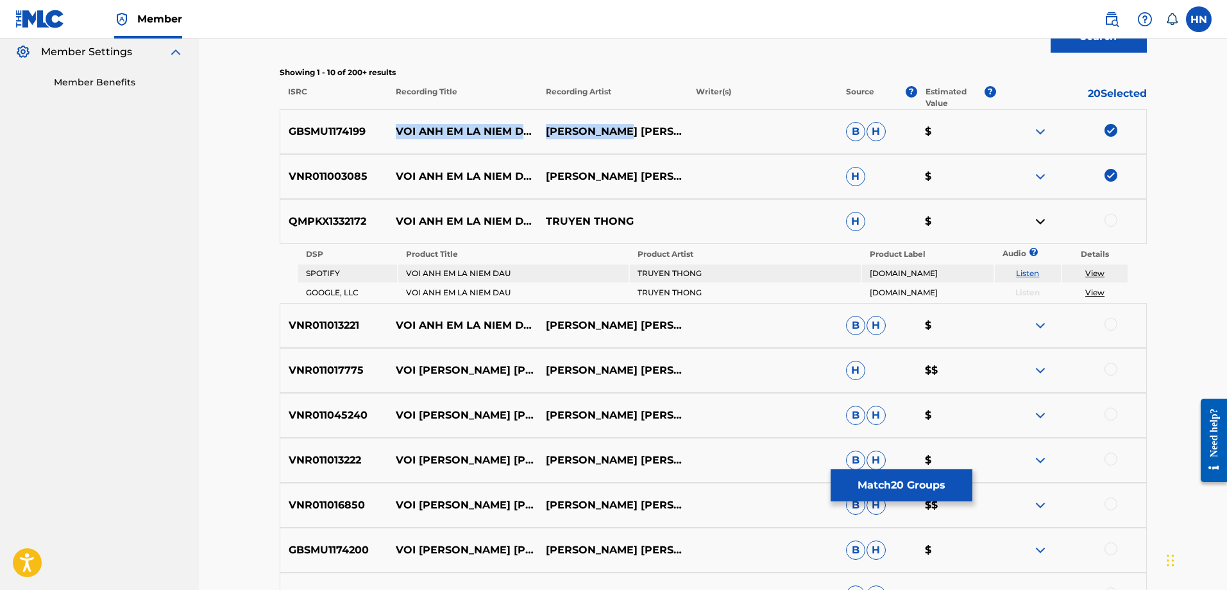
click at [633, 124] on div "GBSMU1174199 VOI ANH EM LA NIEM DAU LAM CHAN HUY B H $" at bounding box center [713, 131] width 867 height 45
click at [330, 216] on p "QMPKX1332172" at bounding box center [334, 221] width 108 height 15
click at [1110, 217] on div at bounding box center [1111, 220] width 13 height 13
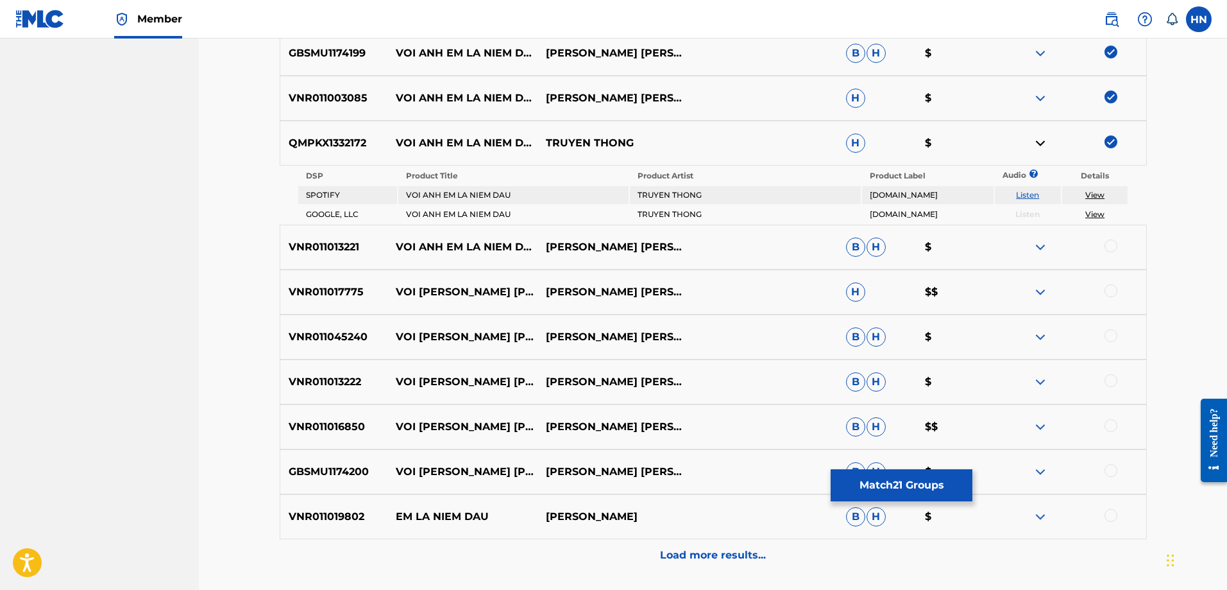
scroll to position [570, 0]
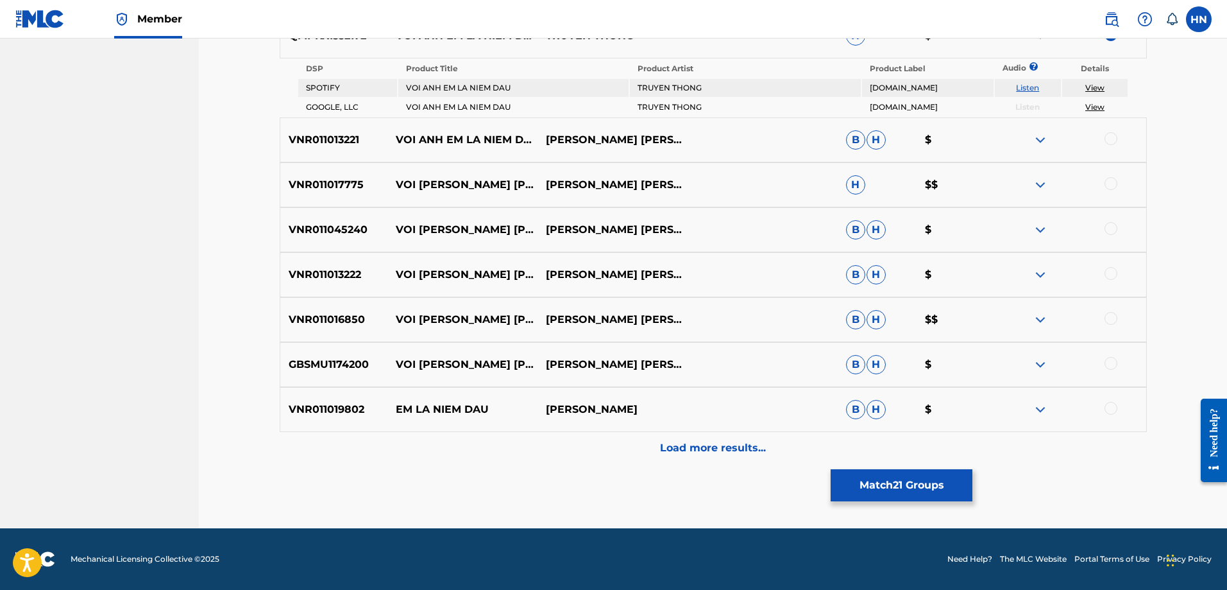
click at [331, 143] on p "VNR011013221" at bounding box center [334, 139] width 108 height 15
click at [1107, 135] on div at bounding box center [1111, 138] width 13 height 13
click at [344, 180] on p "VNR011017775" at bounding box center [334, 184] width 108 height 15
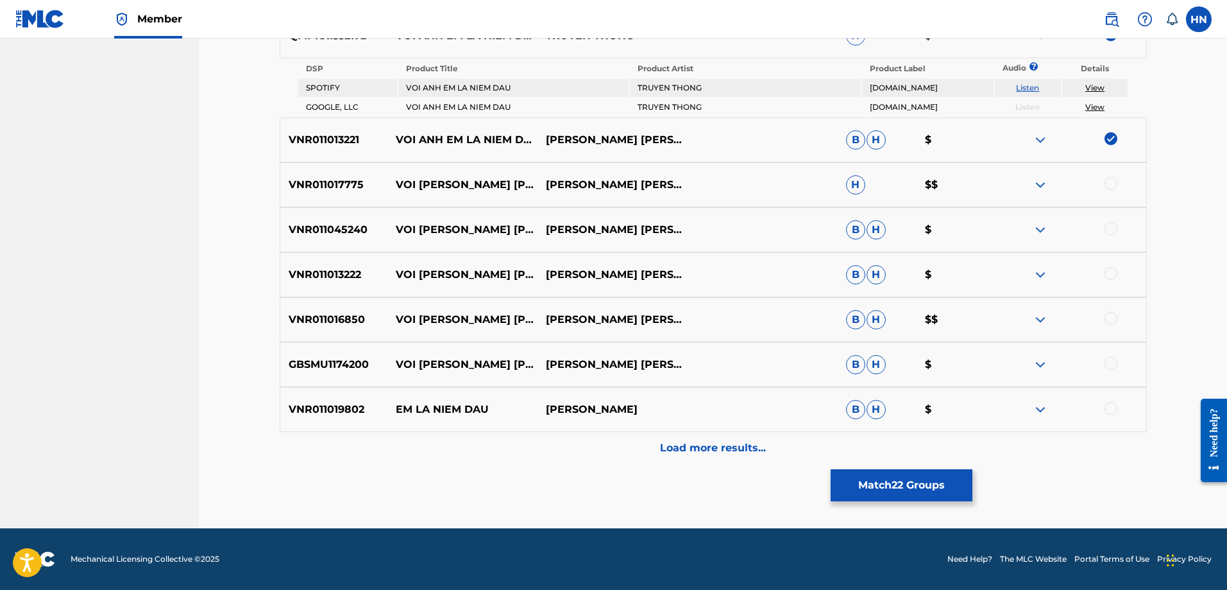
click at [1117, 180] on div at bounding box center [1111, 183] width 13 height 13
click at [357, 229] on p "VNR011045240" at bounding box center [334, 229] width 108 height 15
click at [1107, 228] on div at bounding box center [1111, 228] width 13 height 13
click at [330, 279] on p "VNR011013222" at bounding box center [334, 274] width 108 height 15
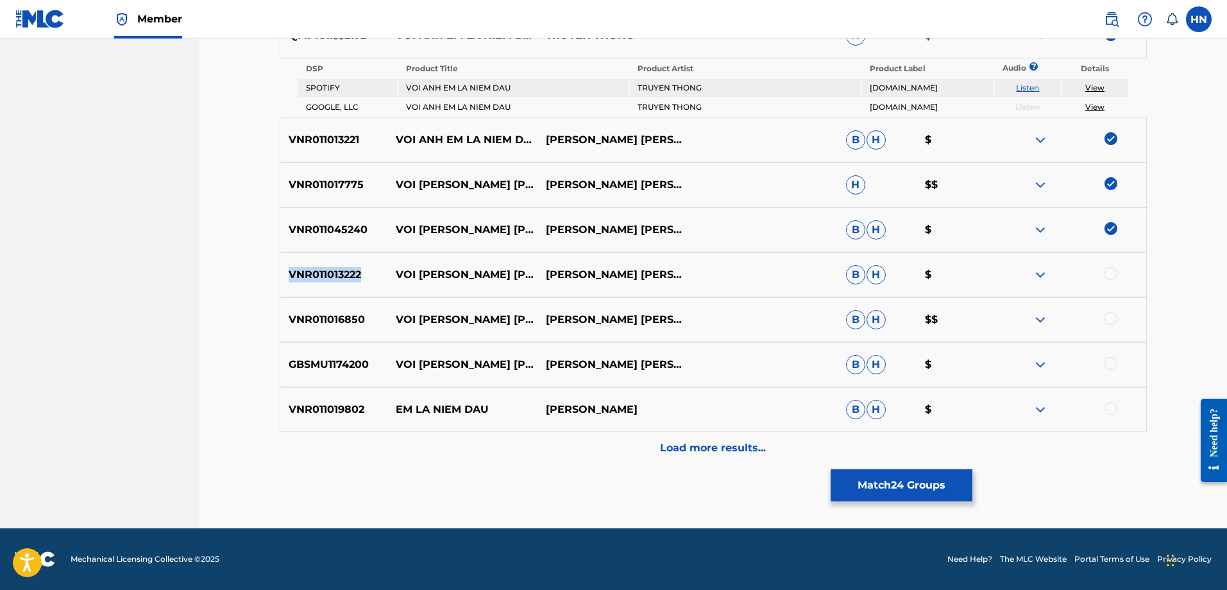
click at [330, 279] on p "VNR011013222" at bounding box center [334, 274] width 108 height 15
click at [1108, 273] on div at bounding box center [1111, 273] width 13 height 13
click at [340, 321] on p "VNR011016850" at bounding box center [334, 319] width 108 height 15
click at [1107, 318] on div at bounding box center [1111, 318] width 13 height 13
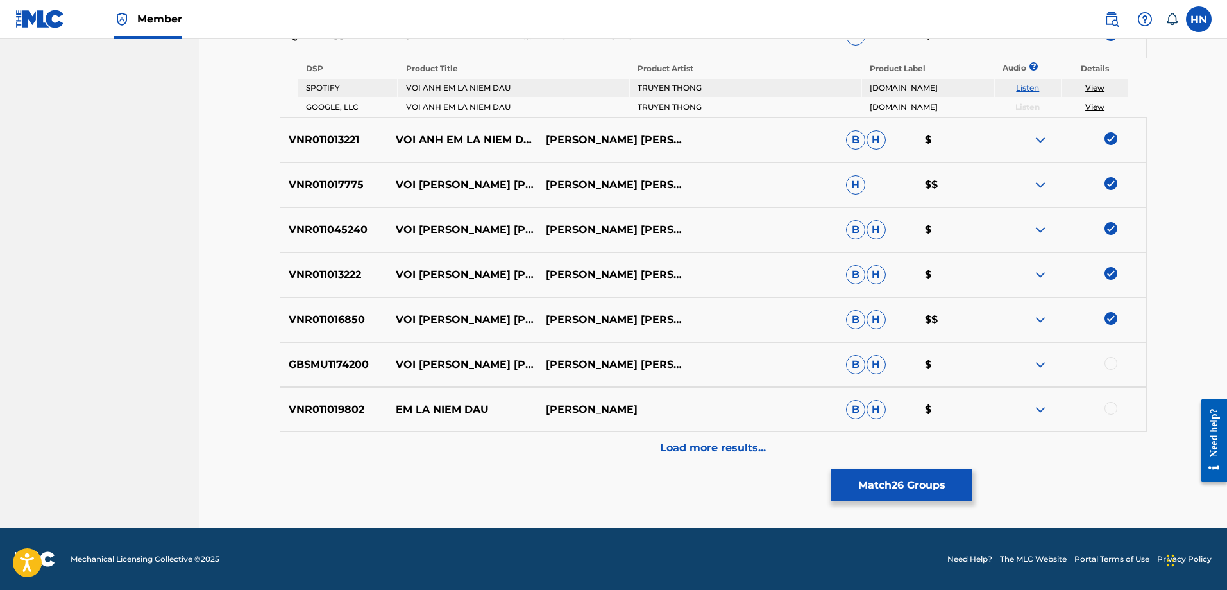
click at [355, 371] on p "GBSMU1174200" at bounding box center [334, 364] width 108 height 15
click at [1111, 364] on div at bounding box center [1111, 363] width 13 height 13
click at [731, 447] on p "Load more results..." at bounding box center [713, 447] width 106 height 15
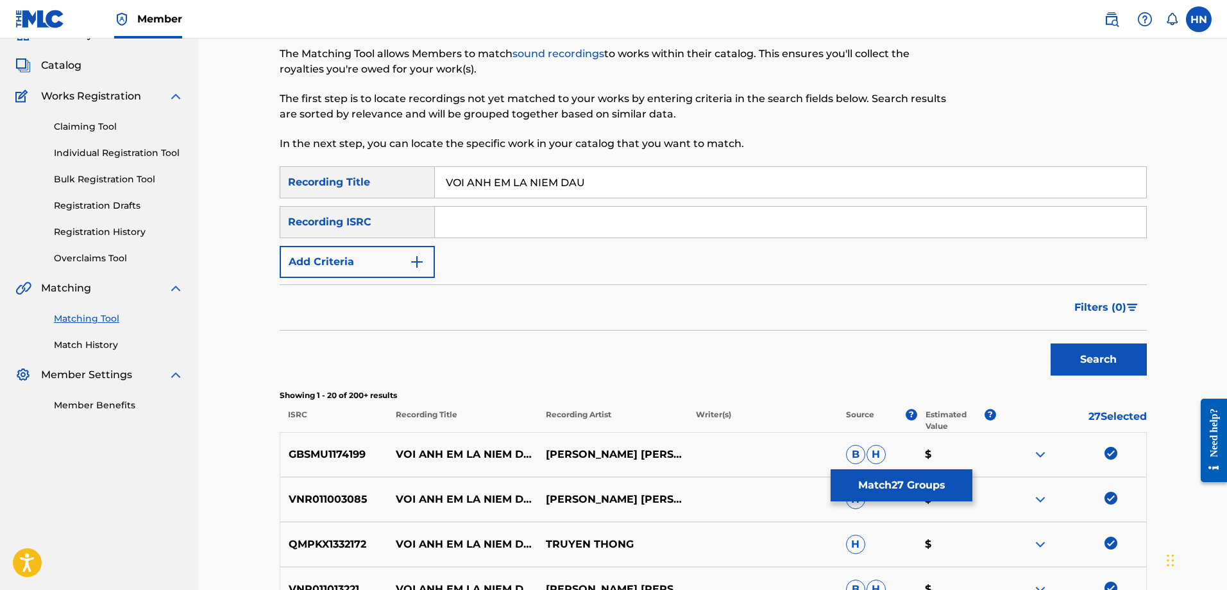
scroll to position [57, 0]
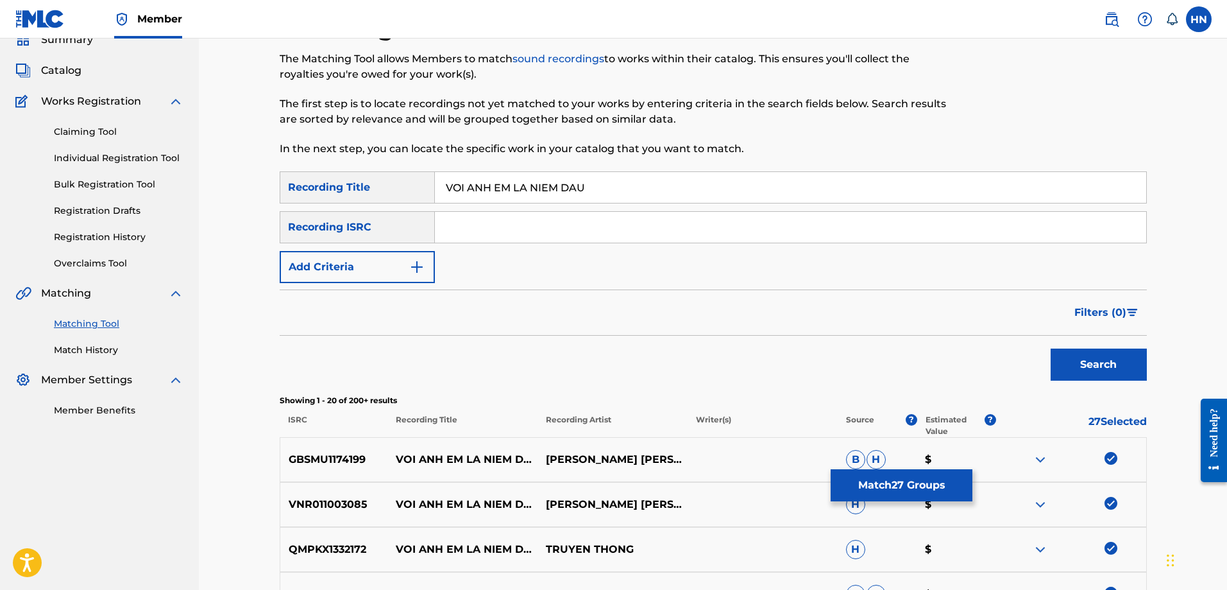
click at [866, 478] on button "Match 27 Groups" at bounding box center [902, 485] width 142 height 32
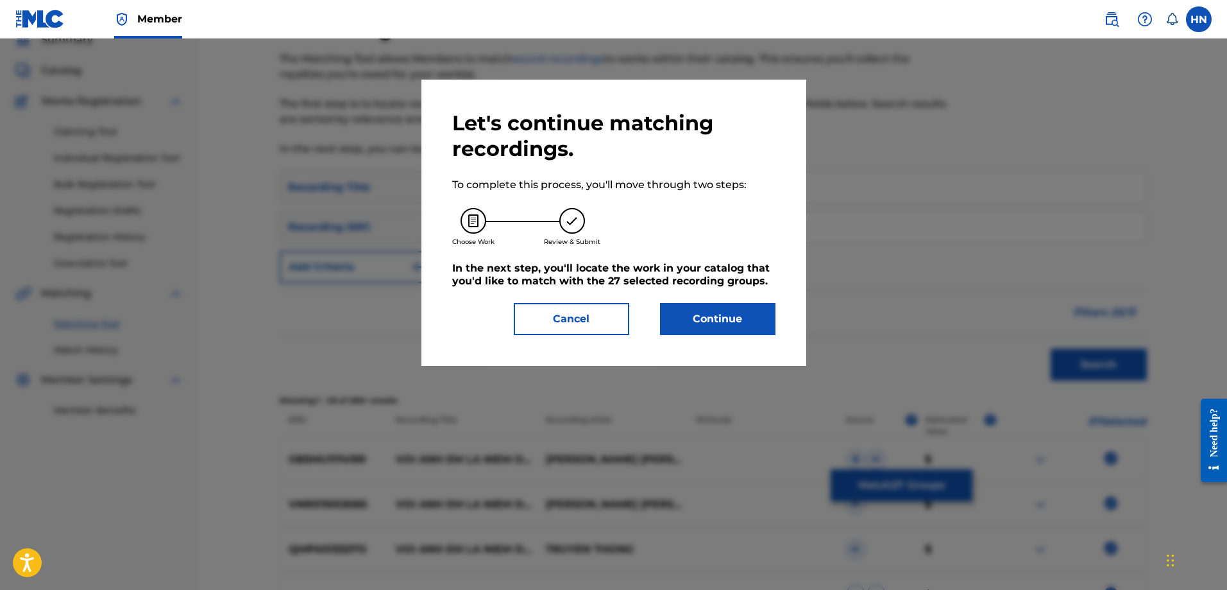
click at [670, 315] on button "Continue" at bounding box center [717, 319] width 115 height 32
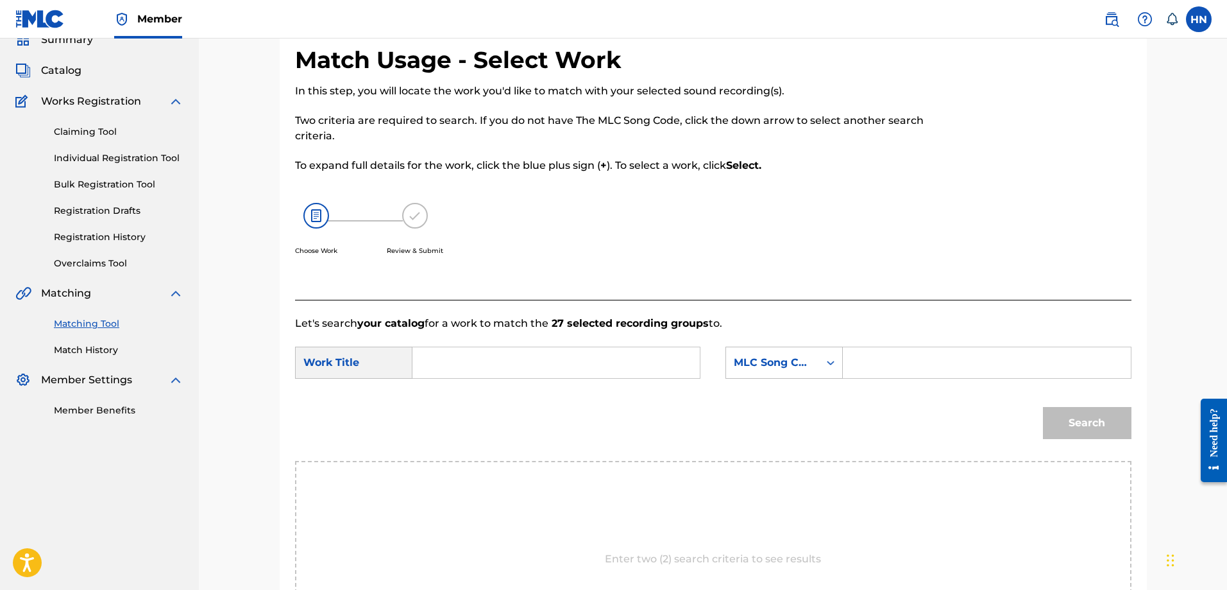
click at [556, 353] on input "Search Form" at bounding box center [556, 362] width 266 height 31
paste input "VOI ANH EM LA NIEM DAU"
type input "VOI ANH EM LA NIEM DAU"
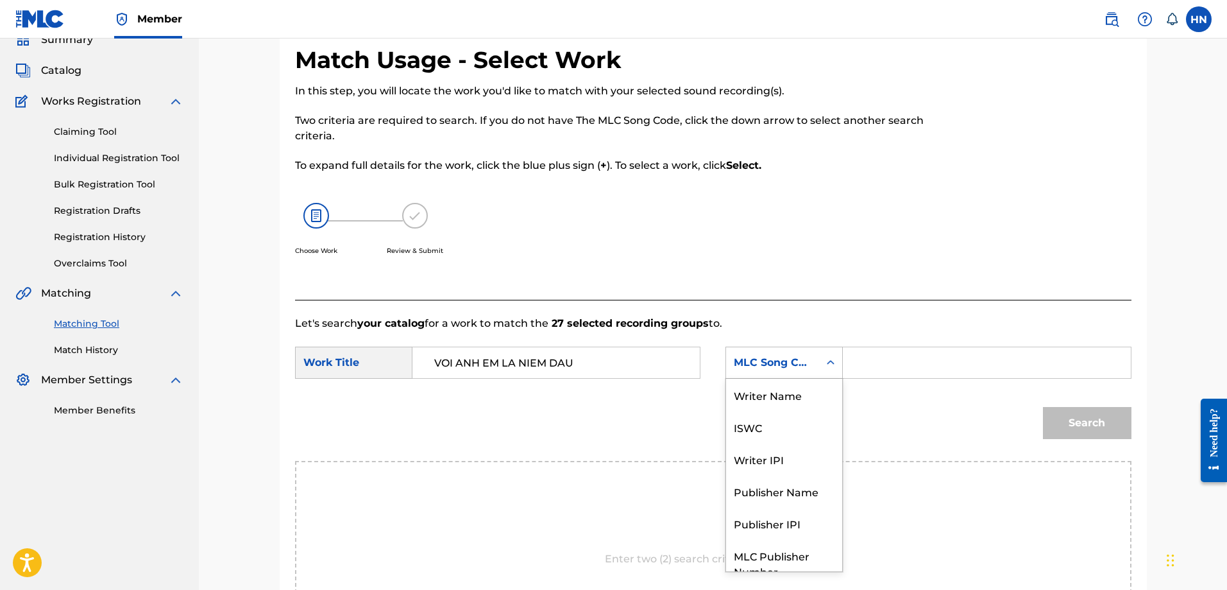
click at [764, 352] on div "MLC Song Code" at bounding box center [772, 362] width 93 height 24
click at [743, 384] on div "ISWC" at bounding box center [784, 379] width 116 height 32
click at [893, 363] on input "Search Form" at bounding box center [987, 362] width 266 height 31
paste input "T9135500935"
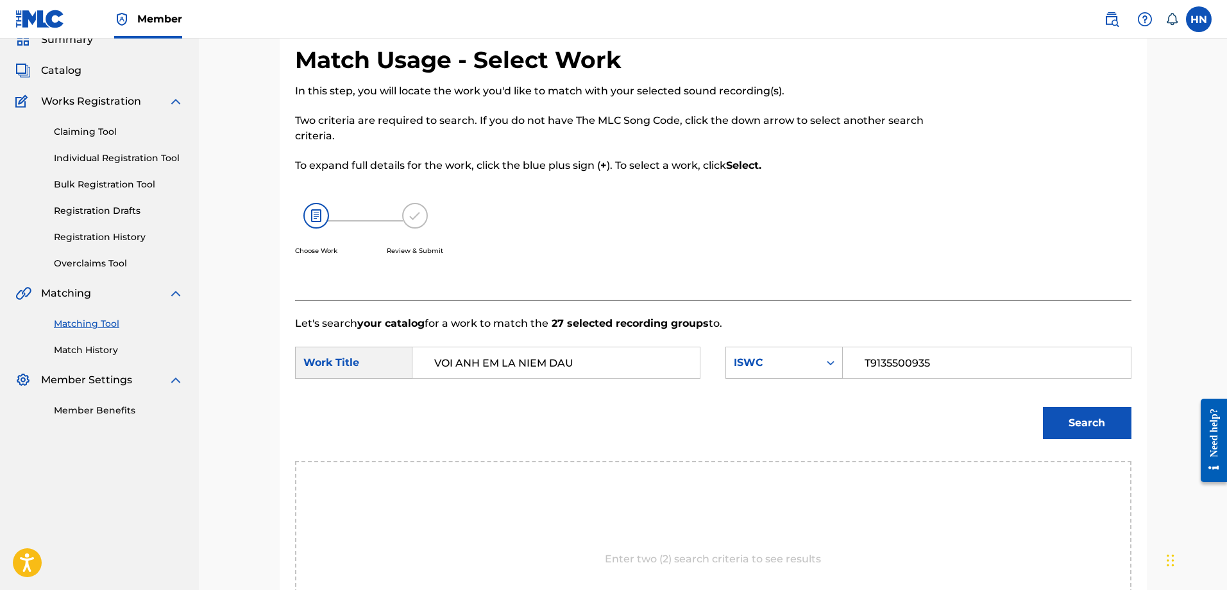
type input "T9135500935"
click at [1047, 416] on button "Search" at bounding box center [1087, 423] width 89 height 32
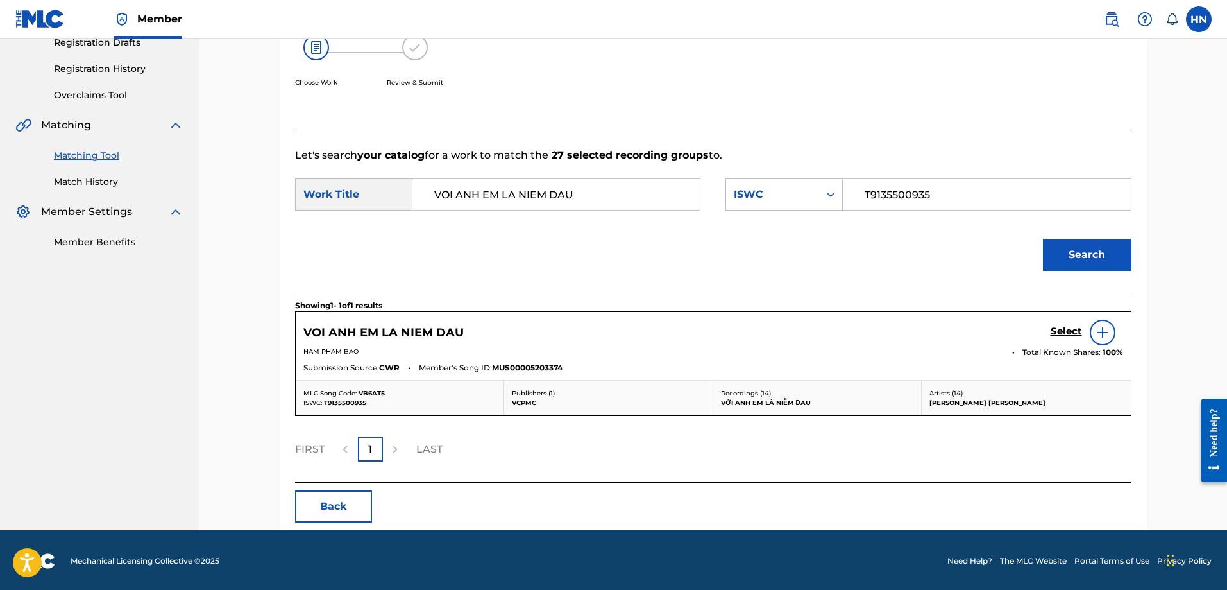
scroll to position [227, 0]
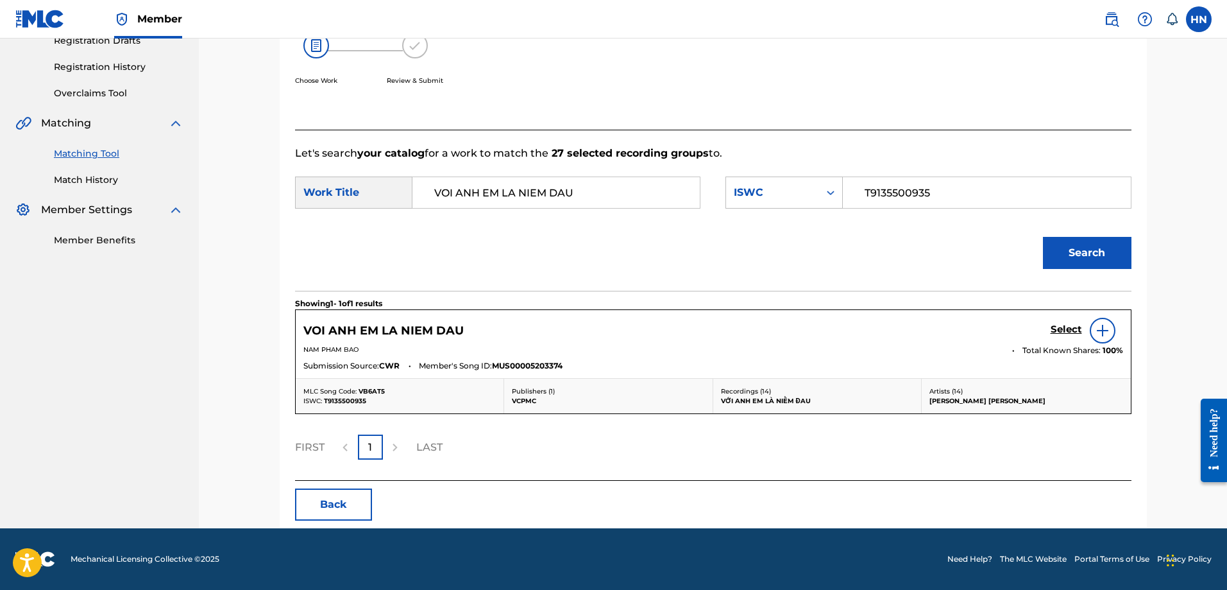
click at [1066, 331] on h5 "Select" at bounding box center [1066, 329] width 31 height 12
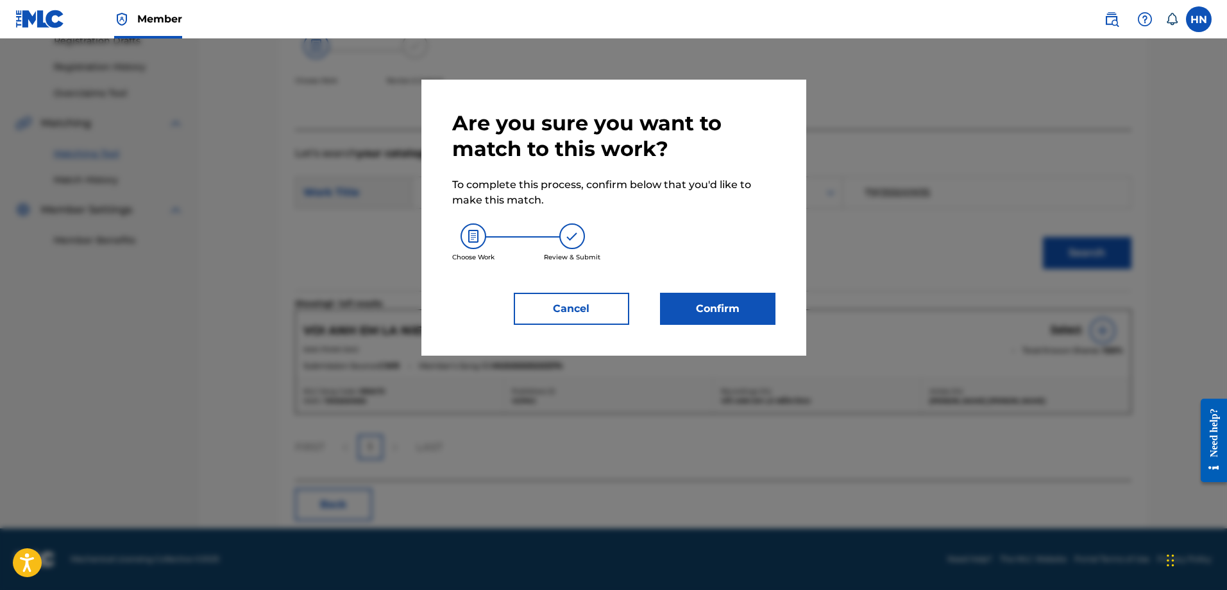
click at [724, 323] on button "Confirm" at bounding box center [717, 309] width 115 height 32
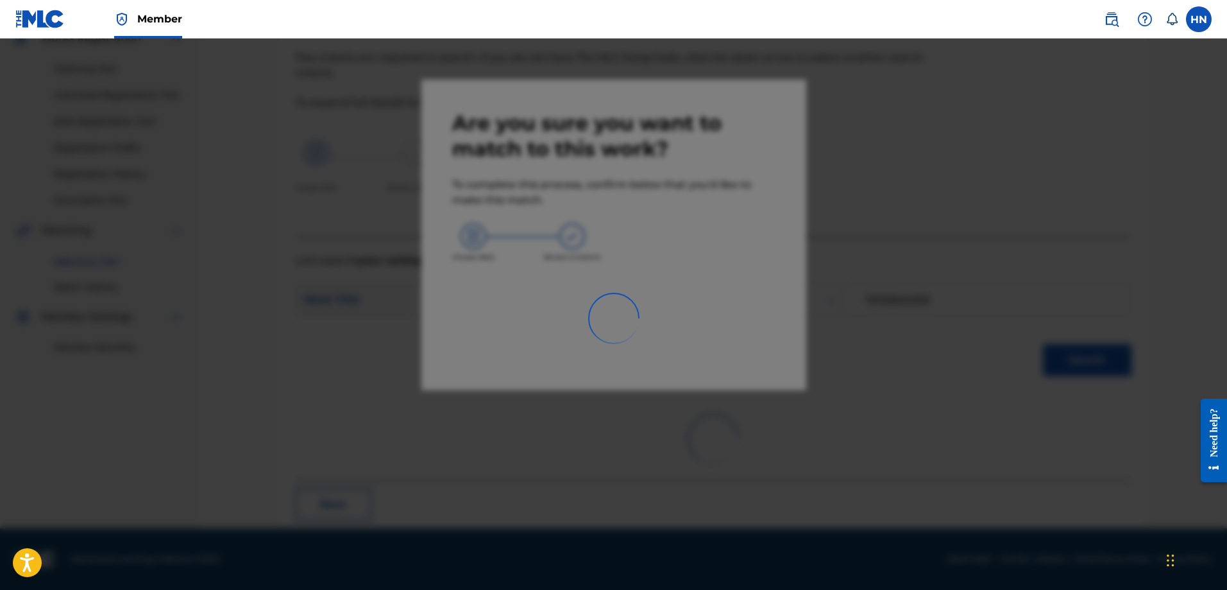
scroll to position [35, 0]
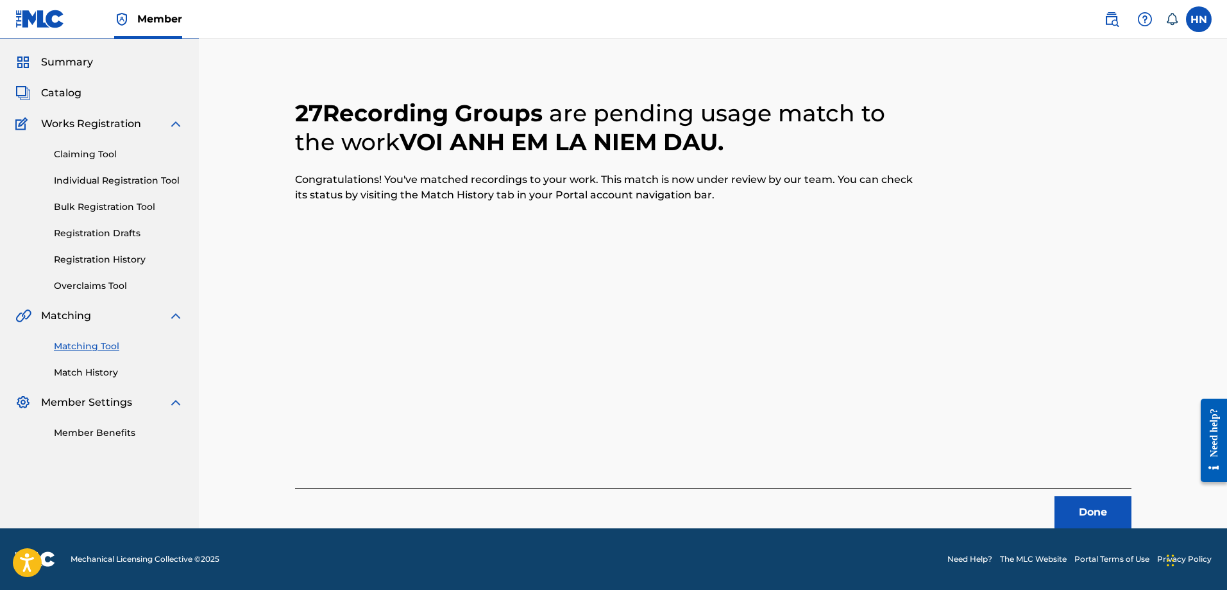
click at [1064, 496] on button "Done" at bounding box center [1093, 512] width 77 height 32
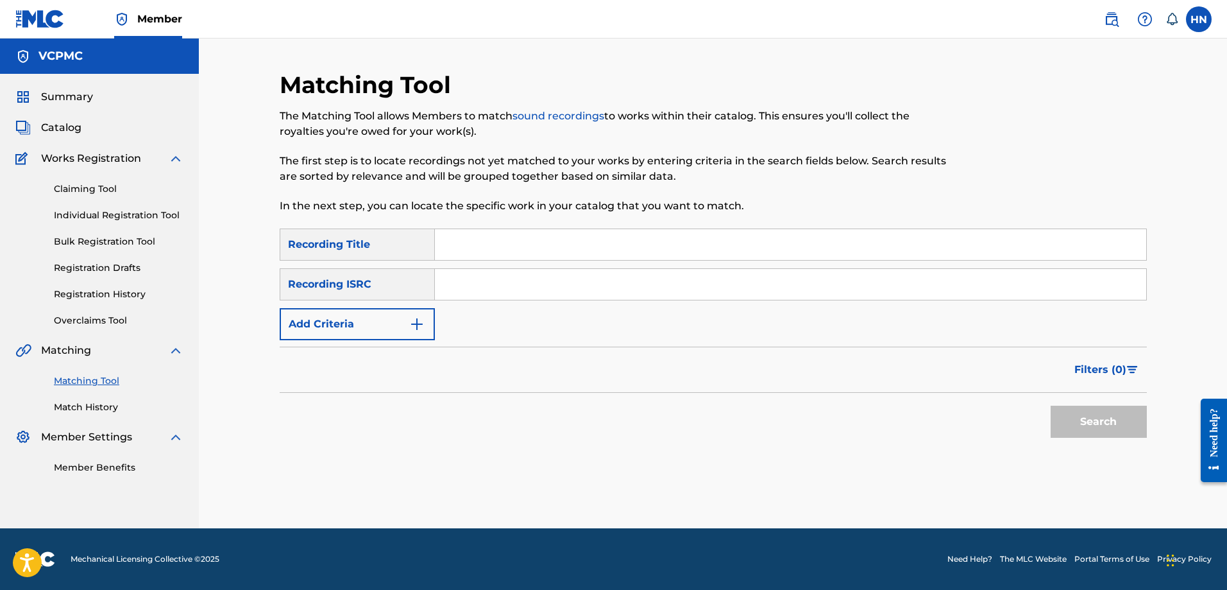
drag, startPoint x: 530, startPoint y: 241, endPoint x: 568, endPoint y: 244, distance: 38.6
click at [530, 241] on input "Search Form" at bounding box center [791, 244] width 712 height 31
paste input "BẾN SÔNG CHỜ"
type input "BẾN SÔNG CHỜ"
click at [1102, 415] on button "Search" at bounding box center [1099, 422] width 96 height 32
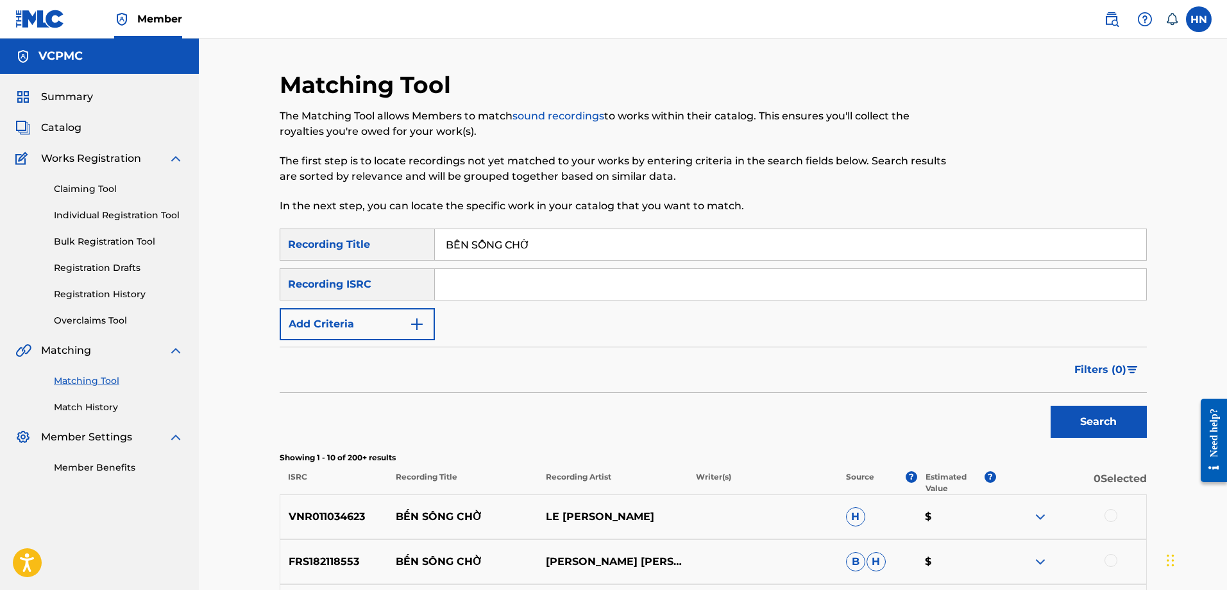
click at [570, 250] on input "BẾN SÔNG CHỜ" at bounding box center [791, 244] width 712 height 31
click at [1118, 426] on button "Search" at bounding box center [1099, 422] width 96 height 32
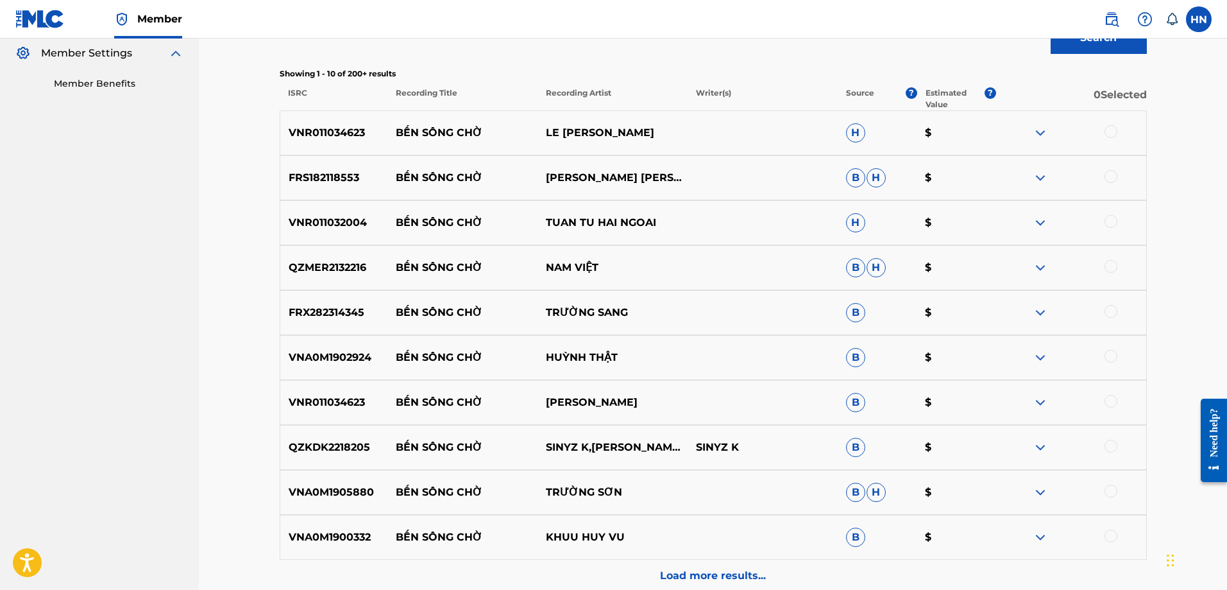
scroll to position [385, 0]
